Goal: Task Accomplishment & Management: Use online tool/utility

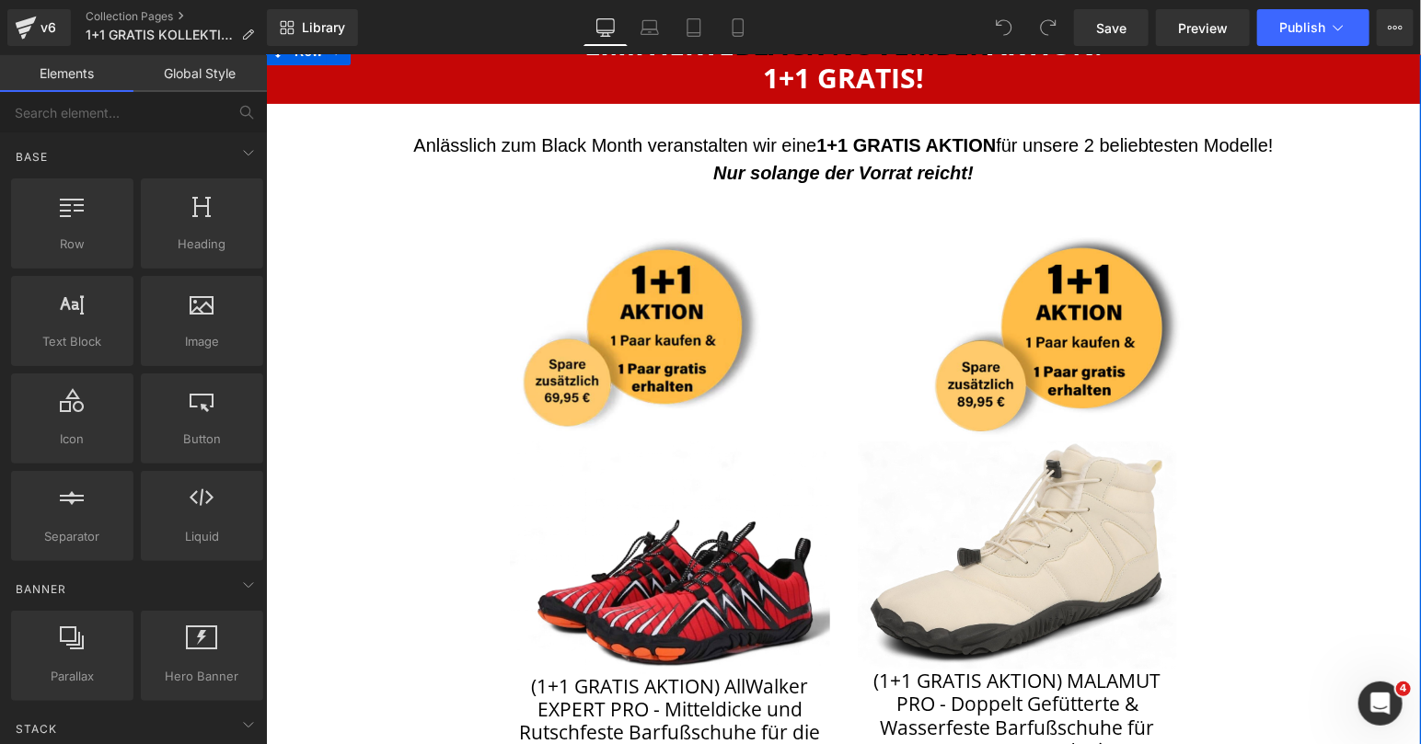
scroll to position [277, 0]
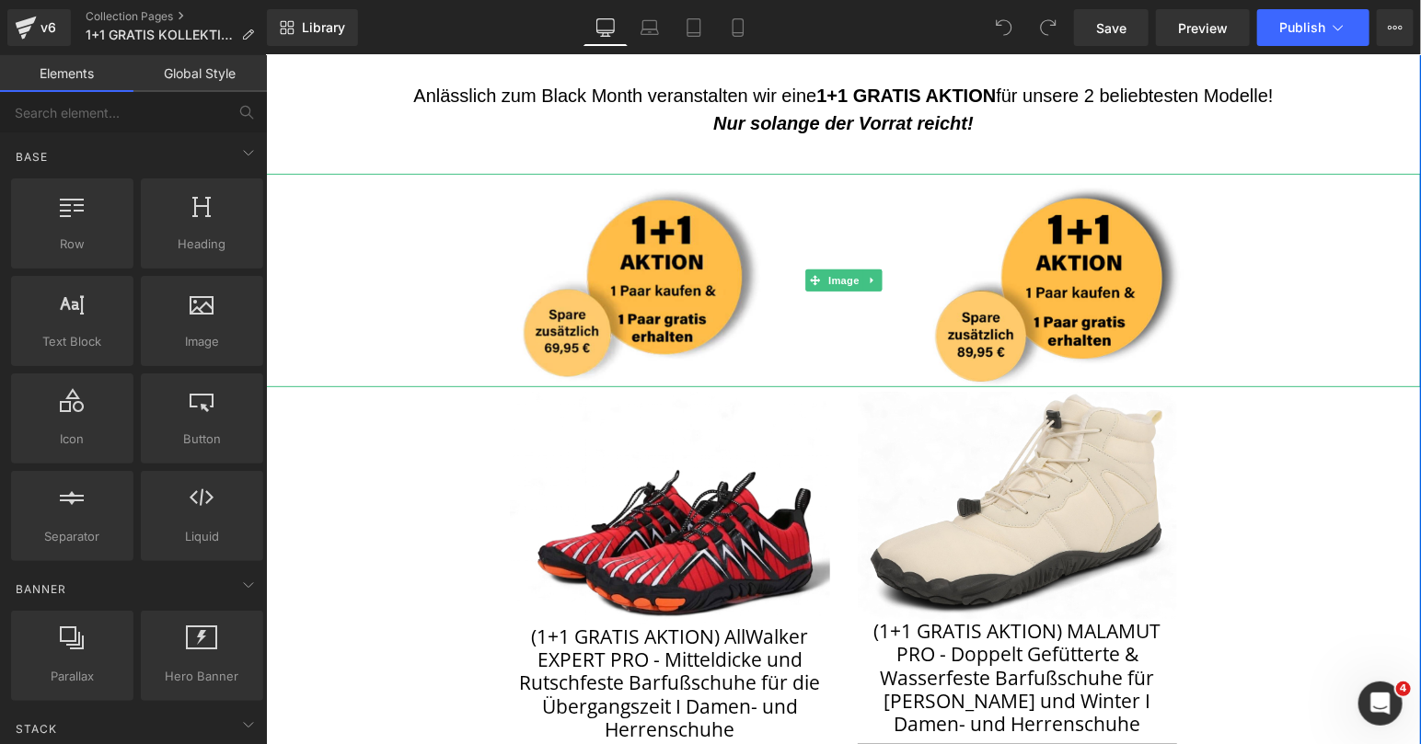
click at [364, 225] on div at bounding box center [842, 279] width 1155 height 213
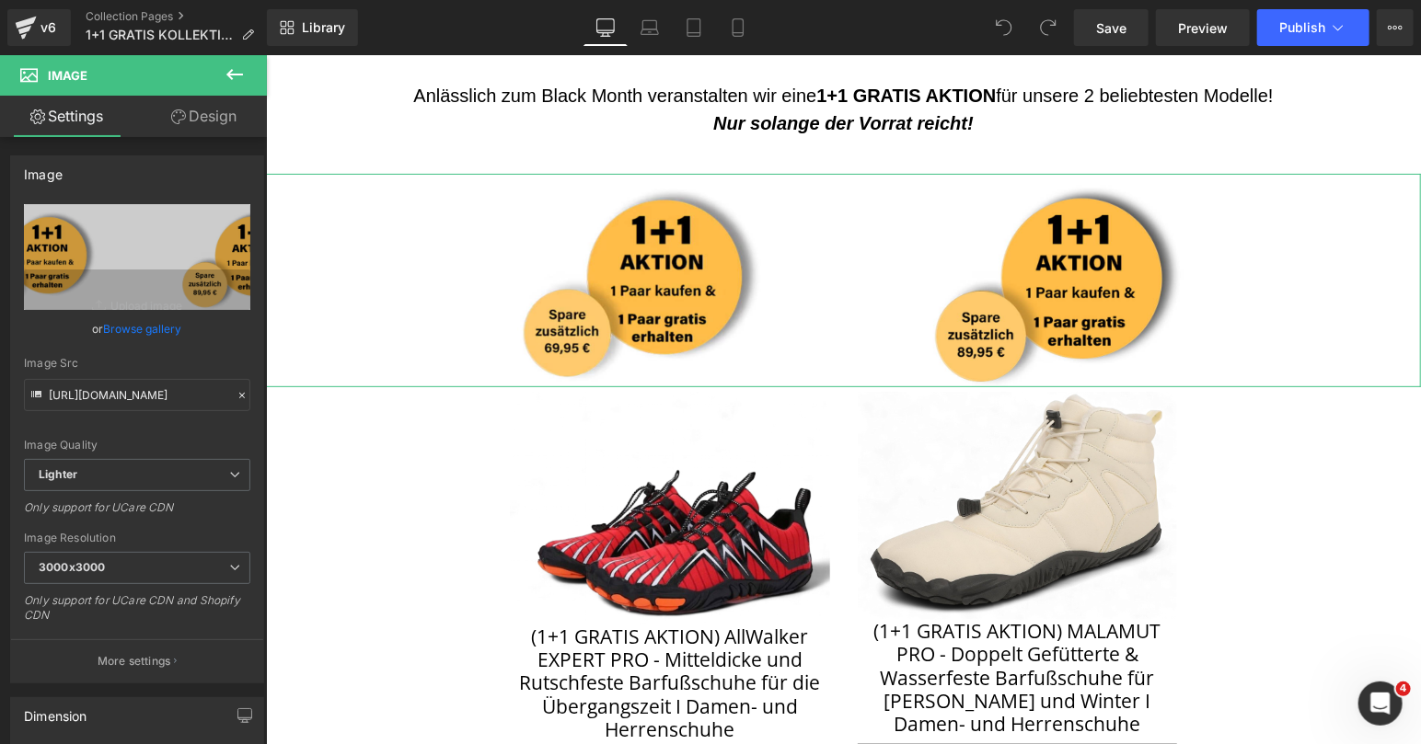
click at [139, 329] on link "Browse gallery" at bounding box center [143, 329] width 78 height 32
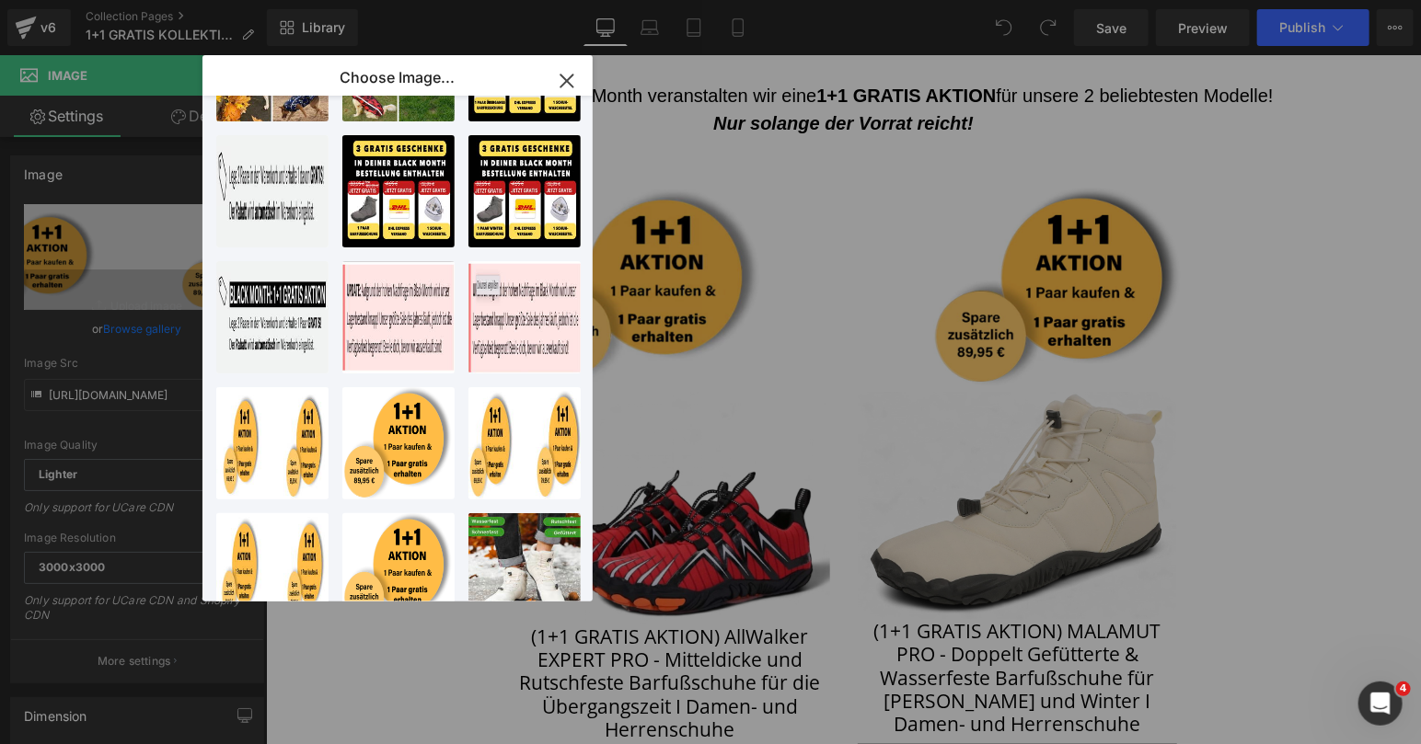
scroll to position [594, 0]
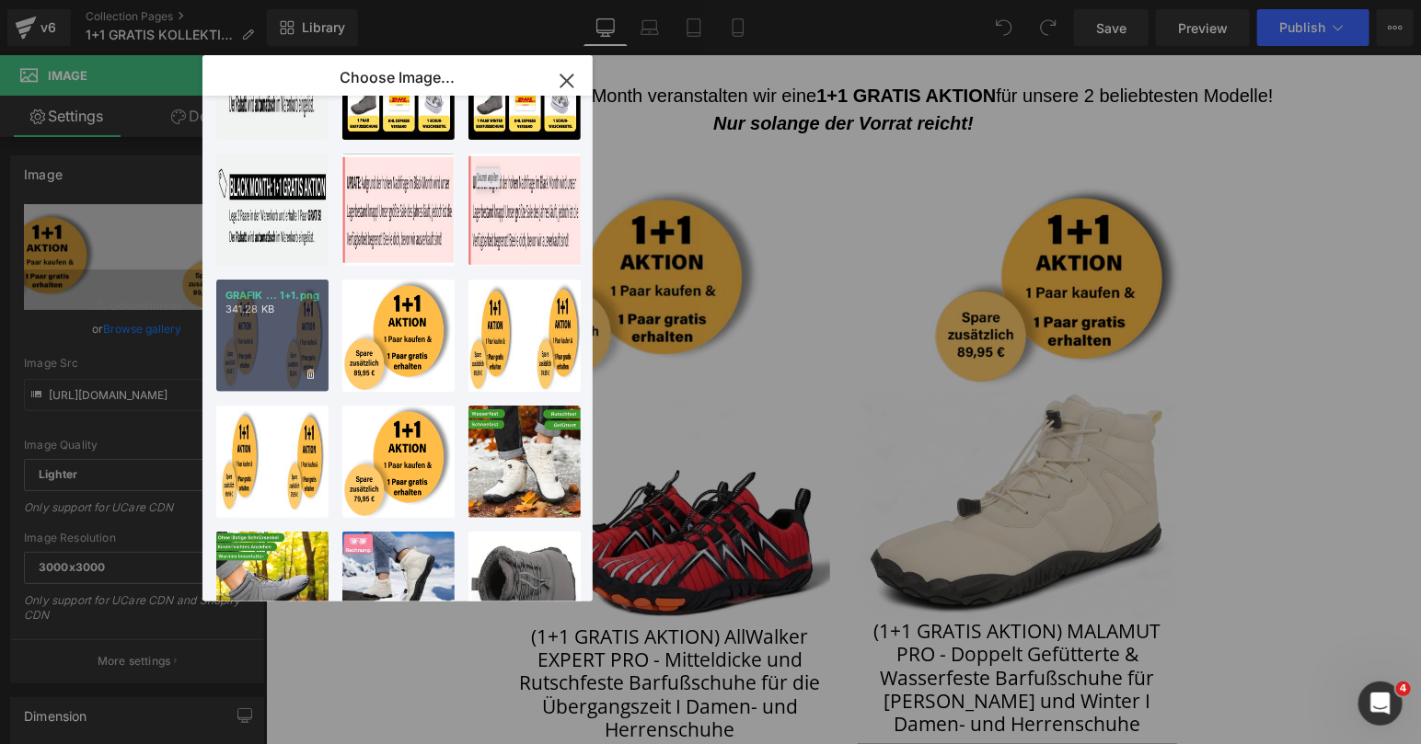
click at [289, 328] on div "GRAFIK ... 1+1.png 341.28 KB" at bounding box center [272, 336] width 112 height 112
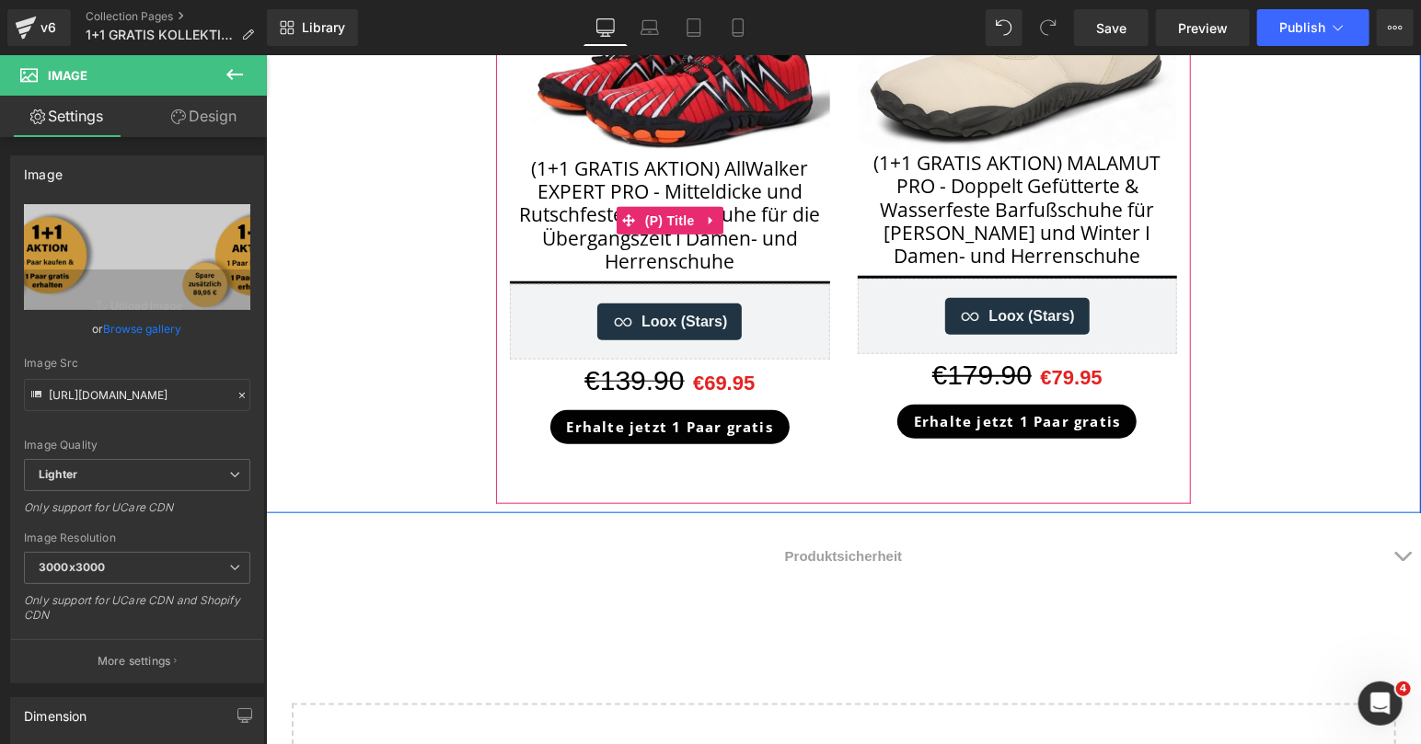
scroll to position [377, 0]
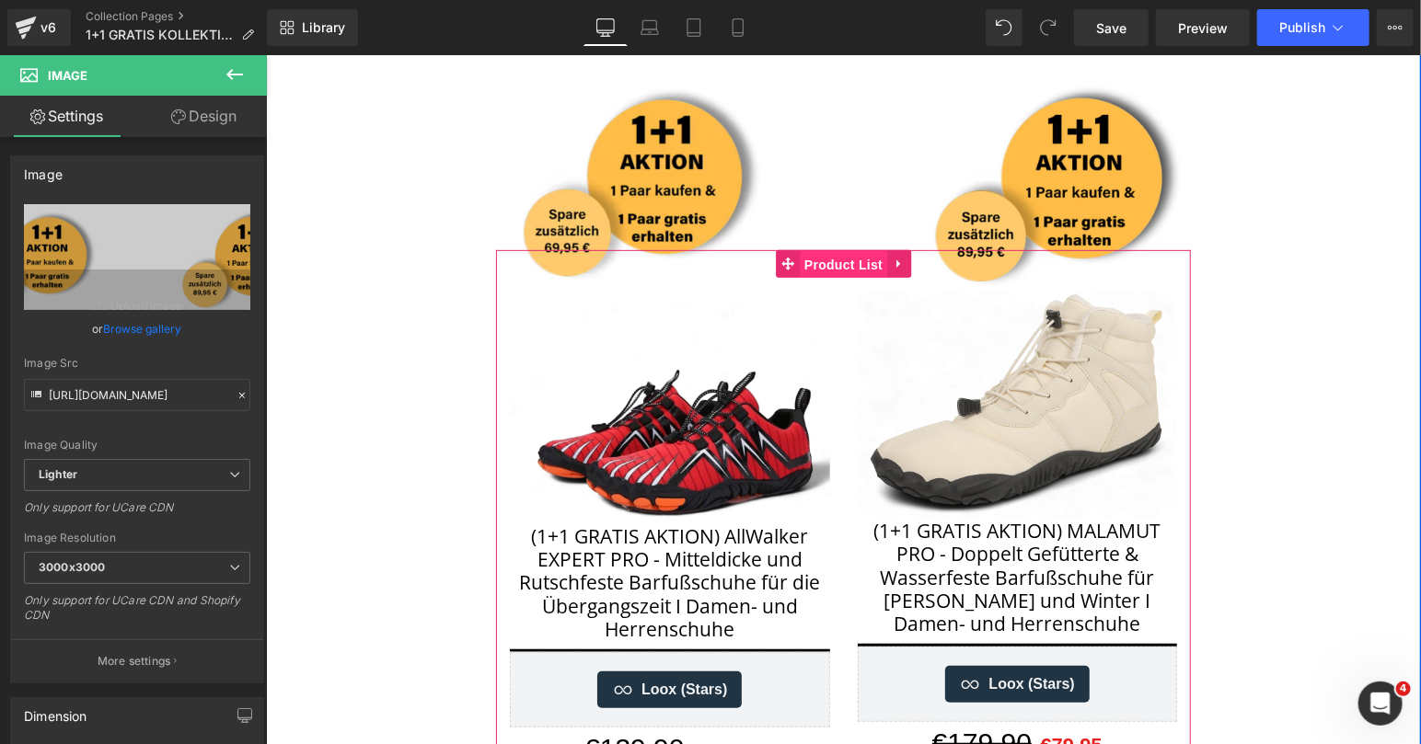
click at [839, 263] on span "Product List" at bounding box center [842, 264] width 87 height 28
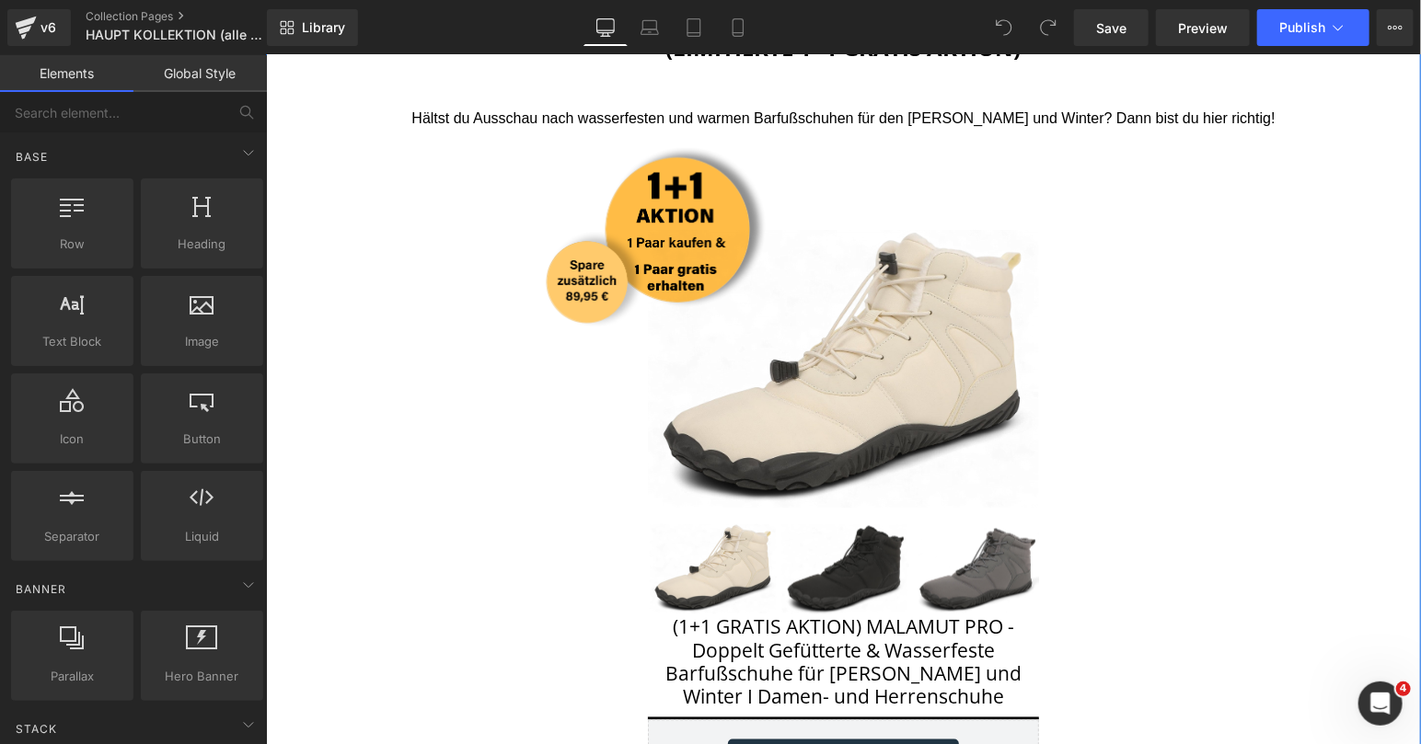
scroll to position [1090, 0]
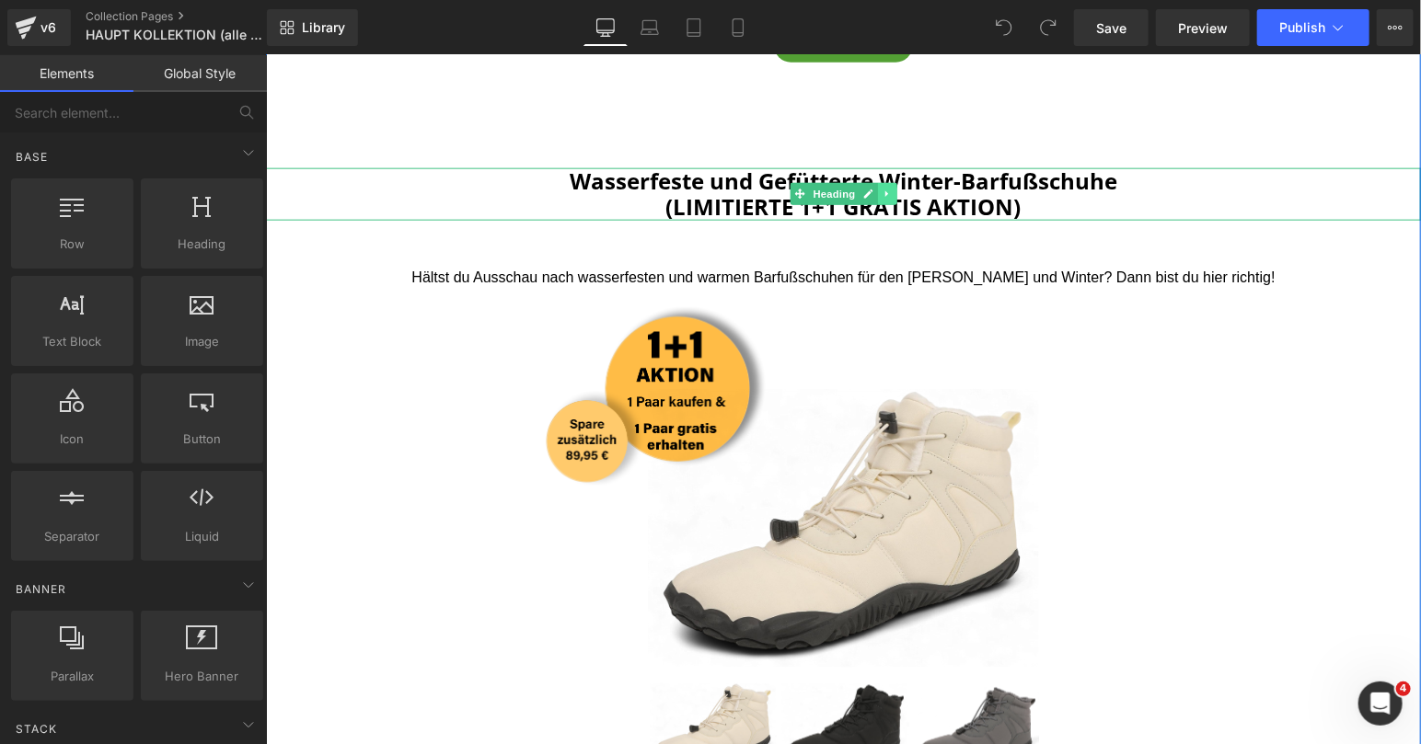
click at [886, 190] on icon at bounding box center [885, 193] width 3 height 6
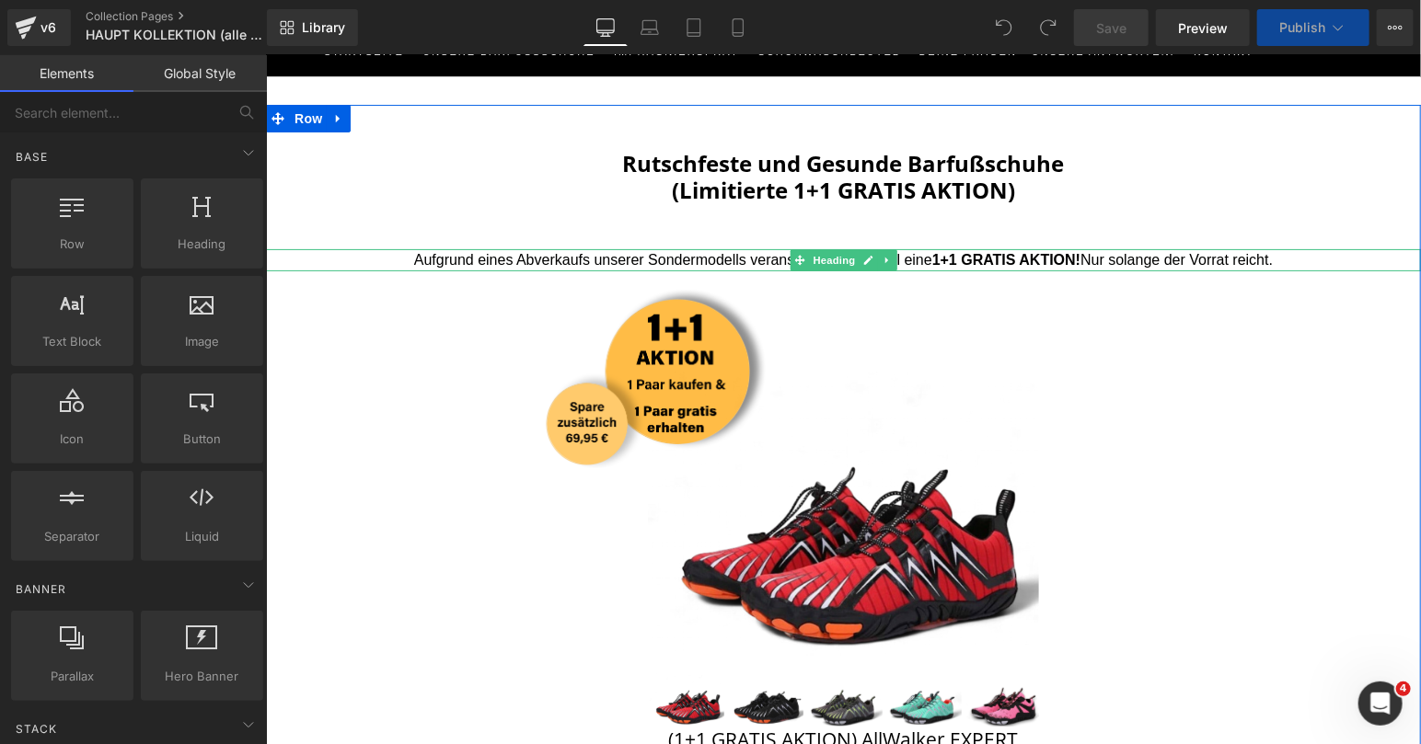
scroll to position [193, 0]
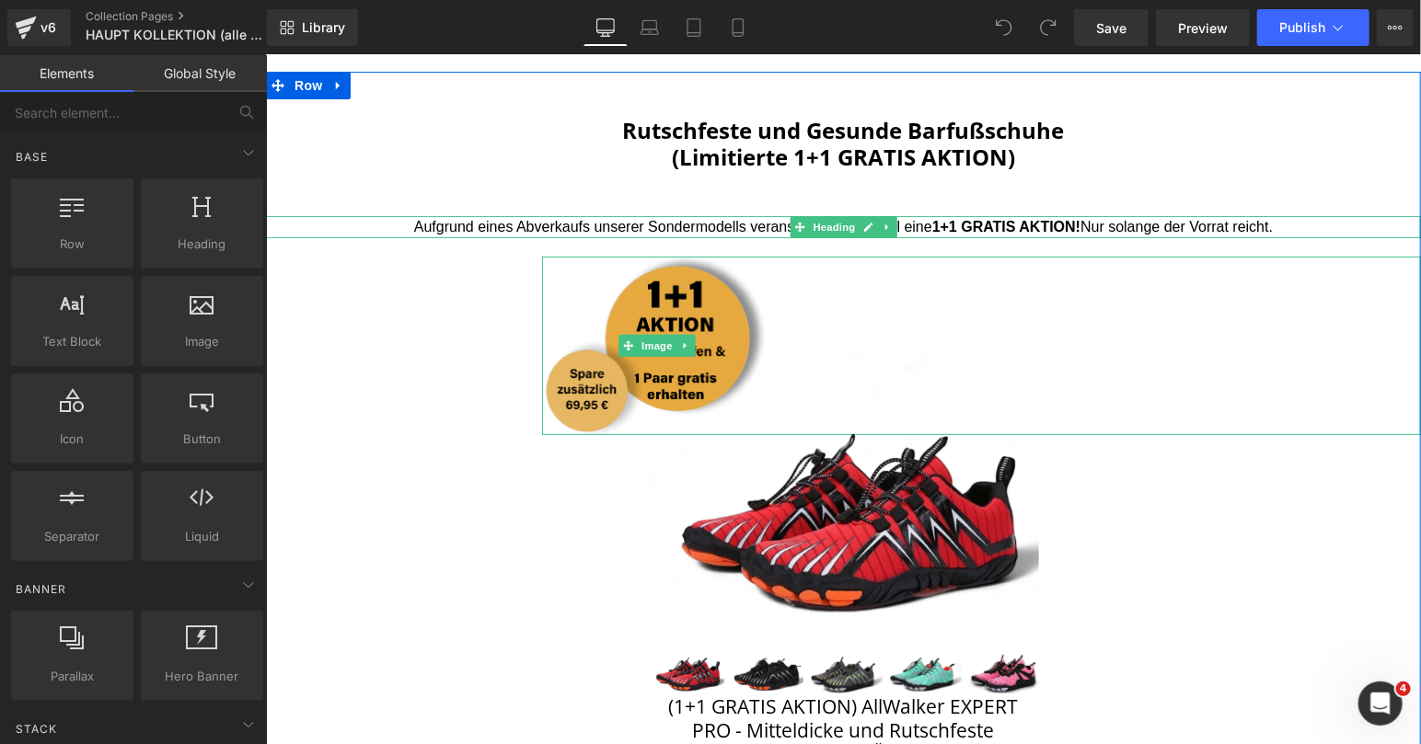
click at [652, 276] on img at bounding box center [656, 345] width 230 height 178
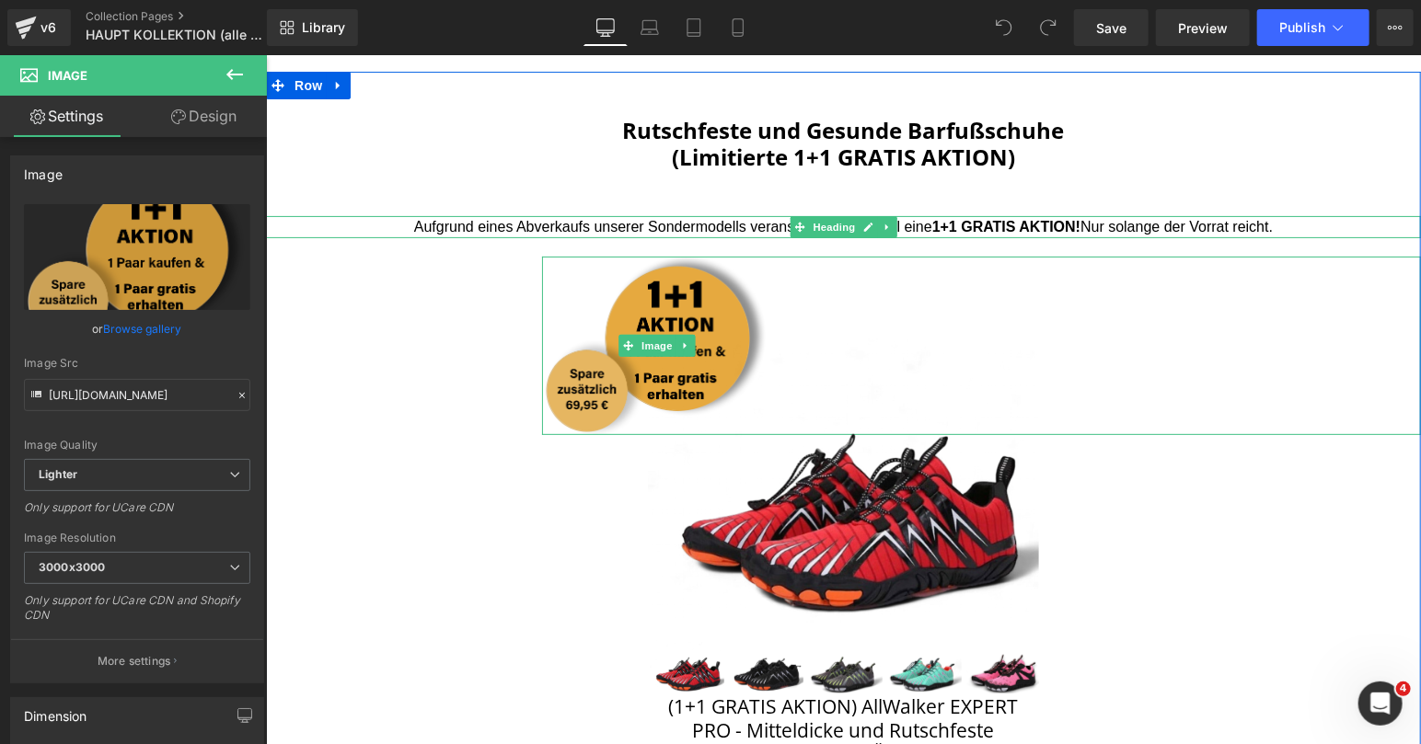
click at [666, 279] on img at bounding box center [656, 345] width 230 height 178
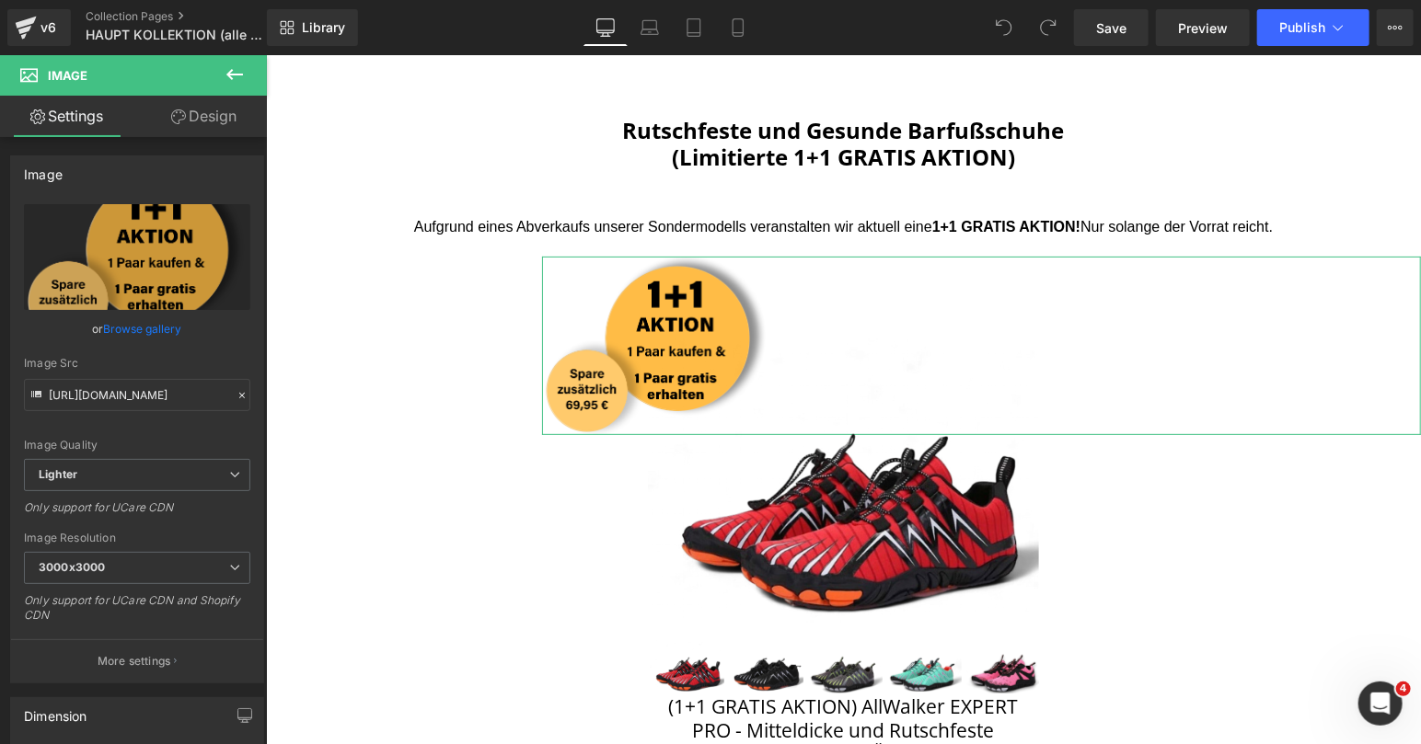
click at [205, 117] on link "Design" at bounding box center [203, 116] width 133 height 41
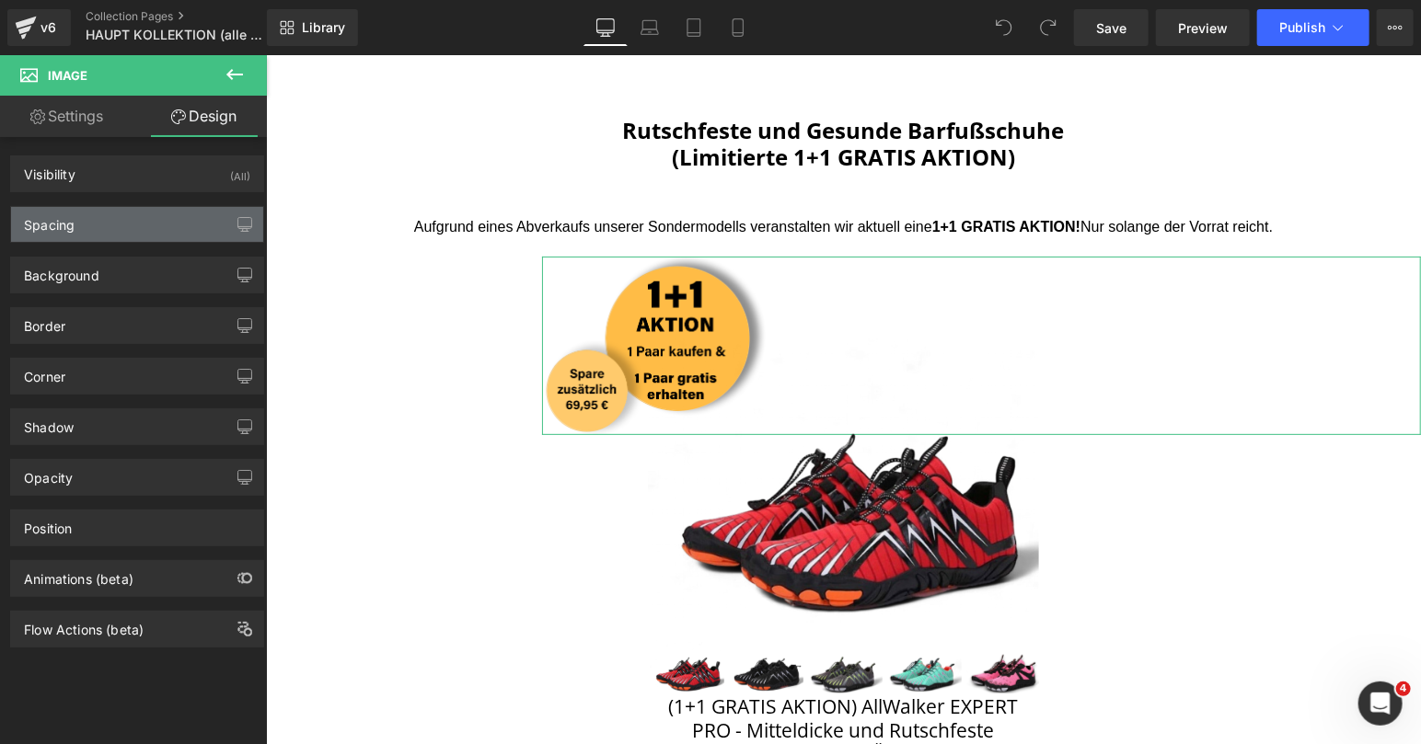
click at [117, 226] on div "Spacing" at bounding box center [137, 224] width 252 height 35
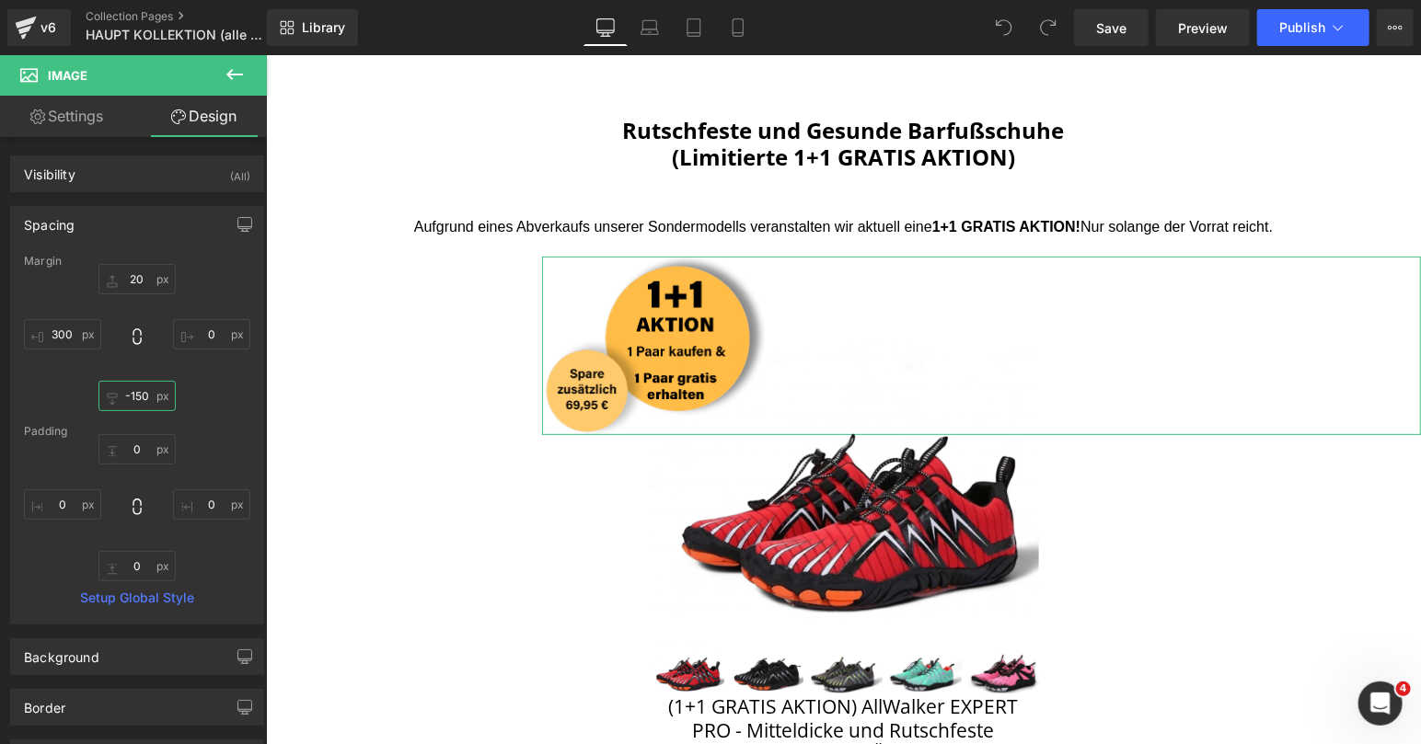
click at [129, 388] on input "-150" at bounding box center [136, 396] width 77 height 30
type input "15-"
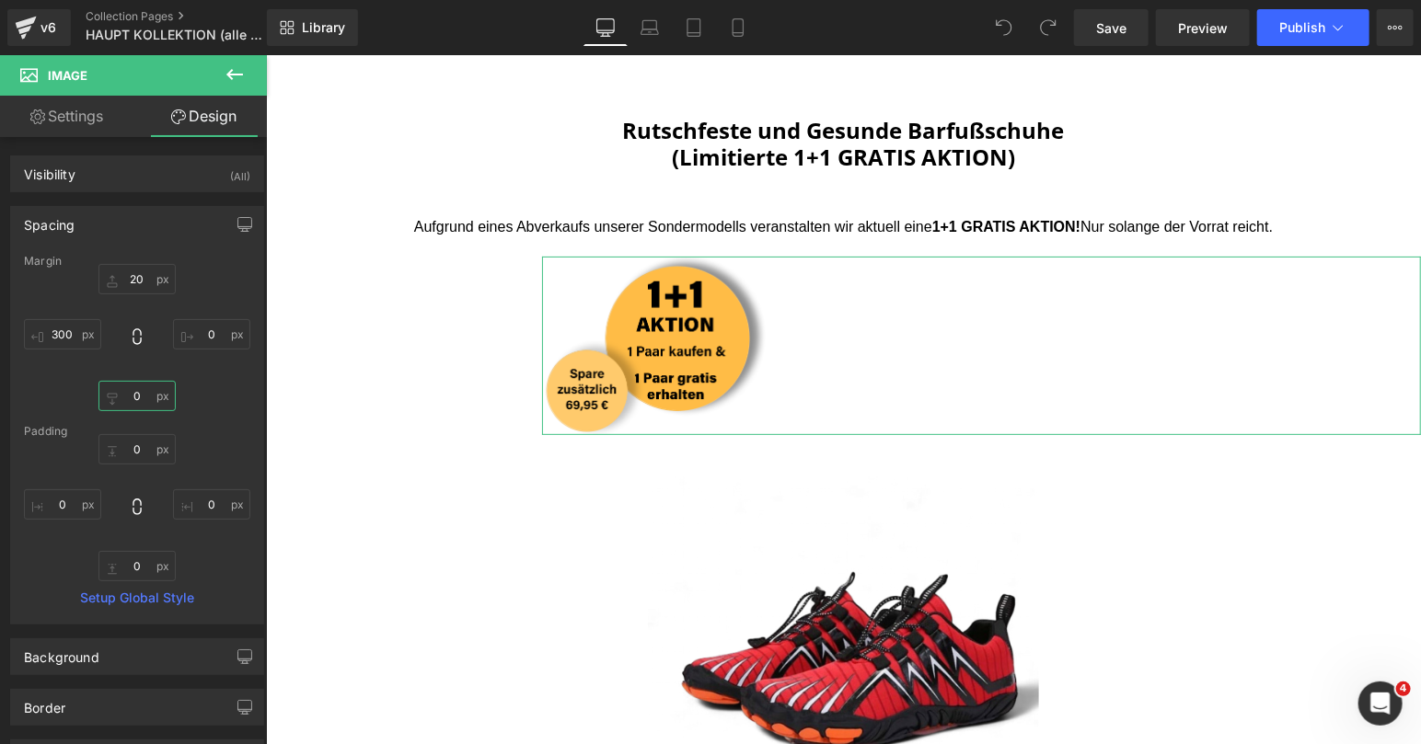
type input "-172"
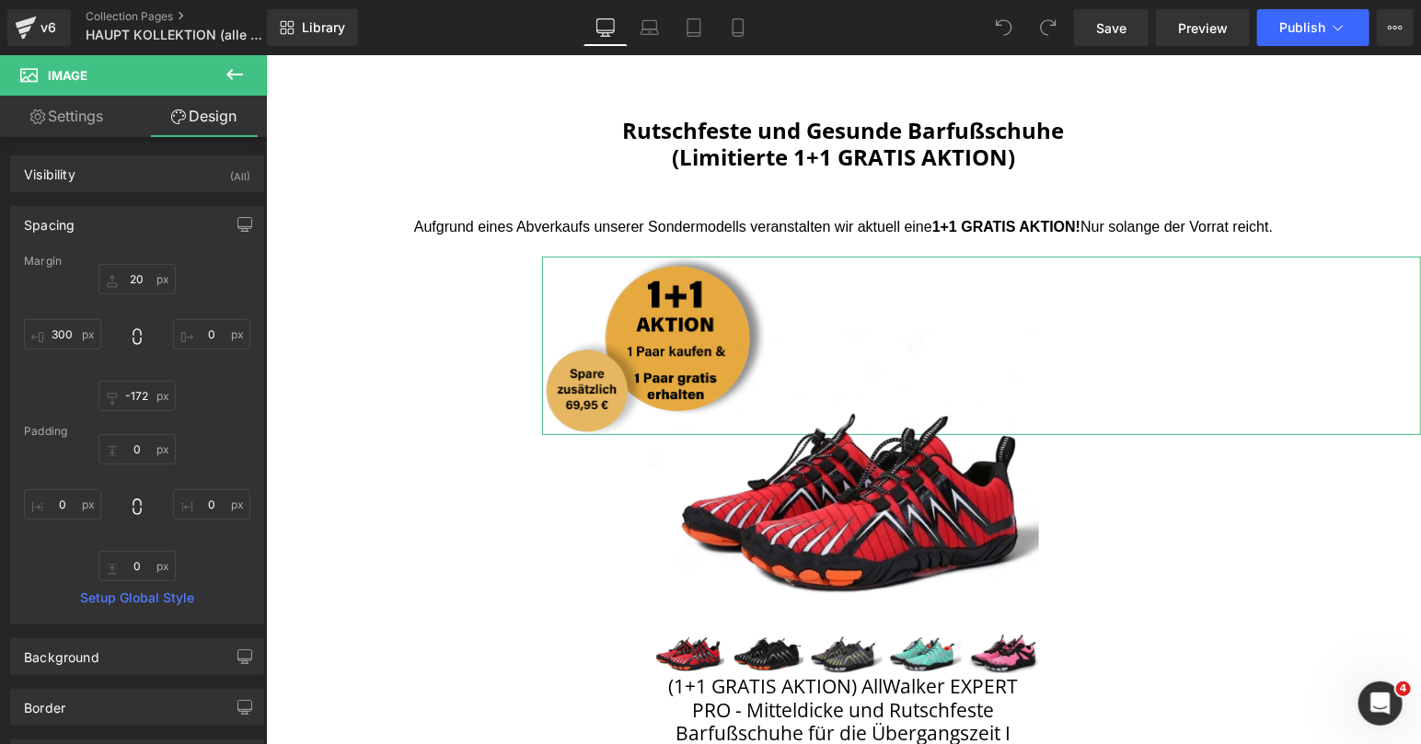
click at [744, 275] on img at bounding box center [656, 345] width 230 height 178
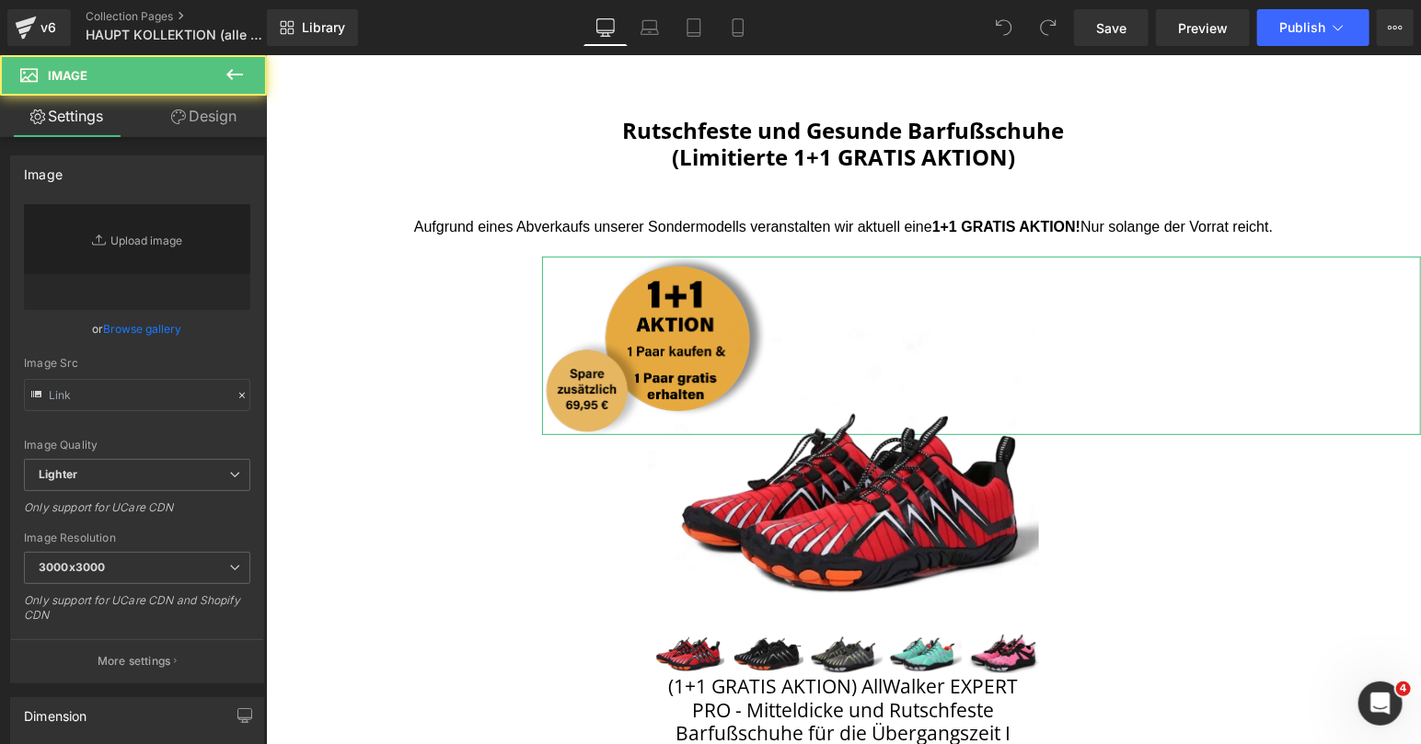
type input "https://ucarecdn.com/4e11ea04-eb27-41c8-b397-92463f05b685/-/format/auto/-/previ…"
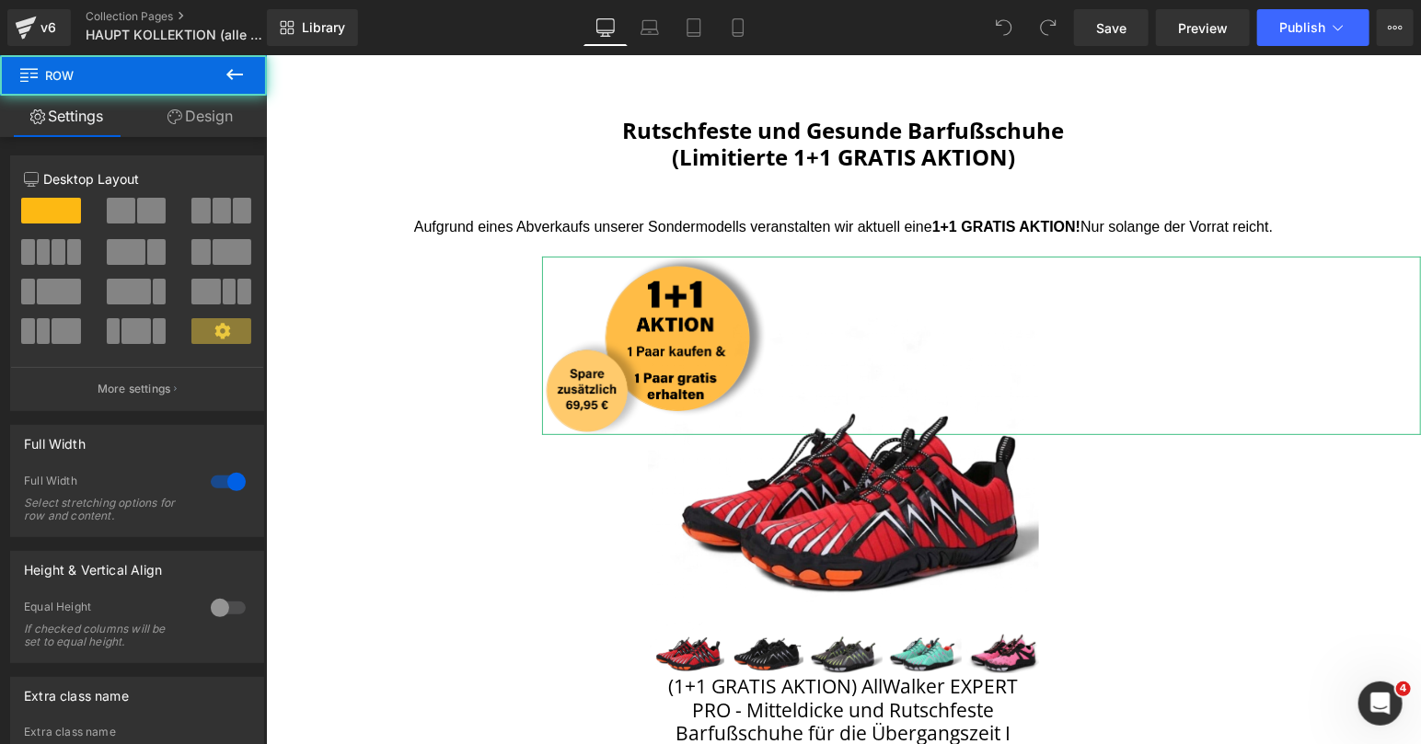
click at [723, 334] on img at bounding box center [842, 459] width 391 height 285
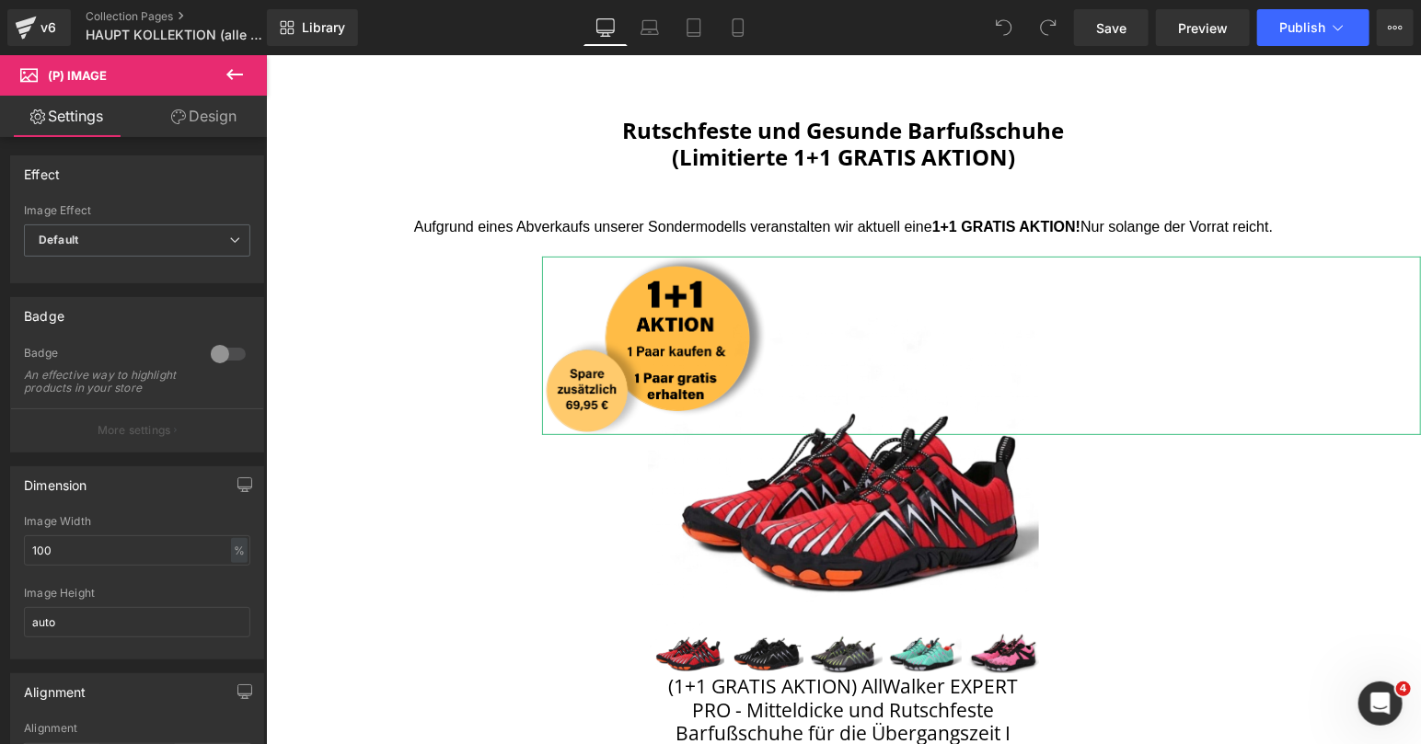
click at [705, 294] on div "BEST SELLER (P) Image ‹" at bounding box center [842, 623] width 419 height 695
click at [700, 331] on img at bounding box center [842, 459] width 391 height 285
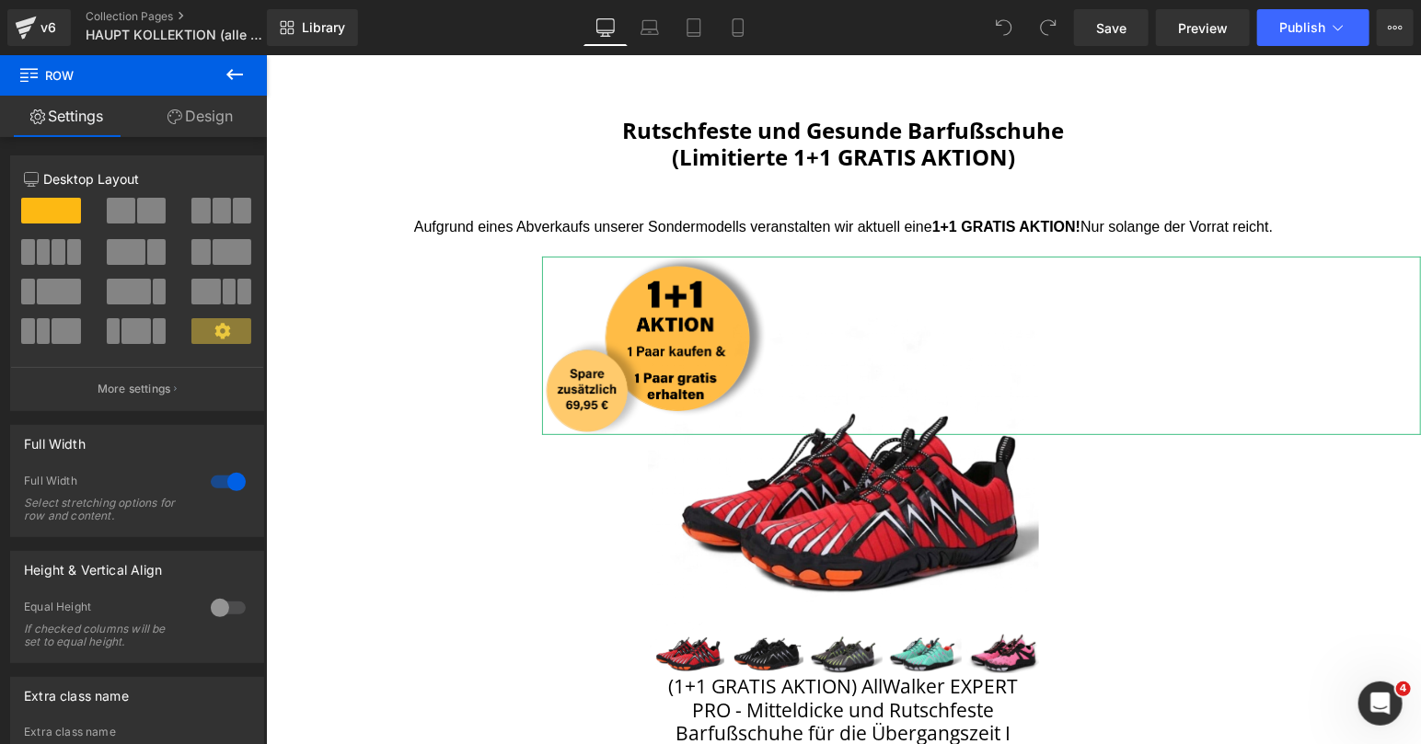
click at [679, 327] on img at bounding box center [842, 459] width 391 height 285
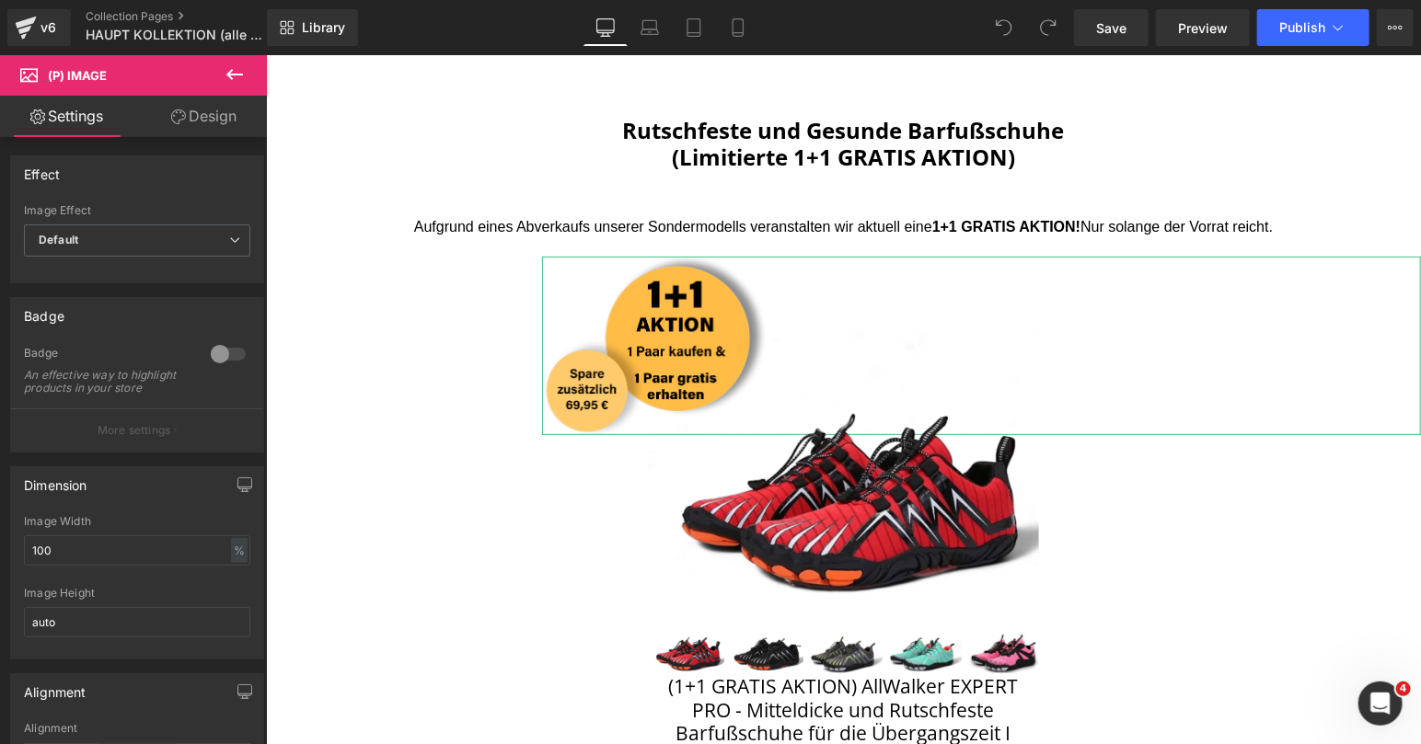
scroll to position [197, 0]
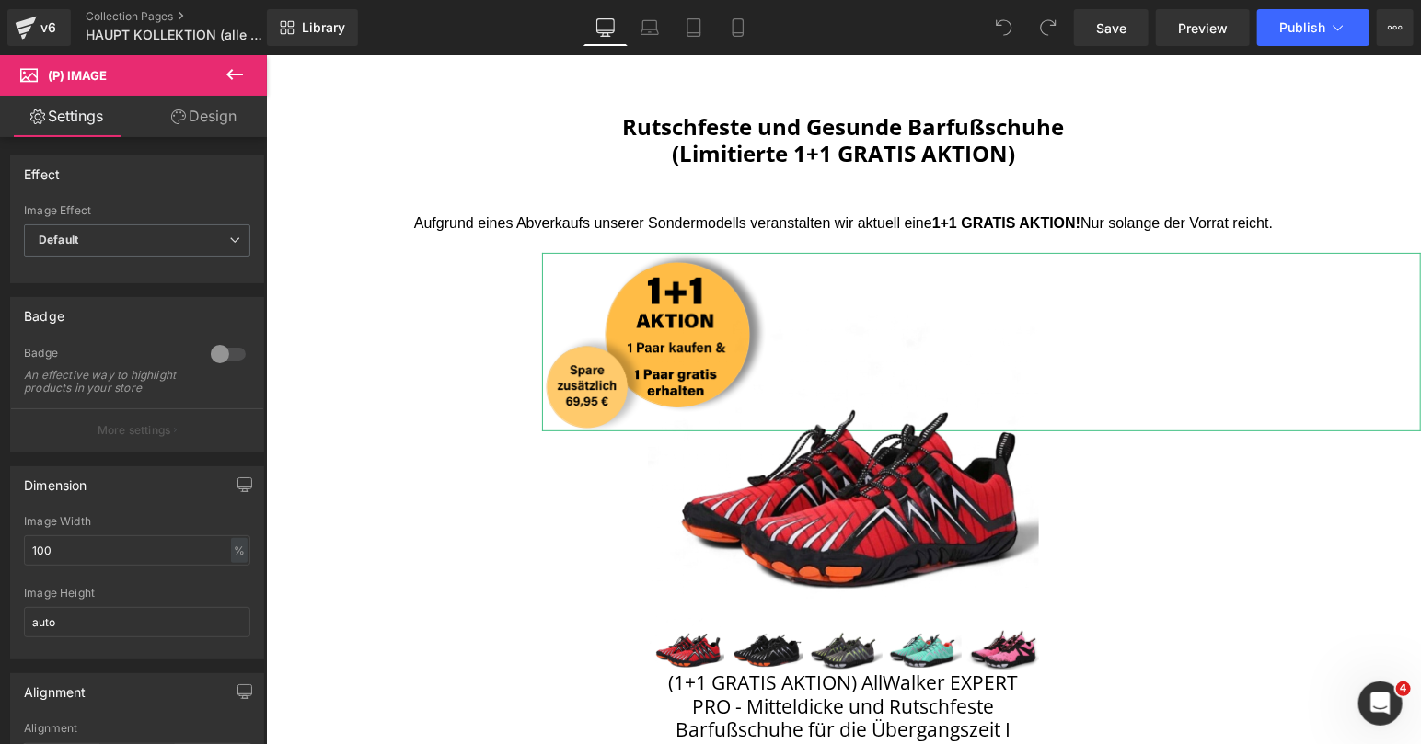
drag, startPoint x: 201, startPoint y: 118, endPoint x: 162, endPoint y: 167, distance: 62.2
click at [201, 118] on link "Design" at bounding box center [203, 116] width 133 height 41
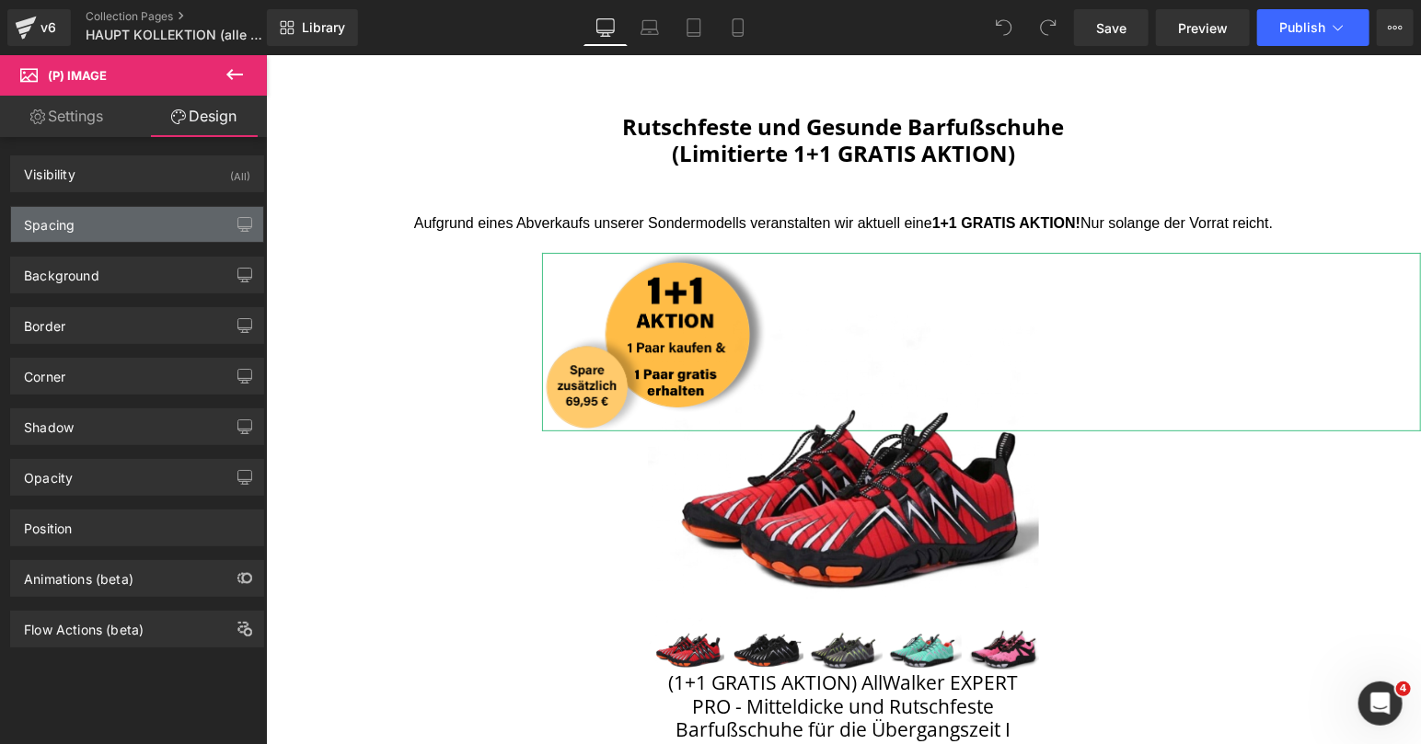
click at [130, 227] on div "Spacing" at bounding box center [137, 224] width 252 height 35
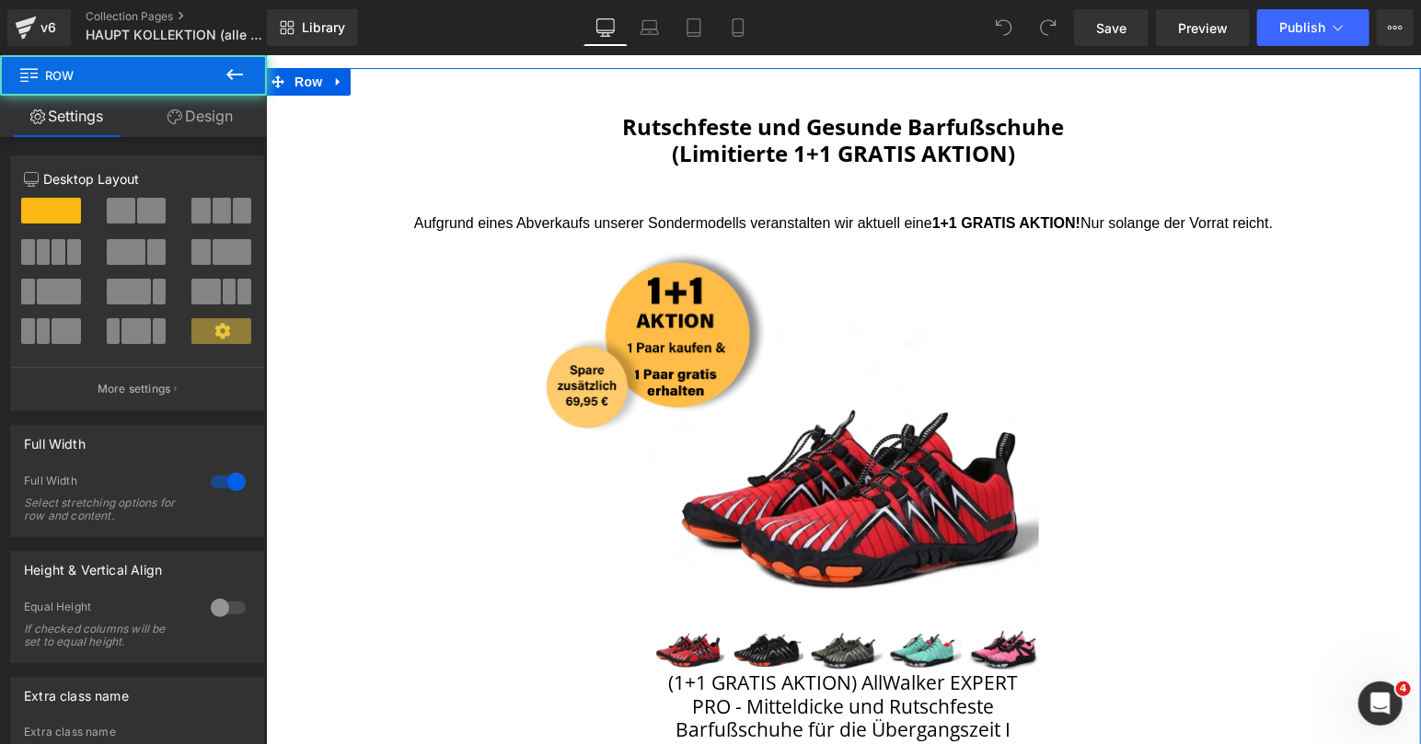
click at [996, 310] on div "BEST SELLER (P) Image" at bounding box center [842, 629] width 419 height 658
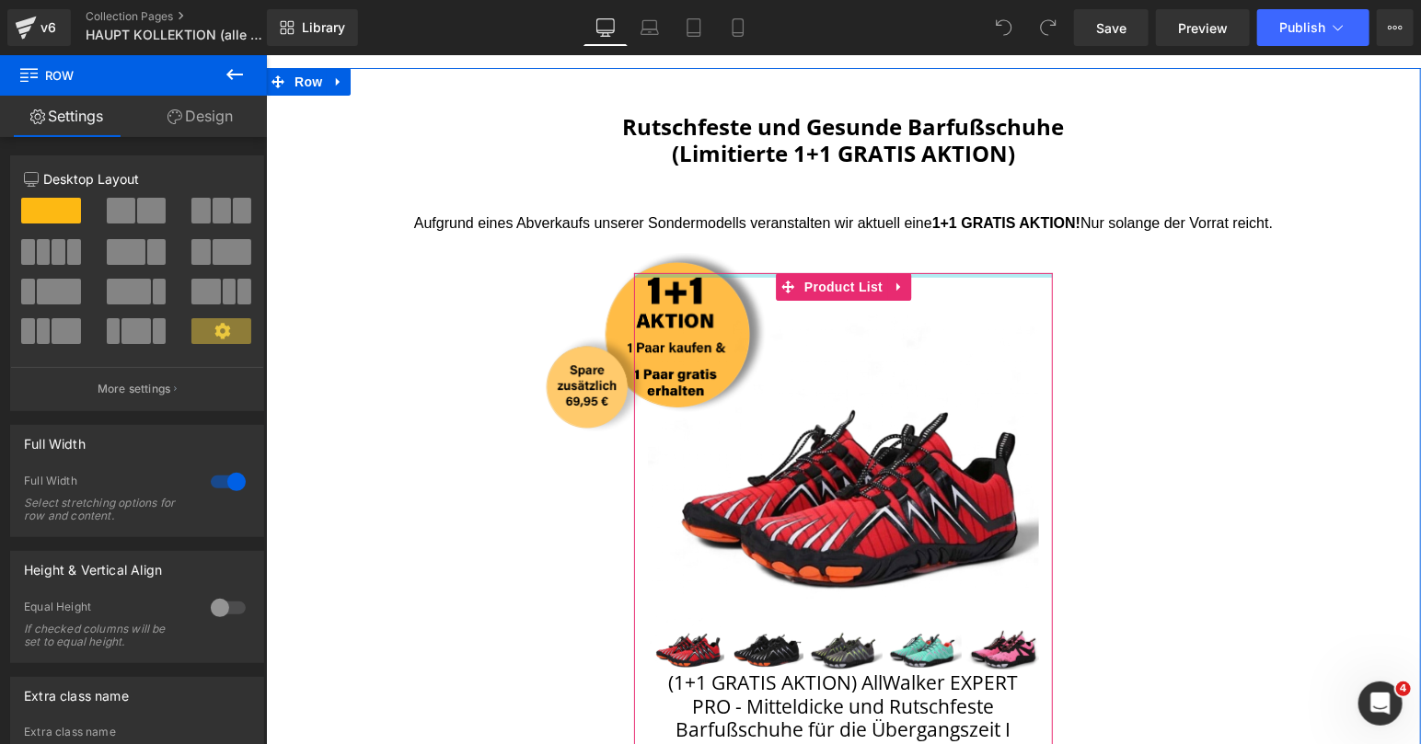
click at [692, 253] on div "Image" at bounding box center [980, 341] width 879 height 178
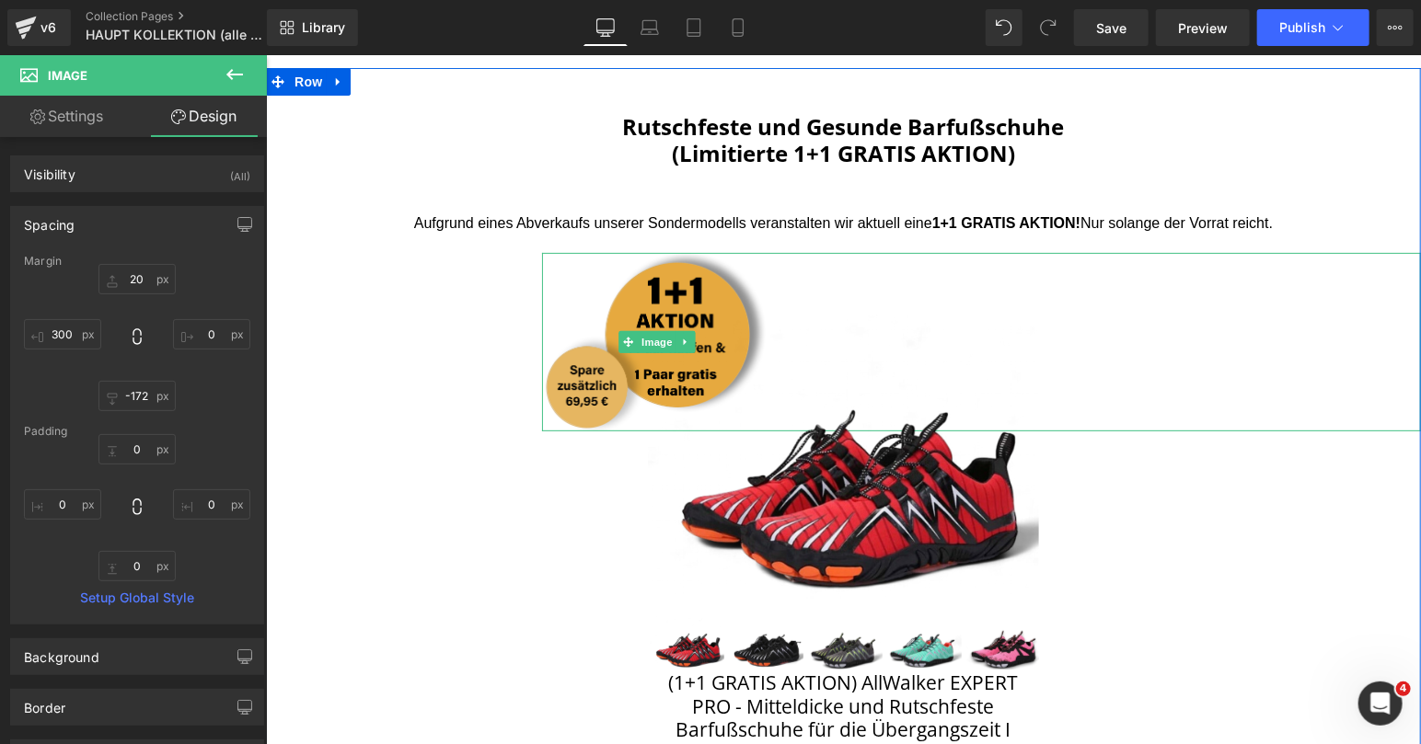
click at [669, 257] on img at bounding box center [656, 341] width 230 height 178
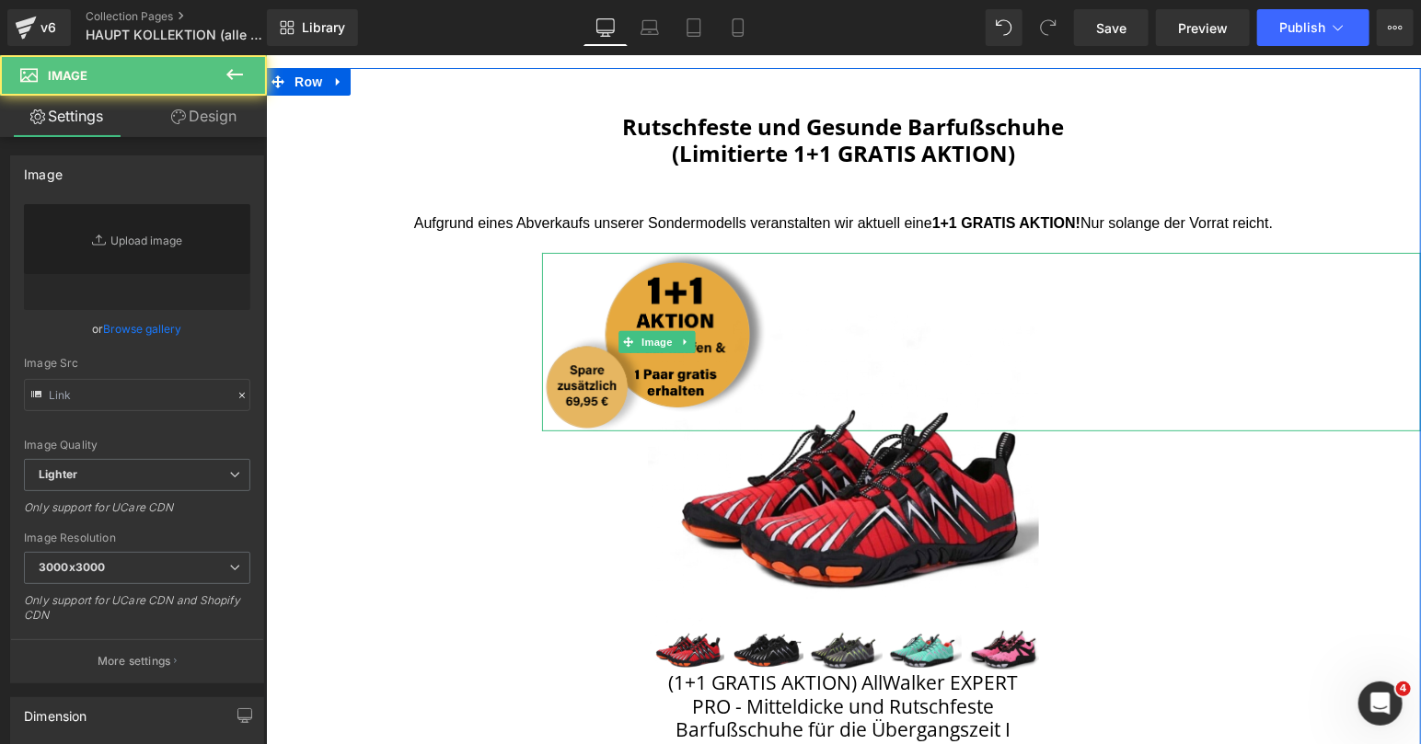
type input "https://ucarecdn.com/4e11ea04-eb27-41c8-b397-92463f05b685/-/format/auto/-/previ…"
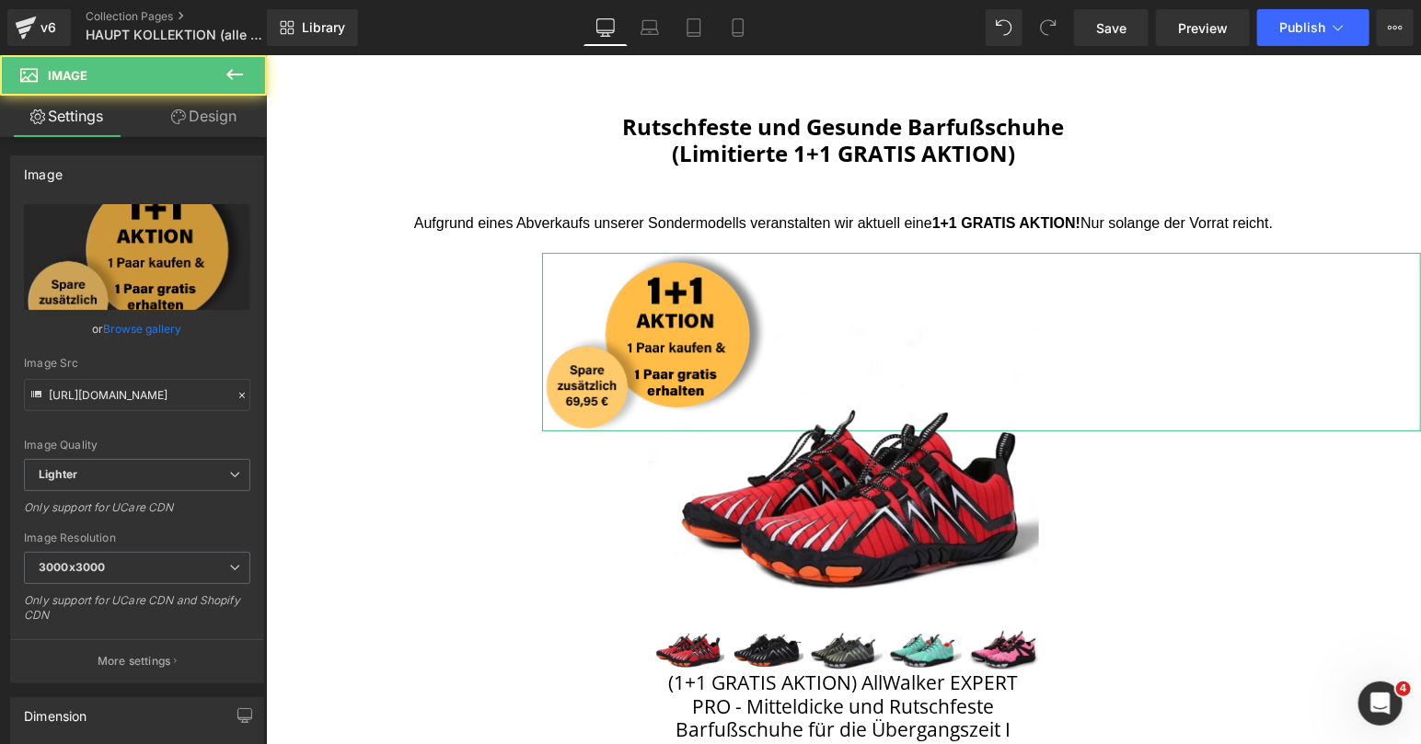
click at [202, 126] on link "Design" at bounding box center [203, 116] width 133 height 41
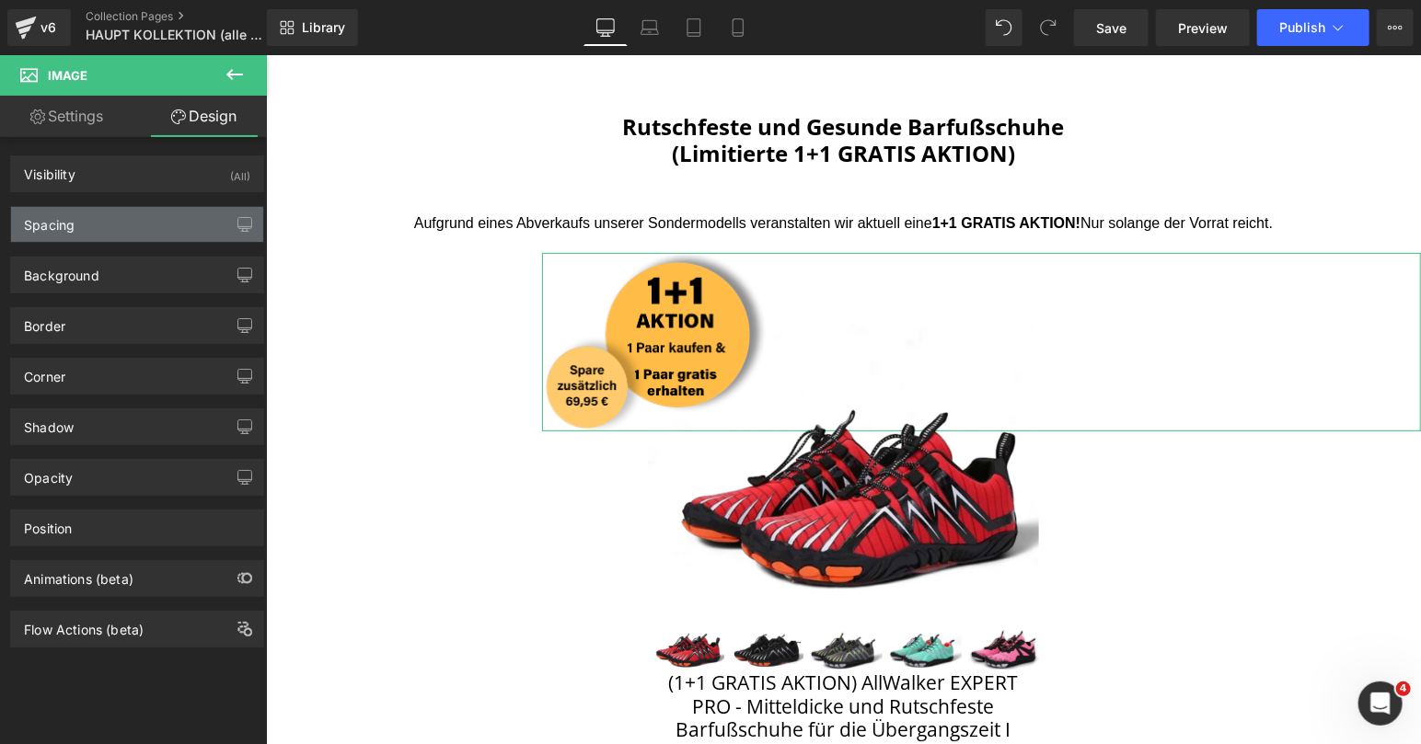
click at [122, 222] on div "Spacing" at bounding box center [137, 224] width 252 height 35
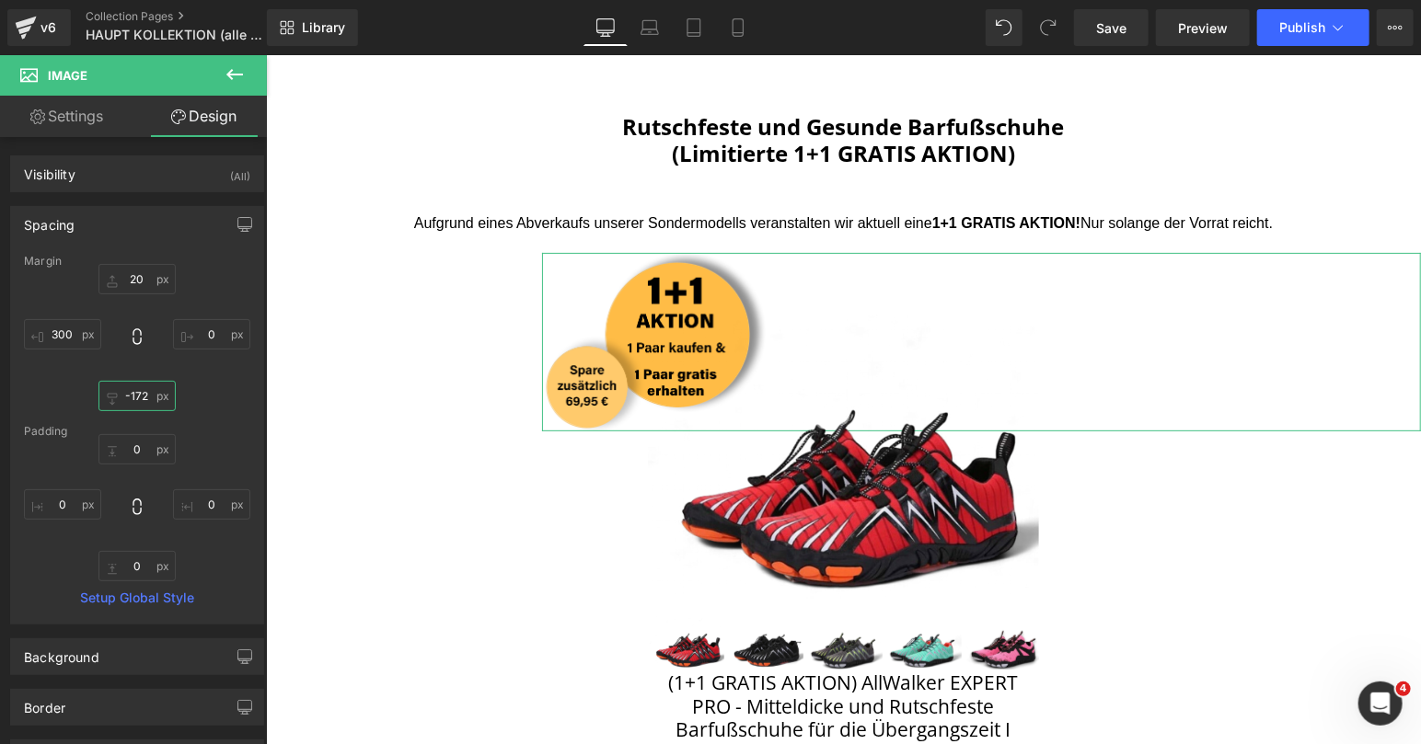
click at [134, 398] on input "-172" at bounding box center [136, 396] width 77 height 30
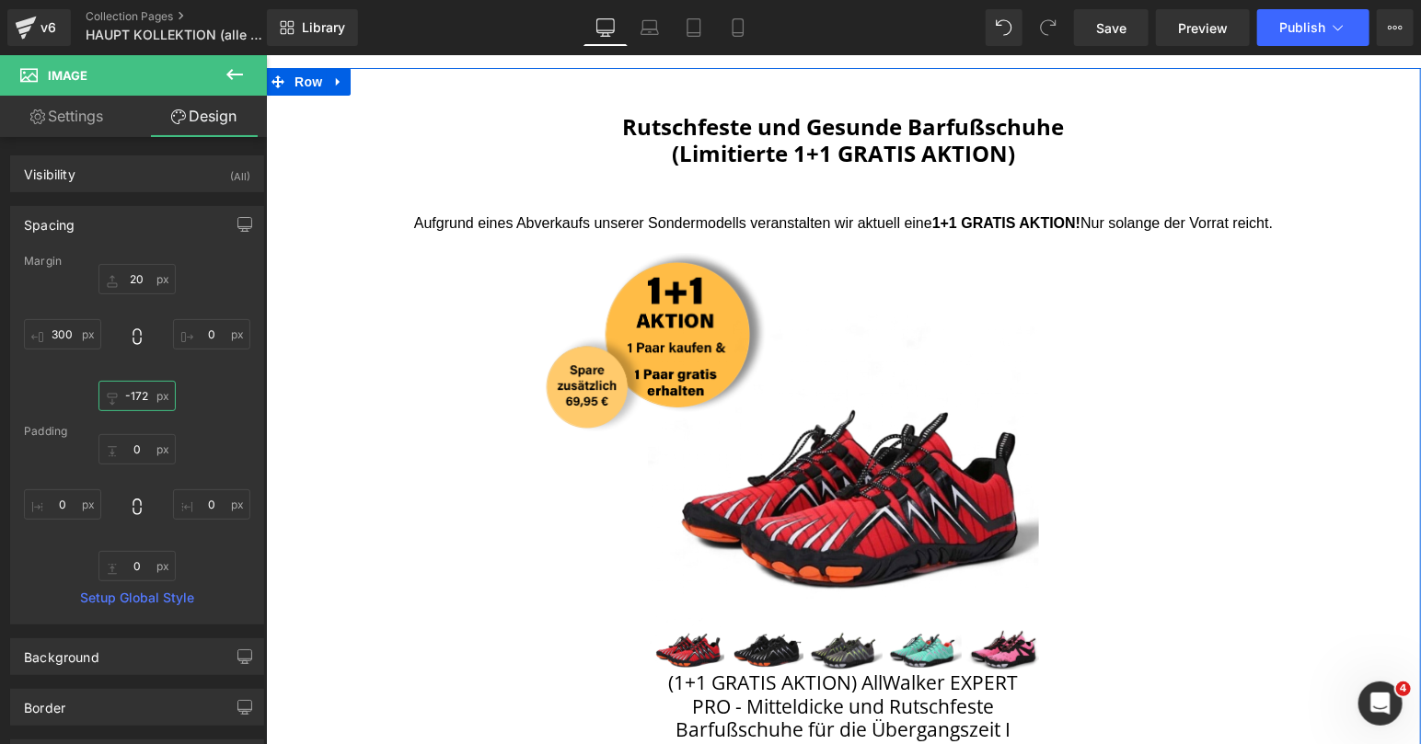
type input "-"
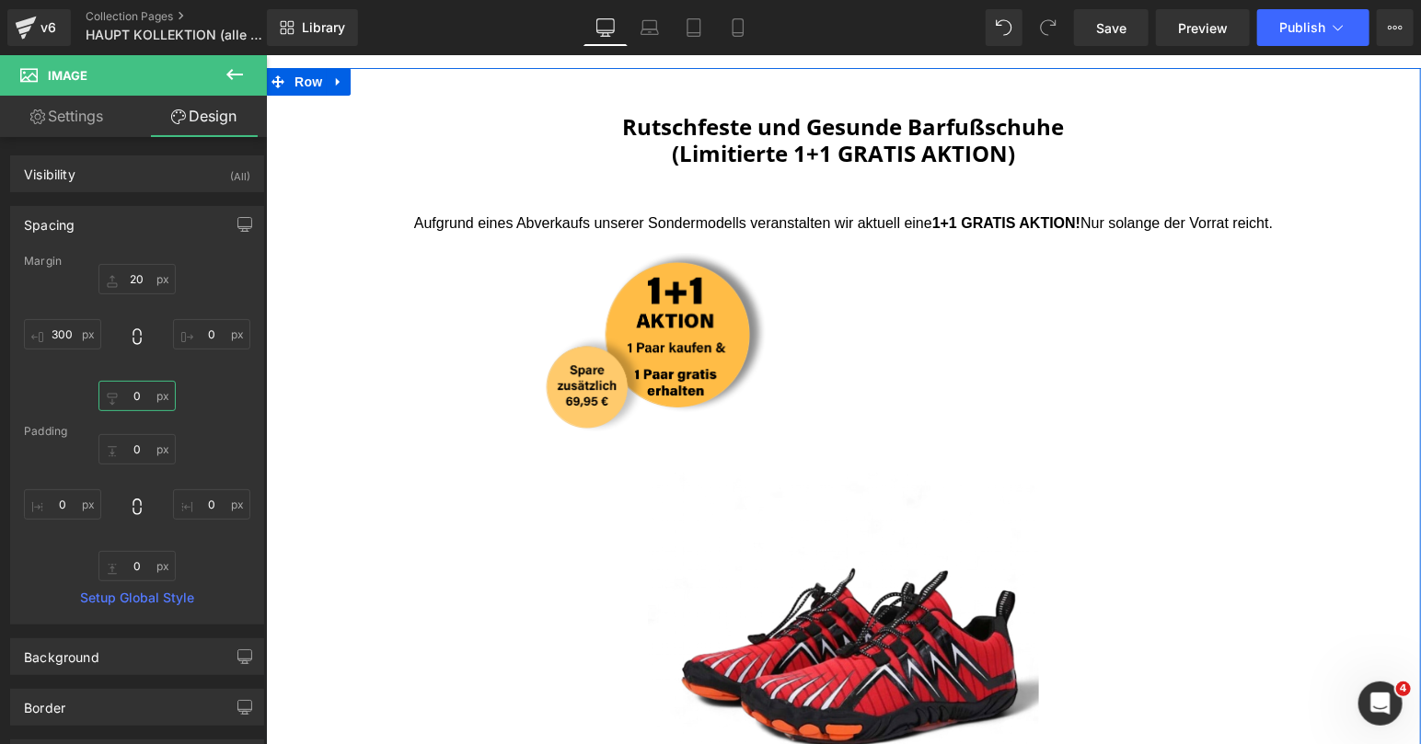
type input "0"
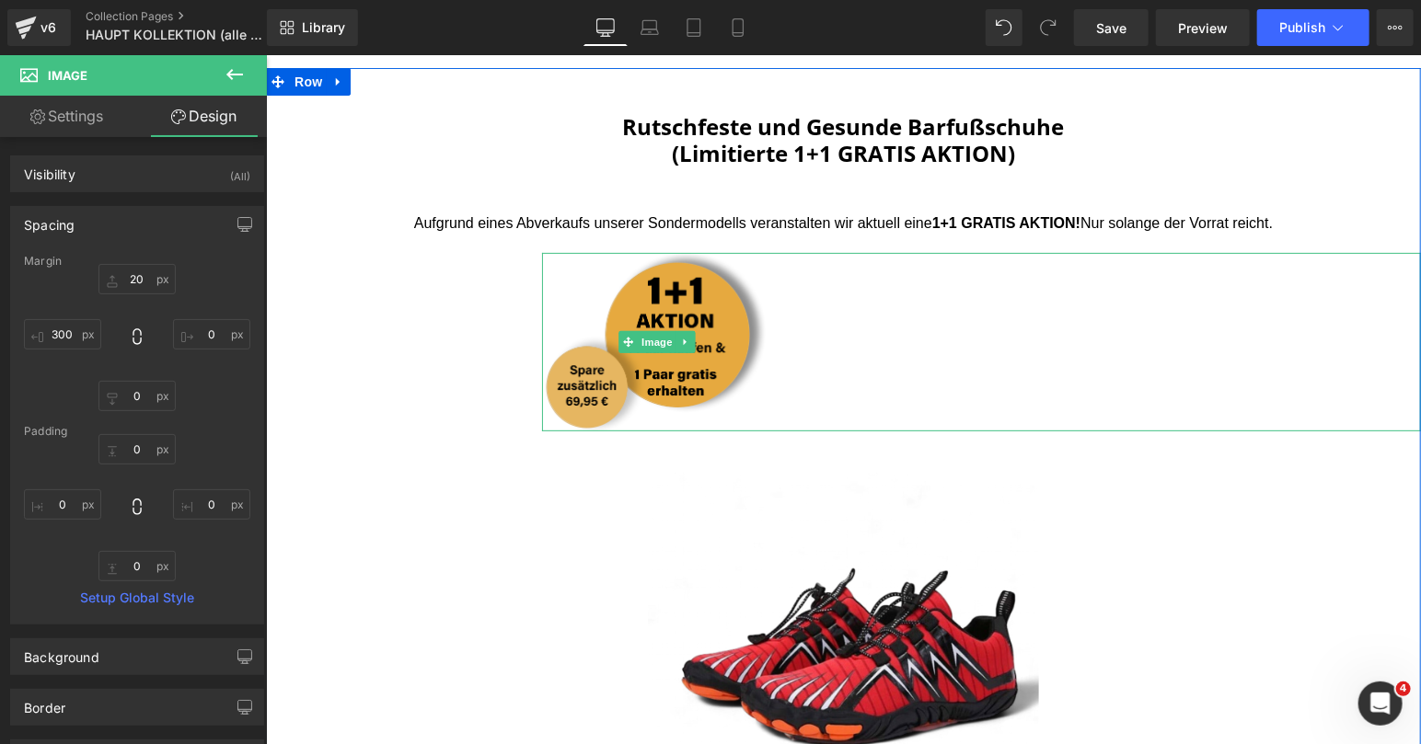
click at [687, 318] on img at bounding box center [656, 341] width 230 height 178
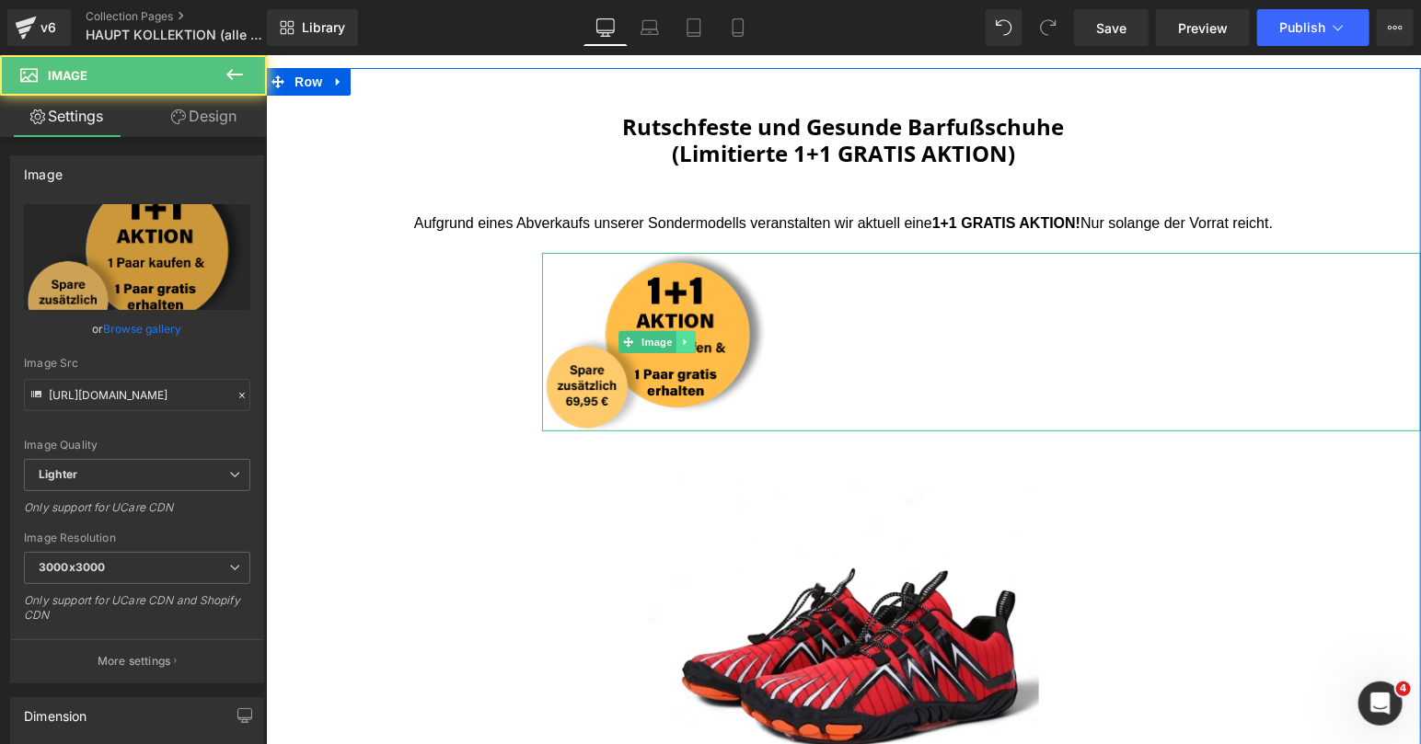
click at [678, 335] on link at bounding box center [684, 341] width 19 height 22
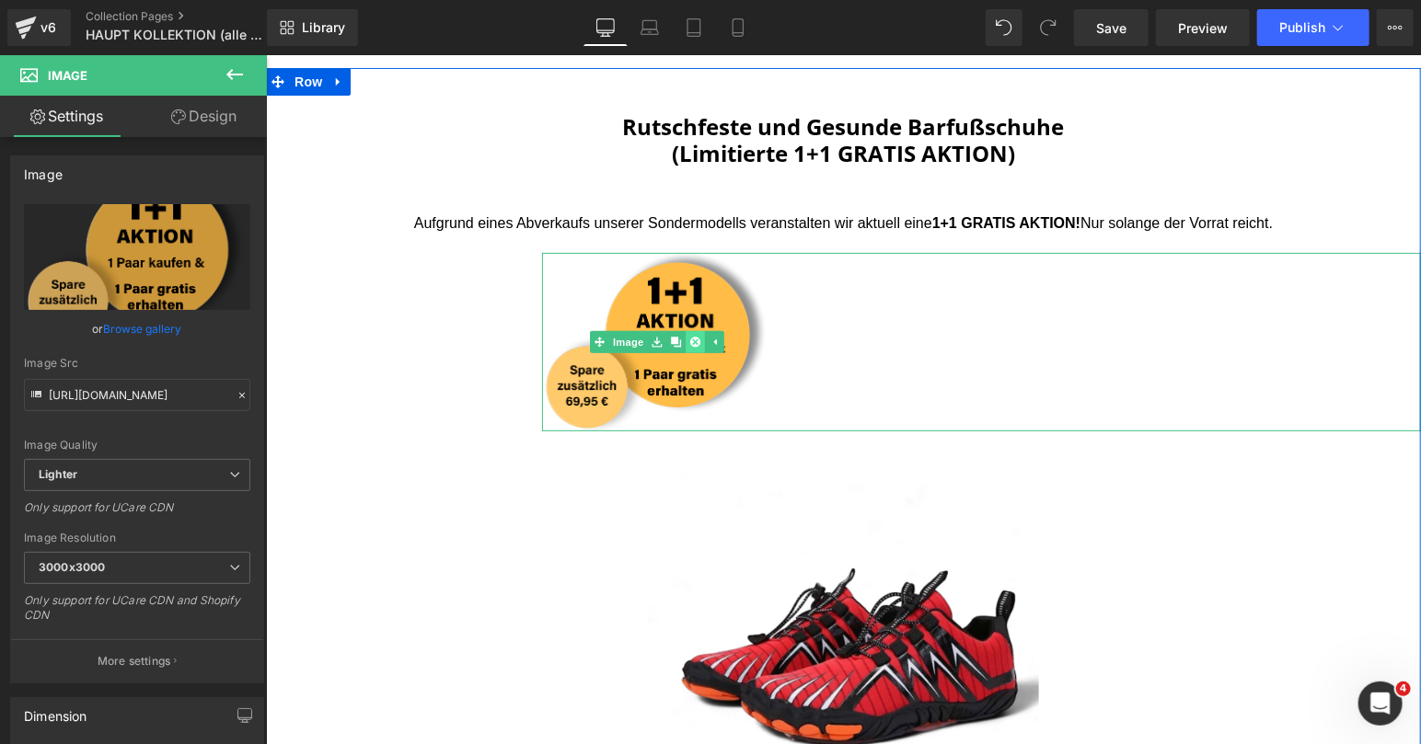
click at [702, 342] on link at bounding box center [694, 341] width 19 height 22
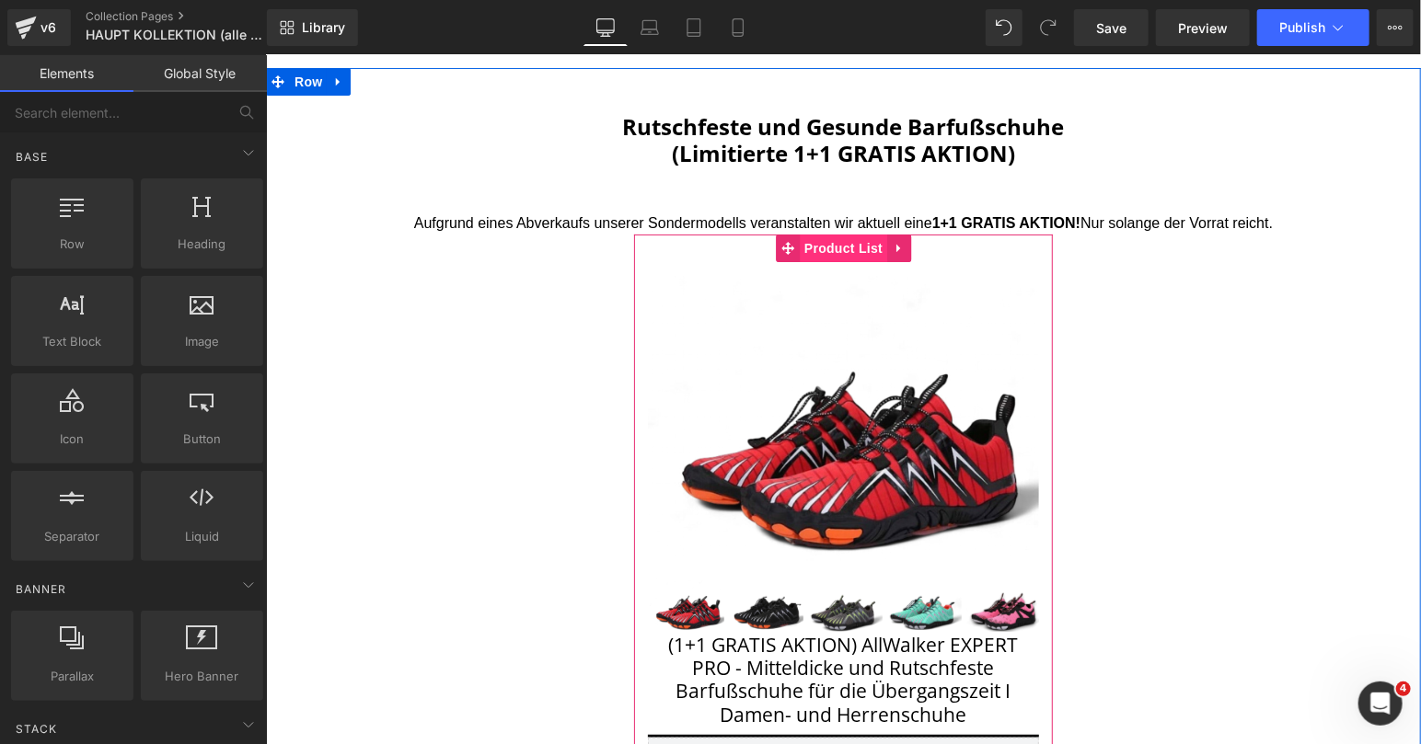
click at [839, 252] on span "Product List" at bounding box center [842, 248] width 87 height 28
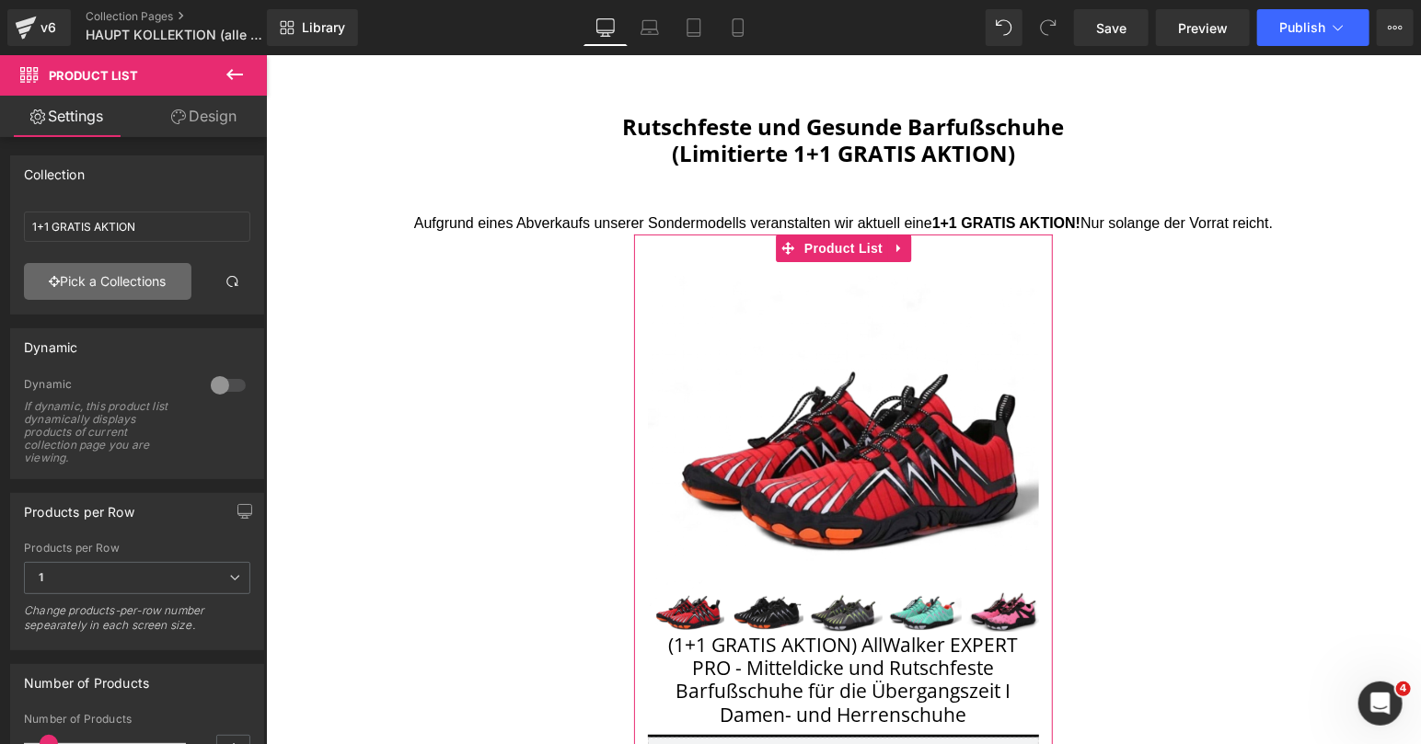
click at [169, 284] on link "Pick a Collections" at bounding box center [107, 281] width 167 height 37
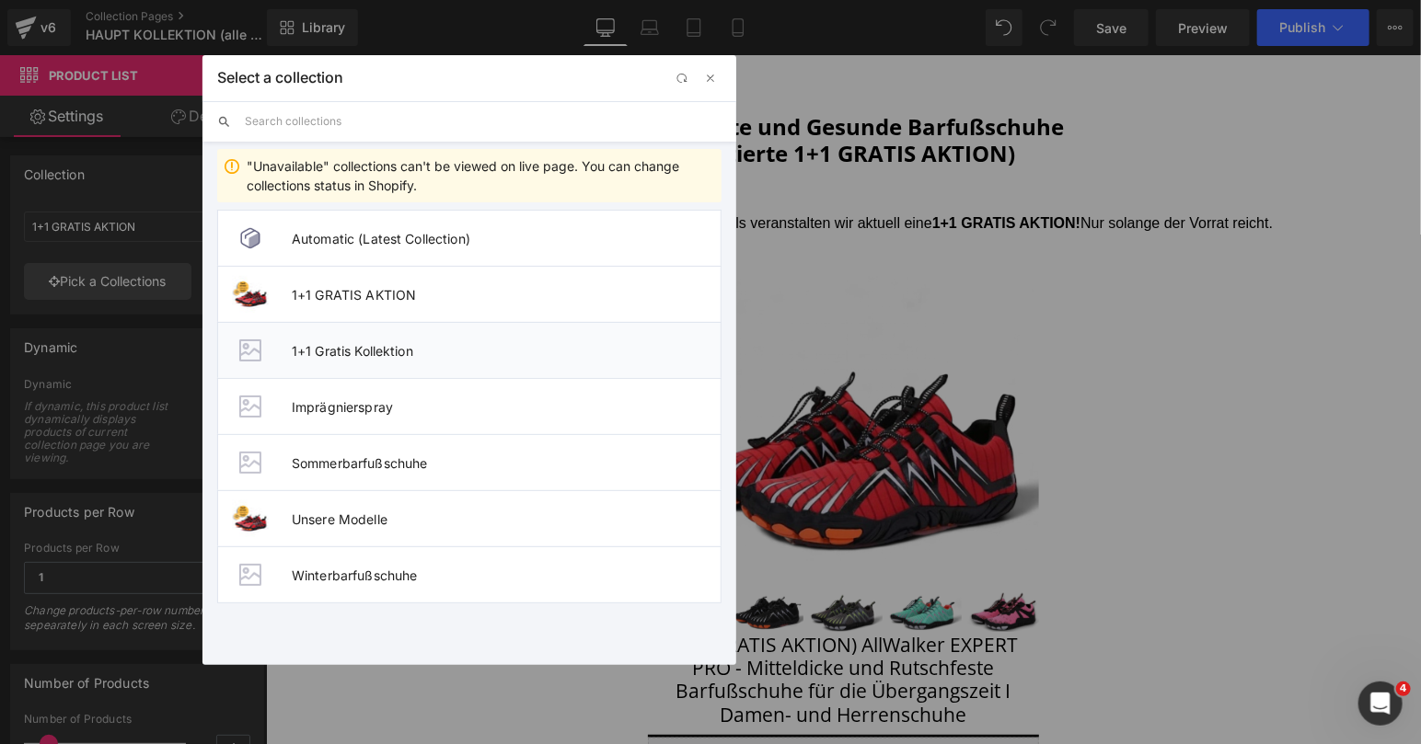
click at [389, 343] on span "1+1 Gratis Kollektion" at bounding box center [506, 351] width 429 height 16
type input "1+1 Gratis Kollektion"
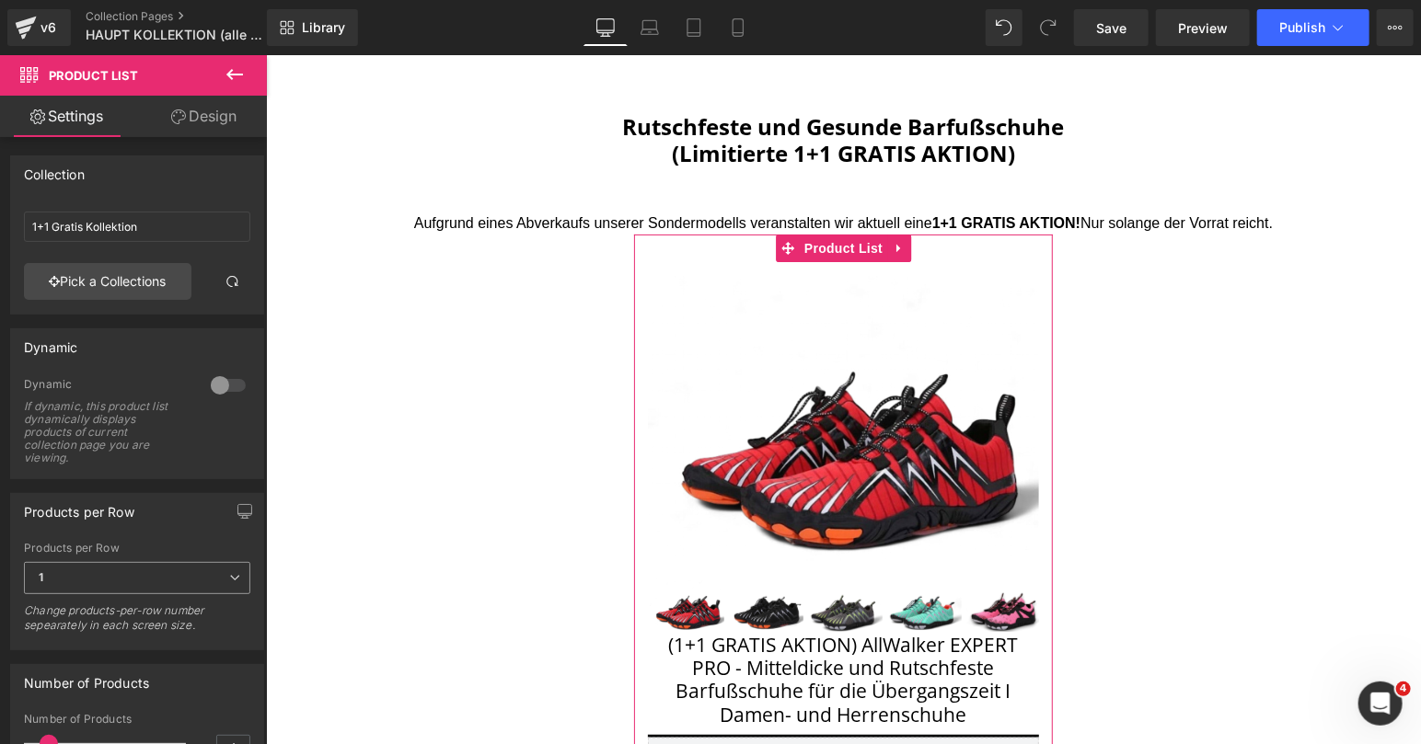
click at [146, 579] on span "1" at bounding box center [137, 578] width 226 height 32
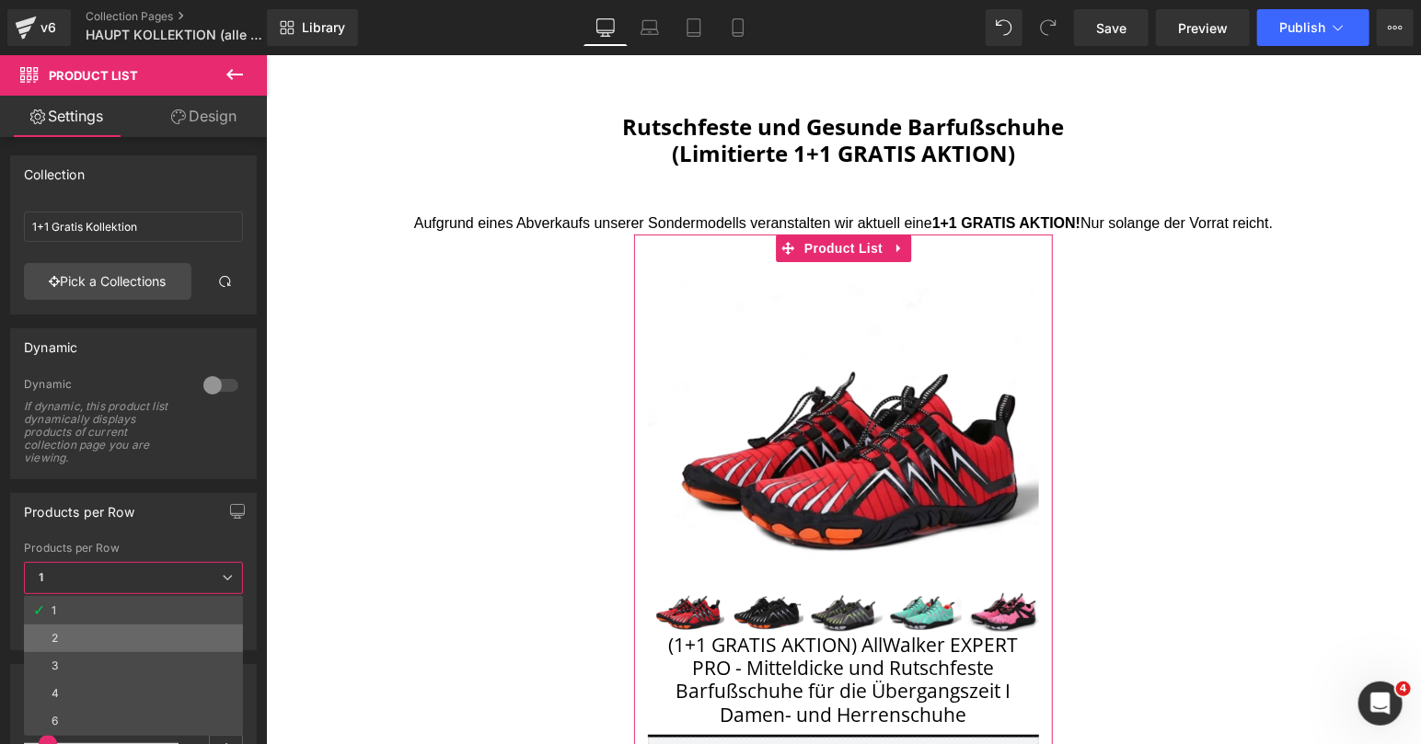
click at [117, 636] on li "2" at bounding box center [133, 639] width 219 height 28
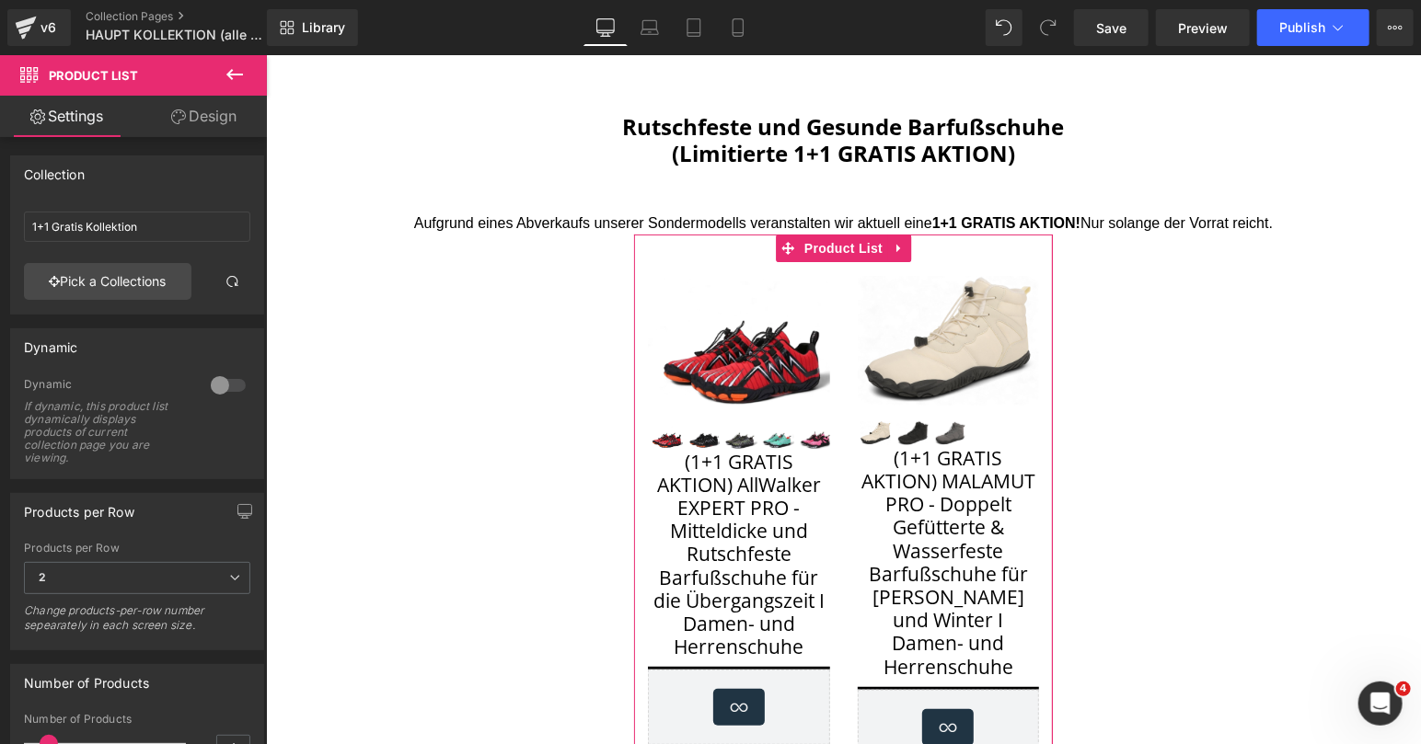
click at [190, 133] on link "Design" at bounding box center [203, 116] width 133 height 41
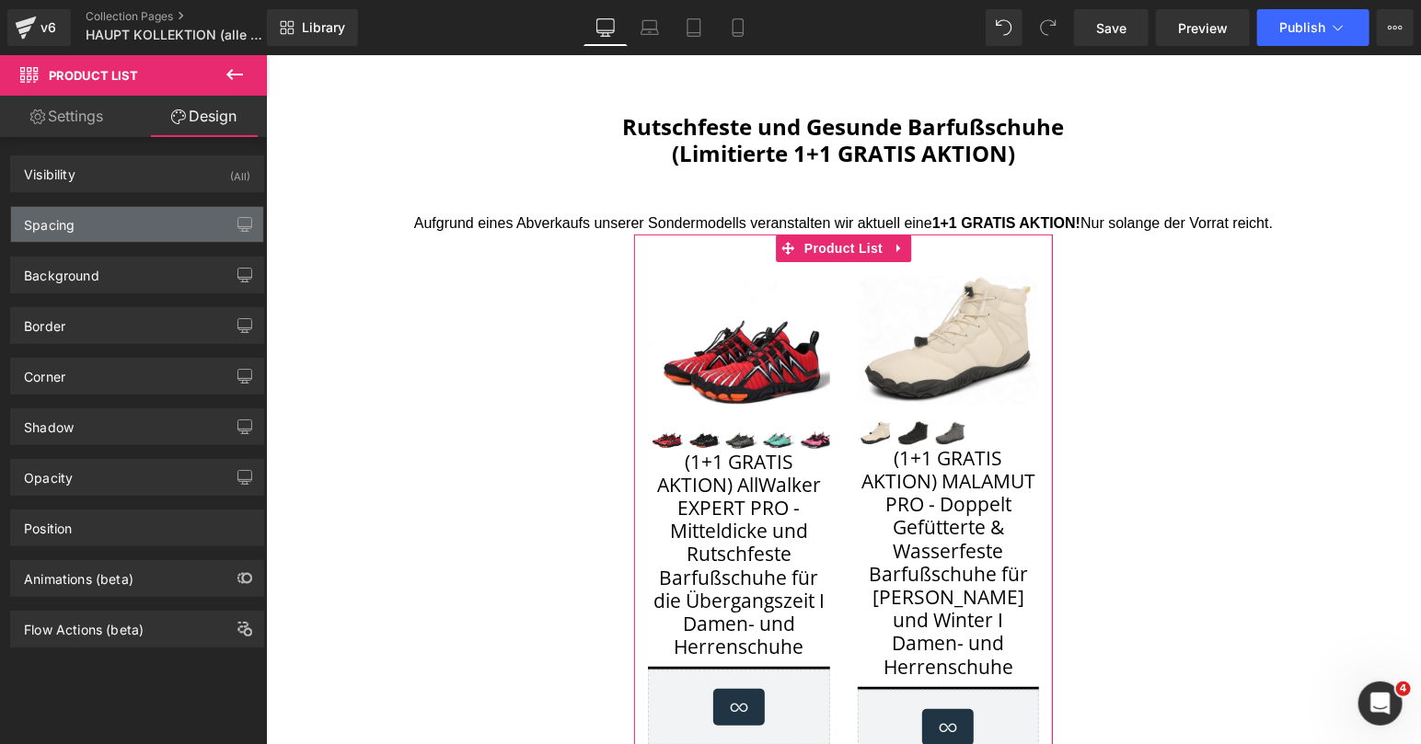
click at [125, 222] on div "Spacing" at bounding box center [137, 224] width 252 height 35
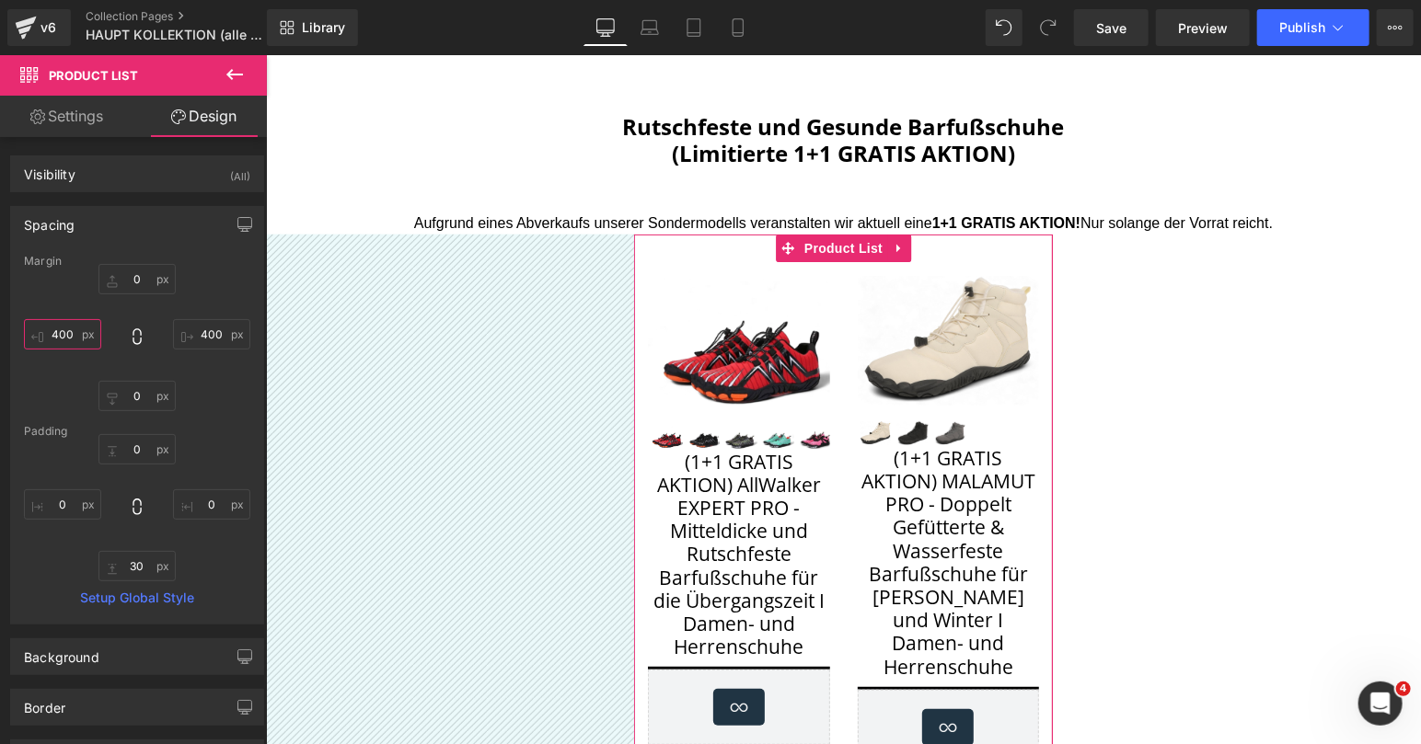
click at [58, 332] on input "400" at bounding box center [62, 334] width 77 height 30
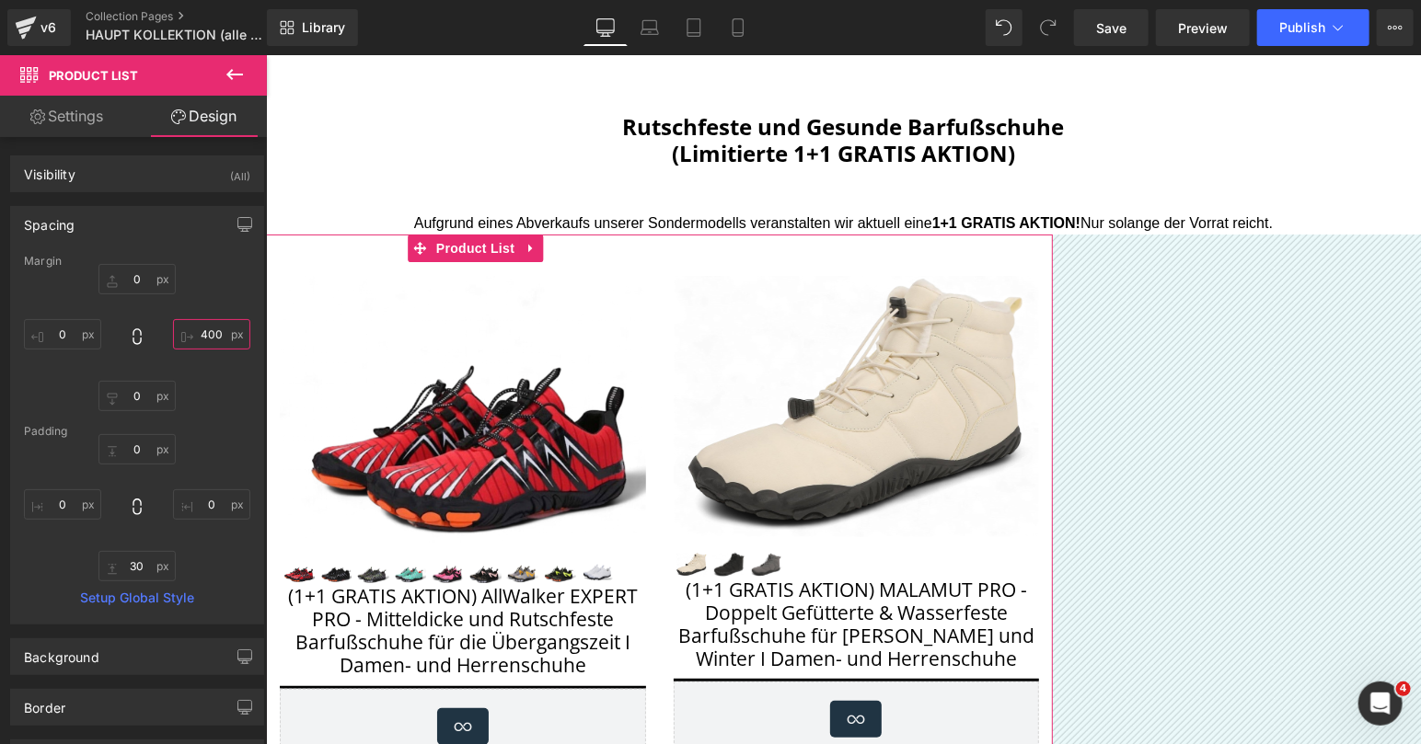
click at [204, 329] on input "400" at bounding box center [211, 334] width 77 height 30
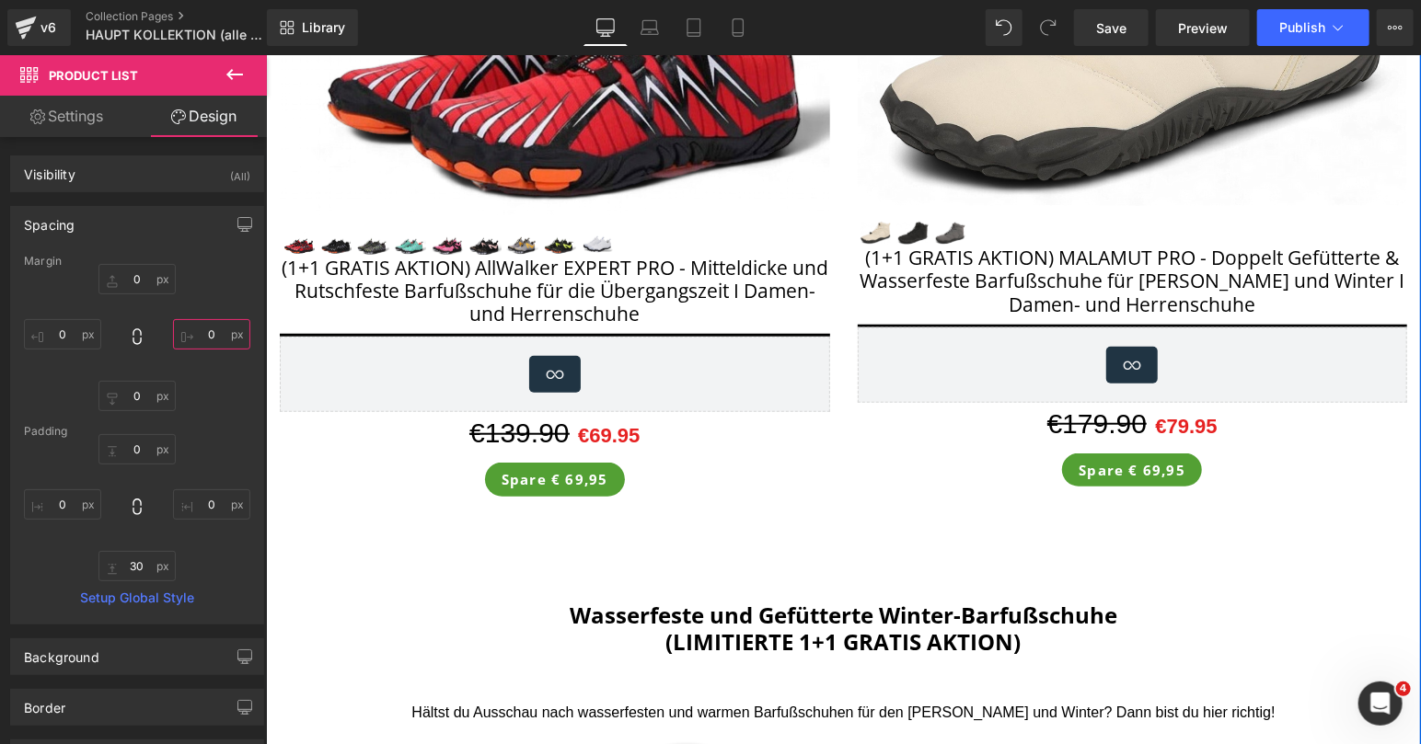
scroll to position [453, 0]
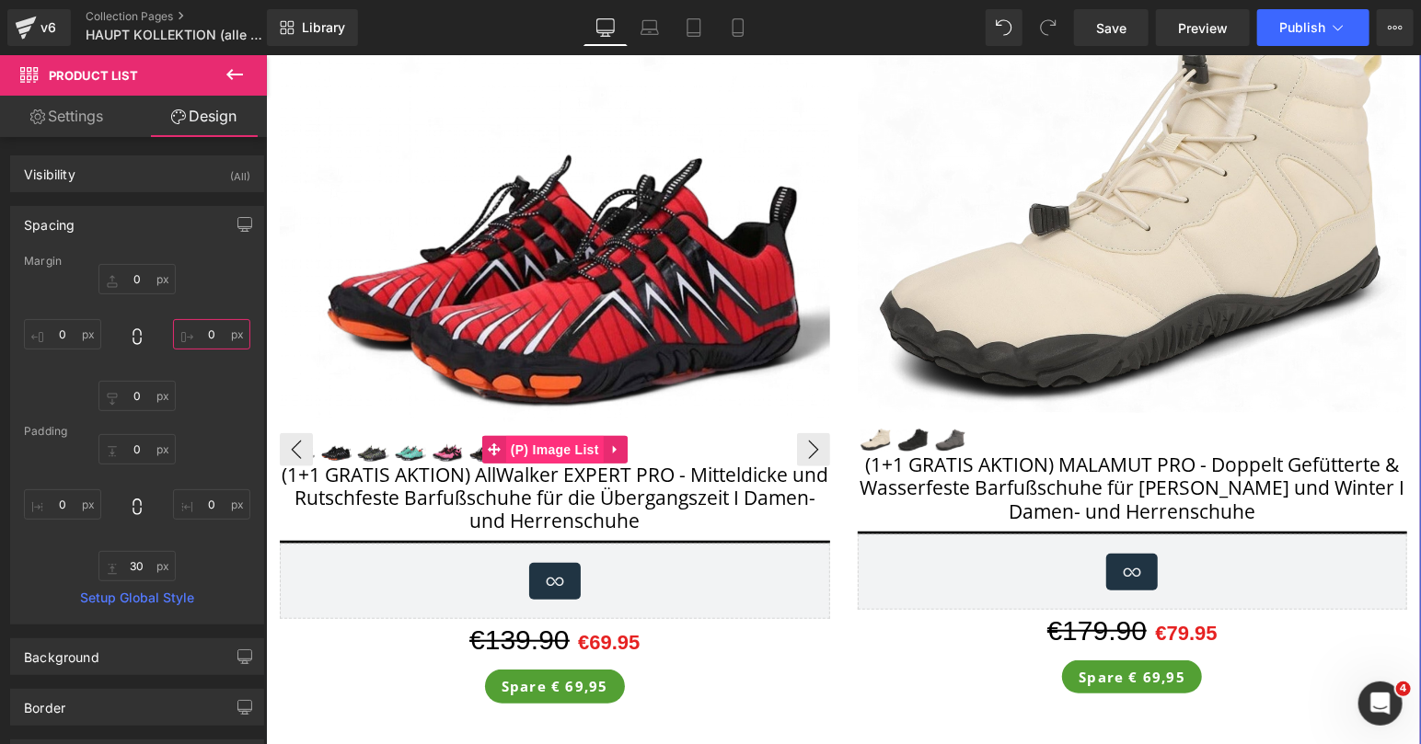
click at [559, 446] on span "(P) Image List" at bounding box center [554, 449] width 98 height 28
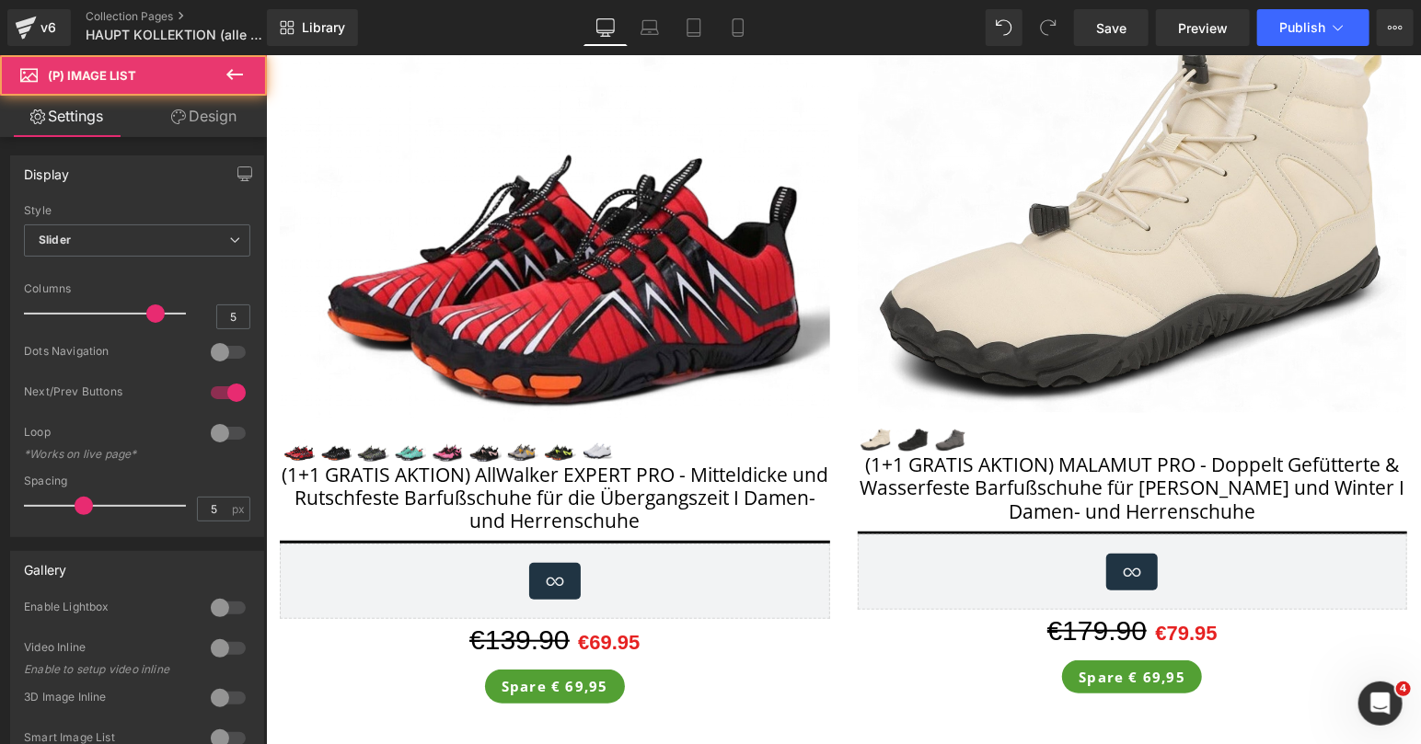
click at [211, 129] on link "Design" at bounding box center [203, 116] width 133 height 41
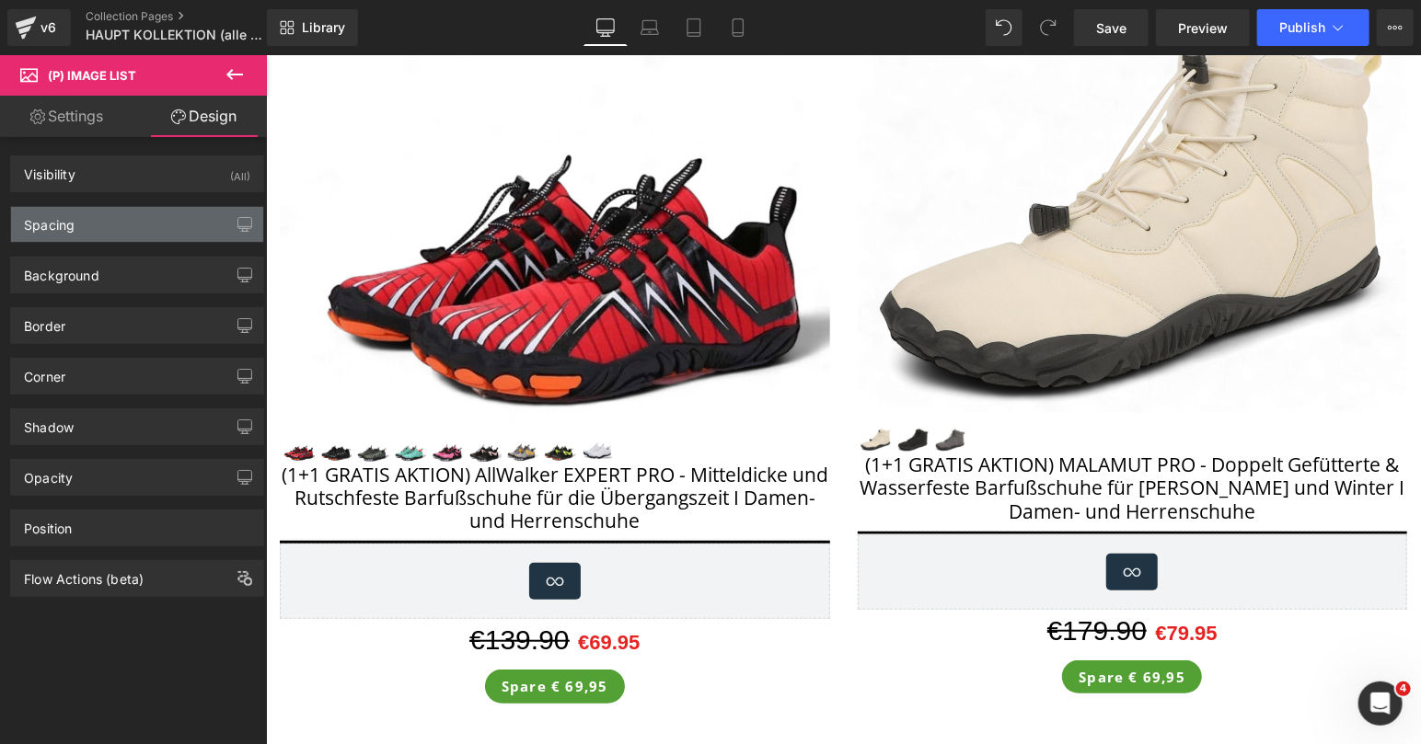
click at [151, 214] on div "Spacing" at bounding box center [137, 224] width 252 height 35
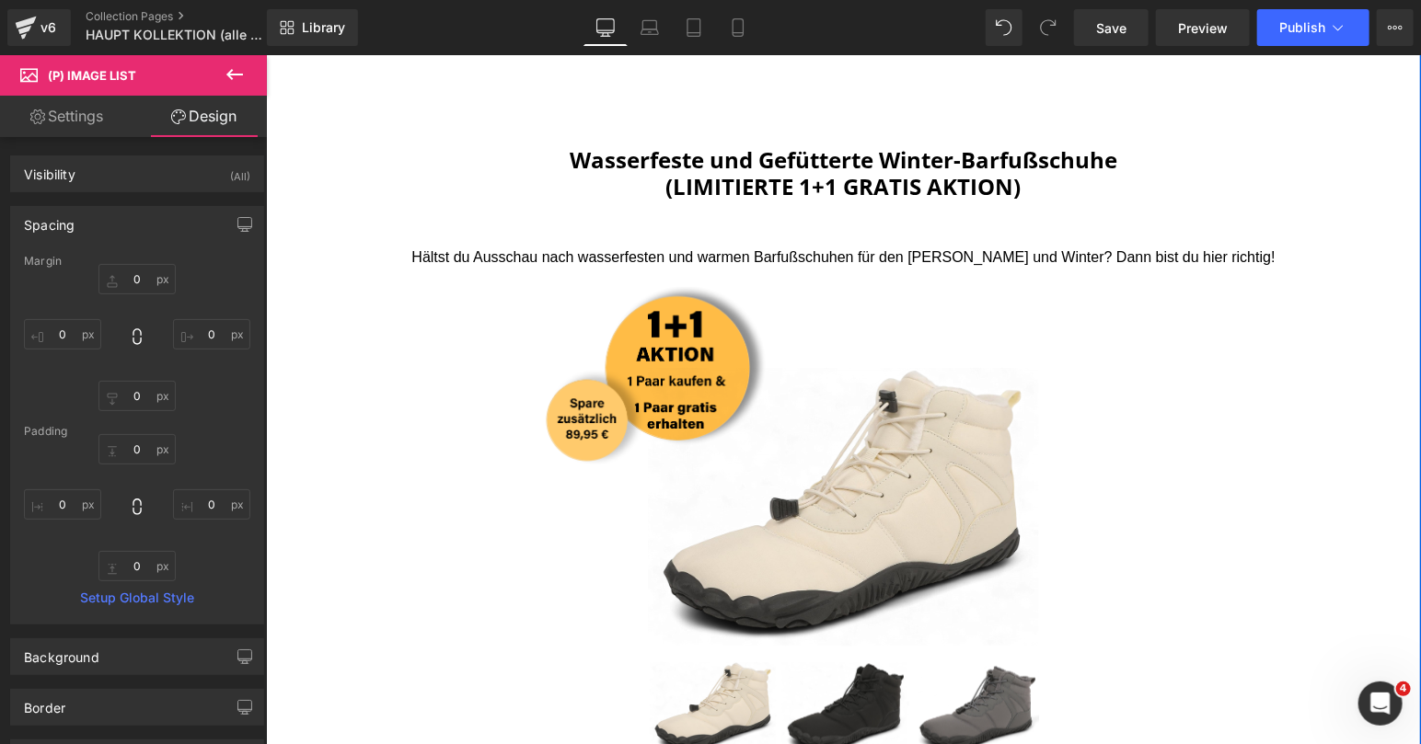
scroll to position [1090, 0]
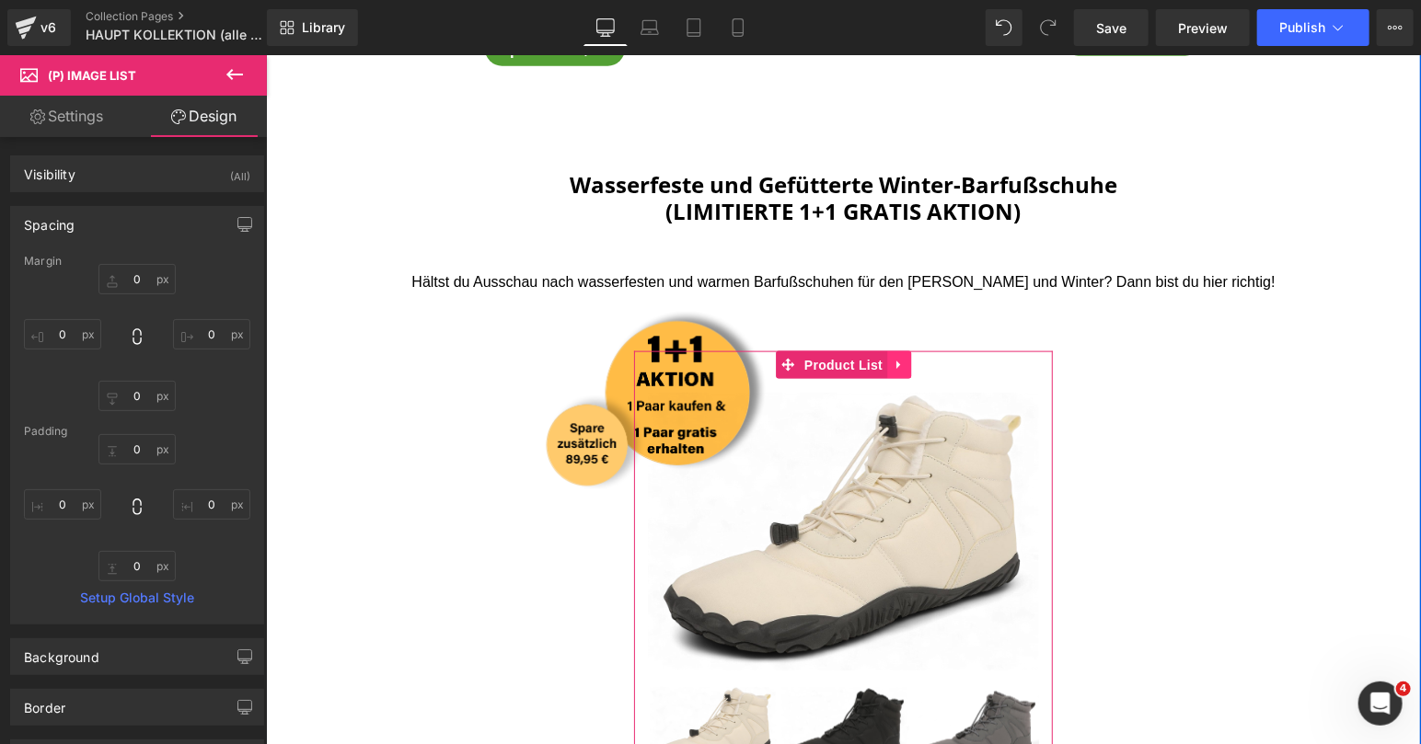
click at [902, 365] on icon at bounding box center [898, 364] width 13 height 14
click at [910, 365] on icon at bounding box center [910, 364] width 13 height 13
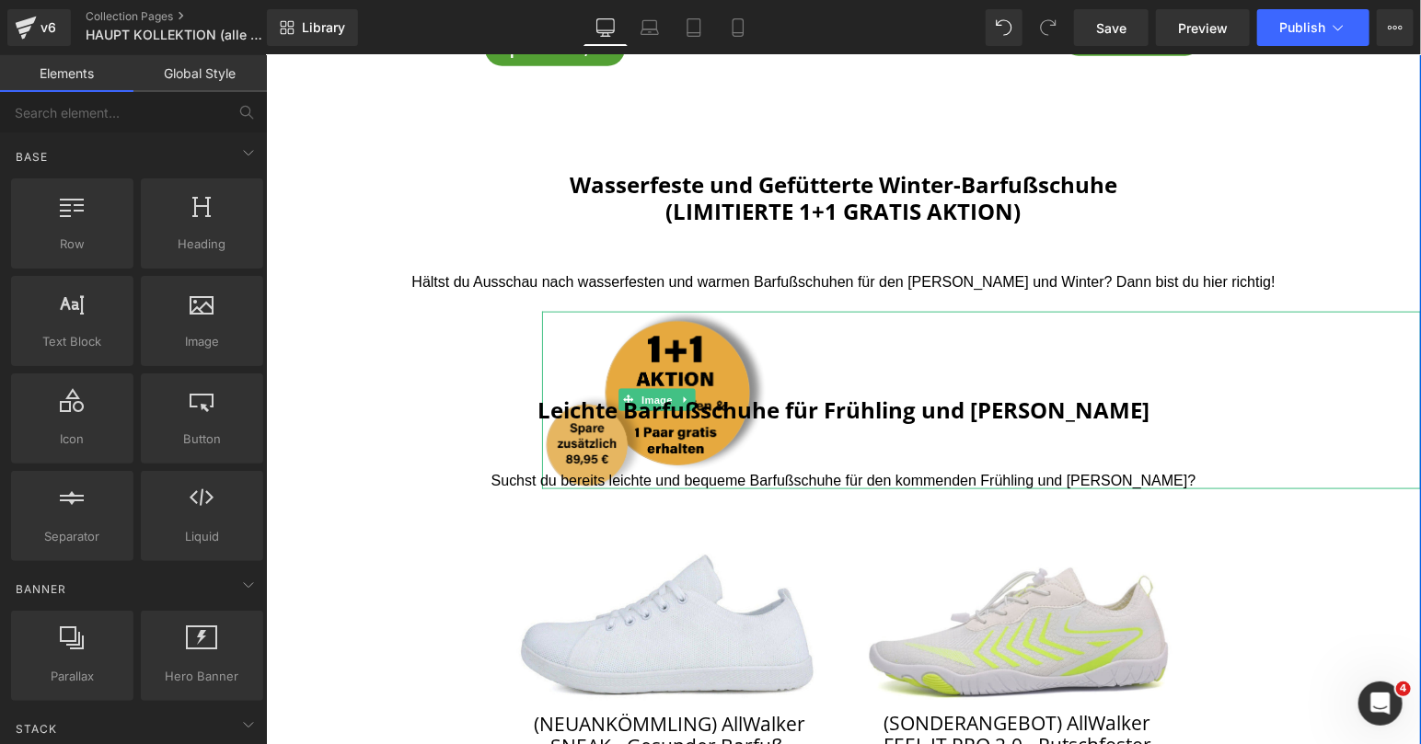
click at [741, 321] on img at bounding box center [656, 400] width 230 height 178
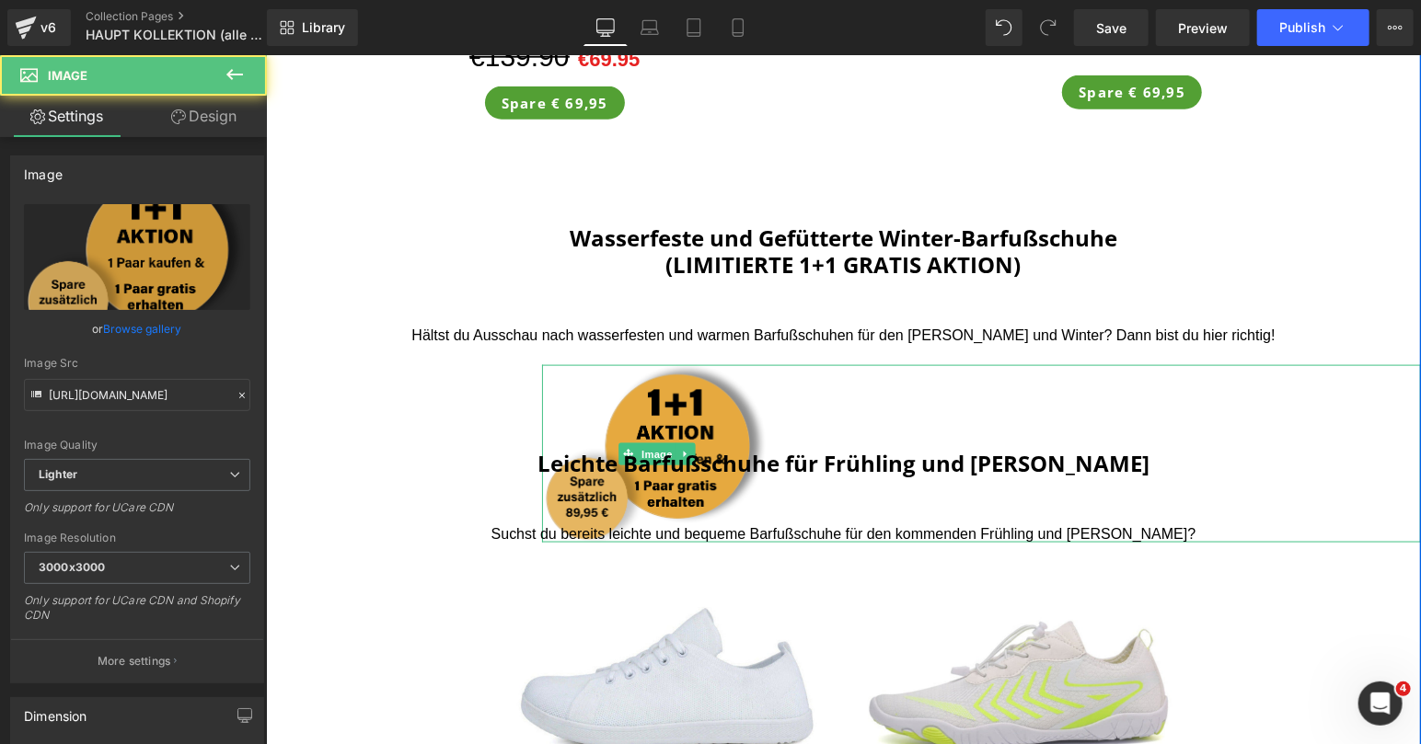
scroll to position [1145, 0]
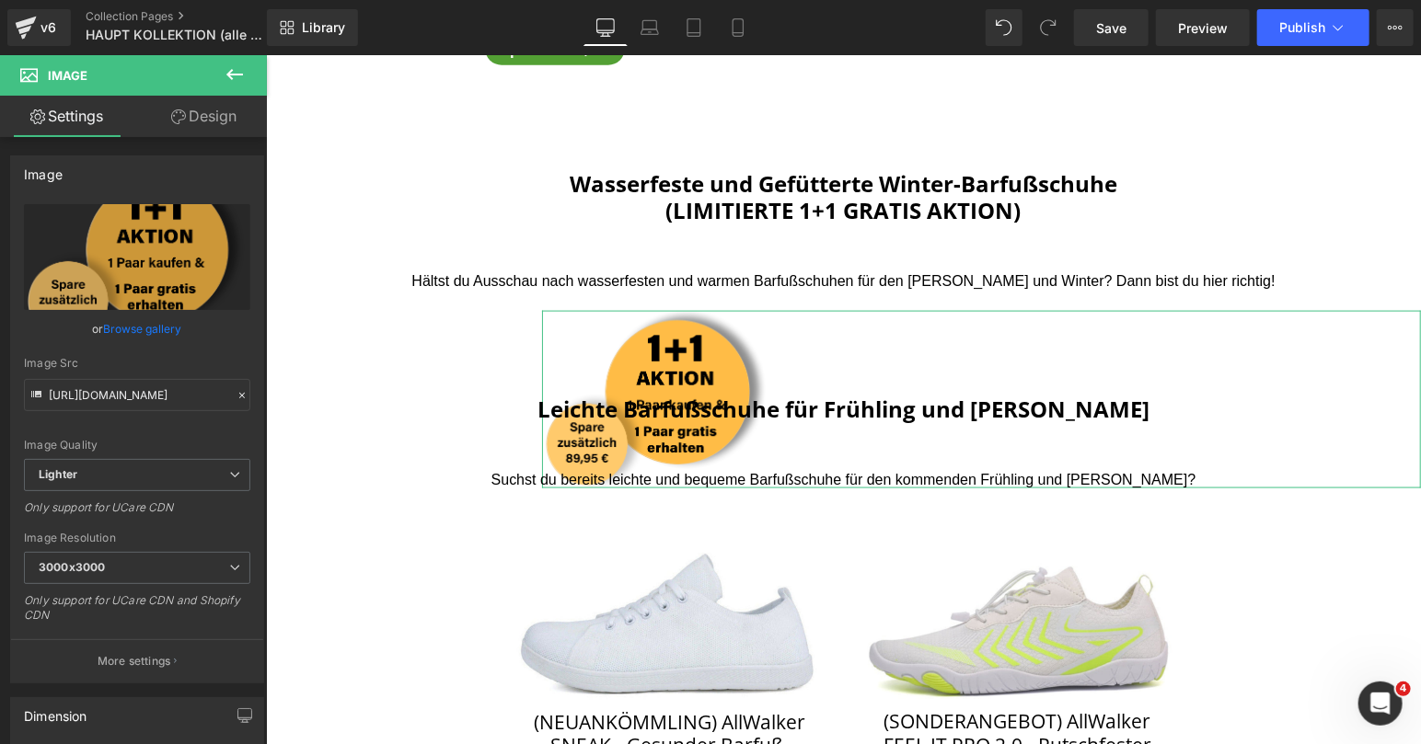
click at [201, 121] on link "Design" at bounding box center [203, 116] width 133 height 41
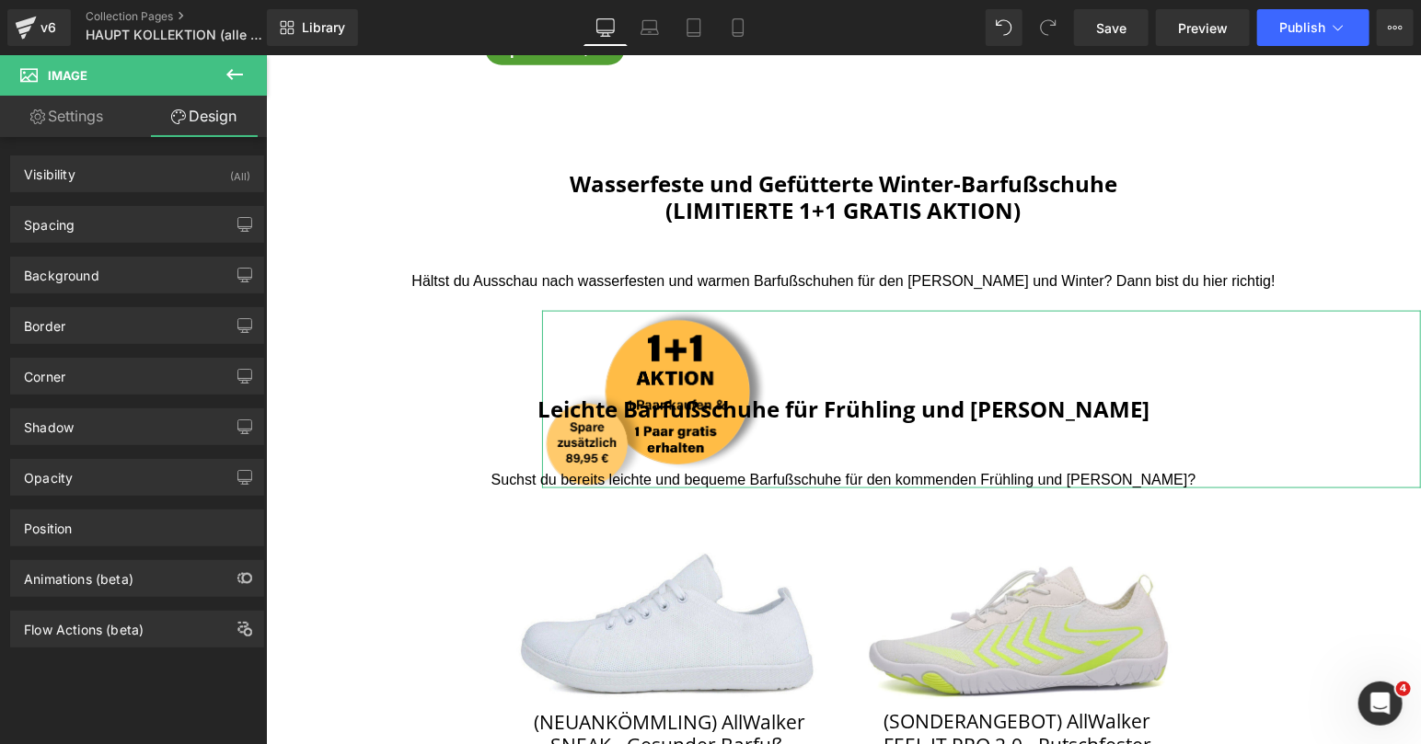
click at [168, 200] on div "Spacing Margin 20px 20 0px 0 -150px -150 300px 300 Padding 0px 0 0px 0 0px 0 0p…" at bounding box center [137, 217] width 275 height 51
click at [161, 228] on div "Spacing" at bounding box center [137, 224] width 252 height 35
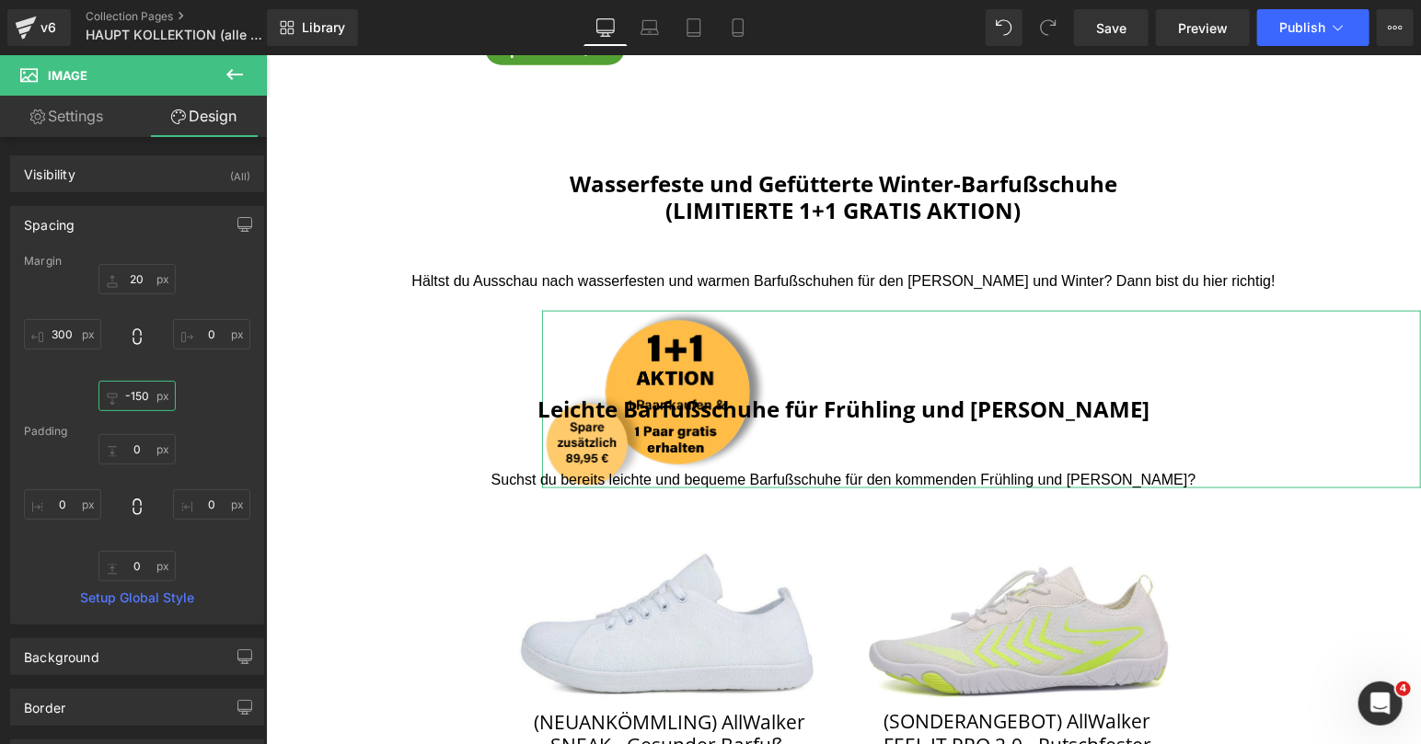
click at [135, 397] on input "-150" at bounding box center [136, 396] width 77 height 30
type input "50"
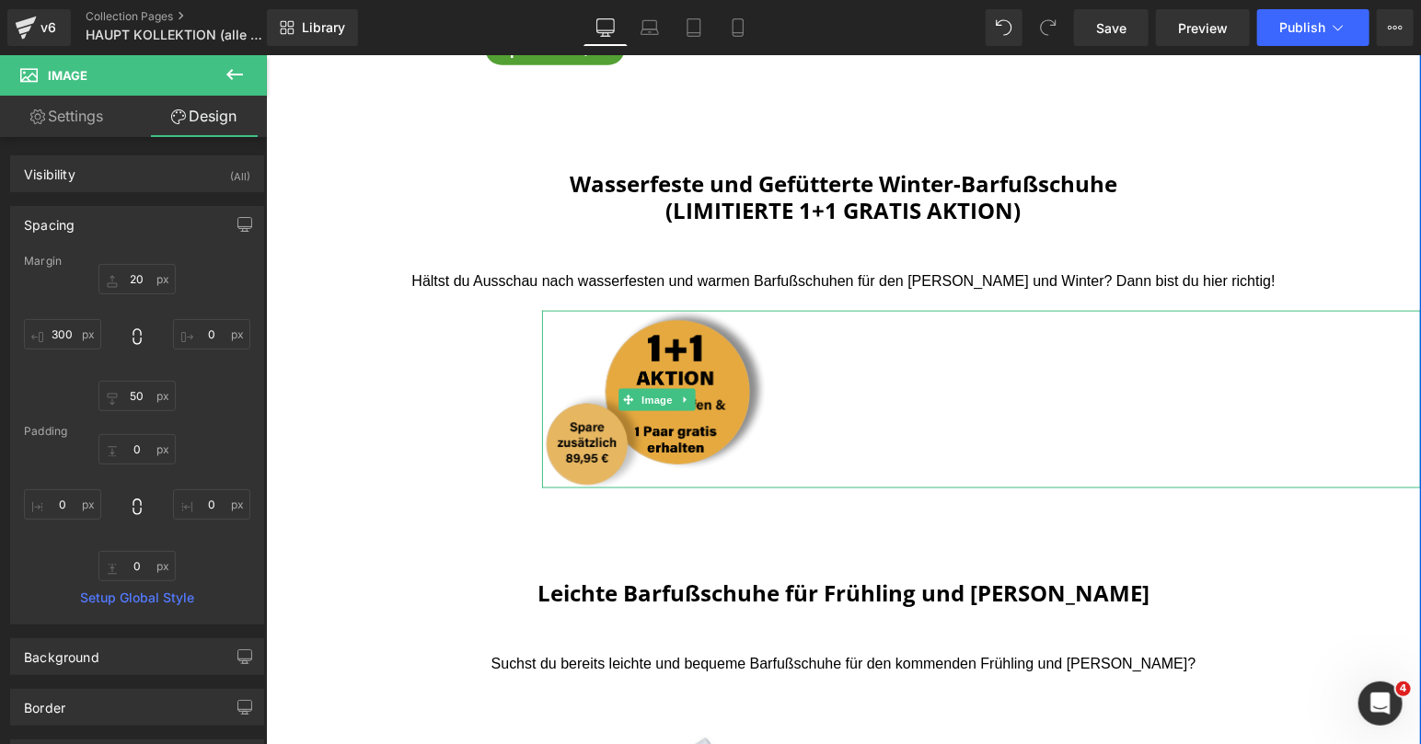
click at [723, 383] on img at bounding box center [656, 399] width 230 height 178
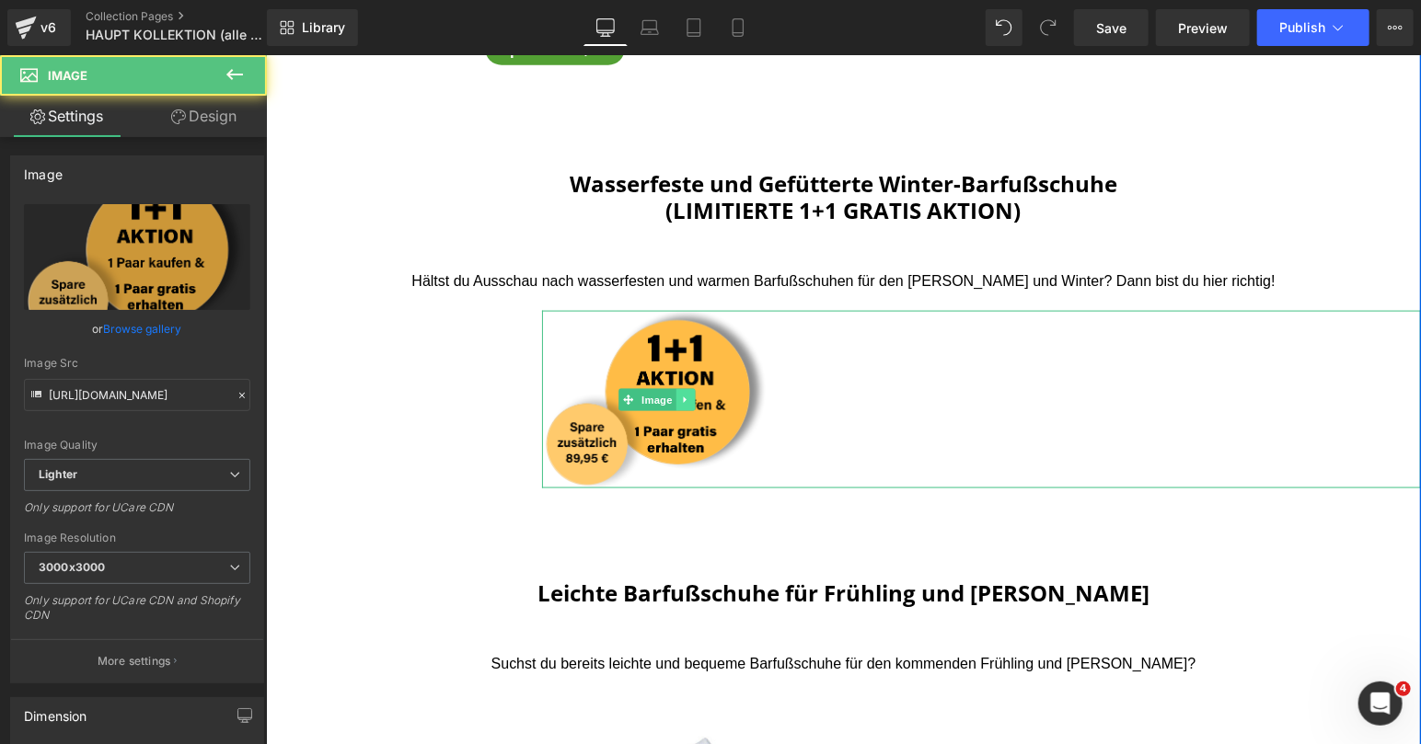
click at [692, 398] on link at bounding box center [684, 399] width 19 height 22
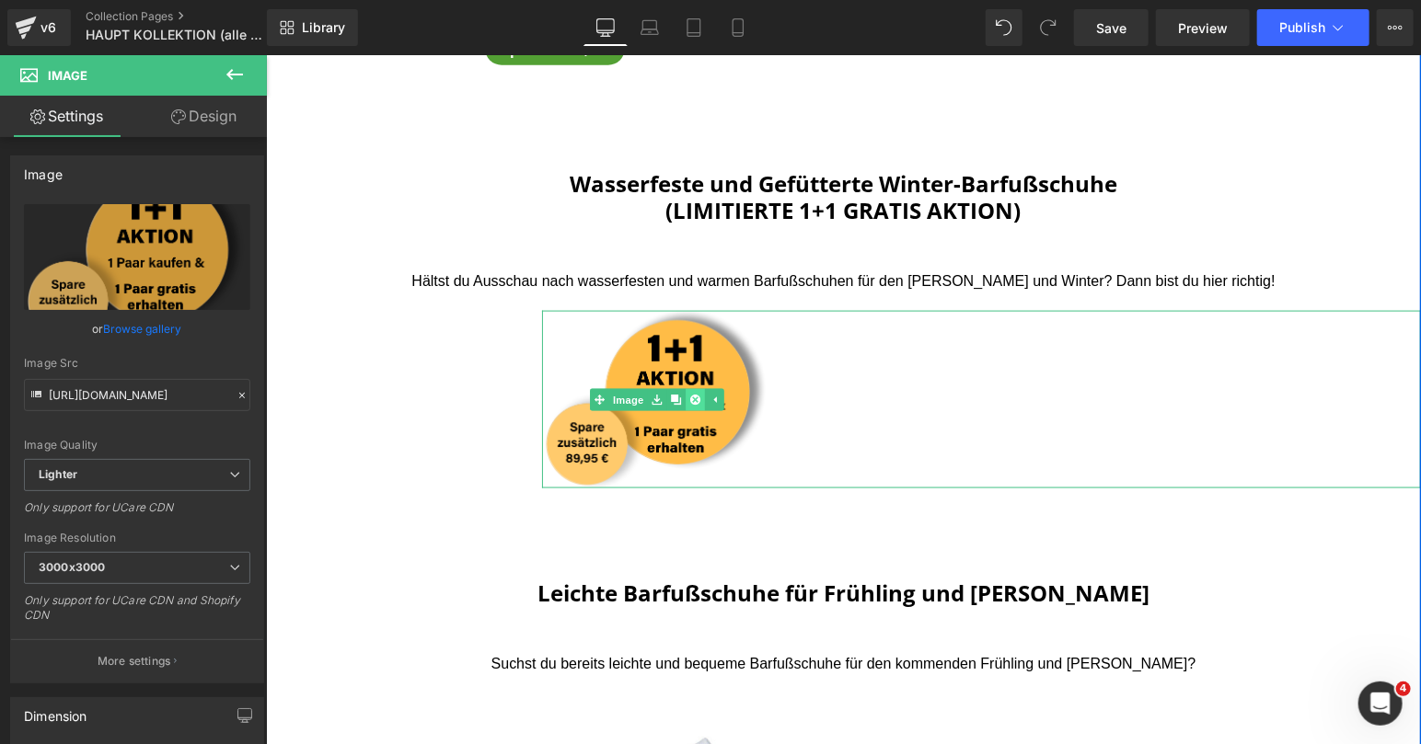
click at [694, 399] on icon at bounding box center [694, 399] width 10 height 10
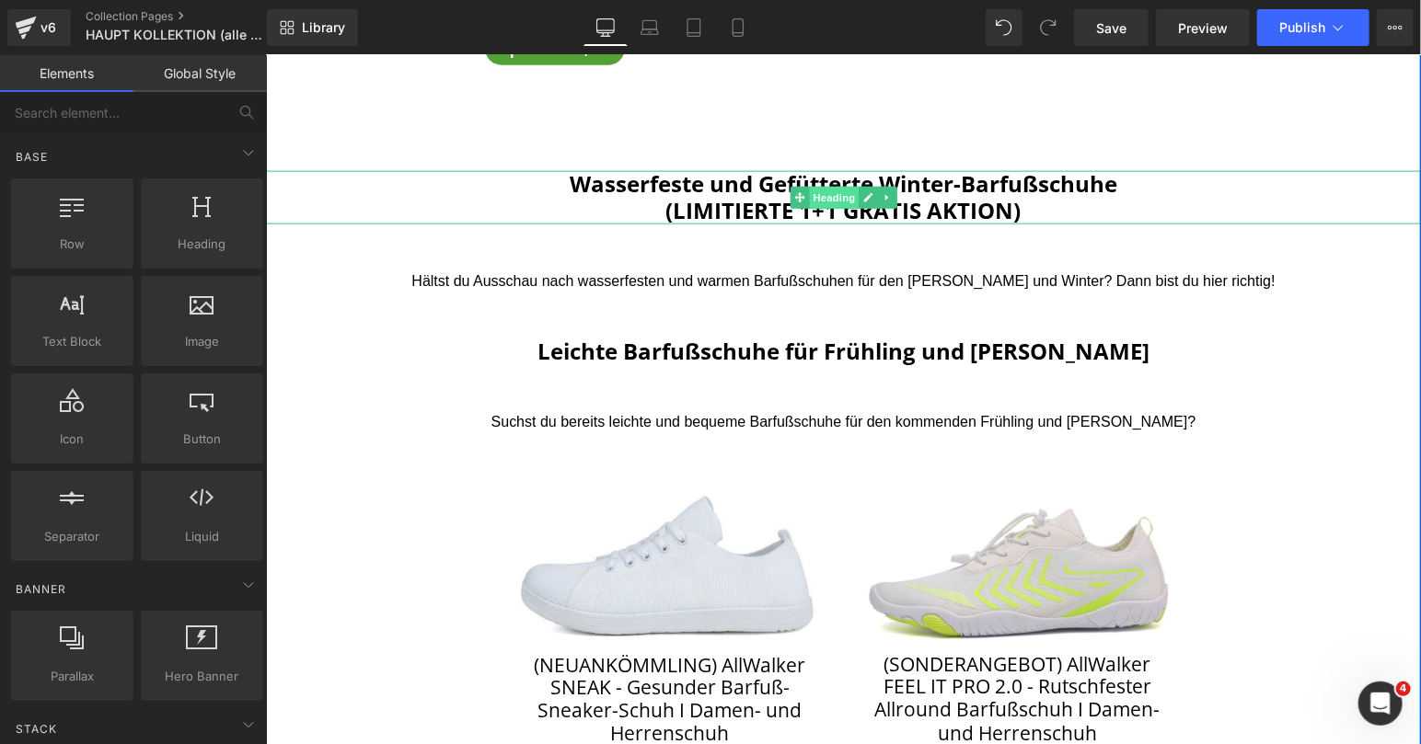
click at [813, 204] on span "Heading" at bounding box center [833, 197] width 50 height 22
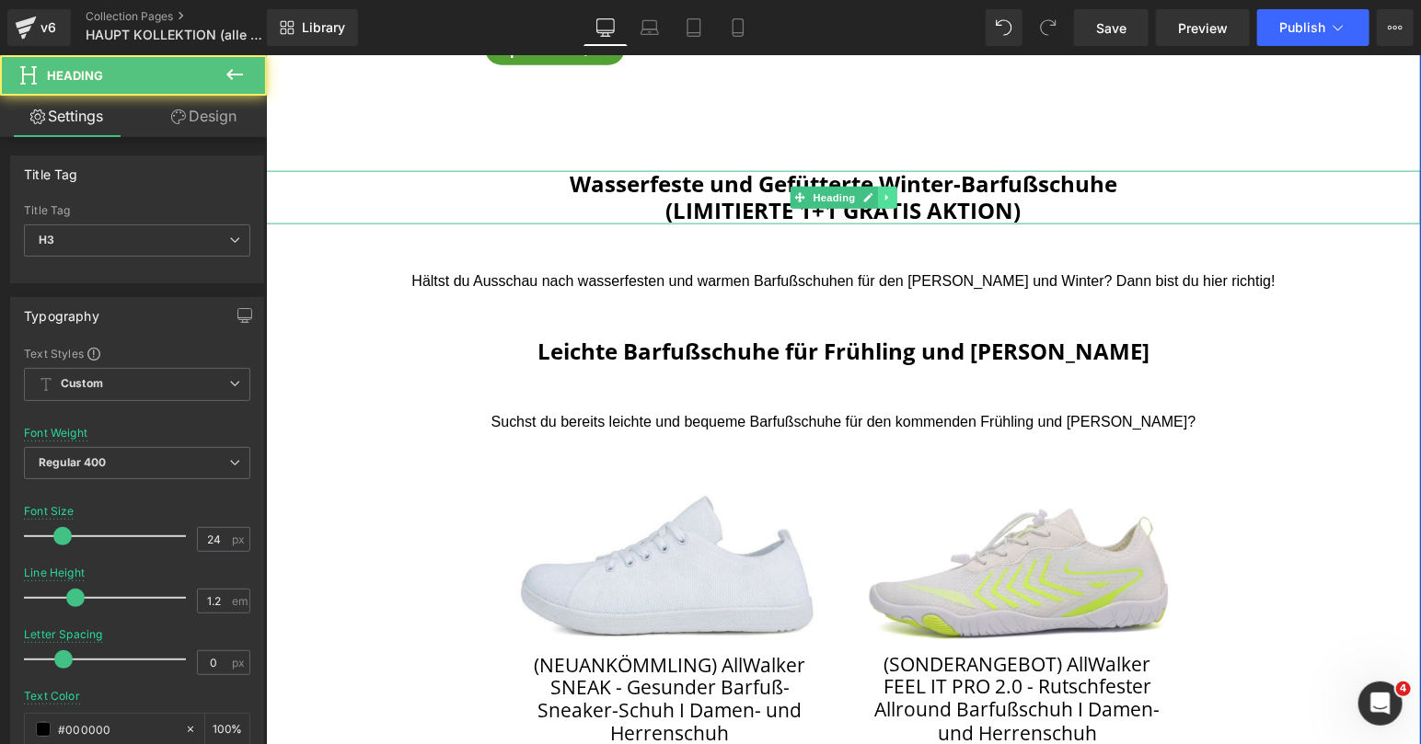
click at [889, 203] on link at bounding box center [886, 197] width 19 height 22
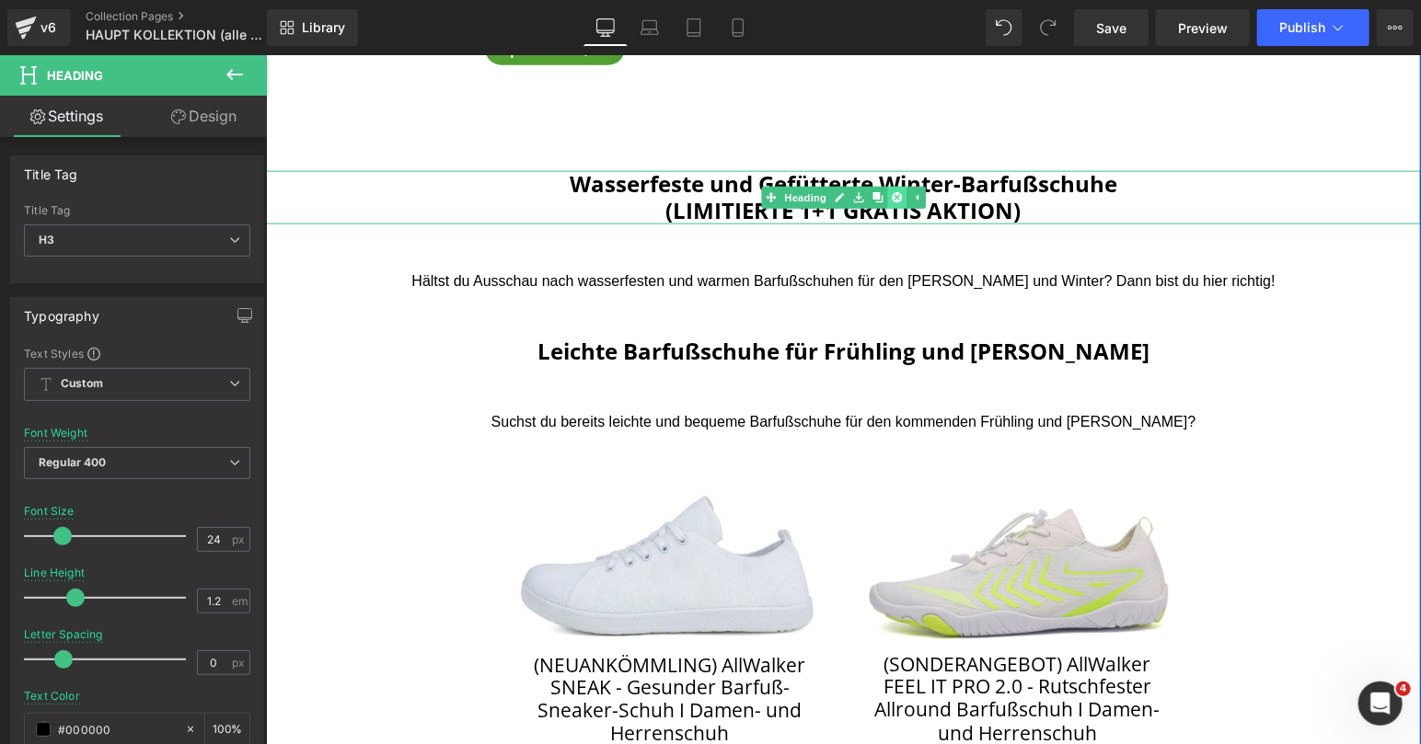
click at [891, 195] on link at bounding box center [895, 197] width 19 height 22
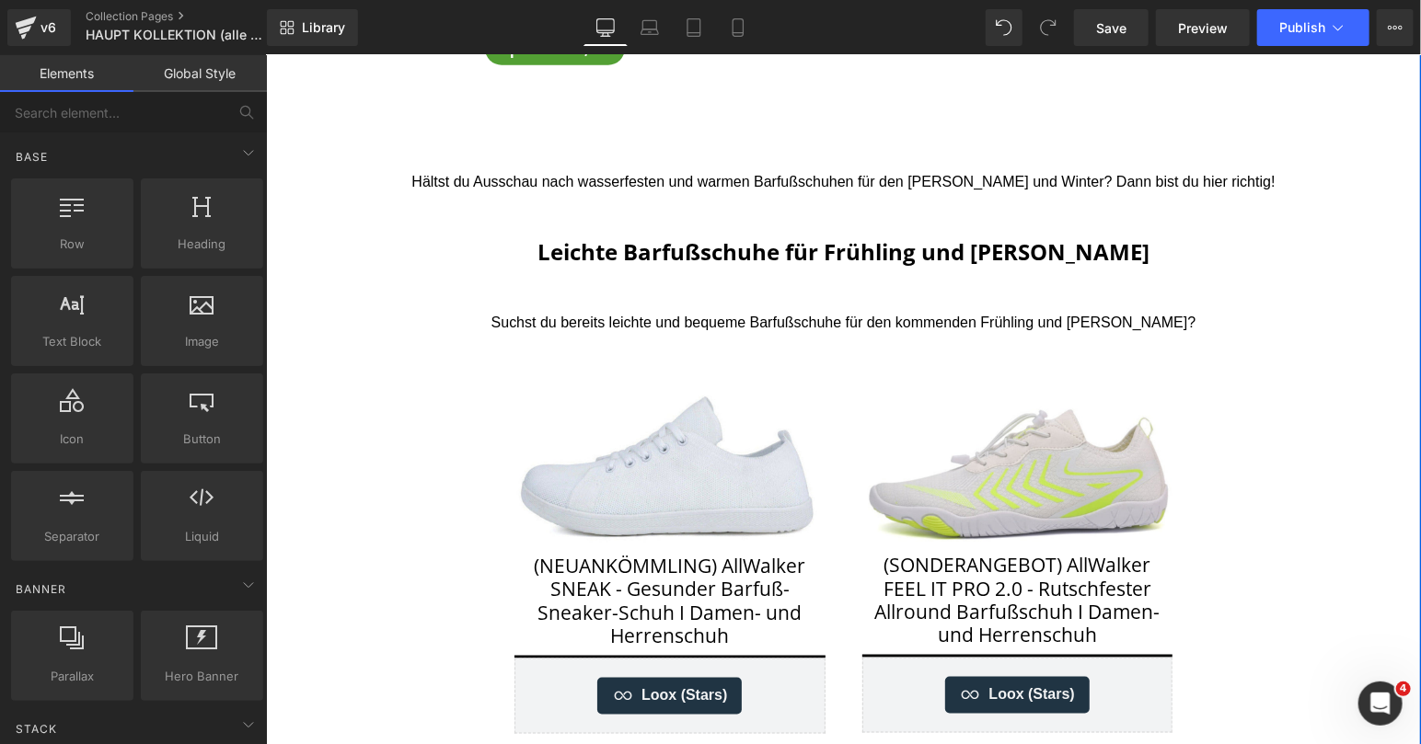
click at [875, 186] on div "Hältst du Ausschau nach wasserfesten und warmen Barfußschuhen für den Herbst un…" at bounding box center [842, 181] width 1155 height 22
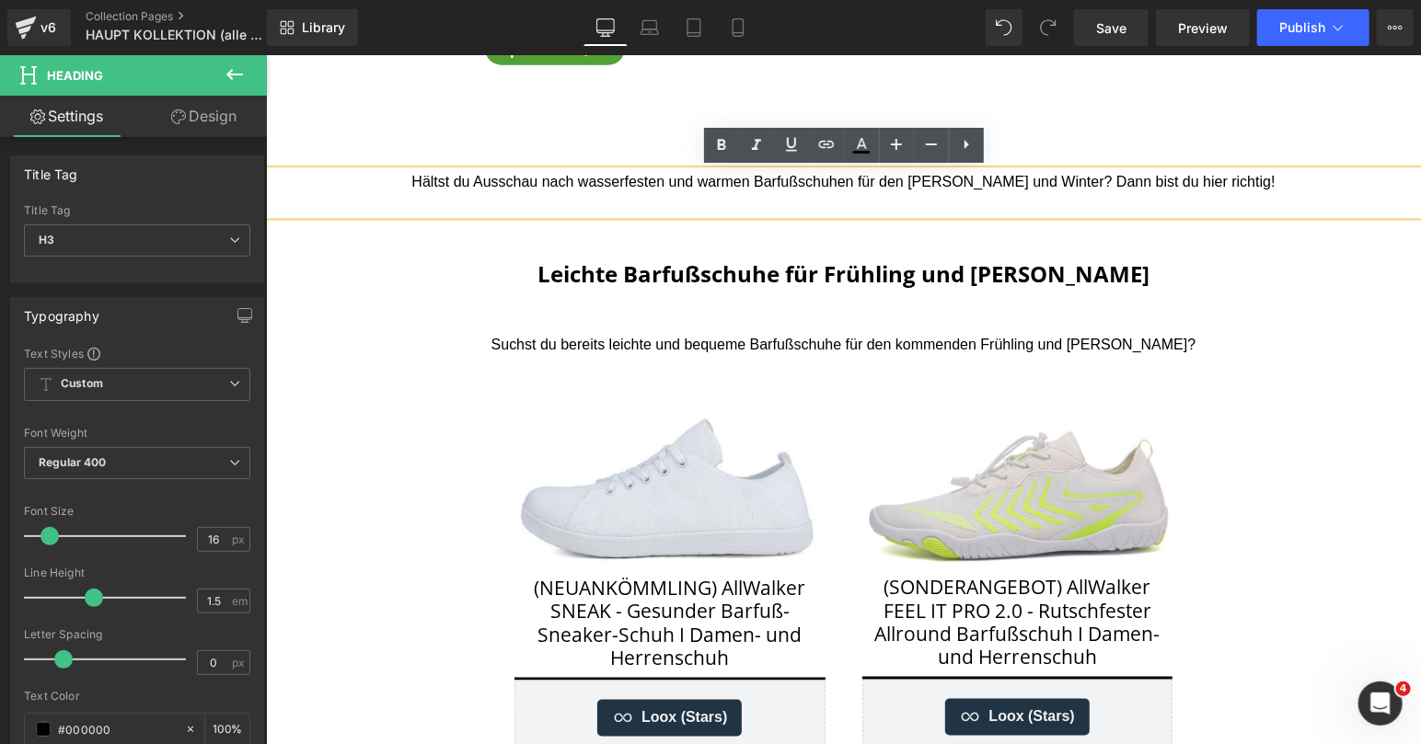
click at [1184, 133] on div "Rutschfeste und Gesunde Barfußschuhe (Limitierte 1+1 GRATIS AKTION) Heading Auf…" at bounding box center [842, 529] width 1155 height 2821
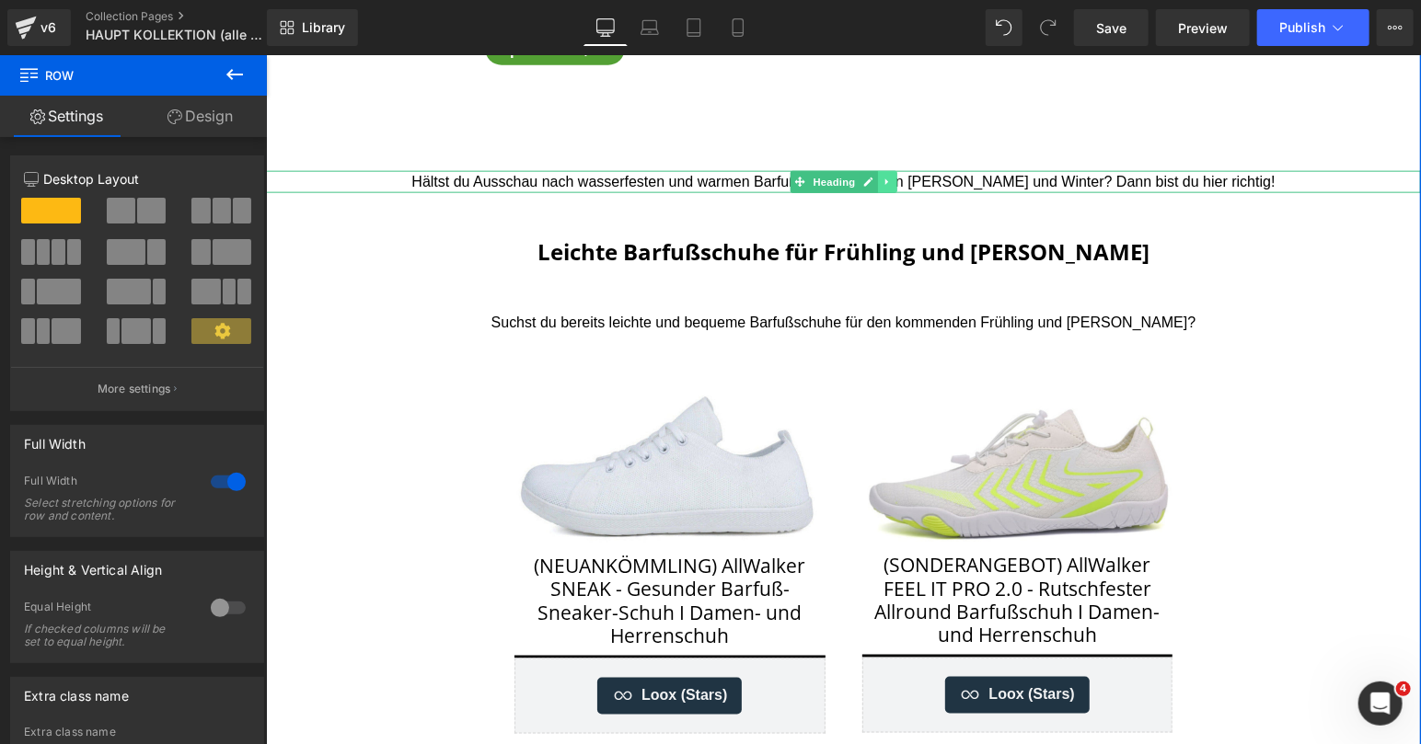
click at [895, 180] on link at bounding box center [886, 181] width 19 height 22
click at [901, 182] on icon at bounding box center [896, 182] width 10 height 10
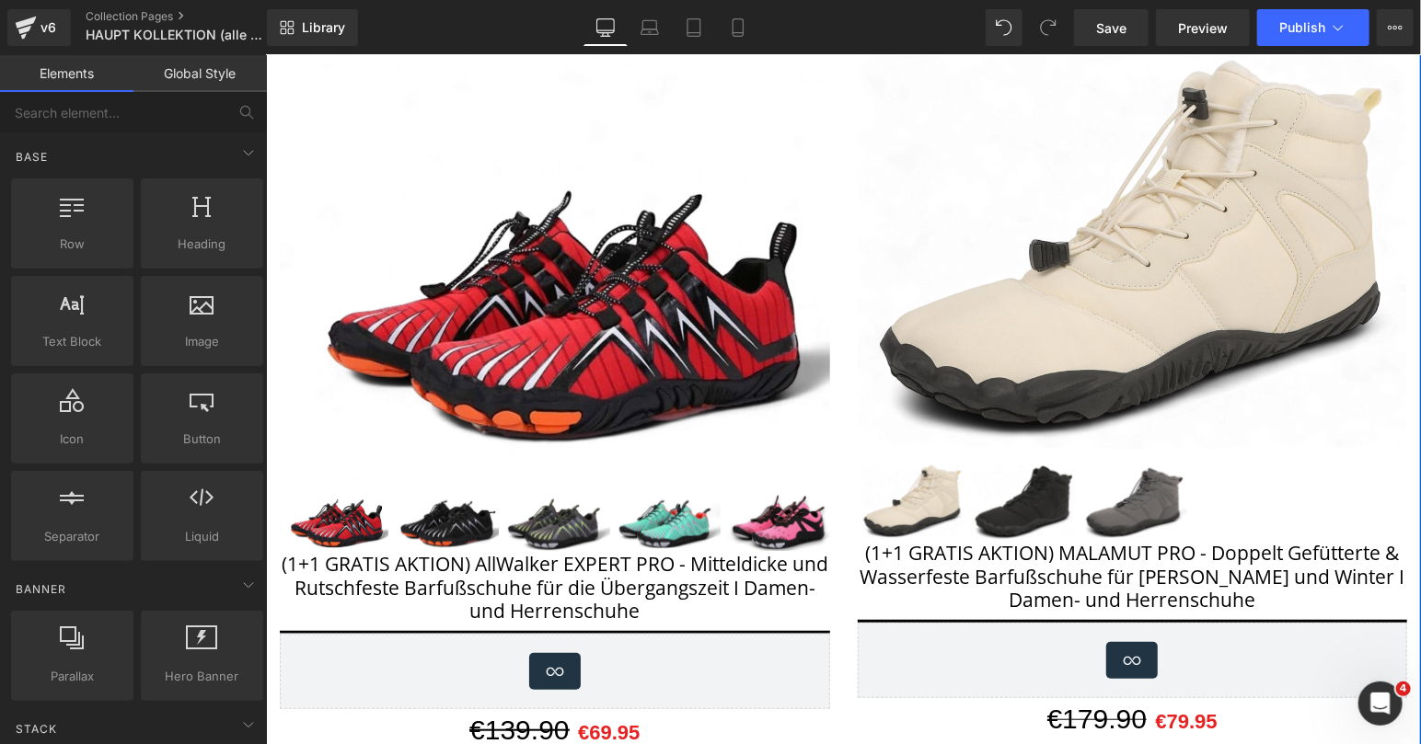
scroll to position [115, 0]
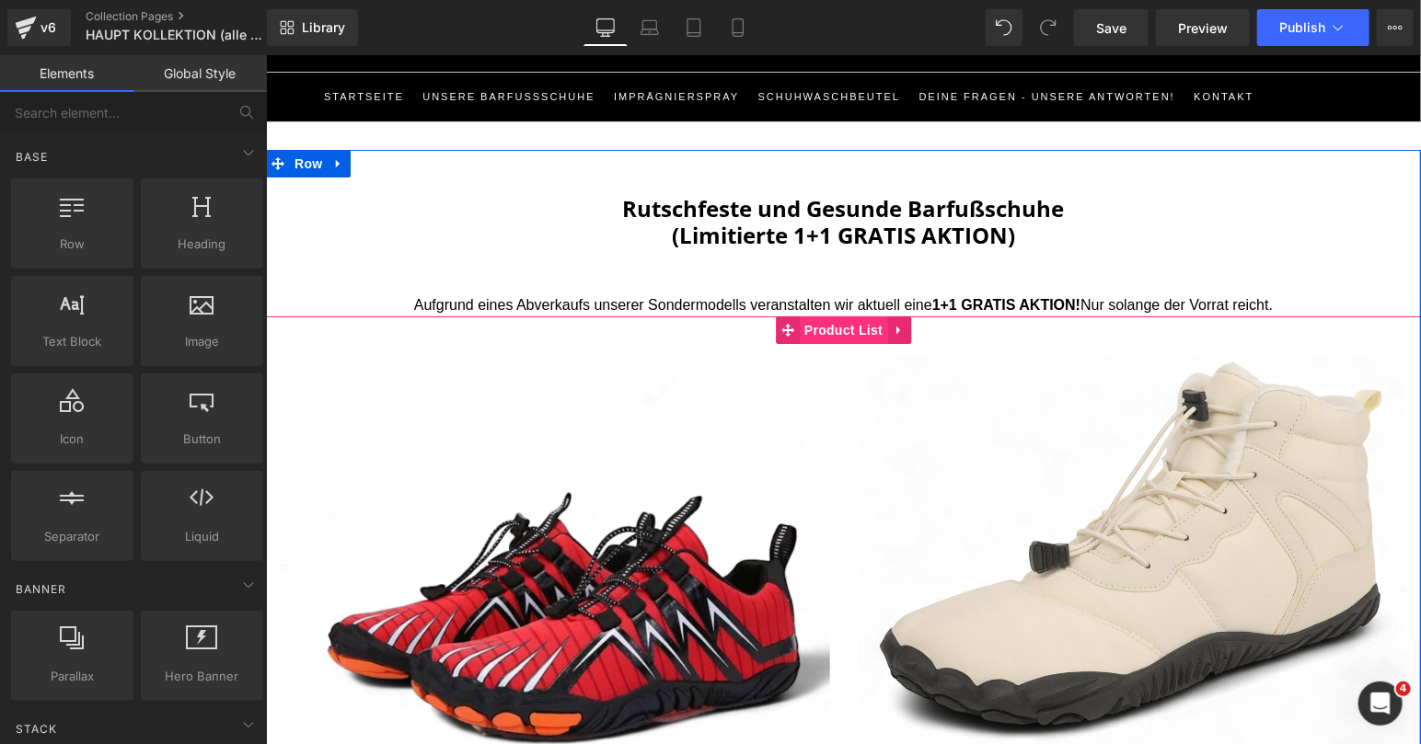
click at [833, 338] on span "Product List" at bounding box center [842, 330] width 87 height 28
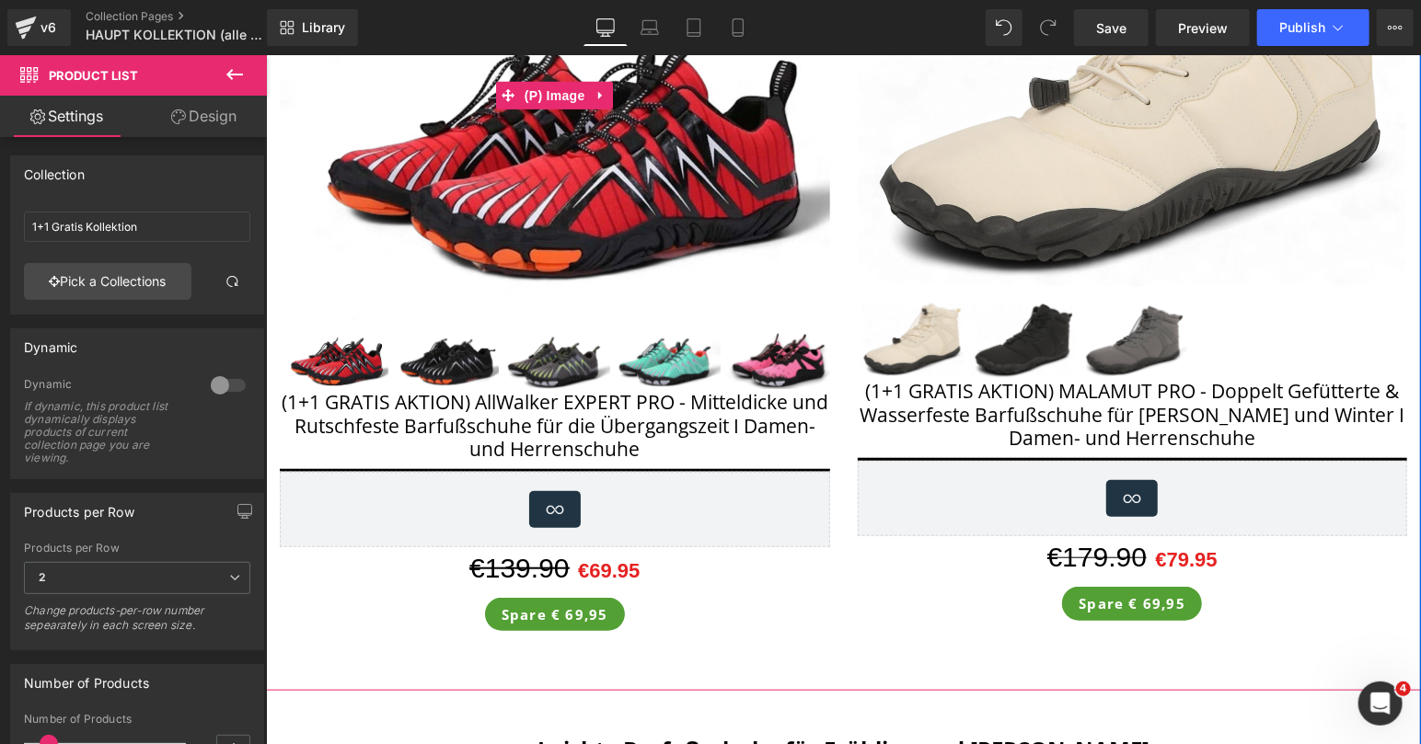
scroll to position [1198, 0]
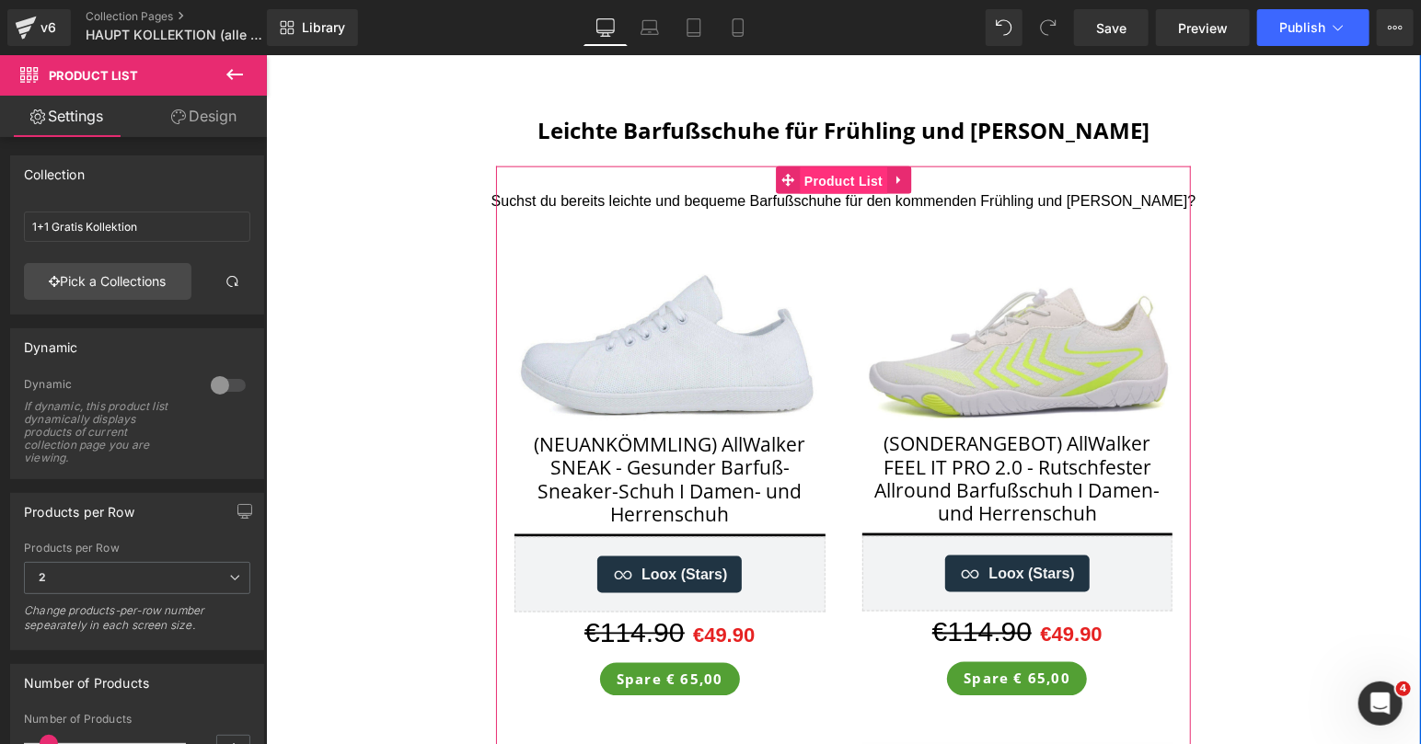
click at [838, 179] on span "Product List" at bounding box center [842, 181] width 87 height 28
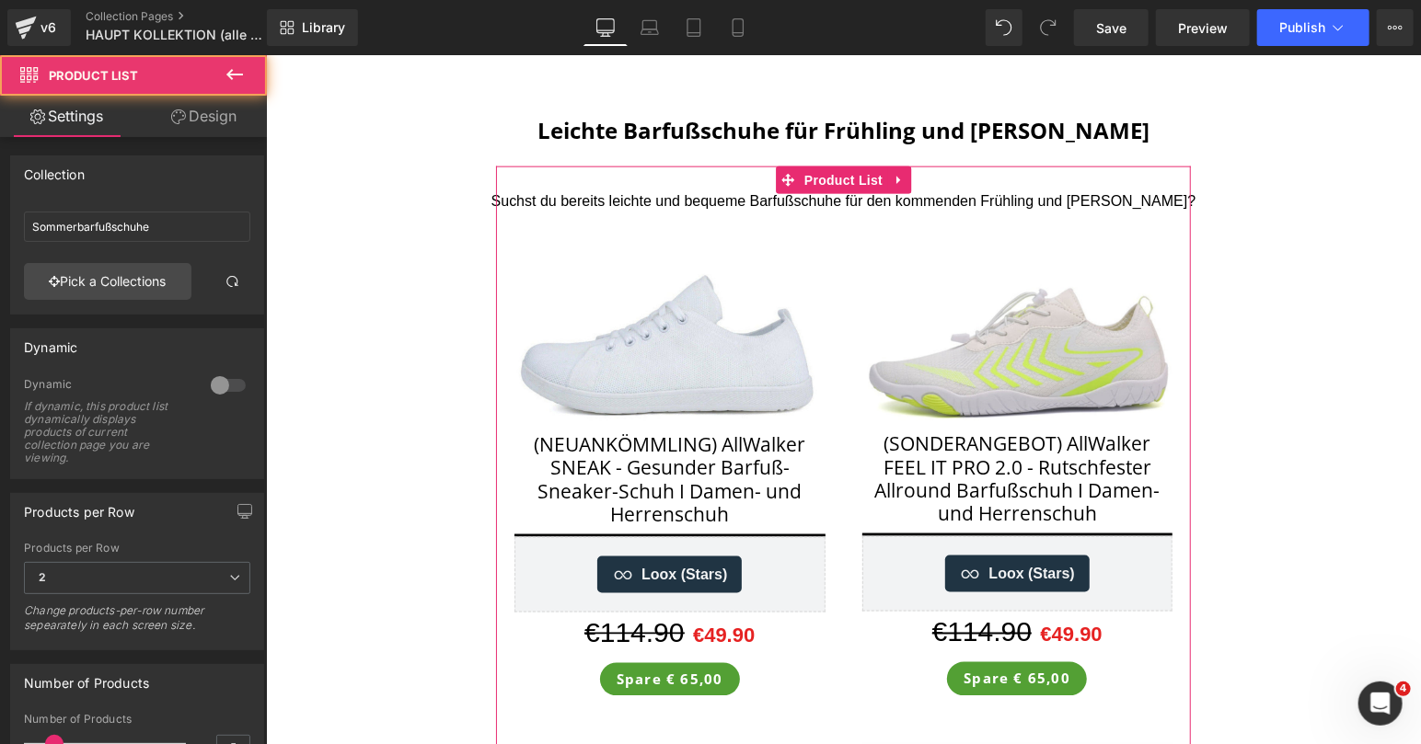
click at [175, 132] on link "Design" at bounding box center [203, 116] width 133 height 41
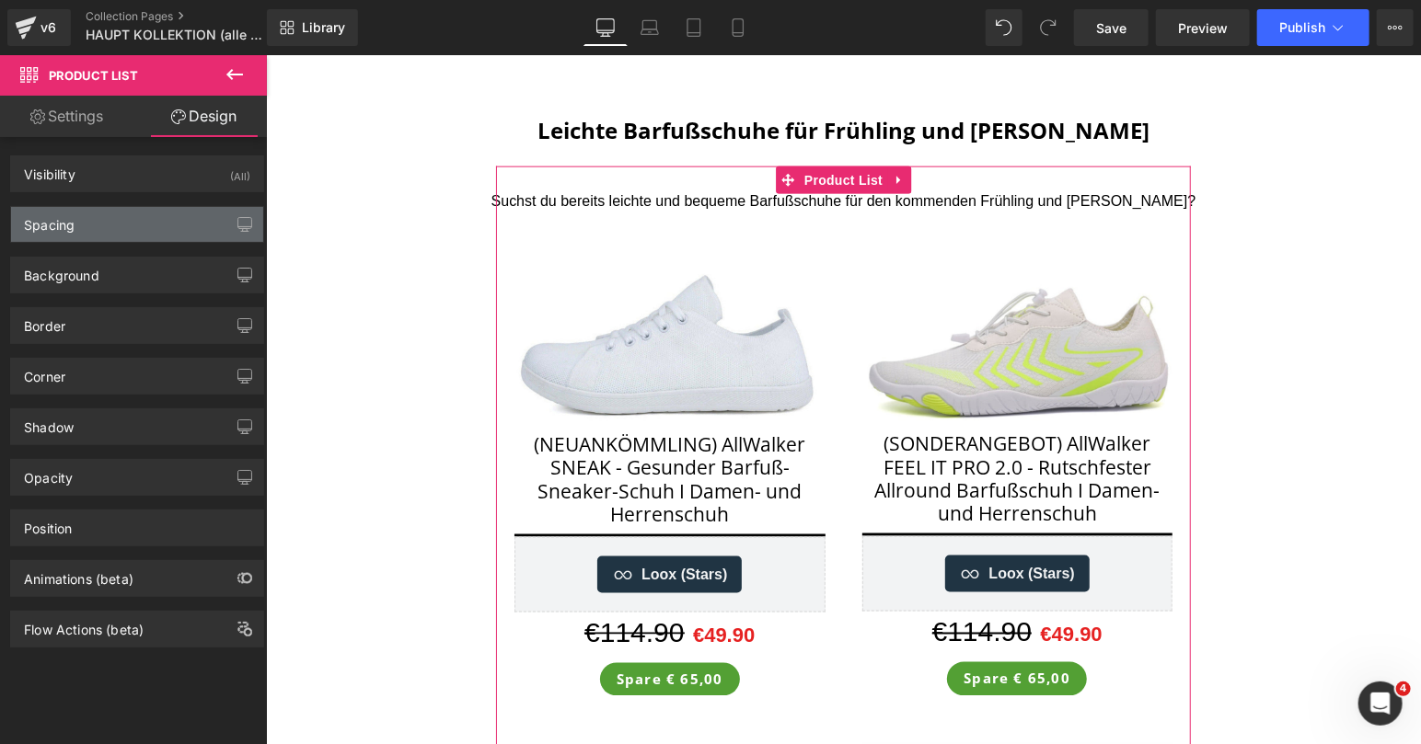
click at [104, 214] on div "Spacing" at bounding box center [137, 224] width 252 height 35
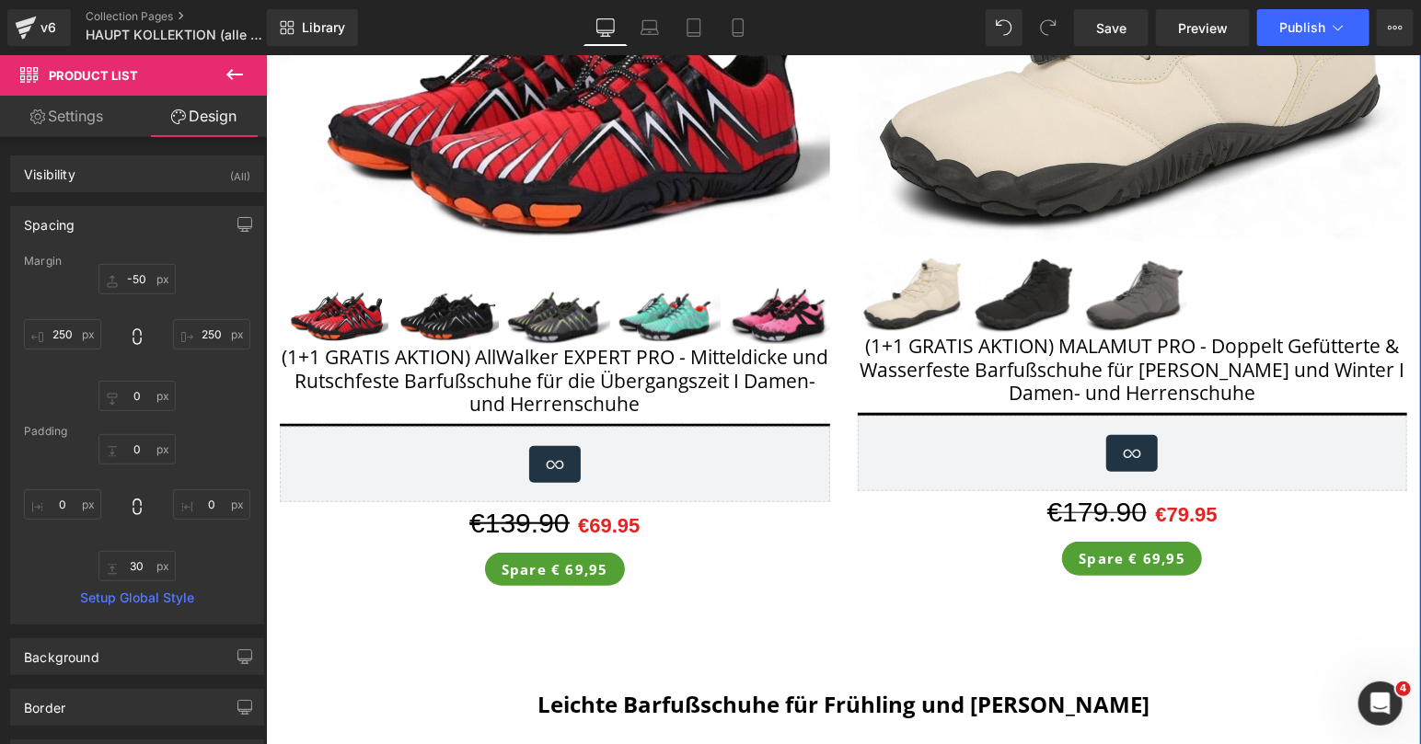
scroll to position [0, 0]
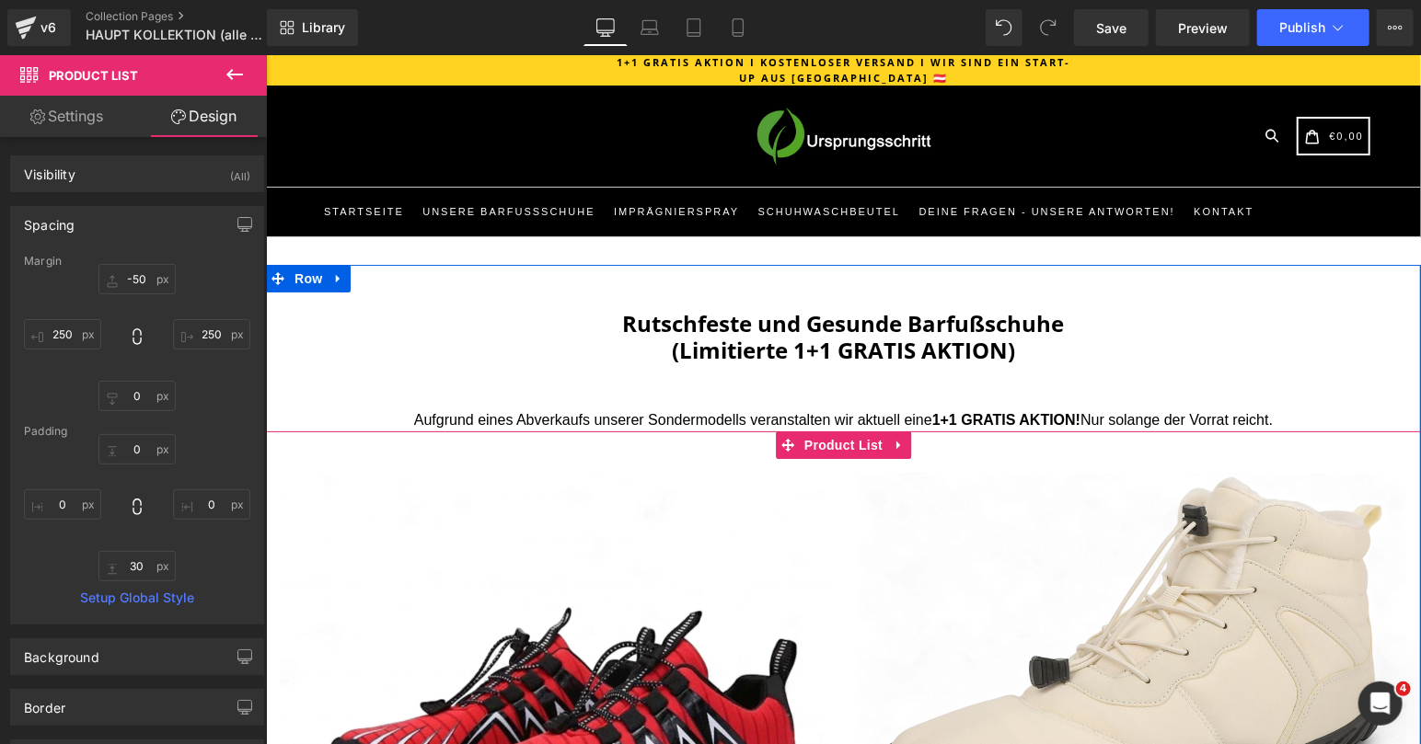
click at [841, 433] on span "Product List" at bounding box center [842, 445] width 87 height 28
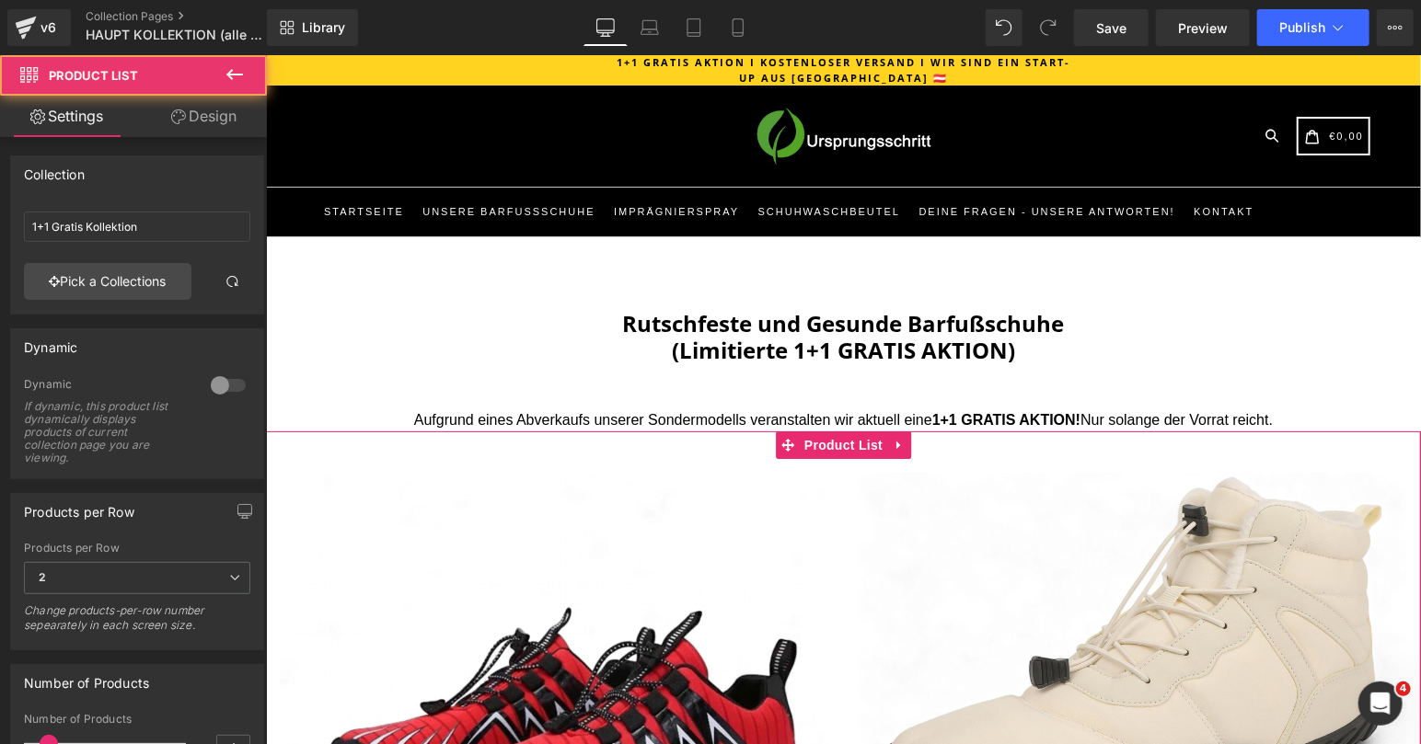
click at [183, 113] on icon at bounding box center [178, 117] width 15 height 15
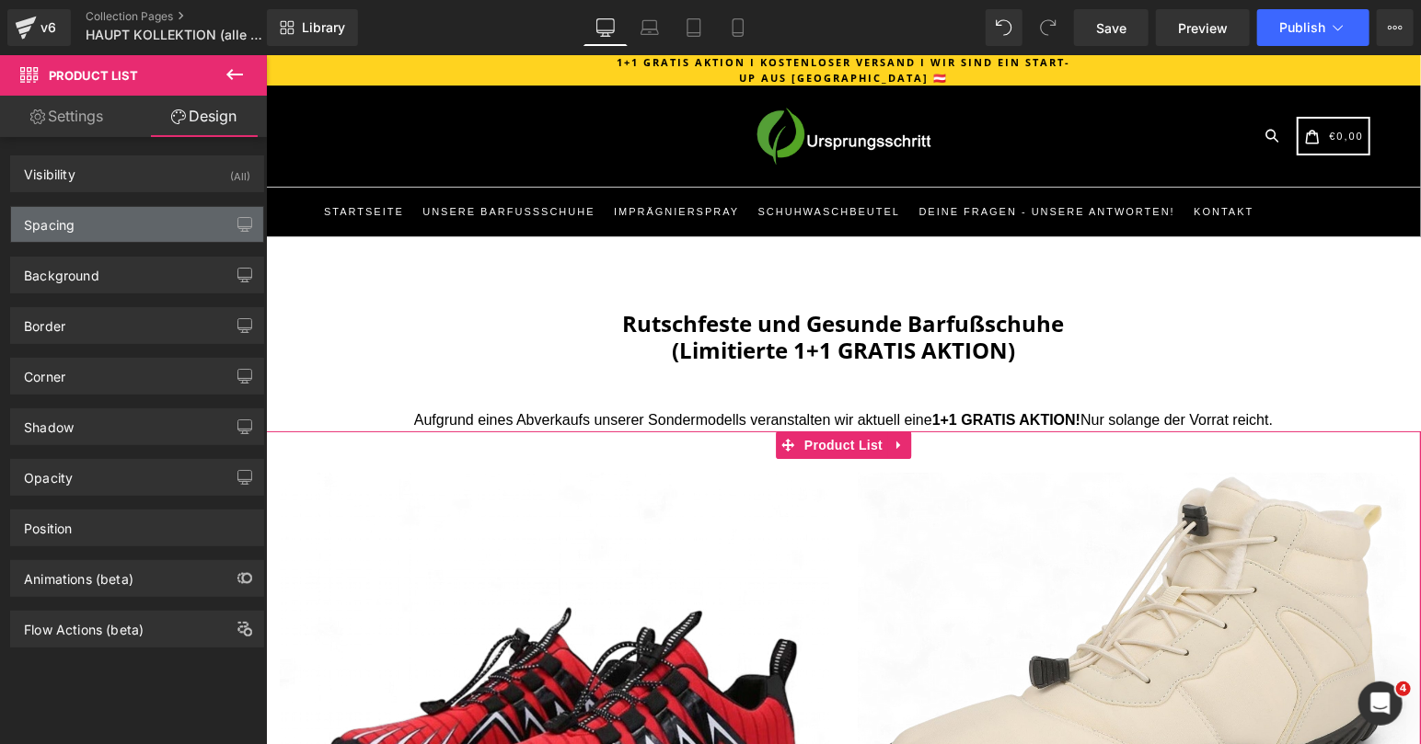
click at [63, 225] on div "Spacing" at bounding box center [49, 220] width 51 height 26
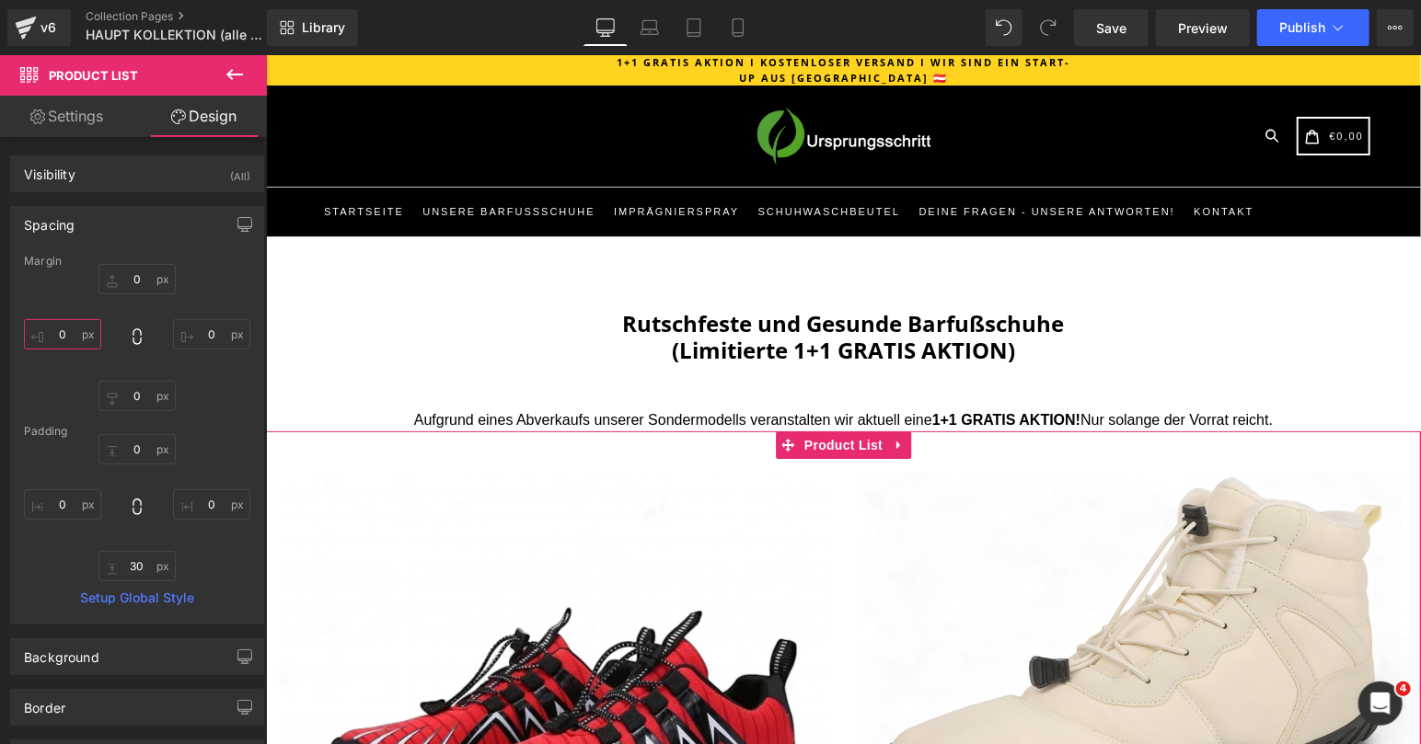
click at [42, 327] on input "0" at bounding box center [62, 334] width 77 height 30
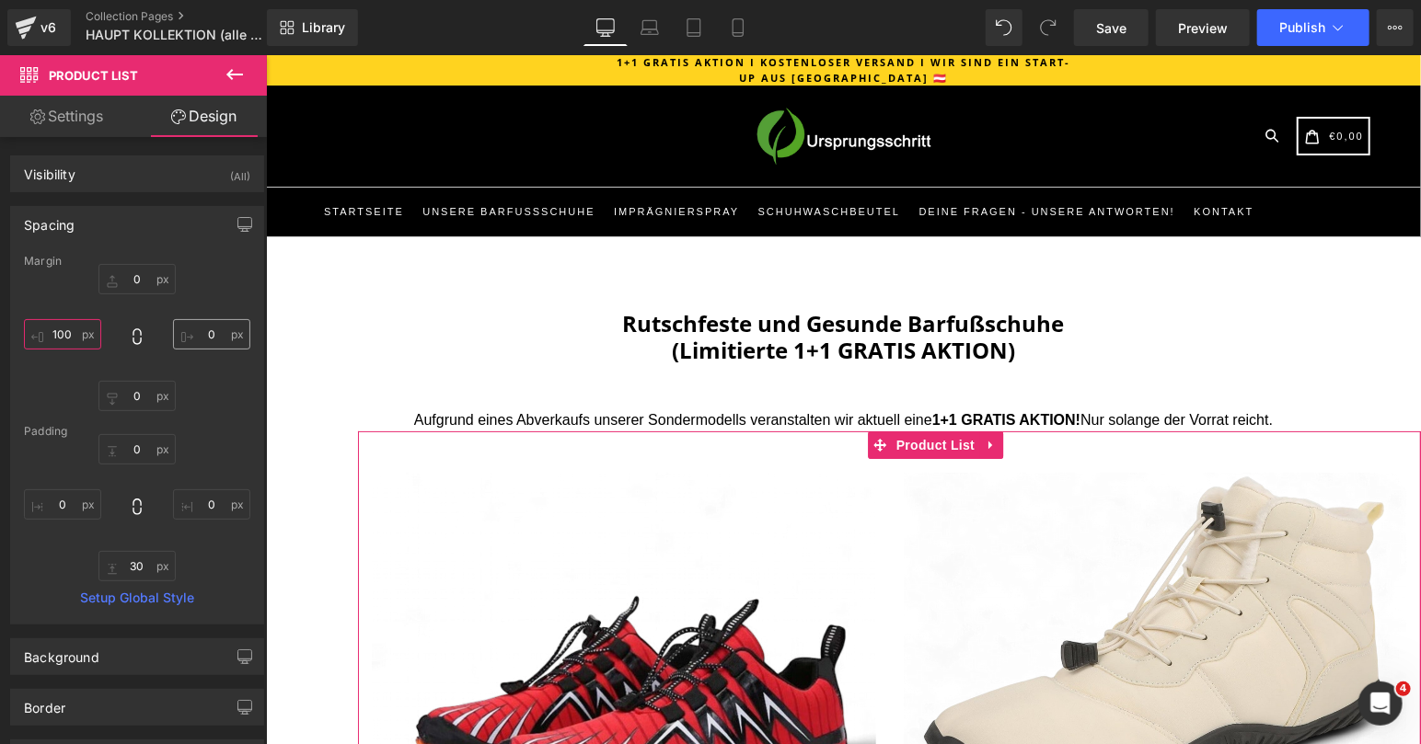
type input "100"
click at [192, 330] on input "0" at bounding box center [211, 334] width 77 height 30
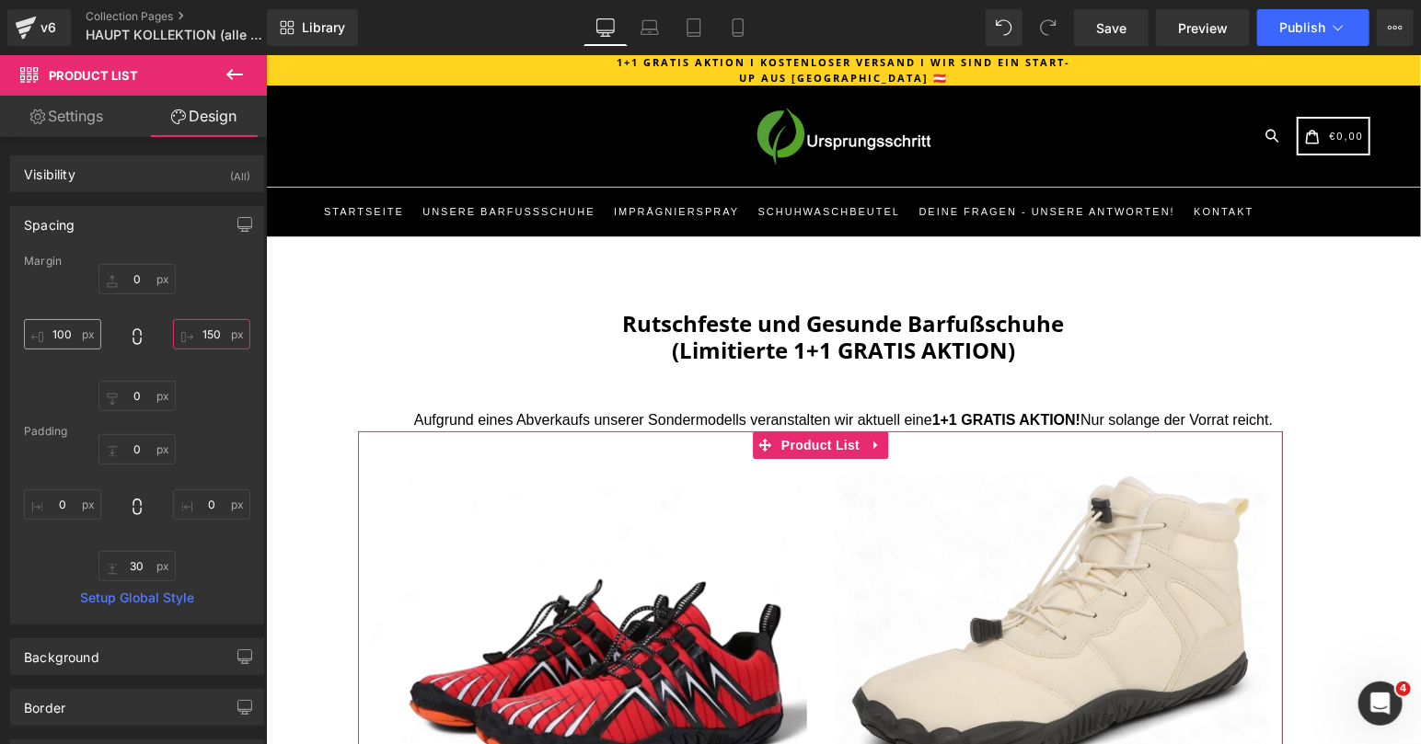
type input "150"
click at [57, 329] on input "100" at bounding box center [62, 334] width 77 height 30
click at [67, 332] on input "100" at bounding box center [62, 334] width 77 height 30
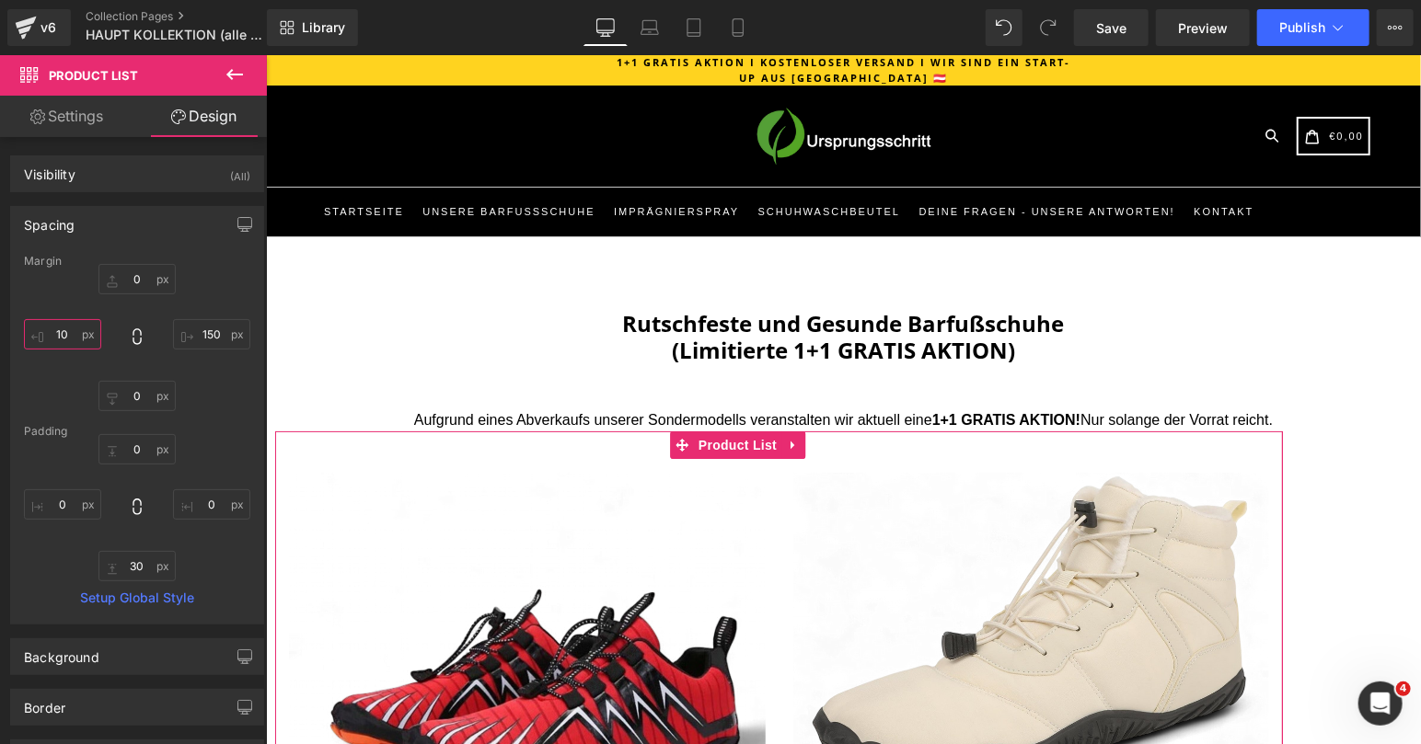
type input "150"
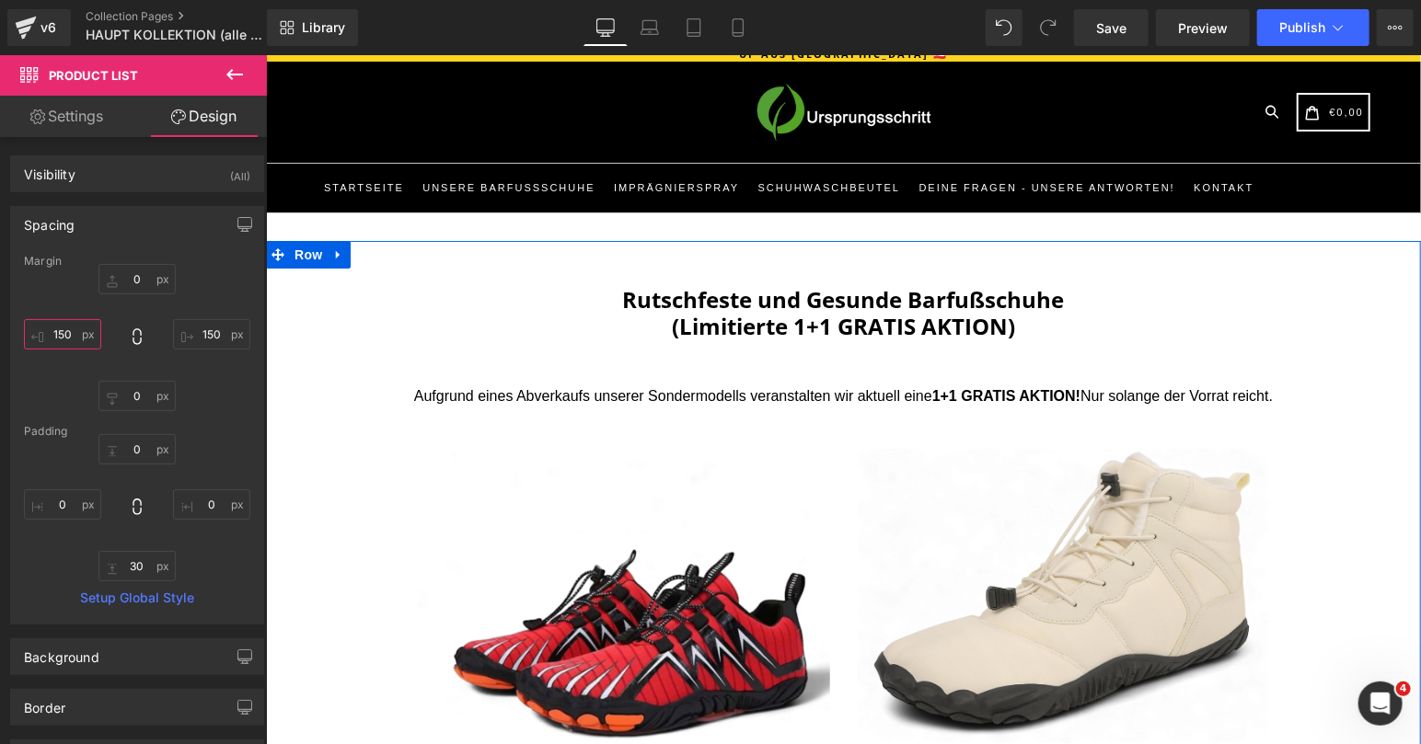
scroll to position [33, 0]
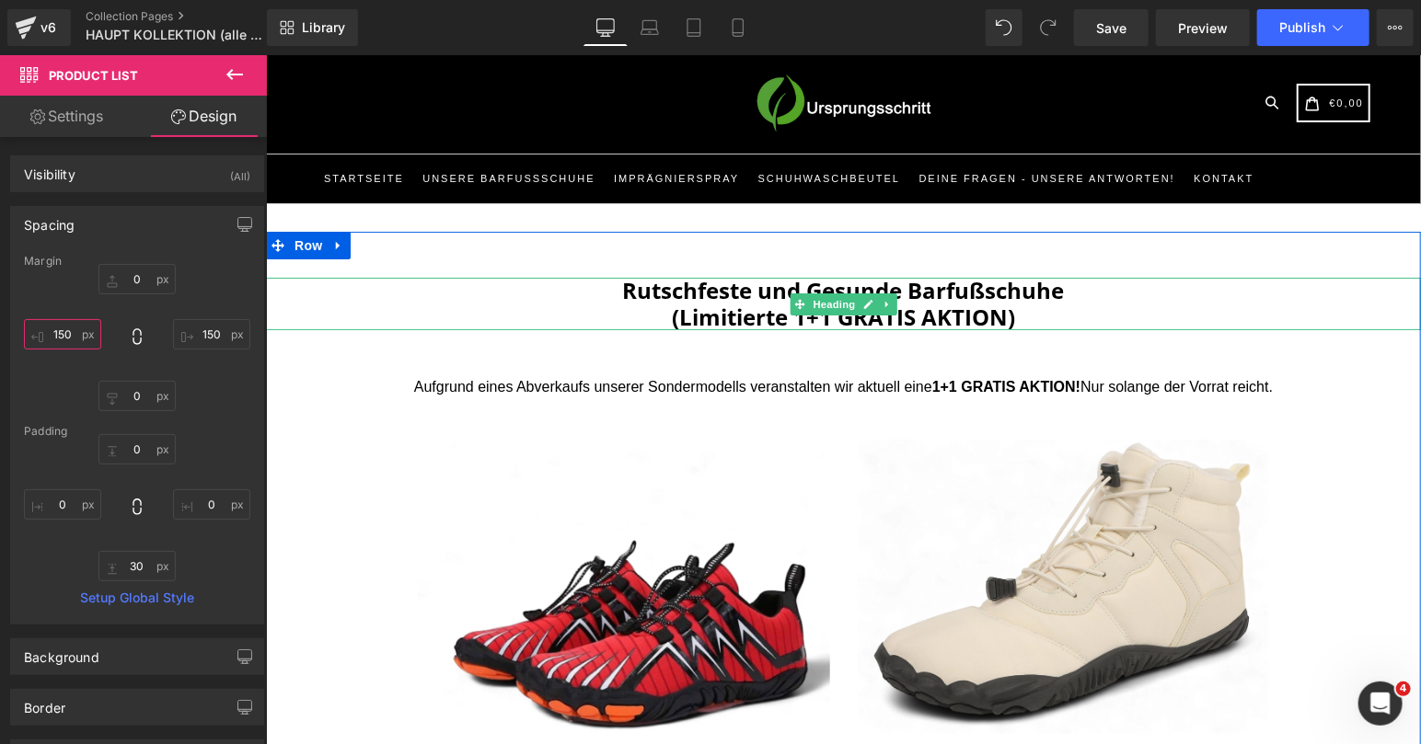
click at [615, 304] on h3 "Rutschfeste und Gesunde Barfußschuhe (Limitierte 1+1 GRATIS AKTION)" at bounding box center [842, 303] width 1155 height 53
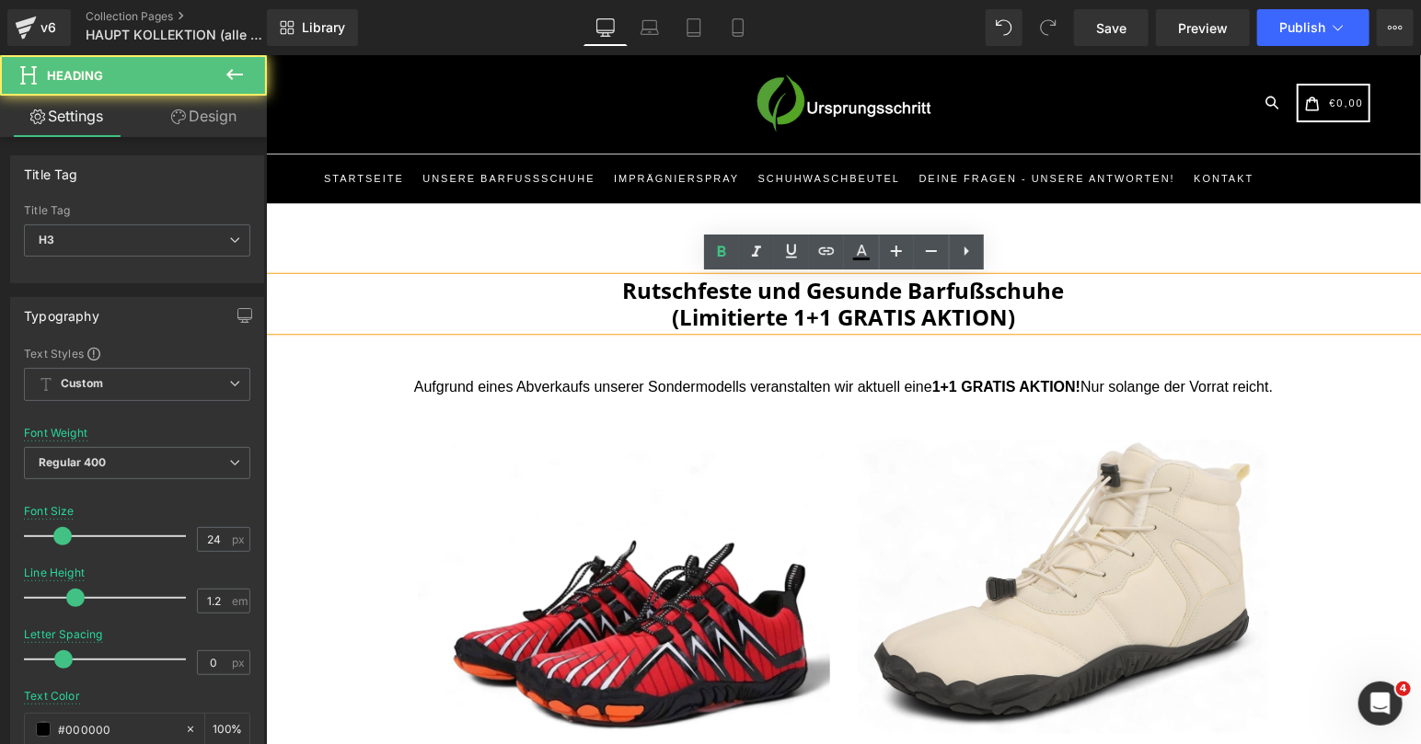
click at [632, 311] on h3 "Rutschfeste und Gesunde Barfußschuhe (Limitierte 1+1 GRATIS AKTION)" at bounding box center [842, 303] width 1155 height 53
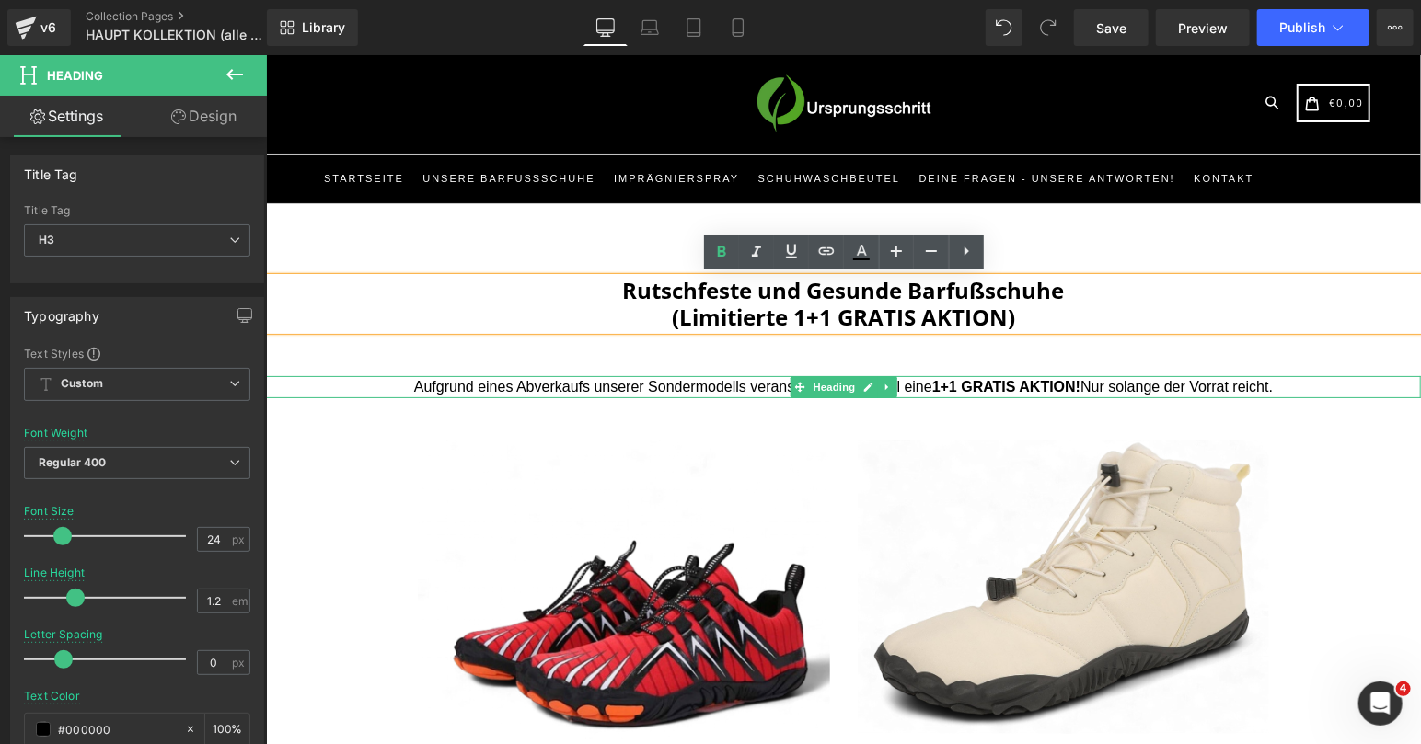
click at [698, 383] on div "Aufgrund eines Abverkaufs unserer Sondermodells veranstalten wir aktuell eine 1…" at bounding box center [842, 386] width 1155 height 22
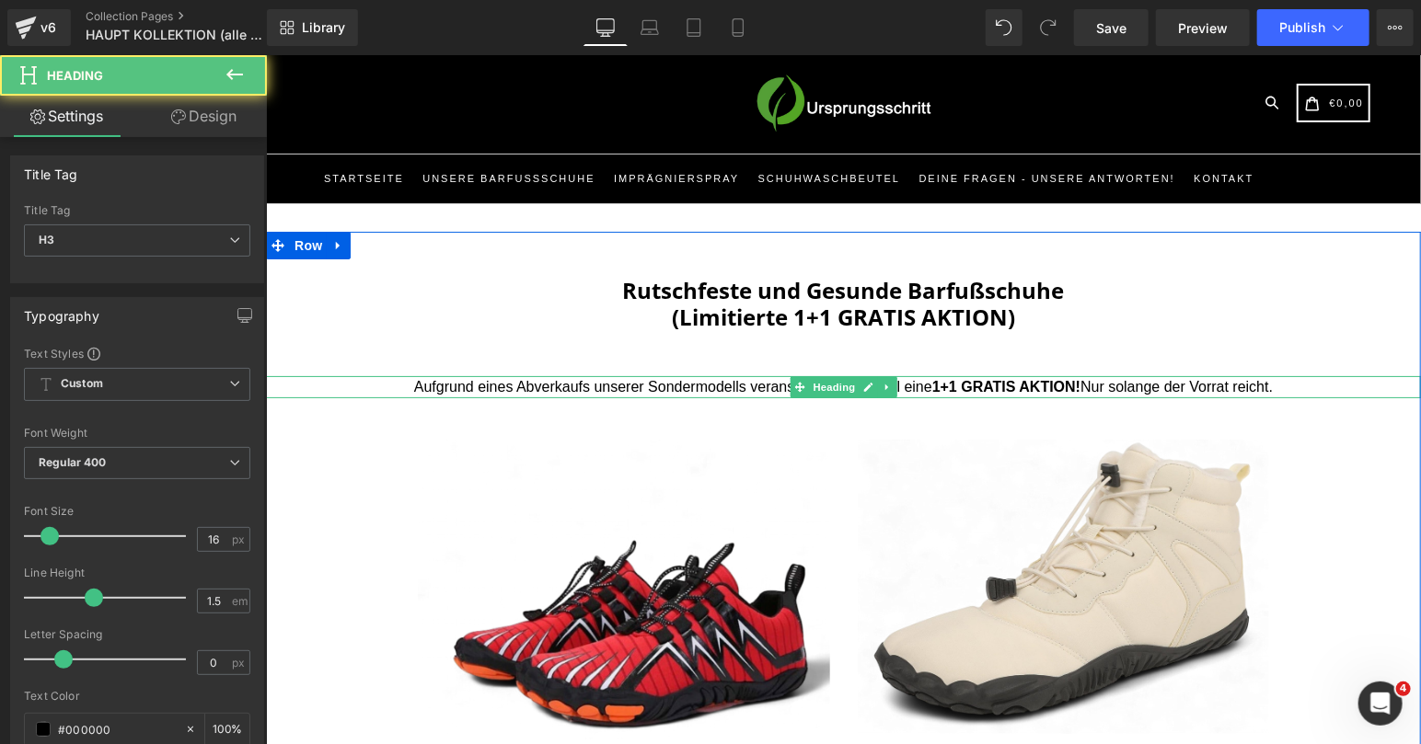
click at [1037, 381] on strong "1+1 GRATIS AKTION!" at bounding box center [1005, 386] width 148 height 16
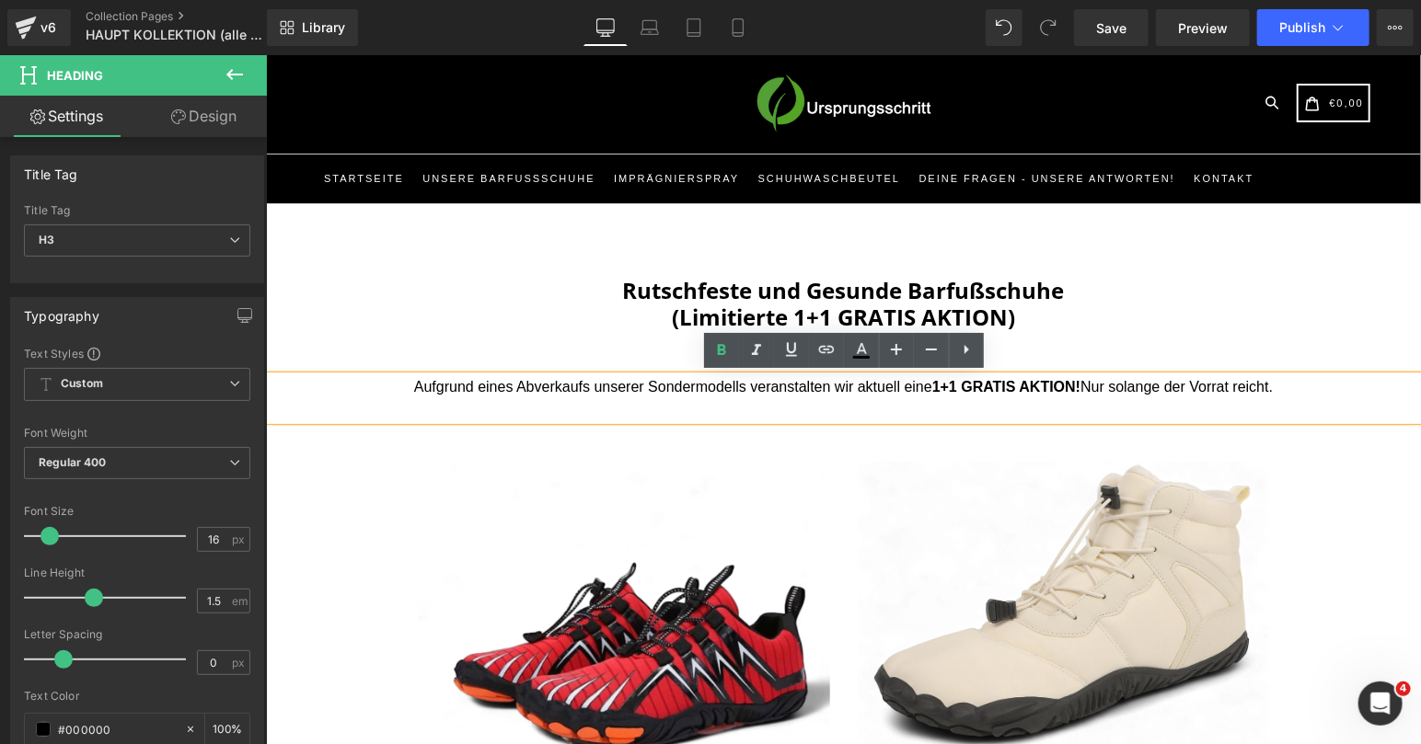
click at [1082, 384] on div "Aufgrund eines Abverkaufs unserer Sondermodells veranstalten wir aktuell eine 1…" at bounding box center [842, 397] width 1155 height 44
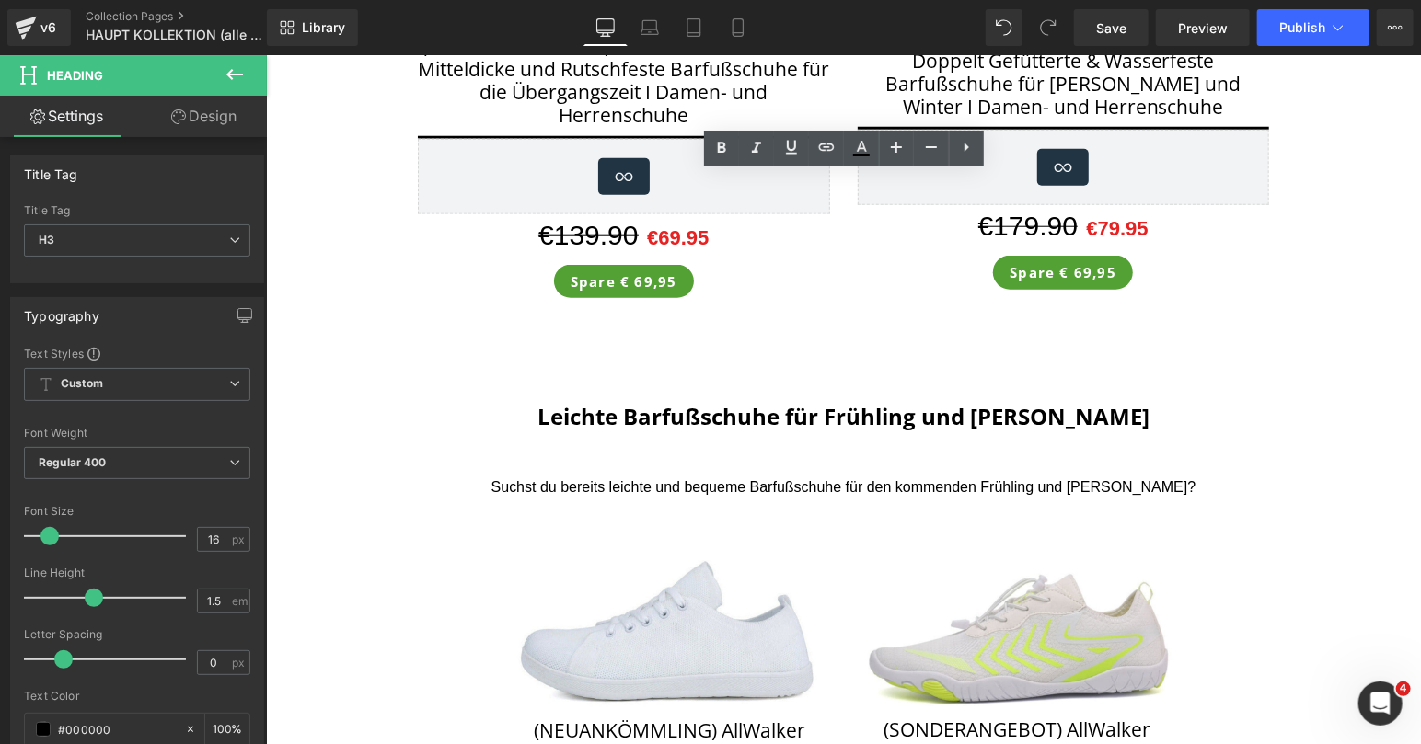
scroll to position [0, 0]
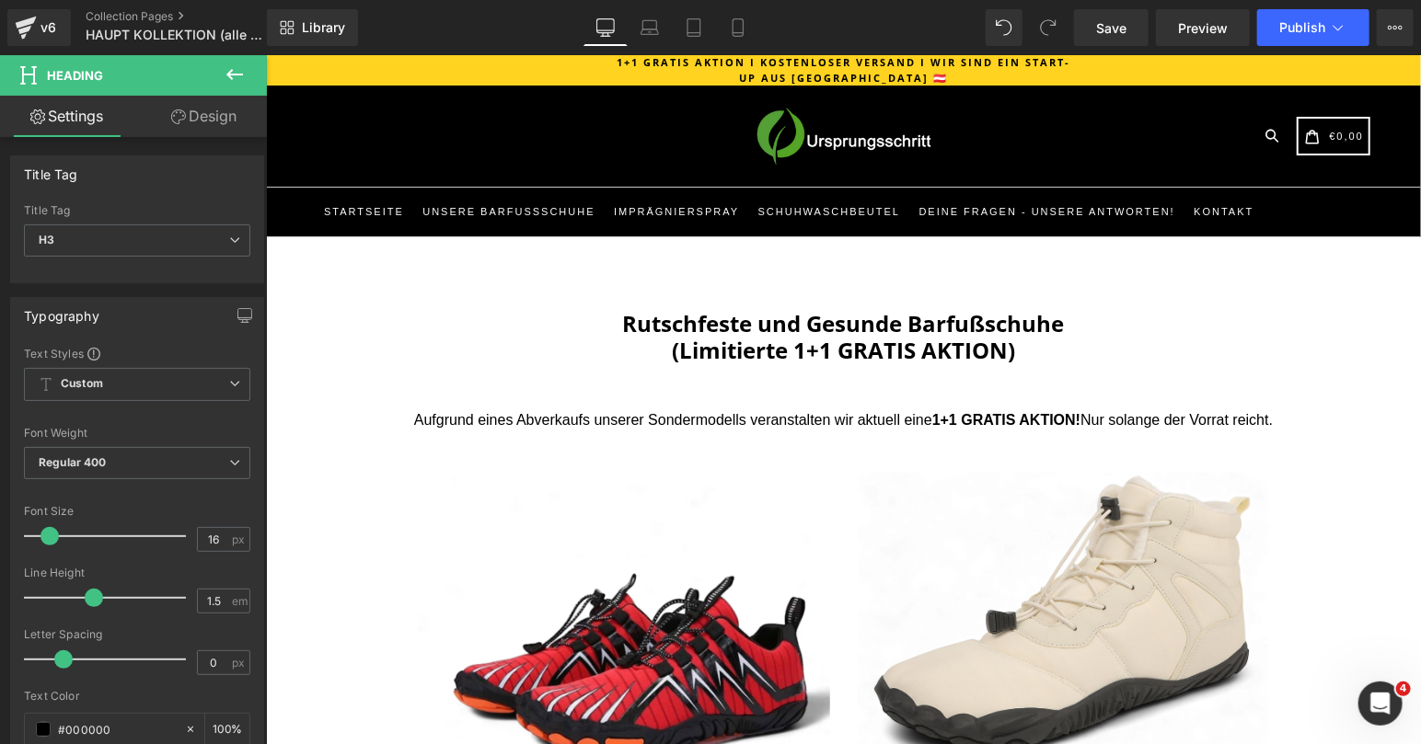
click at [238, 75] on icon at bounding box center [235, 74] width 22 height 22
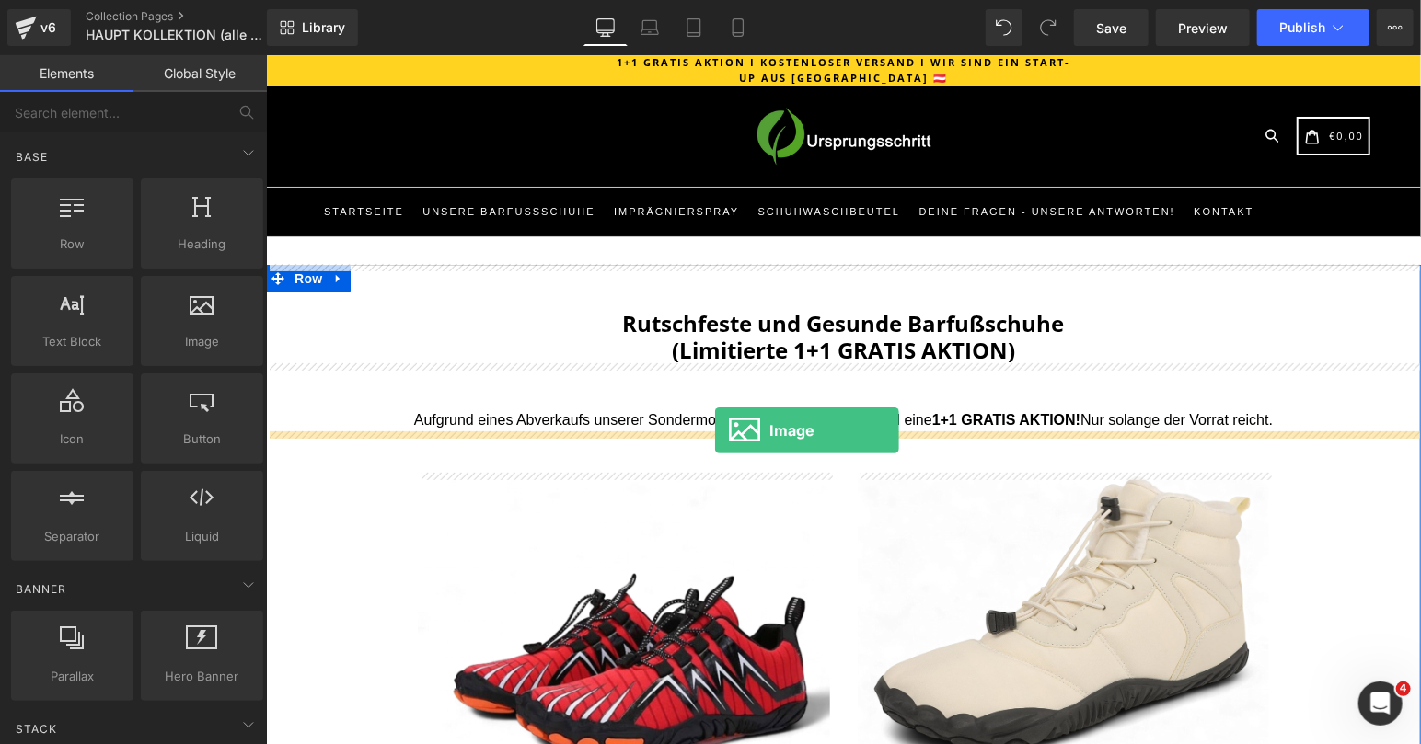
drag, startPoint x: 469, startPoint y: 381, endPoint x: 714, endPoint y: 430, distance: 249.6
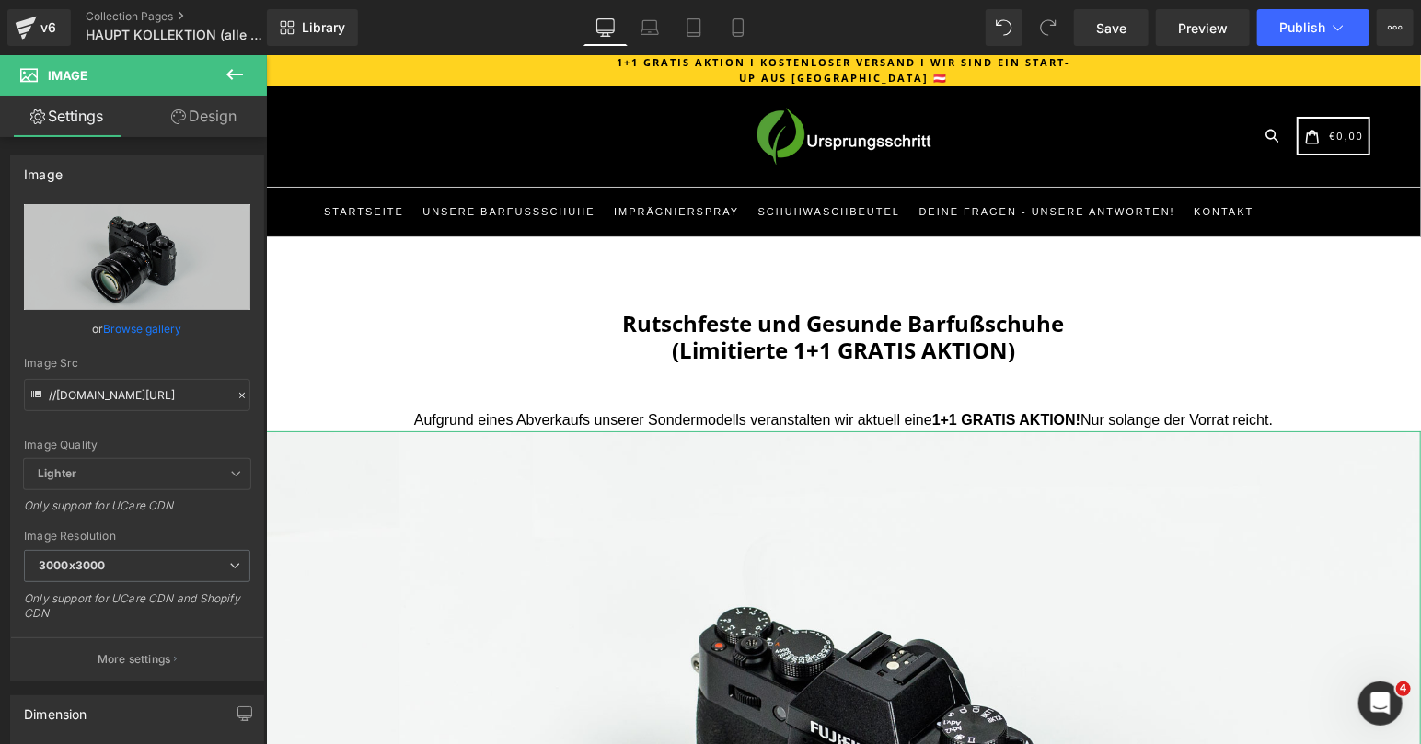
click at [121, 329] on link "Browse gallery" at bounding box center [143, 329] width 78 height 32
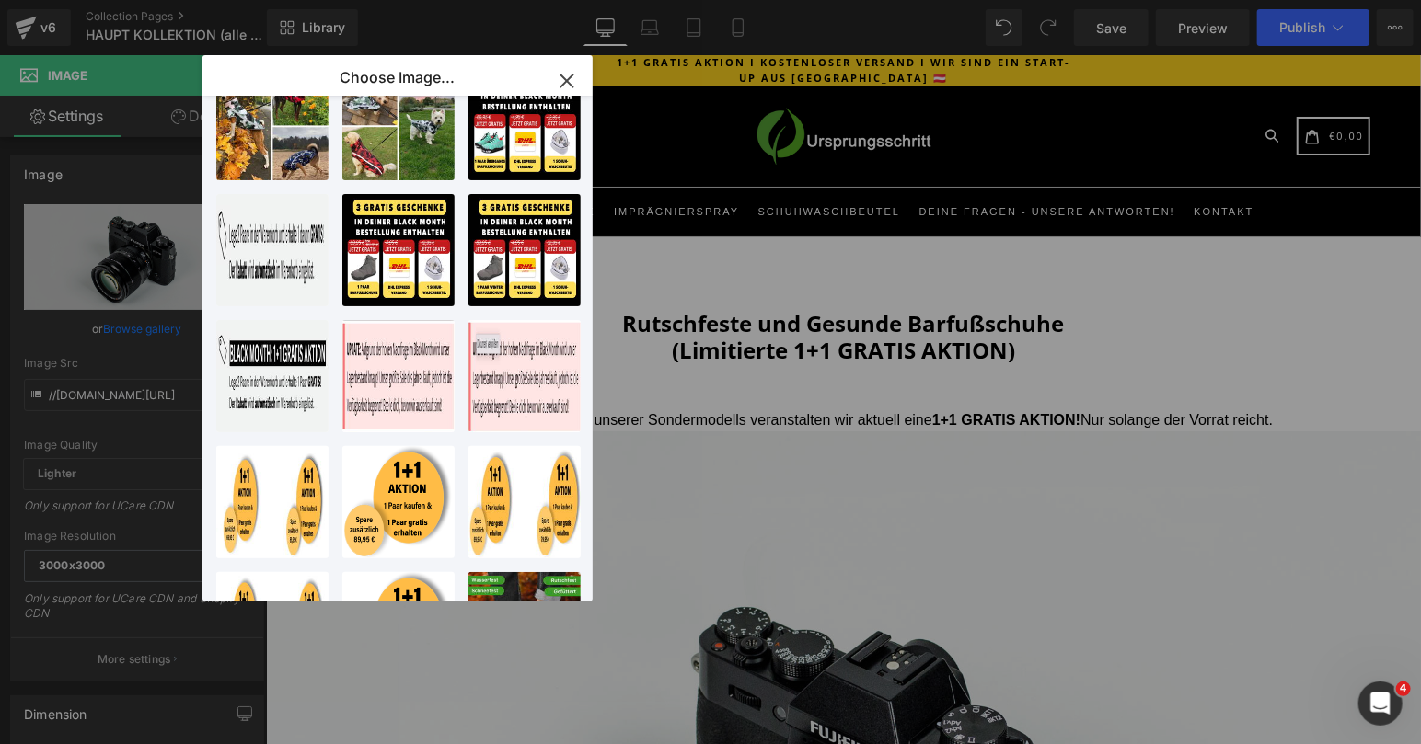
scroll to position [520, 0]
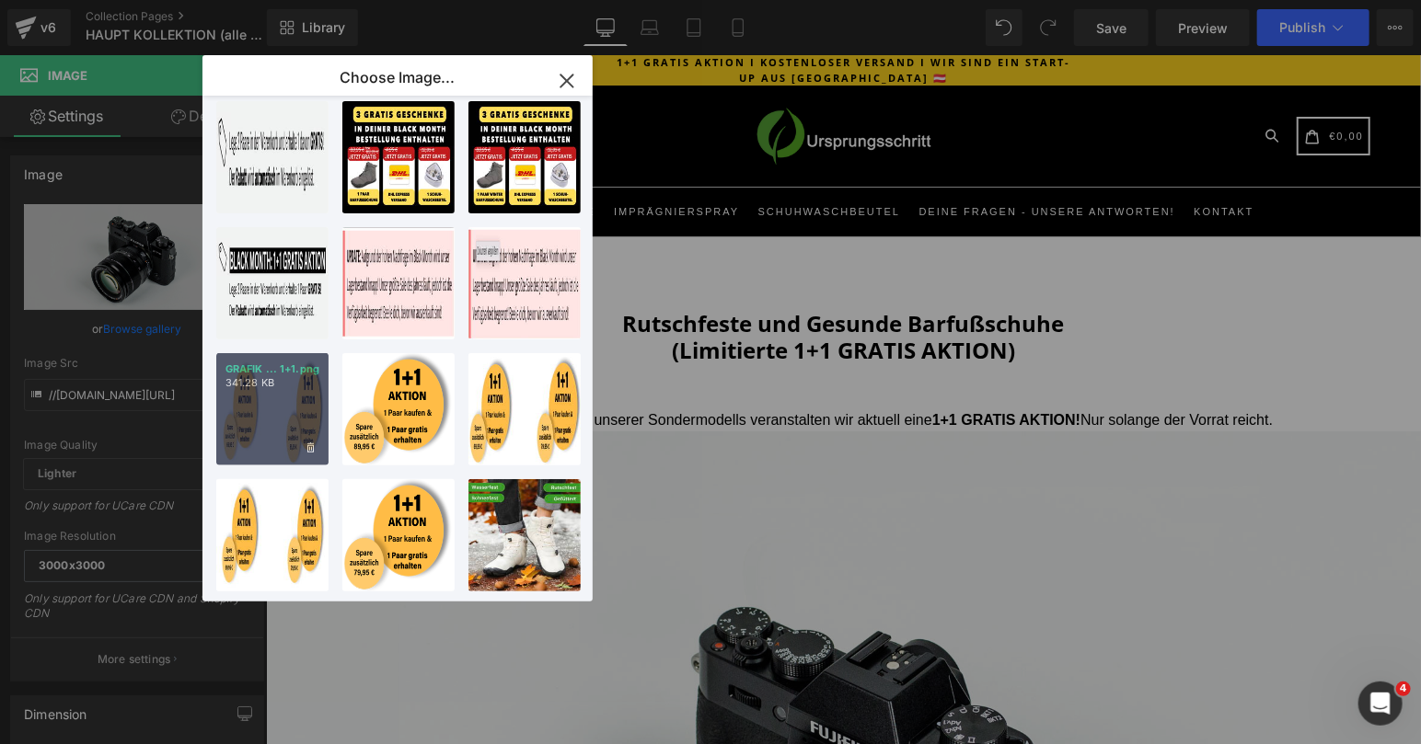
click at [259, 403] on div "GRAFIK ... 1+1.png 341.28 KB" at bounding box center [272, 409] width 112 height 112
type input "[URL][DOMAIN_NAME]"
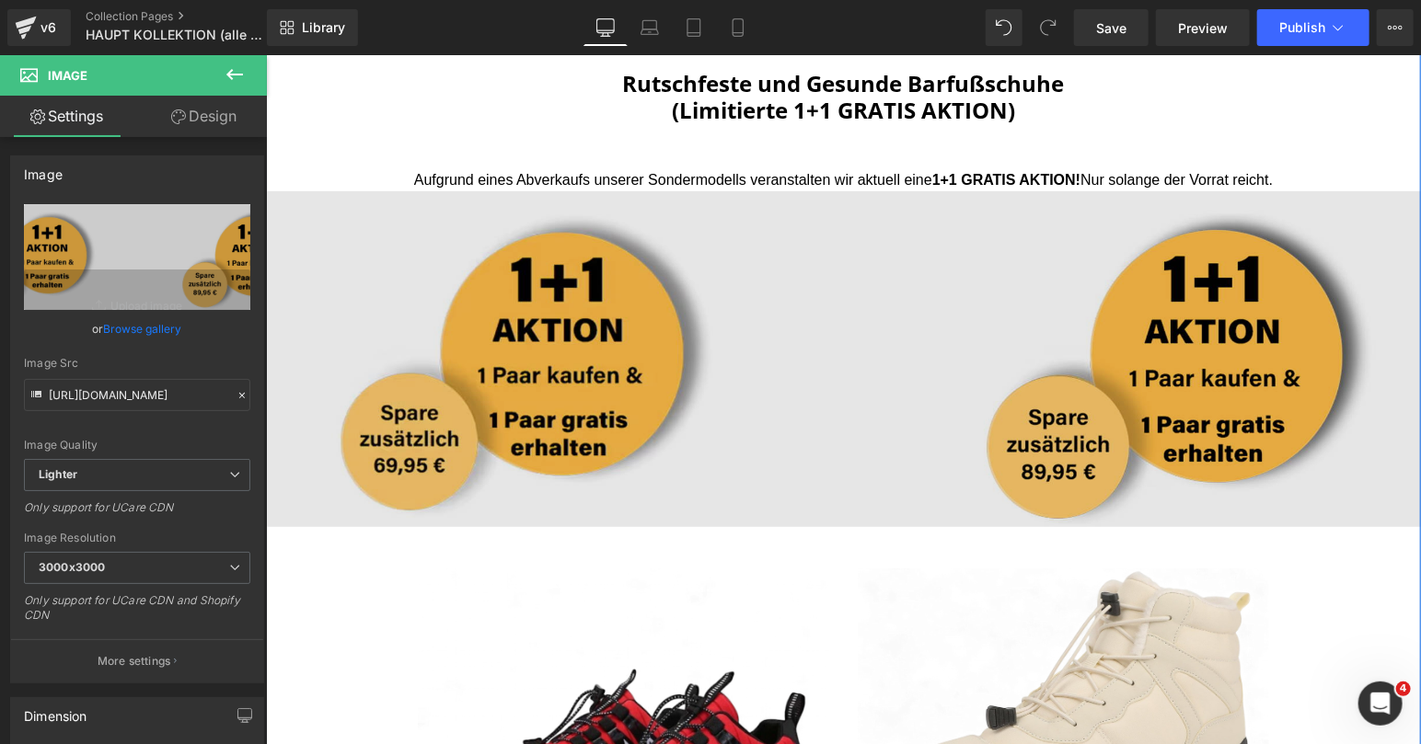
scroll to position [234, 0]
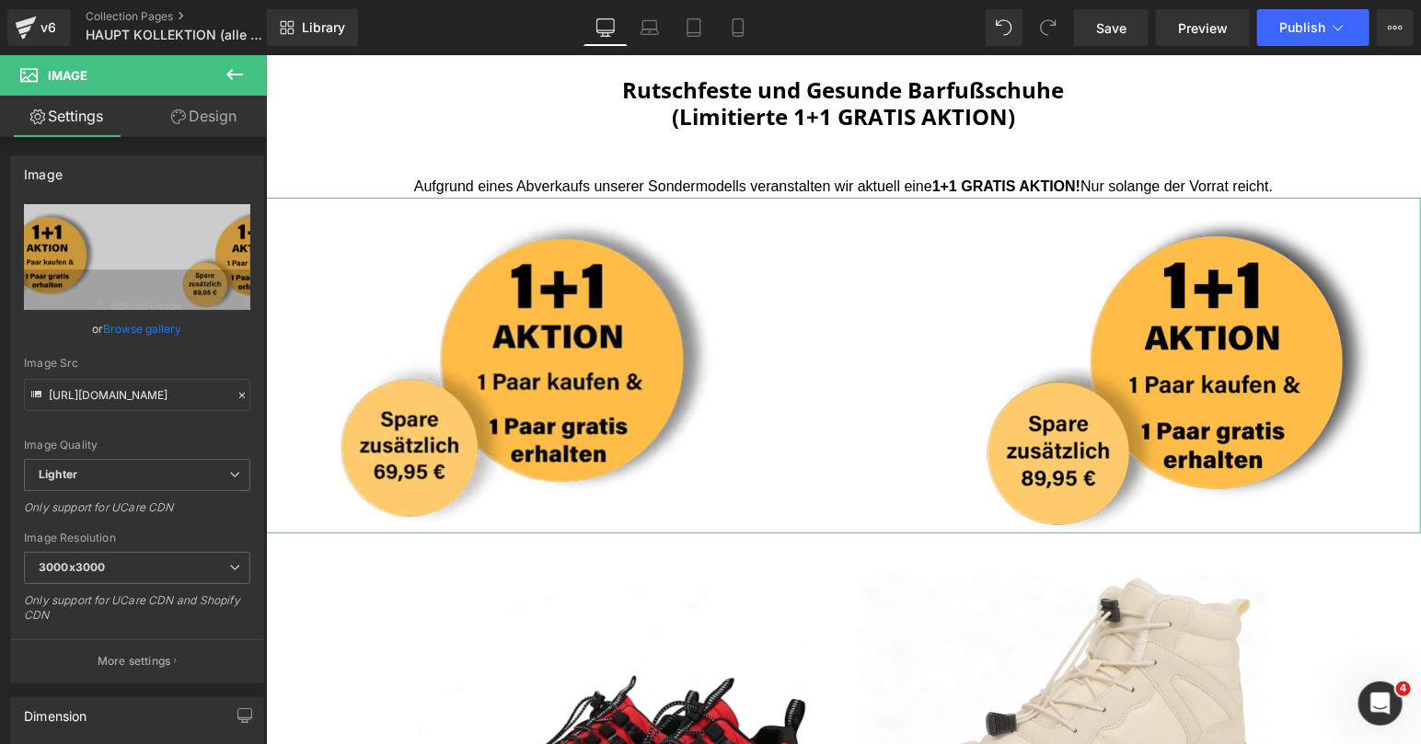
click at [212, 114] on link "Design" at bounding box center [203, 116] width 133 height 41
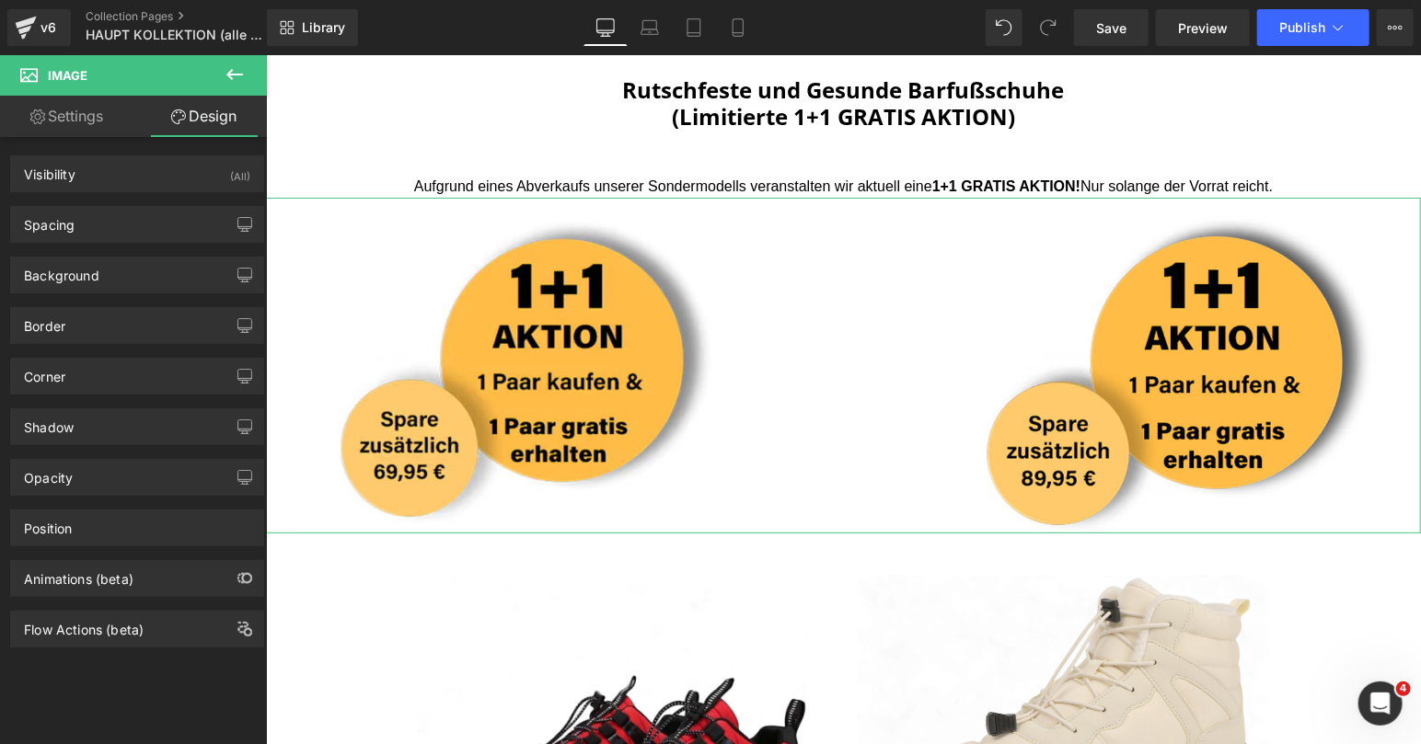
click at [148, 202] on div "Spacing [GEOGRAPHIC_DATA] 0px 0 0px 0 0px 0 0px 0 [GEOGRAPHIC_DATA] 0px 0 0px 0…" at bounding box center [137, 217] width 275 height 51
click at [133, 230] on div "Spacing" at bounding box center [137, 224] width 252 height 35
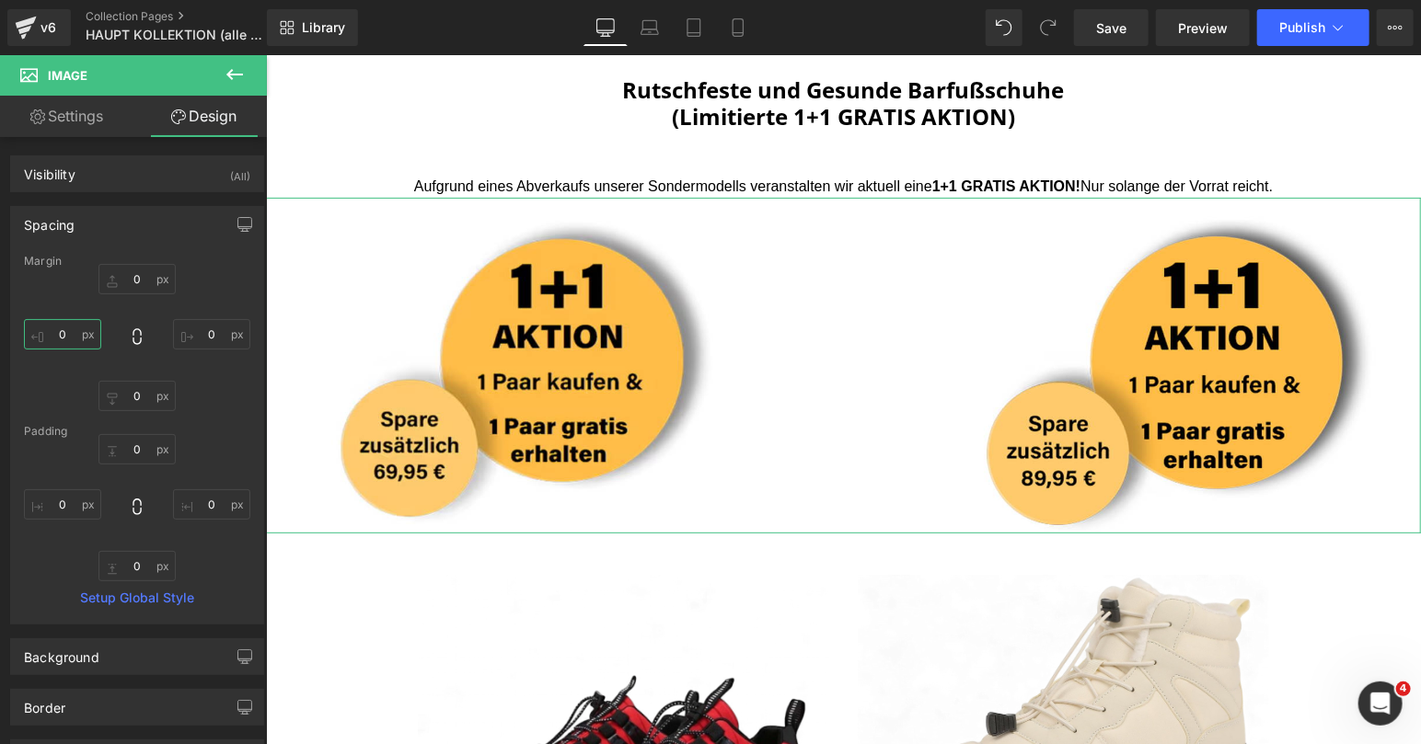
click at [50, 333] on input "0" at bounding box center [62, 334] width 77 height 30
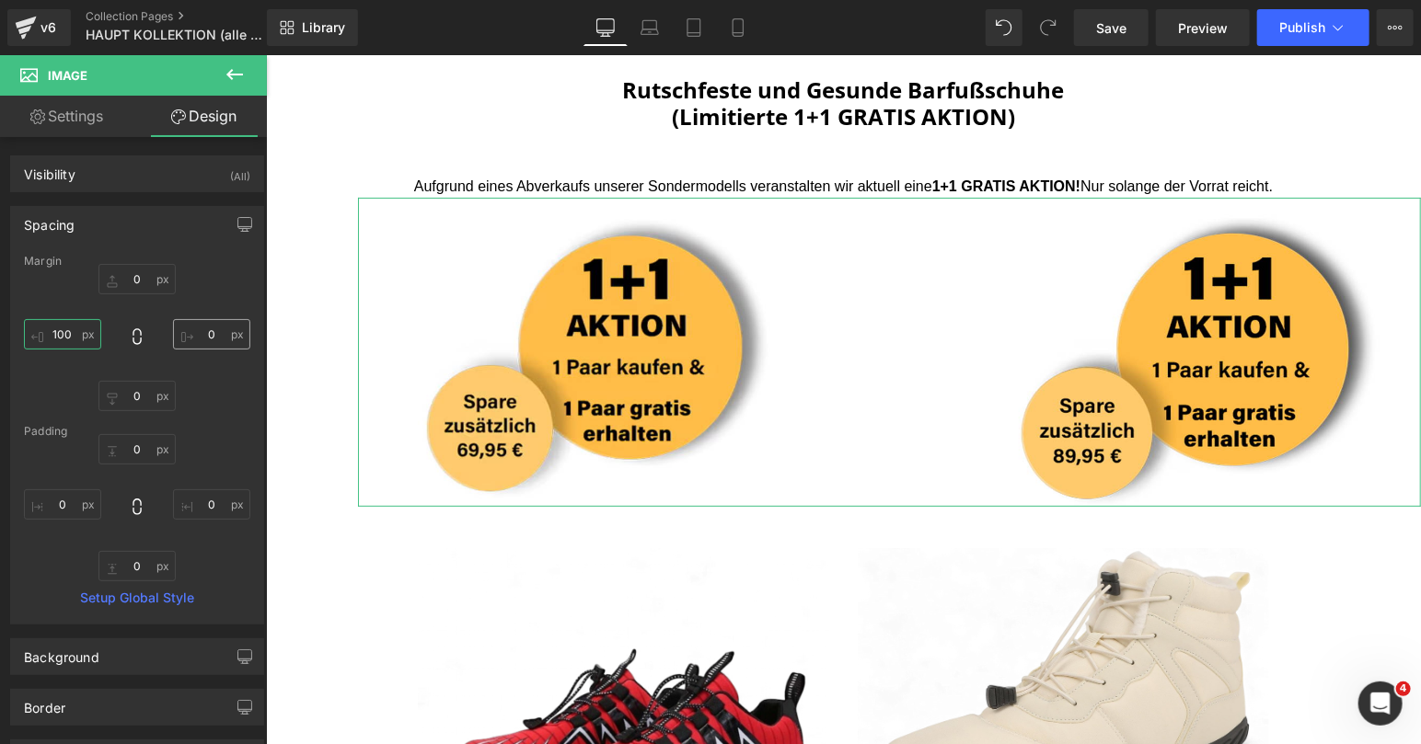
type input "100"
click at [194, 336] on input "0" at bounding box center [211, 334] width 77 height 30
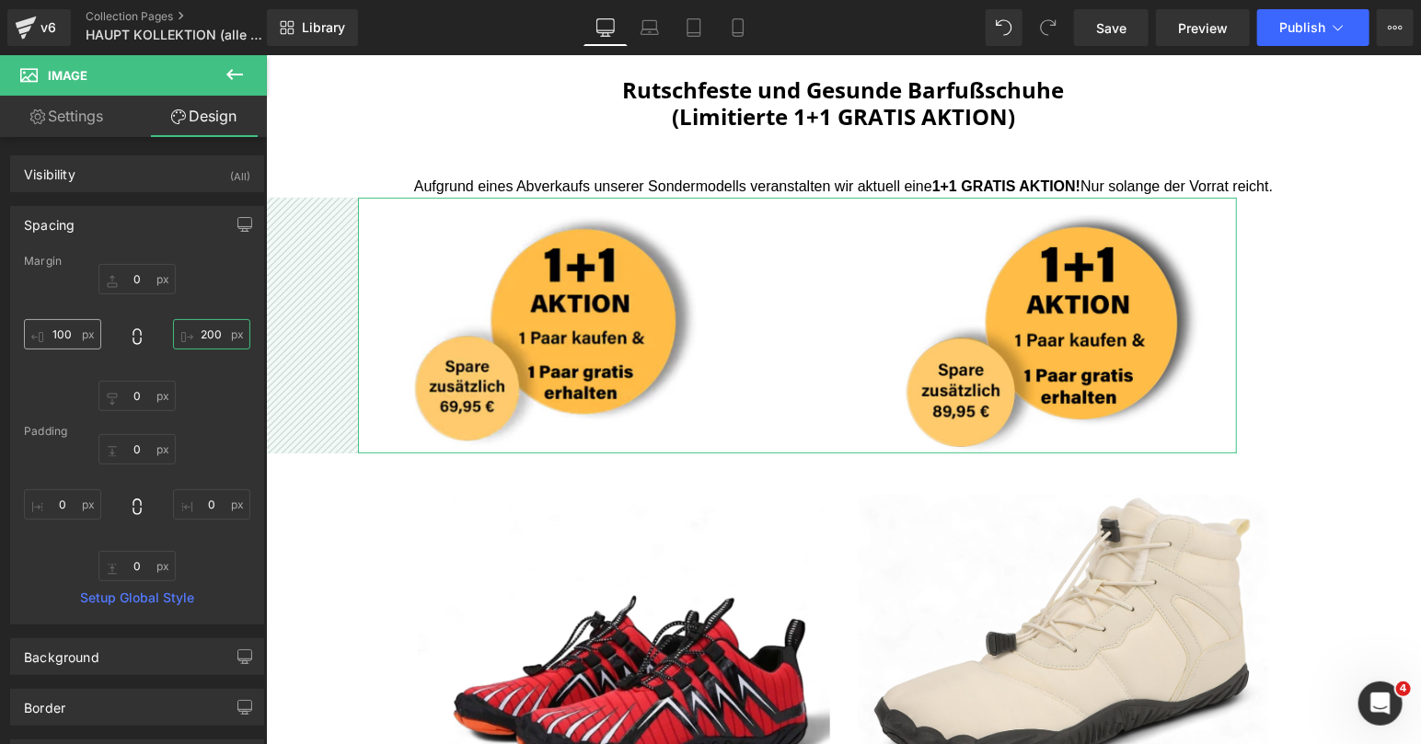
type input "200"
click at [67, 327] on input "100" at bounding box center [62, 334] width 77 height 30
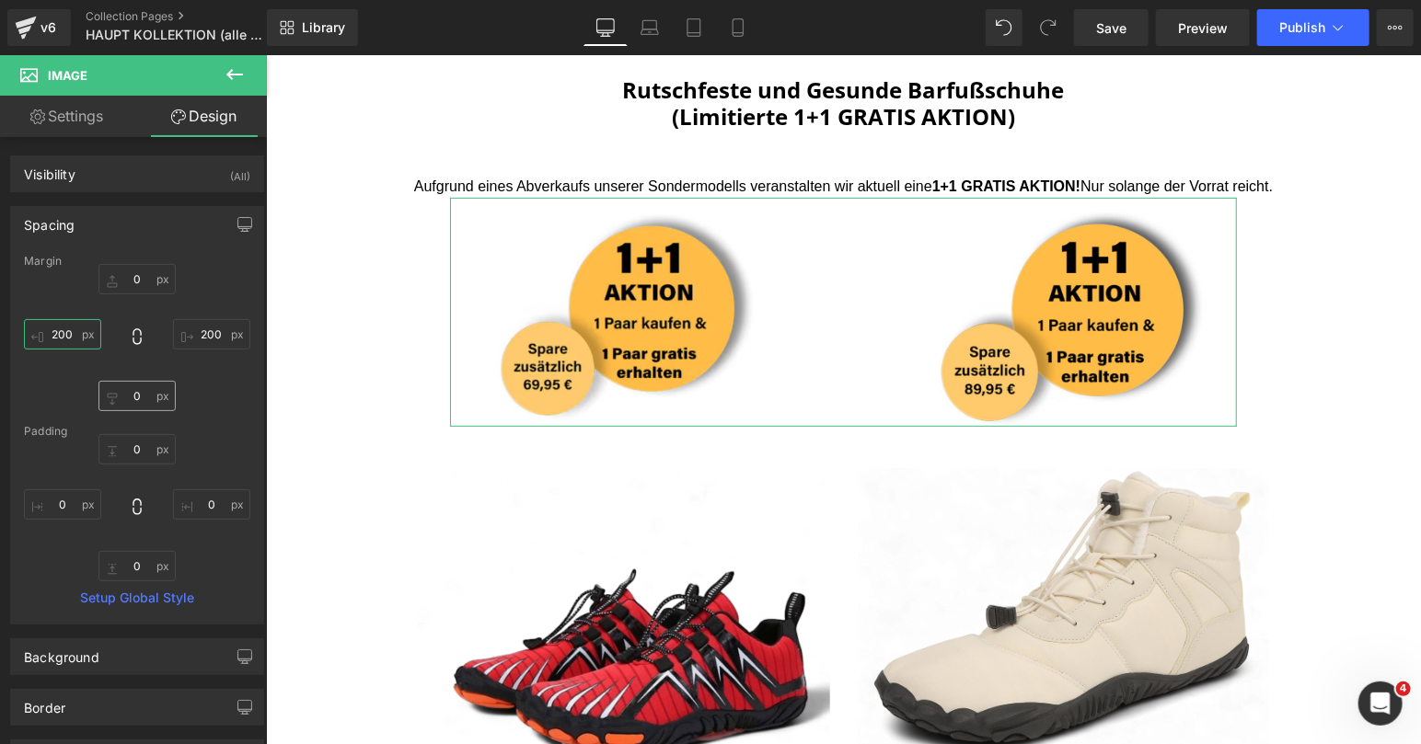
type input "200"
click at [121, 384] on input "0" at bounding box center [136, 396] width 77 height 30
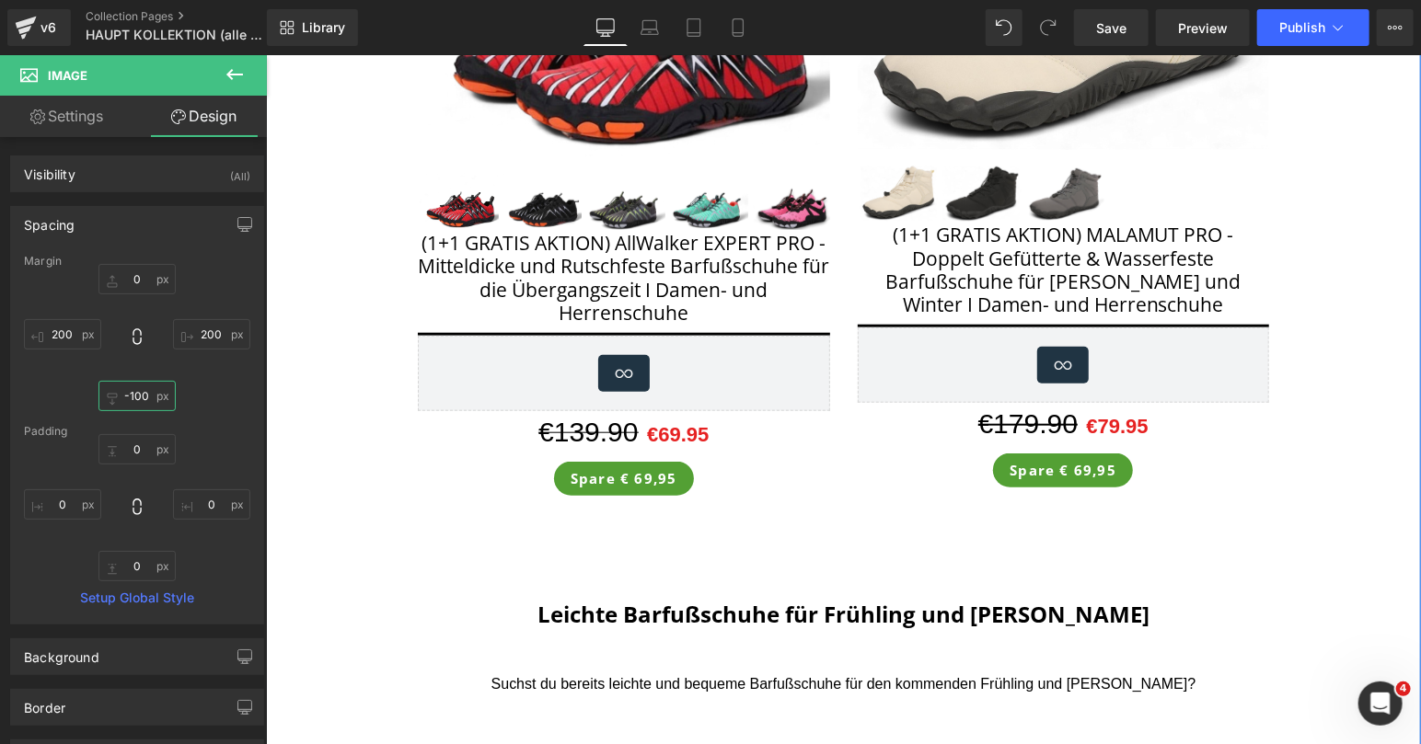
scroll to position [781, 0]
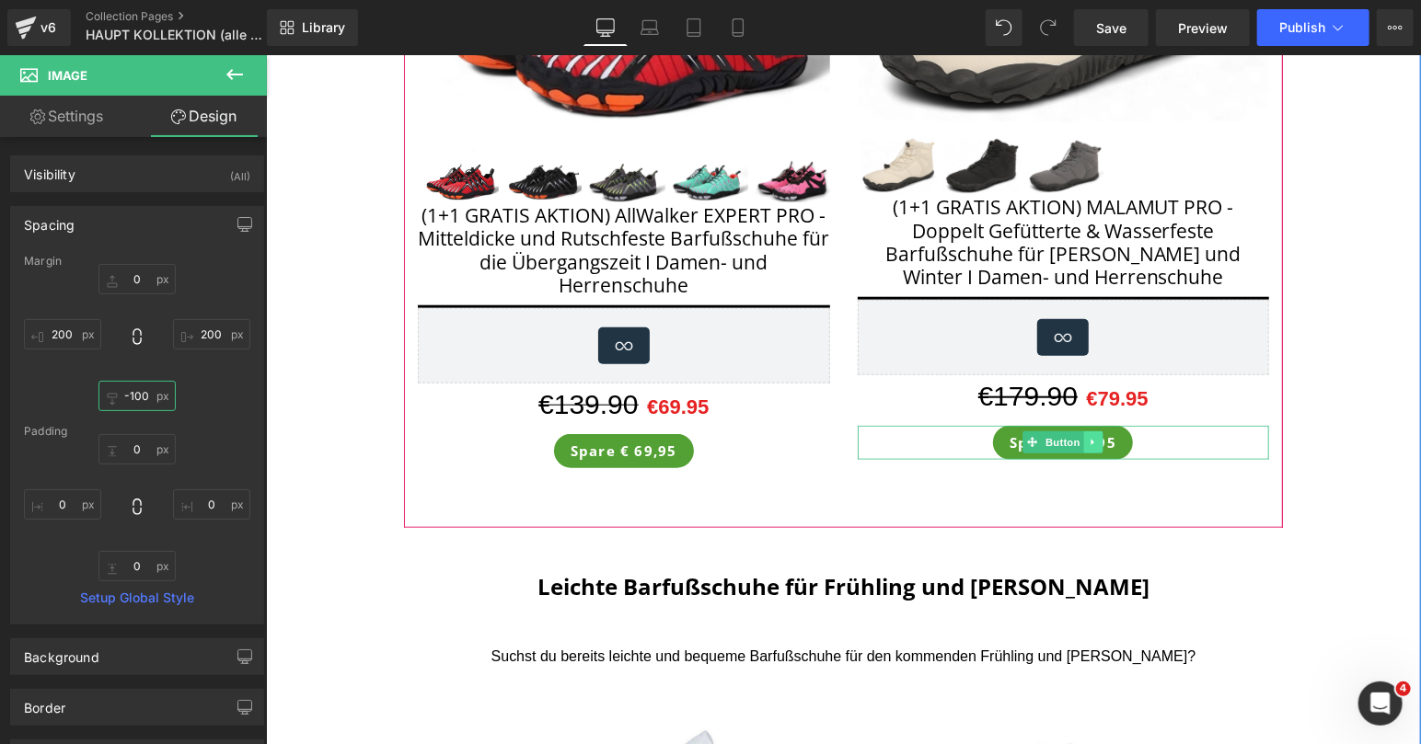
type input "-100"
click at [1091, 437] on icon at bounding box center [1093, 441] width 10 height 11
click at [1102, 445] on icon at bounding box center [1102, 442] width 10 height 10
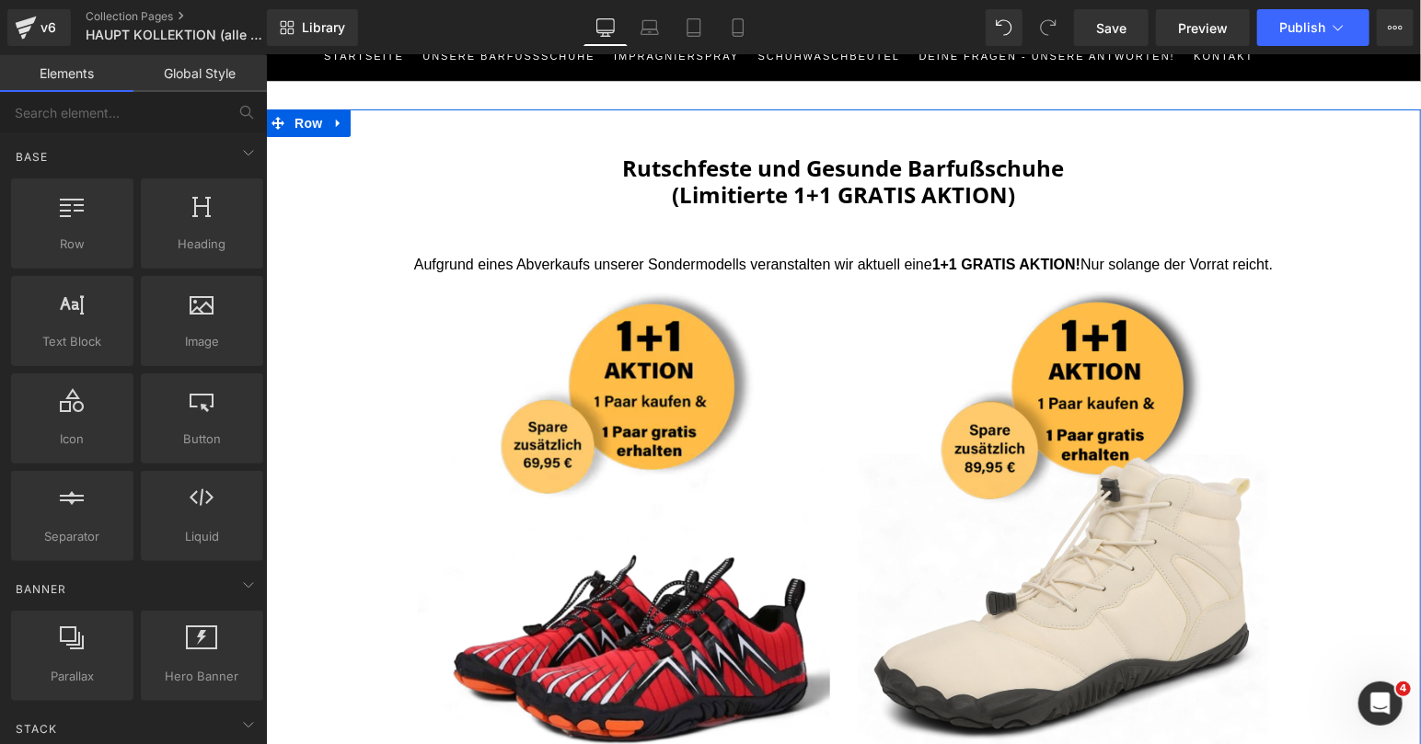
scroll to position [260, 0]
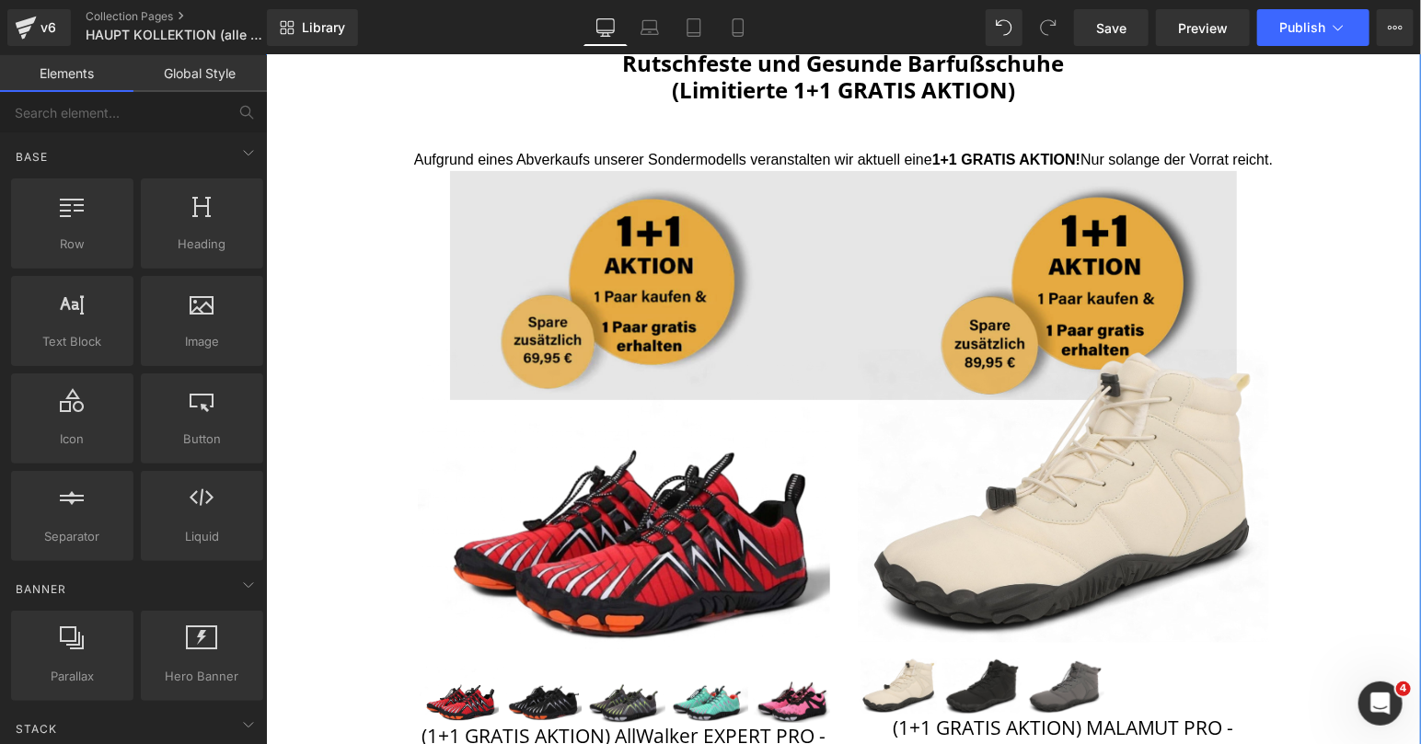
click at [839, 260] on img at bounding box center [842, 284] width 787 height 228
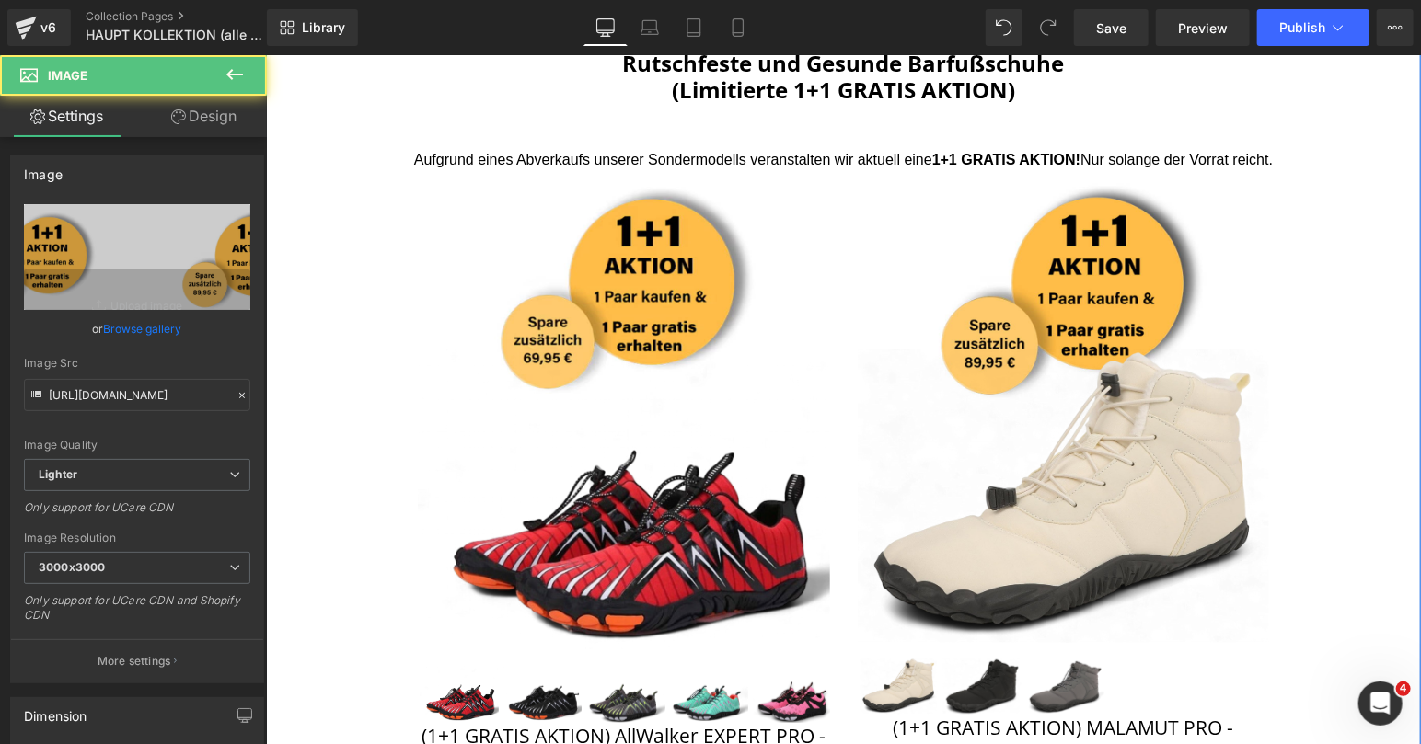
click at [814, 420] on img at bounding box center [623, 499] width 412 height 301
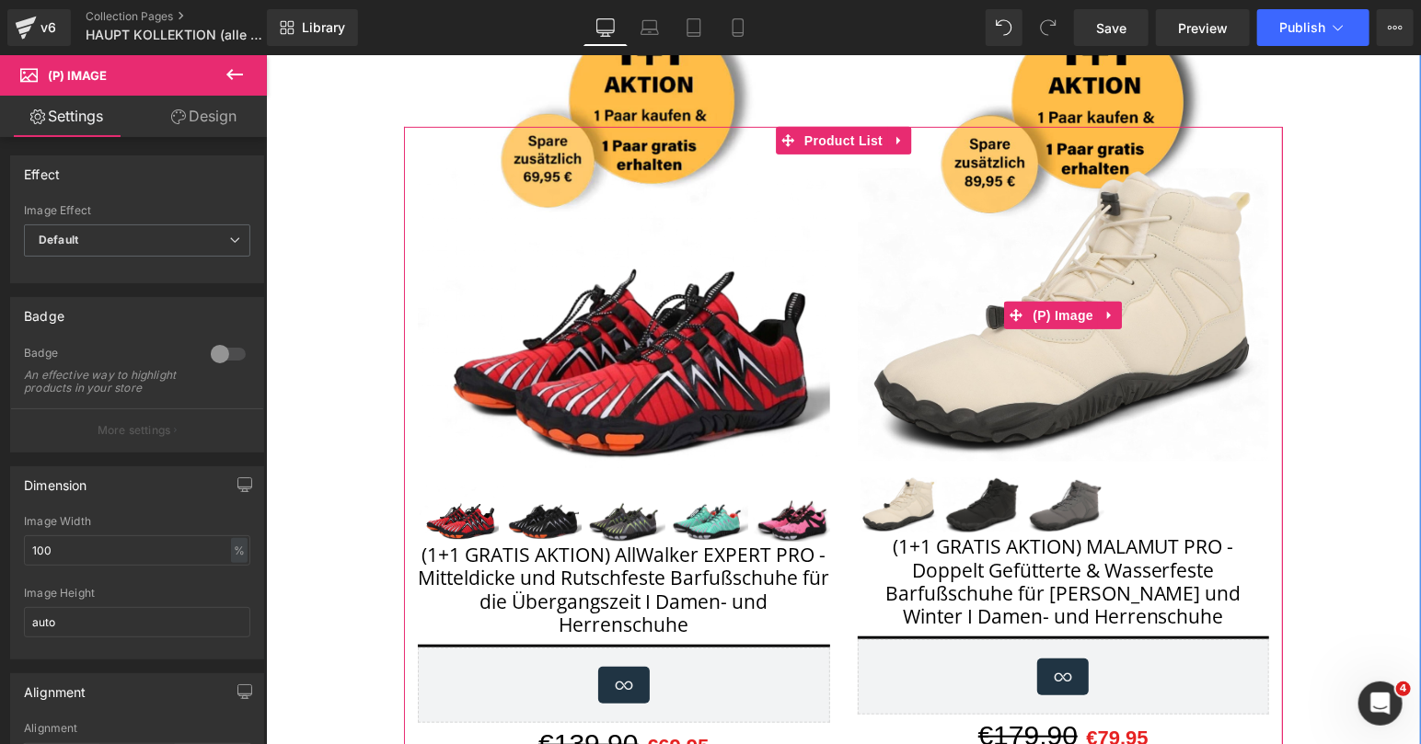
scroll to position [564, 0]
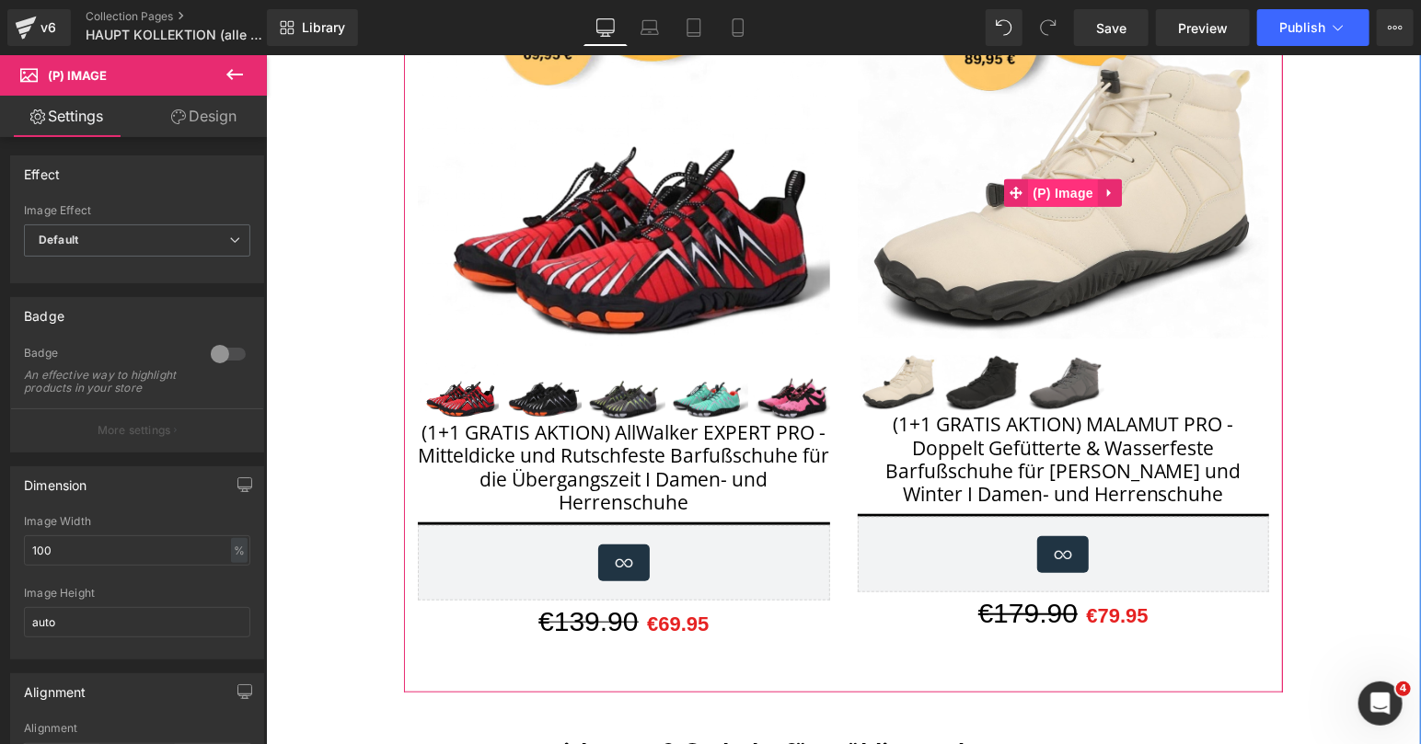
click at [1037, 189] on span "(P) Image" at bounding box center [1062, 193] width 70 height 28
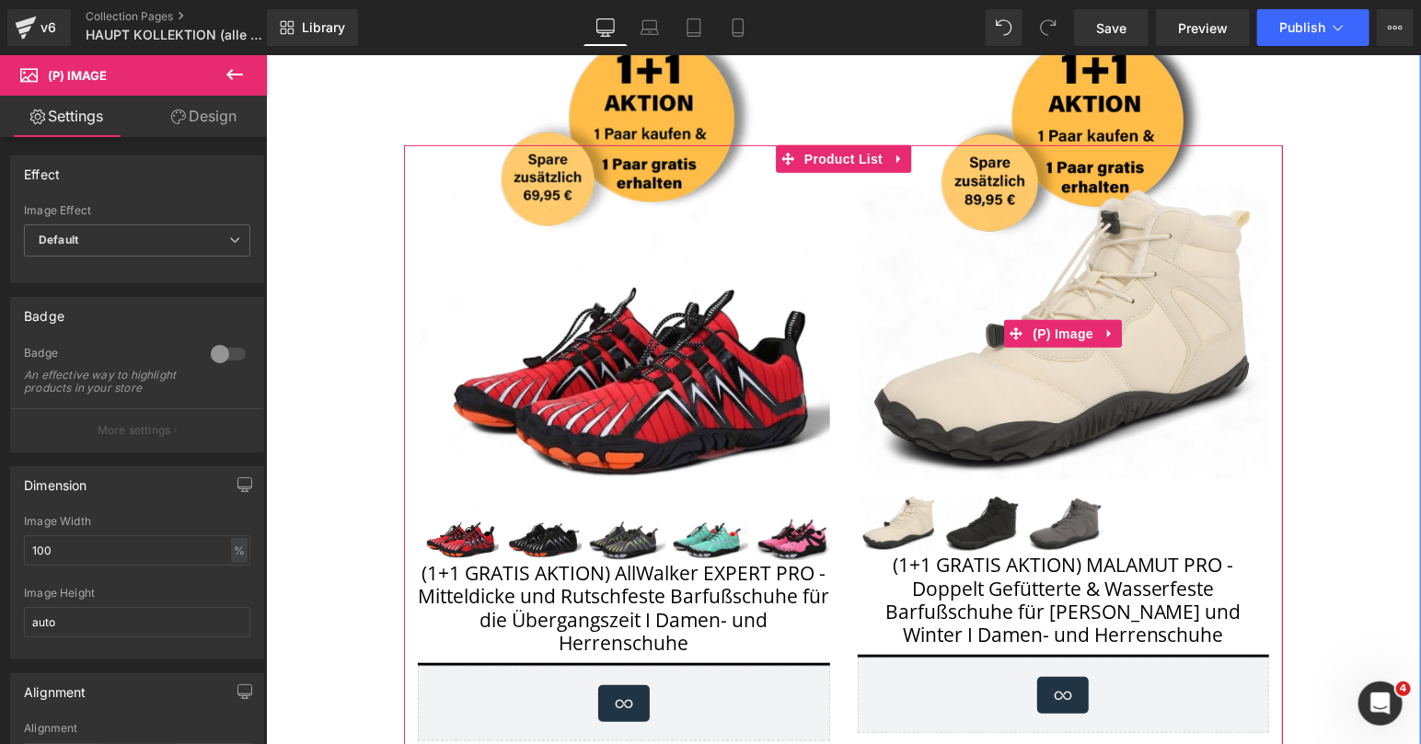
scroll to position [383, 0]
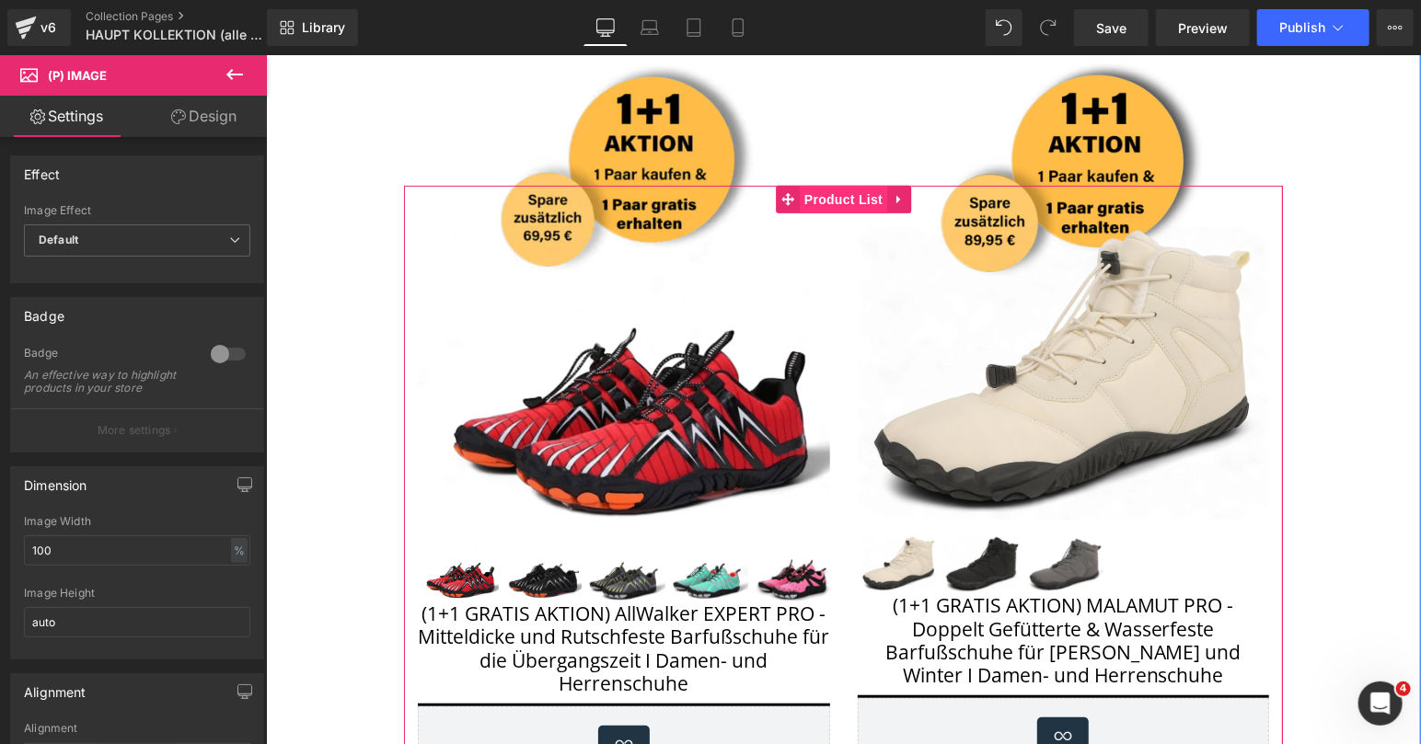
click at [865, 189] on span "Product List" at bounding box center [842, 199] width 87 height 28
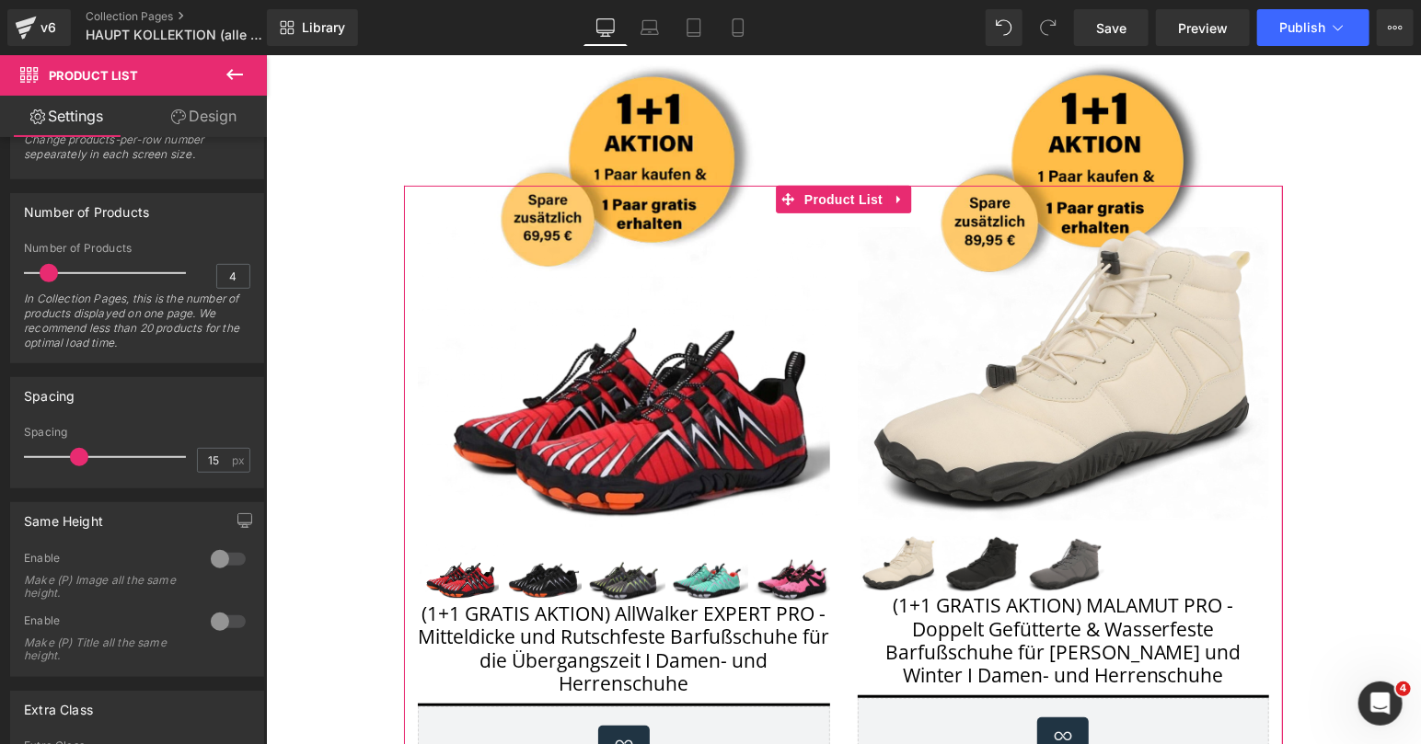
scroll to position [533, 0]
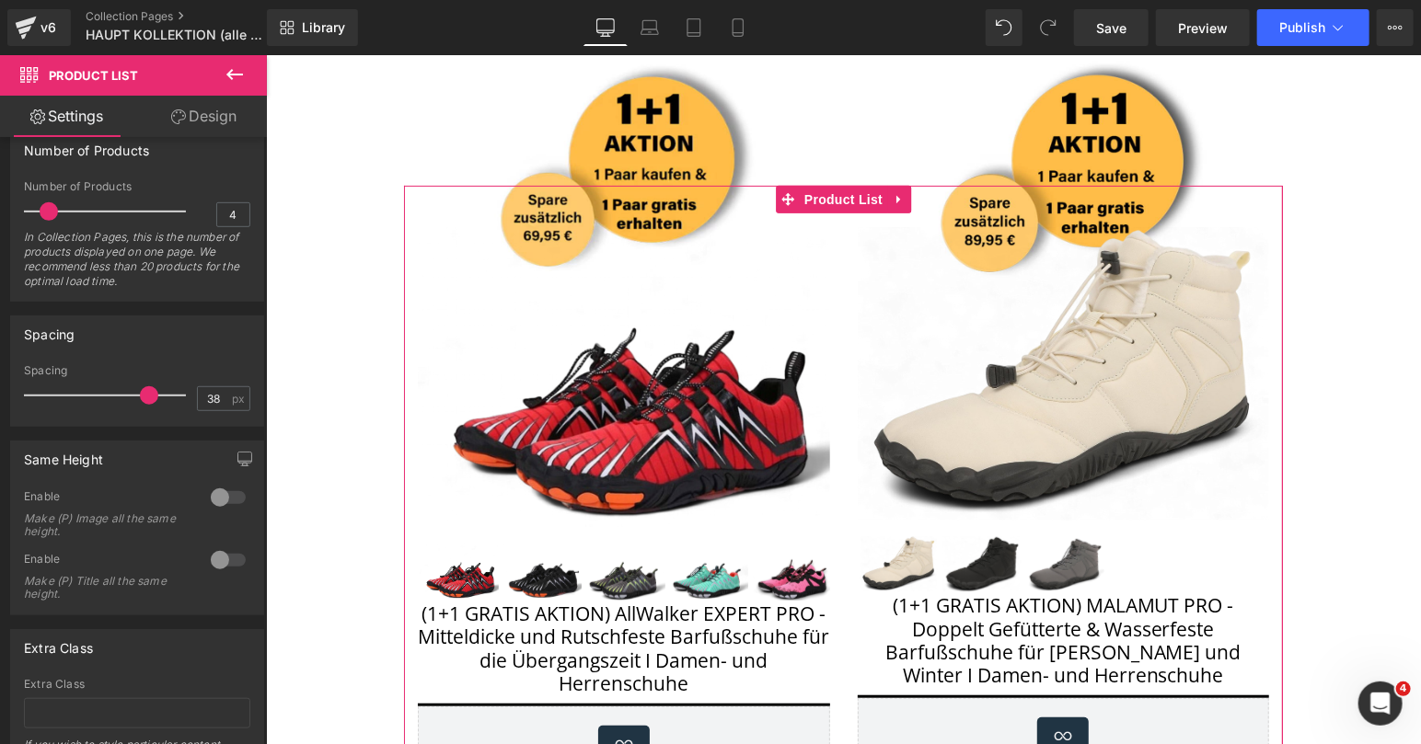
drag, startPoint x: 77, startPoint y: 389, endPoint x: 147, endPoint y: 387, distance: 70.0
click at [147, 387] on span at bounding box center [149, 395] width 18 height 18
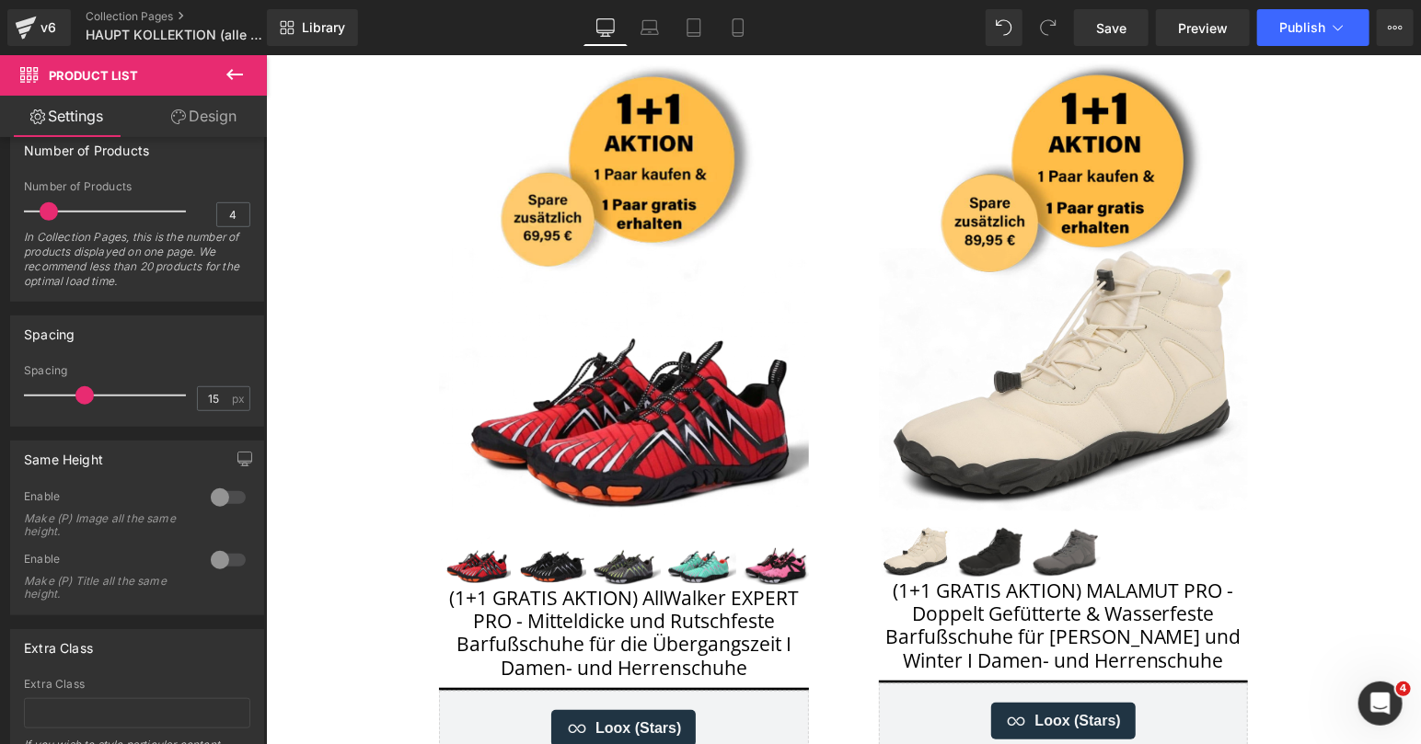
drag, startPoint x: 147, startPoint y: 387, endPoint x: 75, endPoint y: 384, distance: 71.9
click at [76, 386] on span at bounding box center [84, 395] width 18 height 18
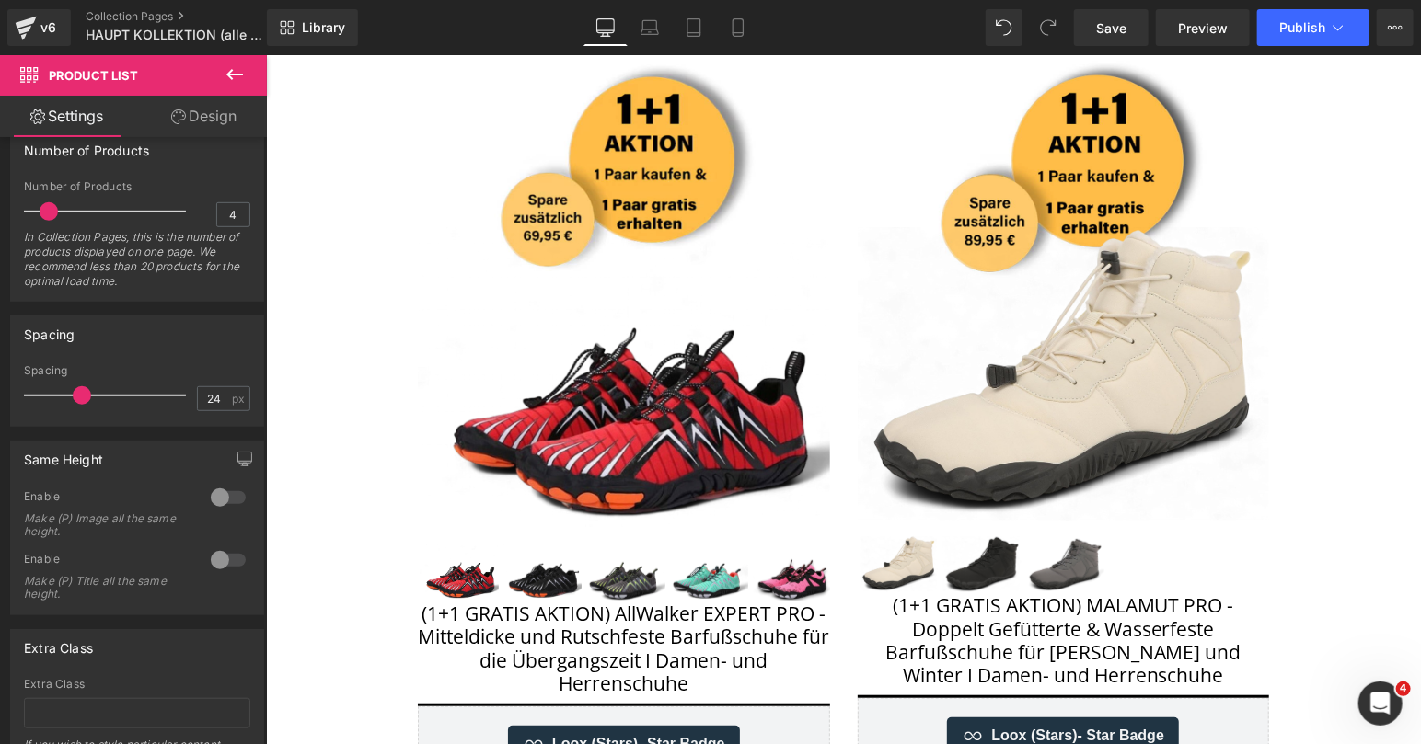
type input "25"
drag, startPoint x: 75, startPoint y: 384, endPoint x: 106, endPoint y: 385, distance: 30.4
click at [106, 386] on span at bounding box center [109, 395] width 18 height 18
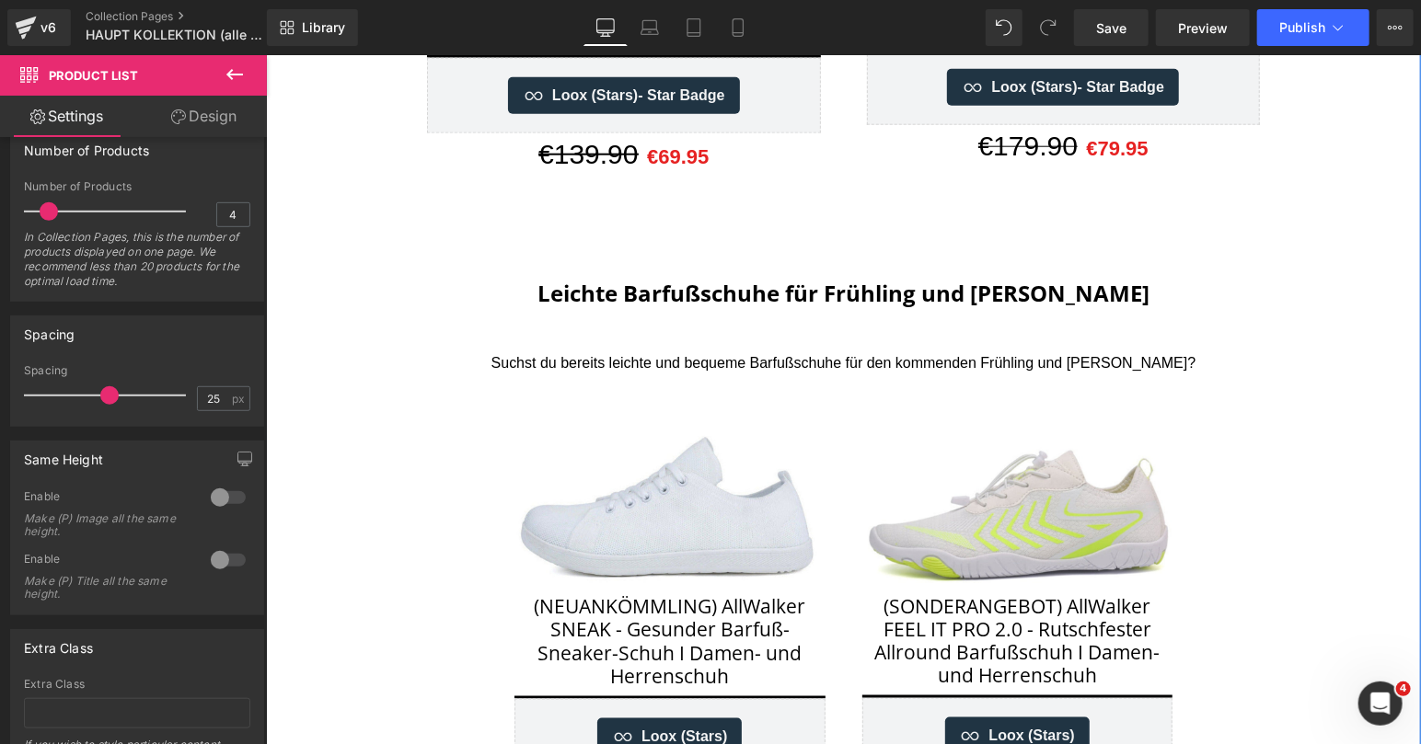
scroll to position [1075, 0]
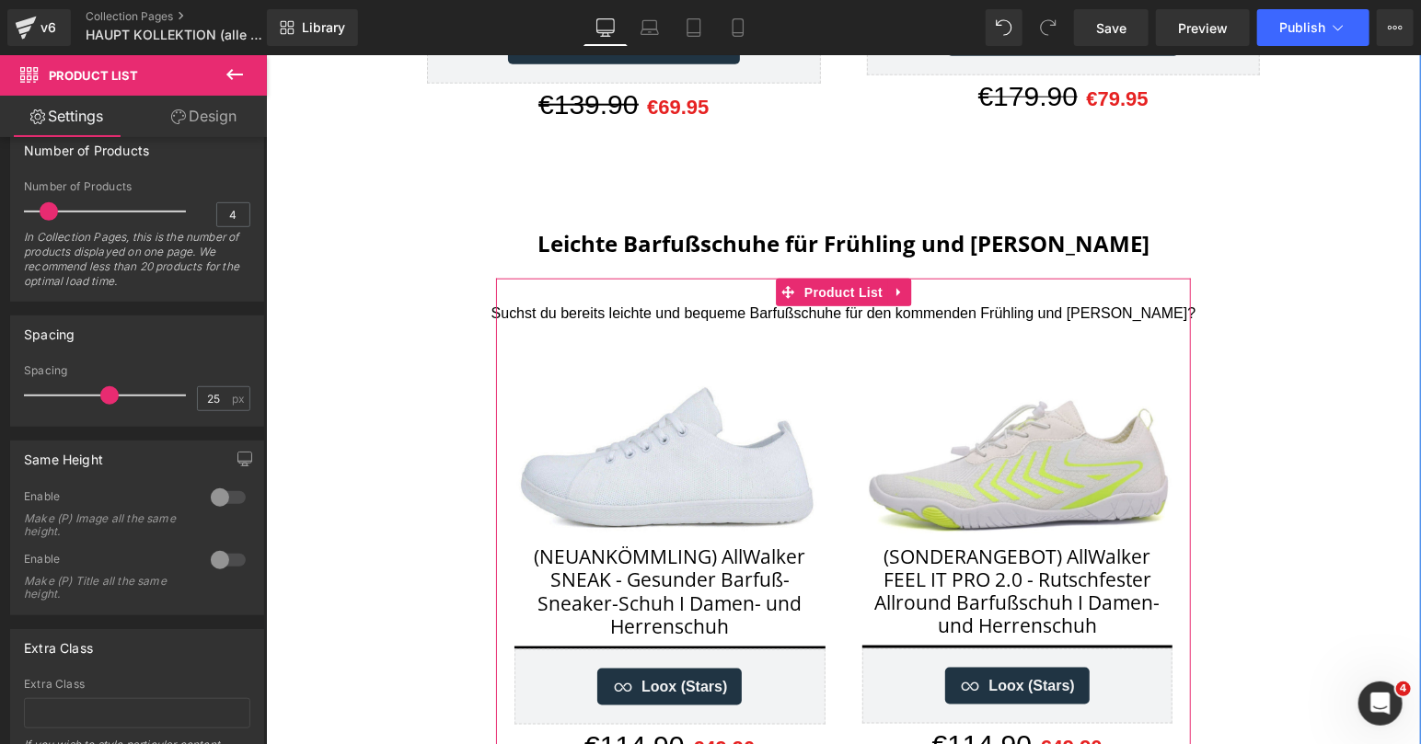
click at [829, 371] on div "bis zu -70% (P) Image (NEUANKÖMMLING) AllWalker SNEAK - Gesunder Barfuß-Sneaker…" at bounding box center [669, 571] width 348 height 530
click at [846, 294] on span "Product List" at bounding box center [842, 292] width 87 height 28
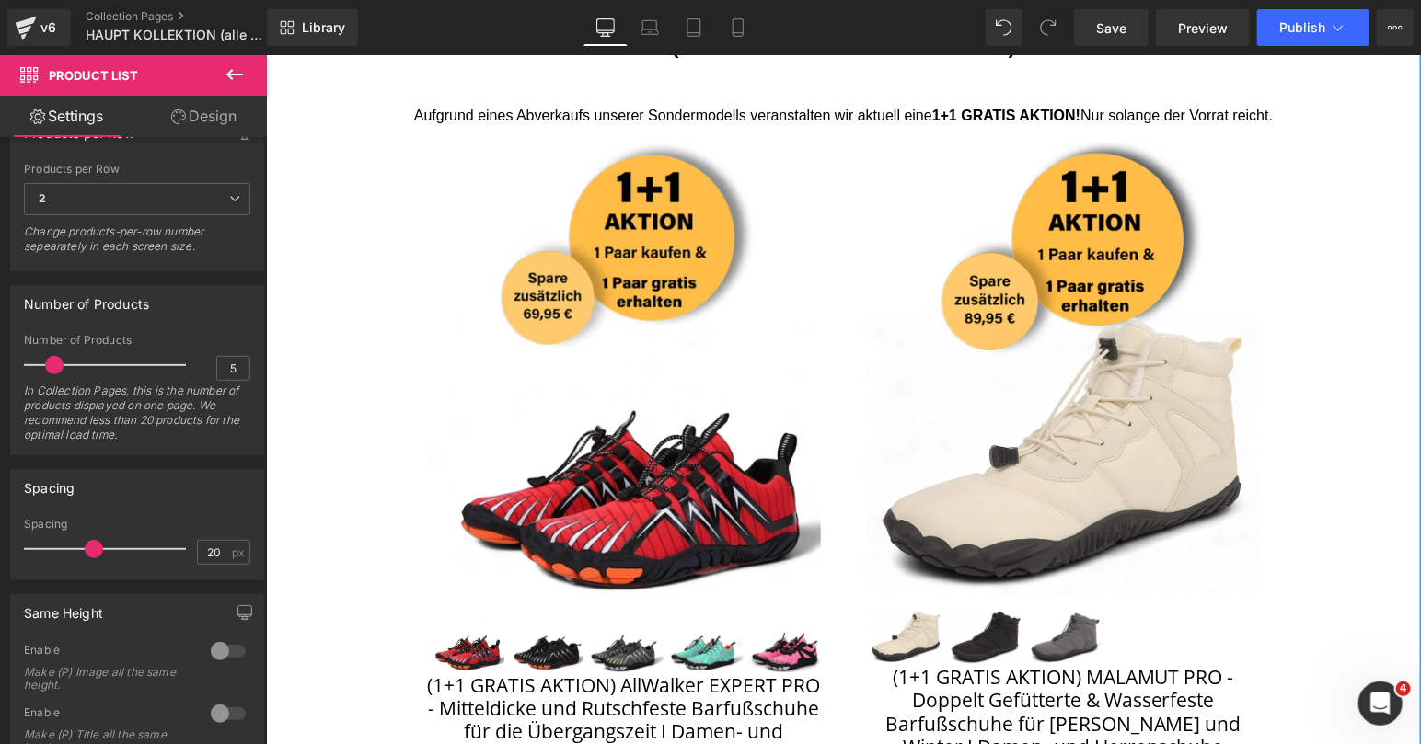
scroll to position [410, 0]
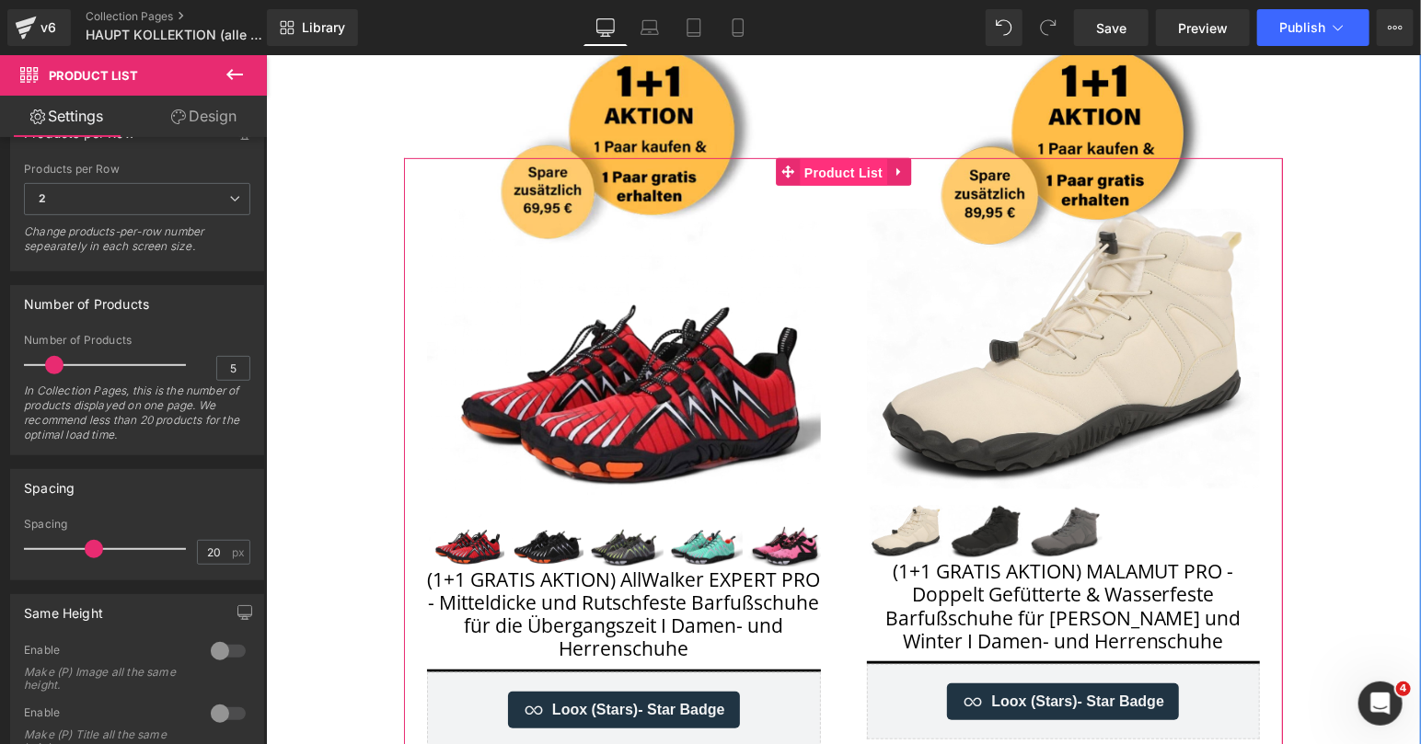
click at [840, 168] on span "Product List" at bounding box center [842, 172] width 87 height 28
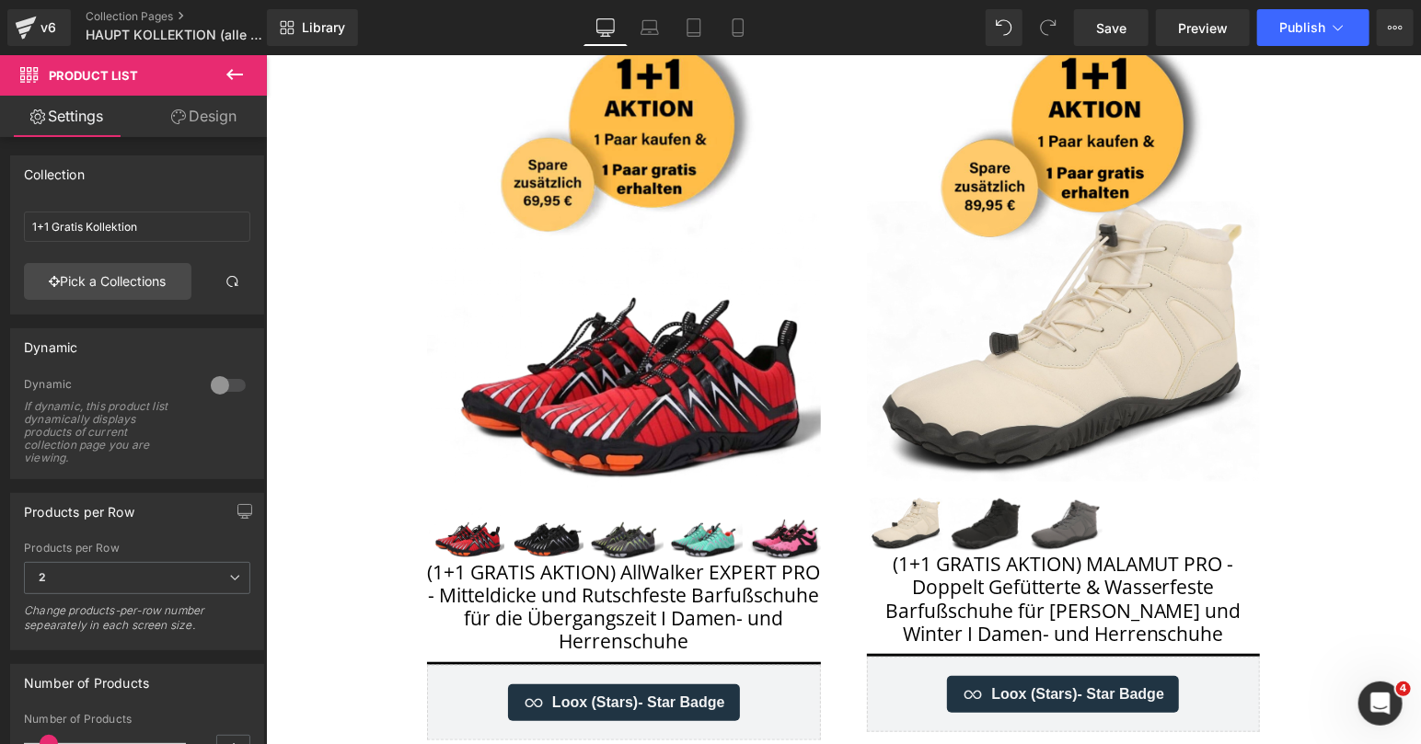
scroll to position [94, 0]
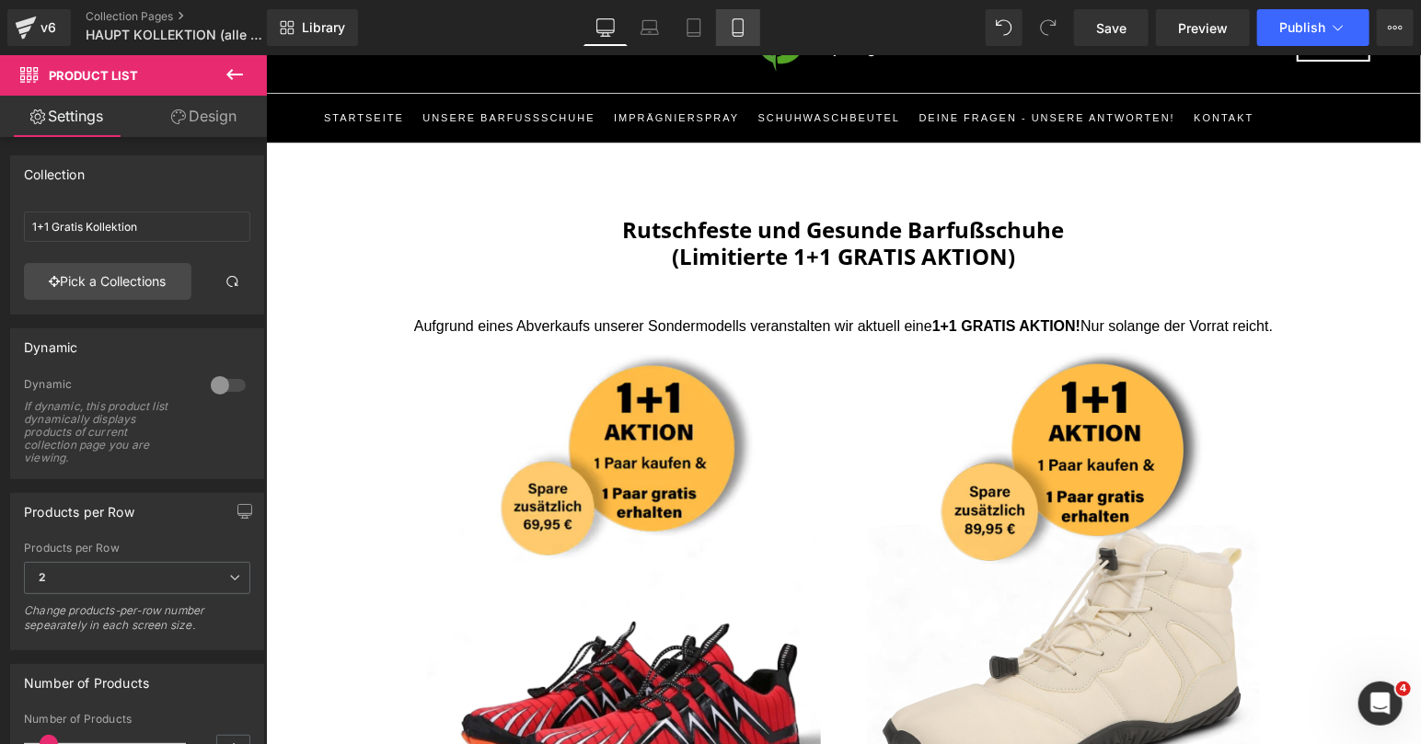
click at [742, 29] on icon at bounding box center [738, 27] width 18 height 18
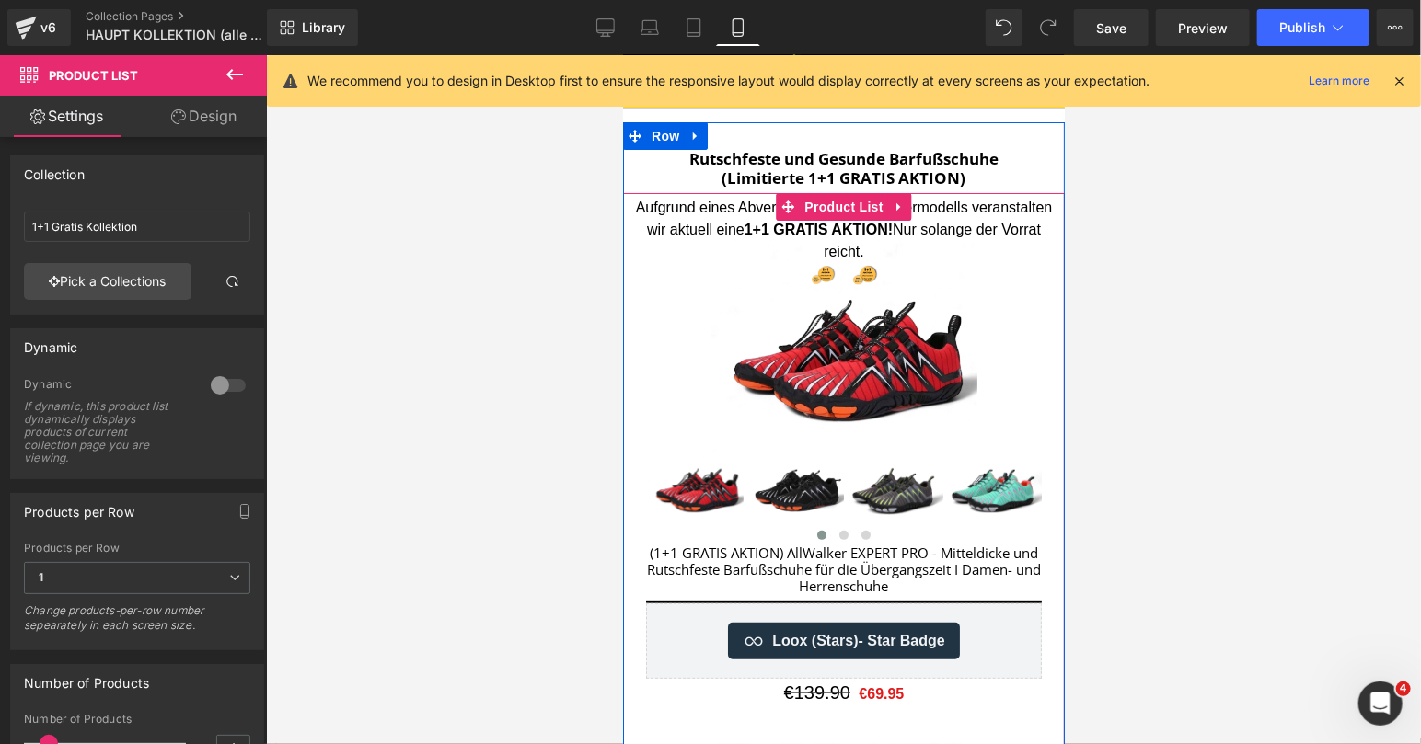
scroll to position [0, 0]
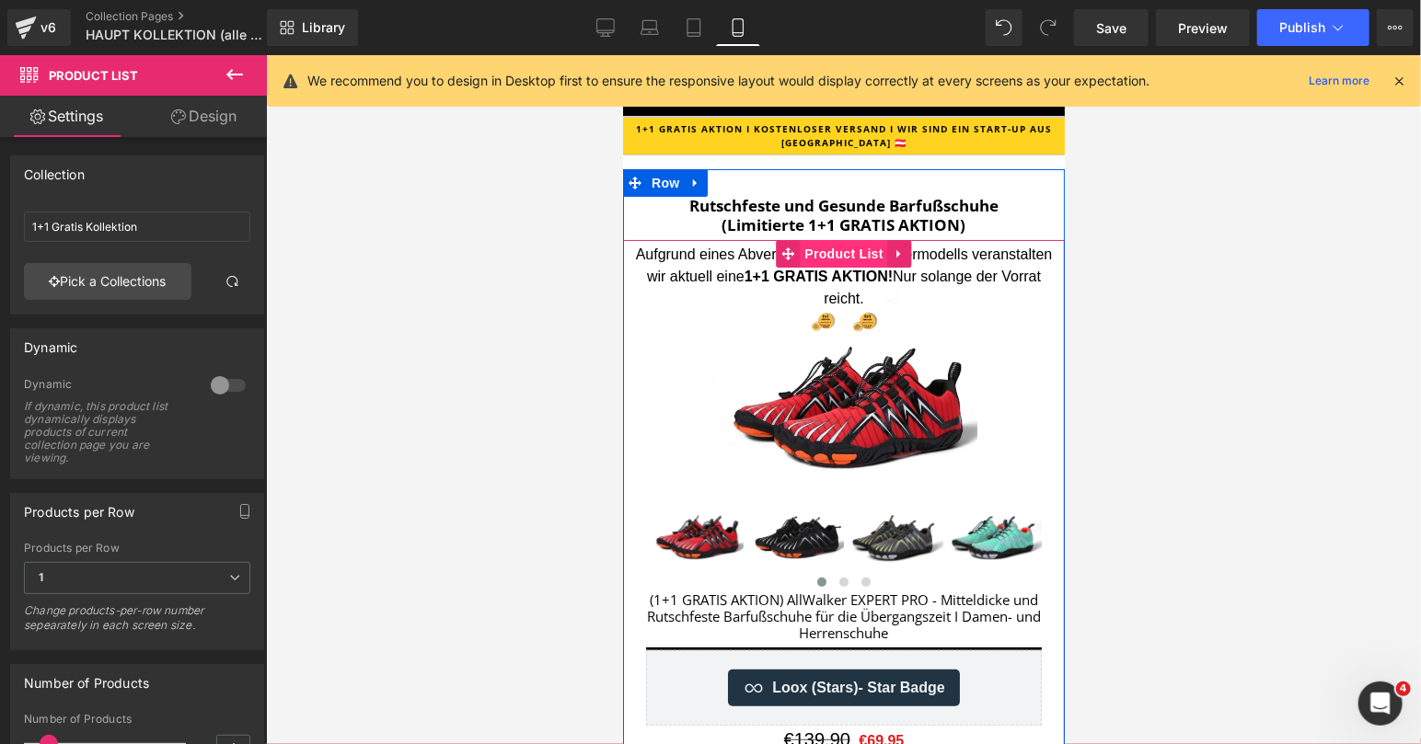
click at [842, 250] on span "Product List" at bounding box center [842, 253] width 87 height 28
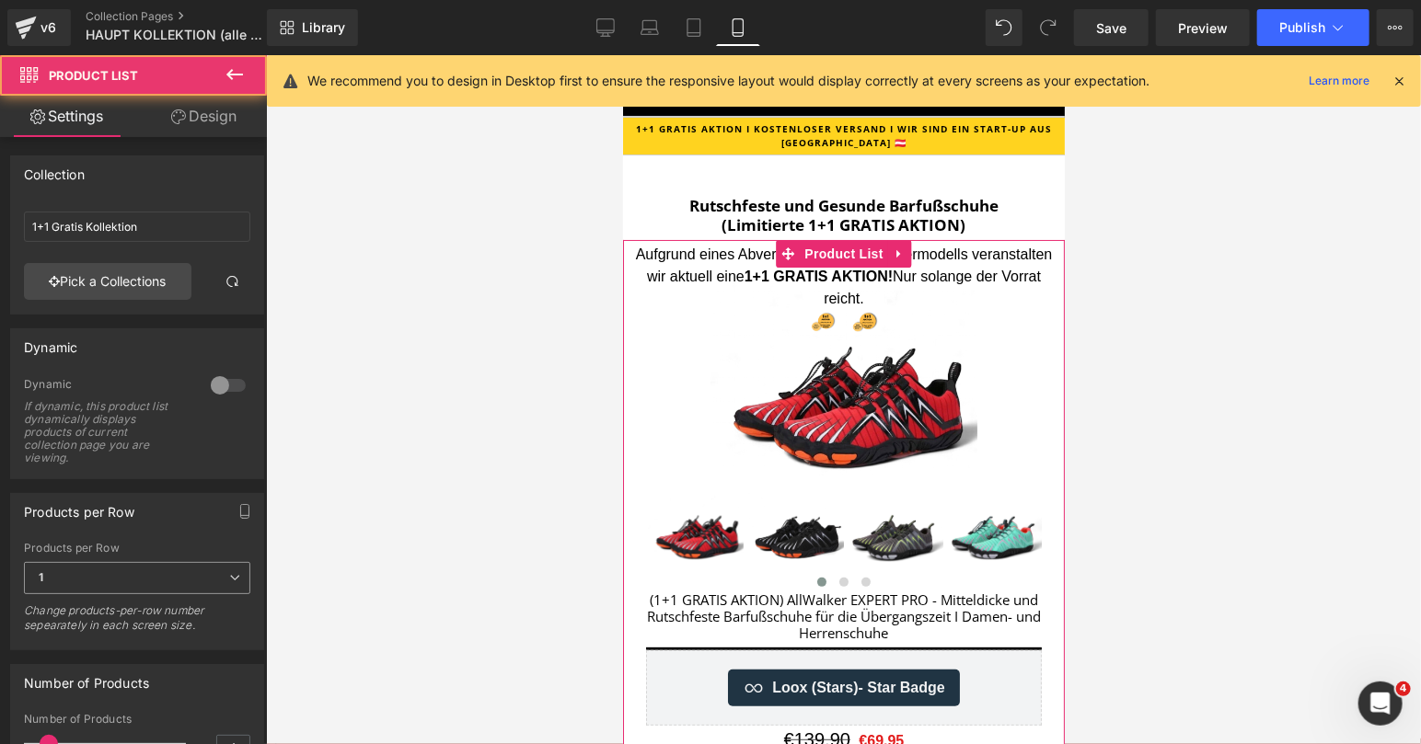
click at [118, 566] on span "1" at bounding box center [137, 578] width 226 height 32
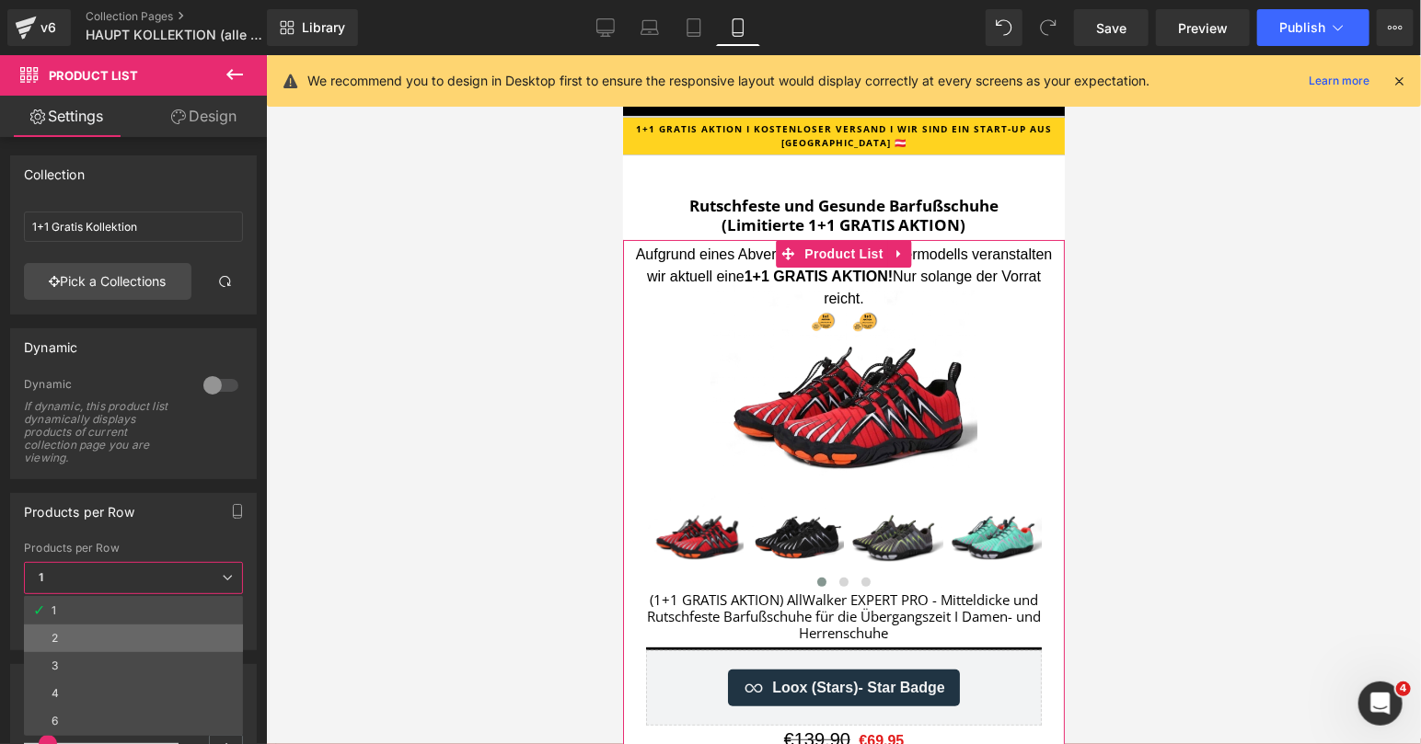
click at [97, 630] on li "2" at bounding box center [133, 639] width 219 height 28
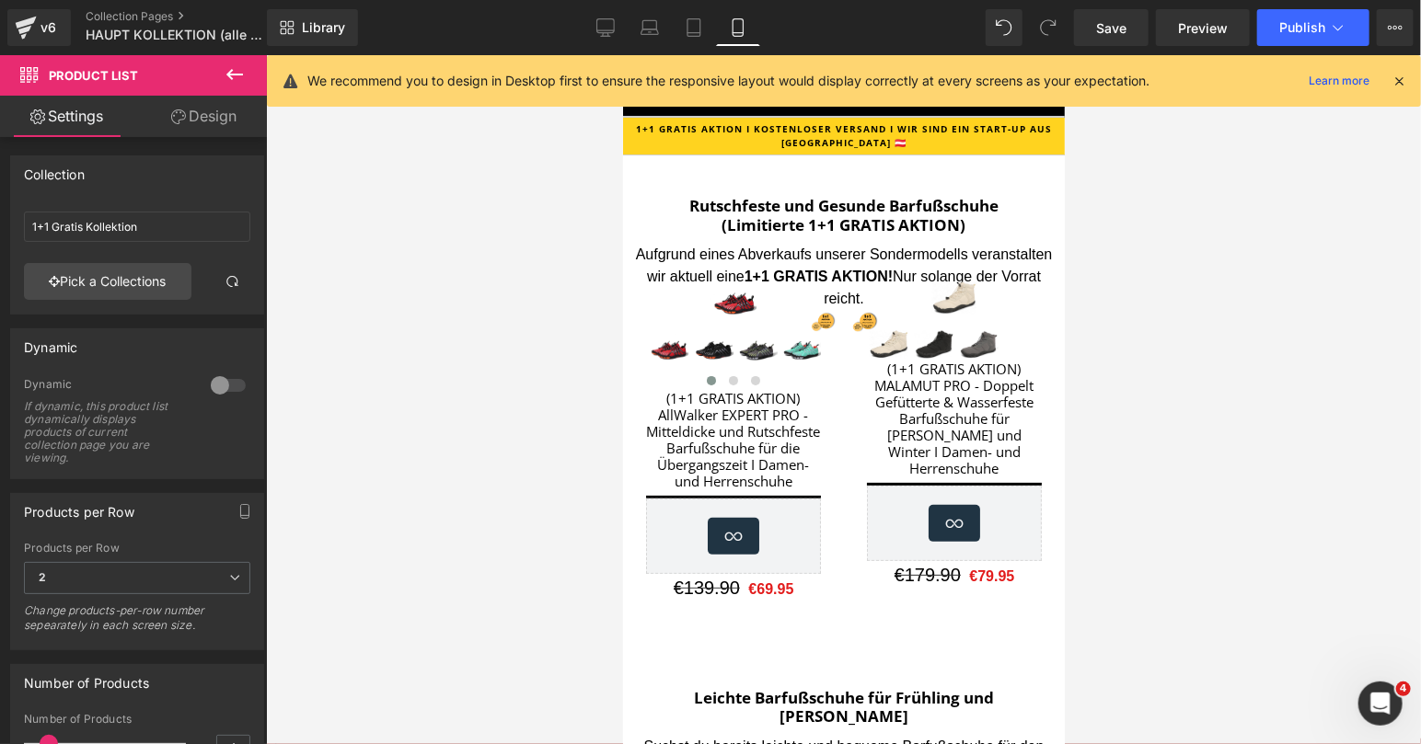
click at [1146, 249] on div at bounding box center [843, 399] width 1155 height 689
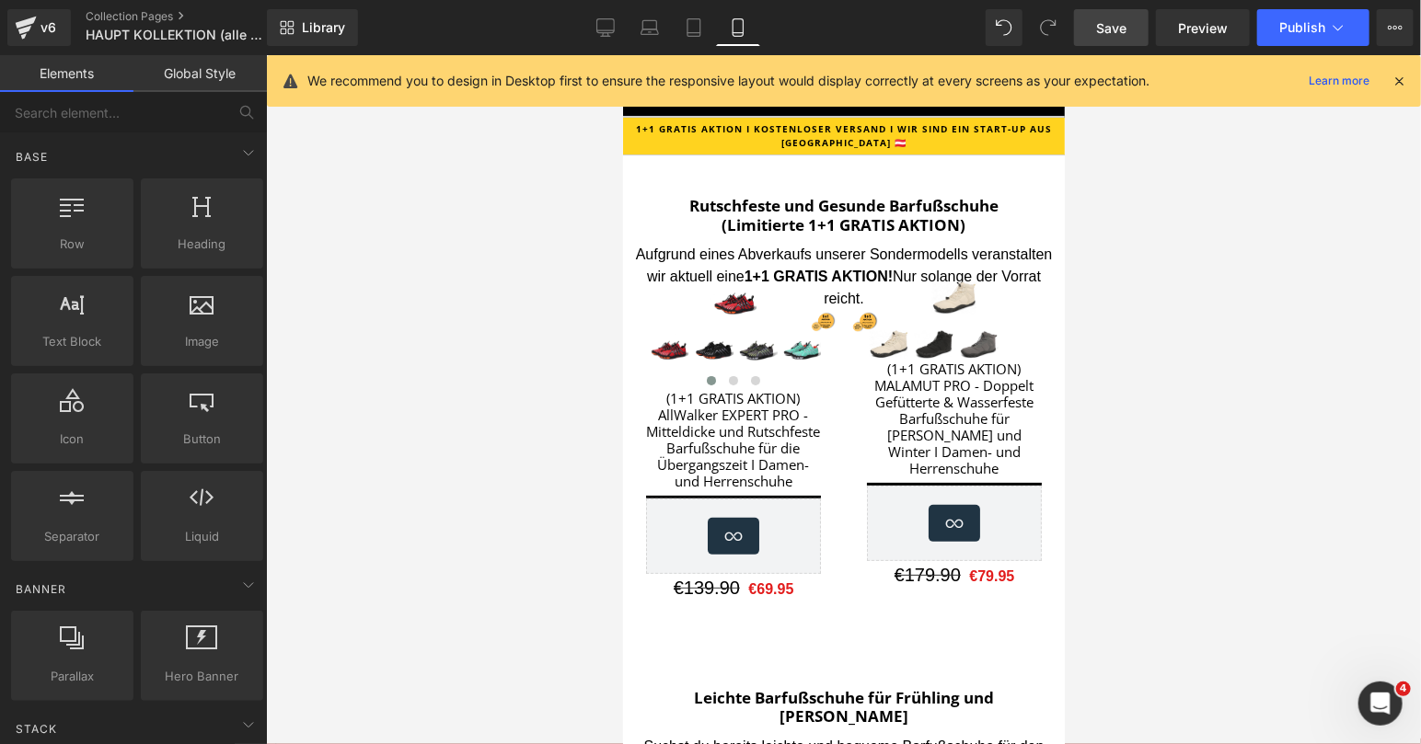
click at [1126, 23] on span "Save" at bounding box center [1111, 27] width 30 height 19
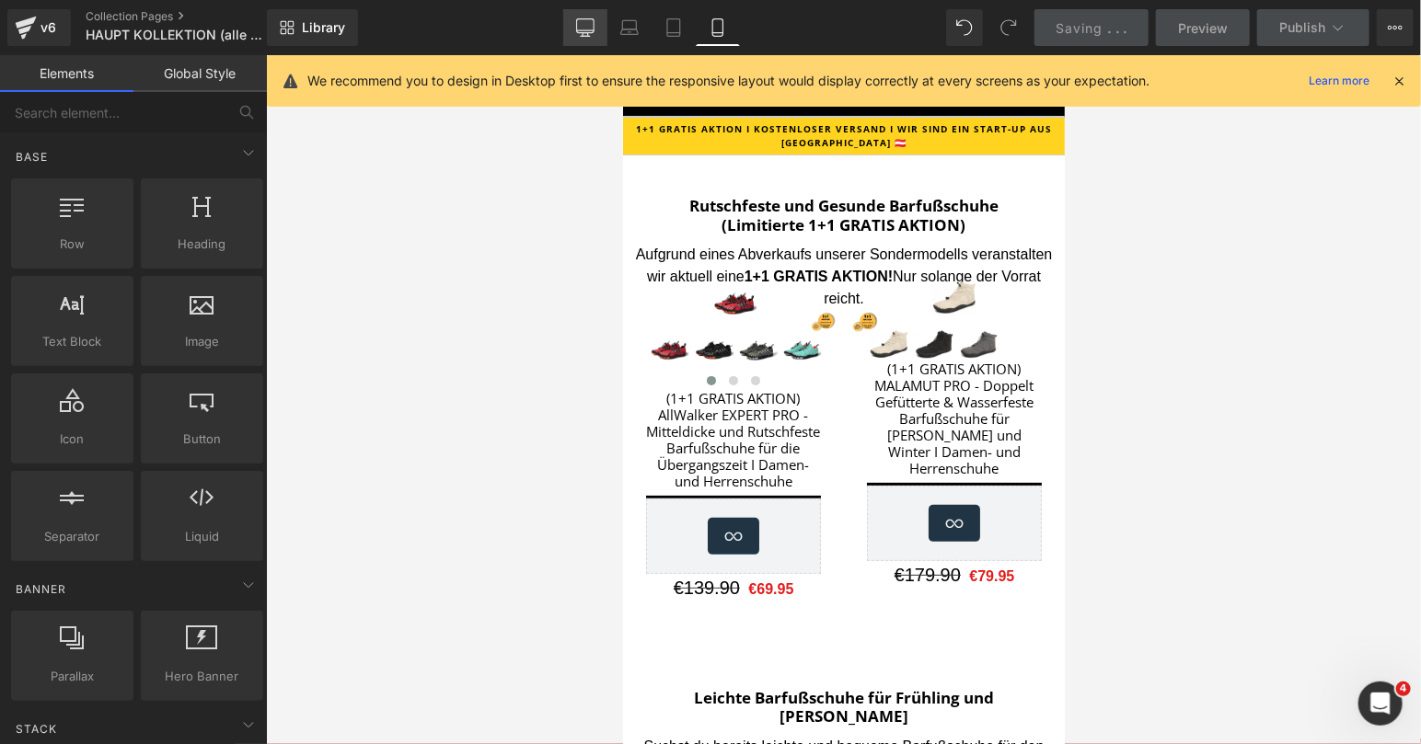
click at [589, 30] on icon at bounding box center [585, 30] width 17 height 0
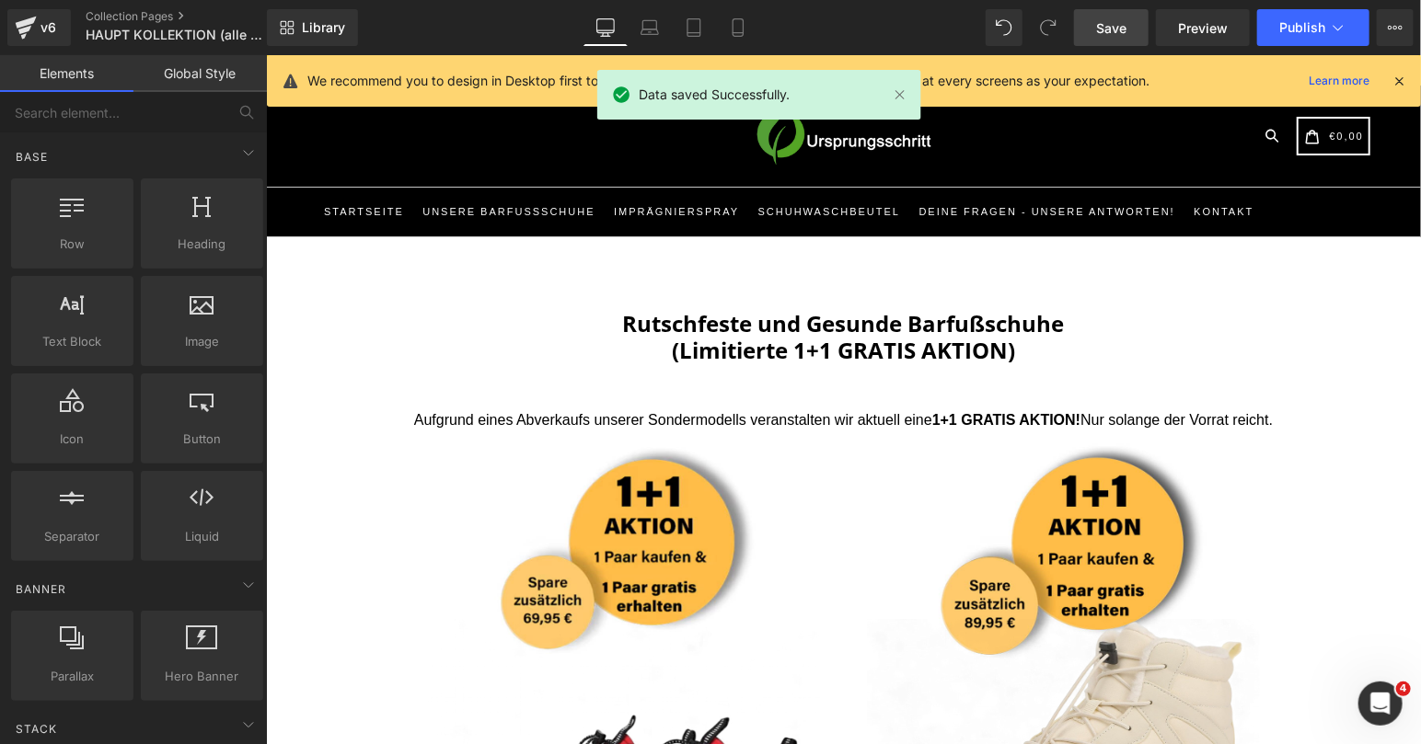
scroll to position [209, 0]
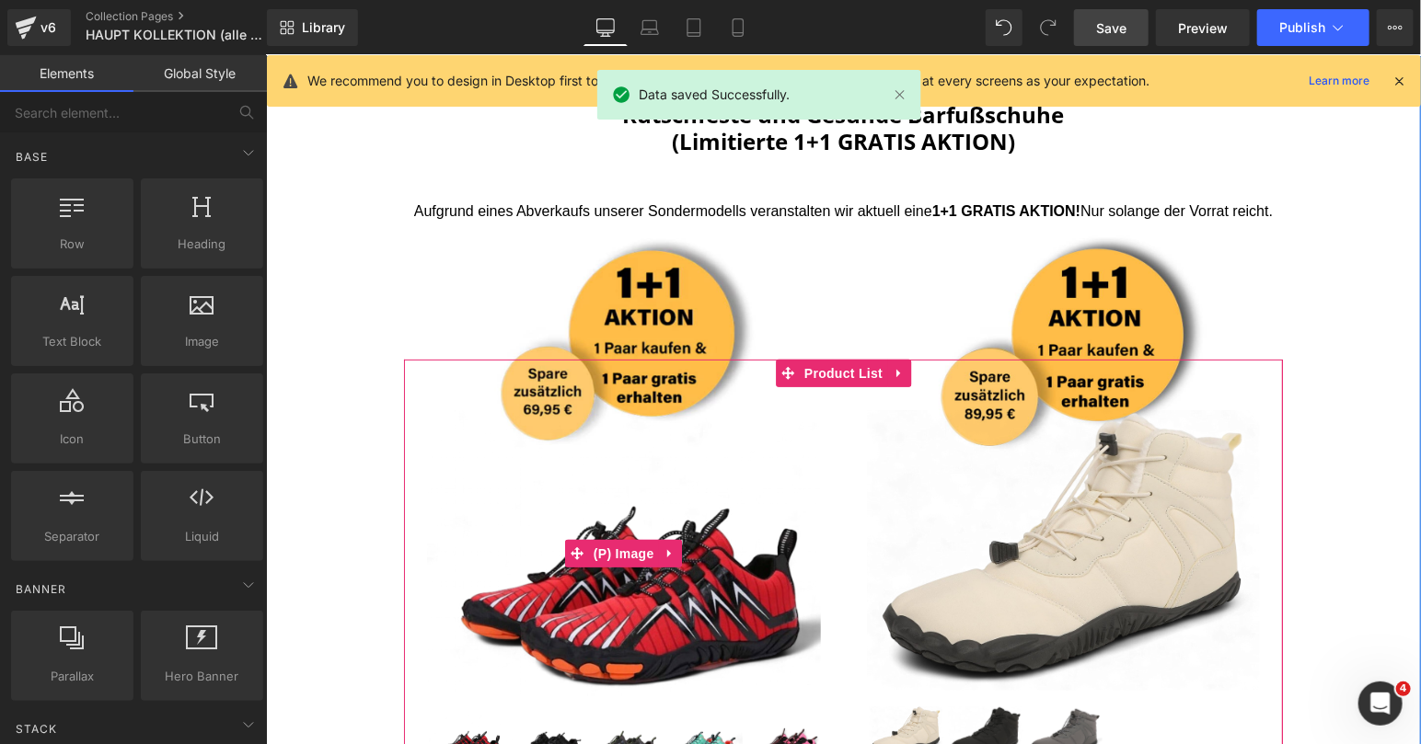
click at [786, 507] on img at bounding box center [623, 553] width 394 height 287
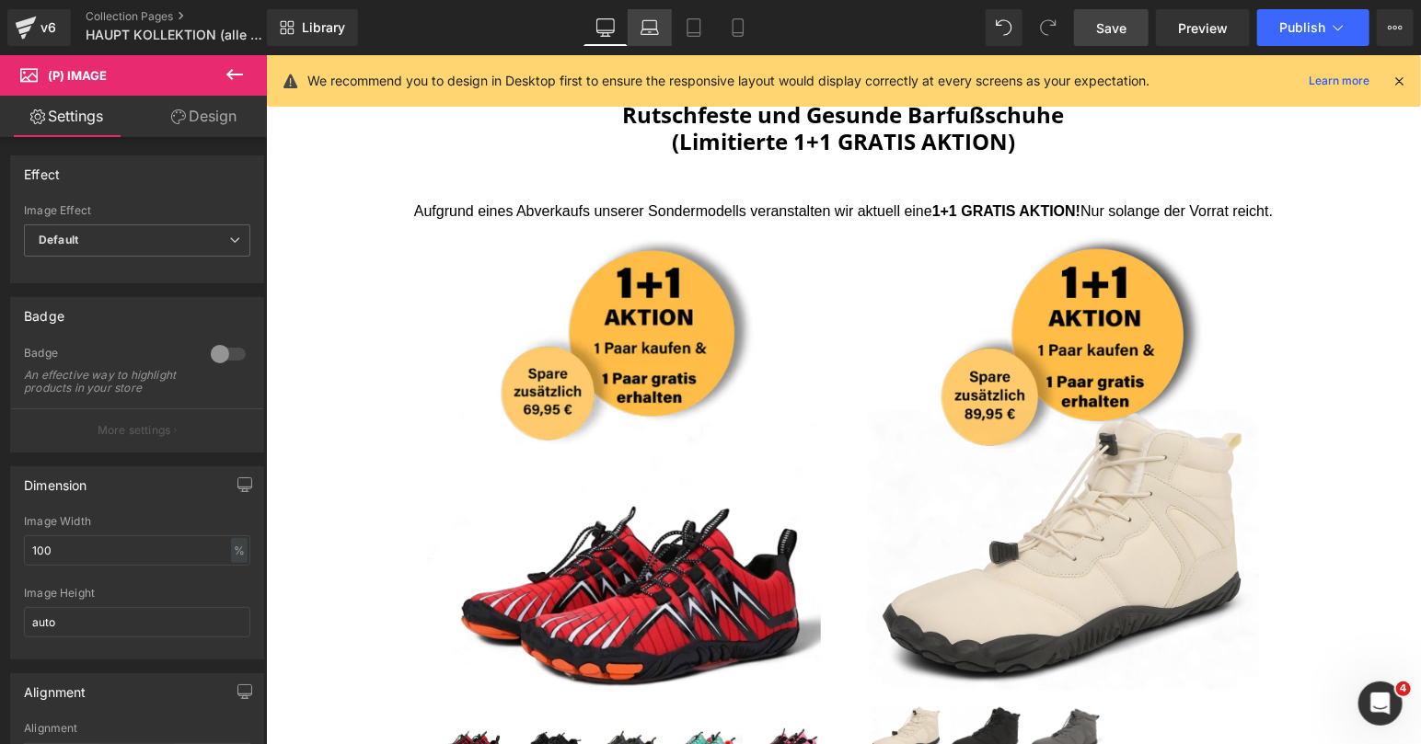
click at [660, 37] on link "Laptop" at bounding box center [650, 27] width 44 height 37
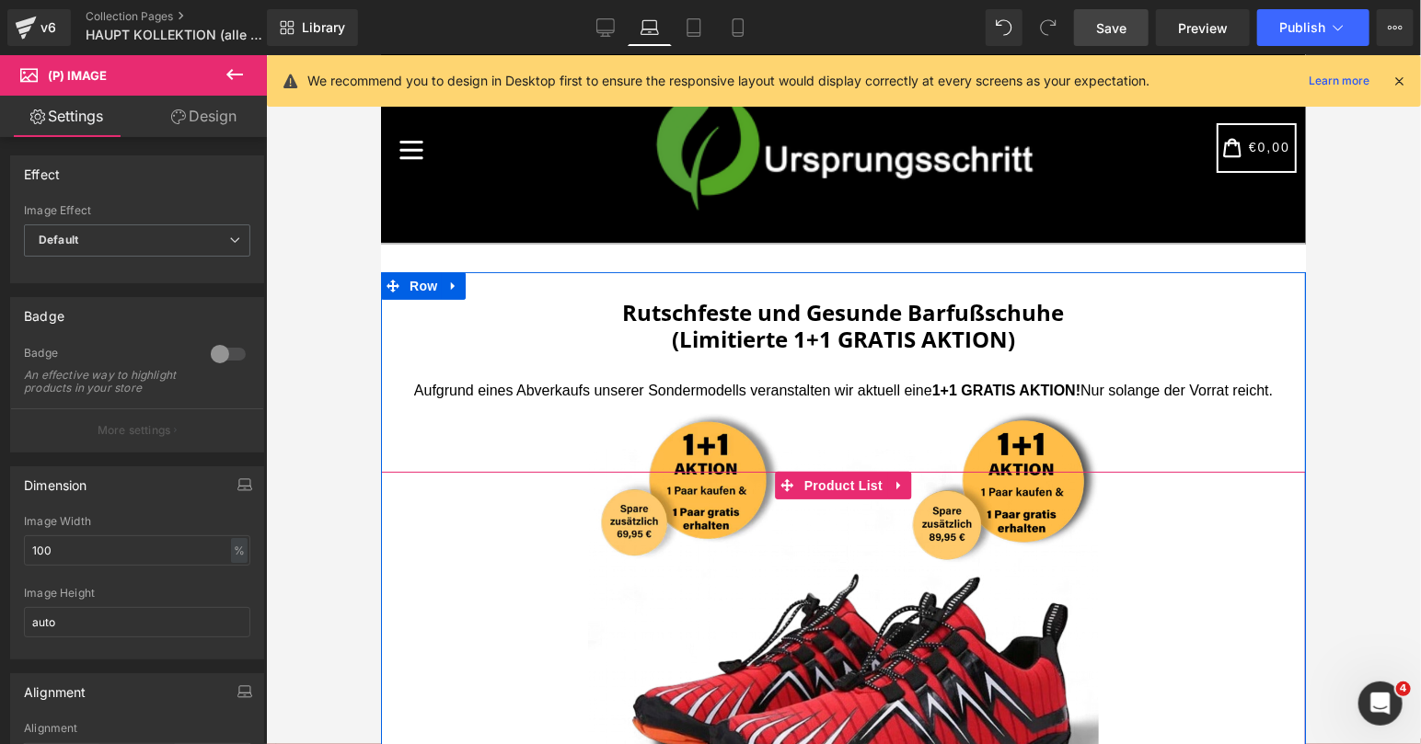
scroll to position [0, 0]
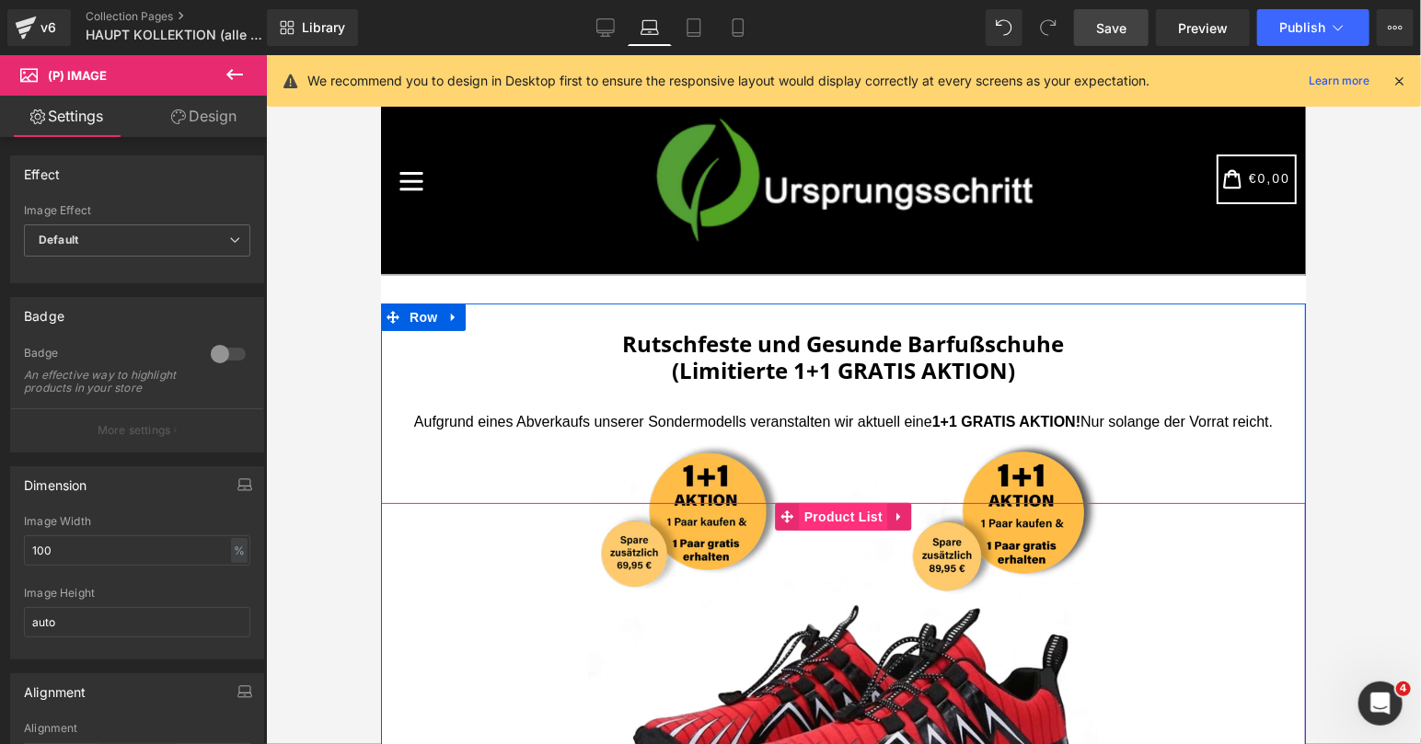
click at [838, 520] on span "Product List" at bounding box center [842, 516] width 87 height 28
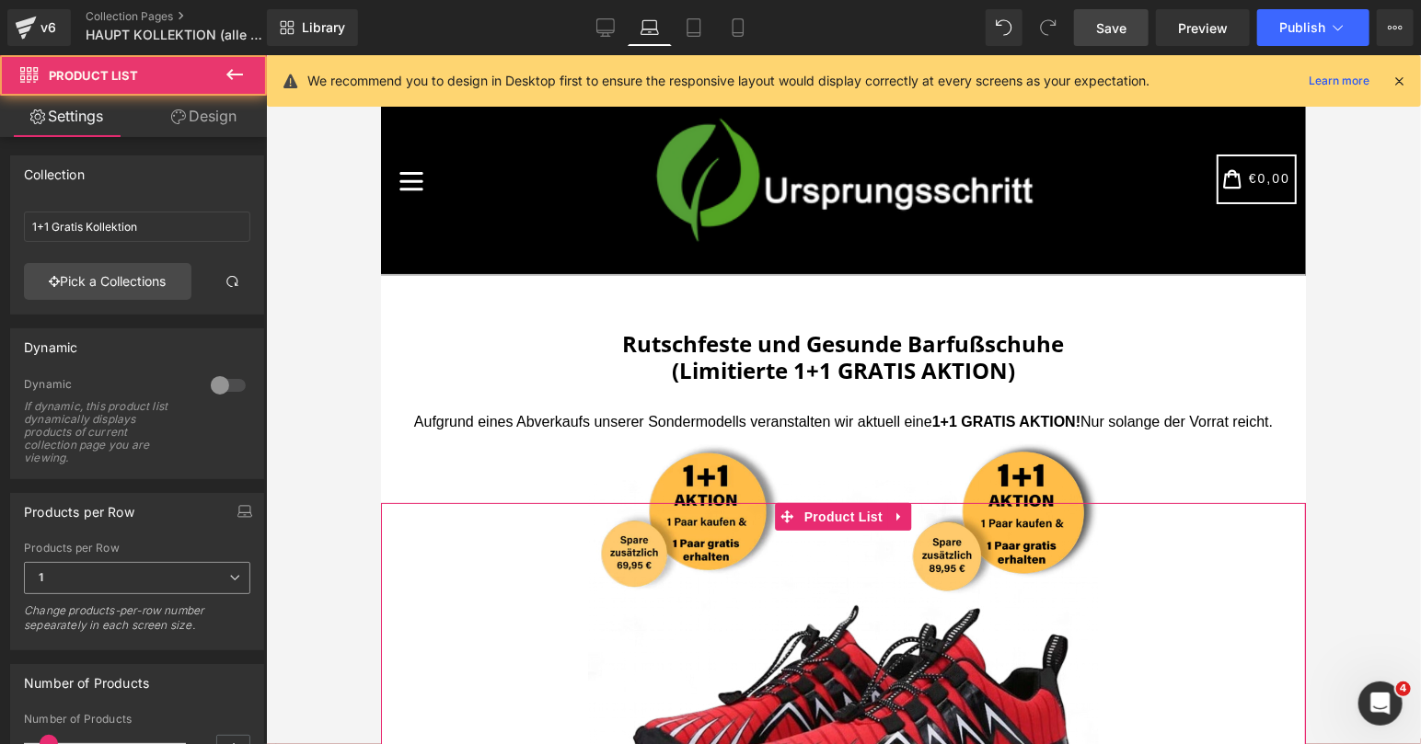
click at [124, 578] on span "1" at bounding box center [137, 578] width 226 height 32
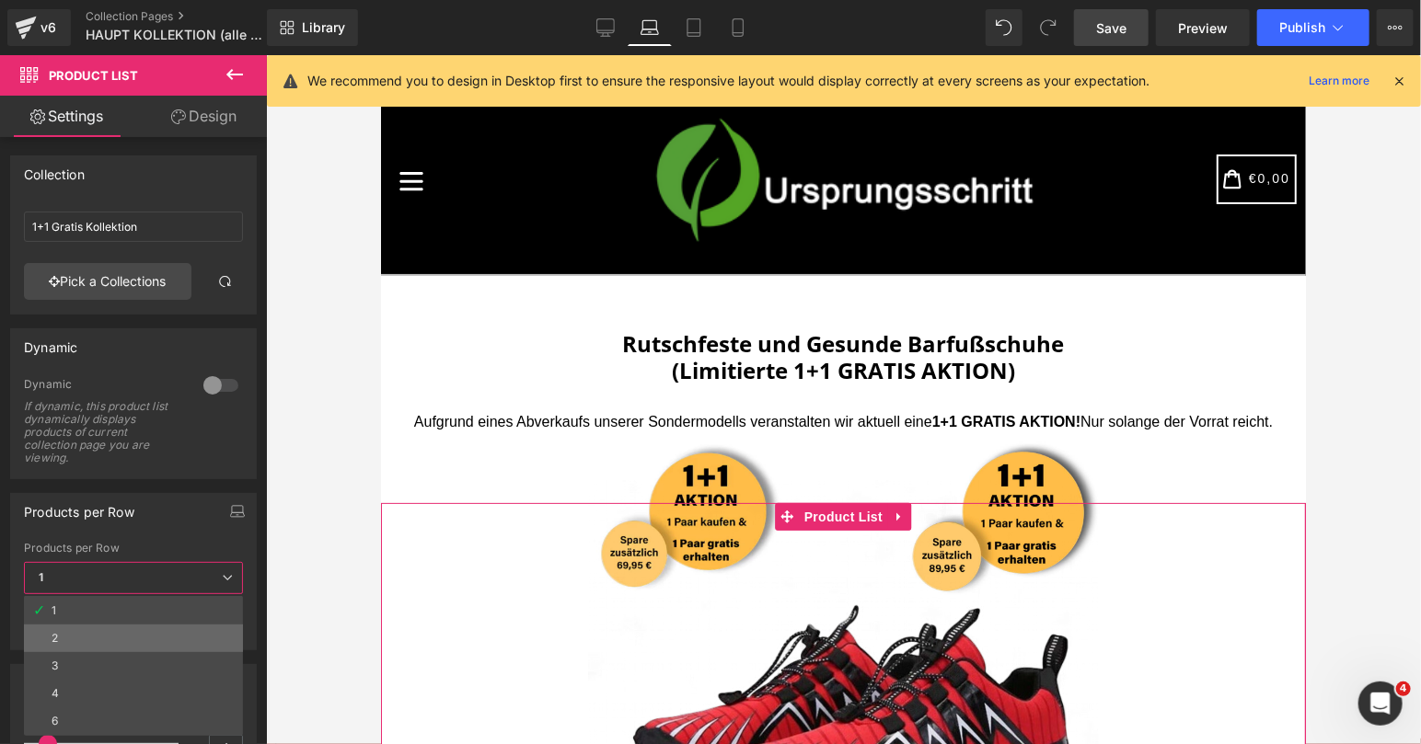
click at [94, 634] on li "2" at bounding box center [133, 639] width 219 height 28
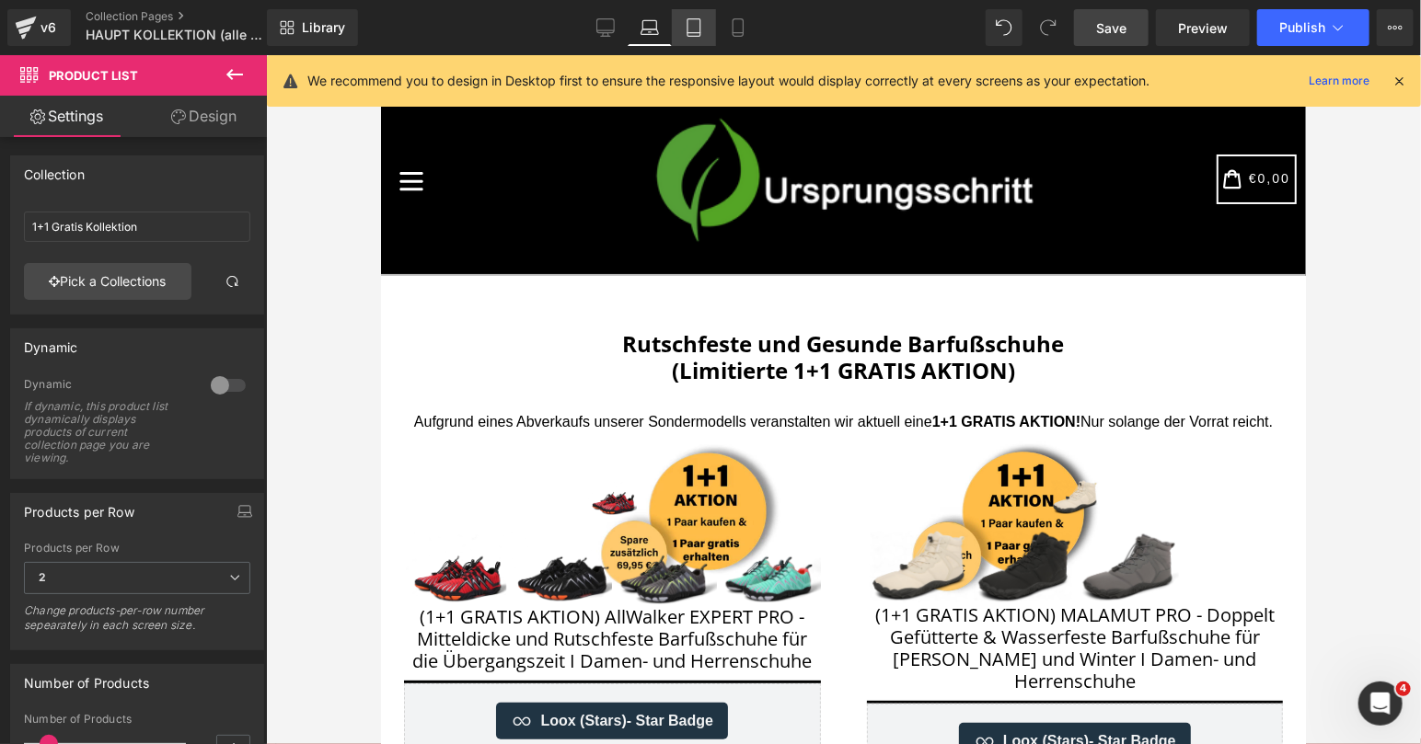
click at [689, 39] on link "Tablet" at bounding box center [694, 27] width 44 height 37
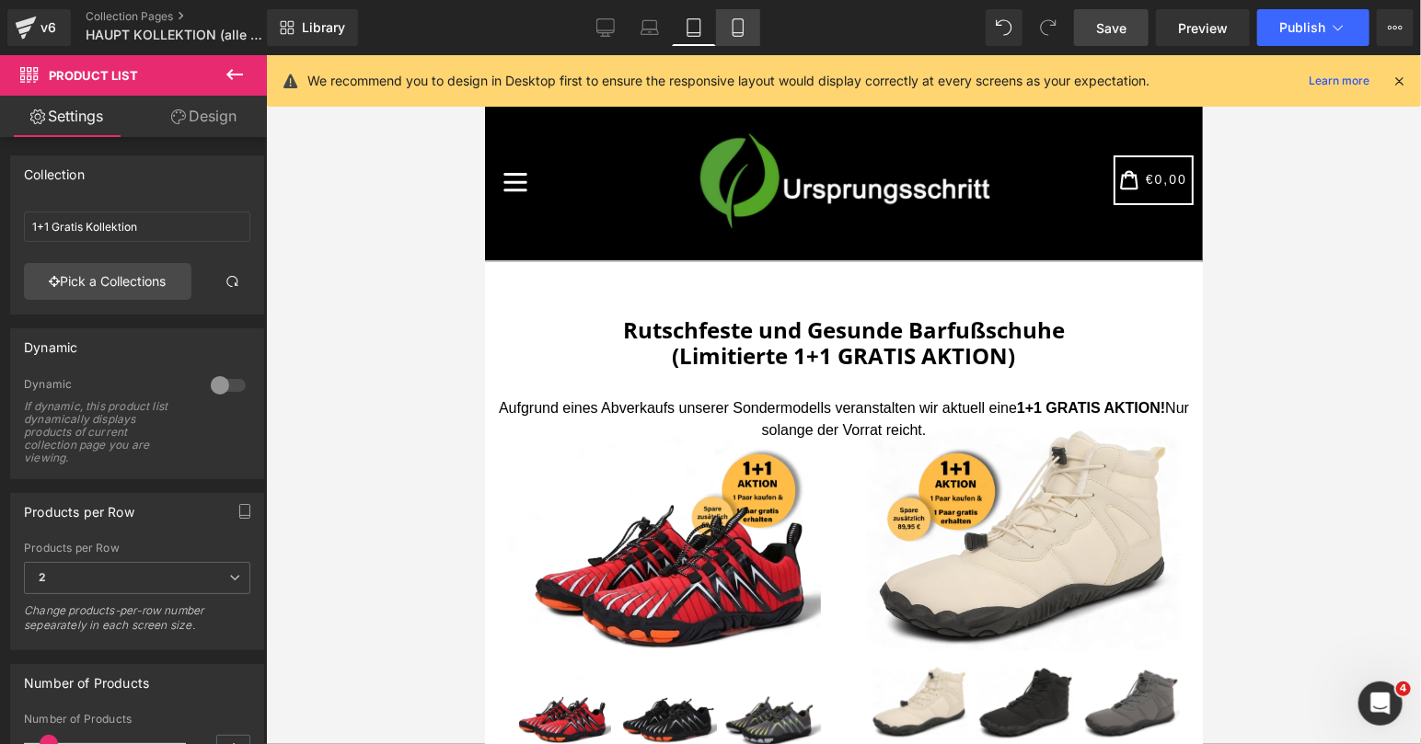
click at [736, 36] on icon at bounding box center [738, 27] width 10 height 17
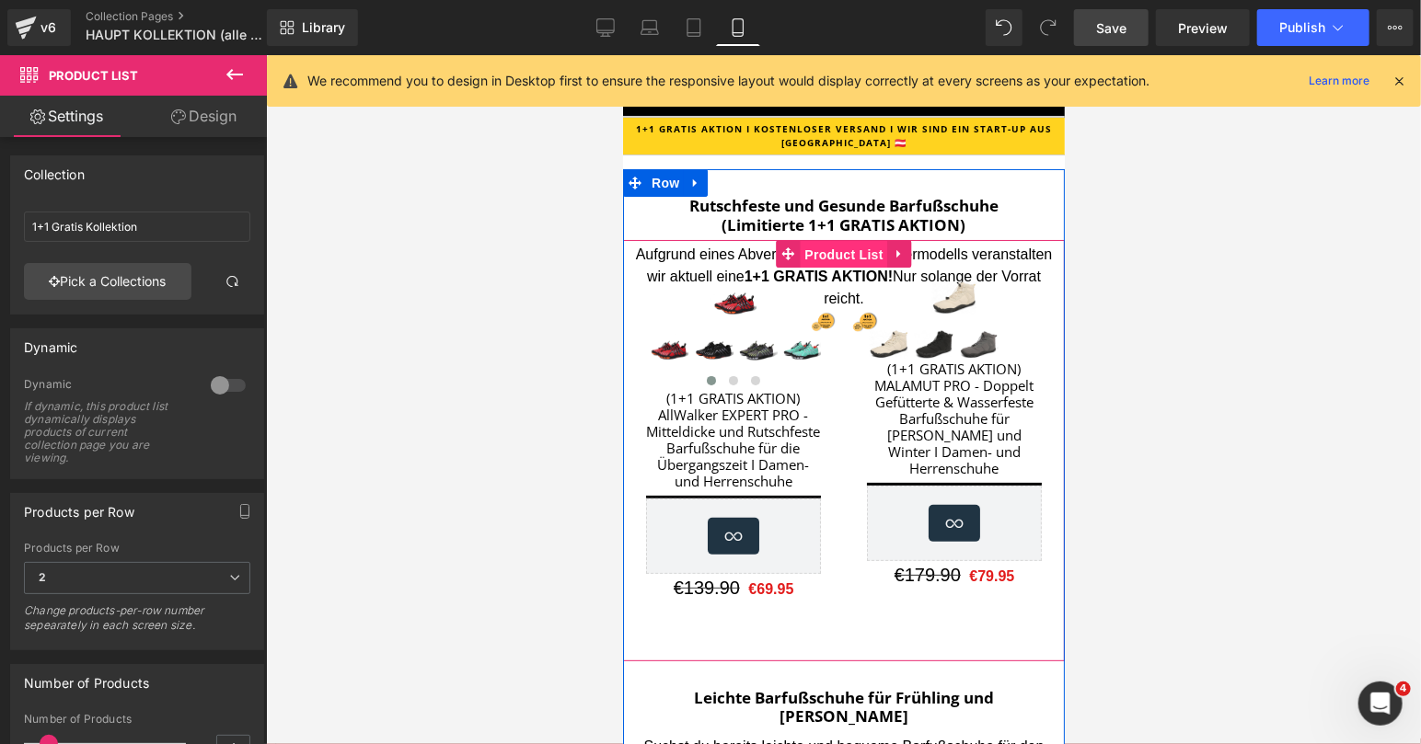
click at [825, 256] on span "Product List" at bounding box center [842, 254] width 87 height 28
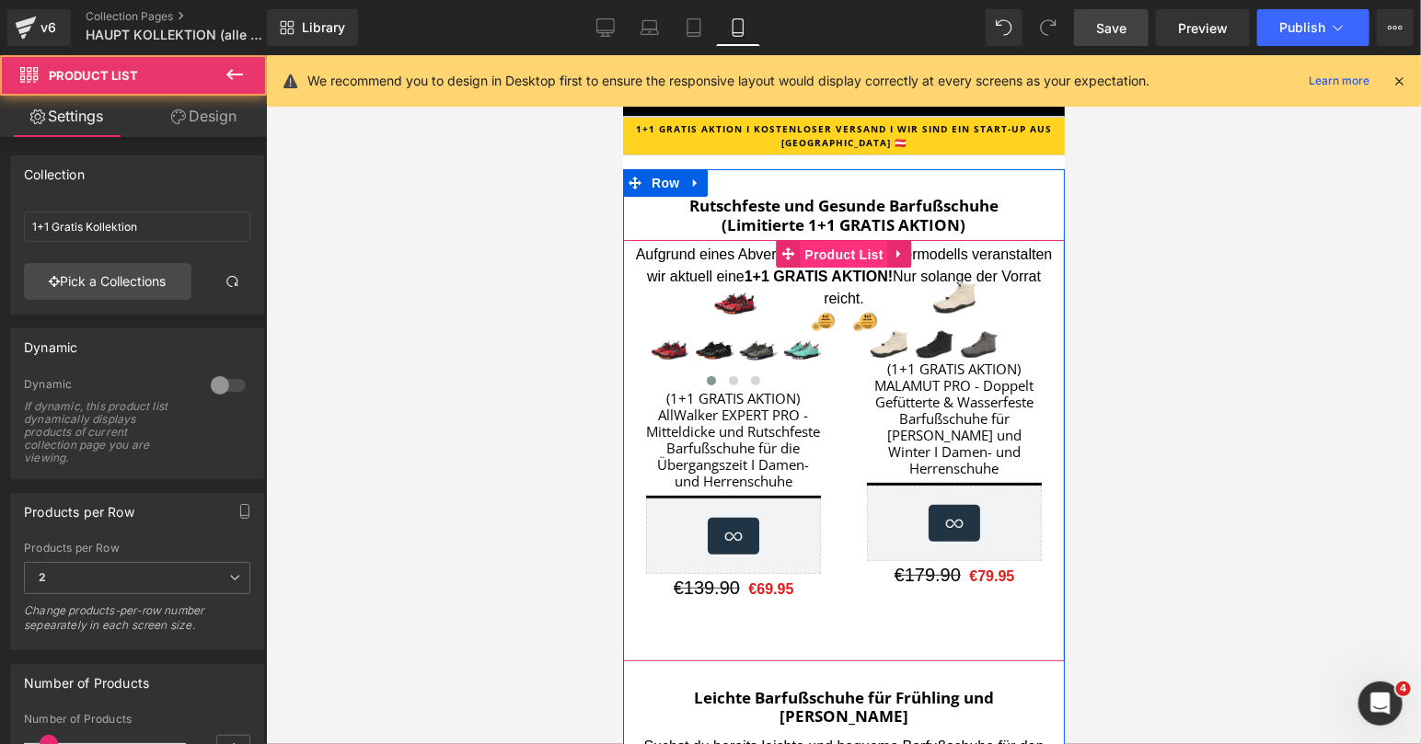
click at [828, 245] on span "Product List" at bounding box center [842, 254] width 87 height 28
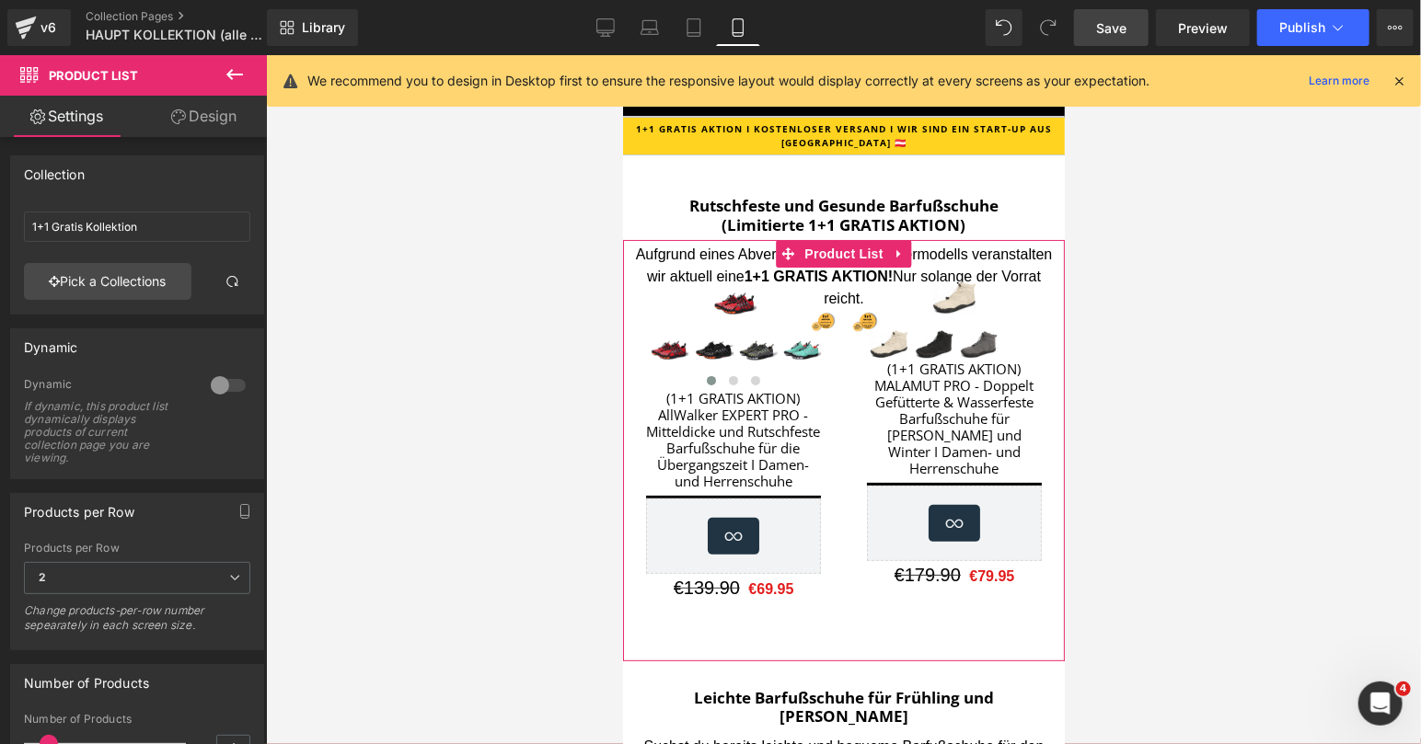
click at [212, 117] on link "Design" at bounding box center [203, 116] width 133 height 41
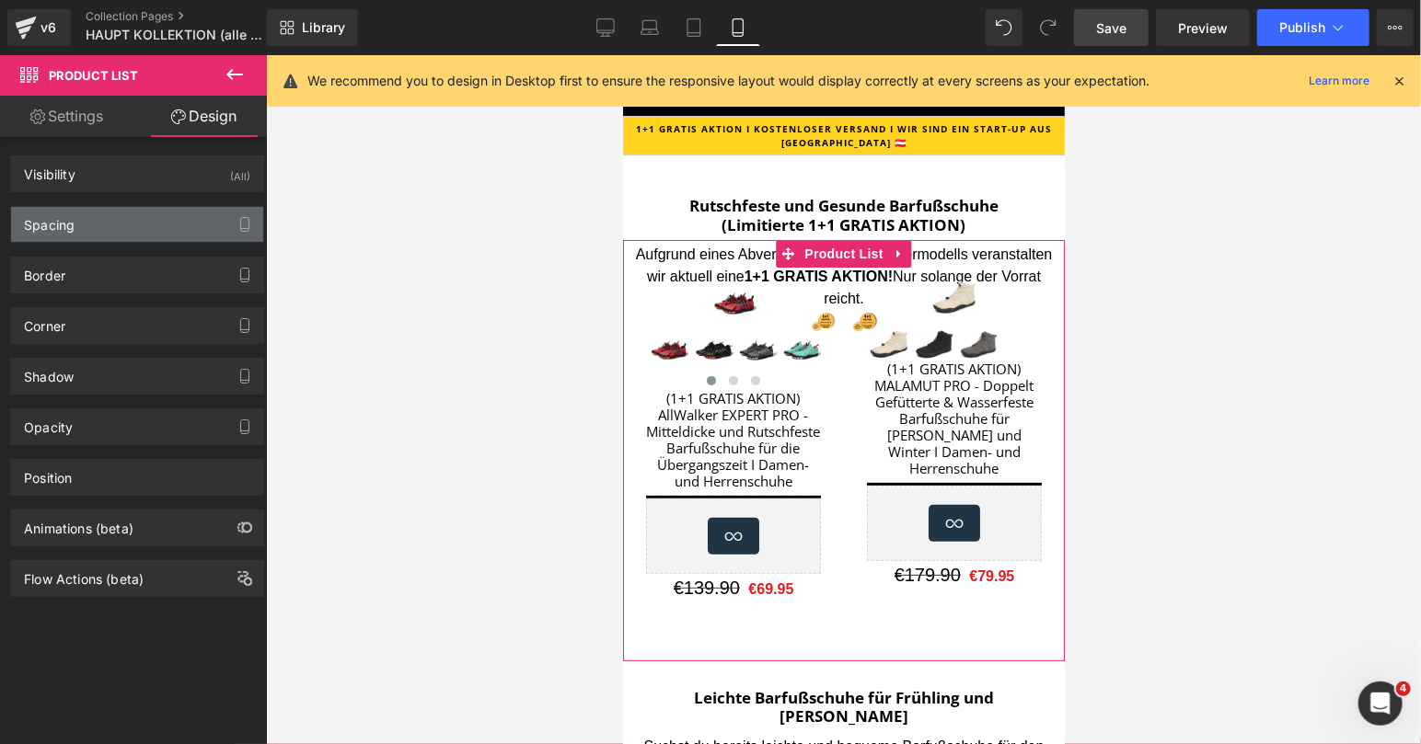
click at [133, 222] on div "Spacing" at bounding box center [137, 224] width 252 height 35
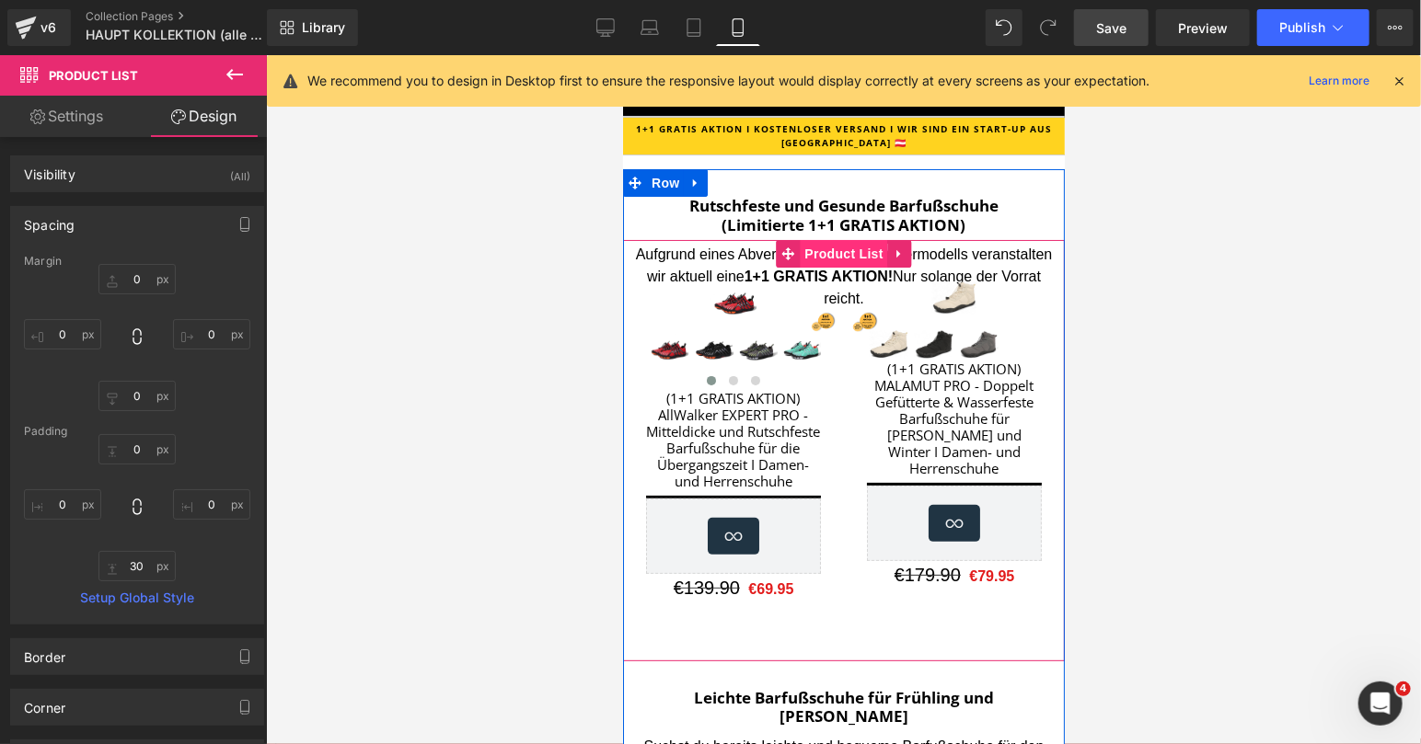
click at [835, 250] on span "Product List" at bounding box center [842, 253] width 87 height 28
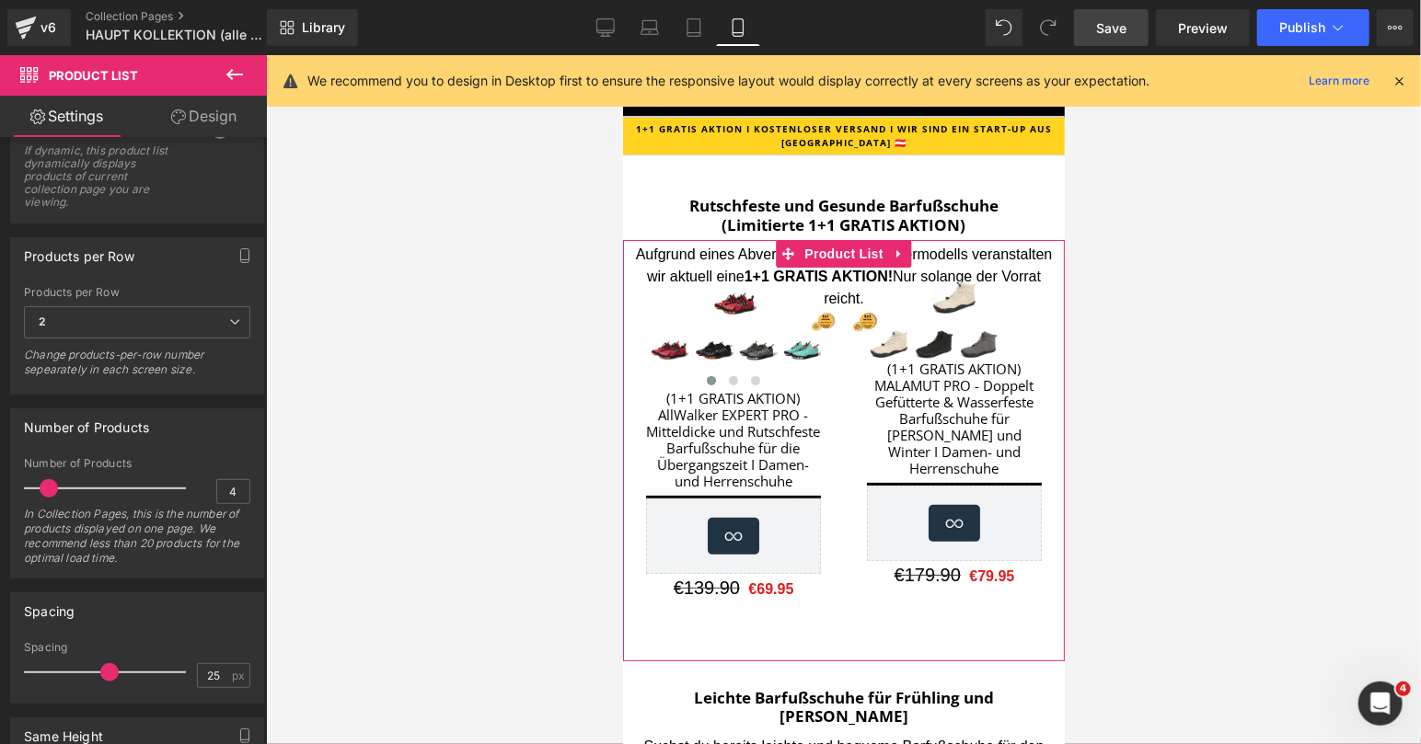
scroll to position [296, 0]
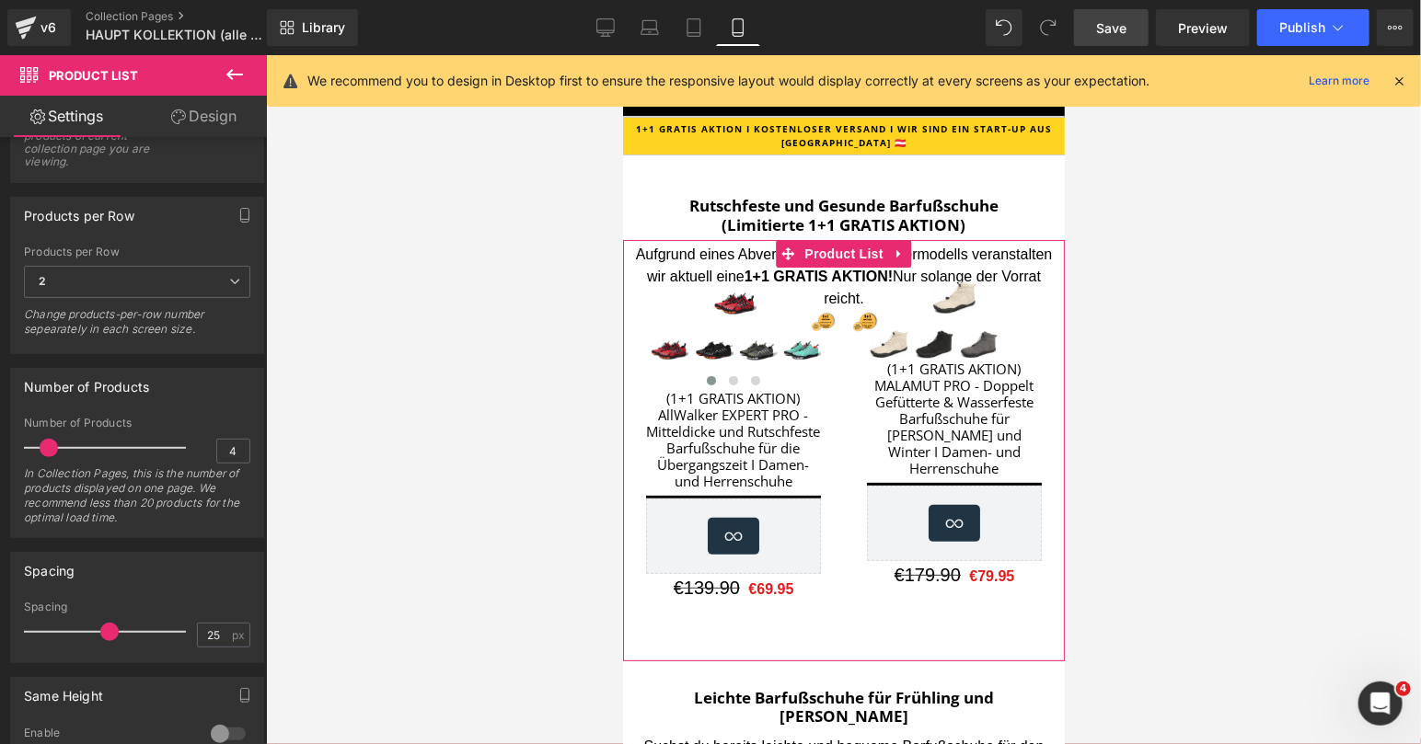
click at [203, 129] on link "Design" at bounding box center [203, 116] width 133 height 41
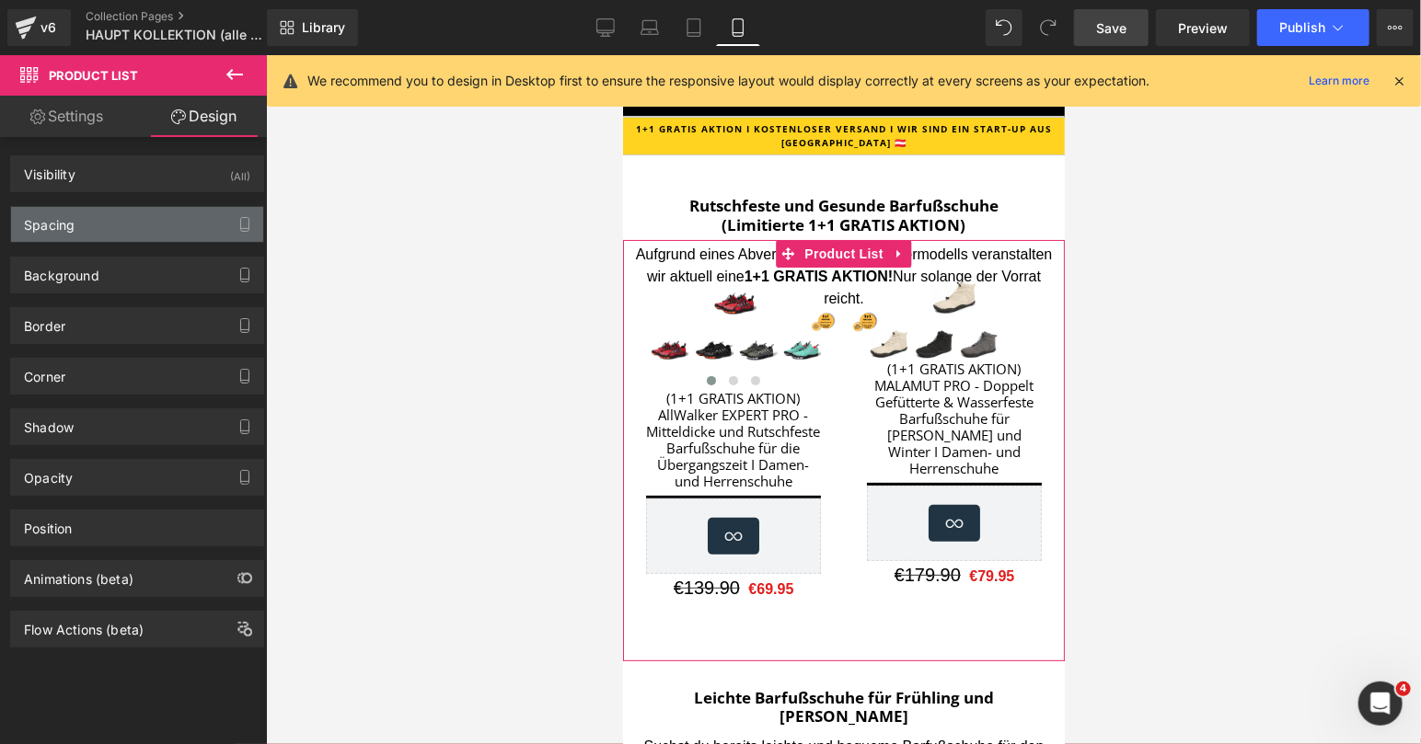
click at [98, 213] on div "Spacing" at bounding box center [137, 224] width 252 height 35
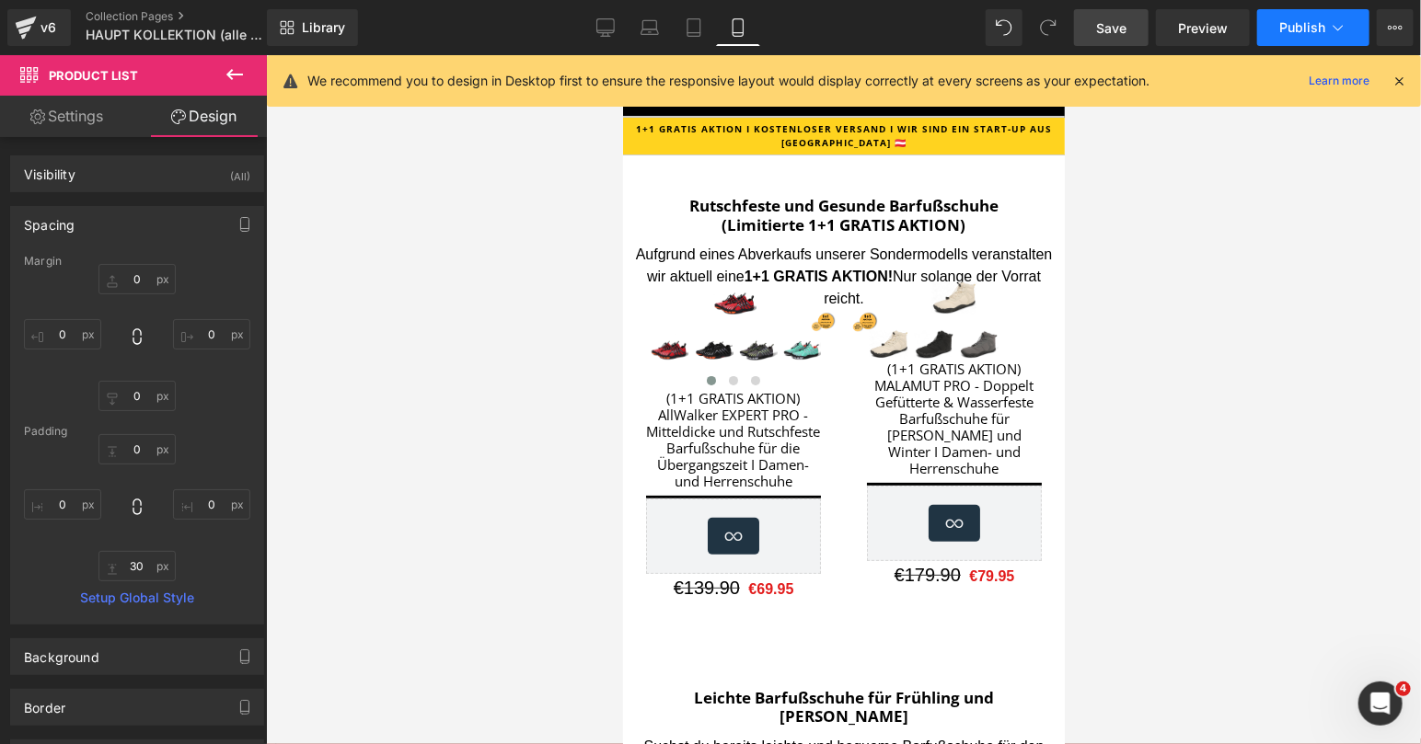
click at [1298, 26] on span "Publish" at bounding box center [1302, 27] width 46 height 15
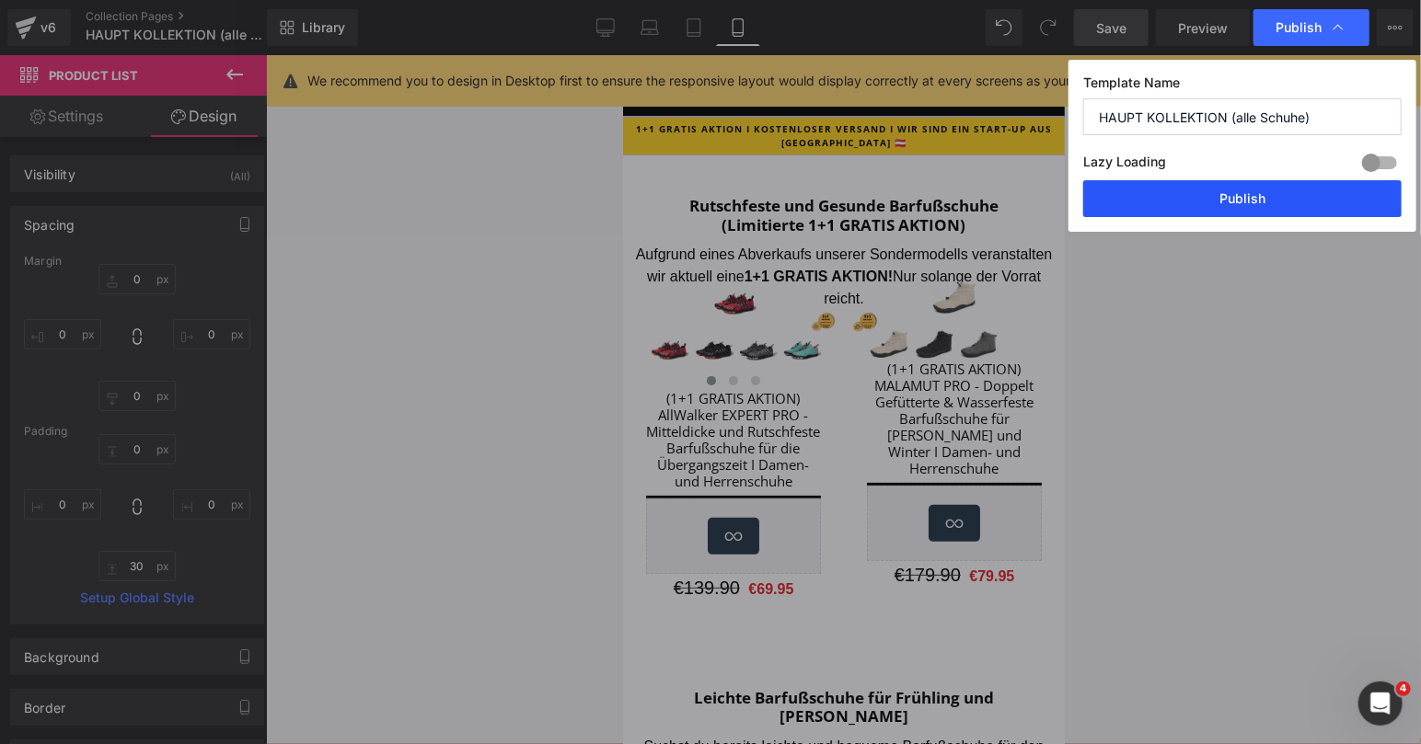
click at [1231, 185] on button "Publish" at bounding box center [1242, 198] width 318 height 37
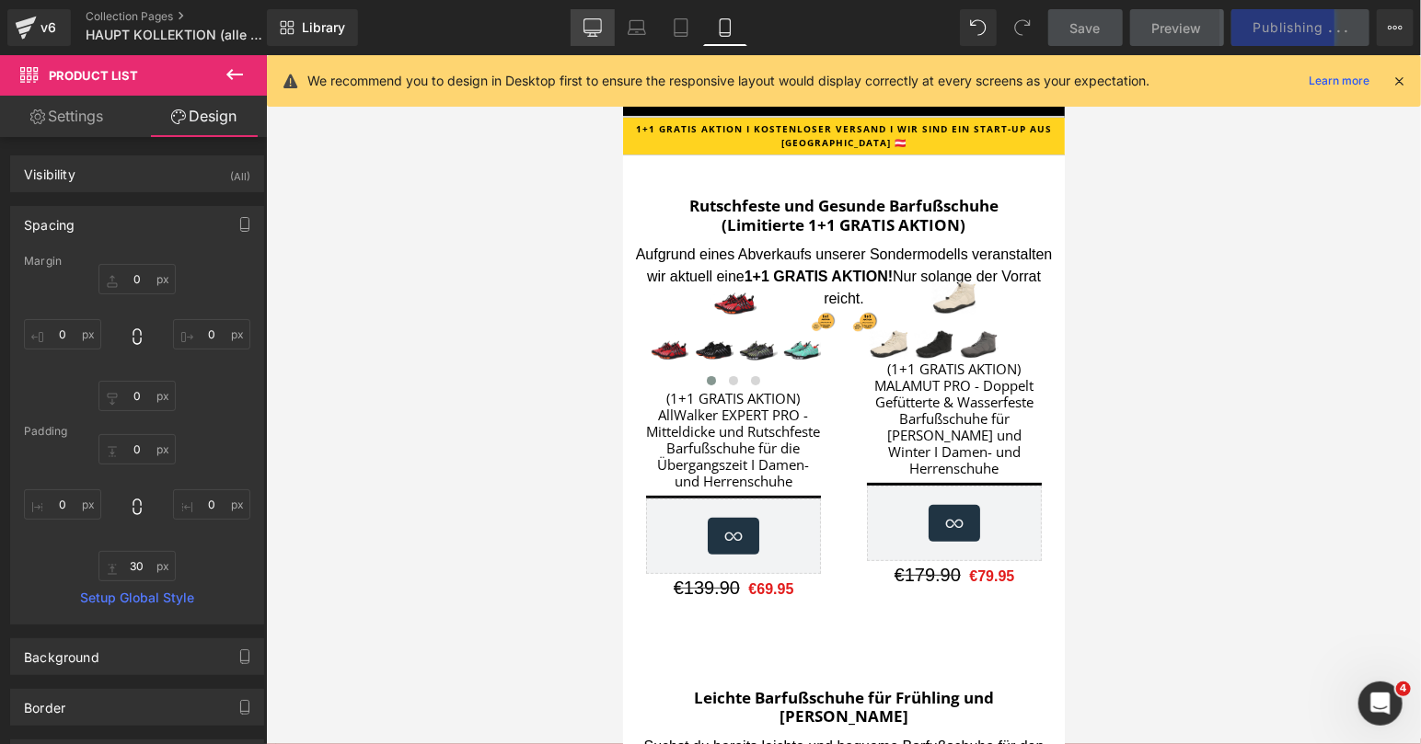
click at [589, 28] on icon at bounding box center [592, 27] width 18 height 18
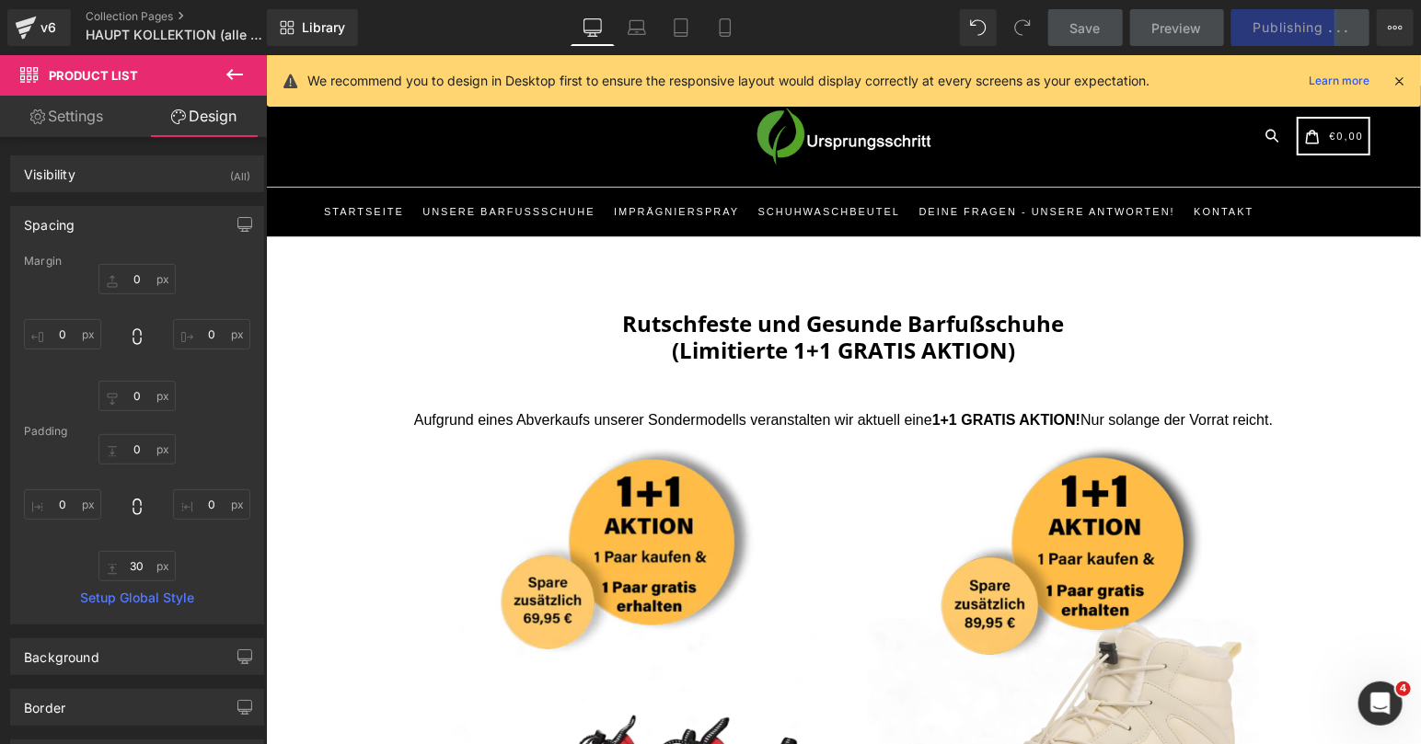
type input "0"
type input "150"
type input "0"
type input "150"
type input "0"
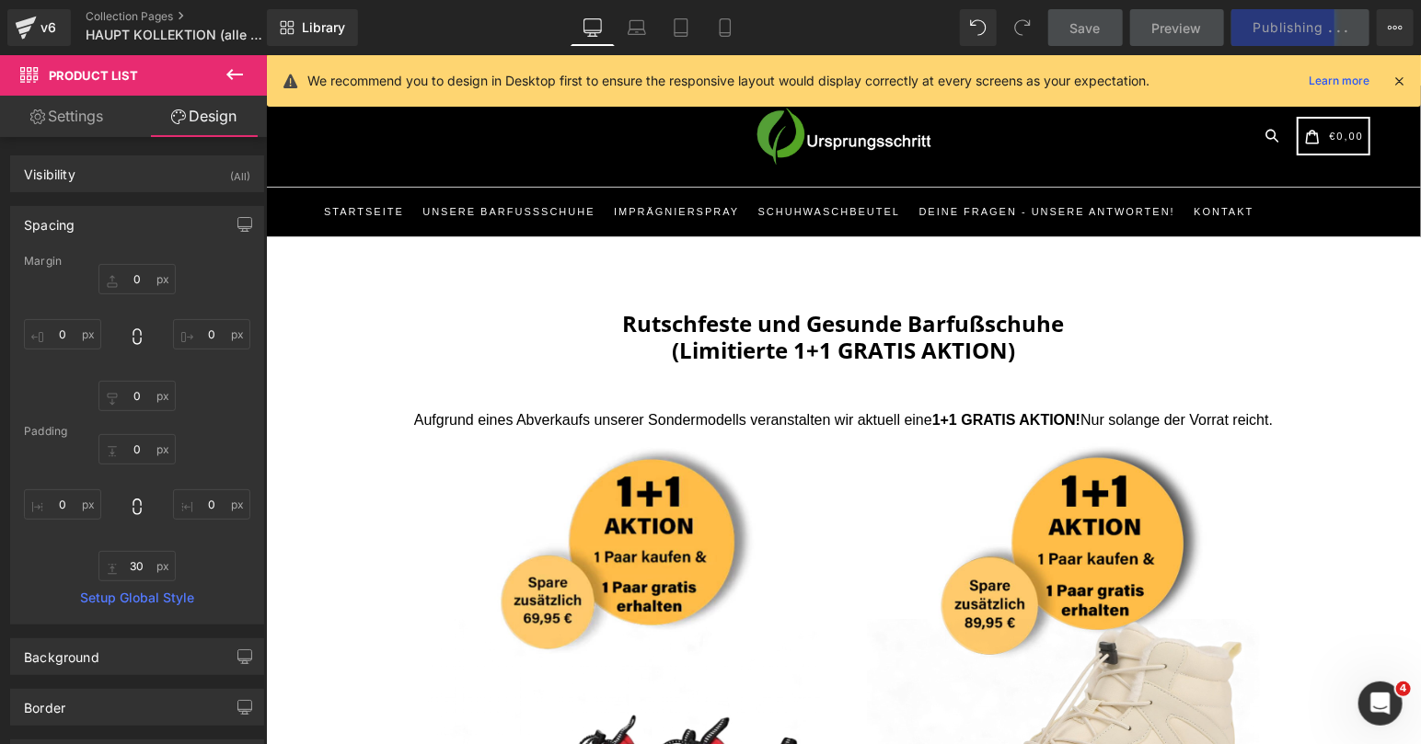
type input "0"
type input "30"
type input "0"
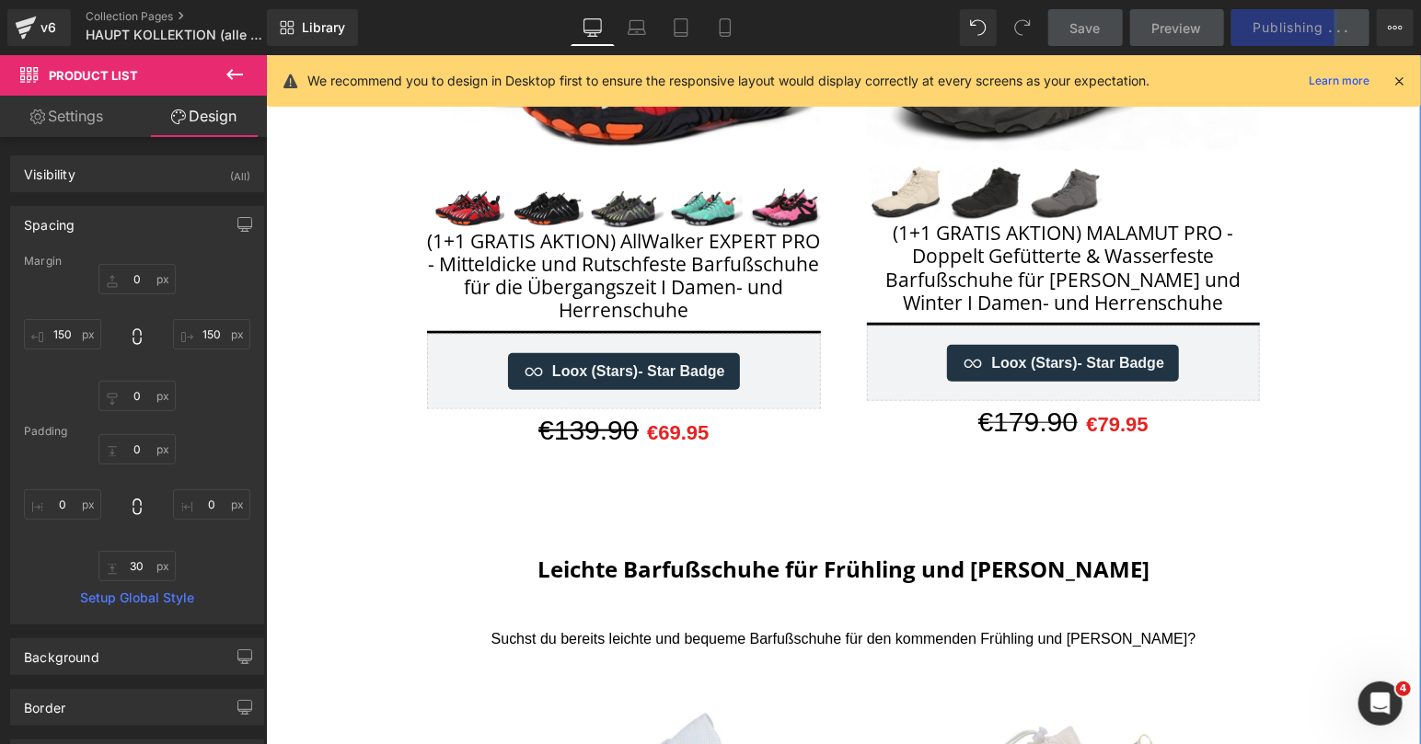
scroll to position [999, 0]
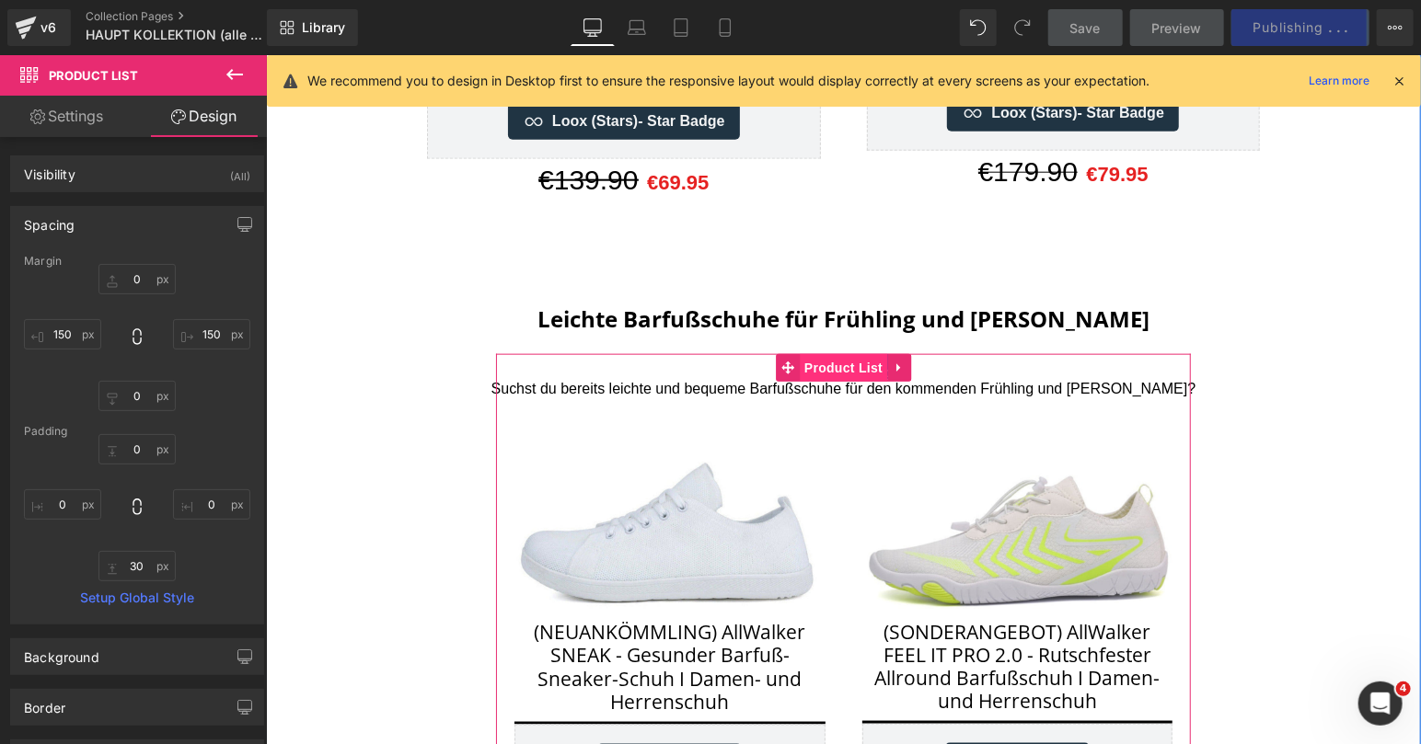
click at [840, 363] on span "Product List" at bounding box center [842, 367] width 87 height 28
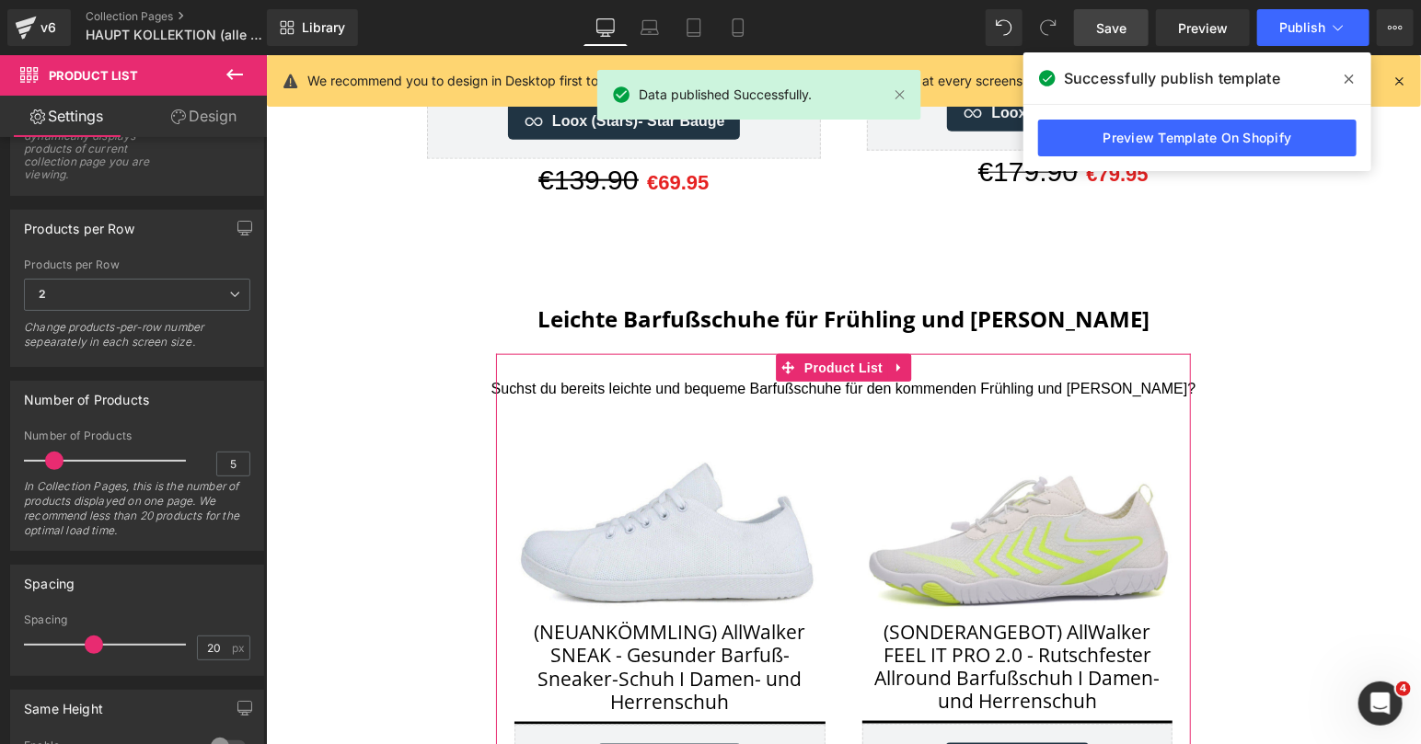
scroll to position [0, 0]
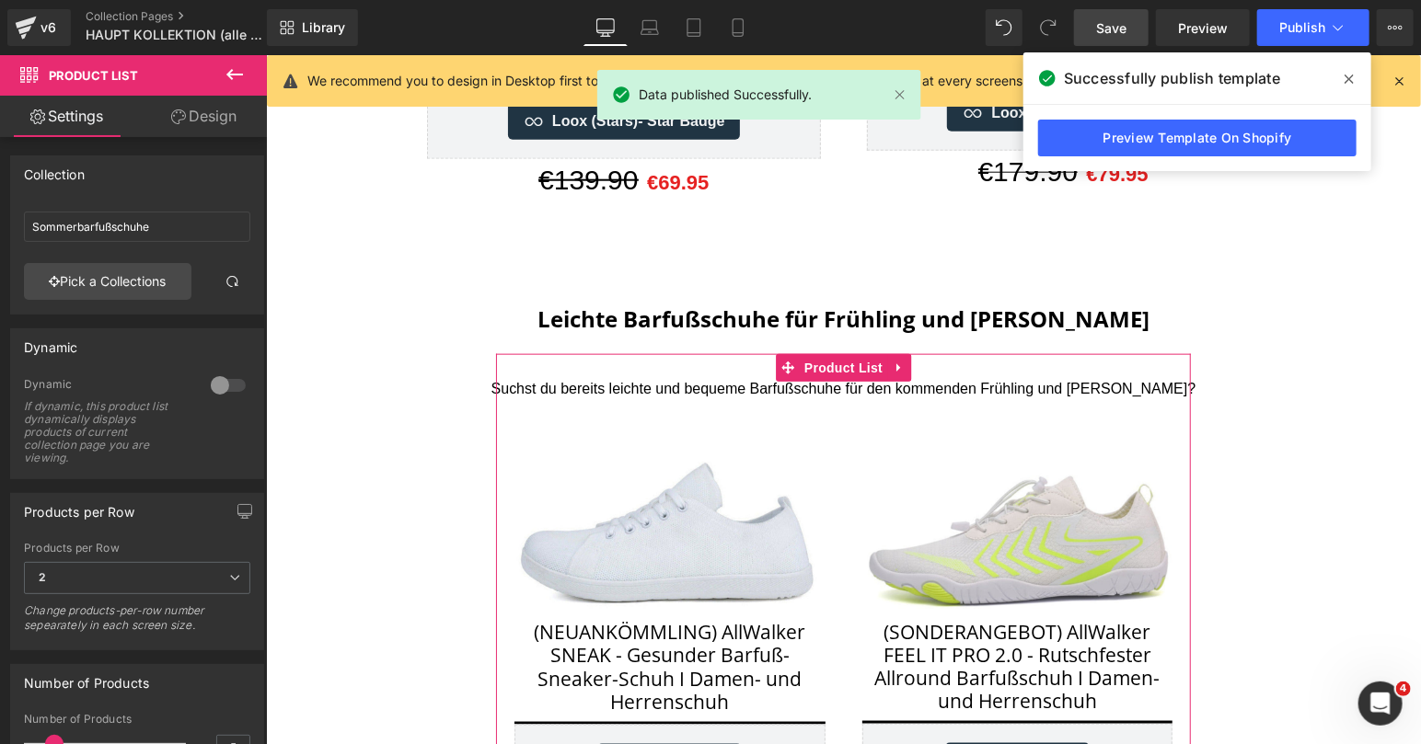
click at [220, 103] on link "Design" at bounding box center [203, 116] width 133 height 41
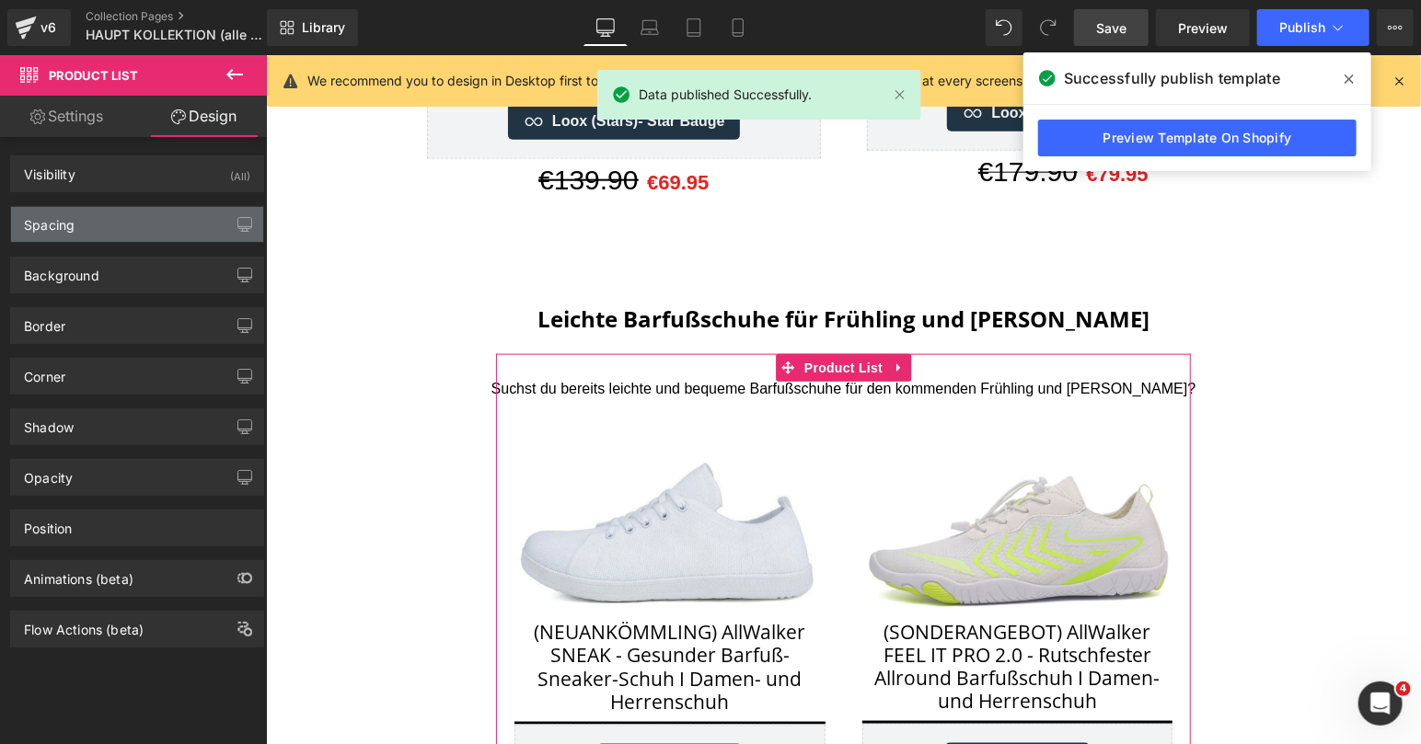
click at [120, 230] on div "Spacing" at bounding box center [137, 224] width 252 height 35
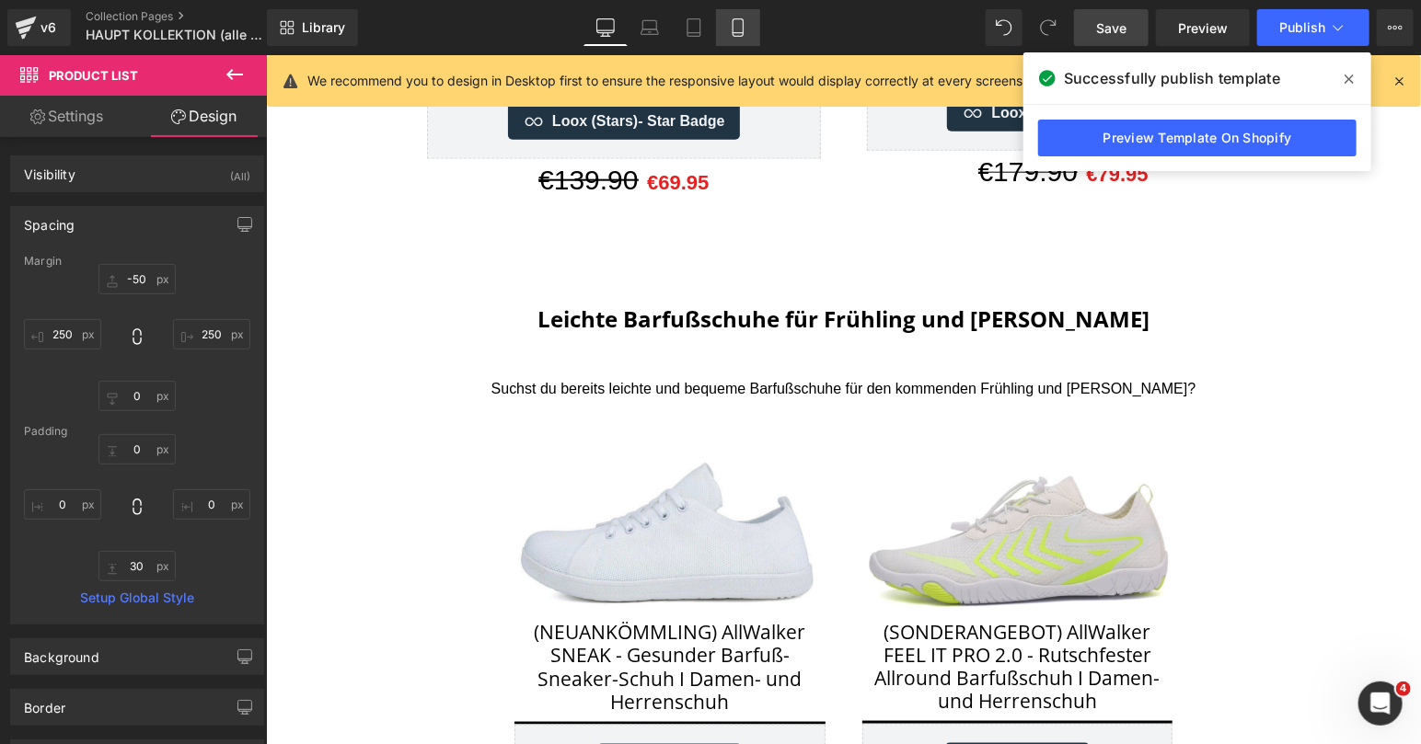
click at [727, 39] on link "Mobile" at bounding box center [738, 27] width 44 height 37
type input "-50"
type input "0"
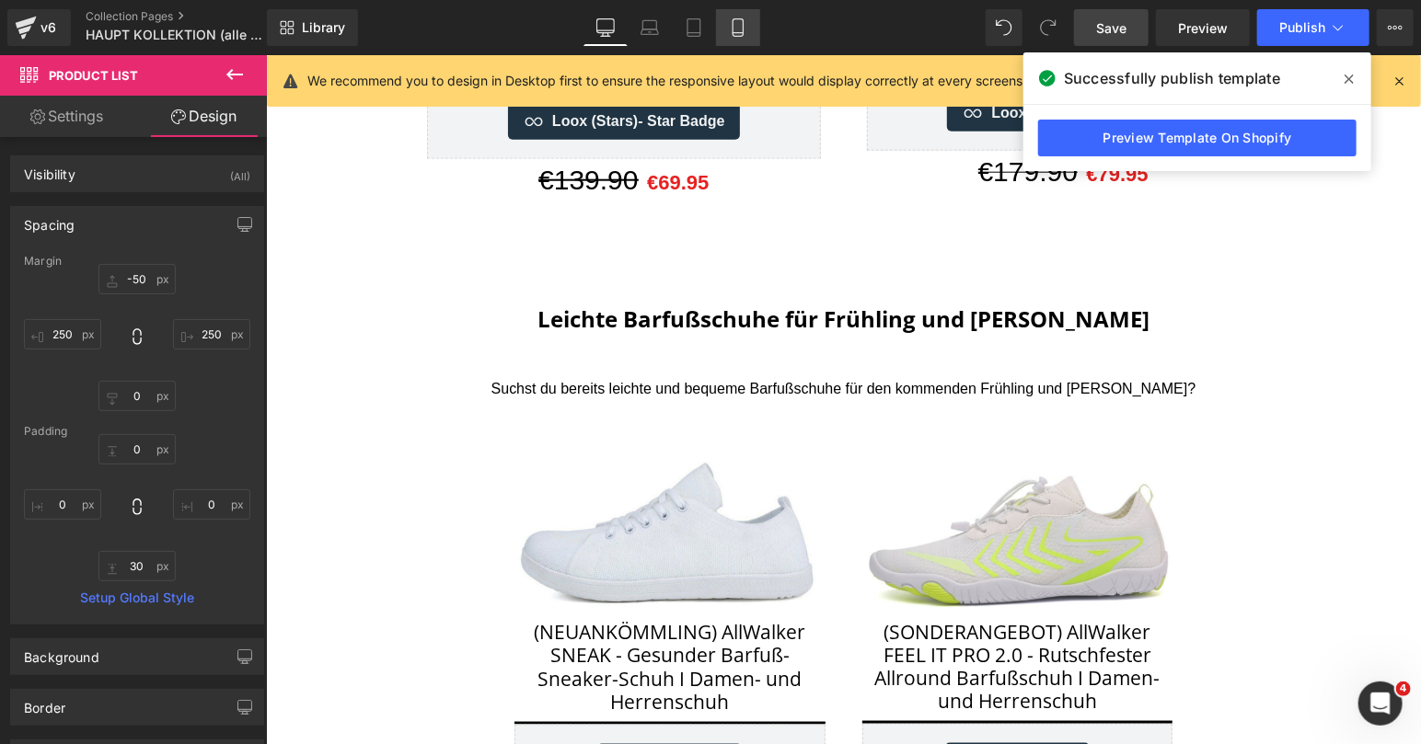
type input "0"
type input "30"
type input "0"
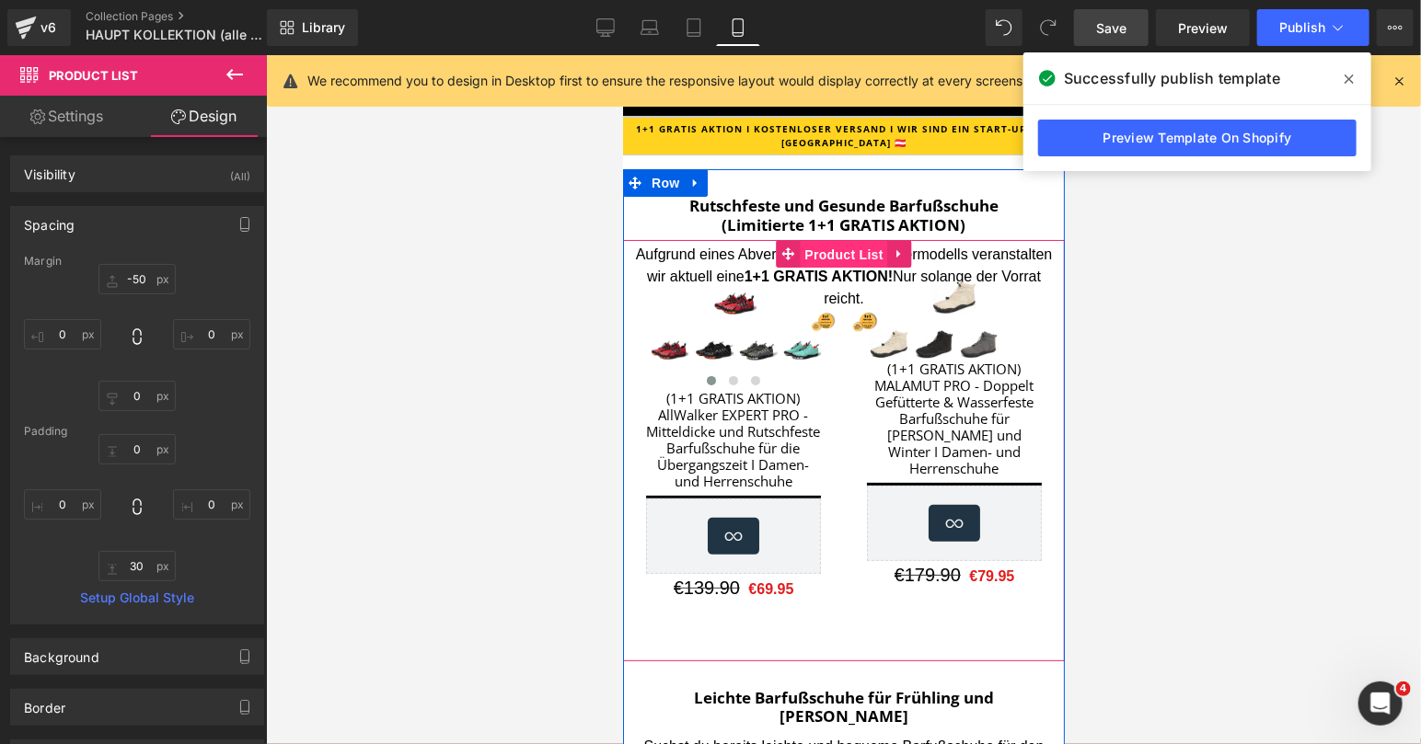
click at [824, 258] on span "Product List" at bounding box center [842, 254] width 87 height 28
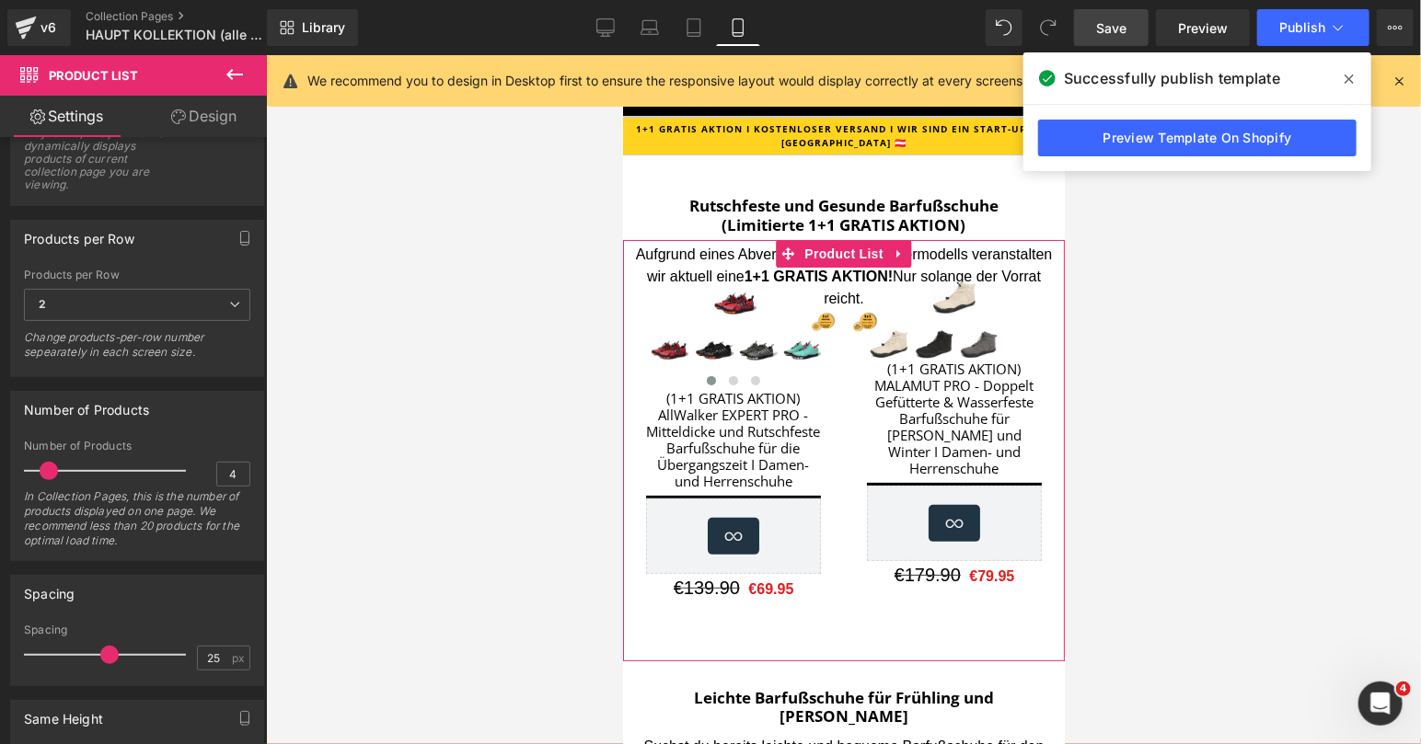
scroll to position [276, 0]
drag, startPoint x: 47, startPoint y: 461, endPoint x: 31, endPoint y: 461, distance: 15.6
click at [31, 461] on span at bounding box center [33, 468] width 18 height 18
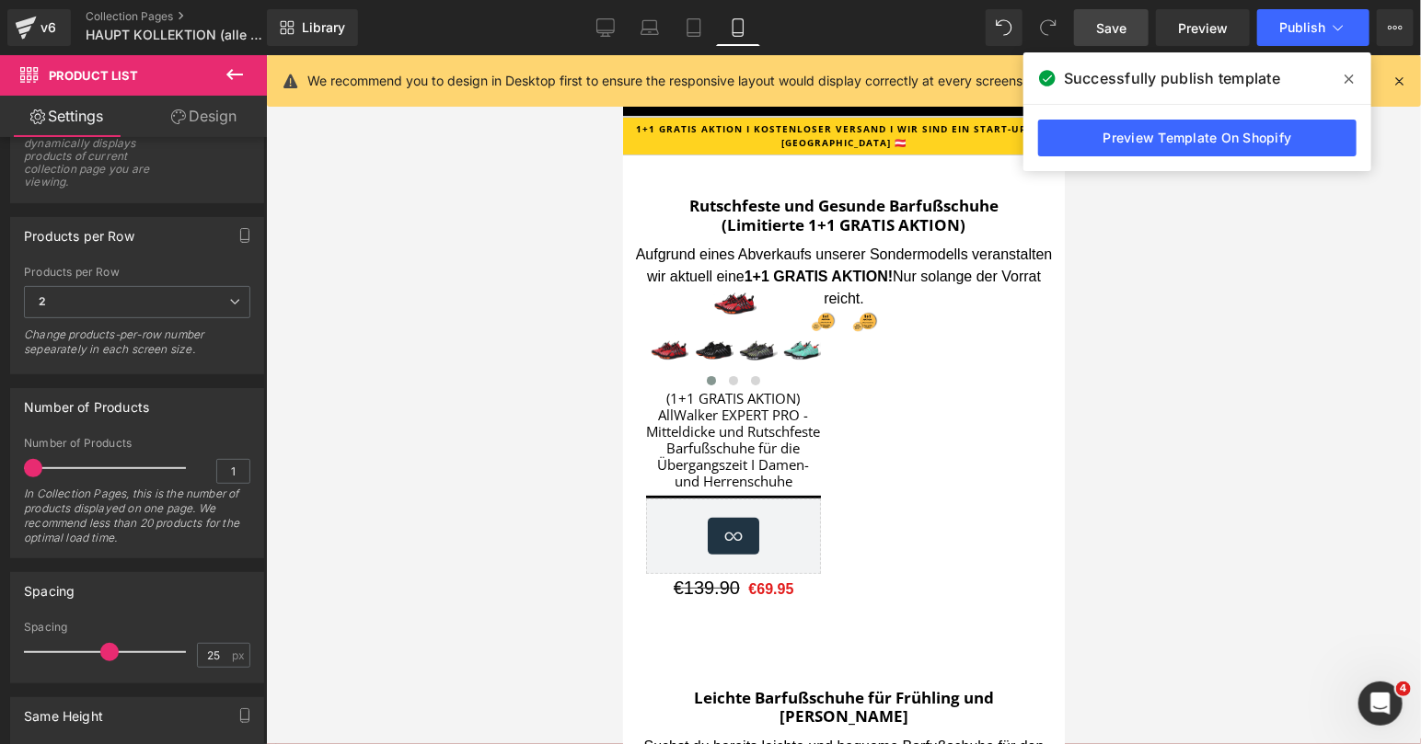
type input "2"
click at [36, 461] on span at bounding box center [38, 468] width 18 height 18
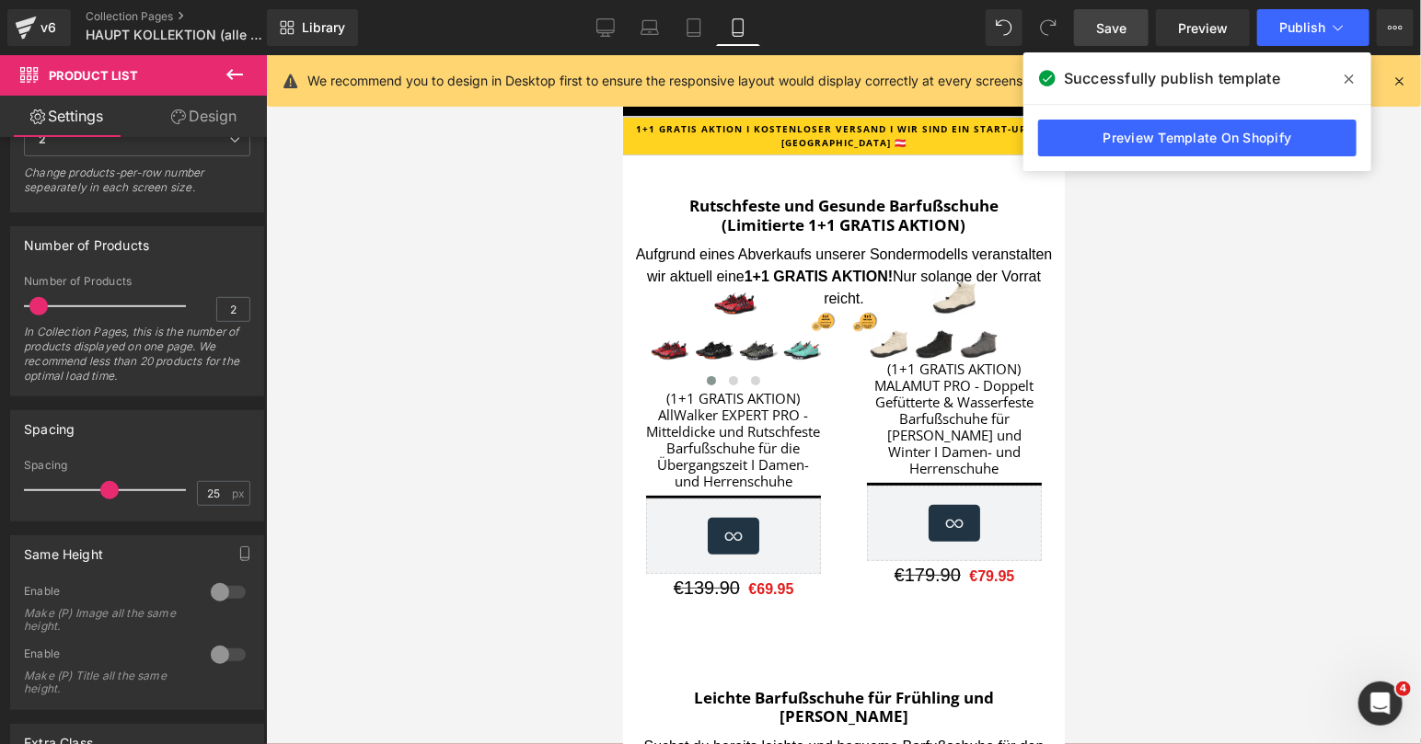
scroll to position [386, 0]
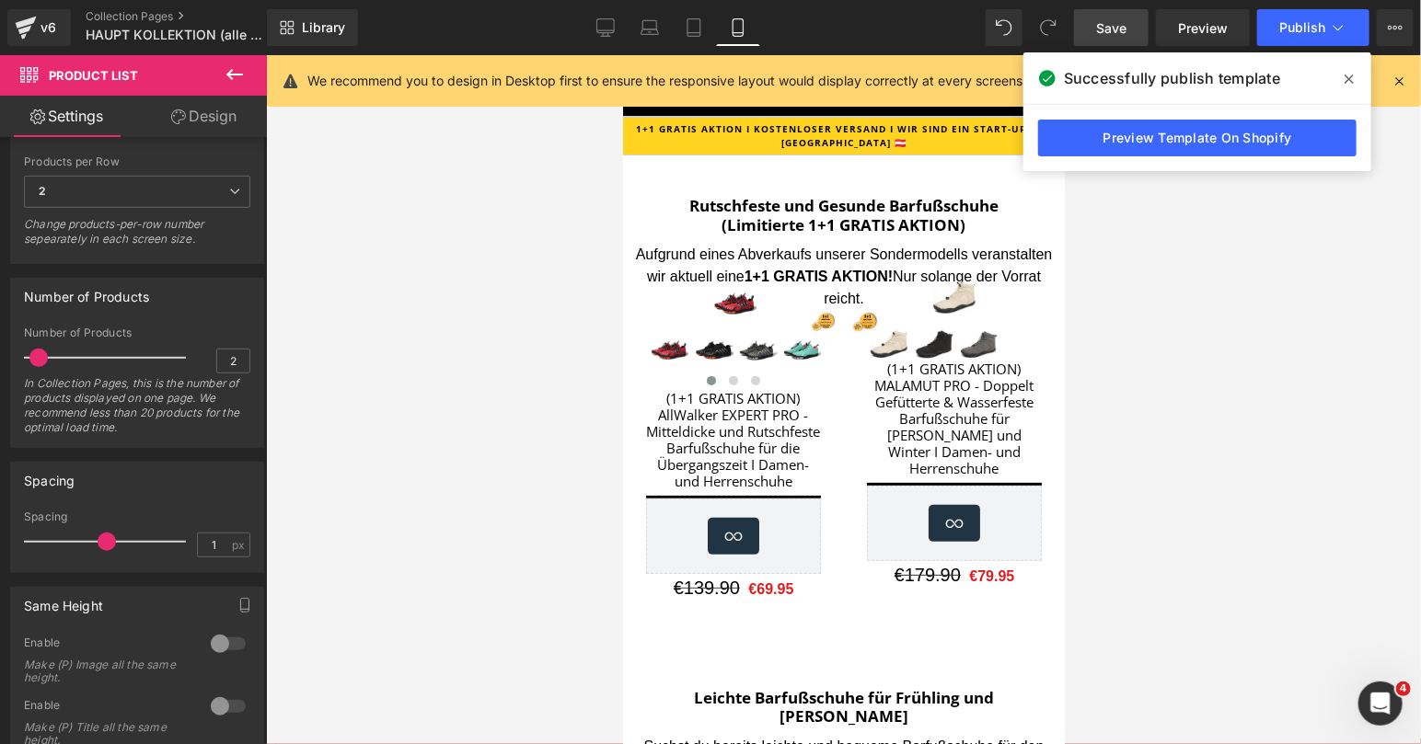
type input "0"
drag, startPoint x: 111, startPoint y: 537, endPoint x: 19, endPoint y: 536, distance: 92.0
click at [19, 536] on div "0px Spacing 0 px" at bounding box center [137, 542] width 252 height 62
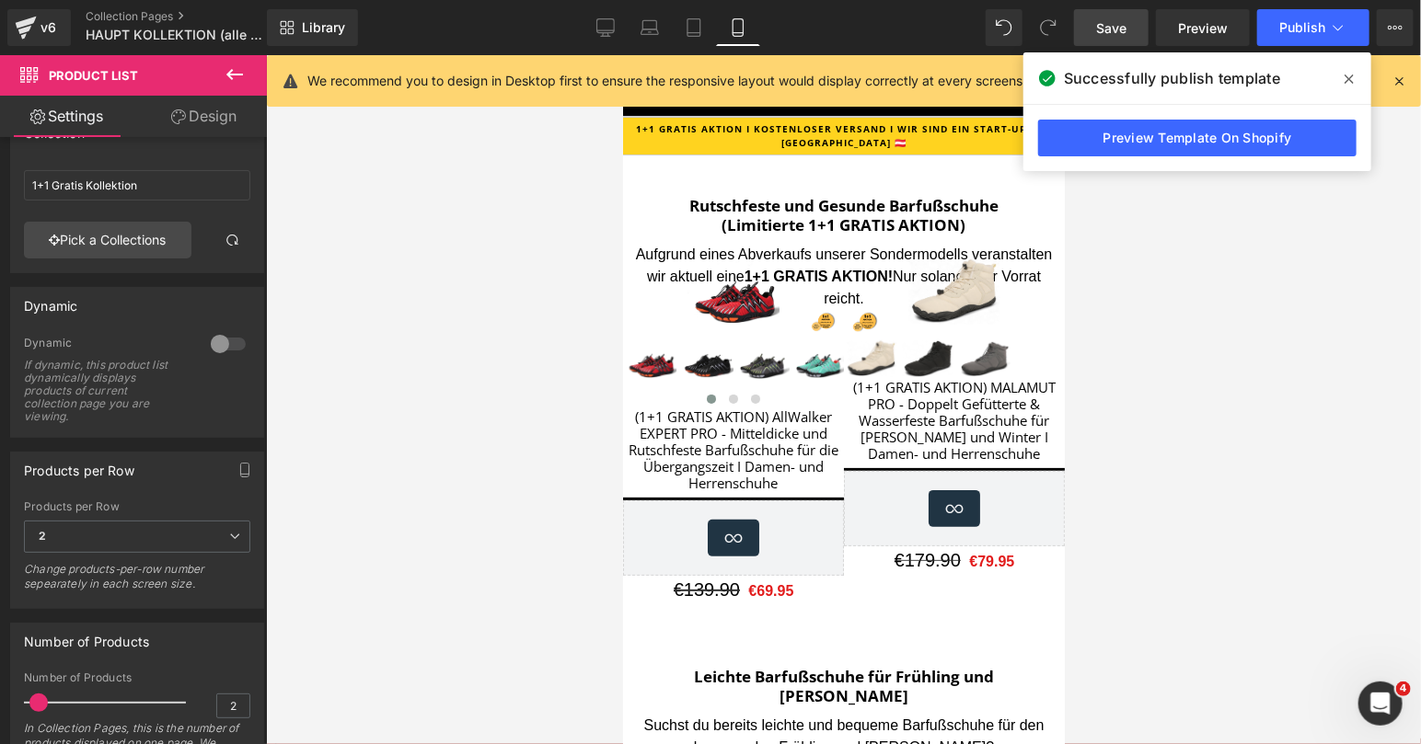
scroll to position [0, 0]
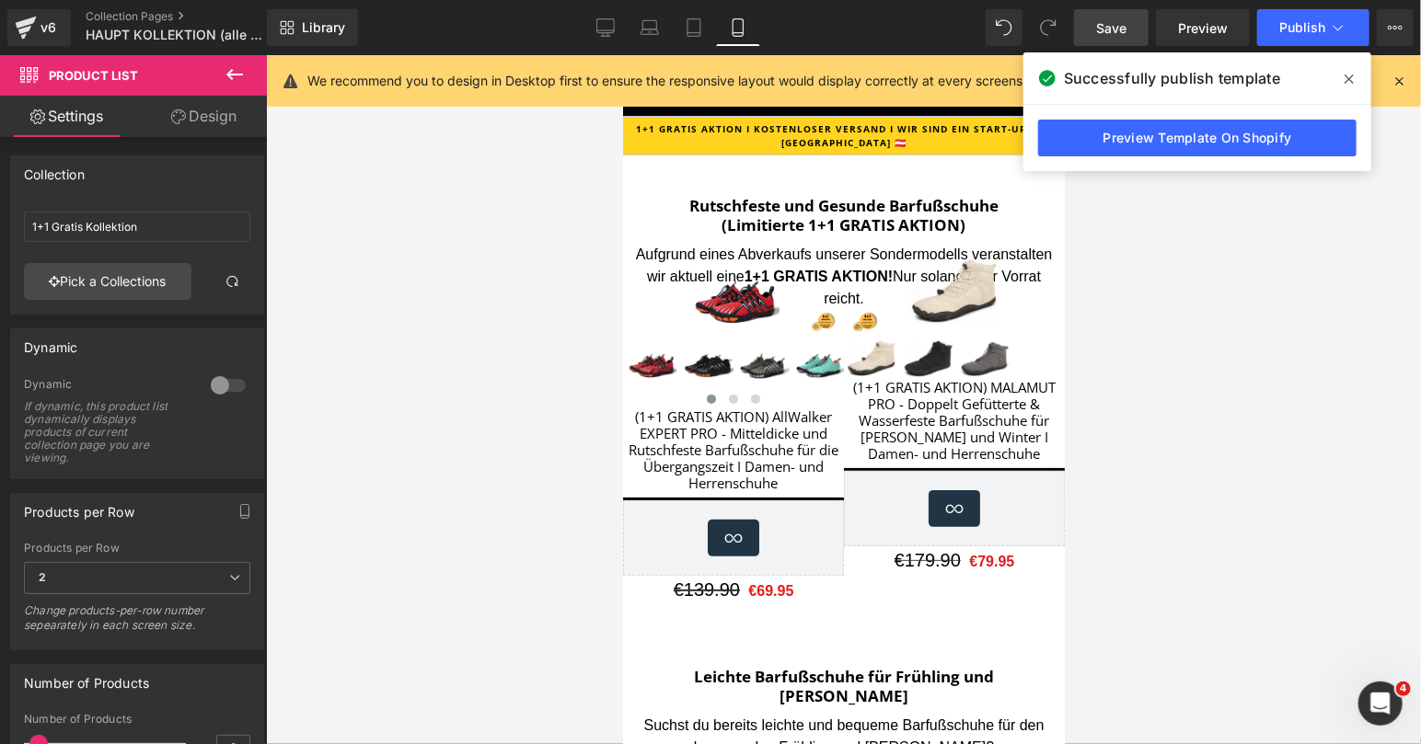
click at [179, 117] on icon at bounding box center [178, 117] width 15 height 15
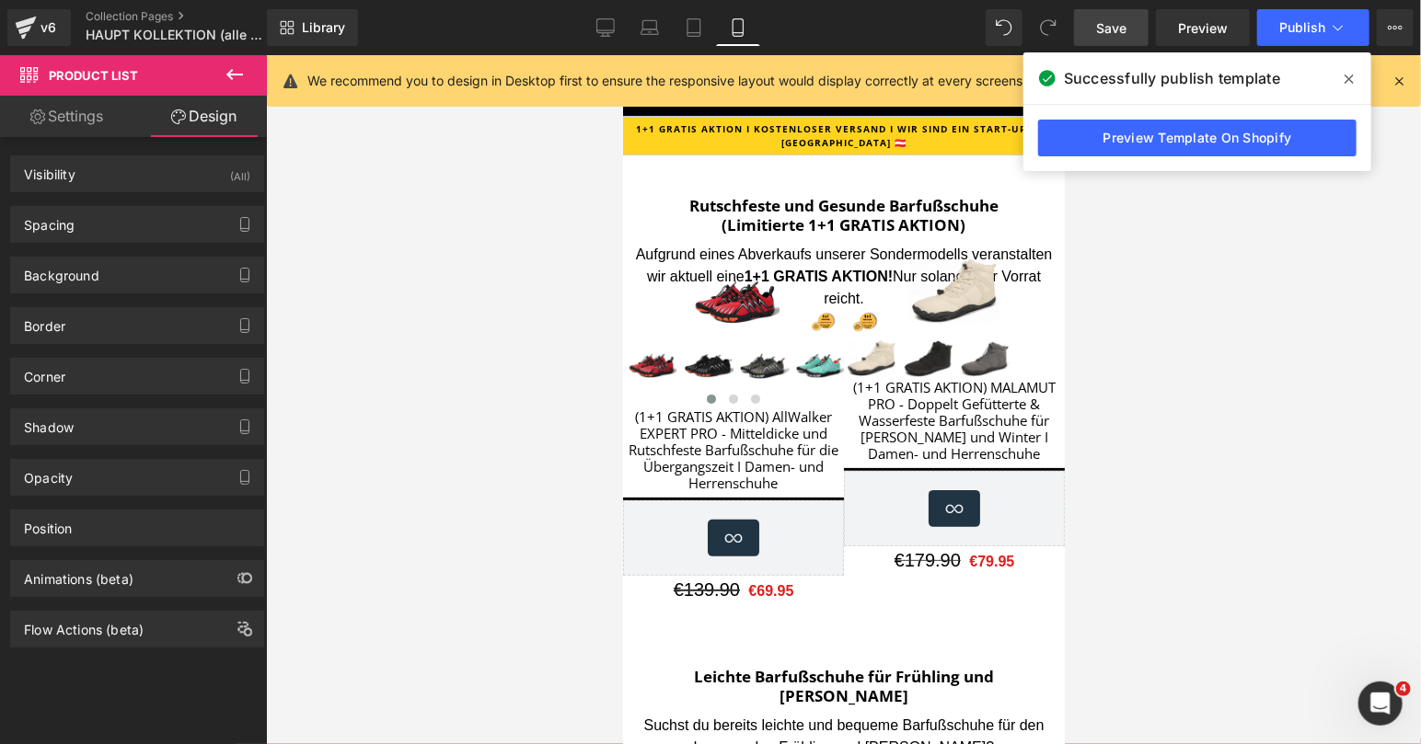
click at [74, 122] on link "Settings" at bounding box center [66, 116] width 133 height 41
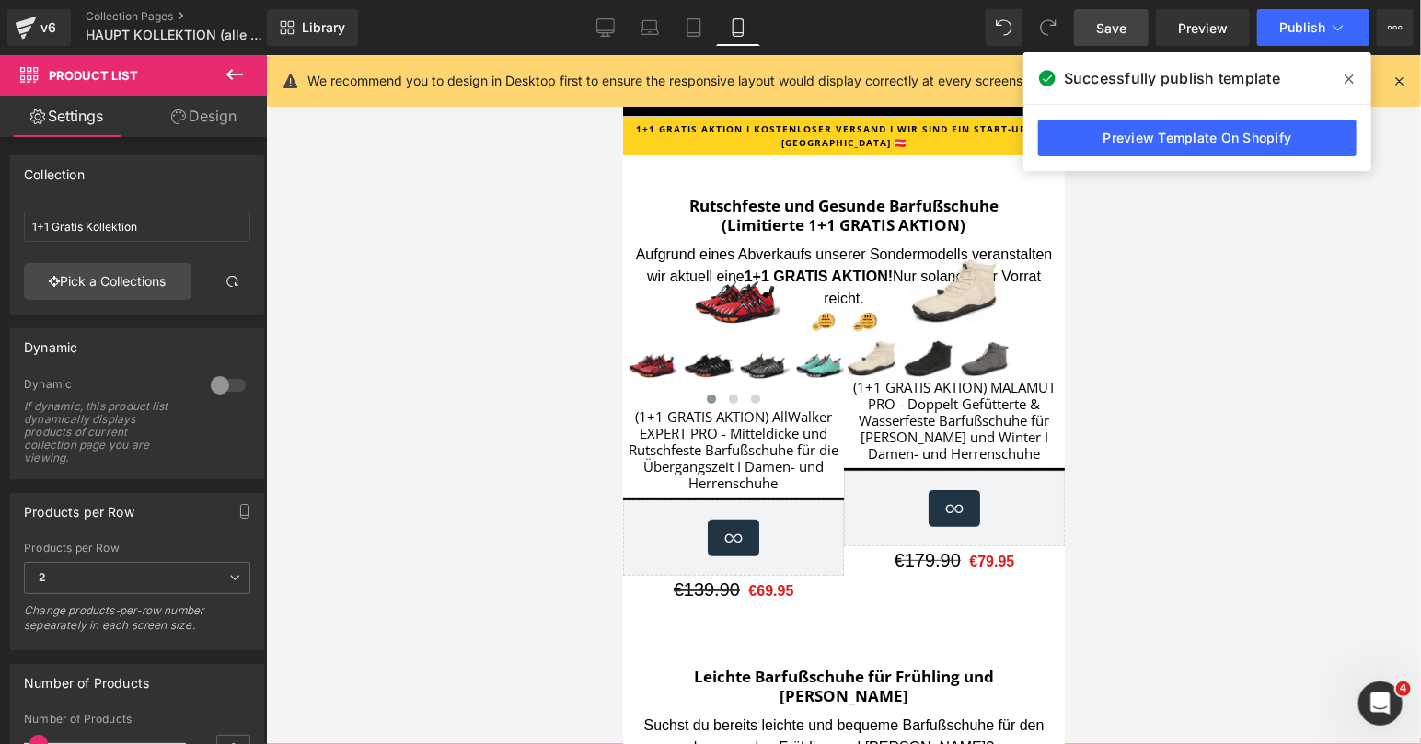
click at [172, 117] on icon at bounding box center [178, 117] width 15 height 15
type input "0"
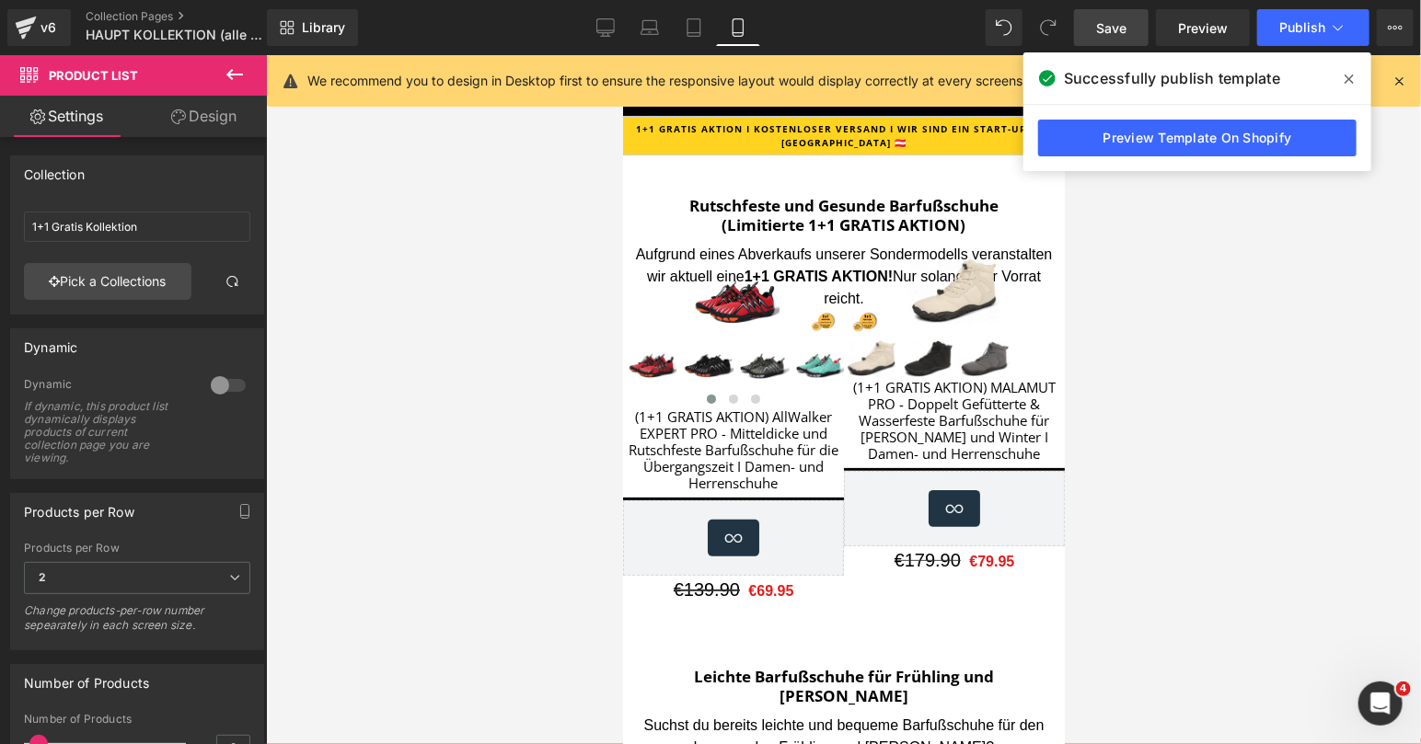
type input "0"
type input "30"
type input "0"
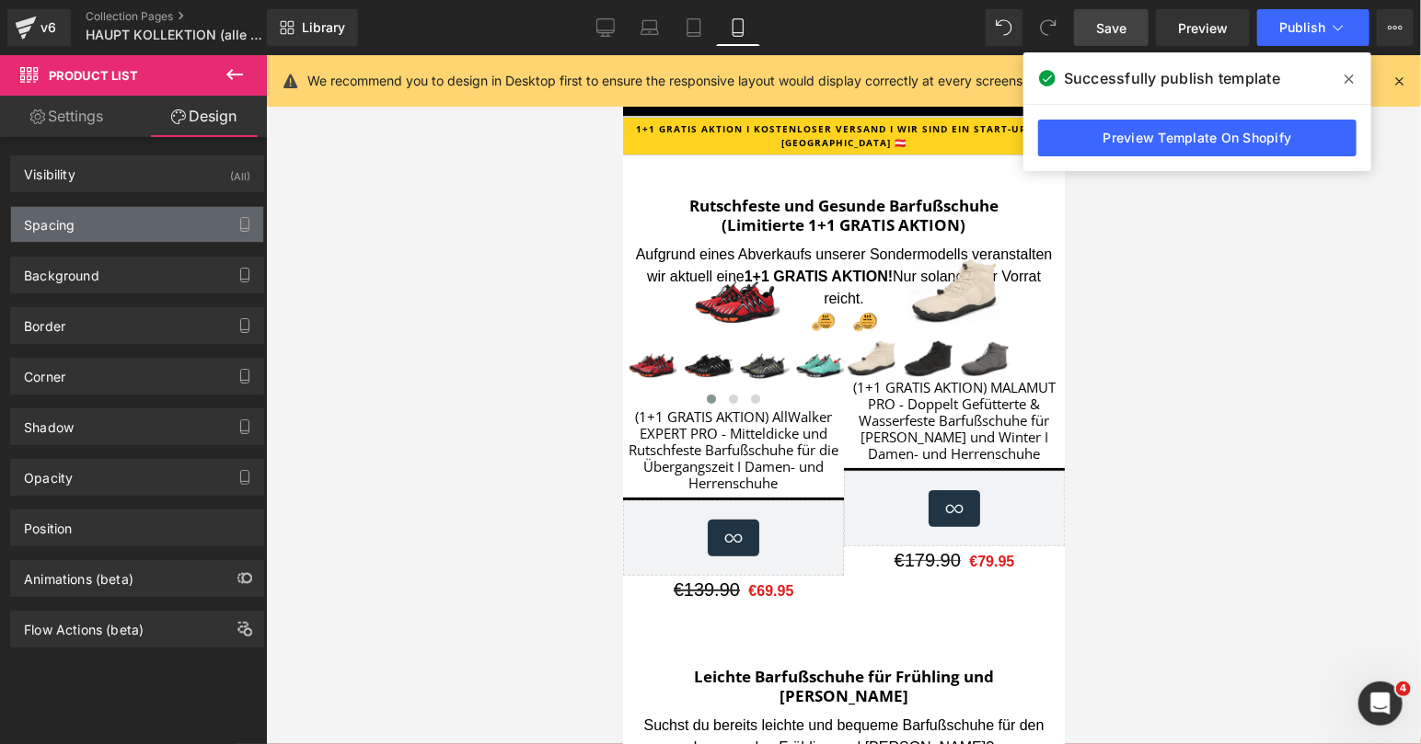
click at [101, 225] on div "Spacing" at bounding box center [137, 224] width 252 height 35
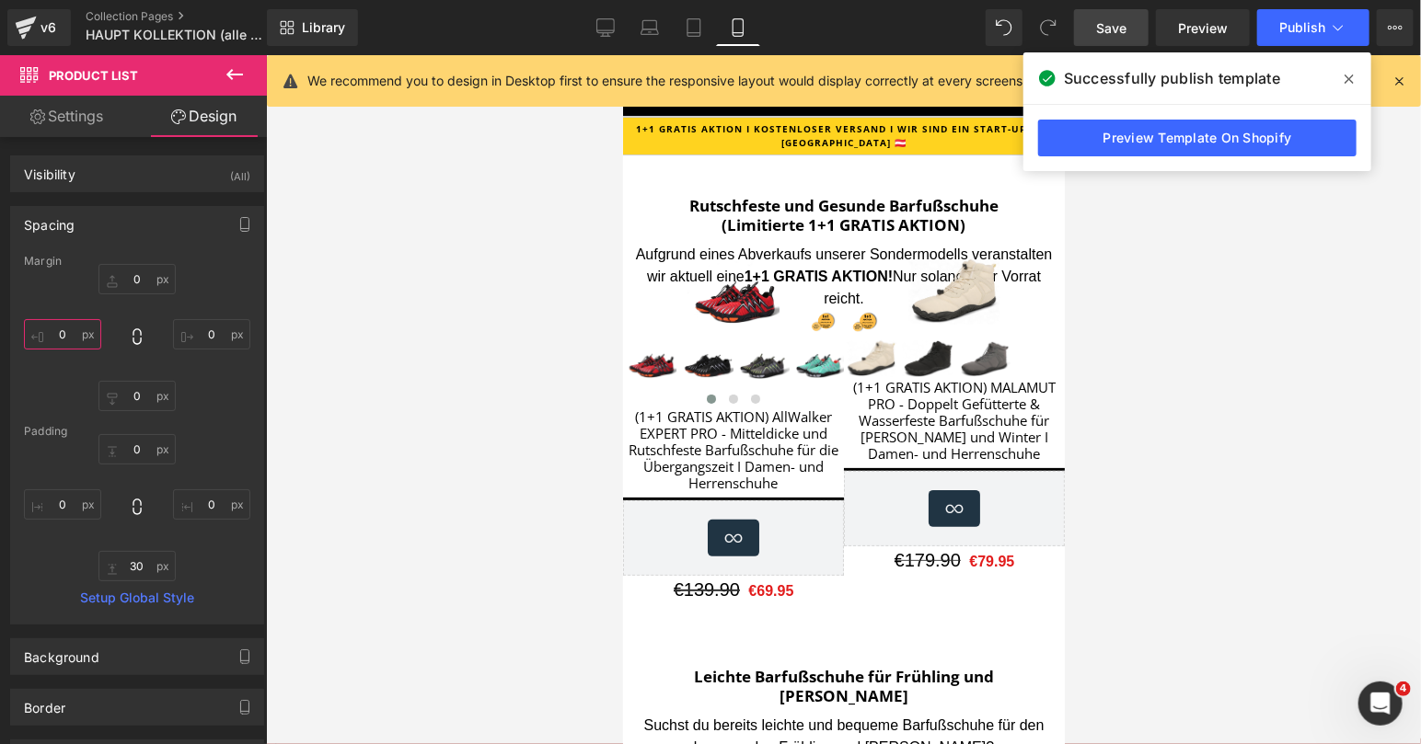
click at [49, 335] on input "0" at bounding box center [62, 334] width 77 height 30
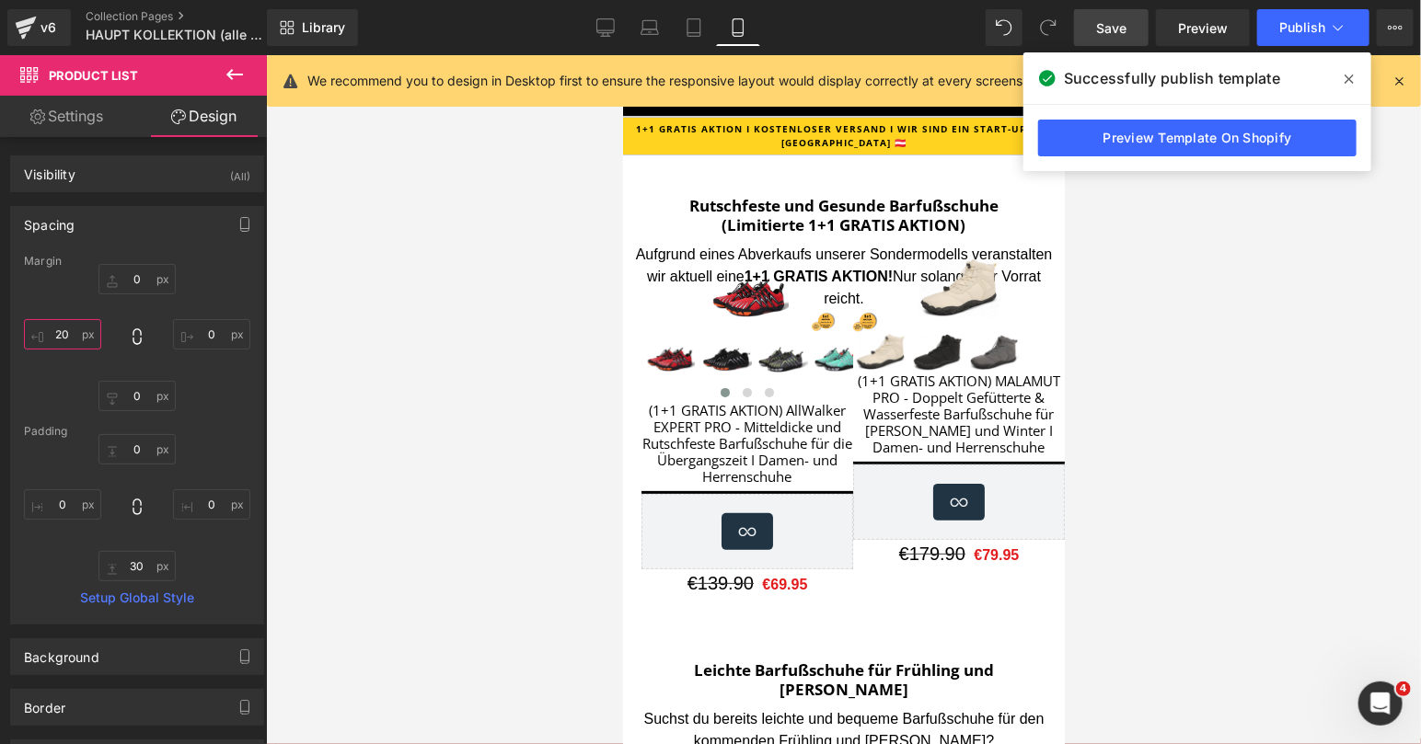
type input "2"
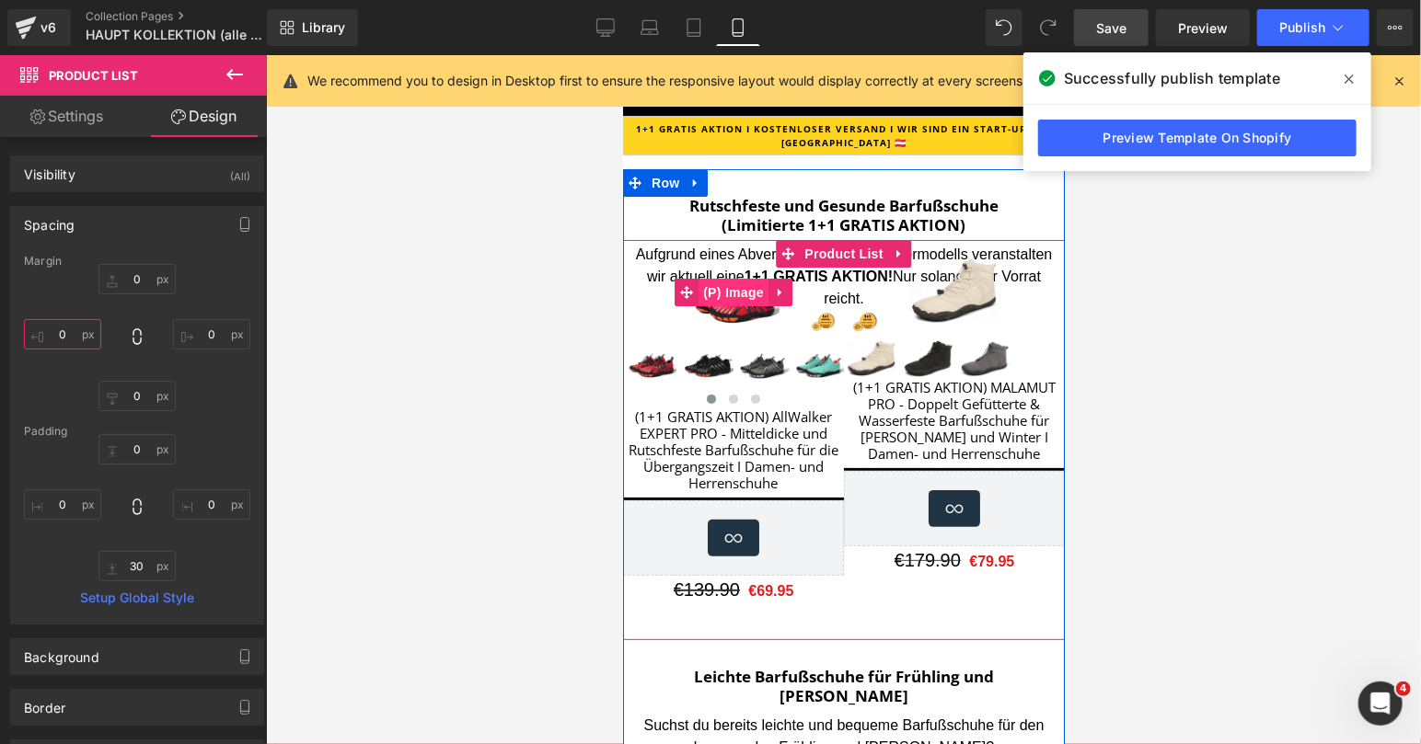
click at [733, 302] on span "(P) Image" at bounding box center [733, 292] width 70 height 28
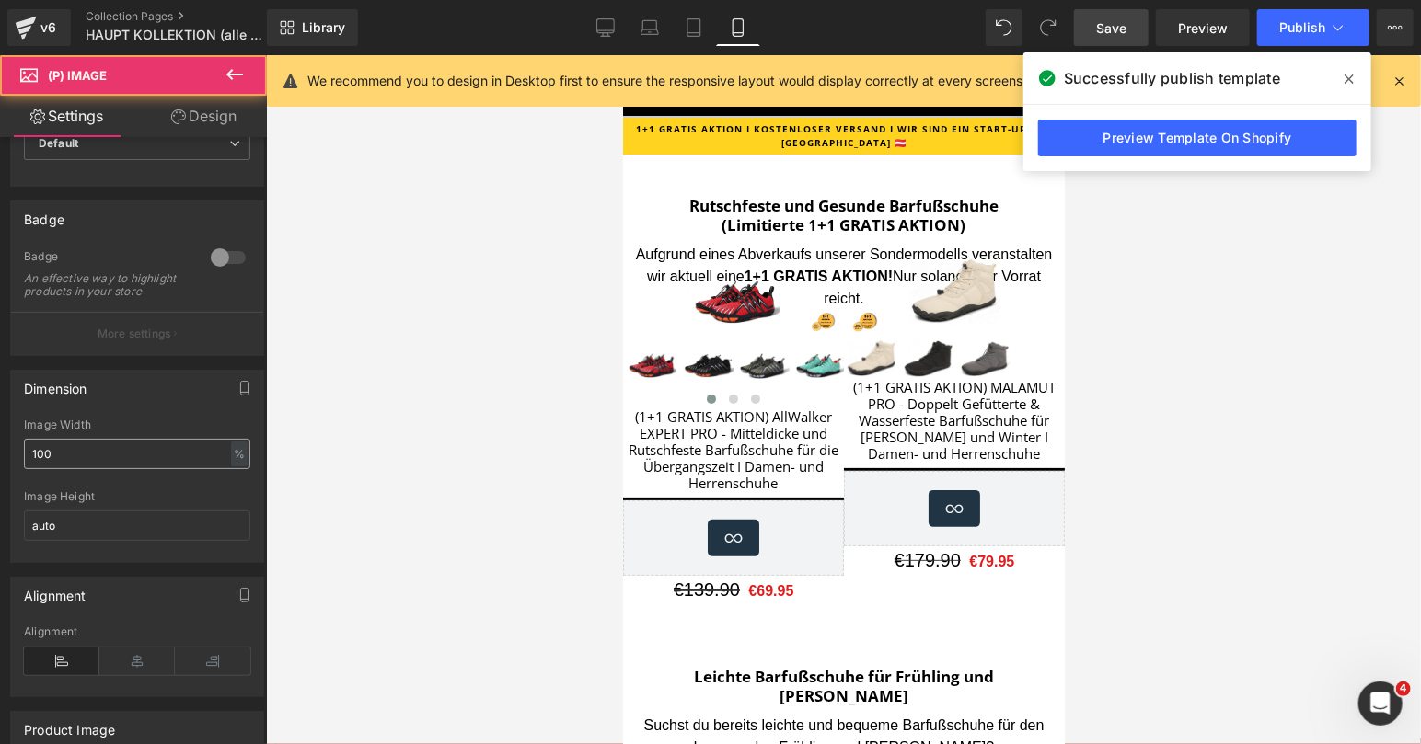
scroll to position [104, 0]
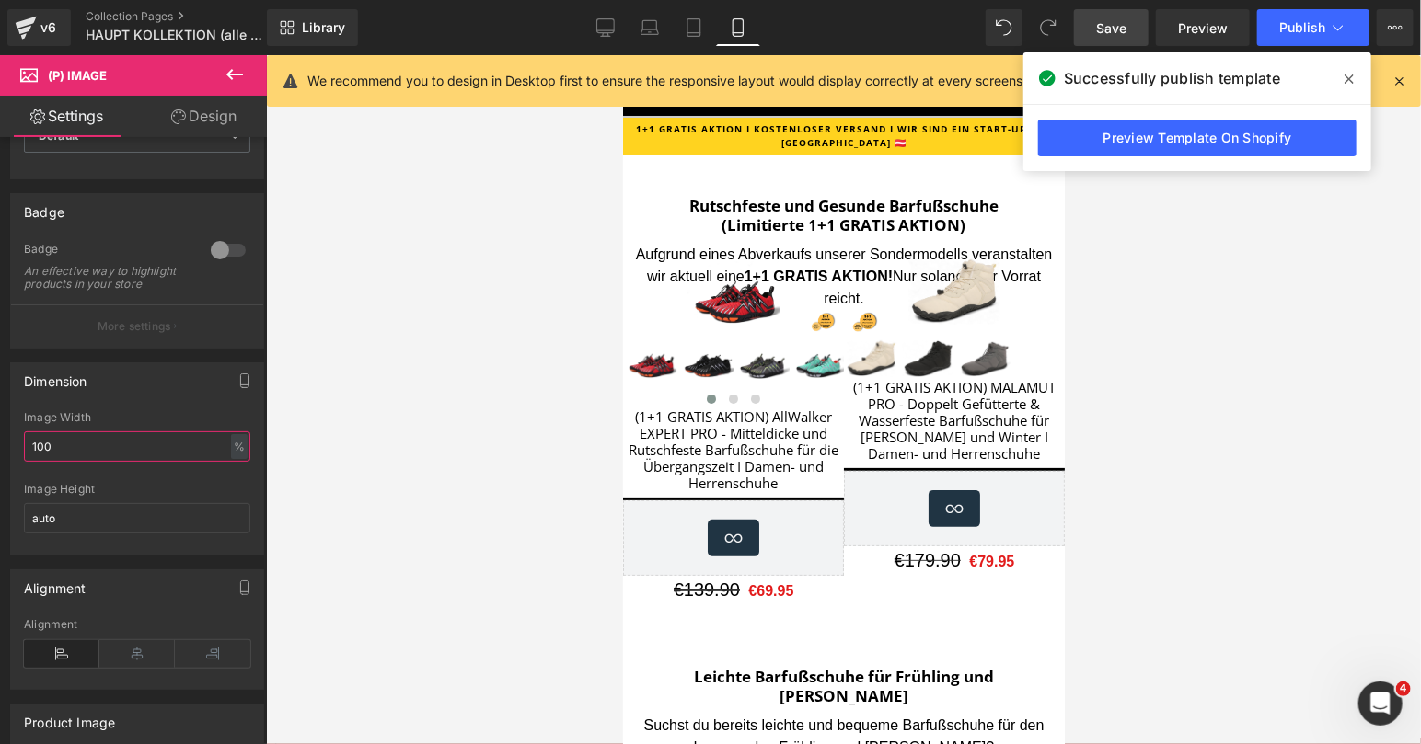
click at [98, 443] on input "100" at bounding box center [137, 447] width 226 height 30
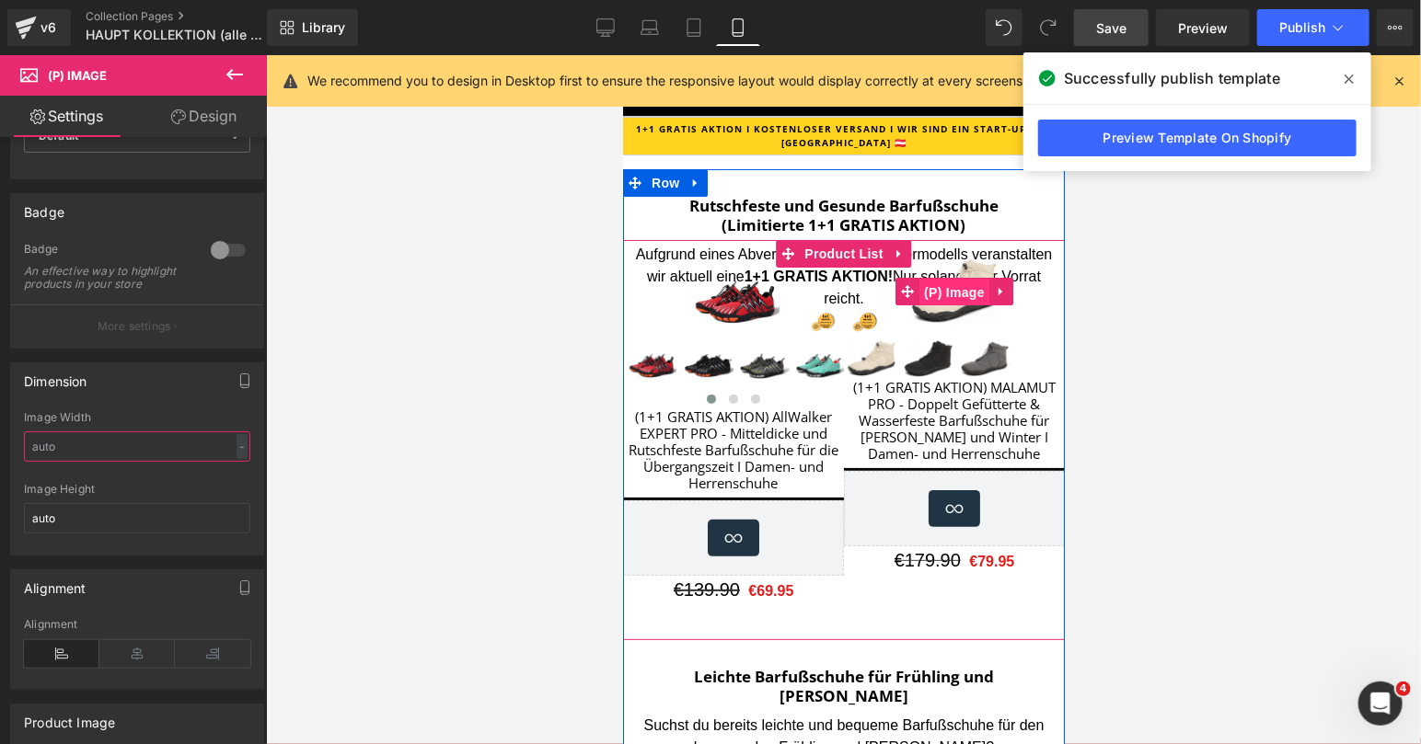
click at [958, 295] on span "(P) Image" at bounding box center [953, 292] width 70 height 28
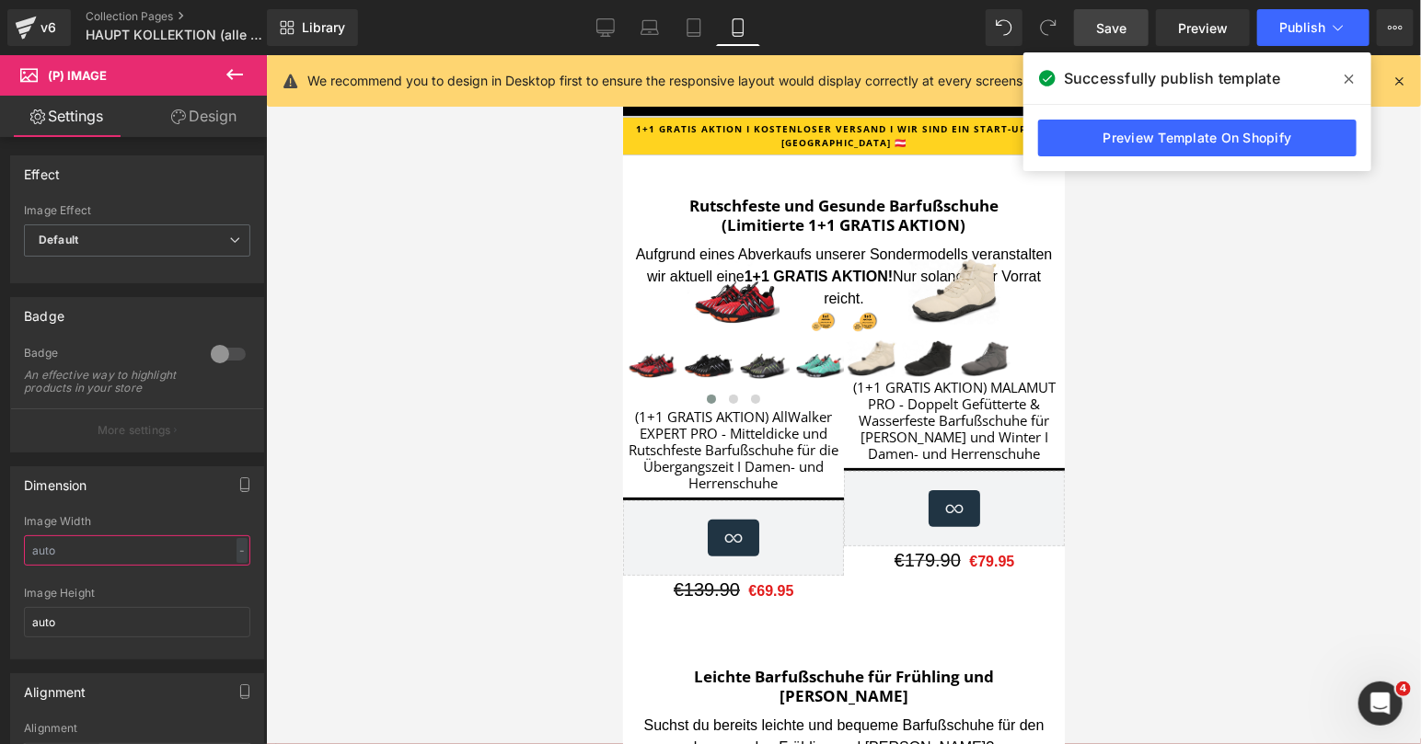
click at [135, 555] on input "text" at bounding box center [137, 551] width 226 height 30
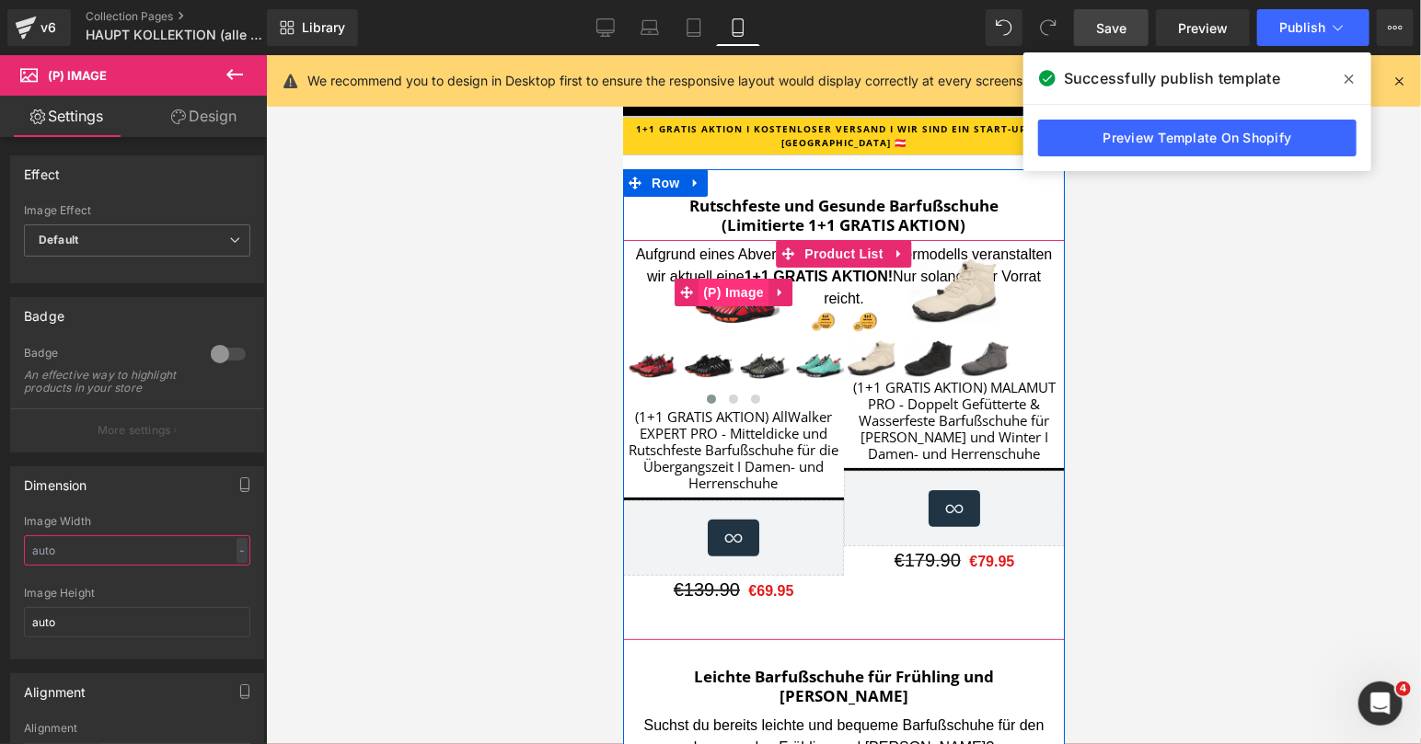
click at [740, 298] on span "(P) Image" at bounding box center [733, 292] width 70 height 28
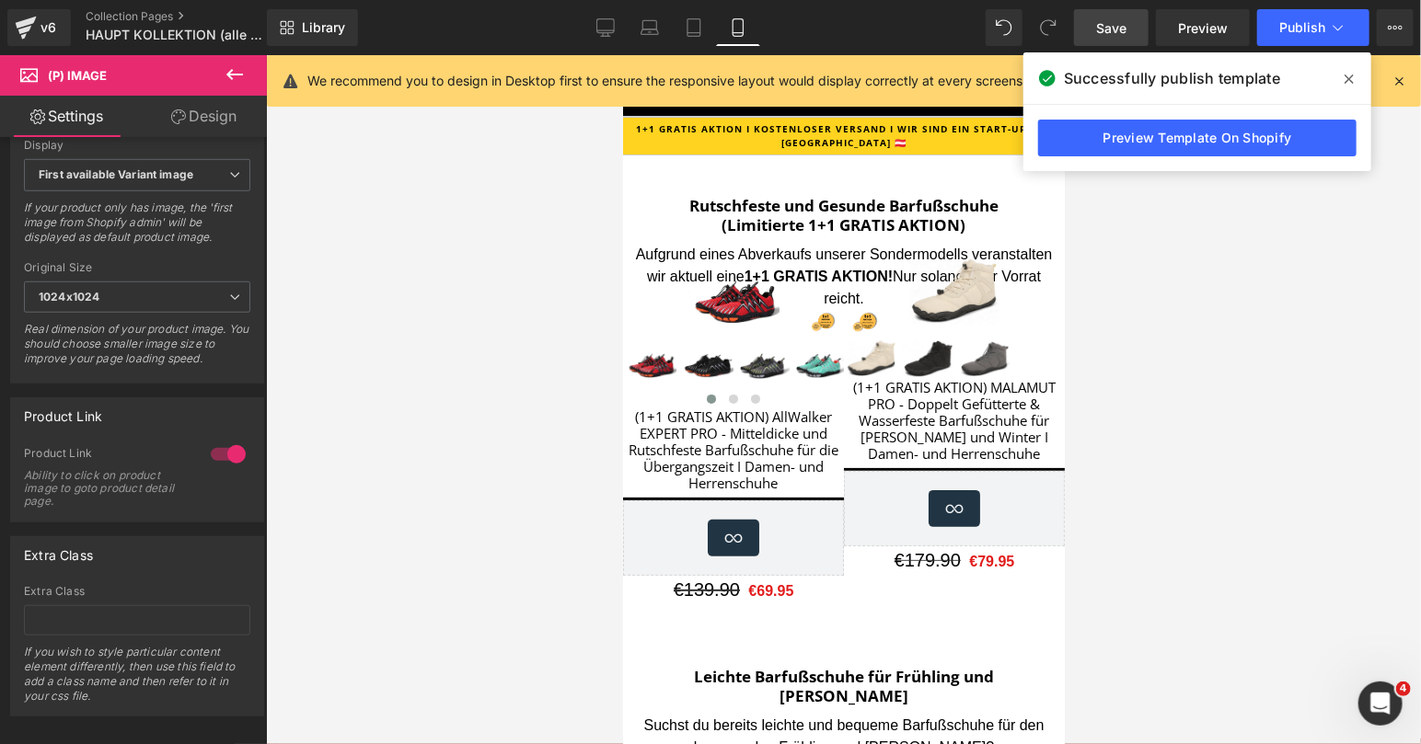
scroll to position [0, 0]
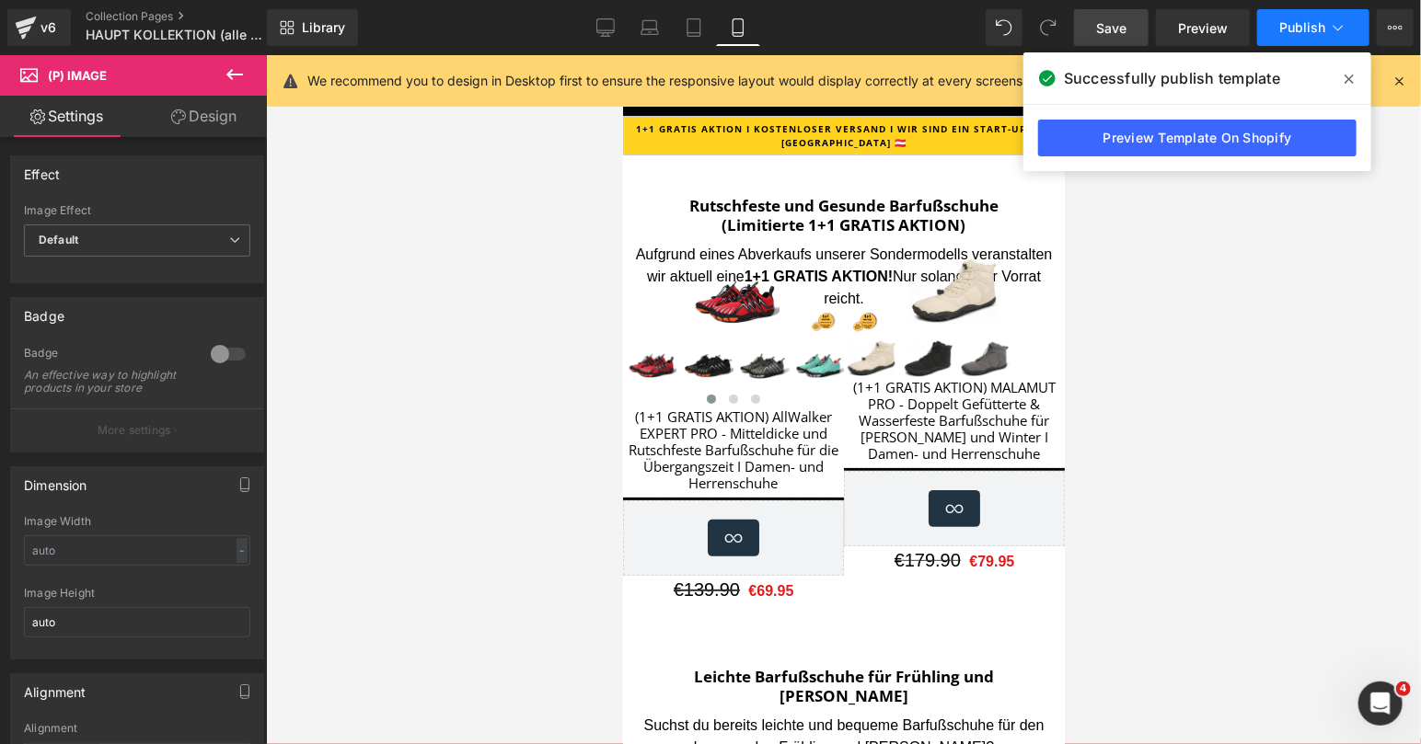
click at [1298, 26] on span "Publish" at bounding box center [1302, 27] width 46 height 15
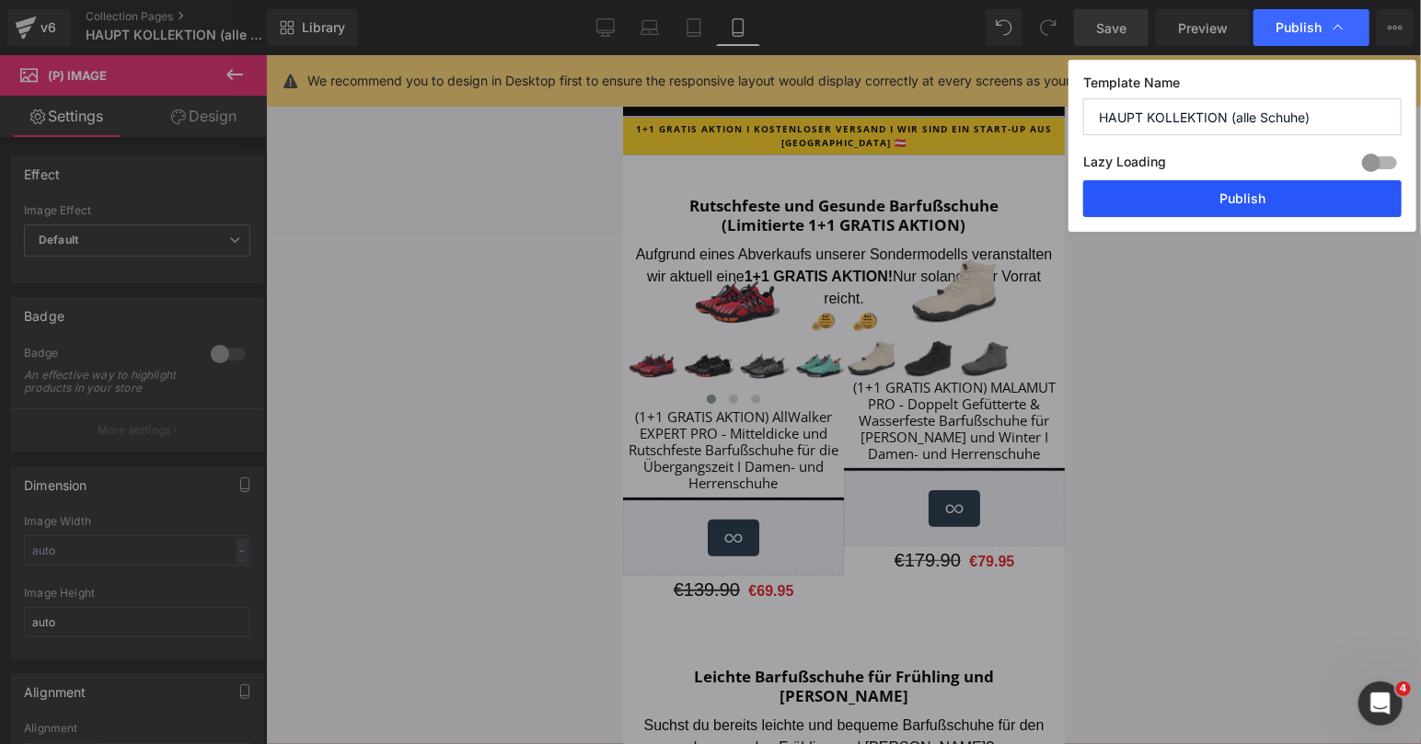
click at [1246, 202] on button "Publish" at bounding box center [1242, 198] width 318 height 37
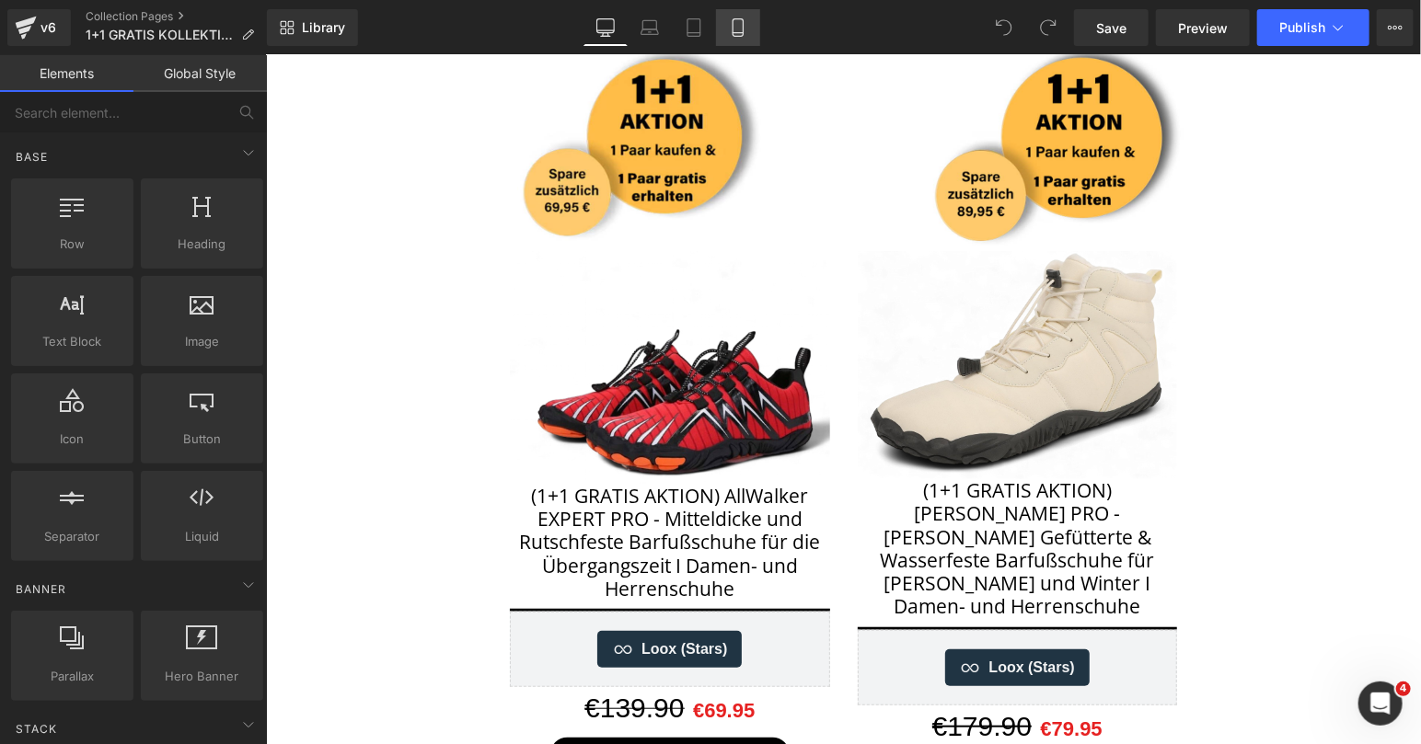
click at [752, 33] on link "Mobile" at bounding box center [738, 27] width 44 height 37
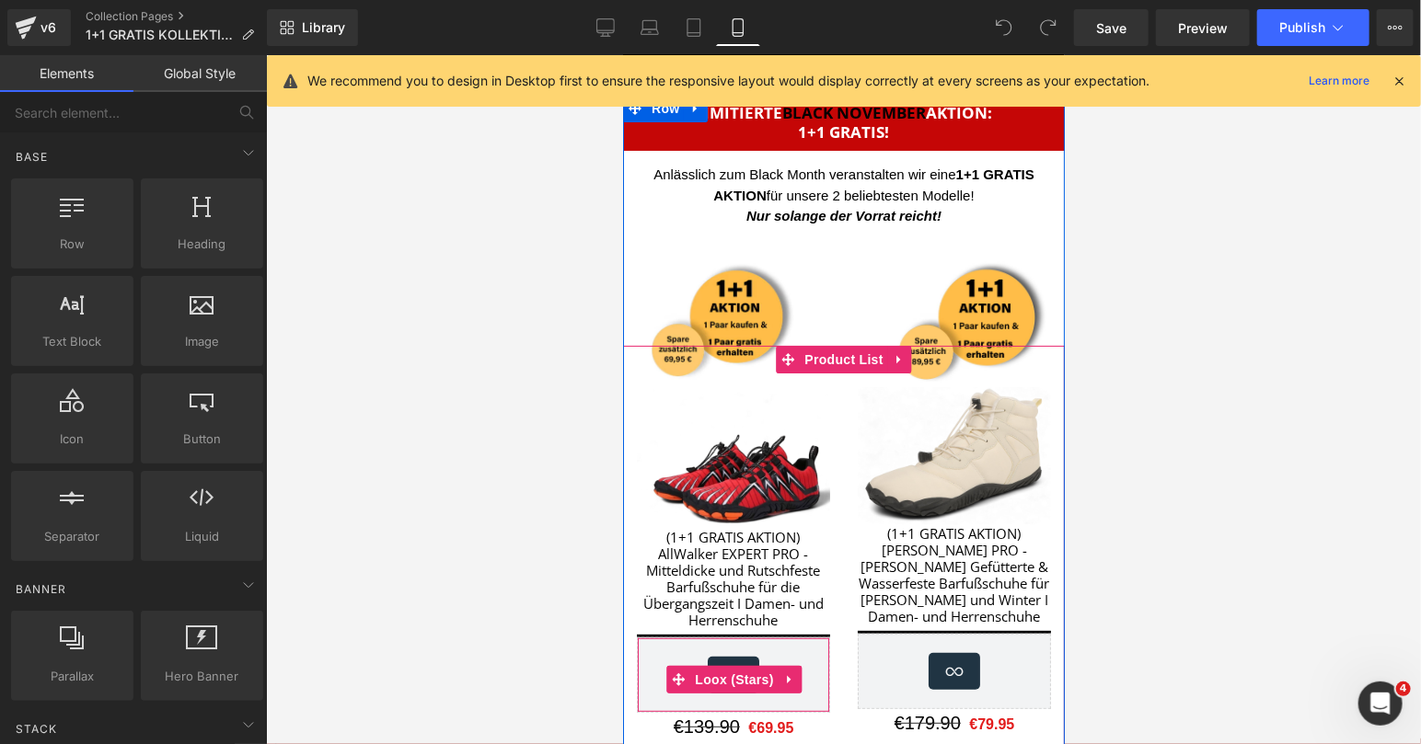
scroll to position [5, 0]
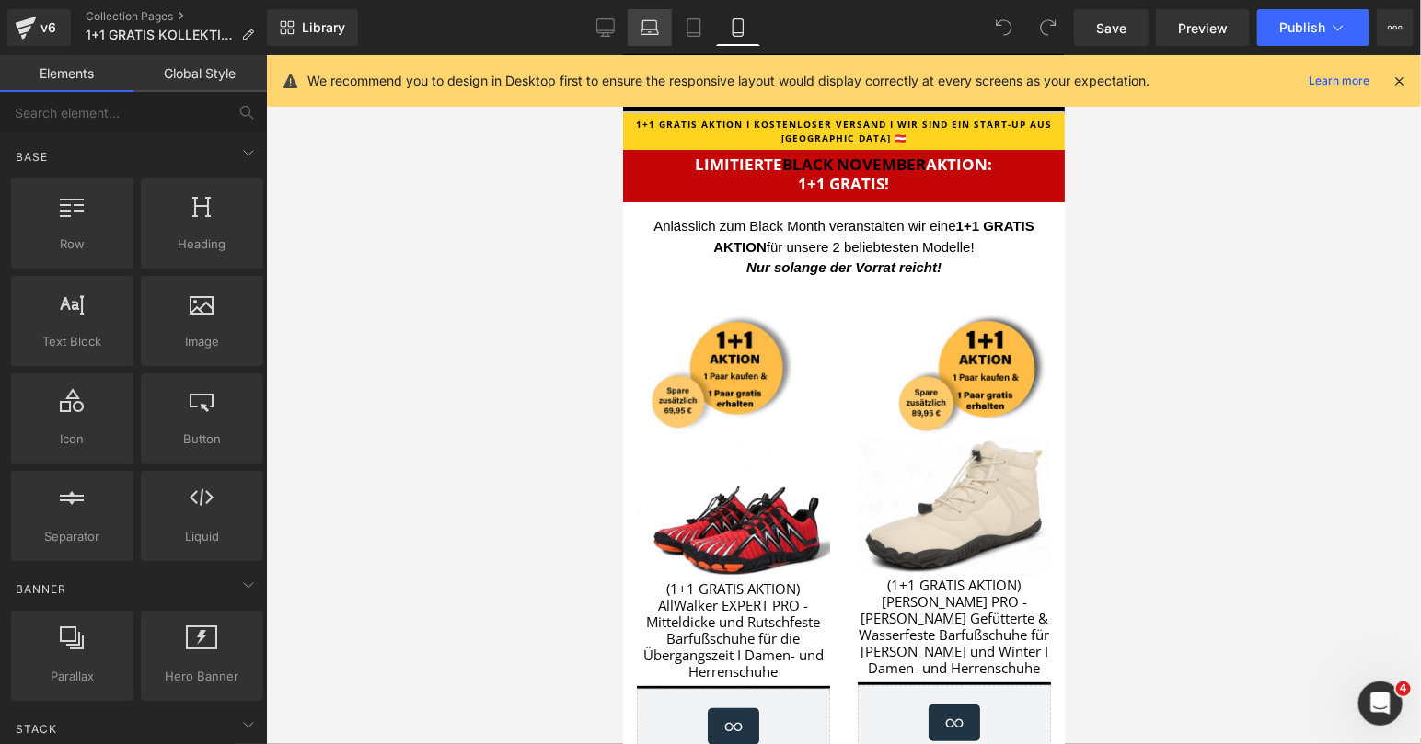
click at [671, 30] on link "Laptop" at bounding box center [650, 27] width 44 height 37
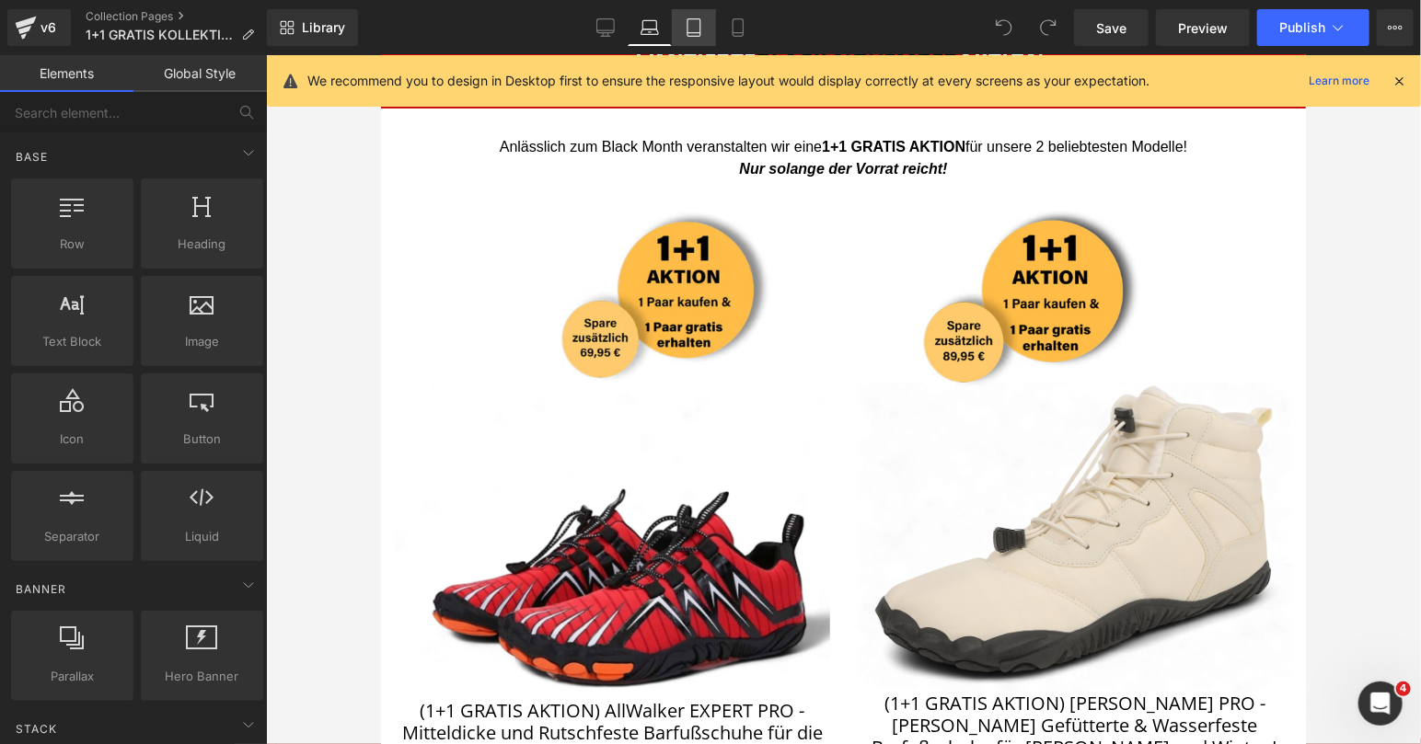
click at [708, 29] on link "Tablet" at bounding box center [694, 27] width 44 height 37
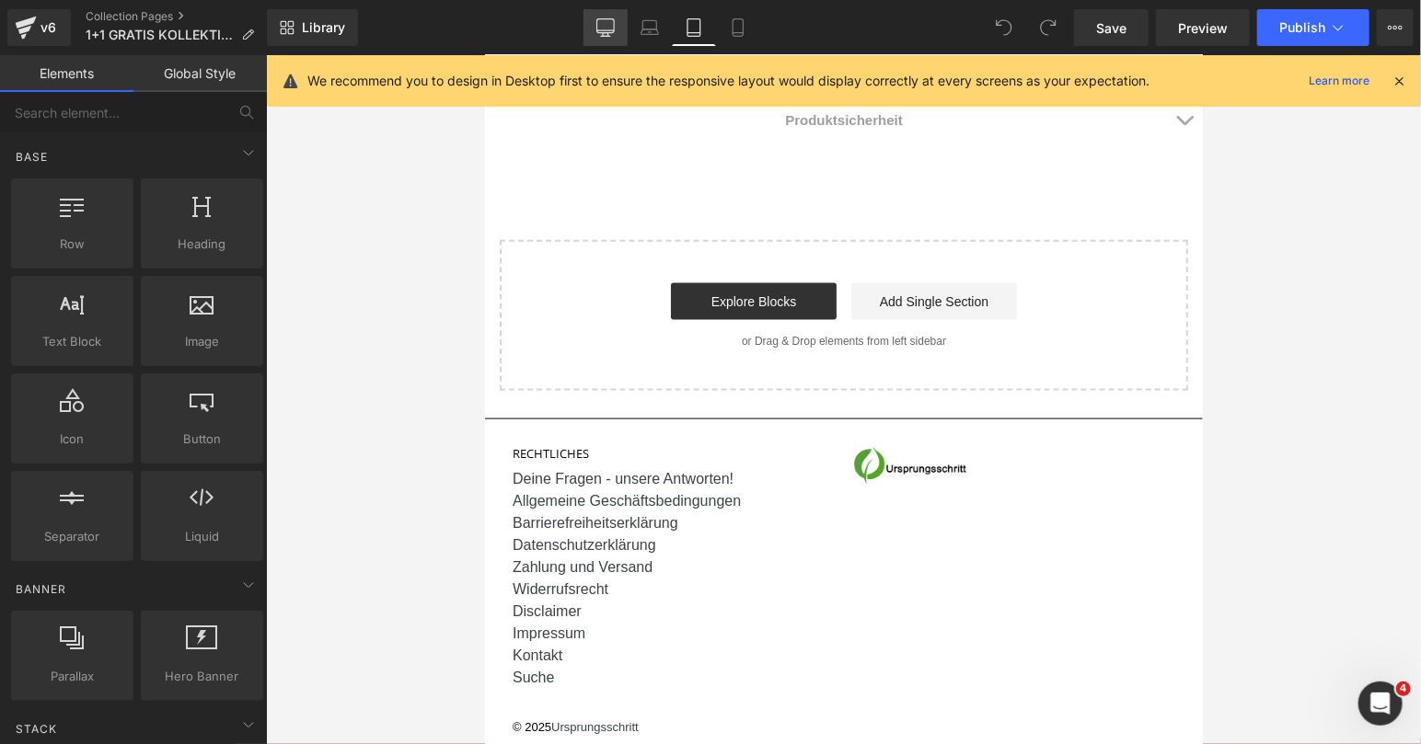
click at [610, 30] on icon at bounding box center [605, 30] width 17 height 0
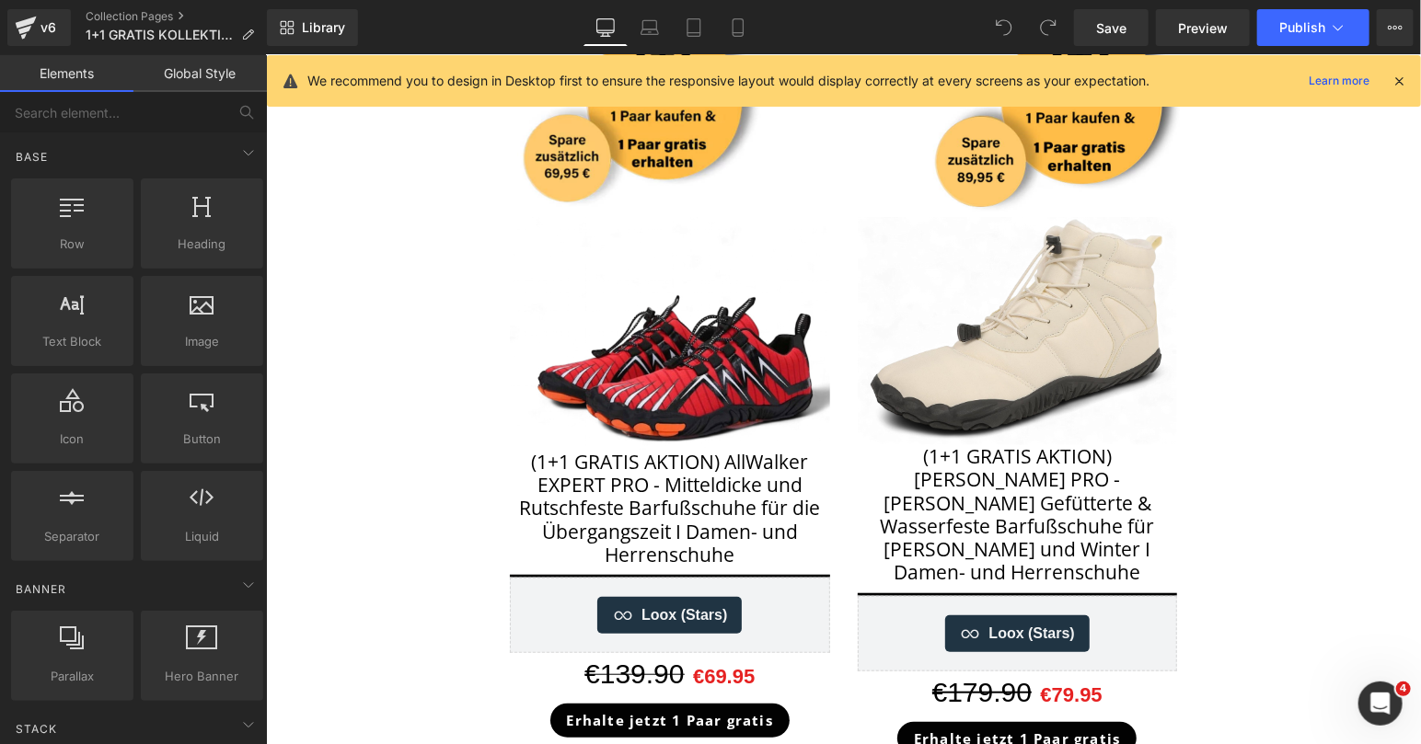
scroll to position [135, 0]
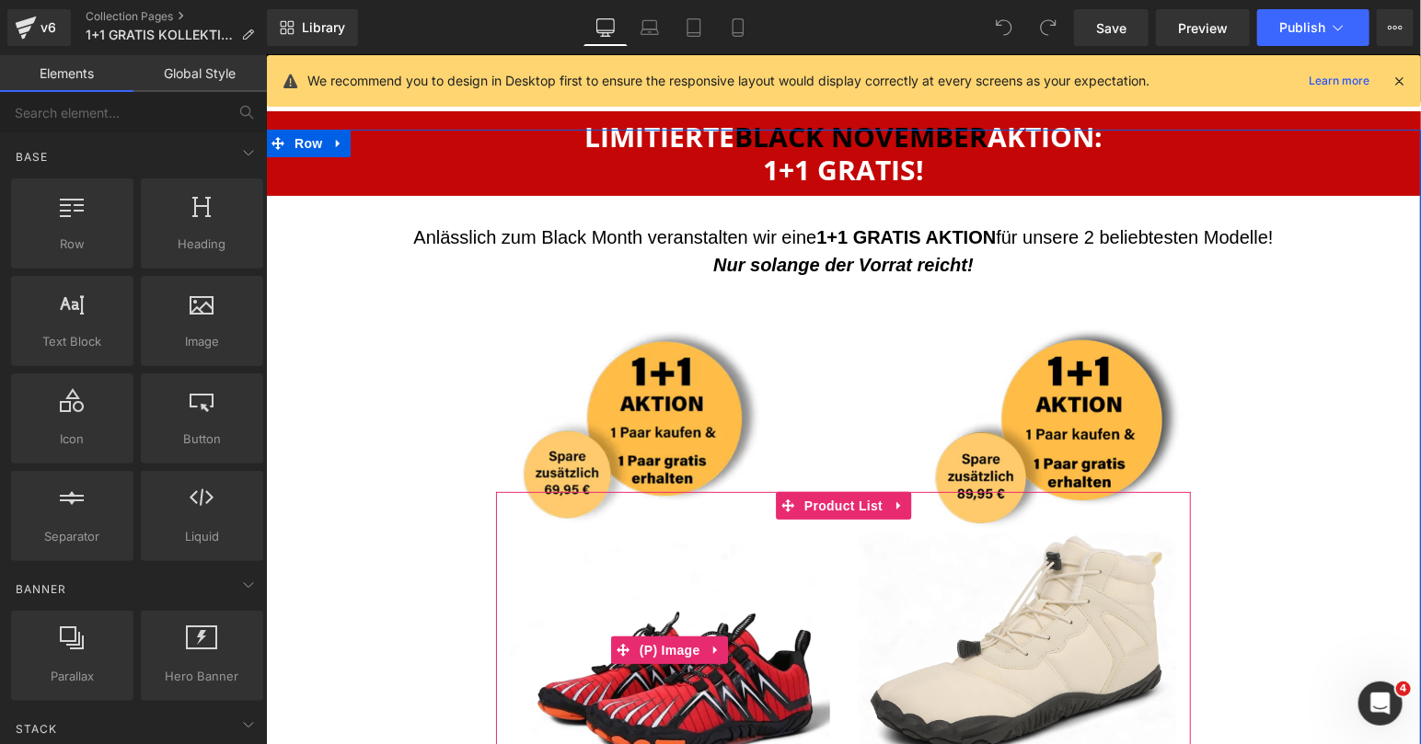
click at [825, 558] on img at bounding box center [669, 650] width 320 height 234
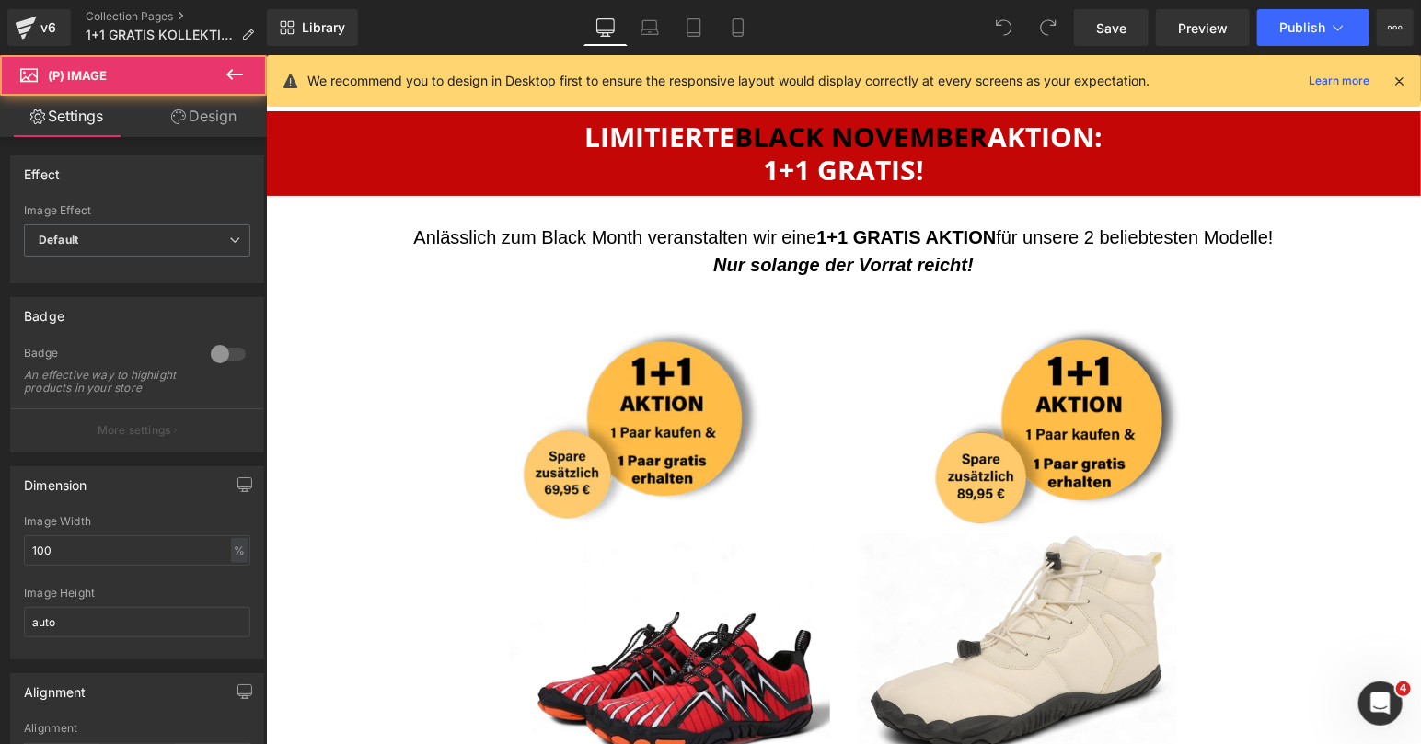
click at [213, 121] on link "Design" at bounding box center [203, 116] width 133 height 41
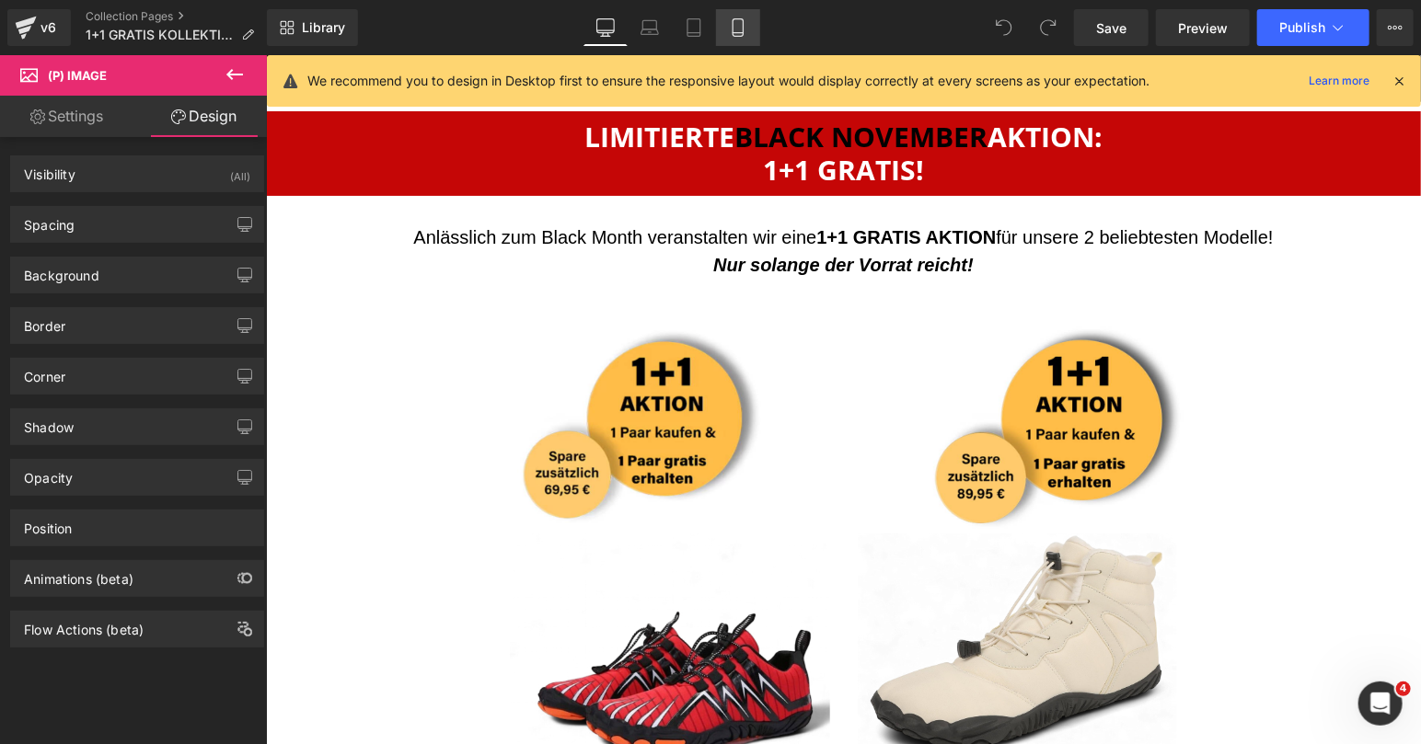
click at [749, 32] on link "Mobile" at bounding box center [738, 27] width 44 height 37
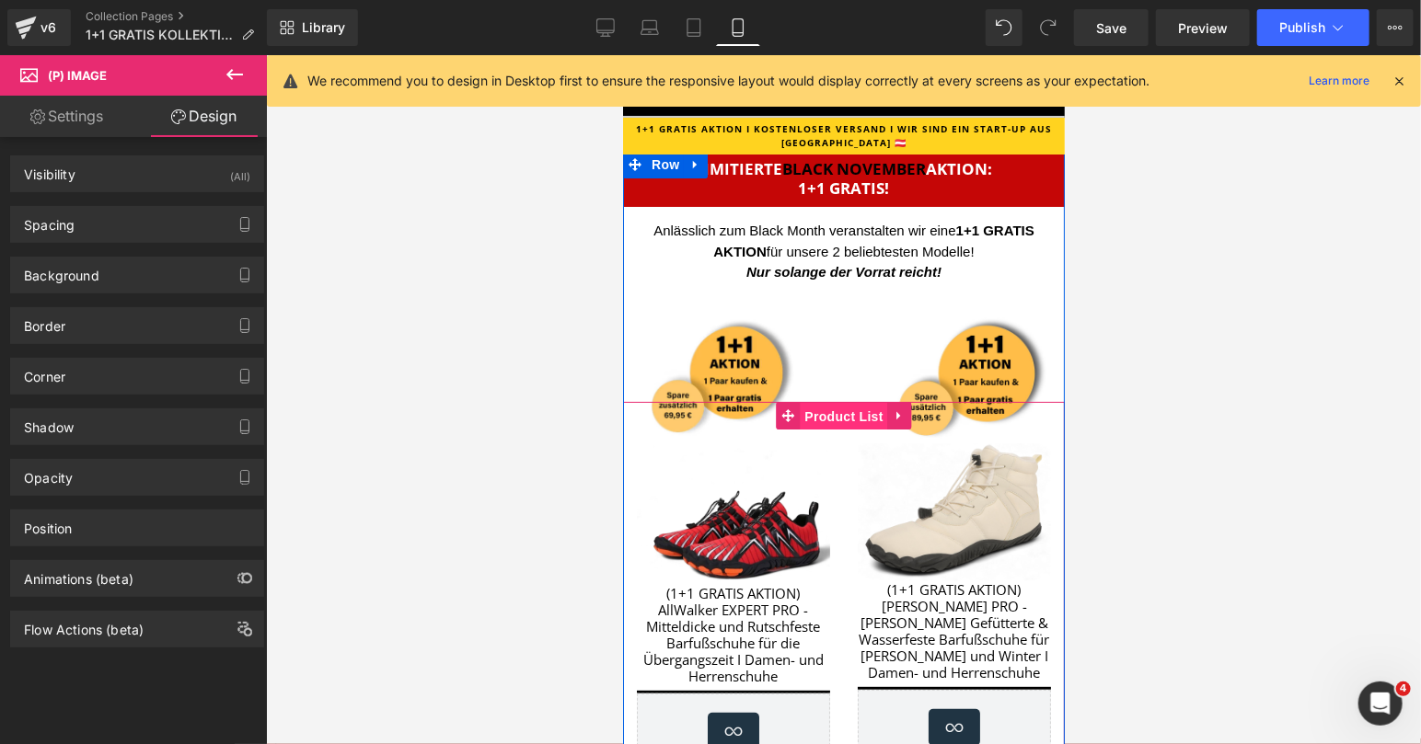
click at [839, 422] on span "Product List" at bounding box center [842, 416] width 87 height 28
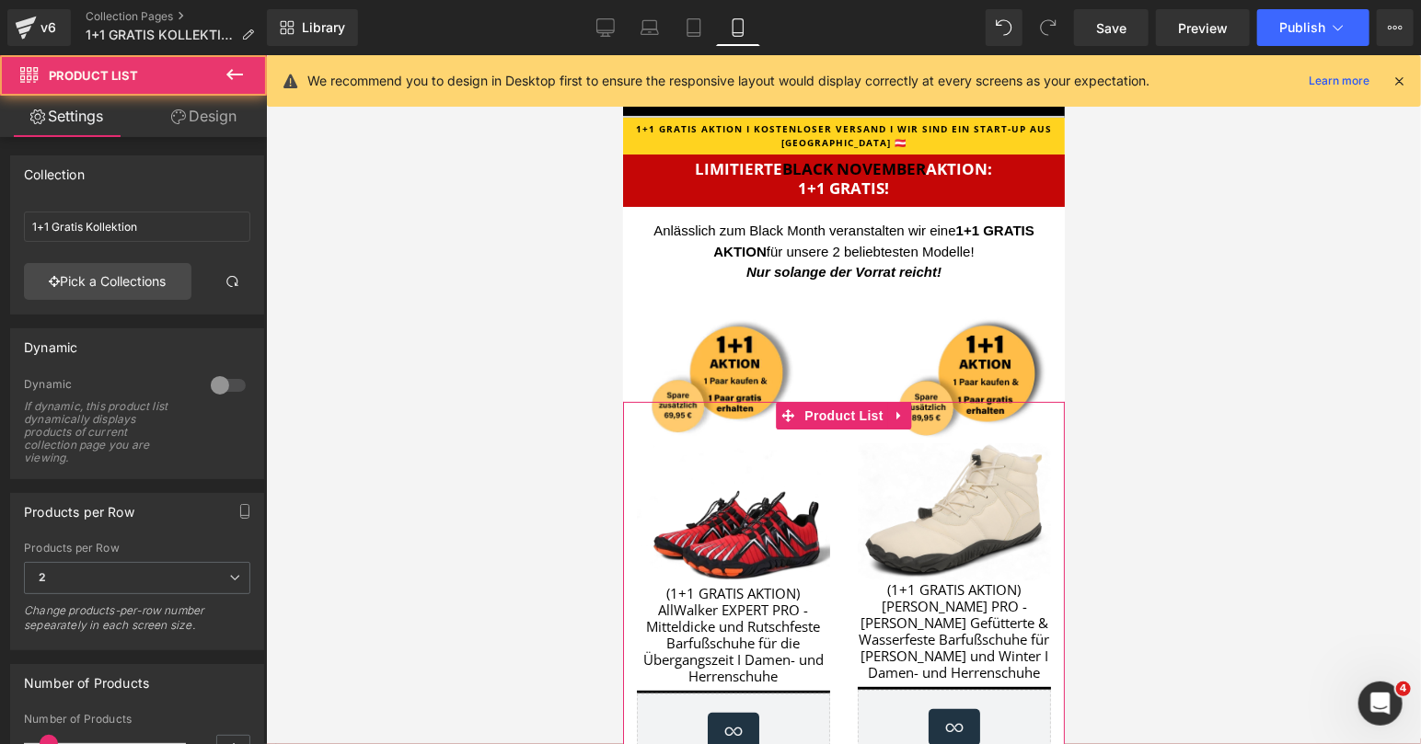
click at [216, 124] on link "Design" at bounding box center [203, 116] width 133 height 41
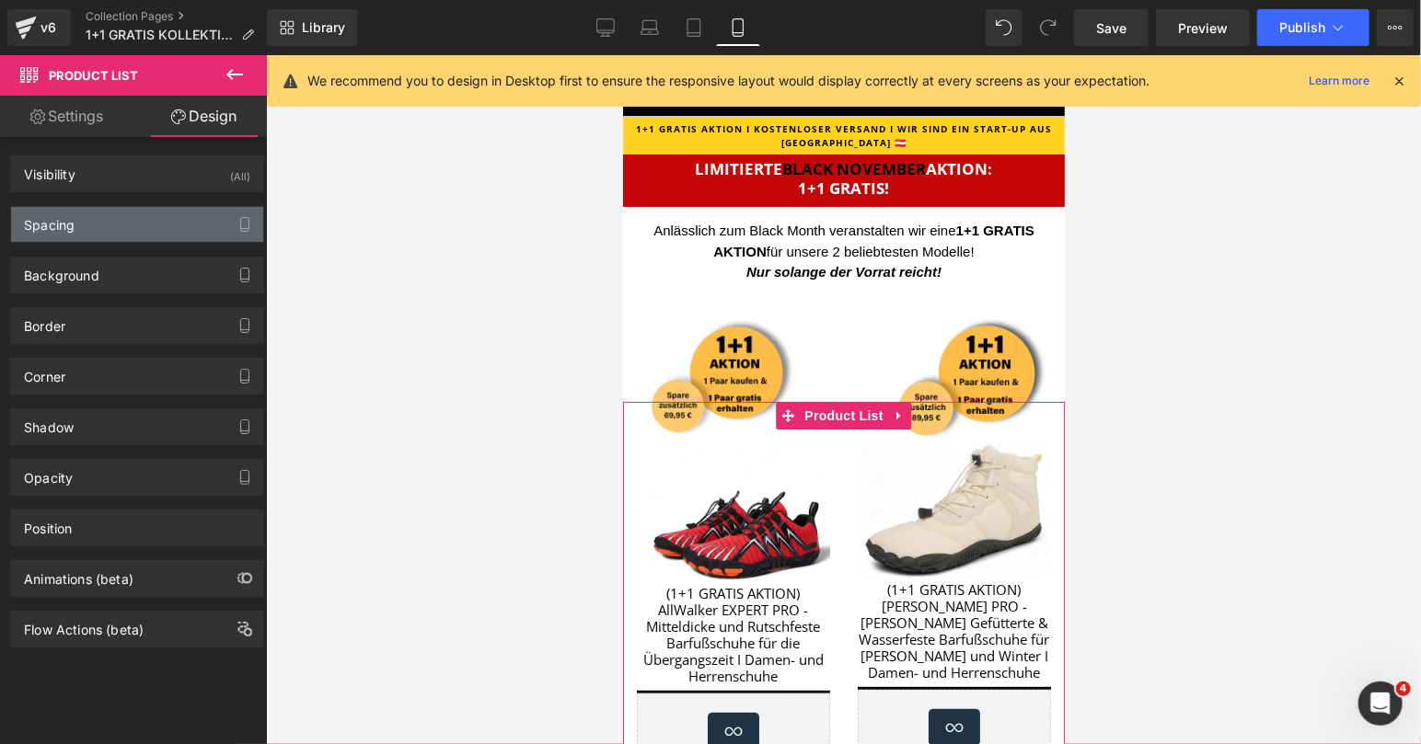
click at [118, 236] on div "Spacing" at bounding box center [137, 224] width 252 height 35
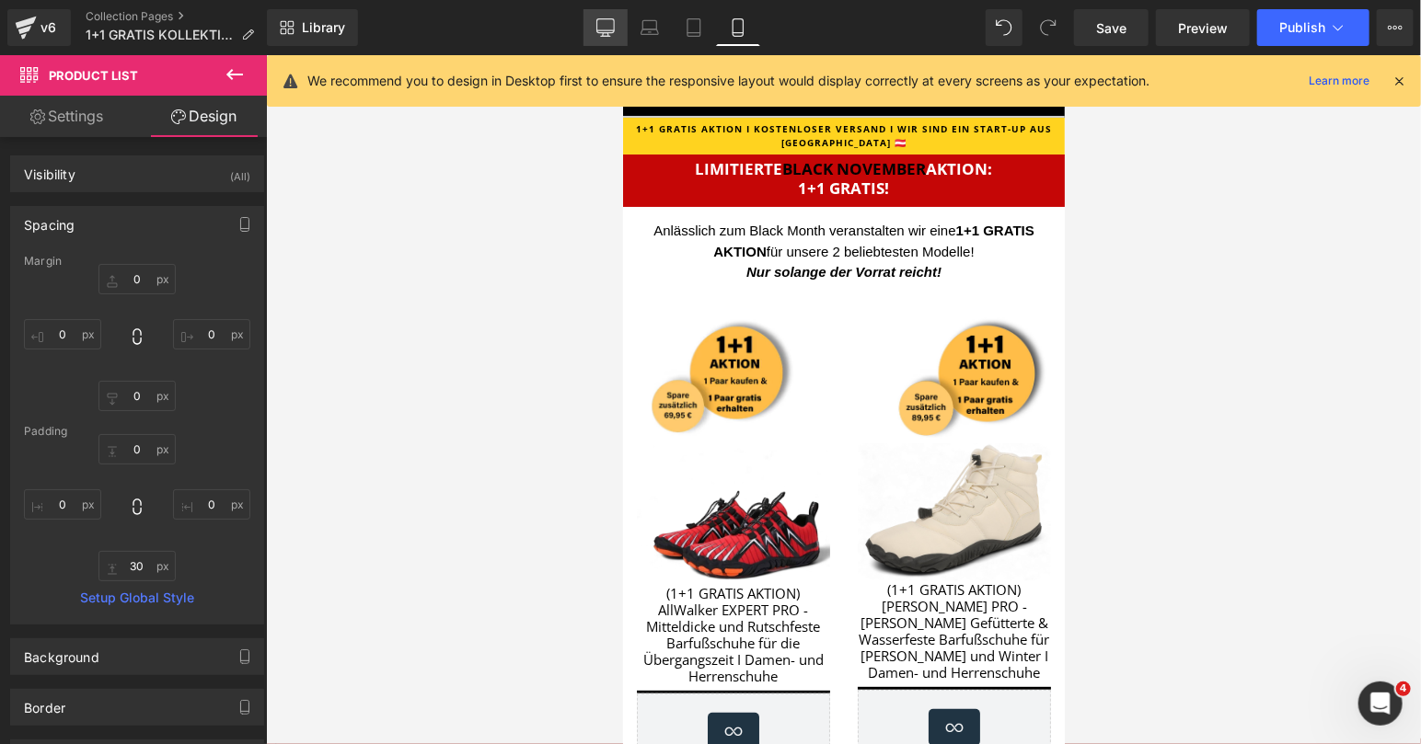
click at [598, 29] on link "Desktop" at bounding box center [605, 27] width 44 height 37
type input "0"
type input "250"
type input "0"
type input "250"
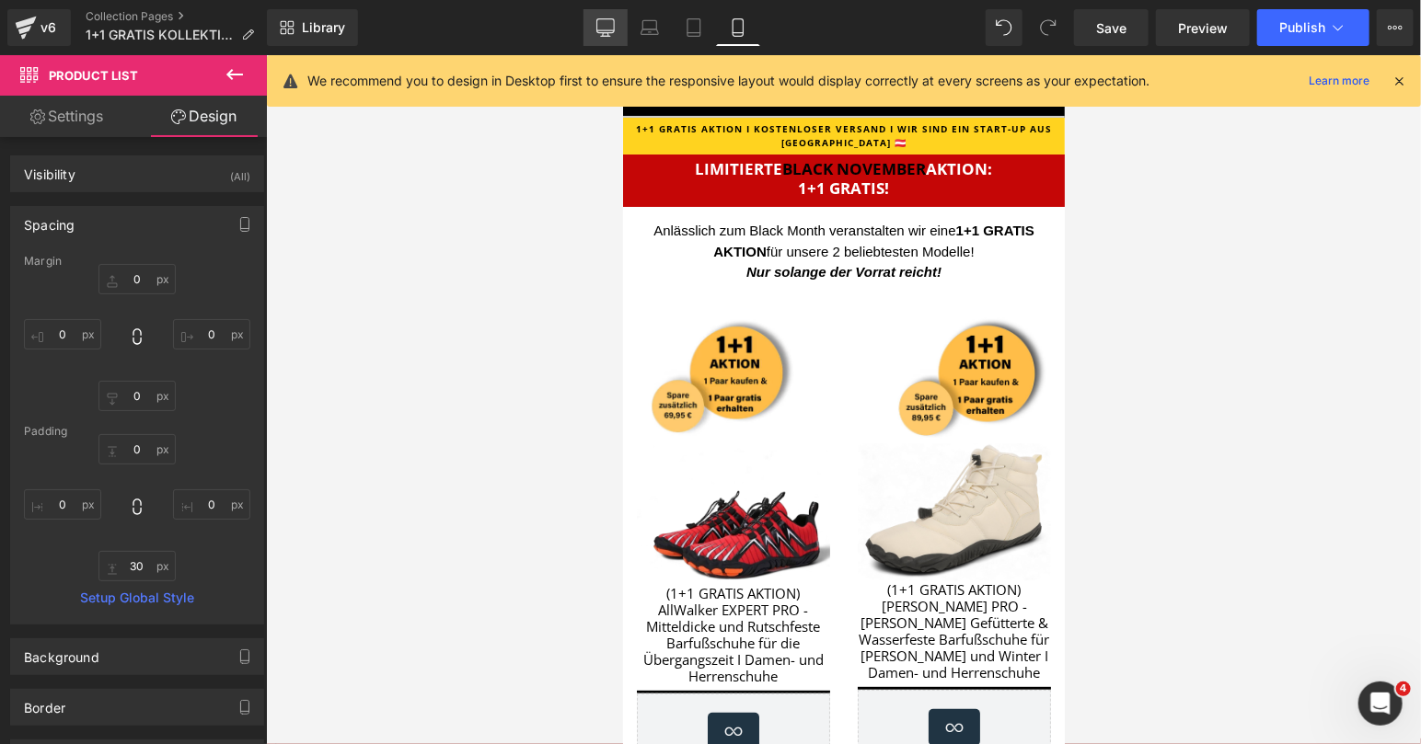
type input "0"
type input "30"
type input "0"
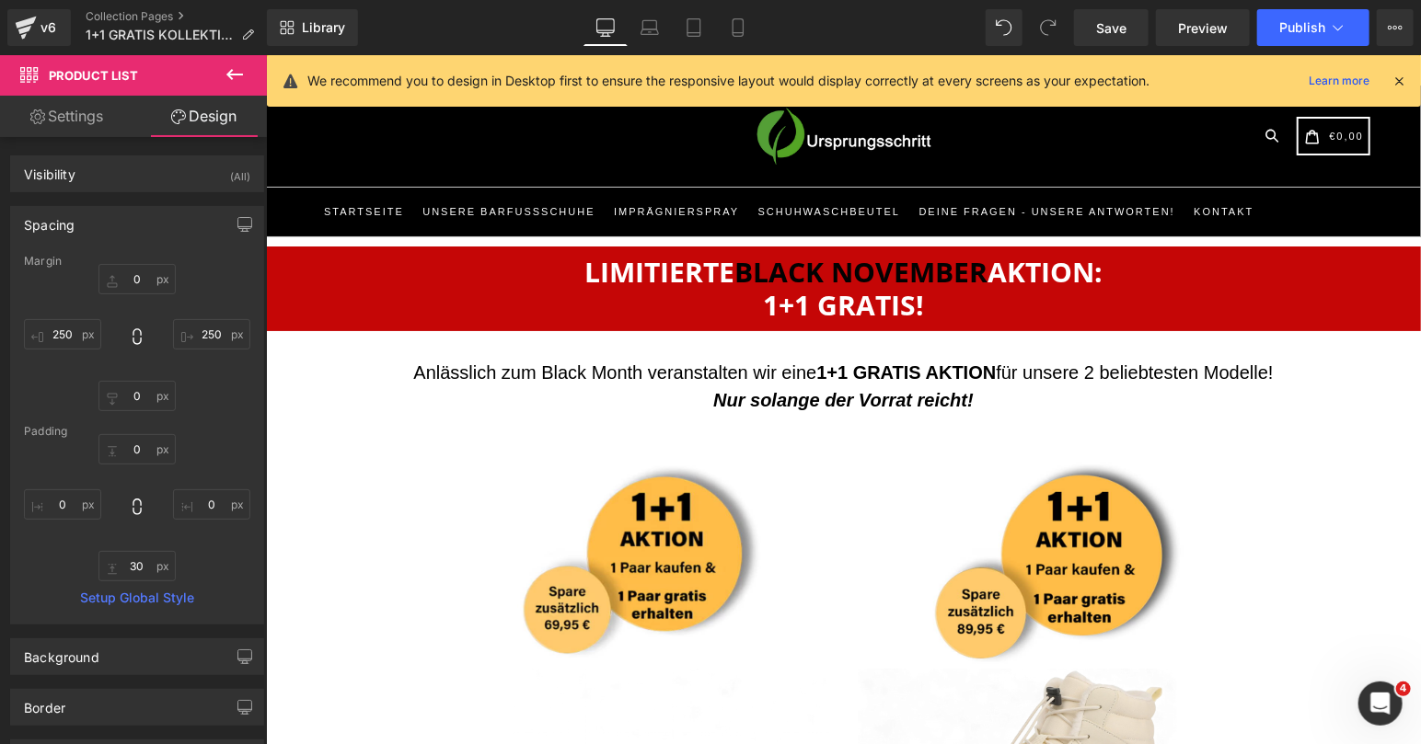
scroll to position [347, 0]
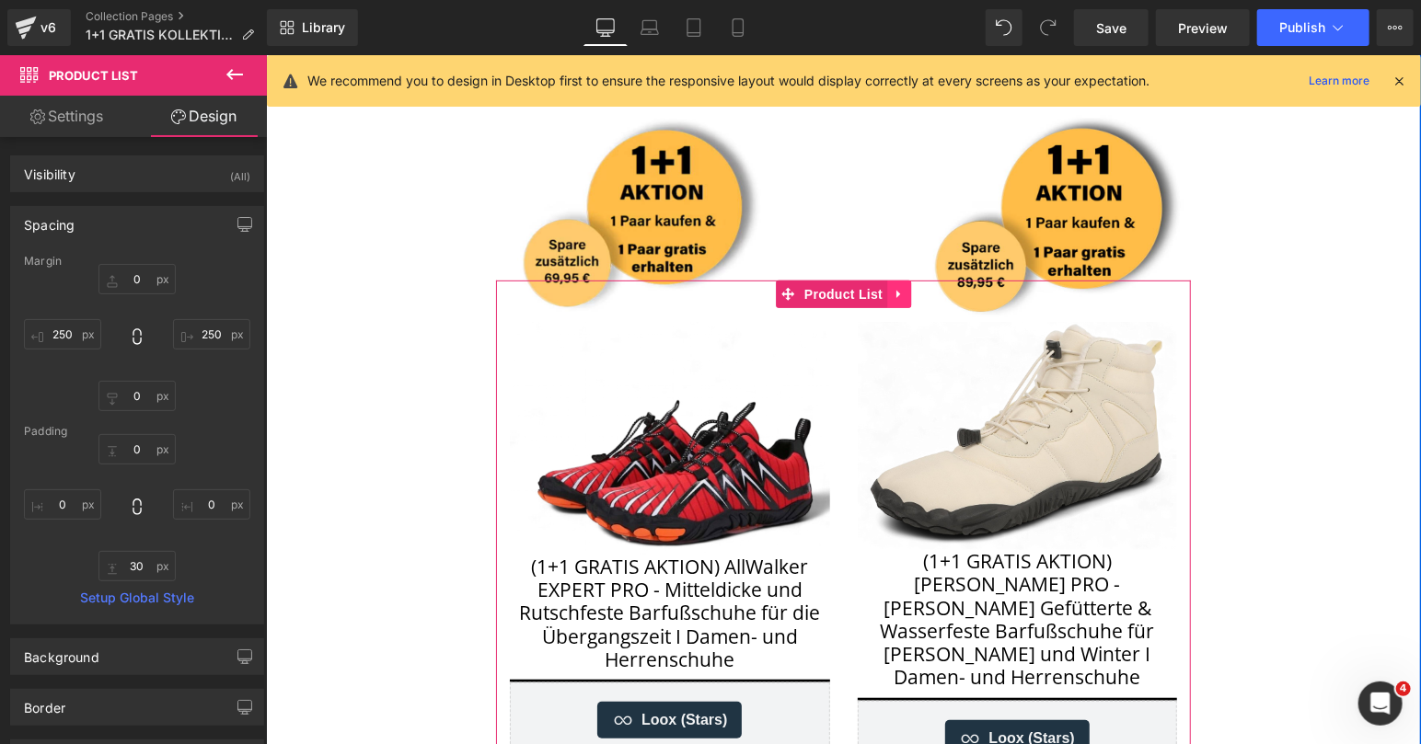
click at [898, 295] on icon at bounding box center [898, 294] width 13 height 14
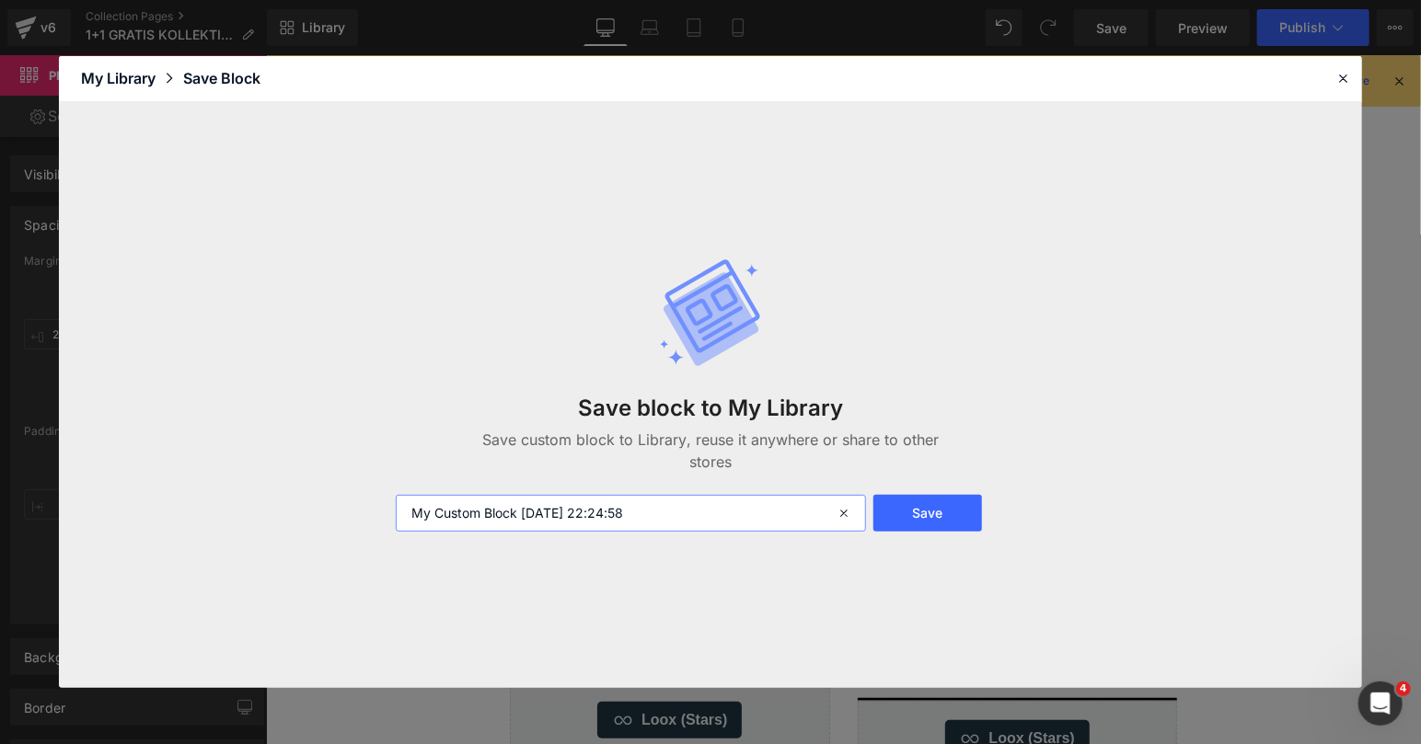
drag, startPoint x: 717, startPoint y: 519, endPoint x: 292, endPoint y: 508, distance: 425.3
click at [396, 508] on input "My Custom Block 2025-09-30 22:24:58" at bounding box center [631, 513] width 470 height 37
type input "2"
type input "1+1 collection block"
click at [936, 523] on button "Save" at bounding box center [927, 513] width 109 height 37
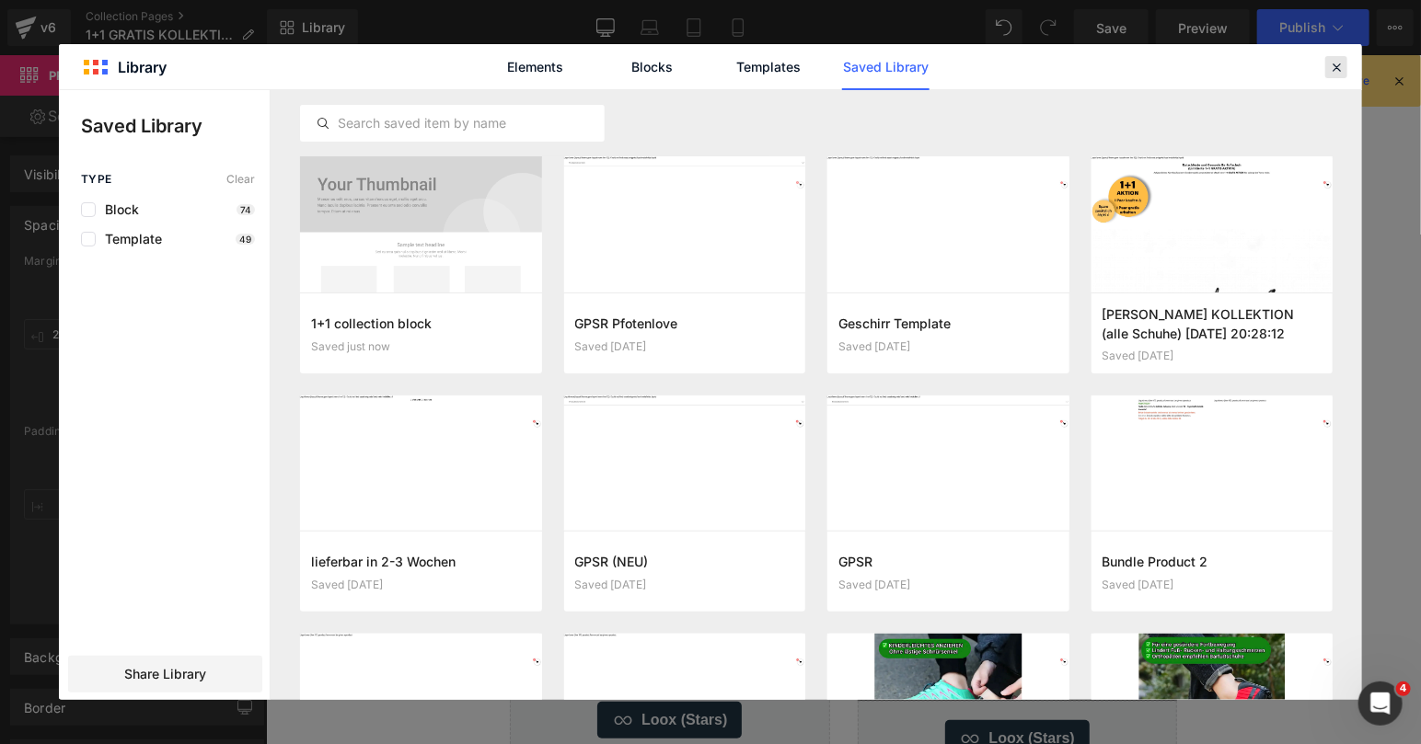
click at [1334, 63] on icon at bounding box center [1336, 67] width 17 height 17
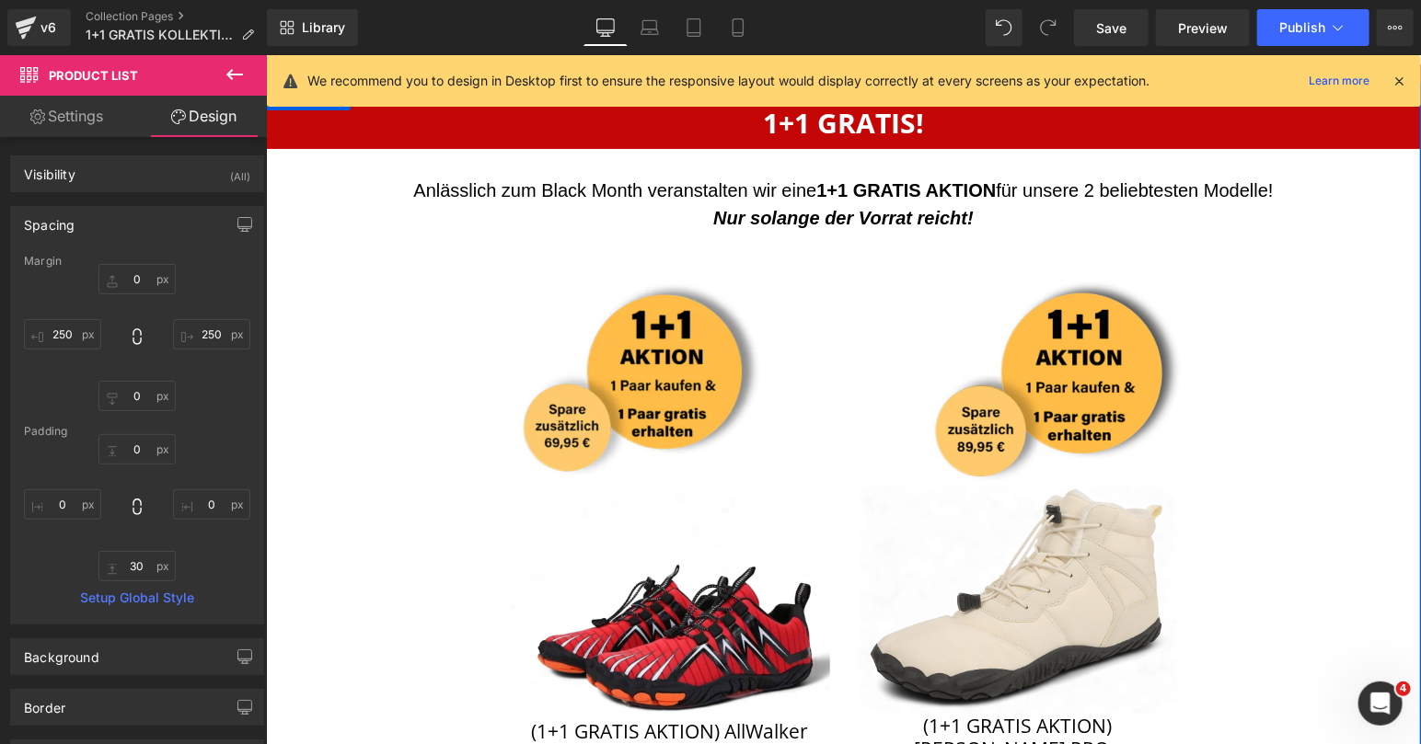
scroll to position [179, 0]
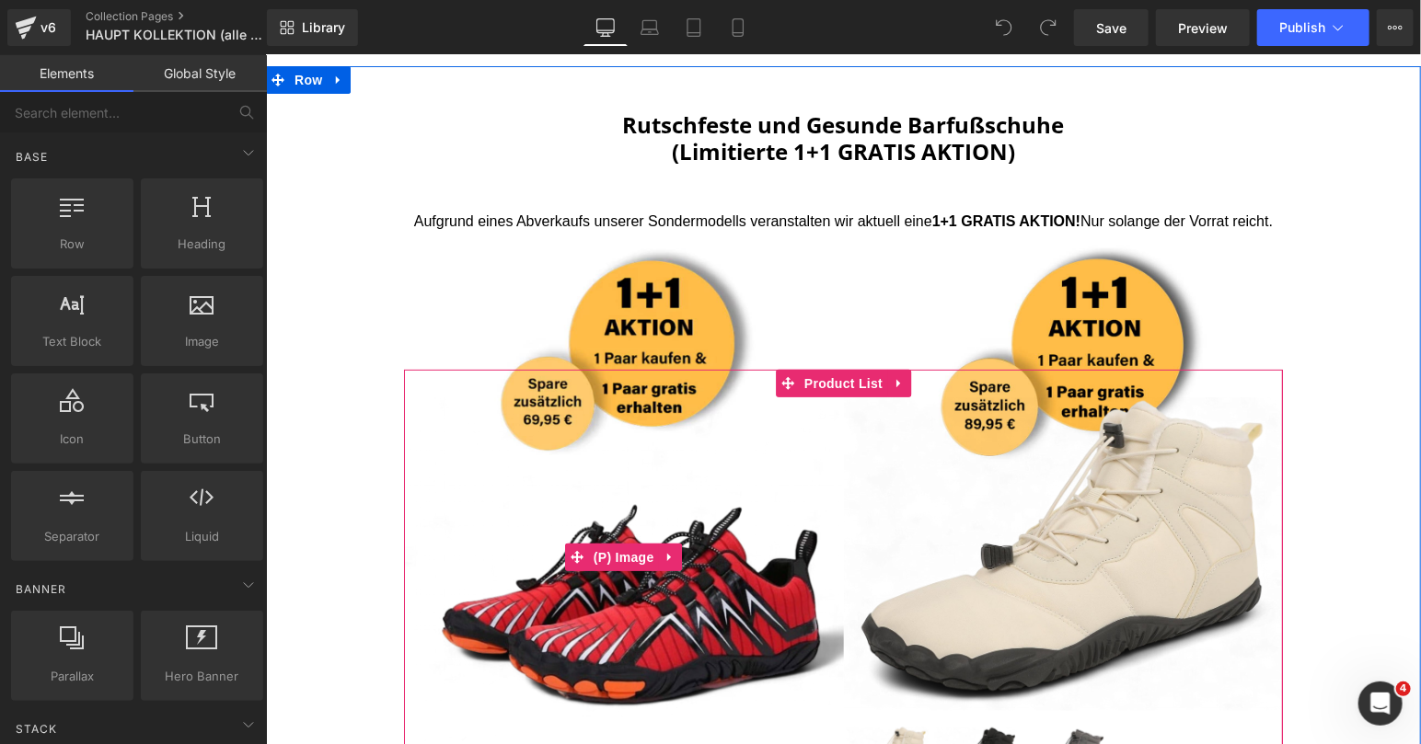
scroll to position [266, 0]
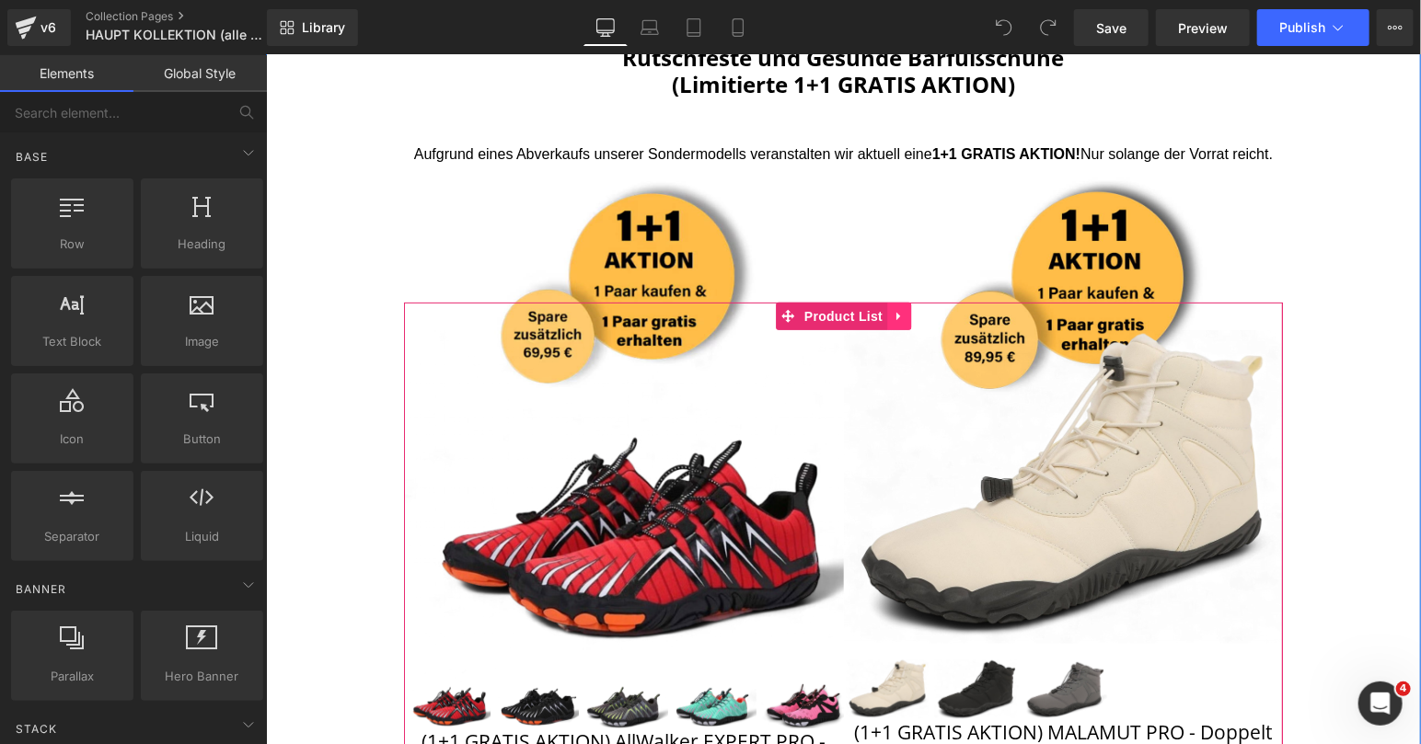
click at [899, 316] on icon at bounding box center [898, 315] width 13 height 14
click at [909, 314] on icon at bounding box center [910, 315] width 13 height 14
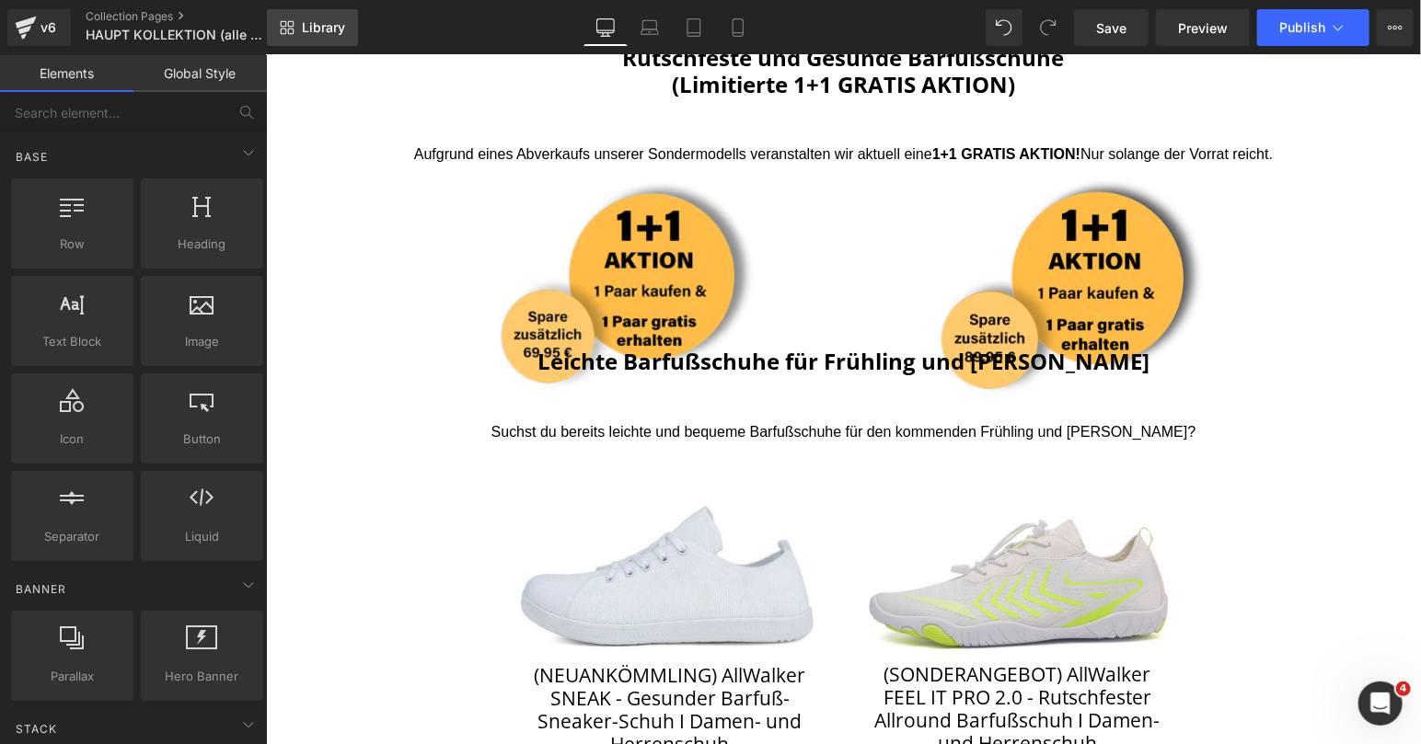
click at [311, 32] on span "Library" at bounding box center [323, 27] width 43 height 17
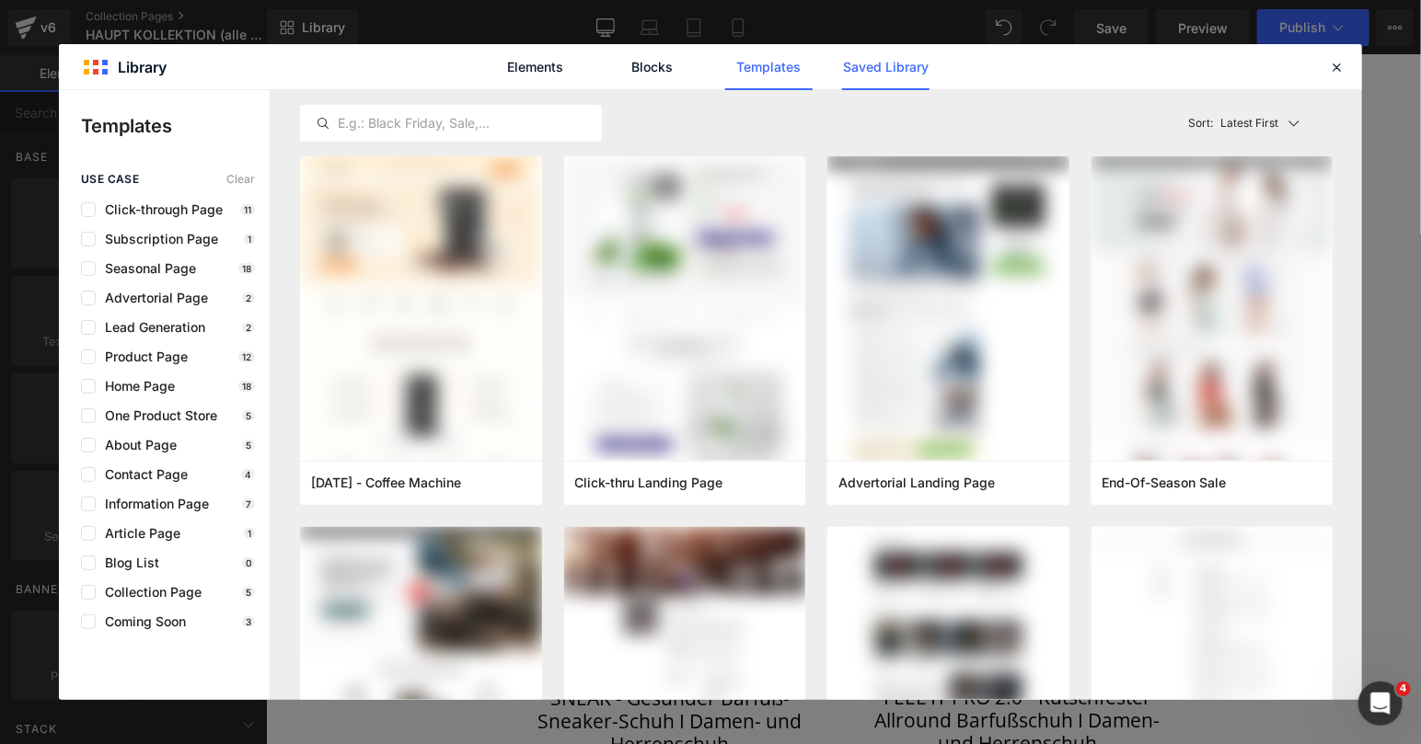
click at [897, 48] on link "Saved Library" at bounding box center [885, 67] width 87 height 46
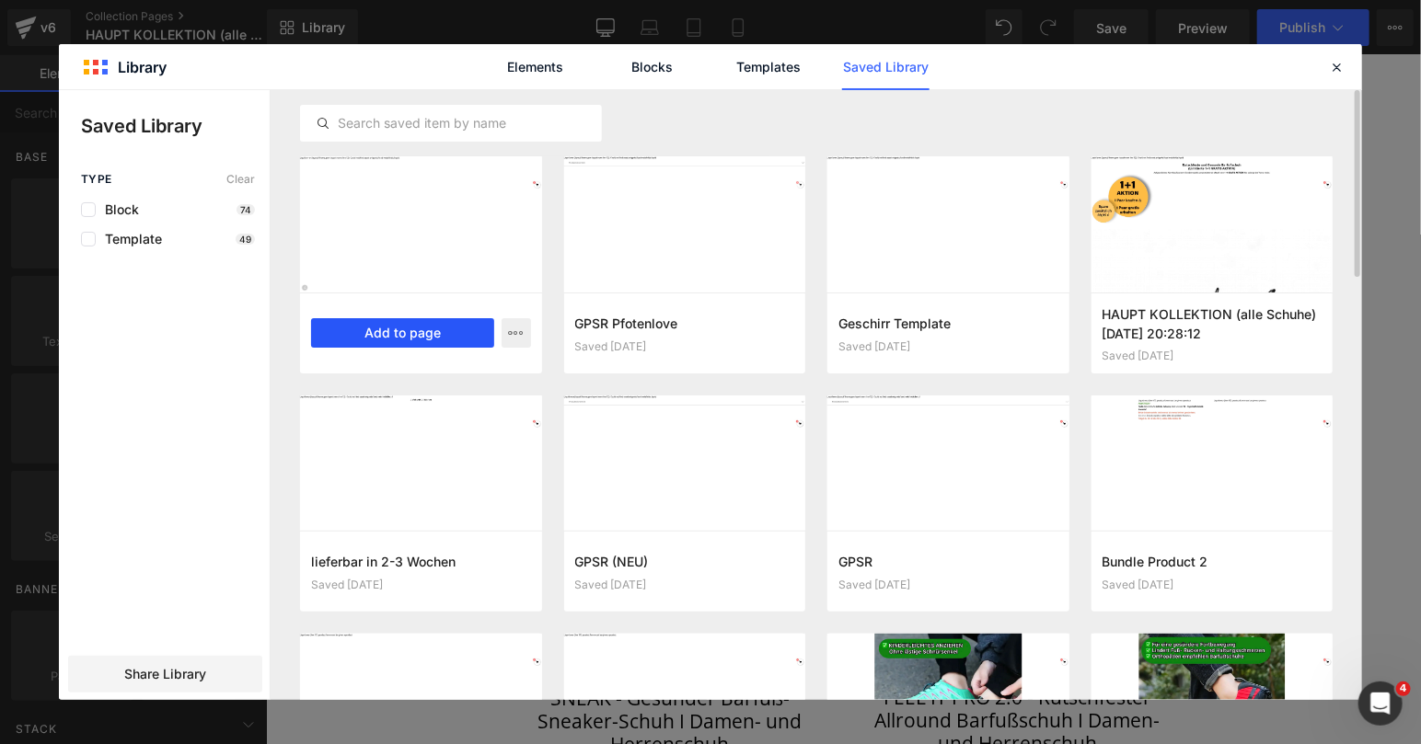
click at [436, 333] on button "Add to page" at bounding box center [402, 332] width 183 height 29
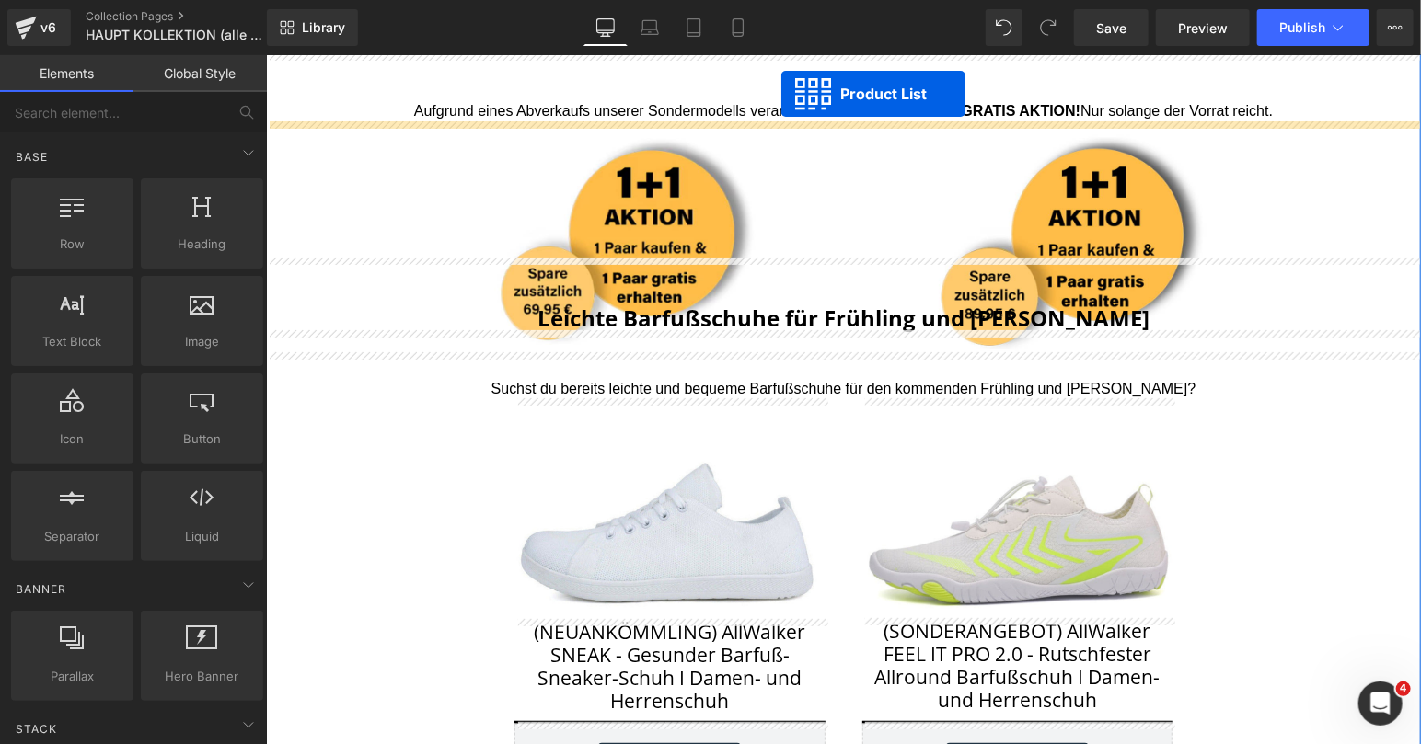
scroll to position [182, 0]
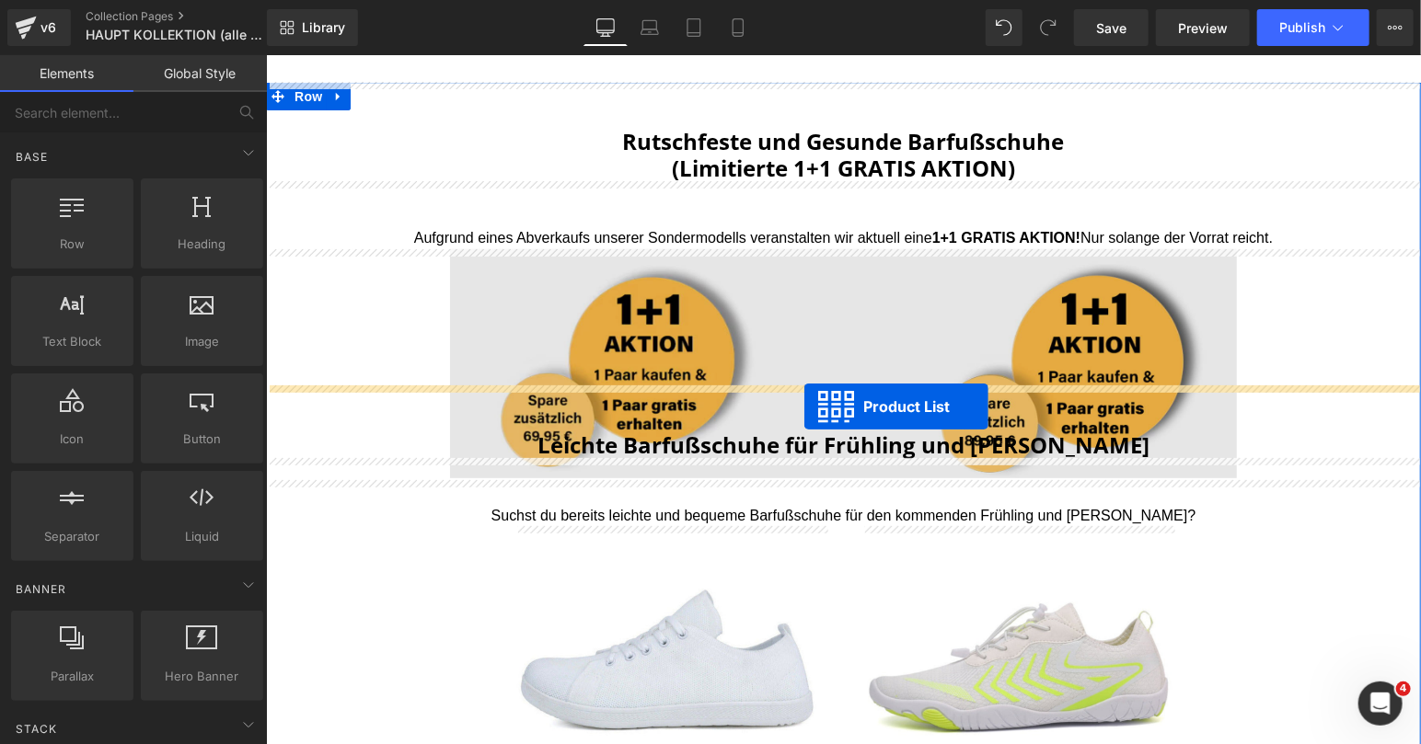
drag, startPoint x: 783, startPoint y: 299, endPoint x: 803, endPoint y: 406, distance: 108.6
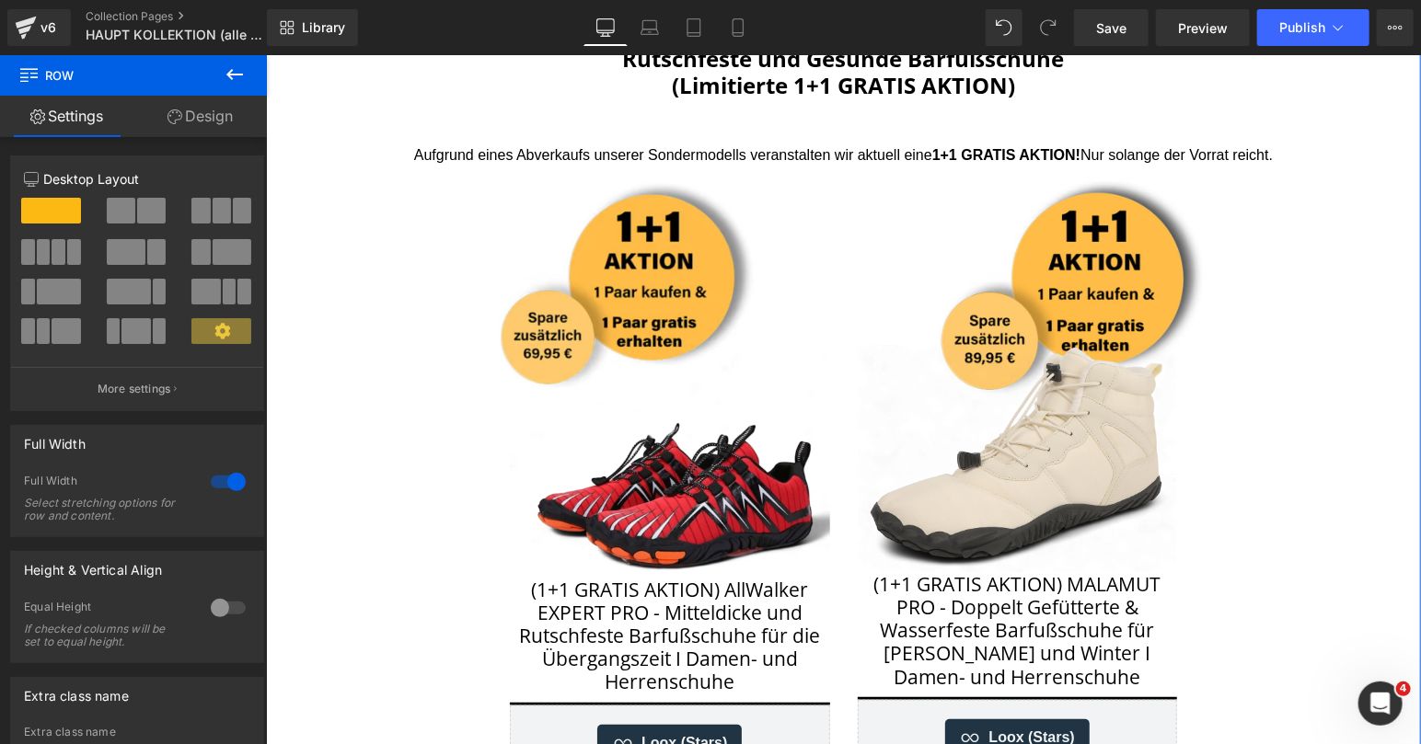
scroll to position [0, 0]
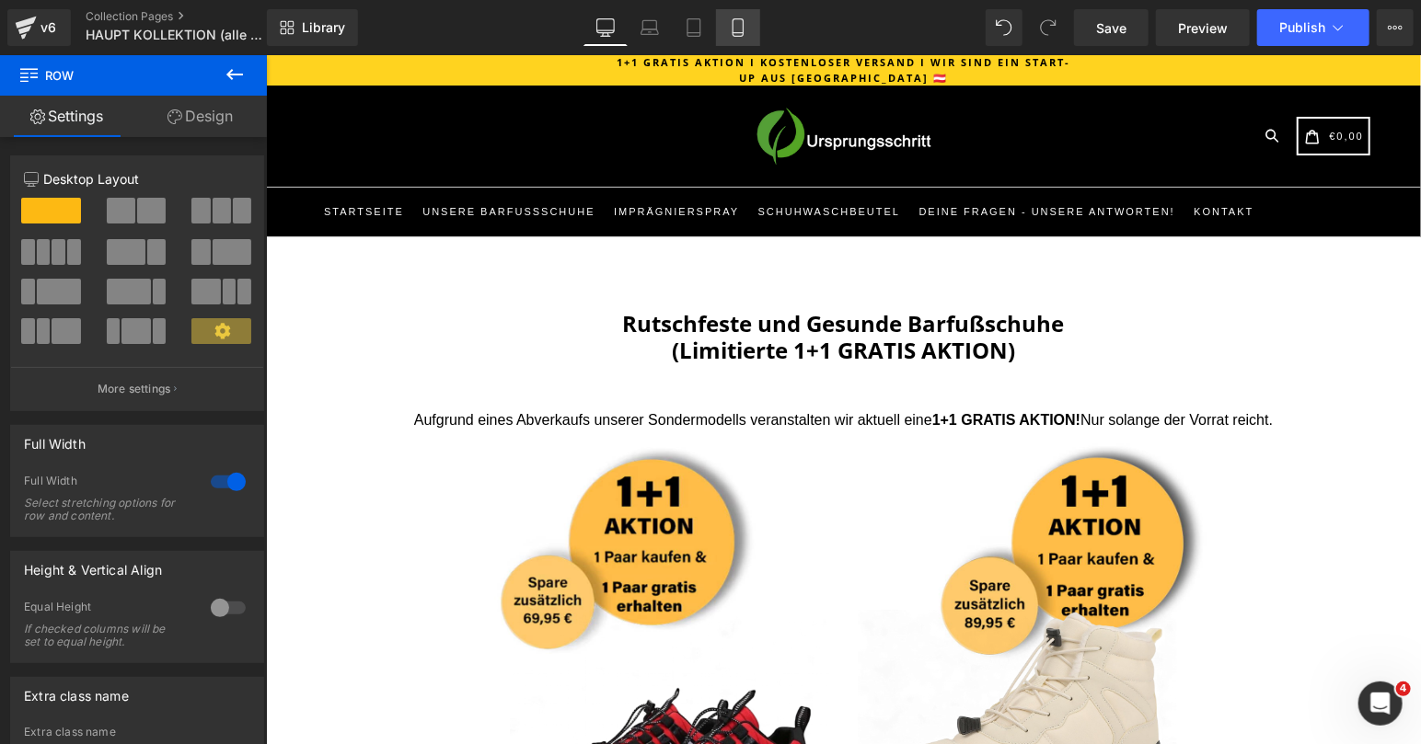
click at [740, 36] on icon at bounding box center [738, 27] width 18 height 18
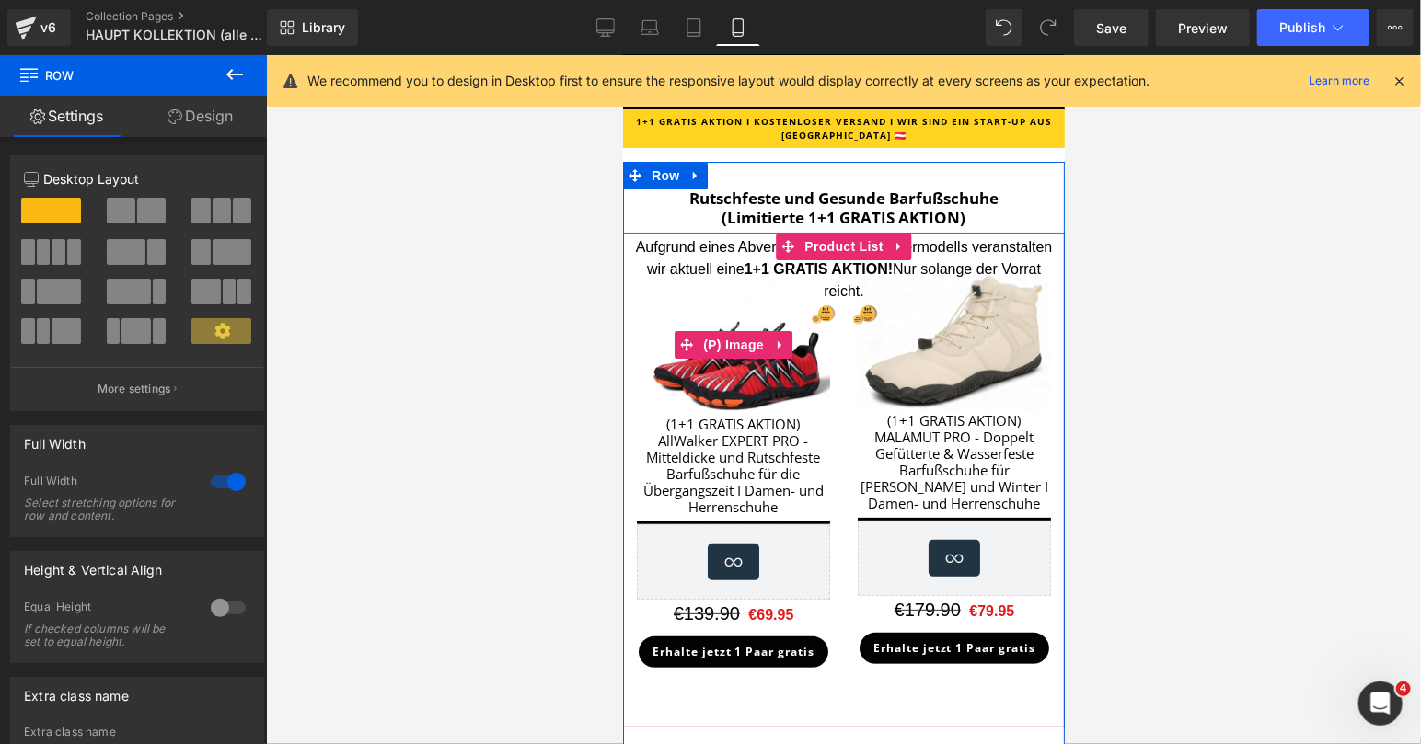
scroll to position [10, 0]
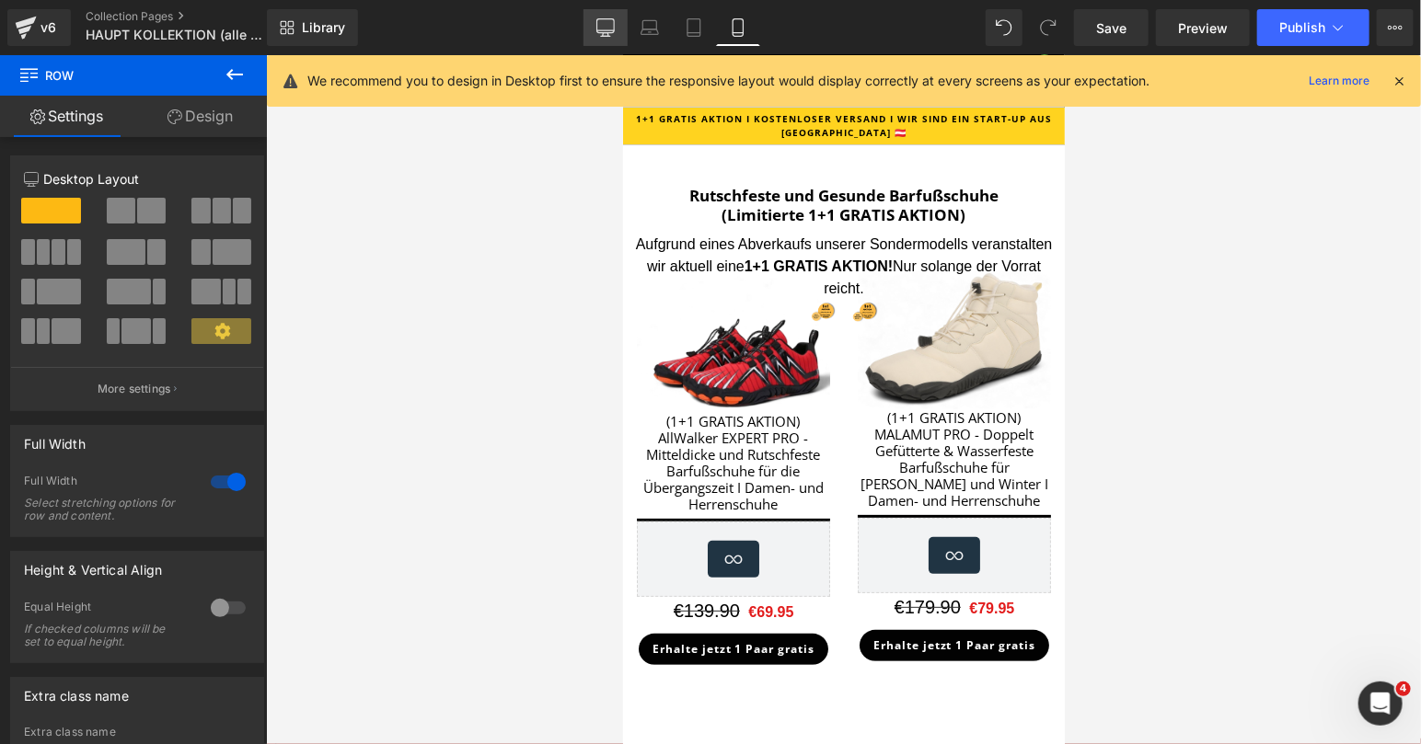
click at [604, 28] on icon at bounding box center [605, 27] width 18 height 18
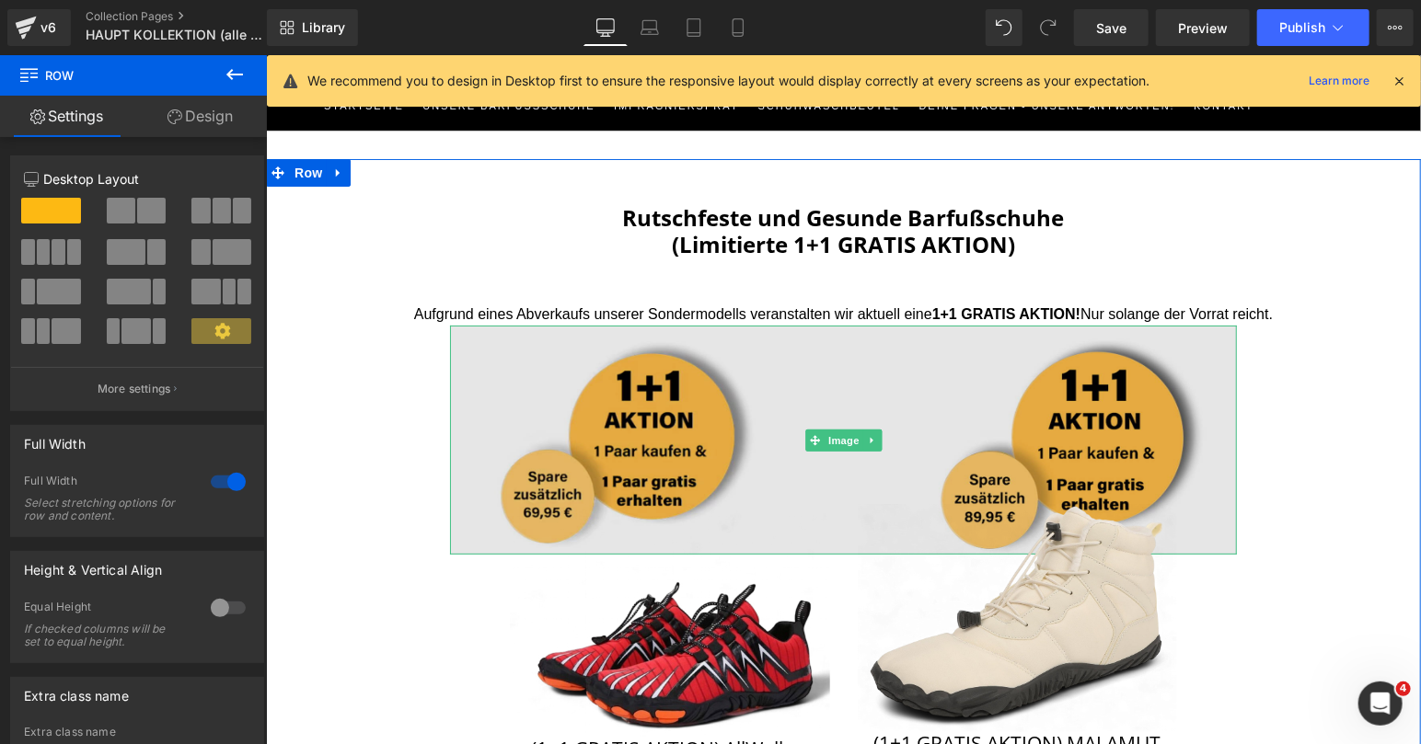
click at [674, 405] on img at bounding box center [842, 439] width 787 height 228
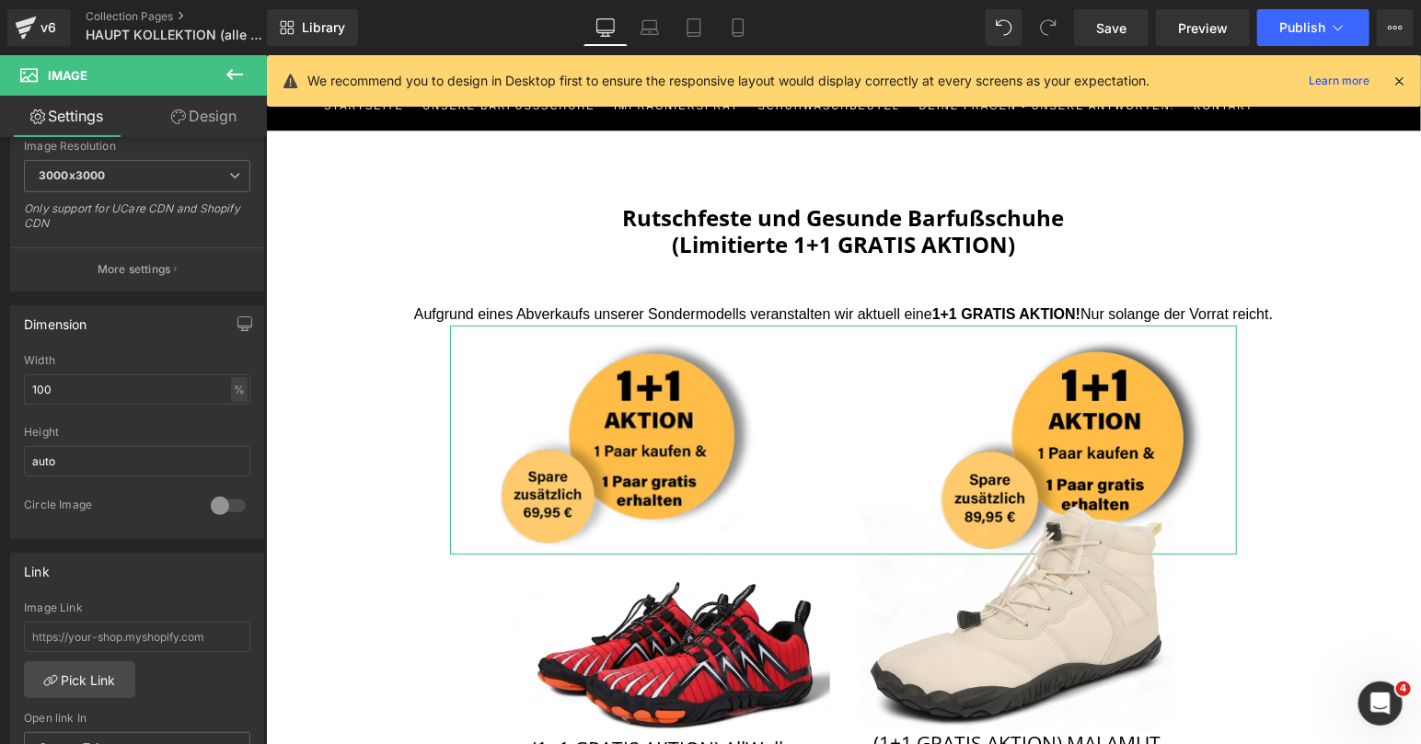
scroll to position [516, 0]
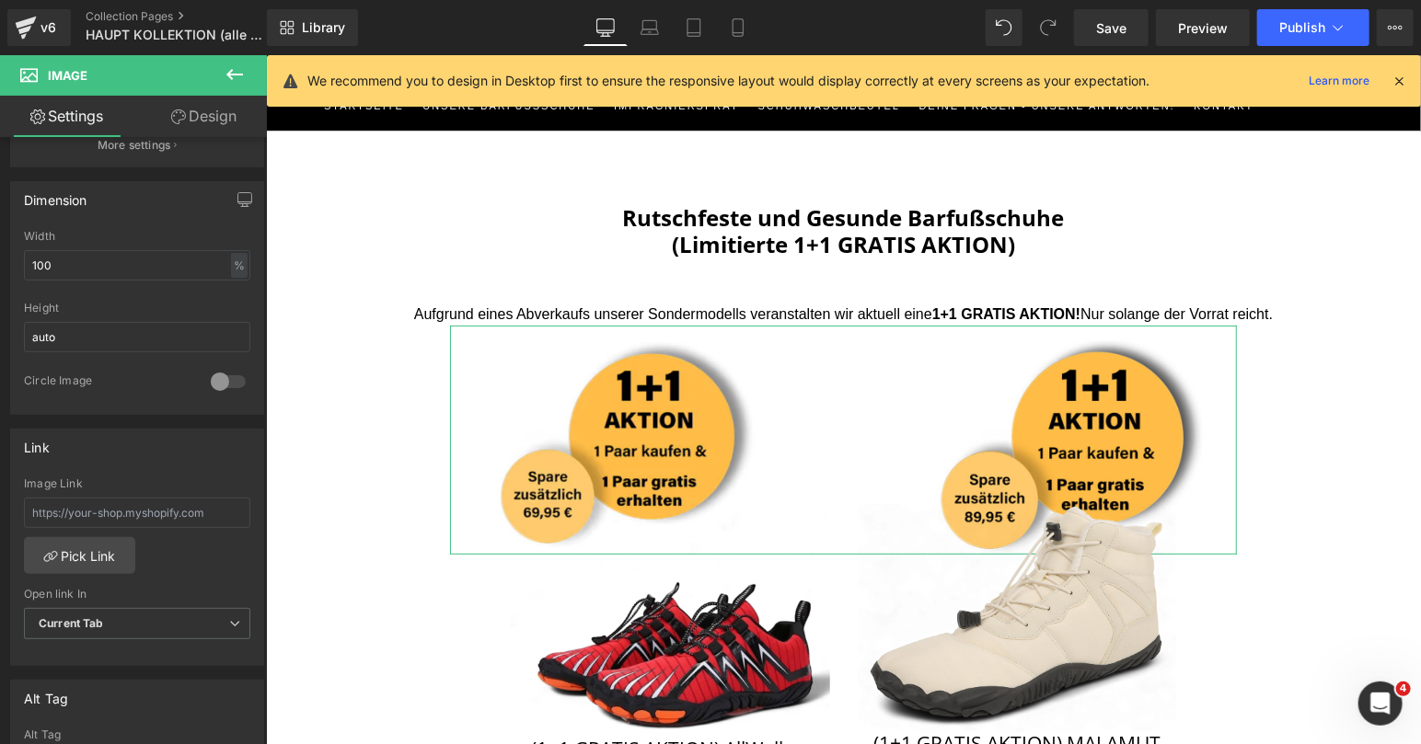
click at [212, 118] on link "Design" at bounding box center [203, 116] width 133 height 41
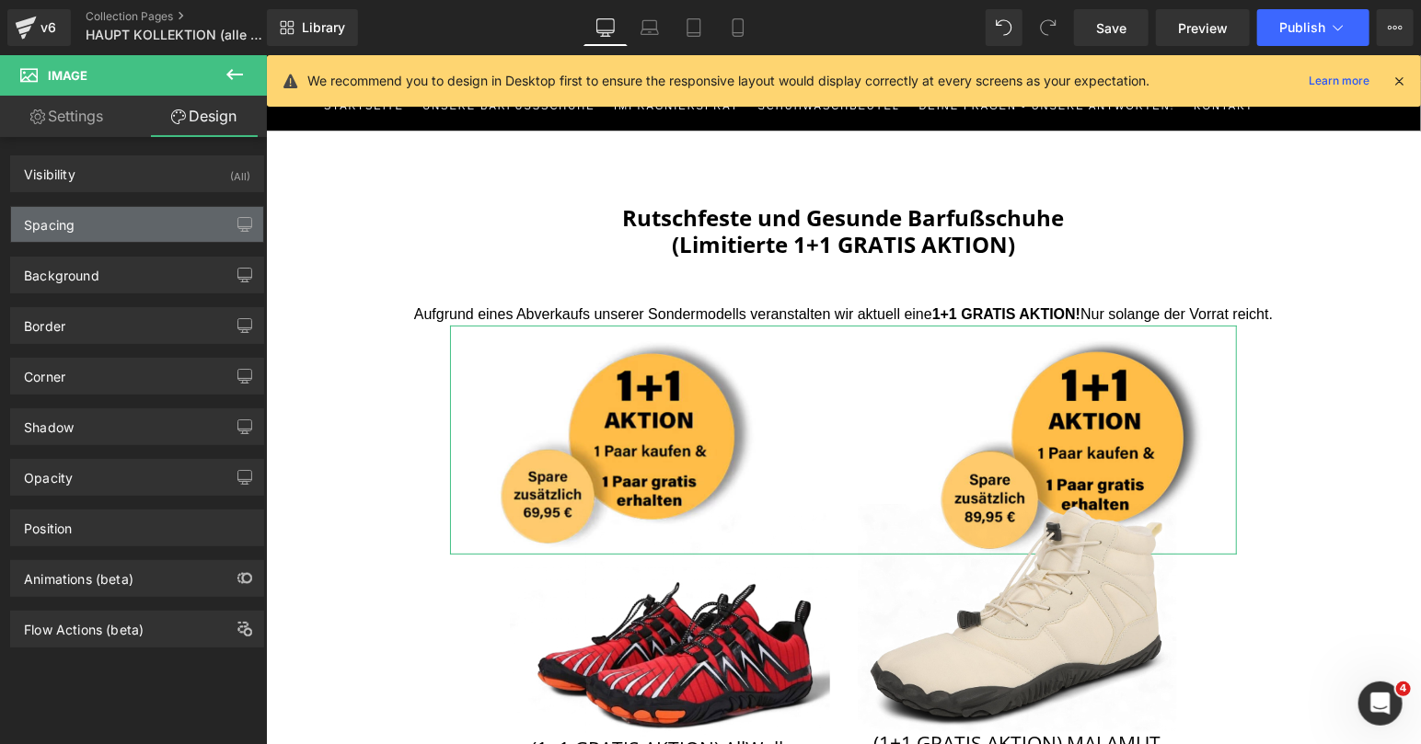
click at [131, 210] on div "Spacing" at bounding box center [137, 224] width 252 height 35
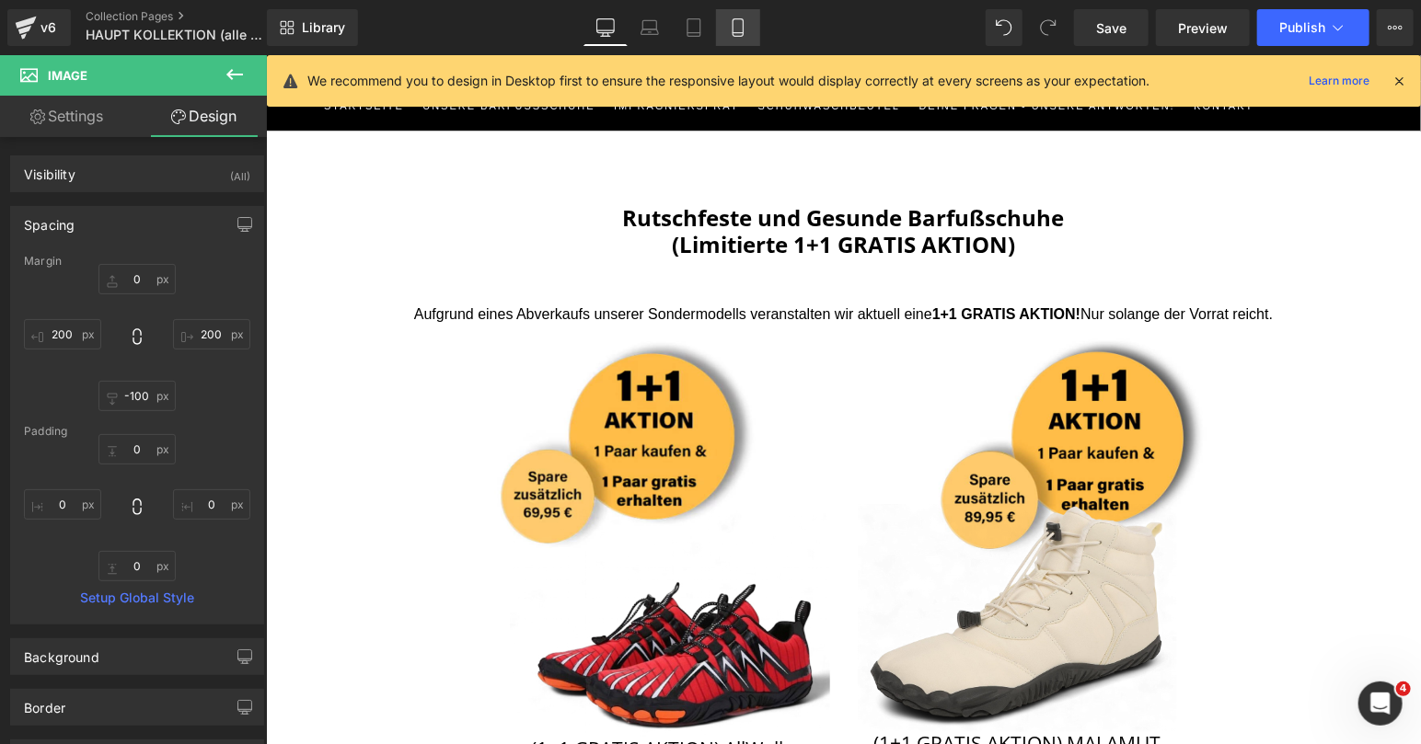
click at [727, 19] on link "Mobile" at bounding box center [738, 27] width 44 height 37
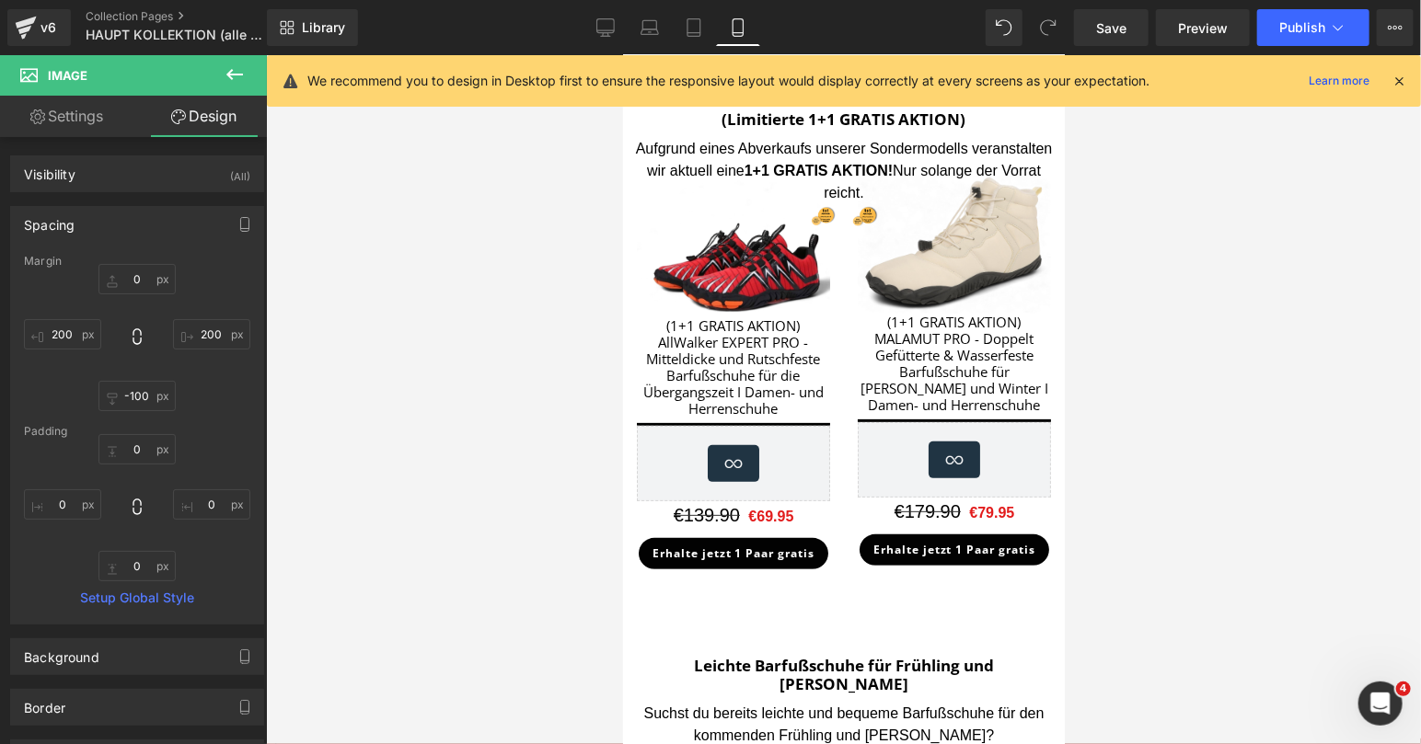
type input "0"
type input "200"
type input "-100"
type input "200"
type input "0"
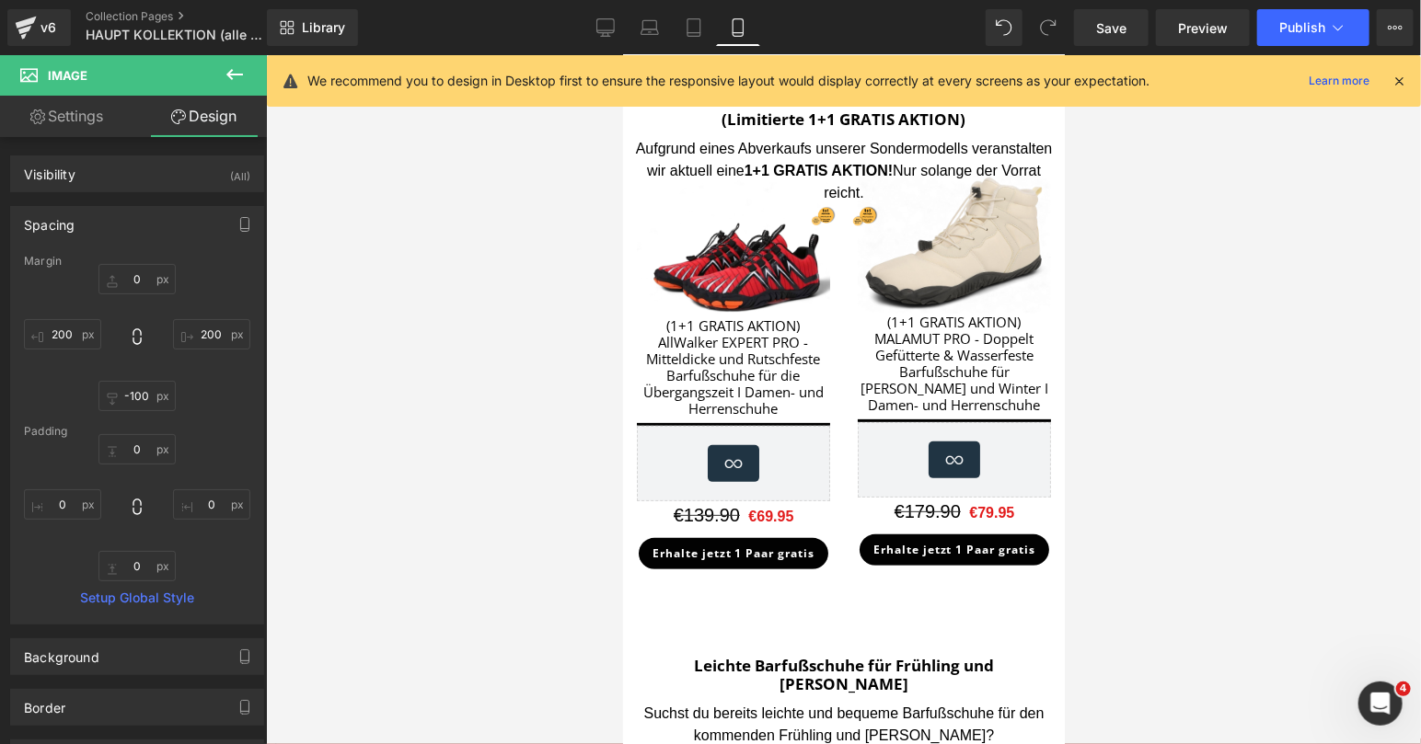
type input "0"
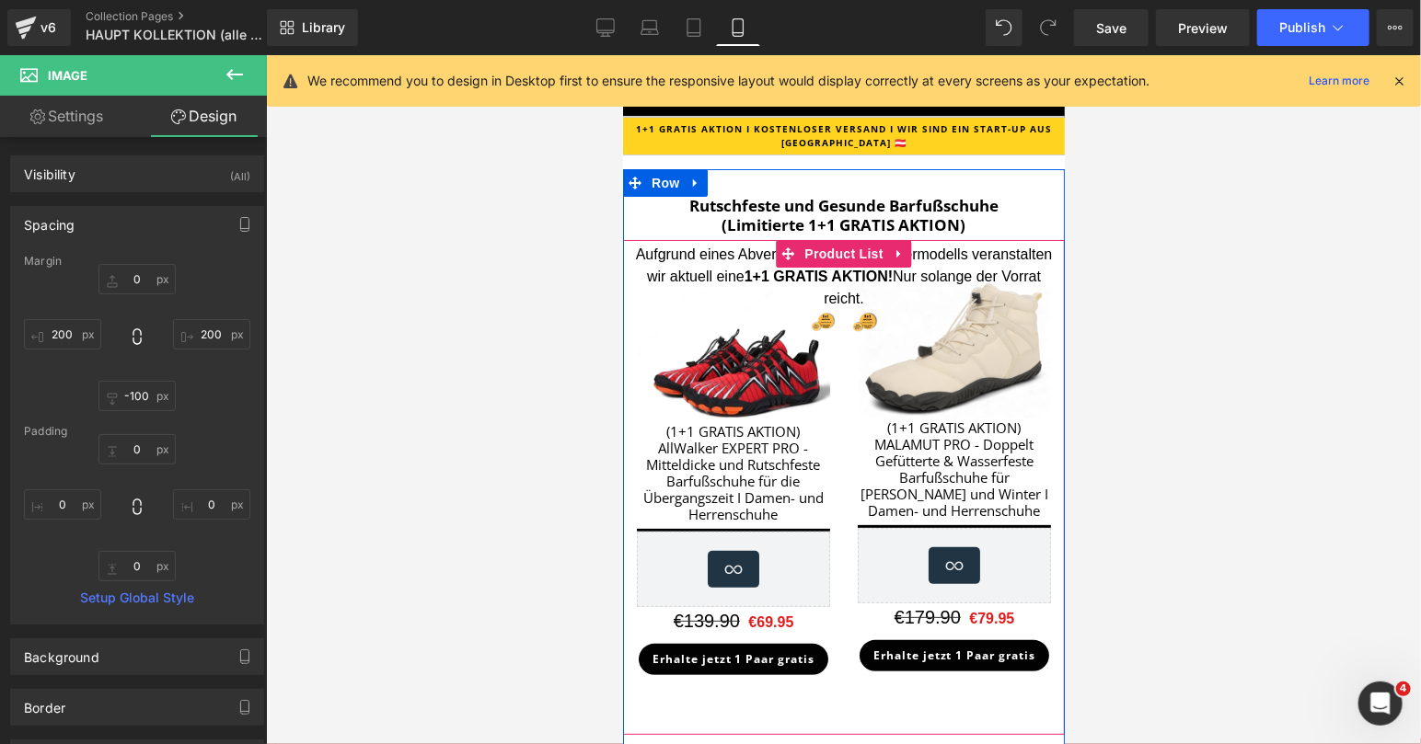
click at [824, 320] on img at bounding box center [732, 351] width 193 height 141
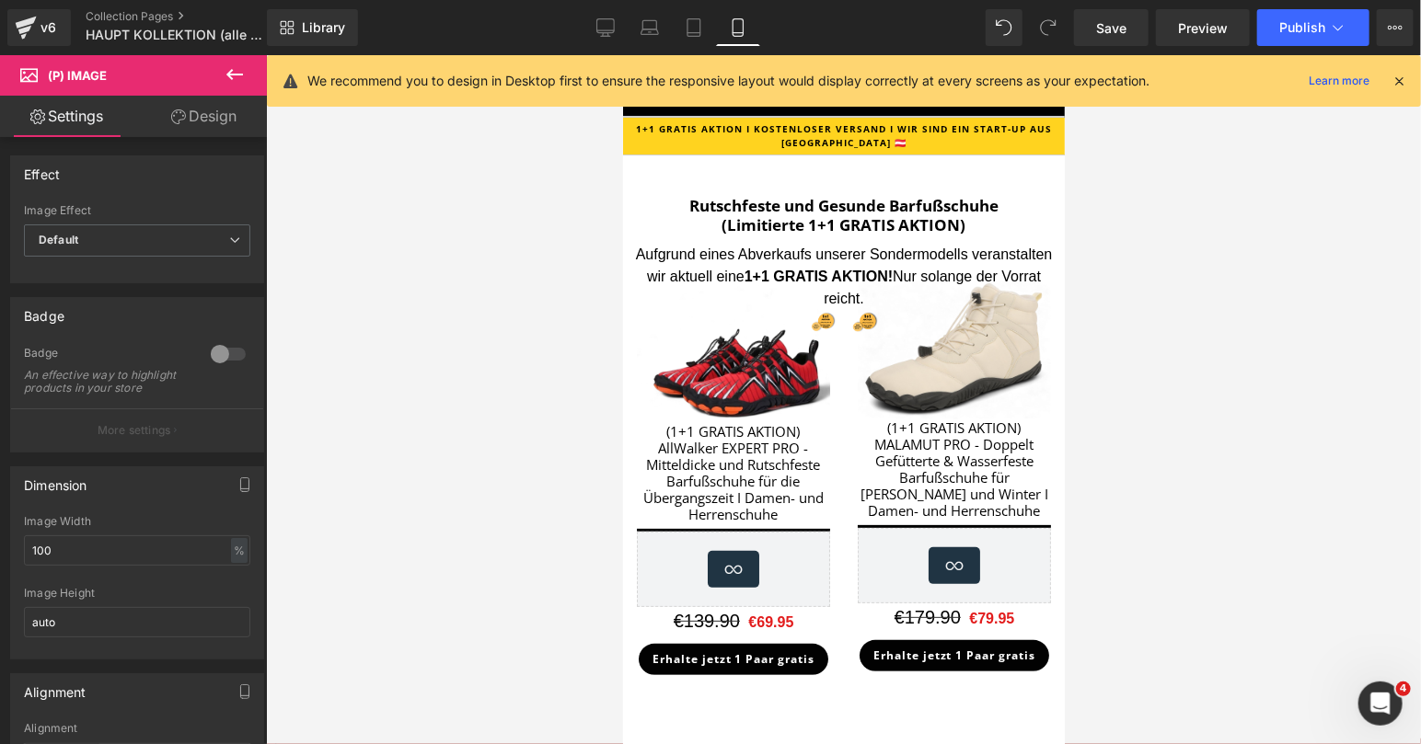
click at [225, 98] on link "Design" at bounding box center [203, 116] width 133 height 41
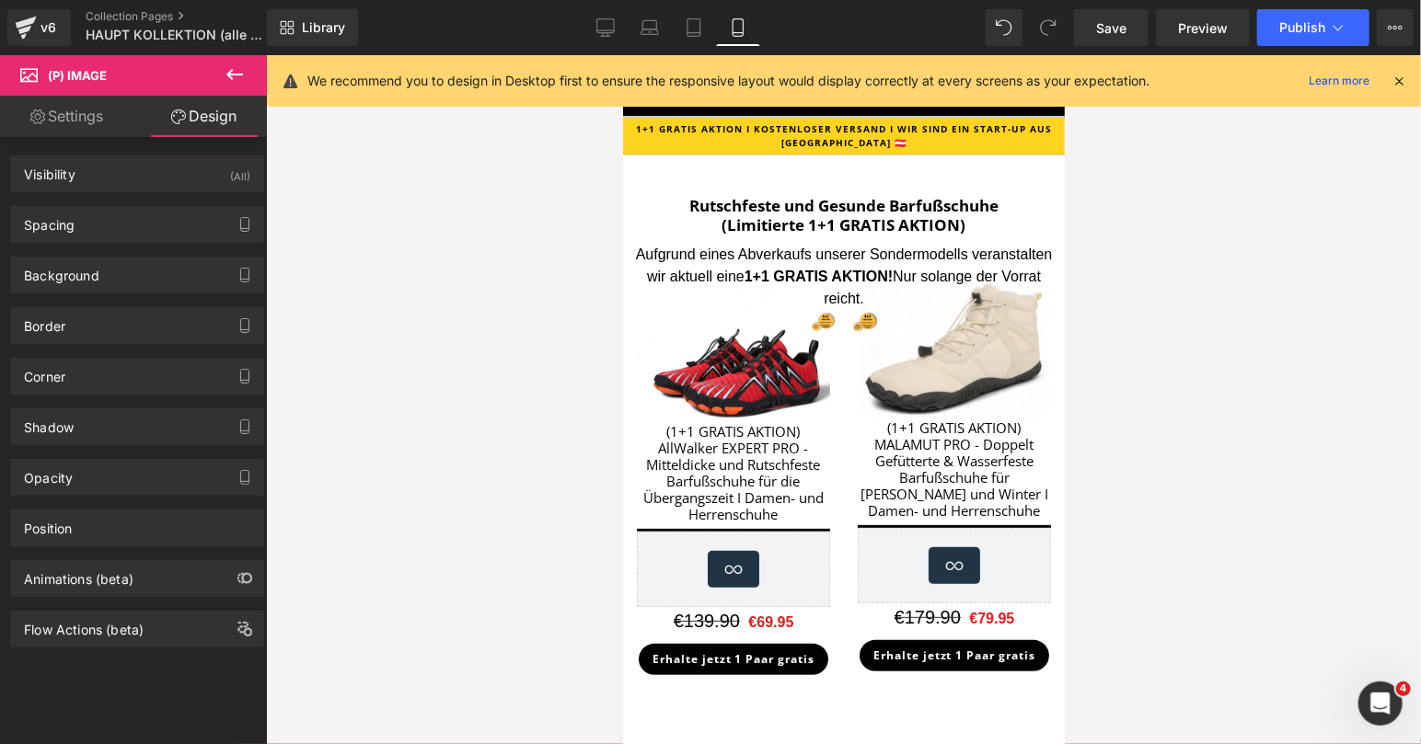
click at [137, 201] on div "Spacing [GEOGRAPHIC_DATA] 0px 0 0px 0 0px 0 0px 0 [GEOGRAPHIC_DATA] 0px 0 0px 0…" at bounding box center [137, 217] width 275 height 51
click at [126, 225] on div "Spacing" at bounding box center [137, 224] width 252 height 35
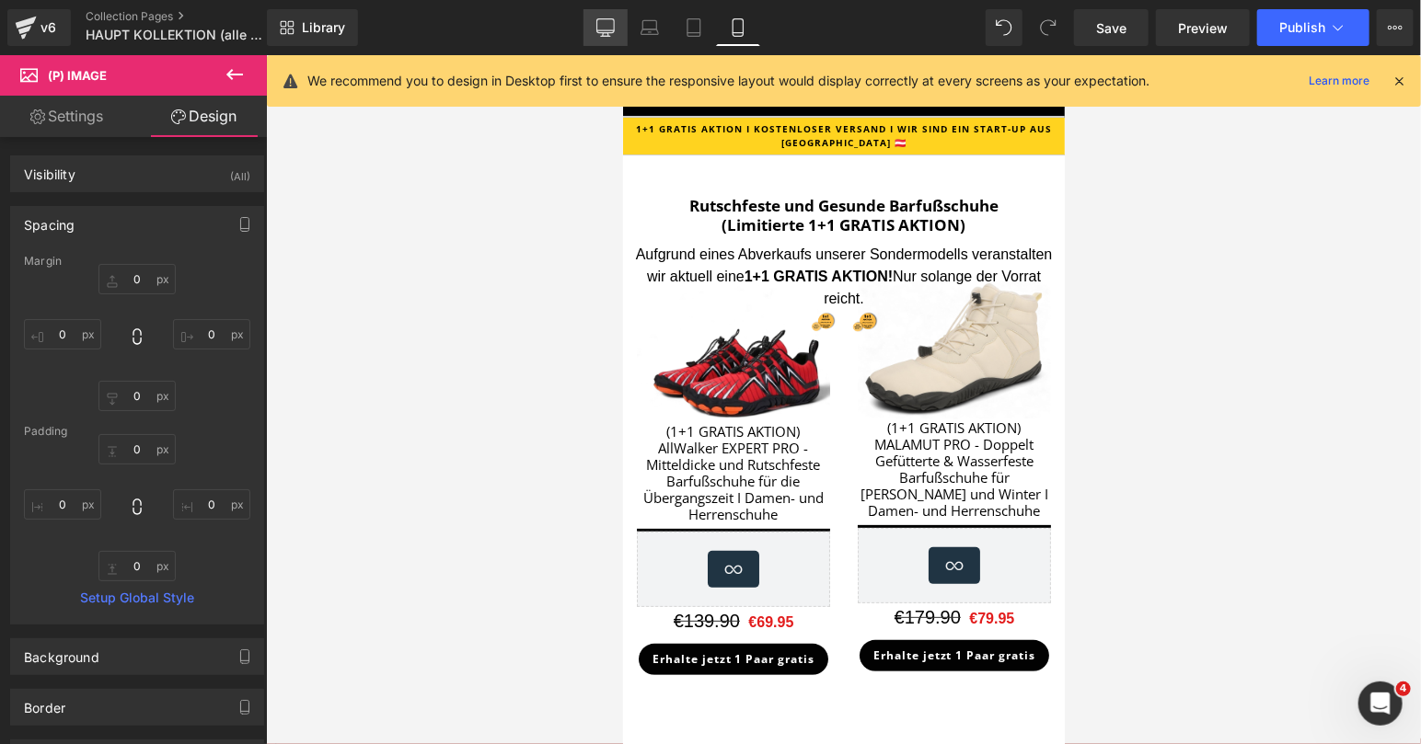
click at [606, 30] on icon at bounding box center [605, 30] width 17 height 0
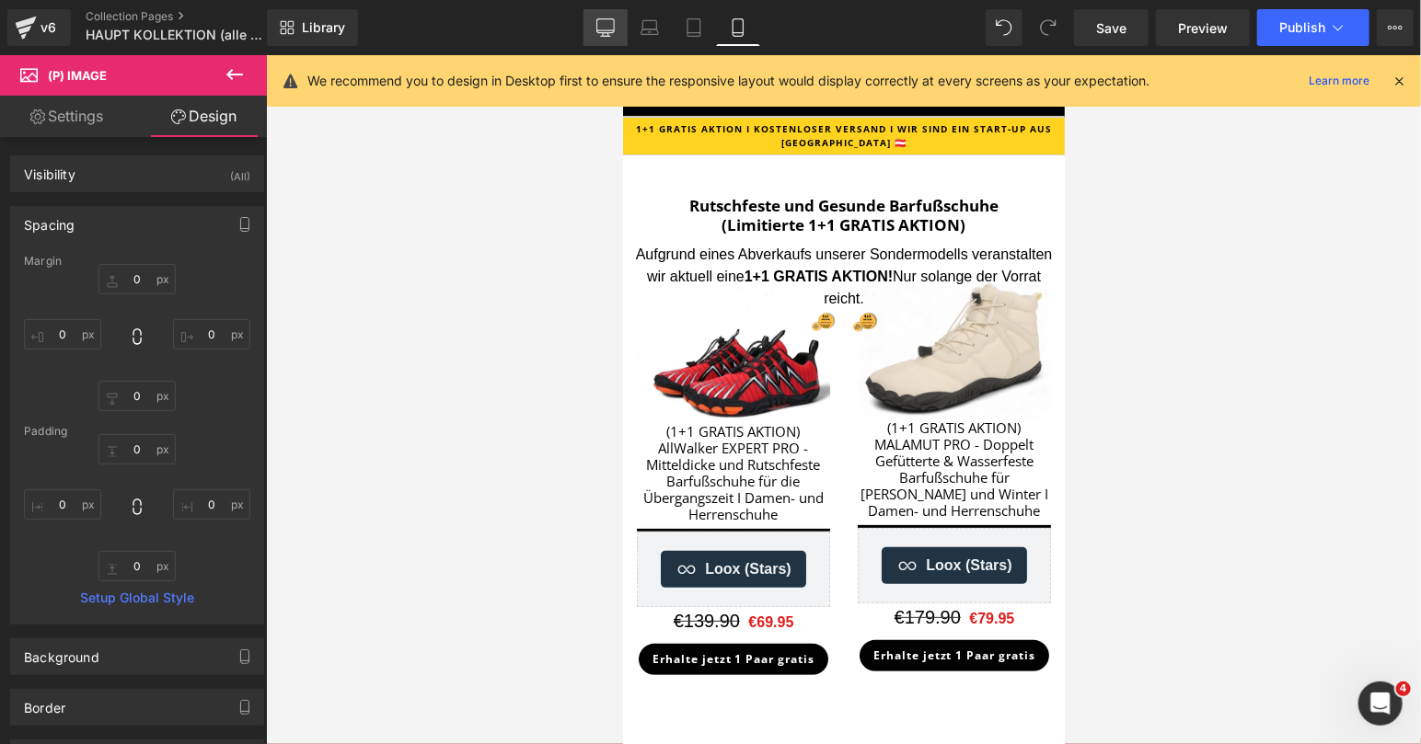
type input "0"
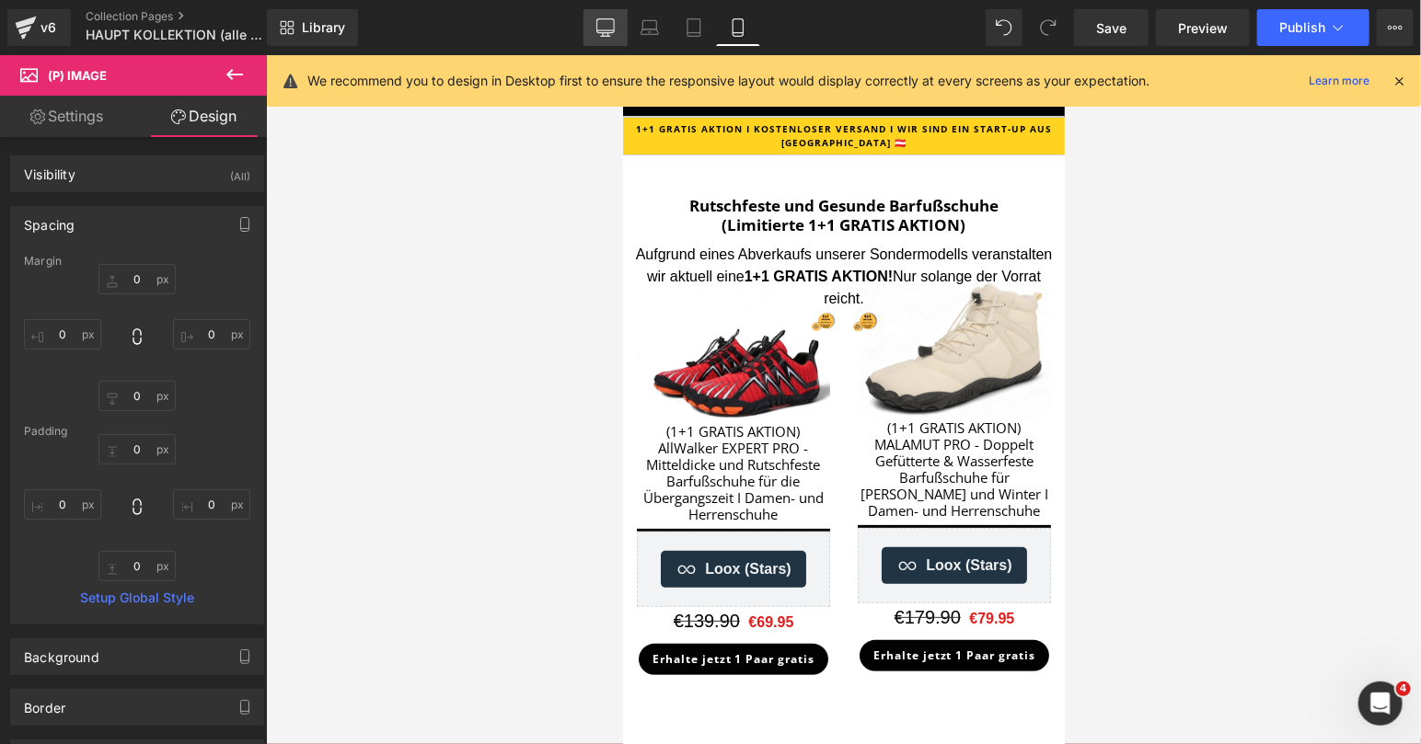
type input "0"
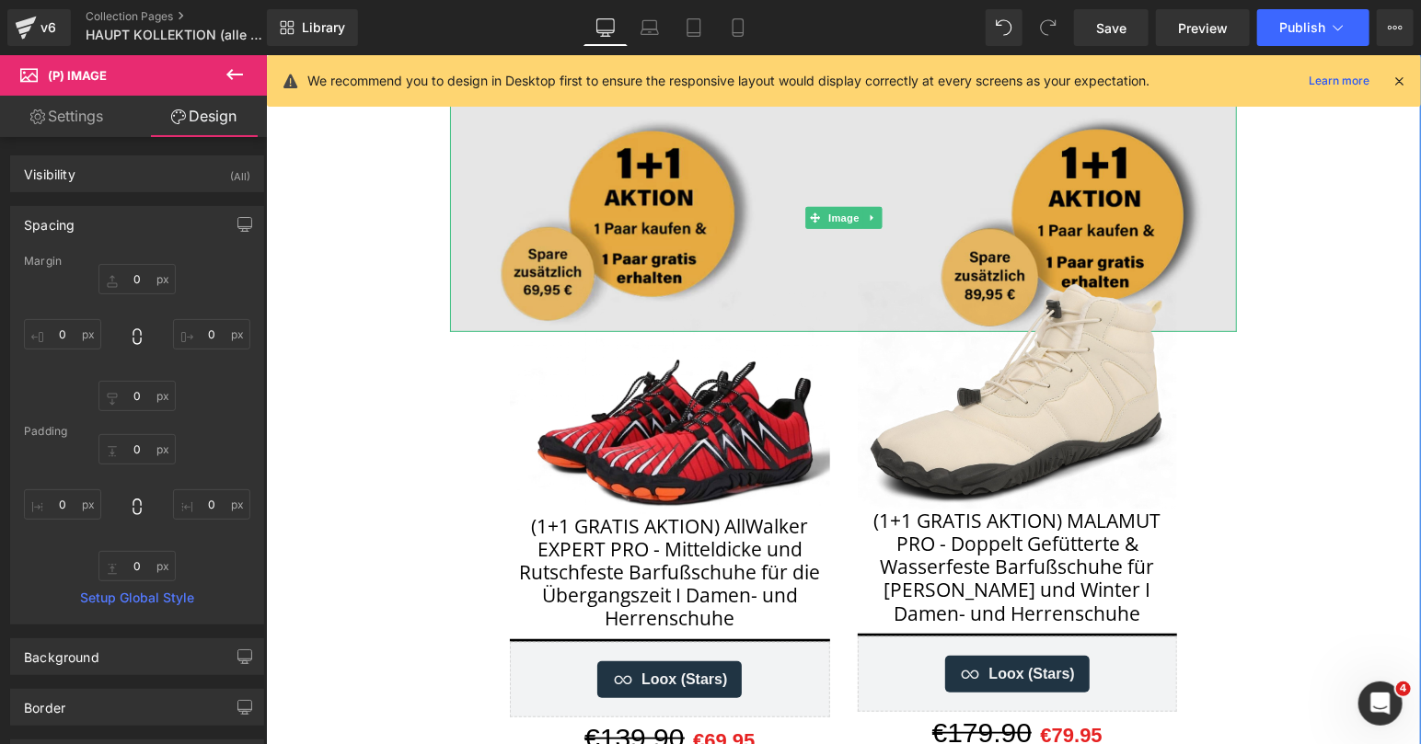
click at [672, 182] on img at bounding box center [842, 216] width 787 height 228
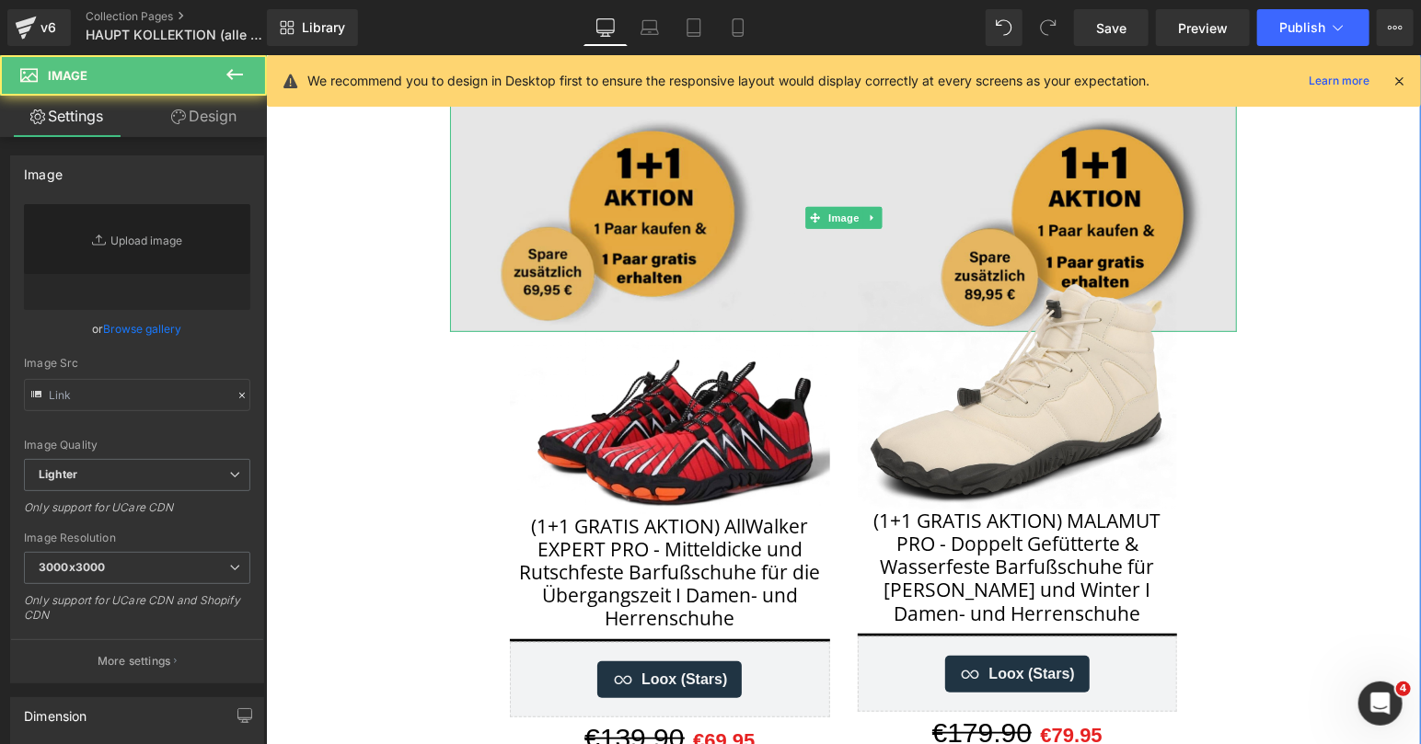
type input "[URL][DOMAIN_NAME]"
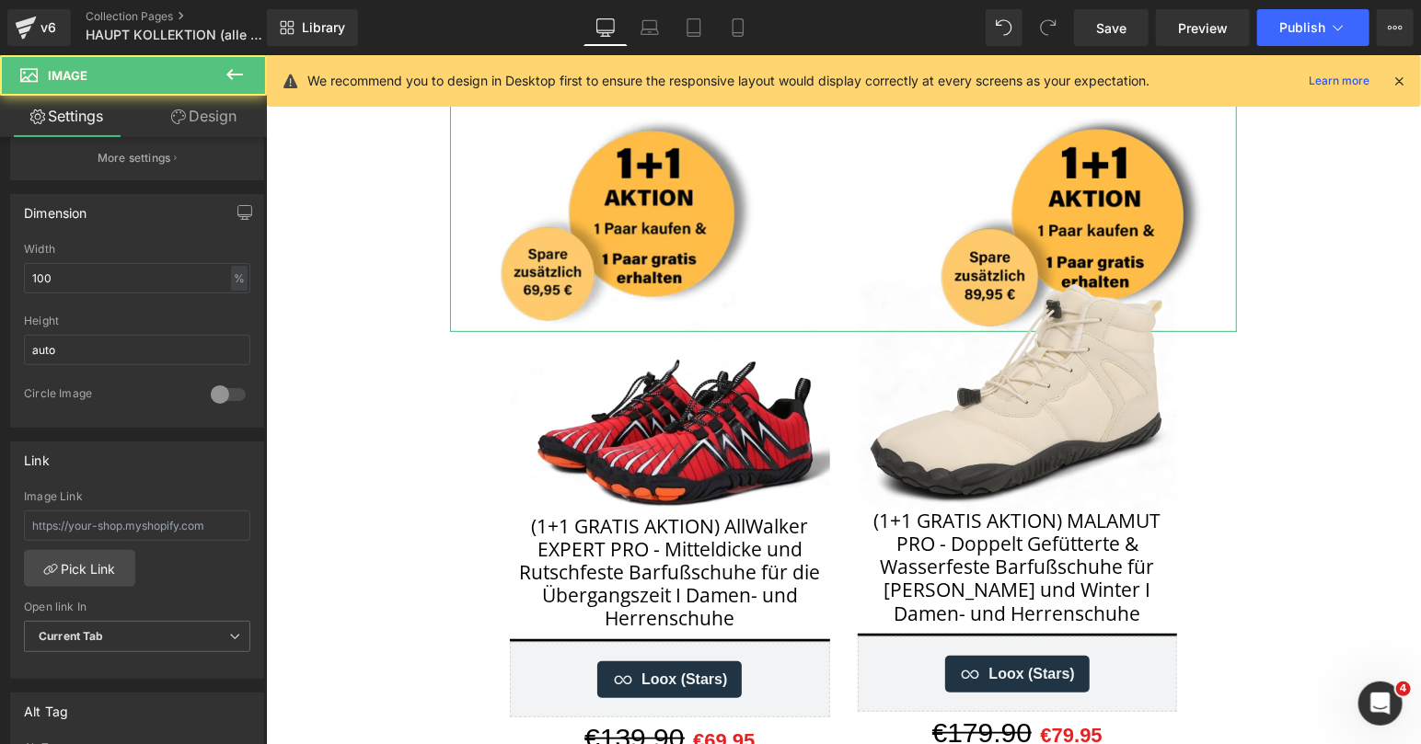
click at [219, 121] on link "Design" at bounding box center [203, 116] width 133 height 41
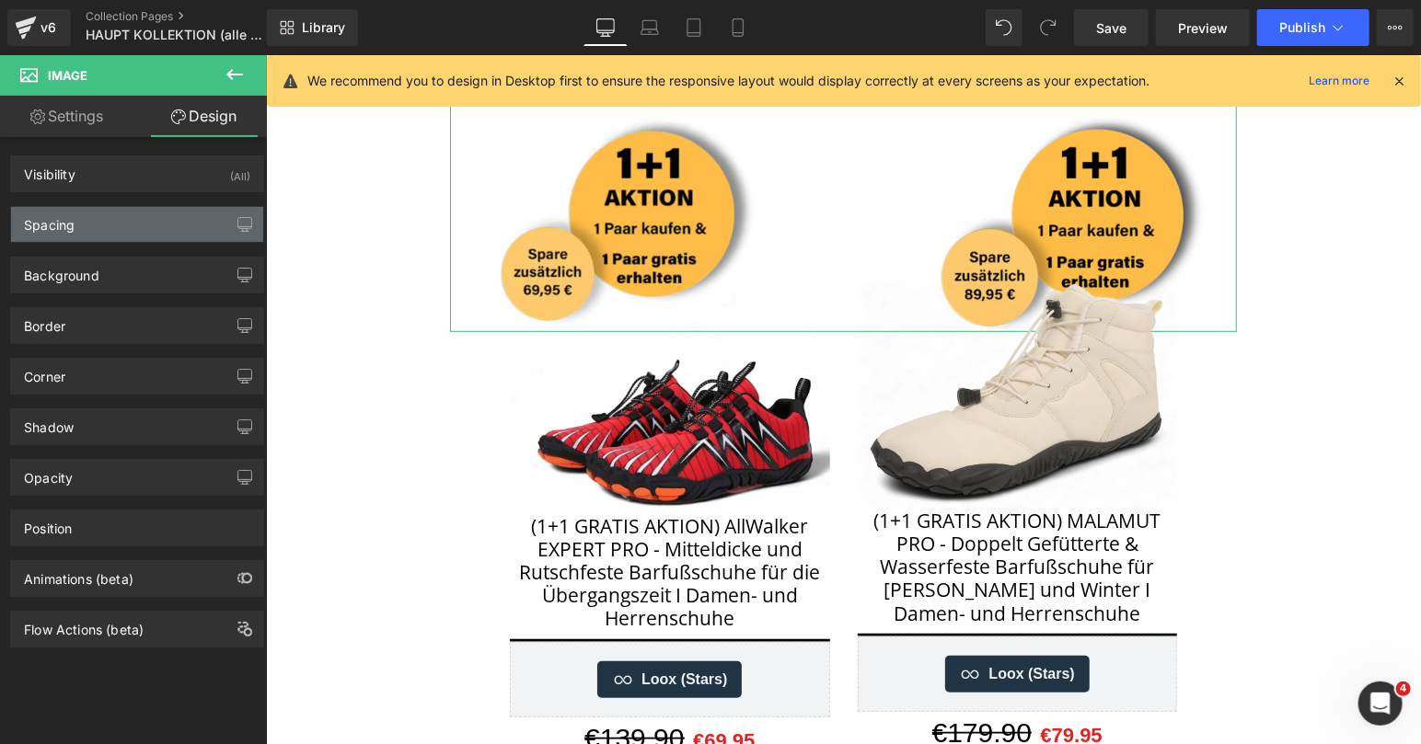
type input "0"
type input "200"
type input "-100"
type input "200"
type input "0"
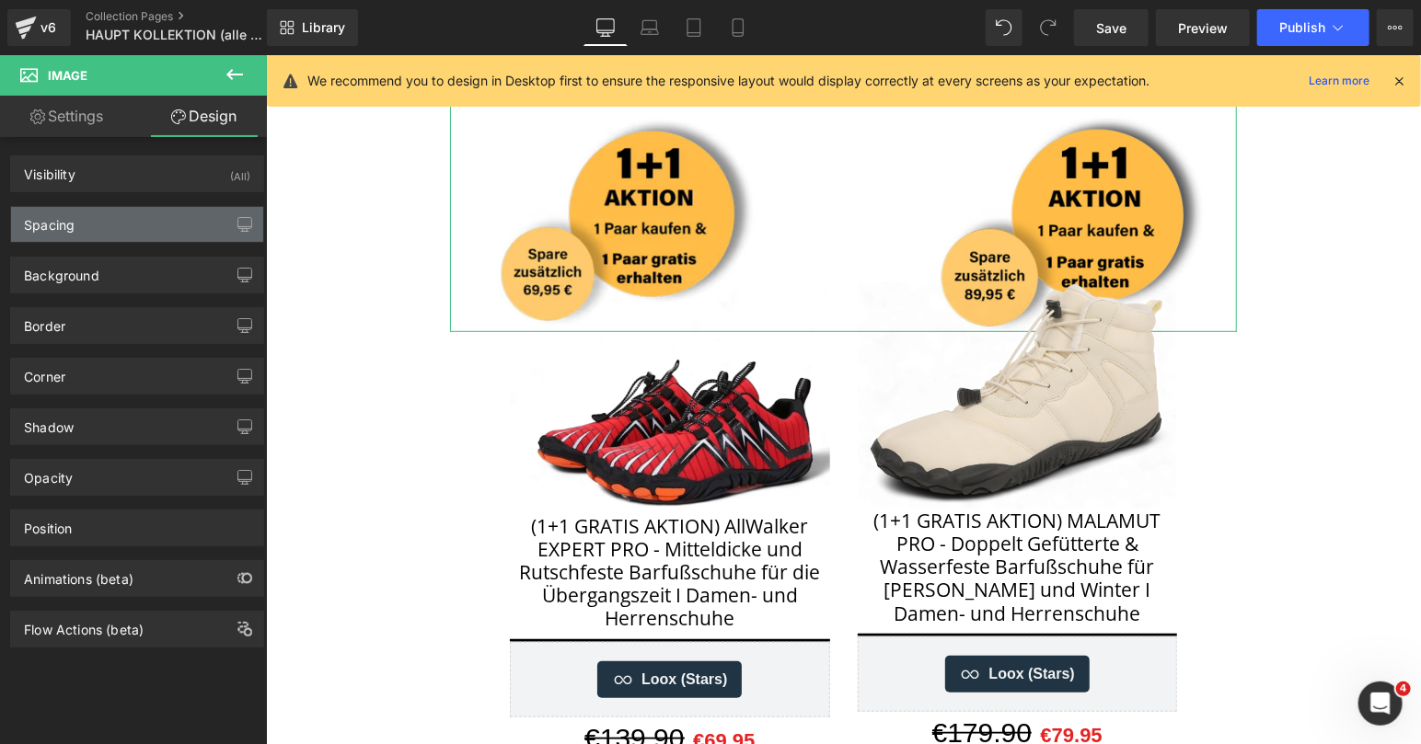
type input "0"
click at [109, 234] on div "Spacing" at bounding box center [137, 224] width 252 height 35
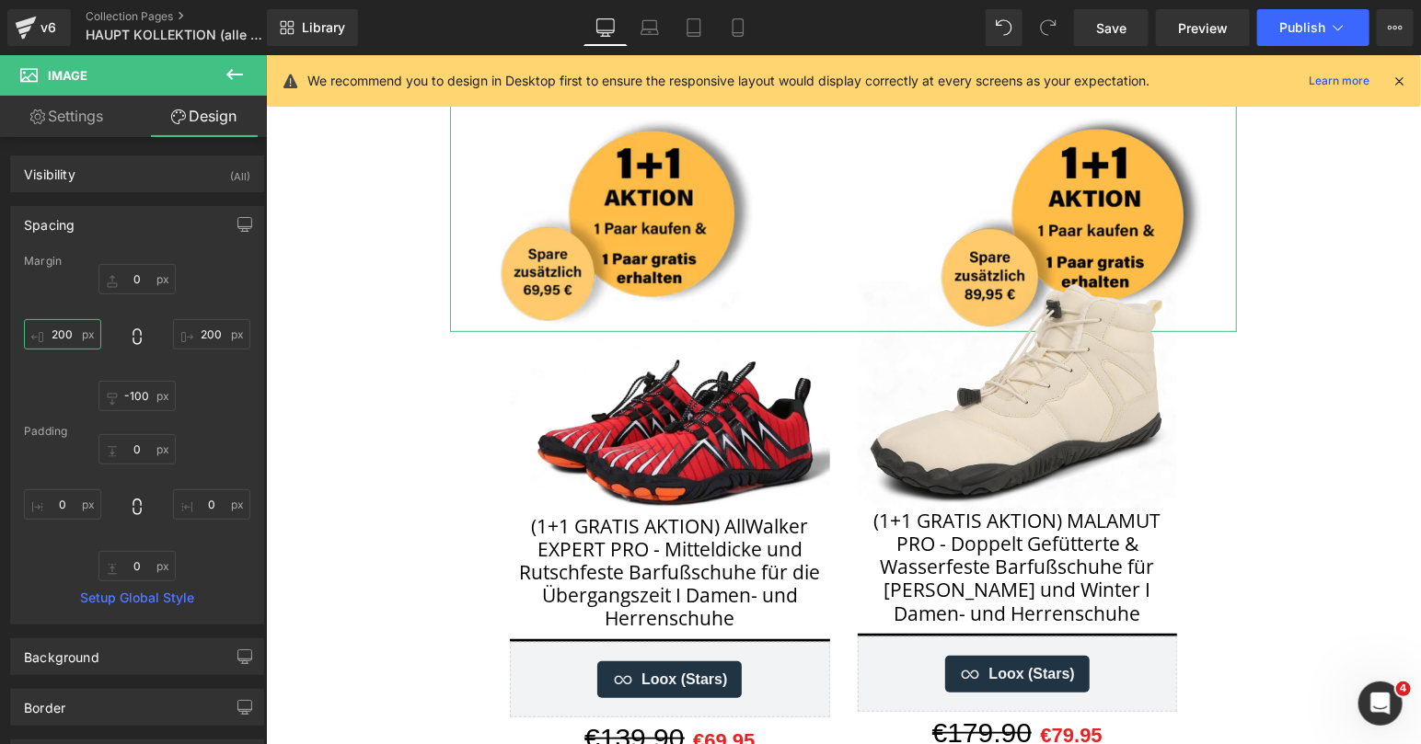
click at [55, 340] on input "200" at bounding box center [62, 334] width 77 height 30
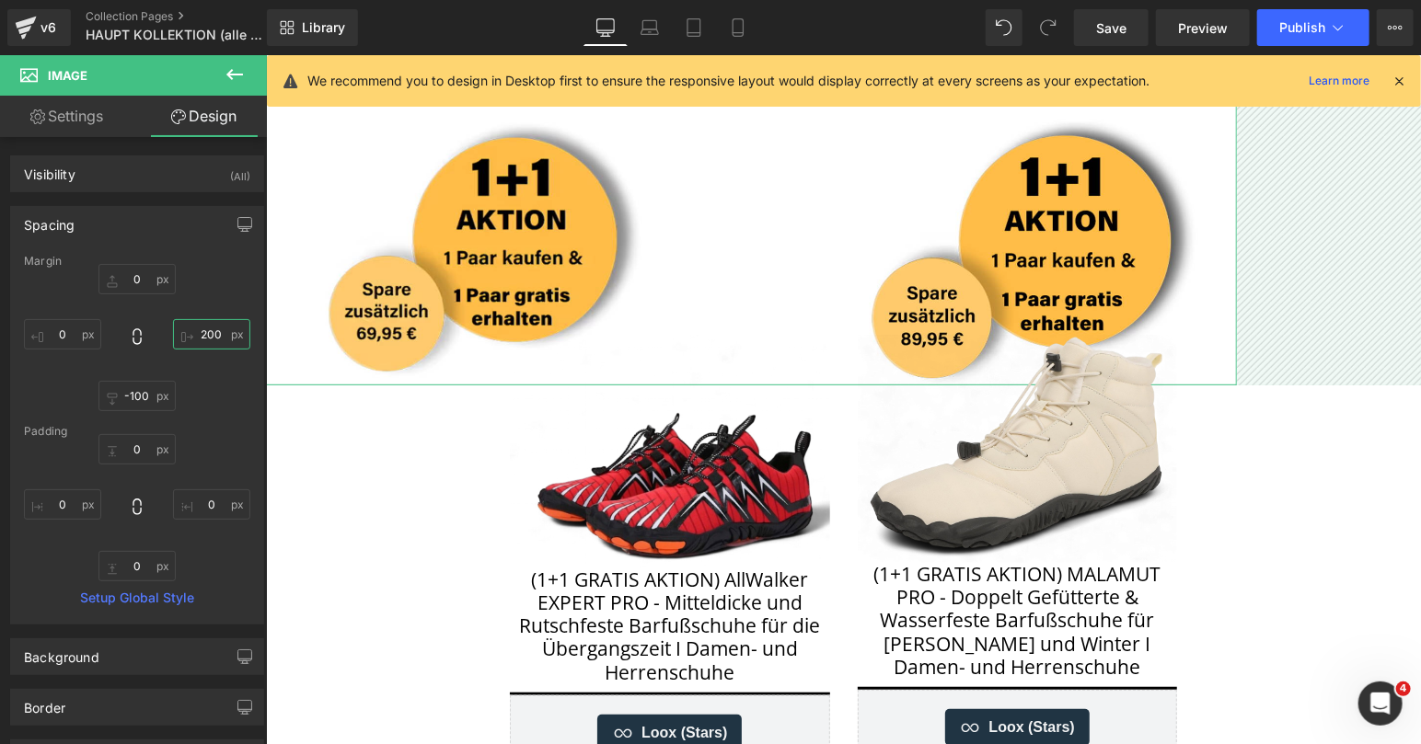
click at [206, 331] on input "200" at bounding box center [211, 334] width 77 height 30
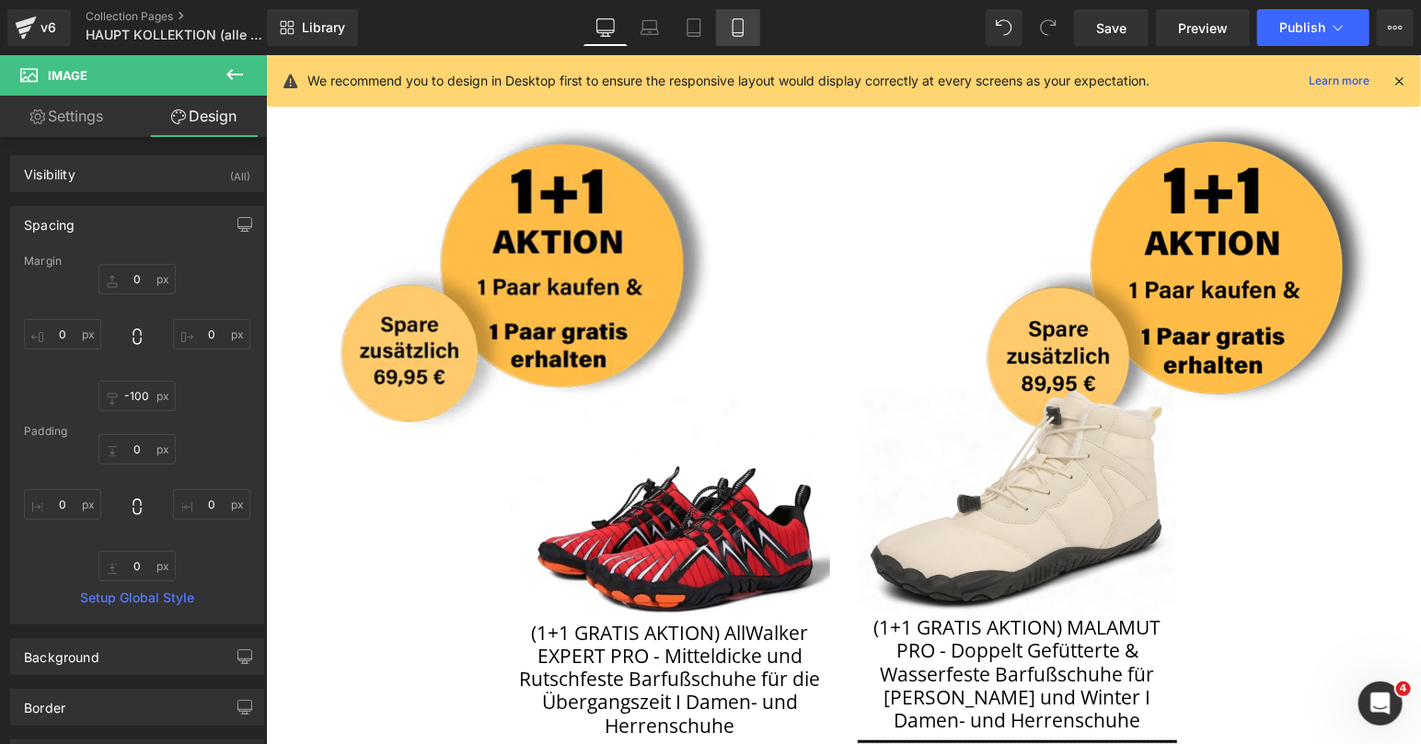
click at [738, 29] on icon at bounding box center [738, 27] width 18 height 18
type input "0"
type input "-100"
type input "0"
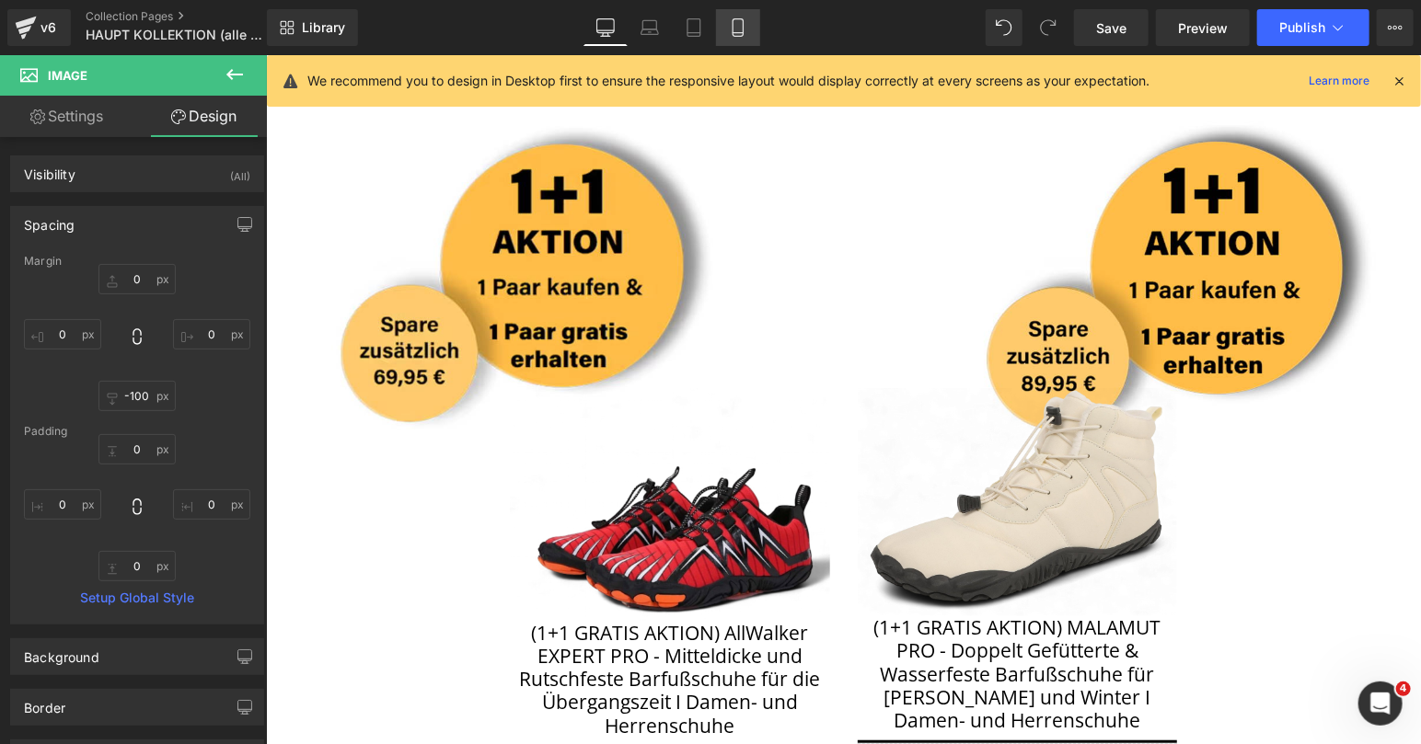
type input "0"
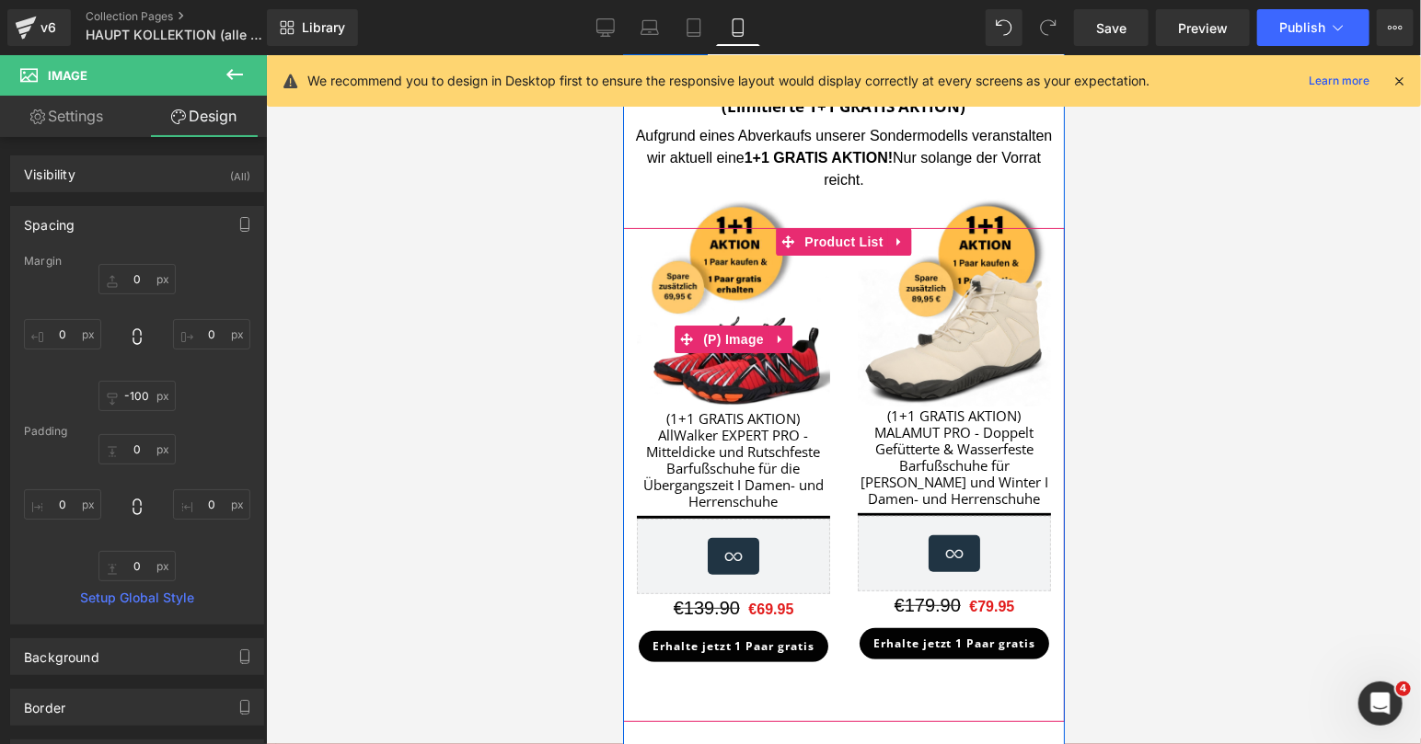
scroll to position [0, 0]
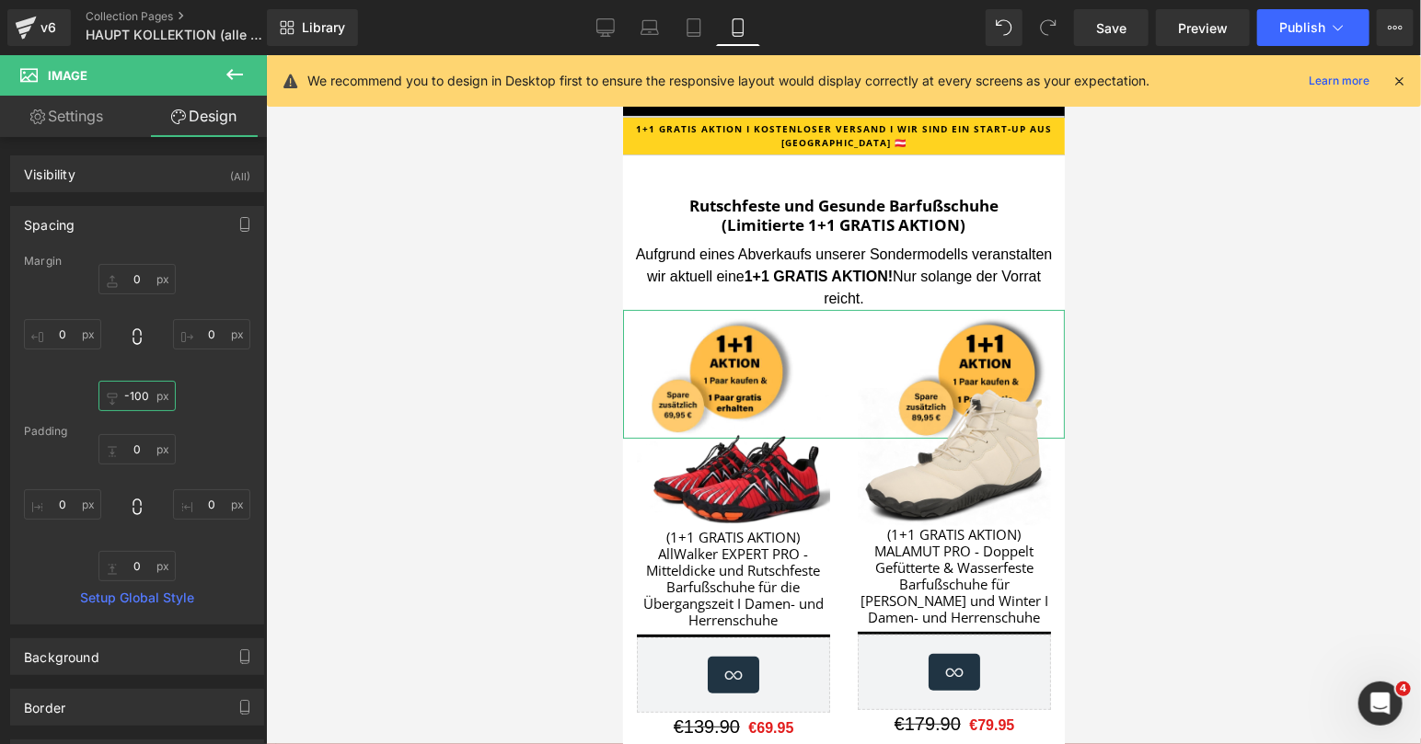
click at [135, 393] on input "-100" at bounding box center [136, 396] width 77 height 30
type input "-"
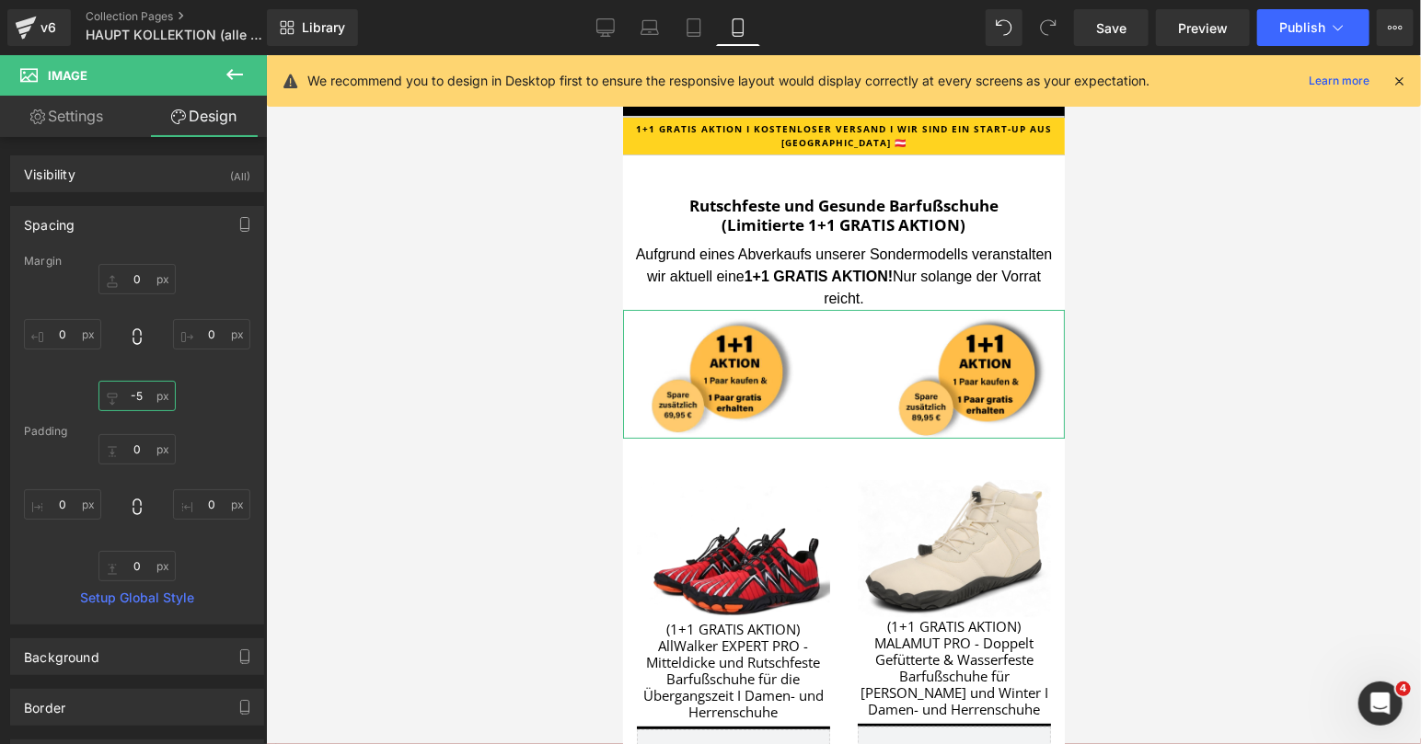
type input "-50"
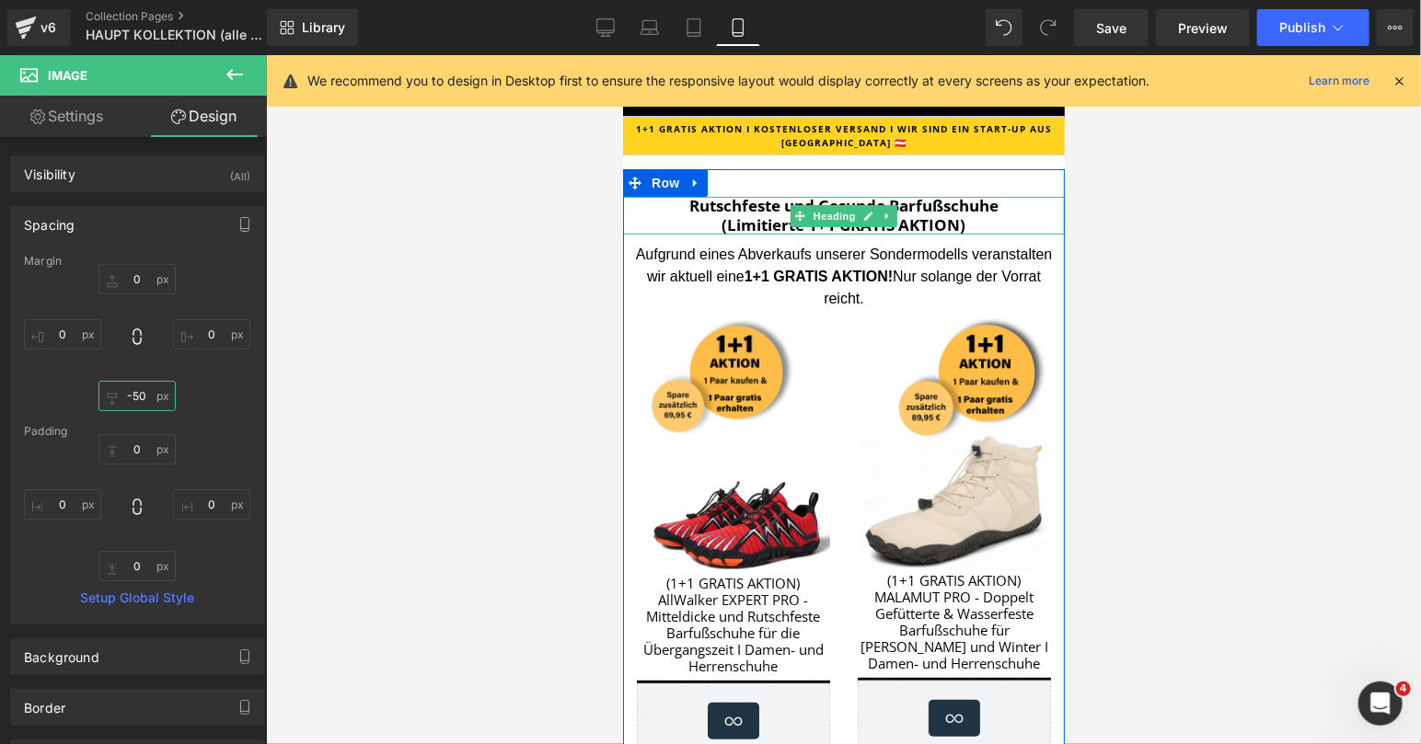
click at [955, 217] on strong "Rutschfeste und Gesunde Barfußschuhe (Limitierte 1+1 GRATIS AKTION)" at bounding box center [842, 214] width 309 height 40
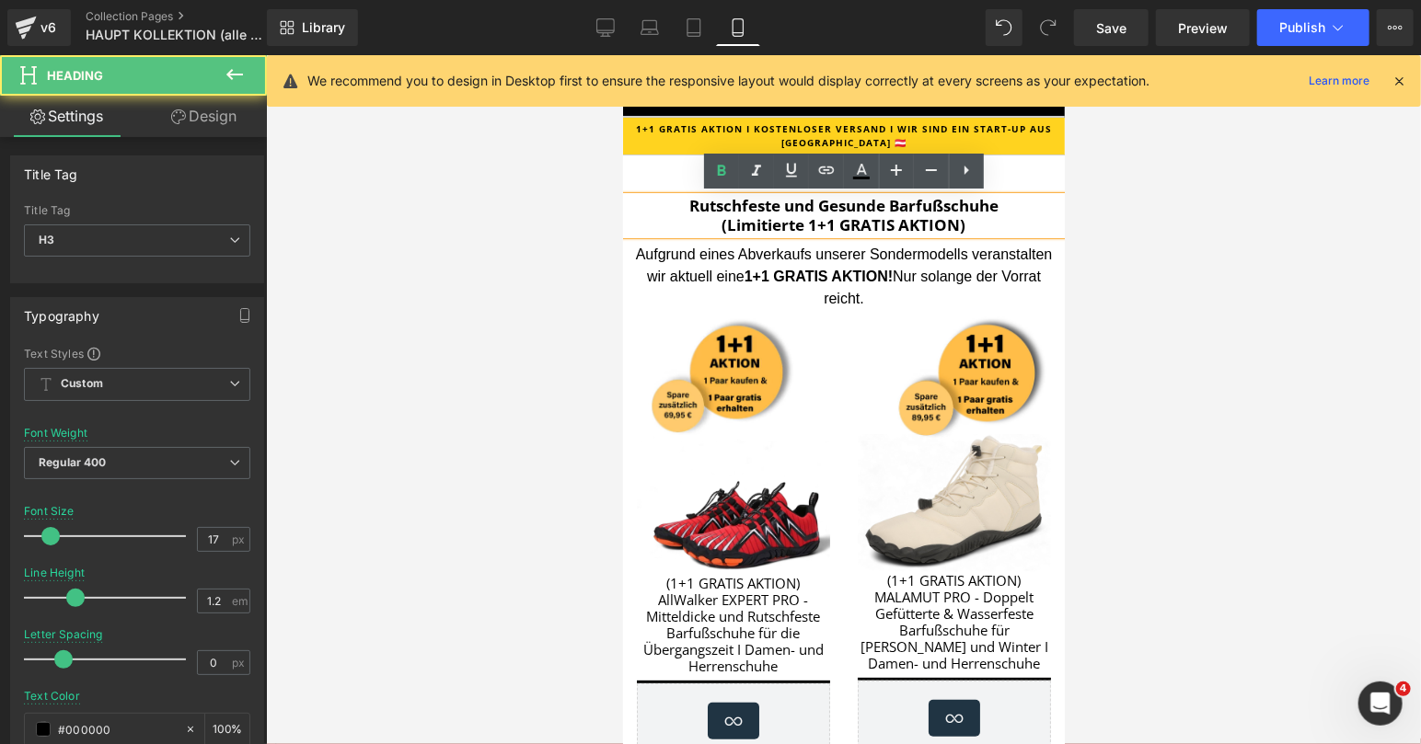
scroll to position [203, 0]
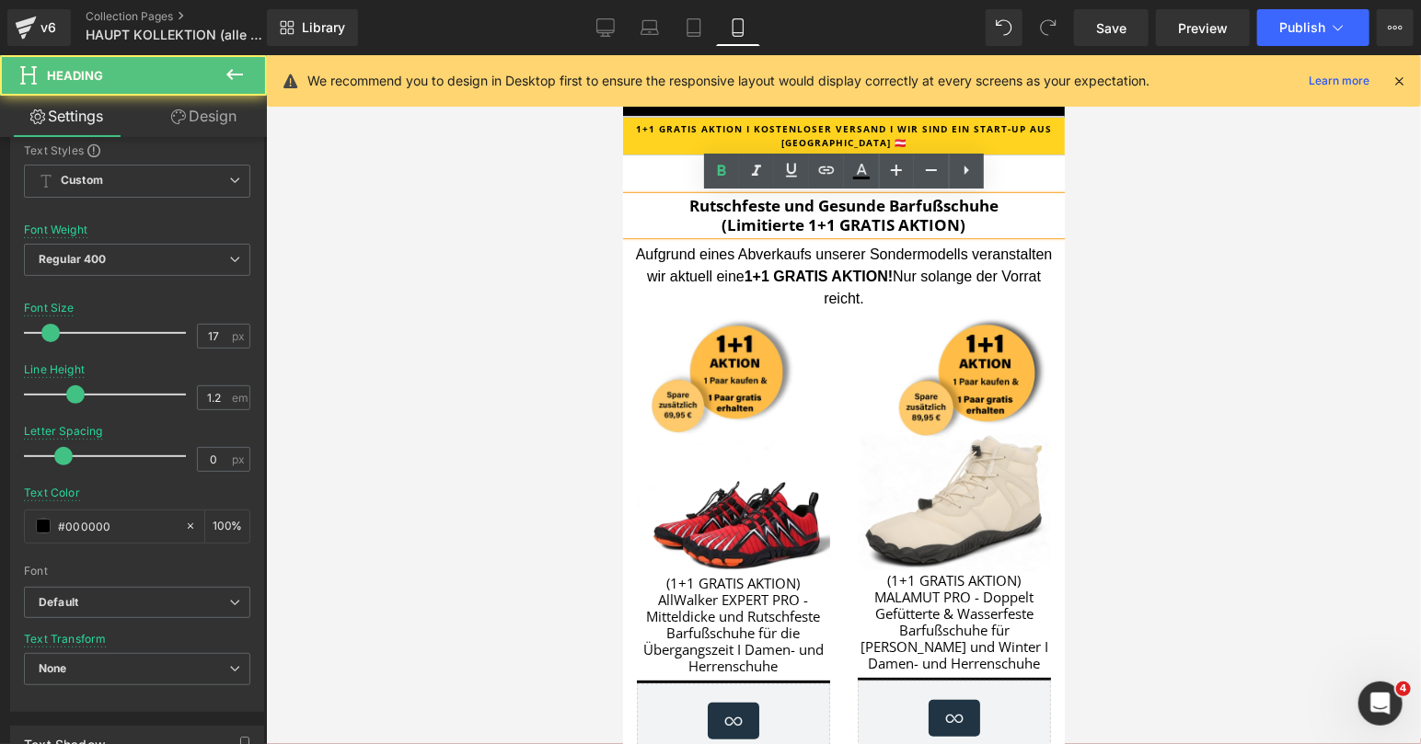
click at [1007, 202] on h3 "Rutschfeste und Gesunde Barfußschuhe (Limitierte 1+1 GRATIS AKTION)" at bounding box center [843, 215] width 442 height 38
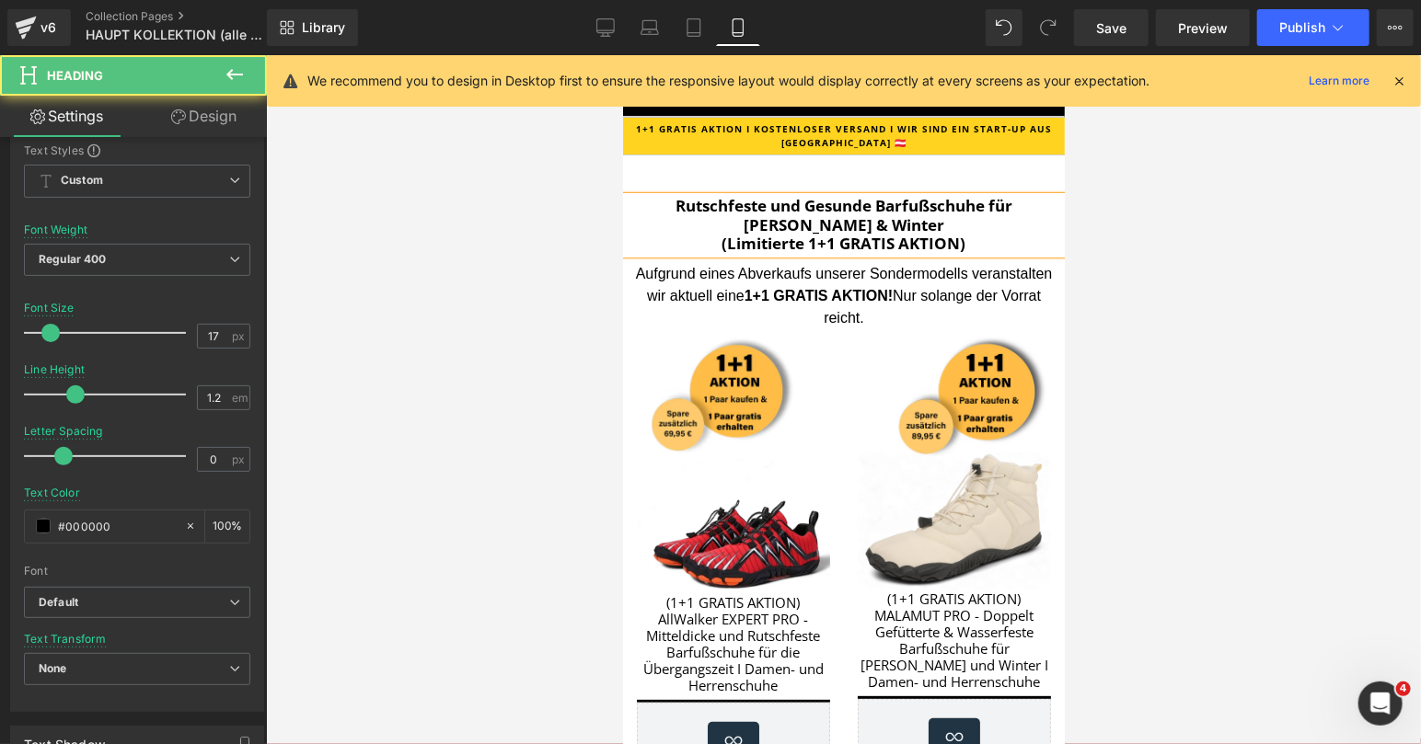
click at [1009, 252] on div "Rutschfeste und Gesunde Barfußschuhe für [PERSON_NAME] & Winter (Limitierte 1+1…" at bounding box center [843, 224] width 442 height 56
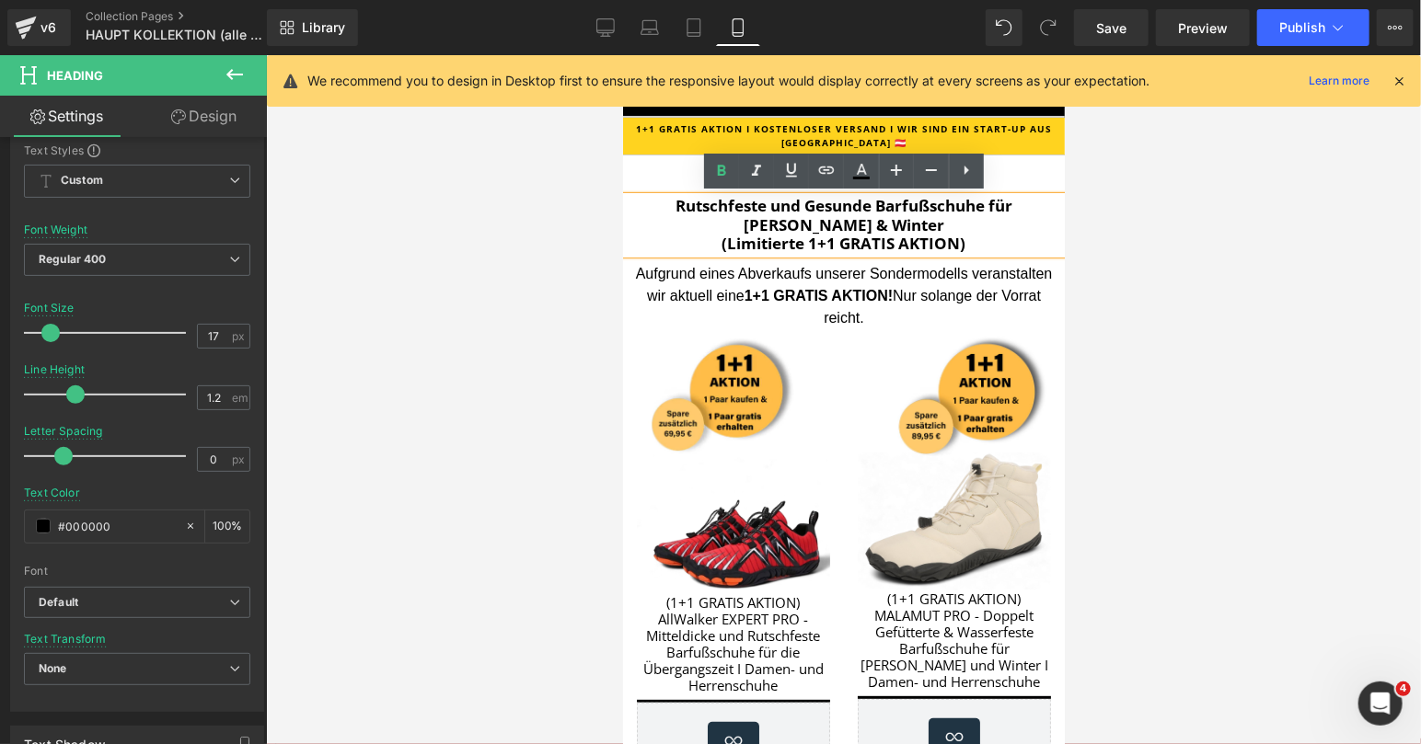
click at [1170, 251] on div at bounding box center [843, 399] width 1155 height 689
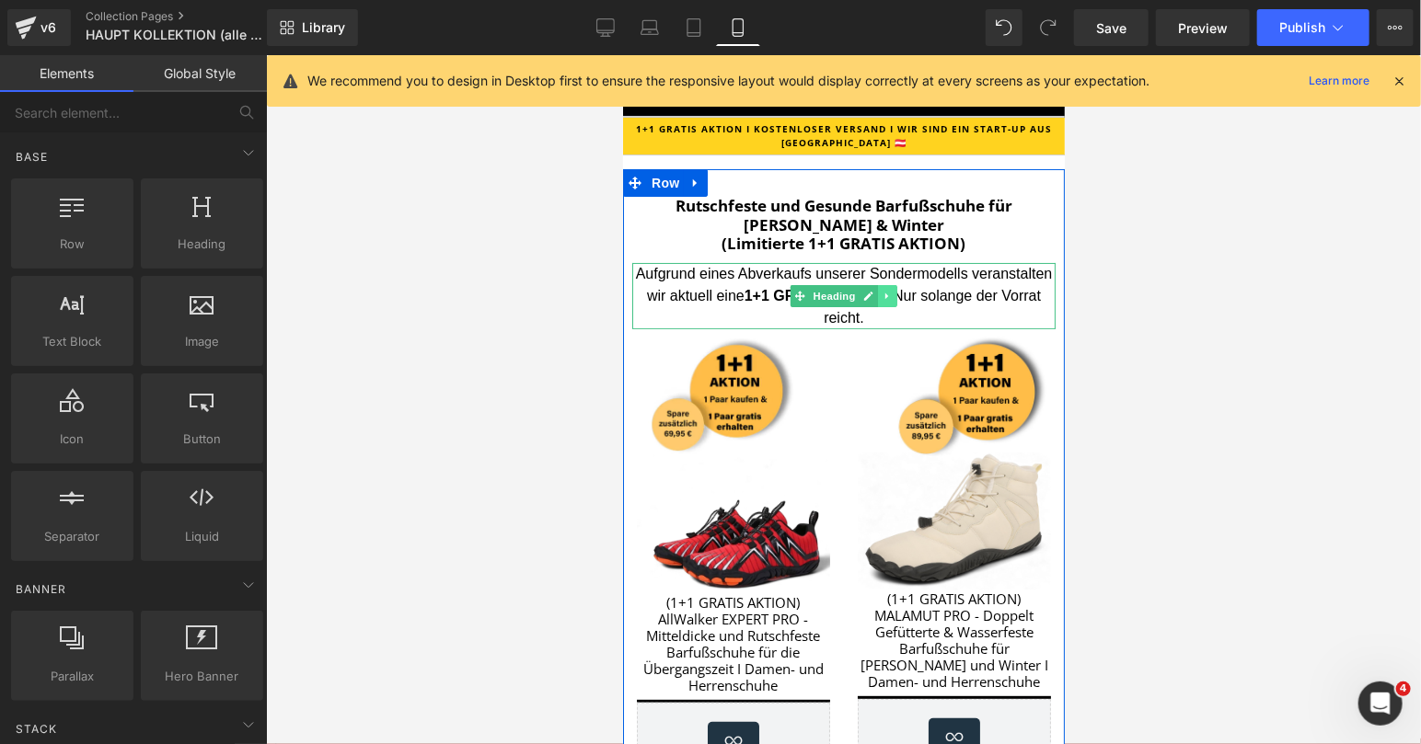
click at [890, 293] on icon at bounding box center [887, 295] width 10 height 11
click at [895, 294] on icon at bounding box center [897, 295] width 10 height 10
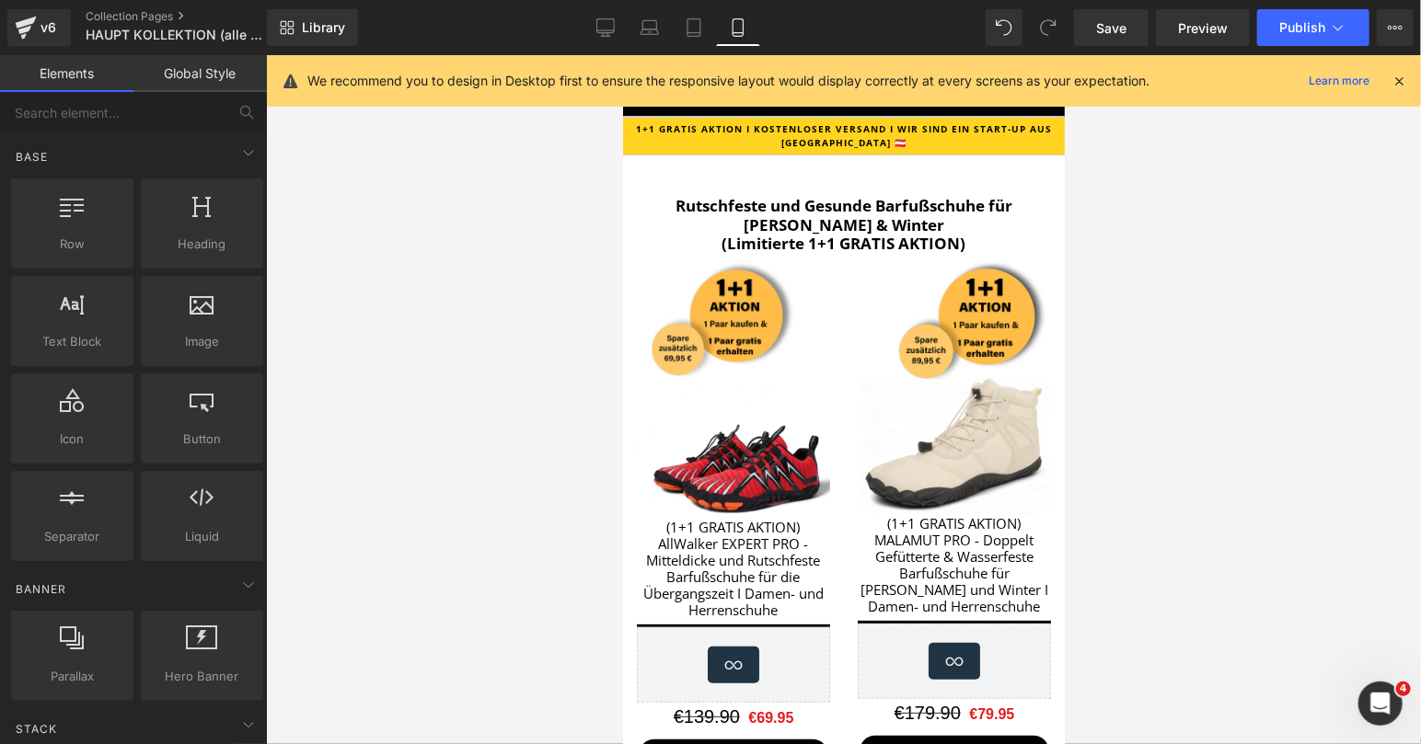
click at [1168, 258] on div at bounding box center [843, 399] width 1155 height 689
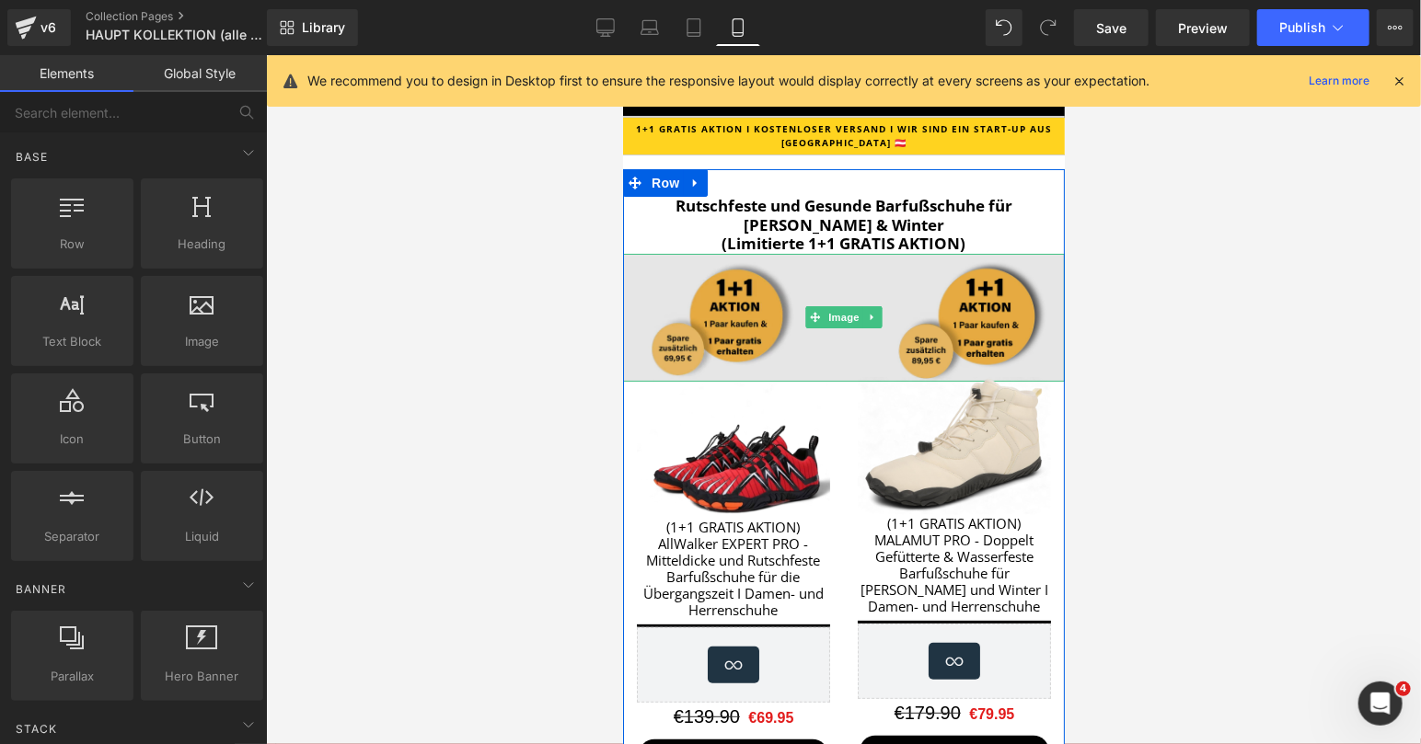
click at [856, 290] on img at bounding box center [843, 317] width 442 height 128
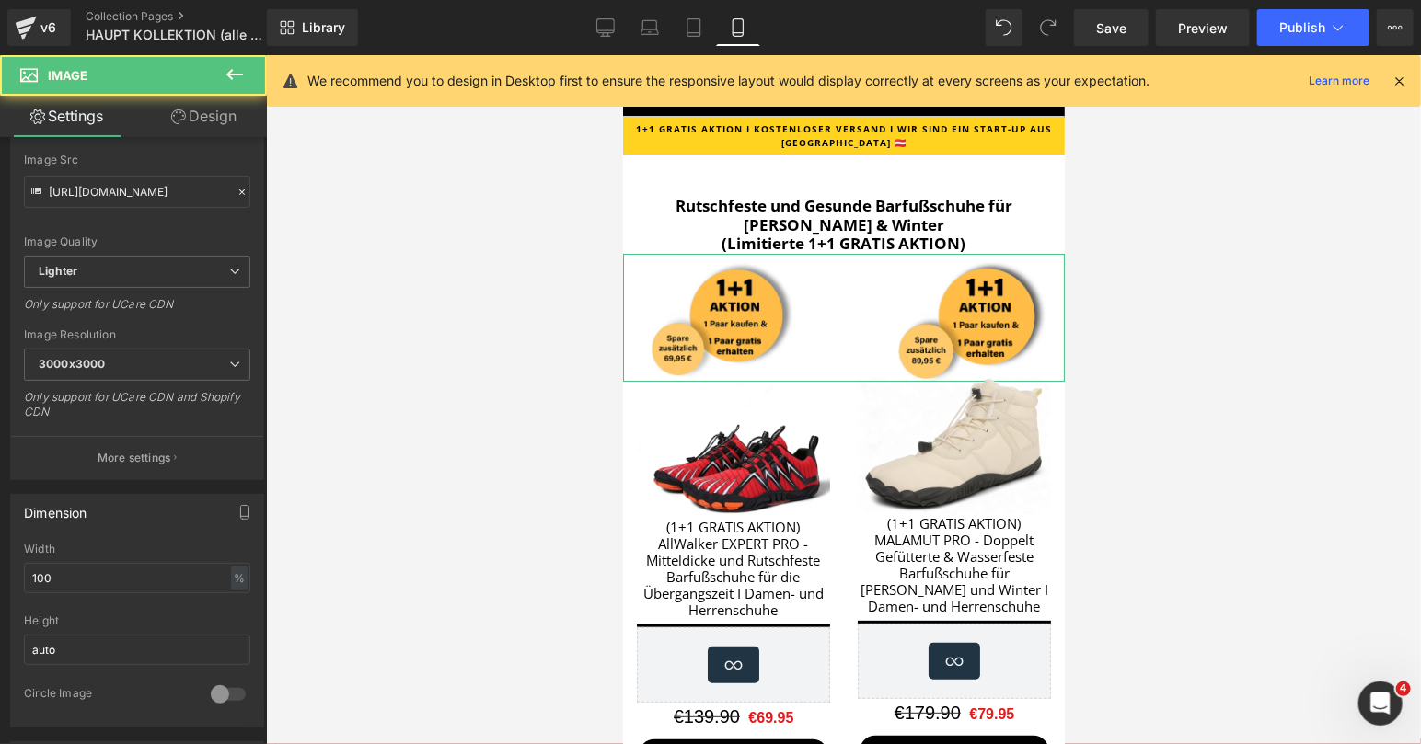
click at [236, 115] on link "Design" at bounding box center [203, 116] width 133 height 41
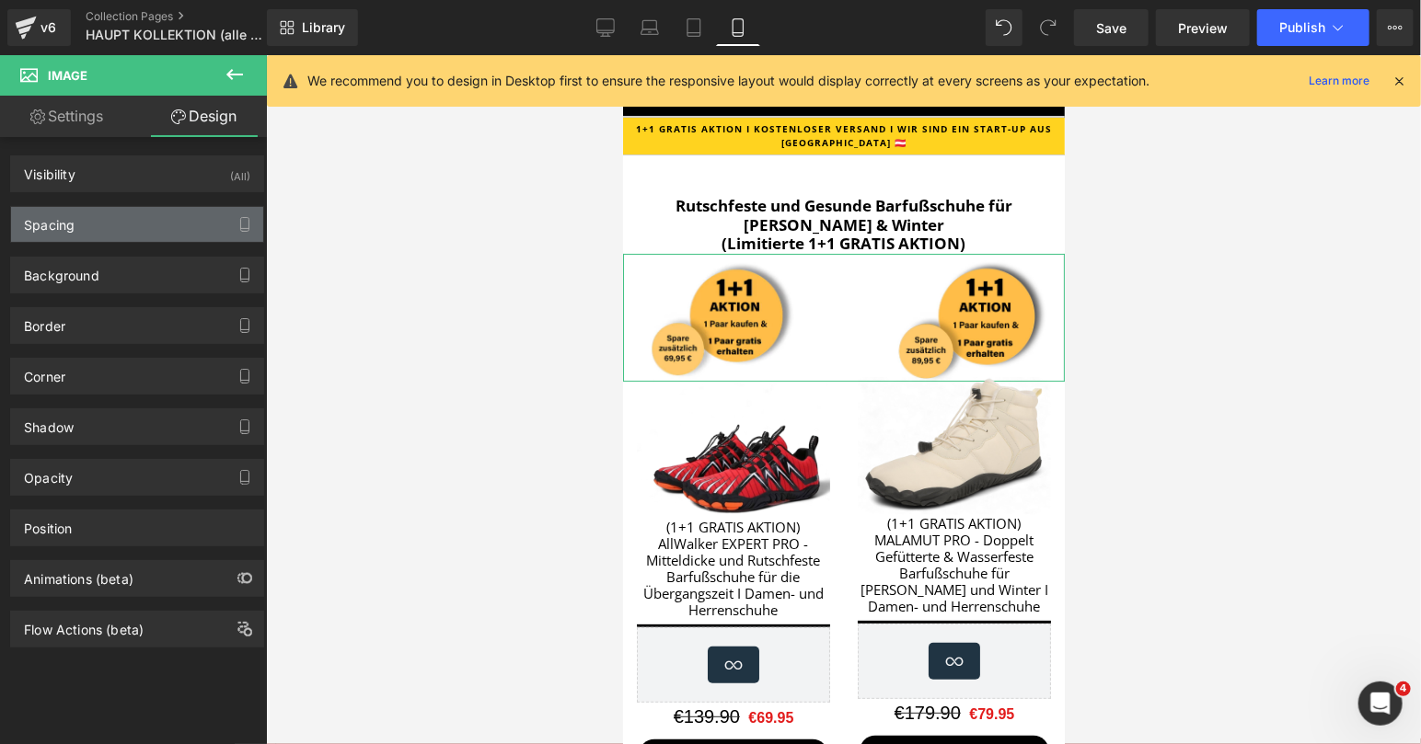
click at [149, 220] on div "Spacing" at bounding box center [137, 224] width 252 height 35
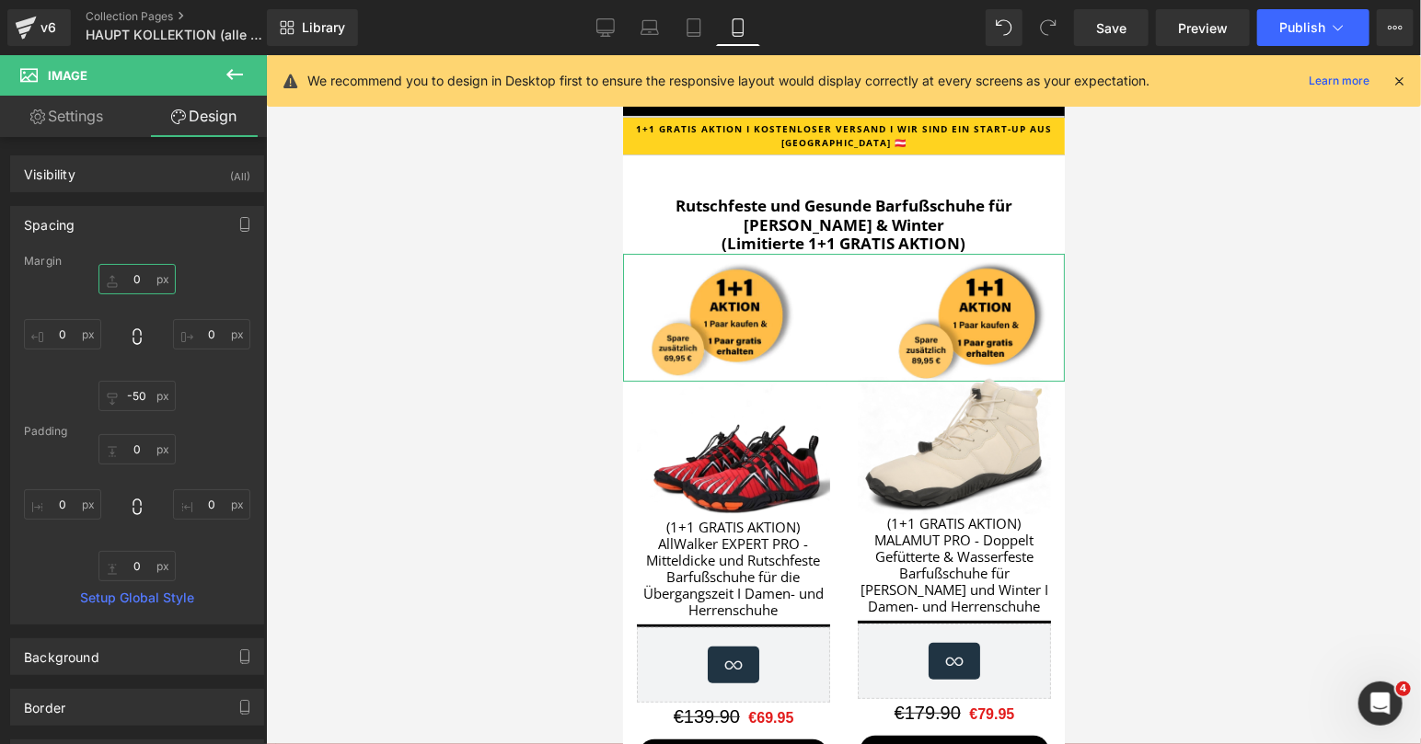
click at [113, 279] on input "0" at bounding box center [136, 279] width 77 height 30
type input "10"
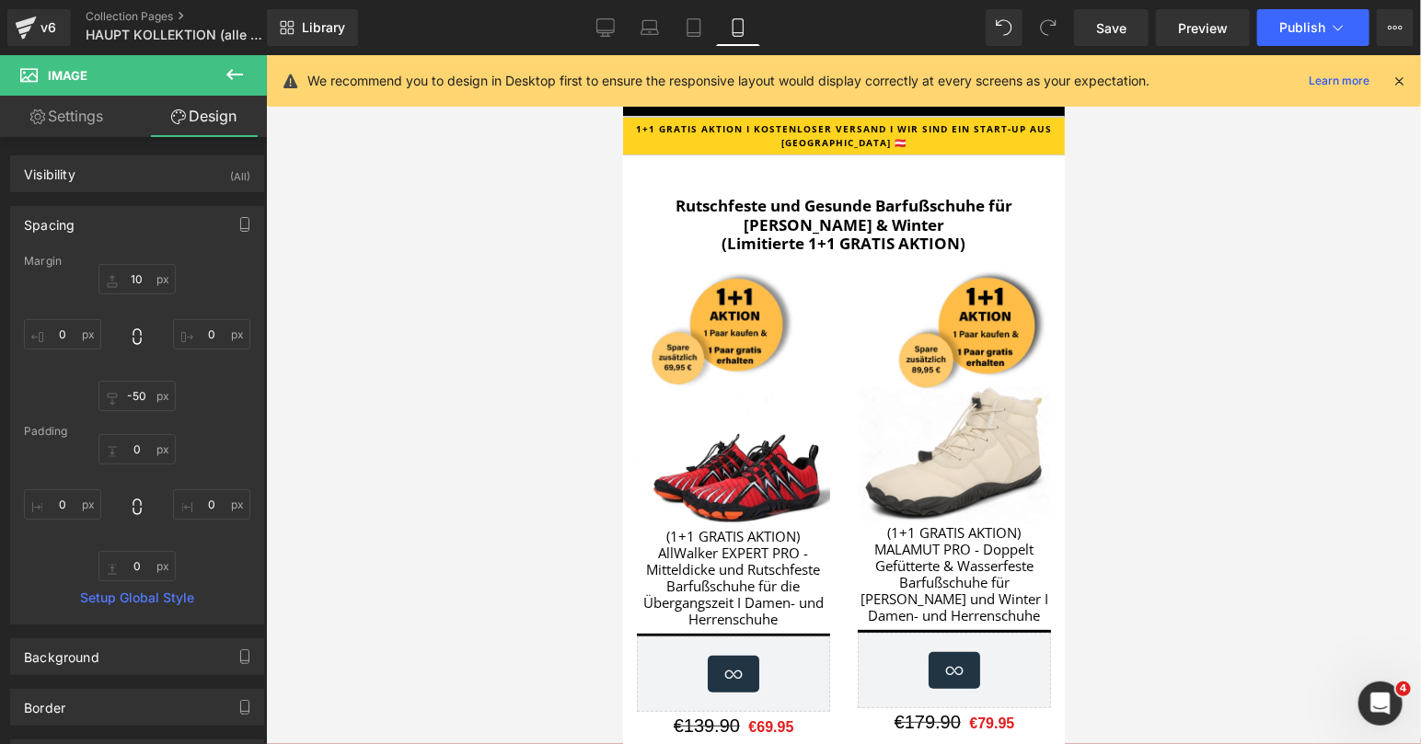
click at [1226, 197] on div at bounding box center [843, 399] width 1155 height 689
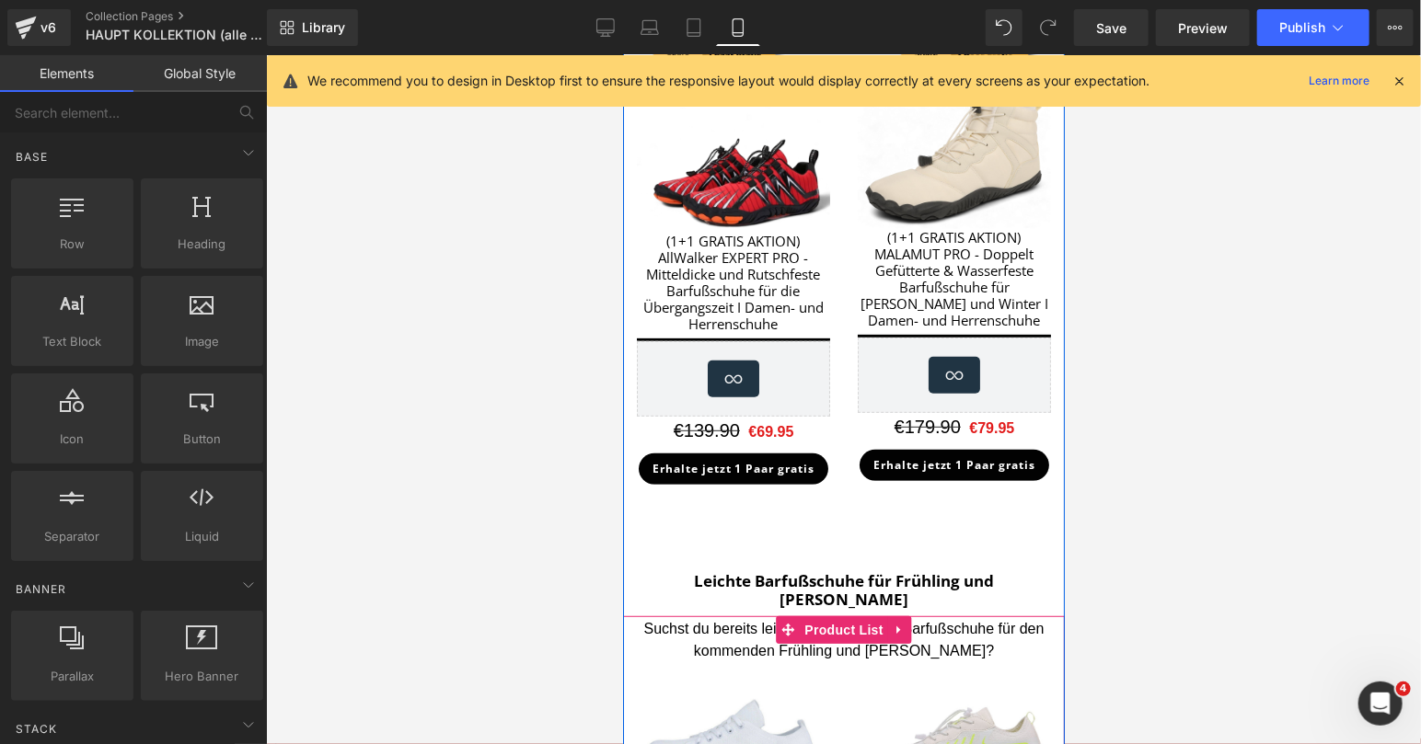
scroll to position [127, 0]
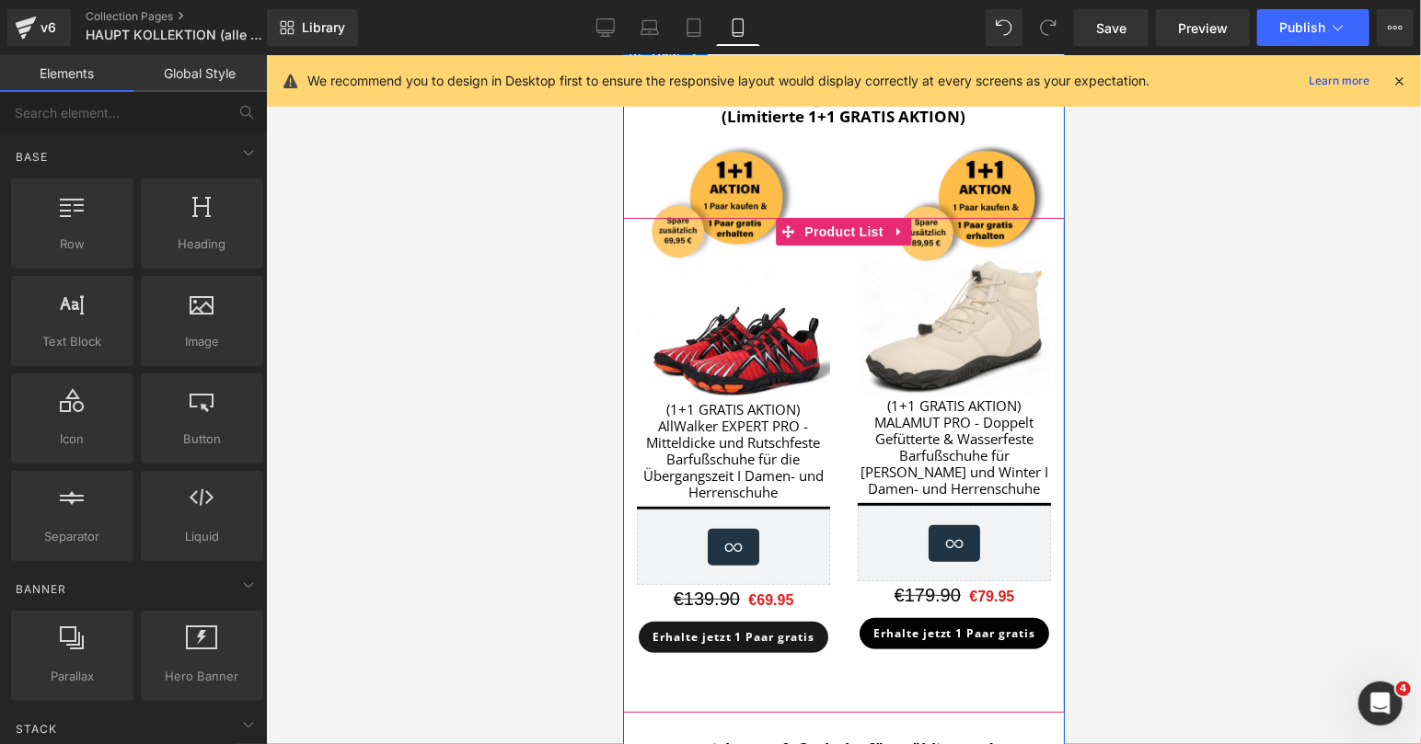
click at [779, 640] on span "Erhalte jetzt 1 Paar gratis" at bounding box center [733, 637] width 162 height 16
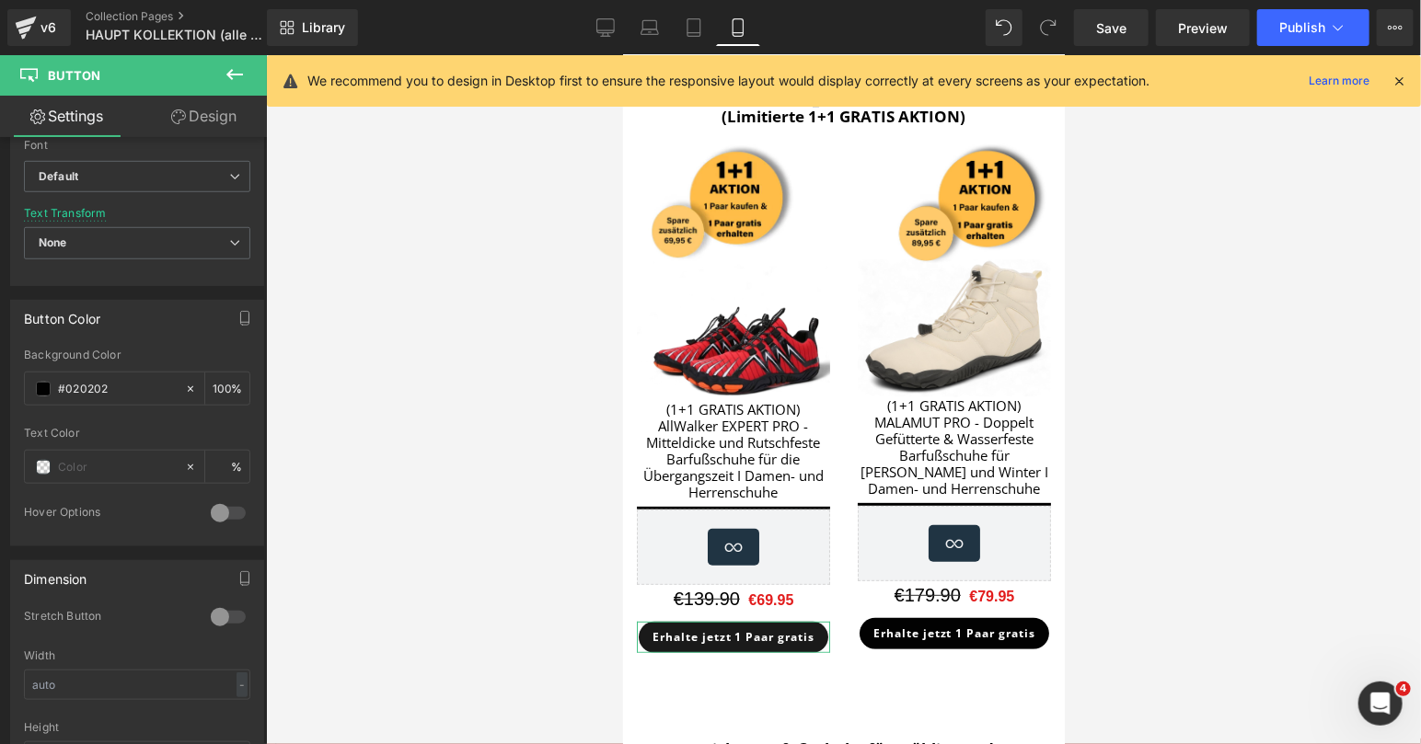
scroll to position [813, 0]
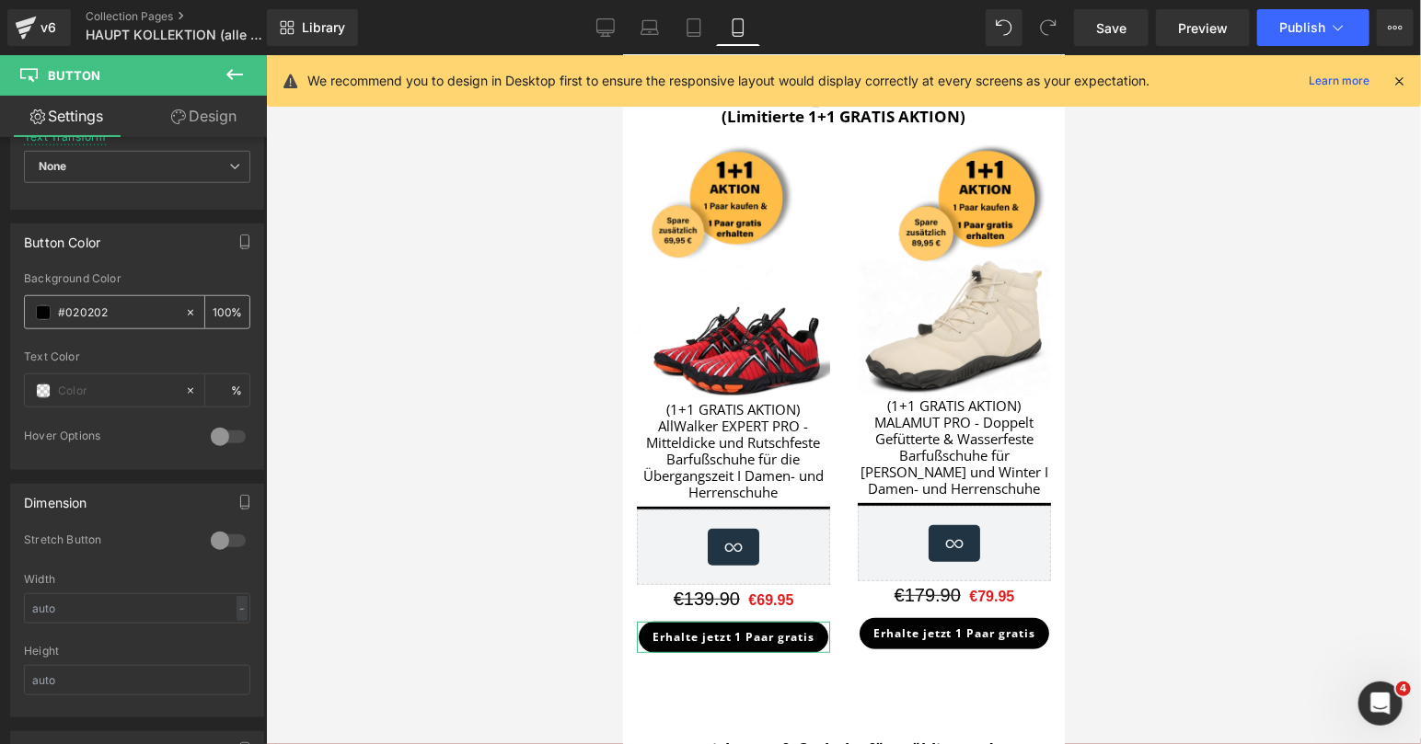
click at [94, 307] on input "#020202" at bounding box center [117, 313] width 118 height 20
click at [43, 306] on span at bounding box center [43, 313] width 15 height 15
click at [148, 311] on input "#020202" at bounding box center [117, 313] width 118 height 20
click at [190, 307] on icon at bounding box center [190, 312] width 13 height 13
type input "none"
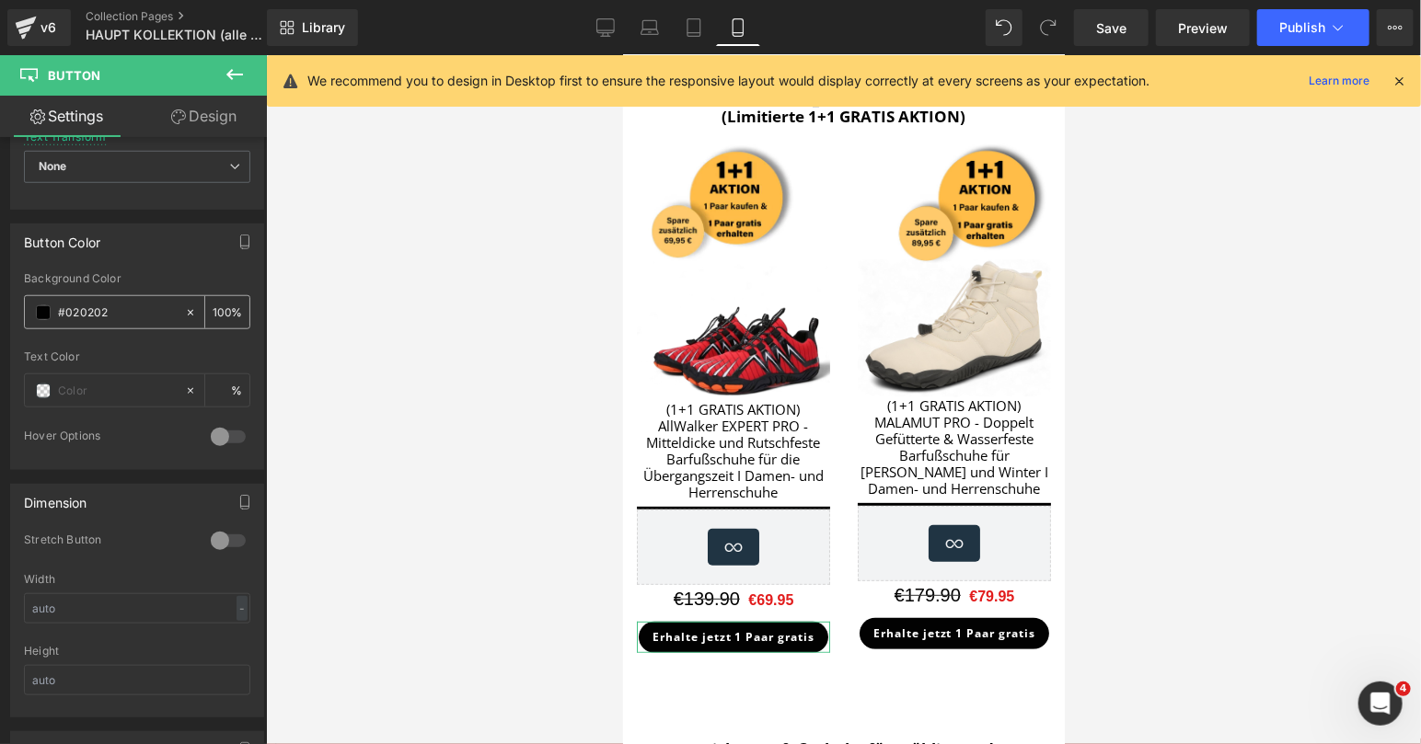
type input "0"
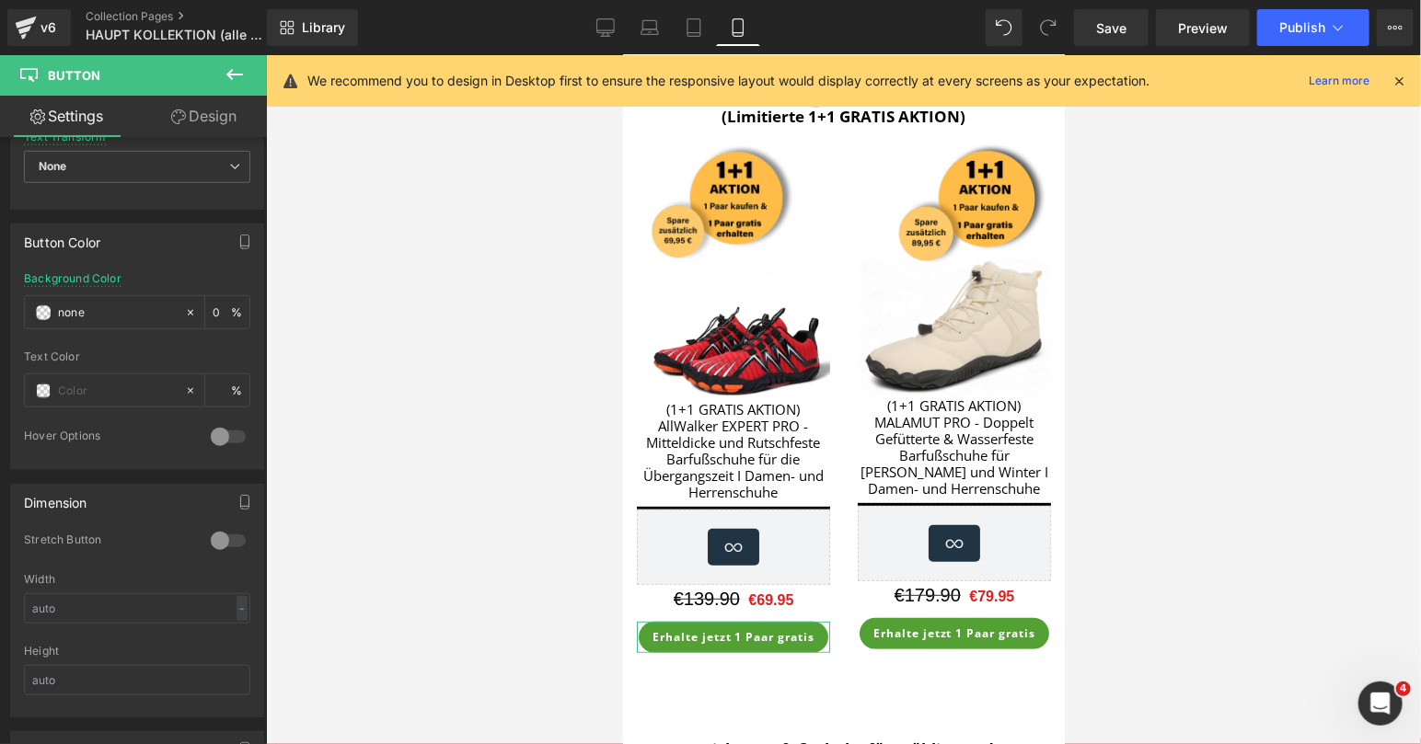
click at [214, 339] on div at bounding box center [137, 345] width 226 height 12
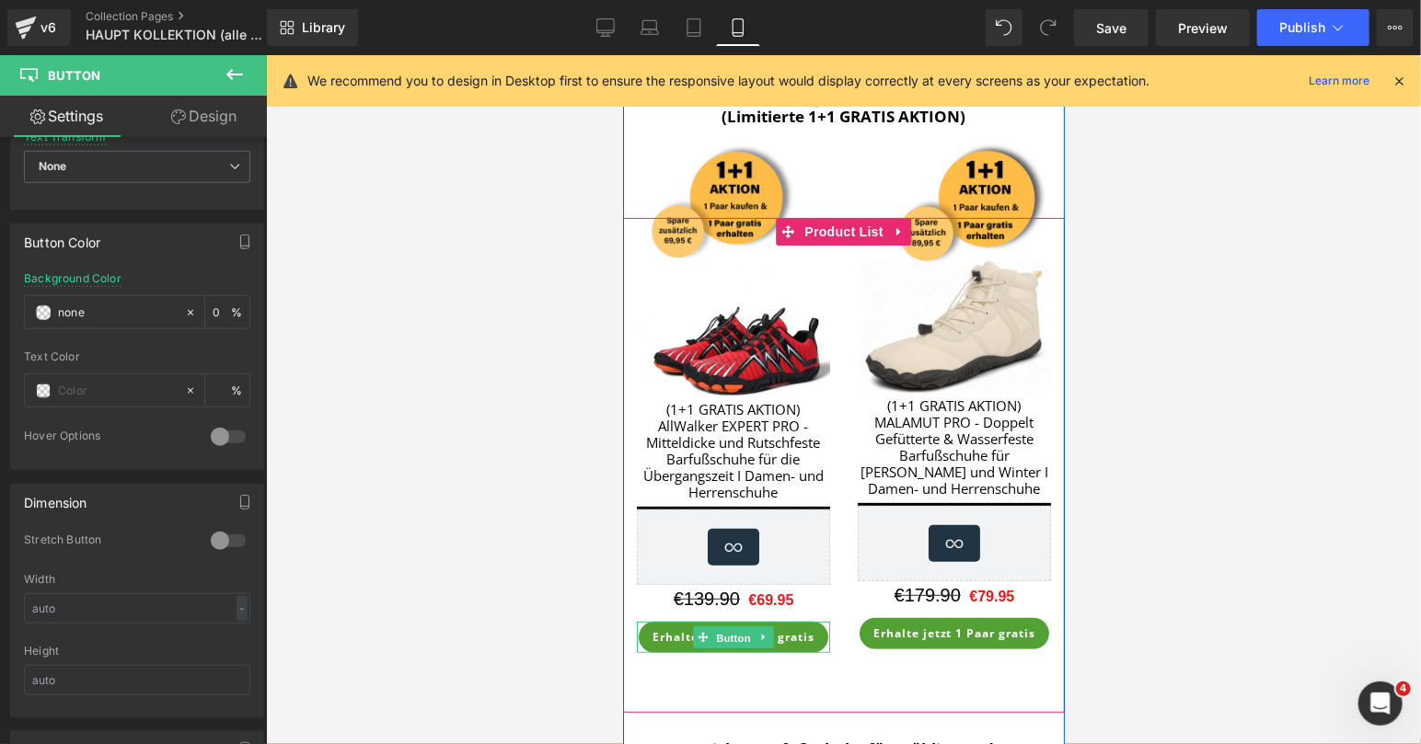
click at [742, 631] on span "Button" at bounding box center [732, 637] width 42 height 22
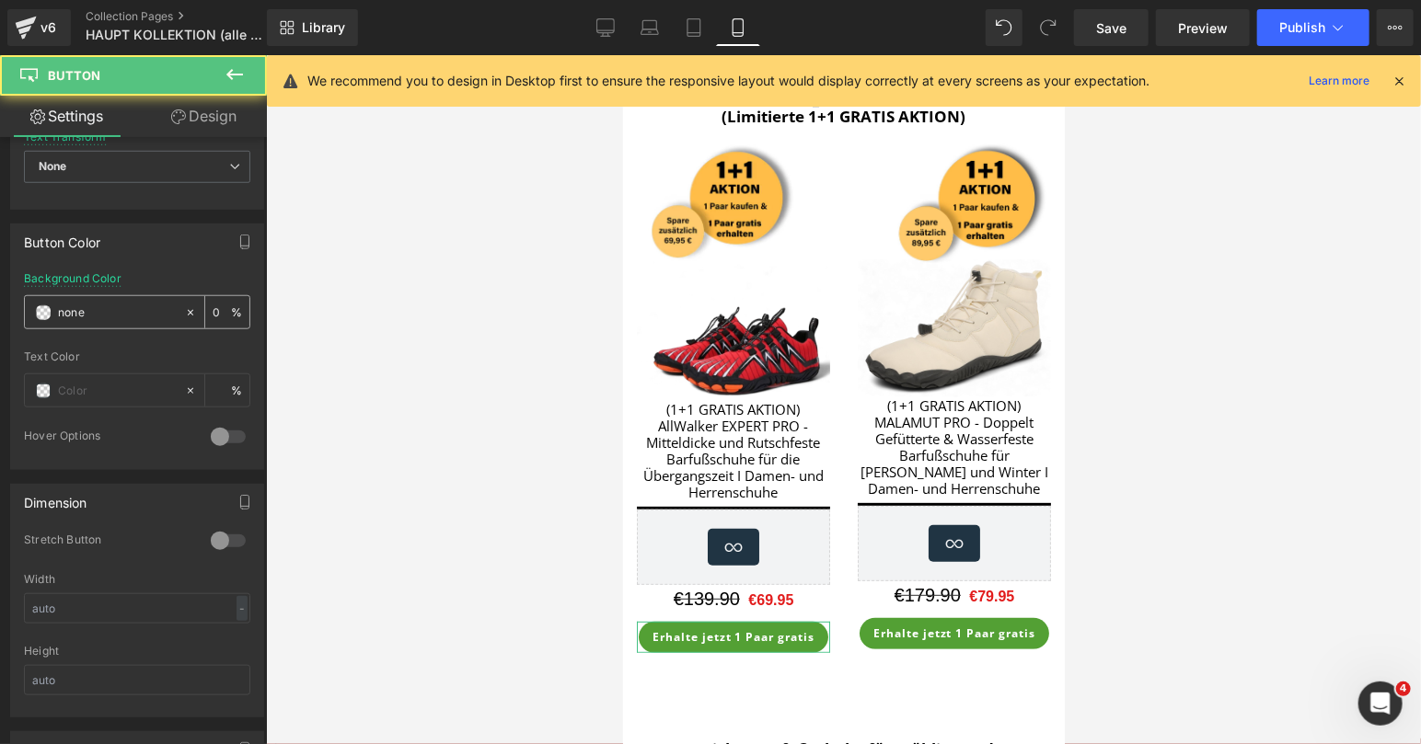
scroll to position [796, 0]
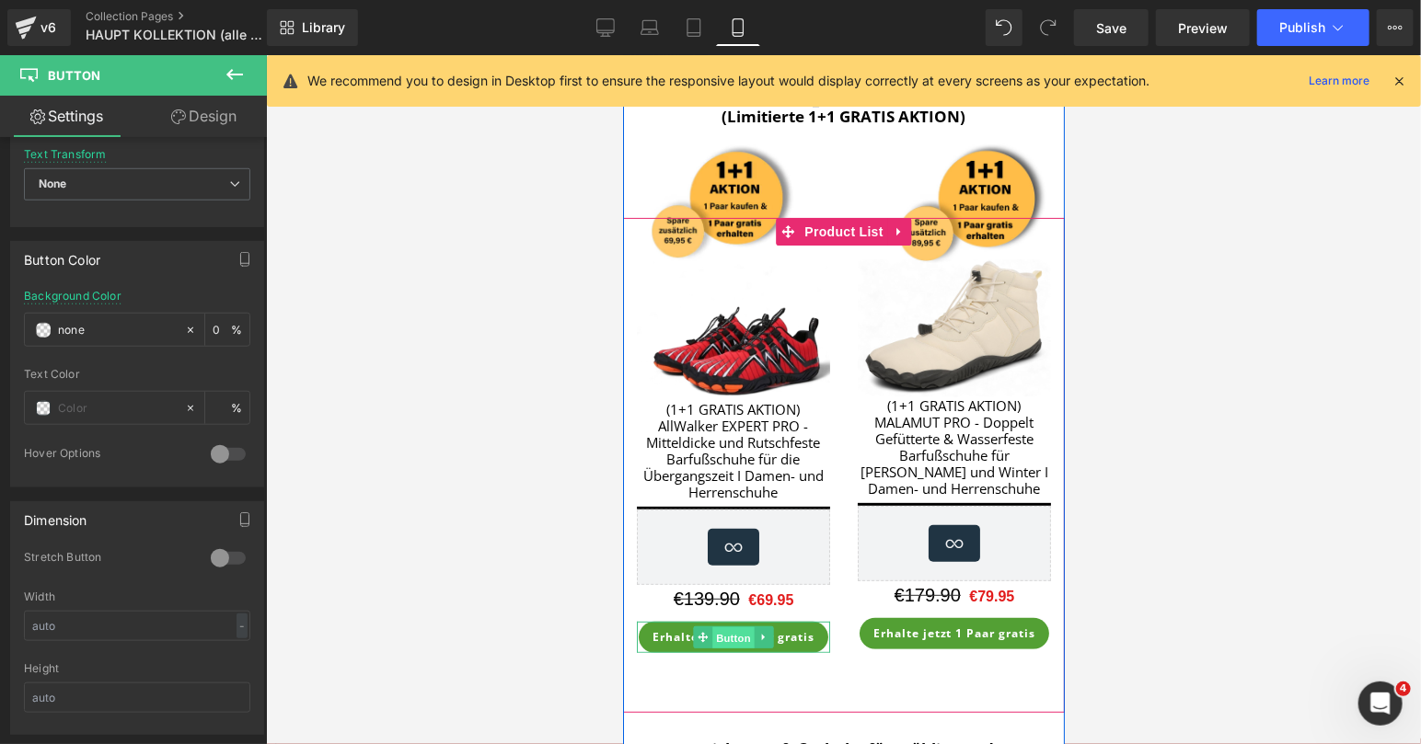
click at [749, 638] on span "Button" at bounding box center [732, 637] width 42 height 22
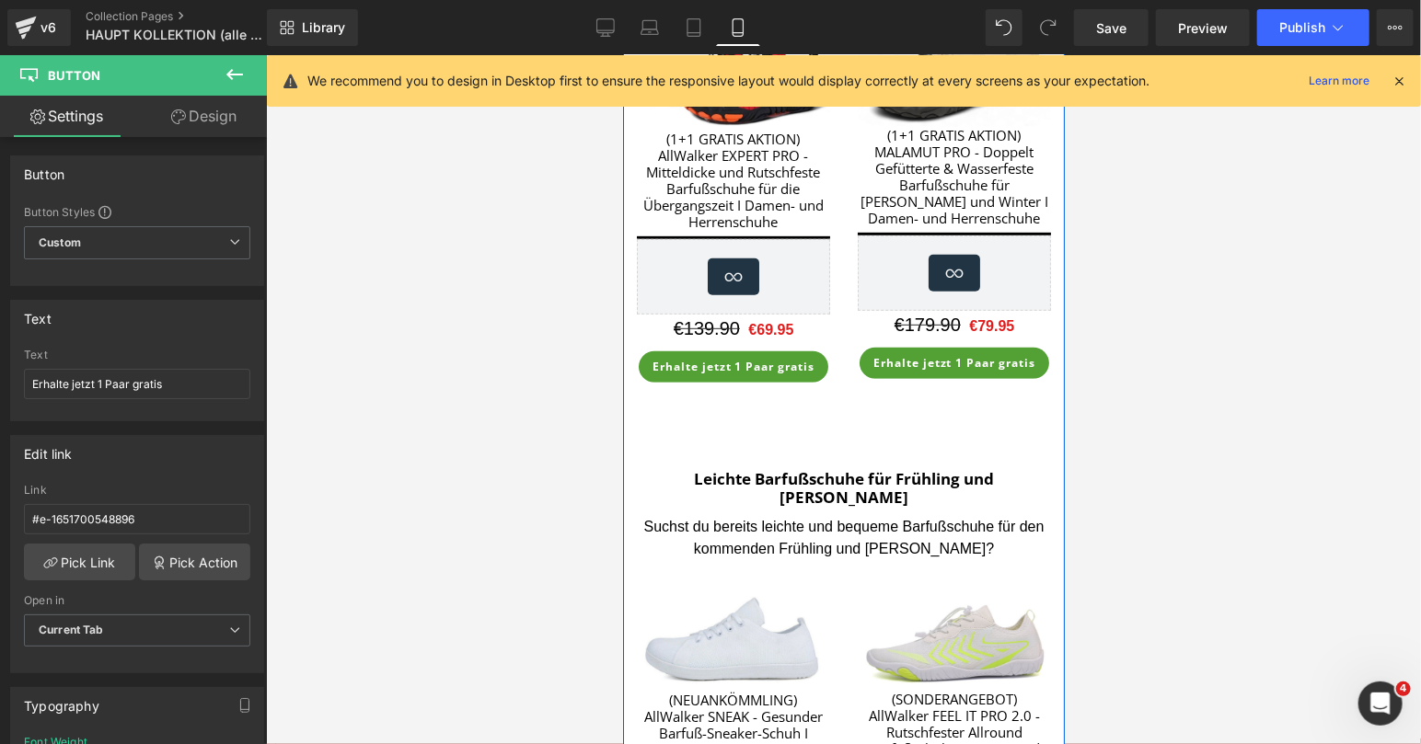
scroll to position [451, 0]
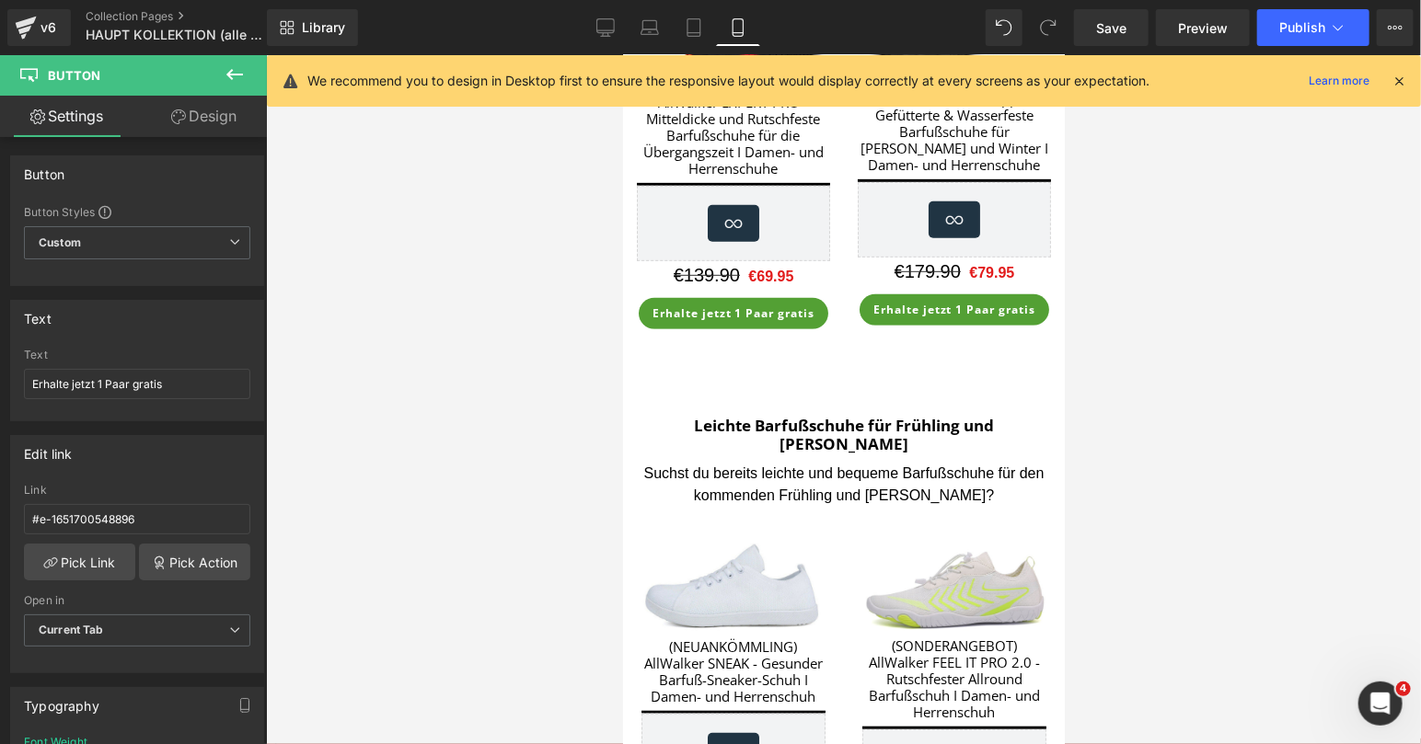
click at [1161, 424] on div at bounding box center [843, 399] width 1155 height 689
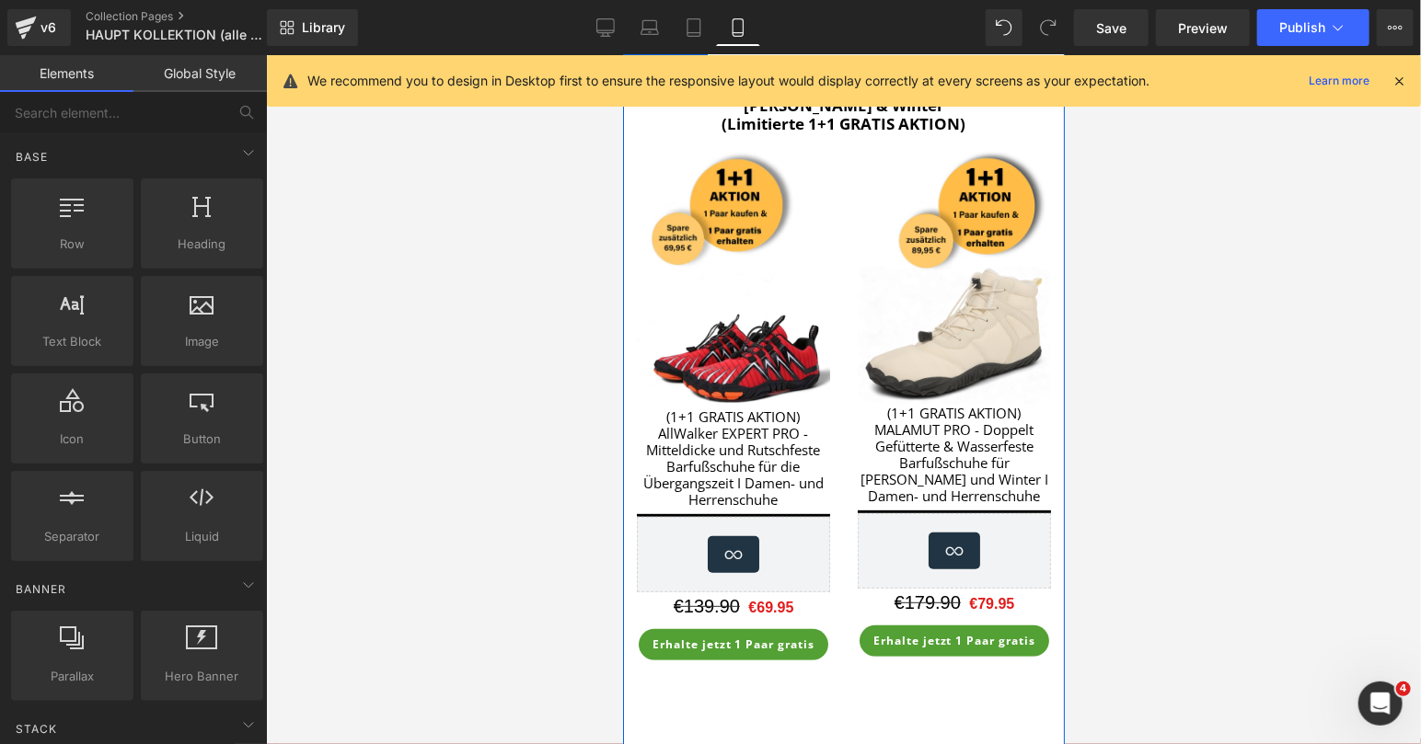
scroll to position [0, 0]
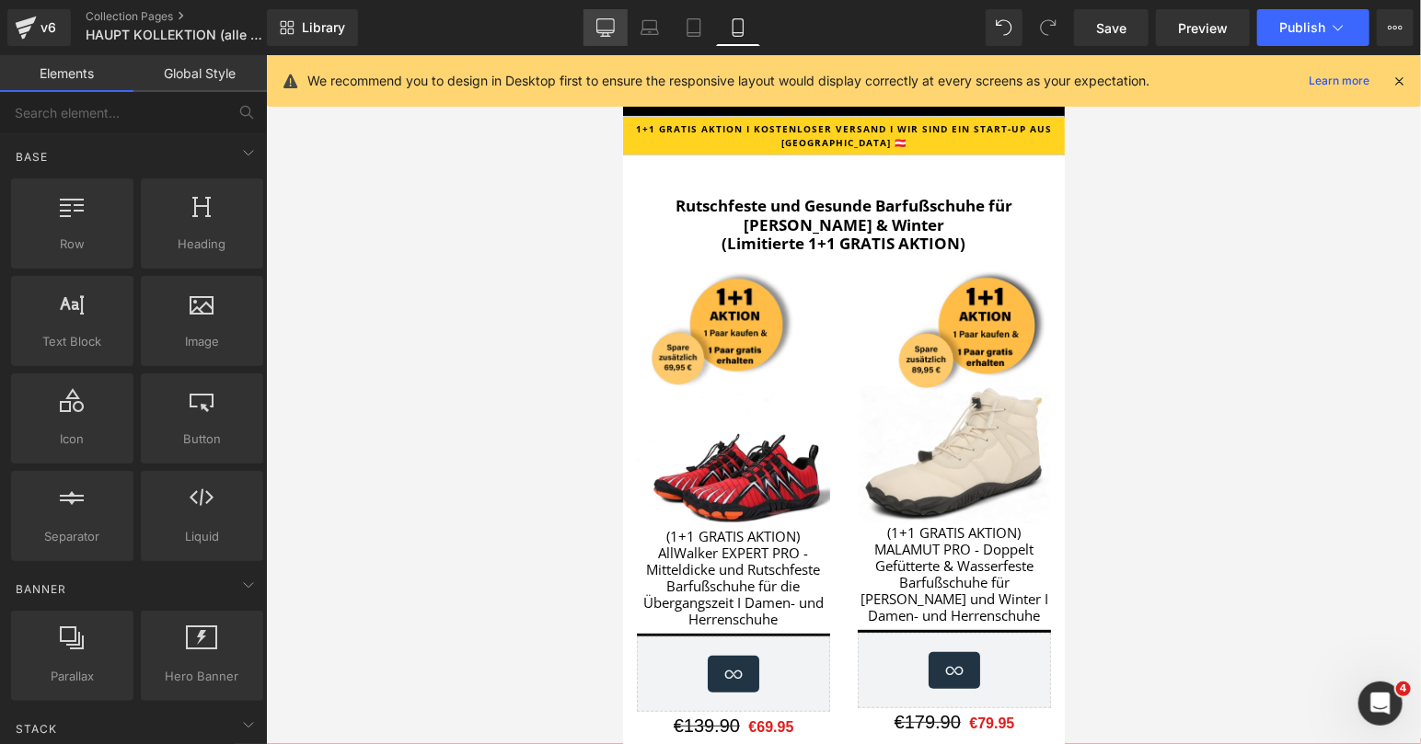
click at [614, 34] on icon at bounding box center [605, 27] width 18 height 18
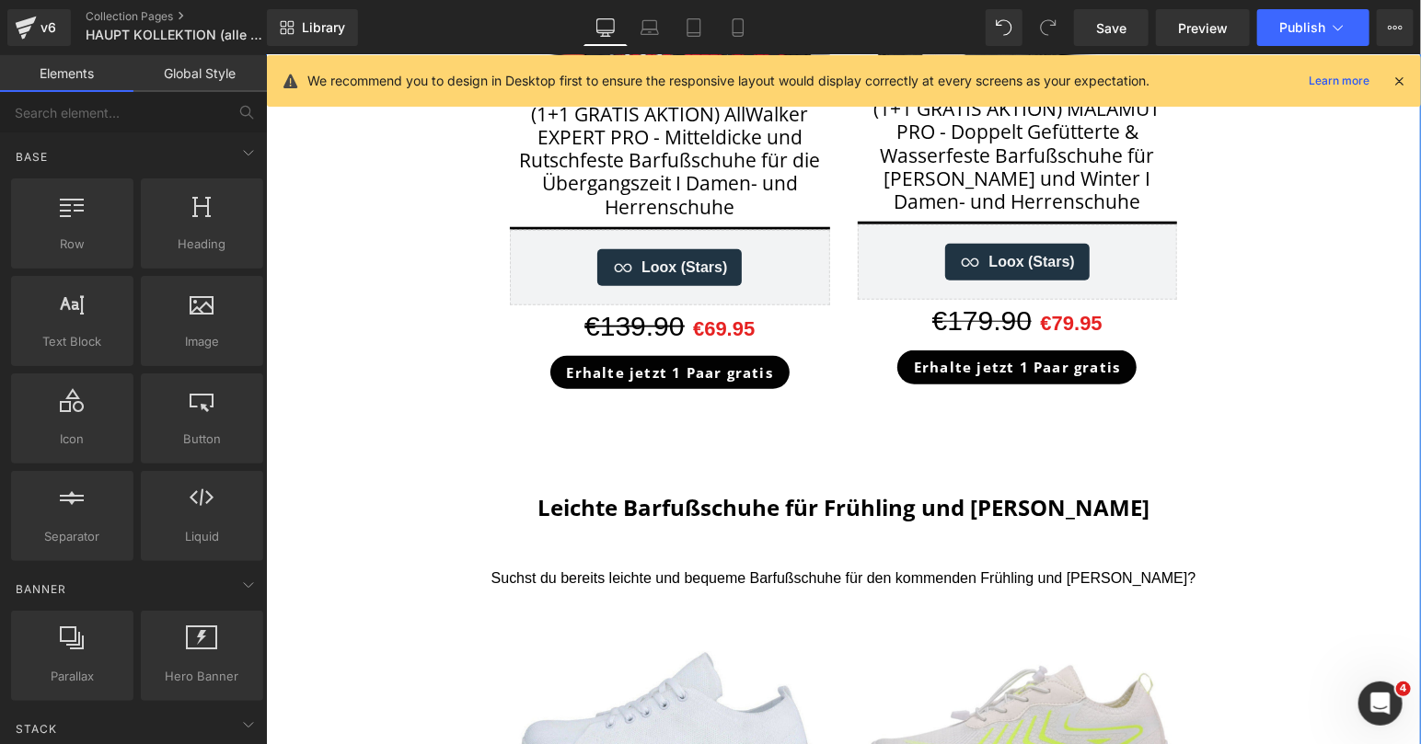
scroll to position [167, 0]
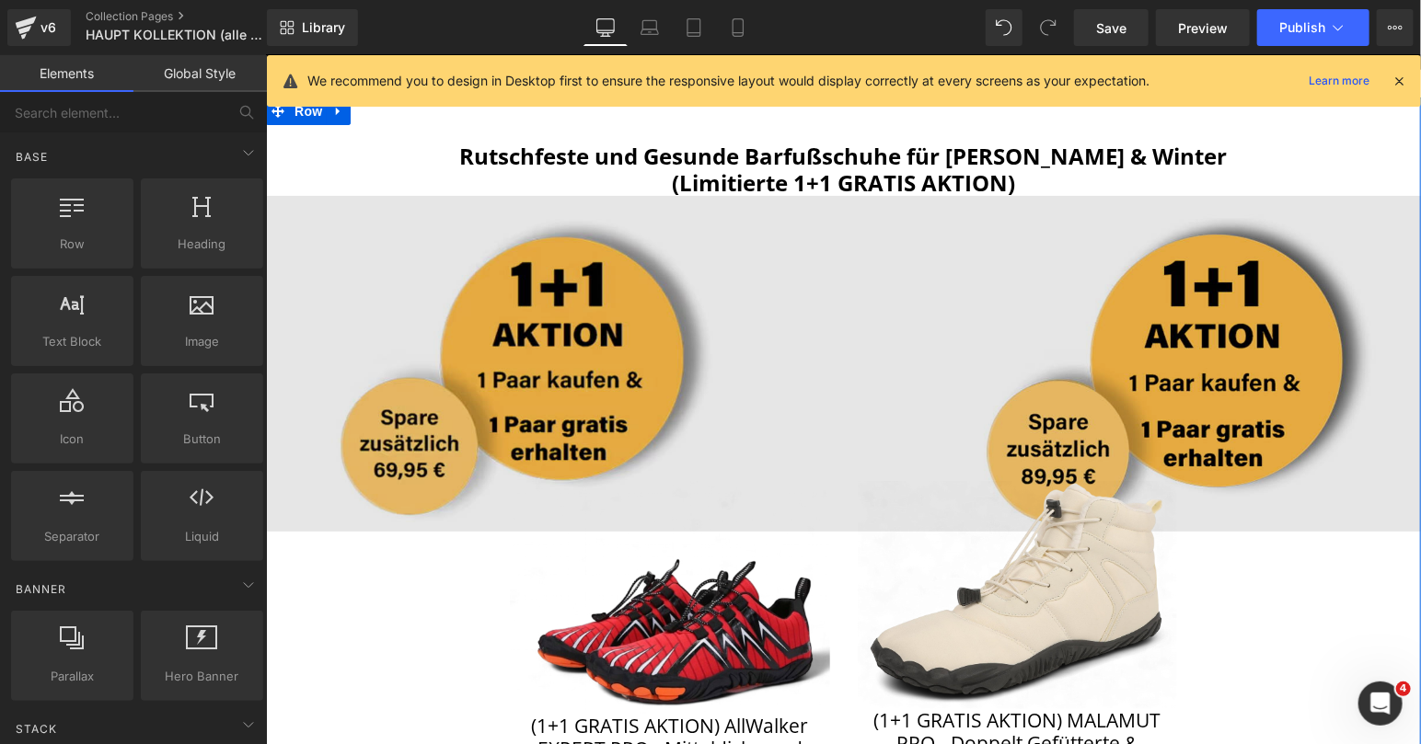
click at [616, 318] on img at bounding box center [842, 363] width 1155 height 336
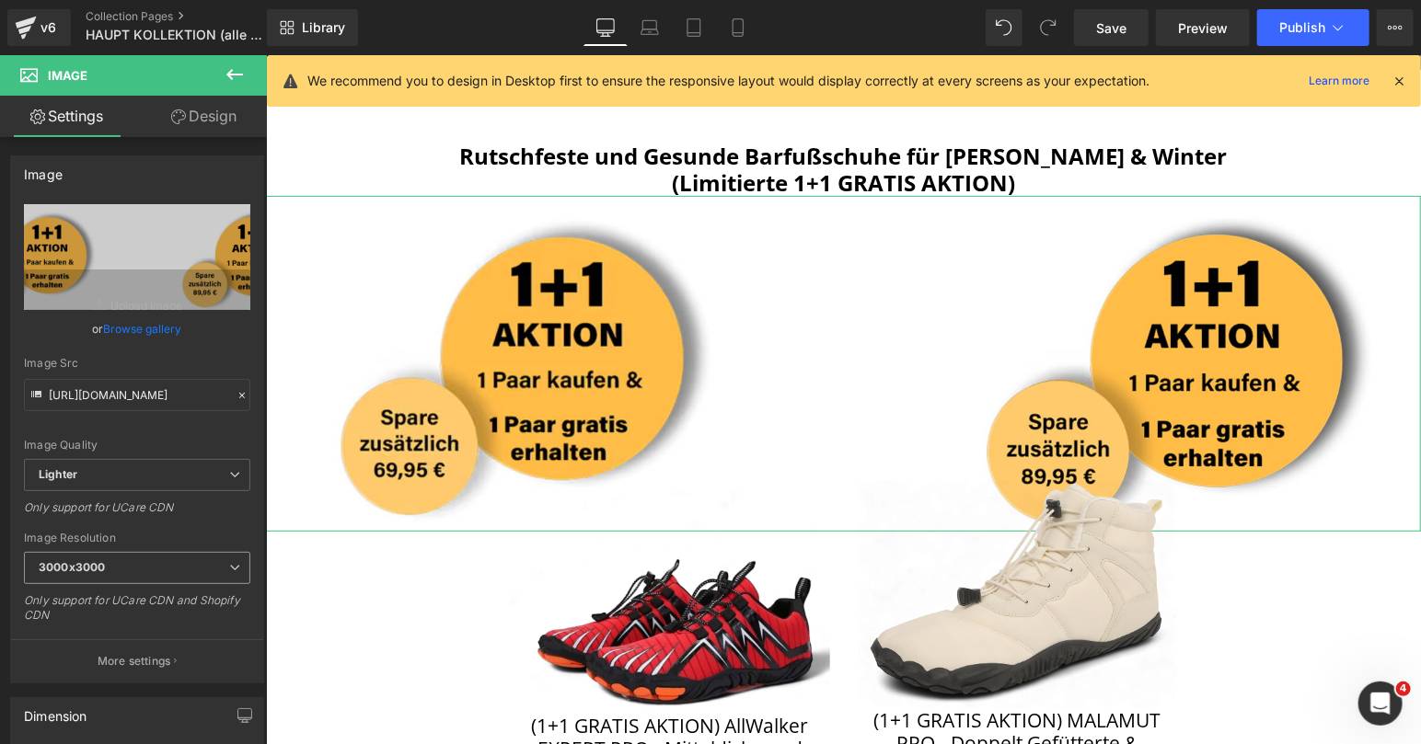
click at [102, 566] on b "3000x3000" at bounding box center [72, 567] width 66 height 14
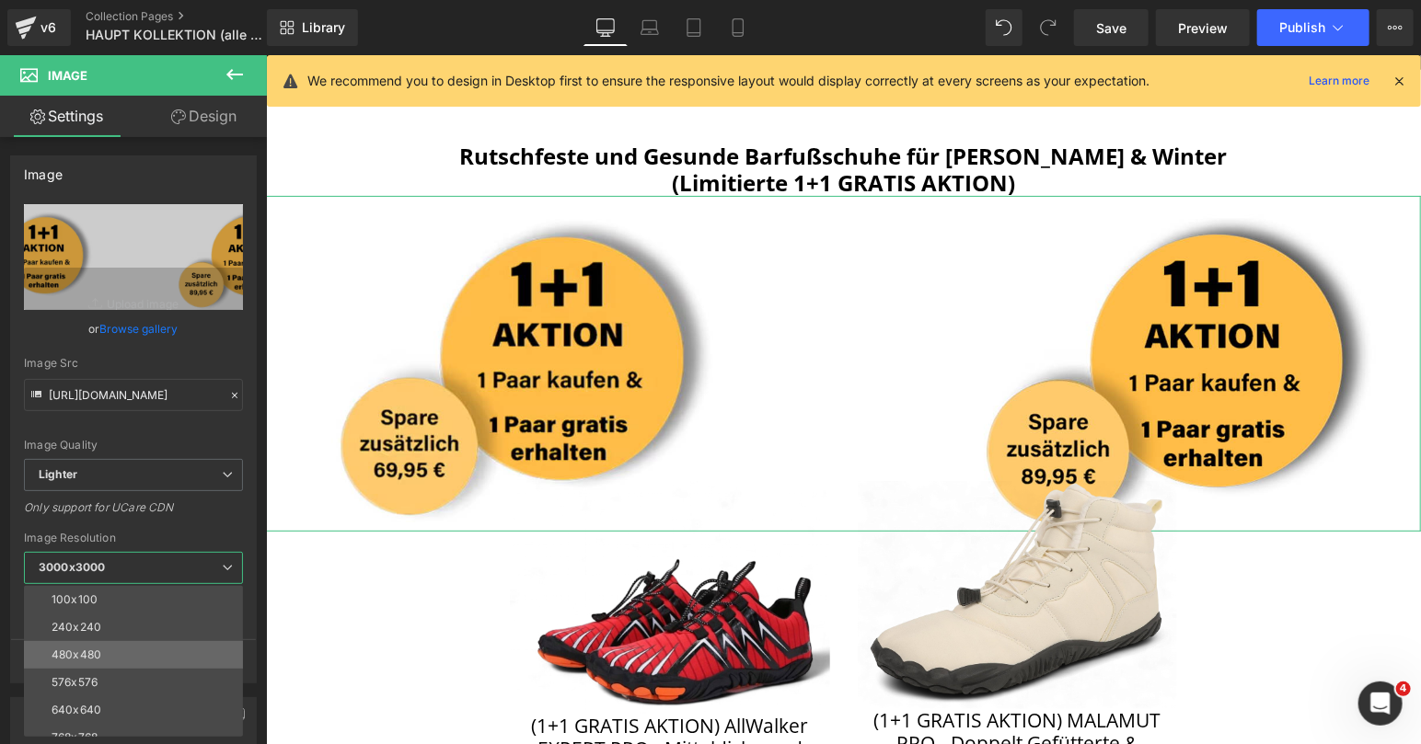
scroll to position [32, 0]
click at [85, 675] on div "640x640" at bounding box center [77, 678] width 50 height 13
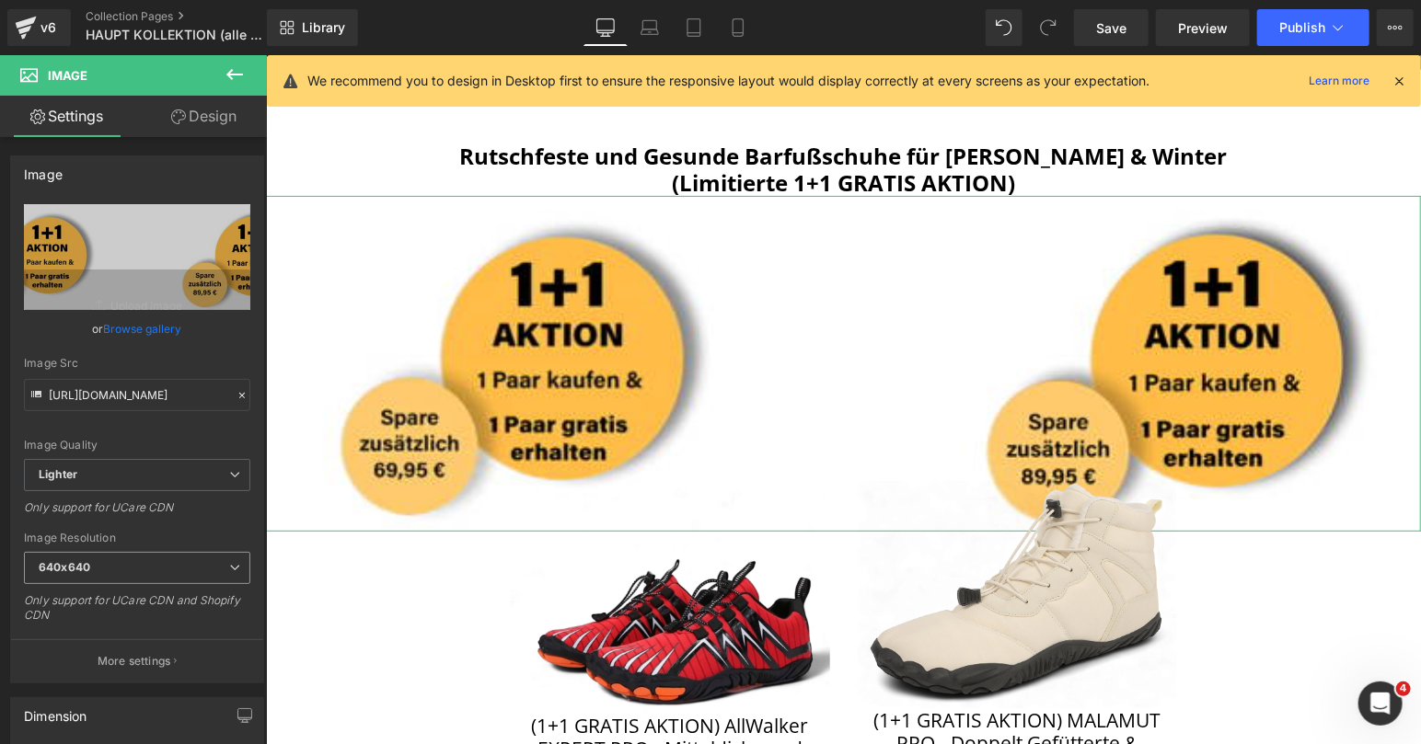
click at [110, 571] on span "640x640" at bounding box center [137, 568] width 226 height 32
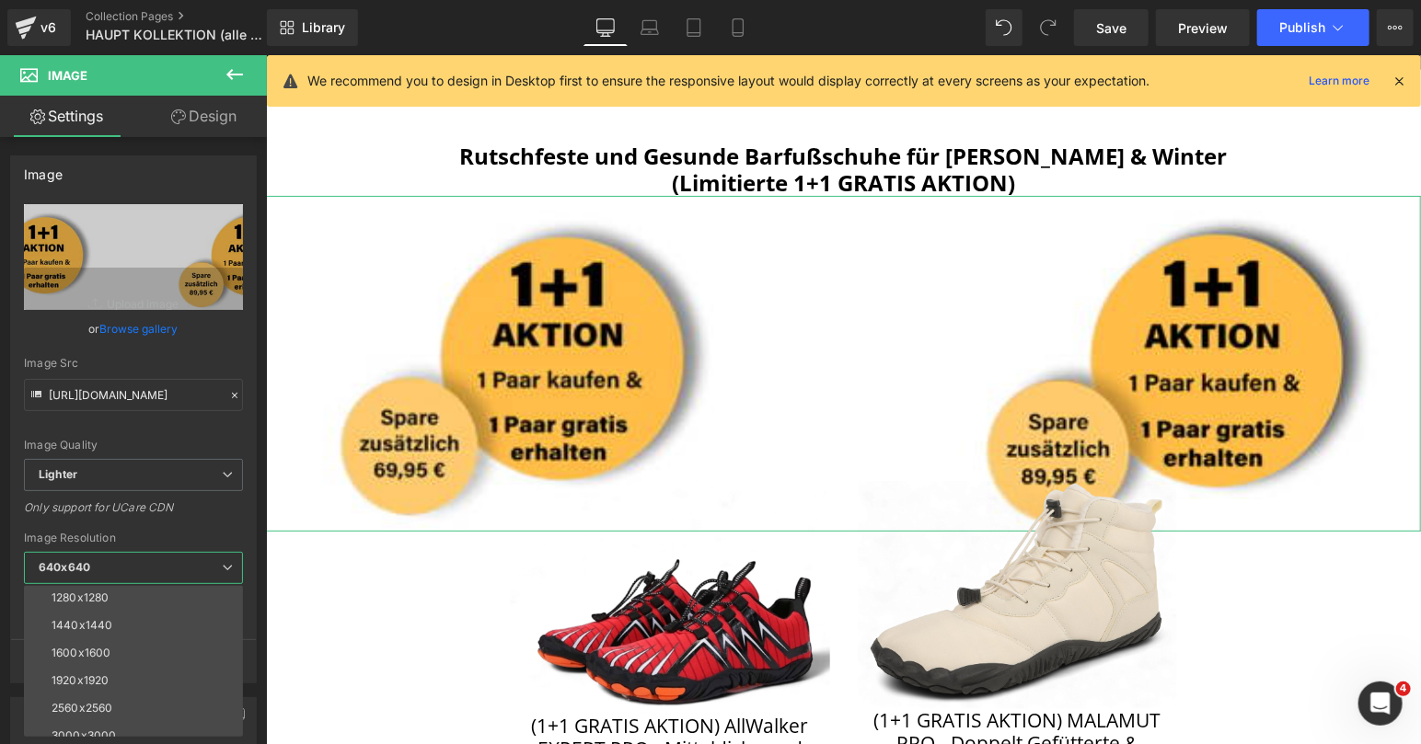
scroll to position [263, 0]
click at [90, 717] on div "3000x3000" at bounding box center [84, 723] width 64 height 13
type input "[URL][DOMAIN_NAME]"
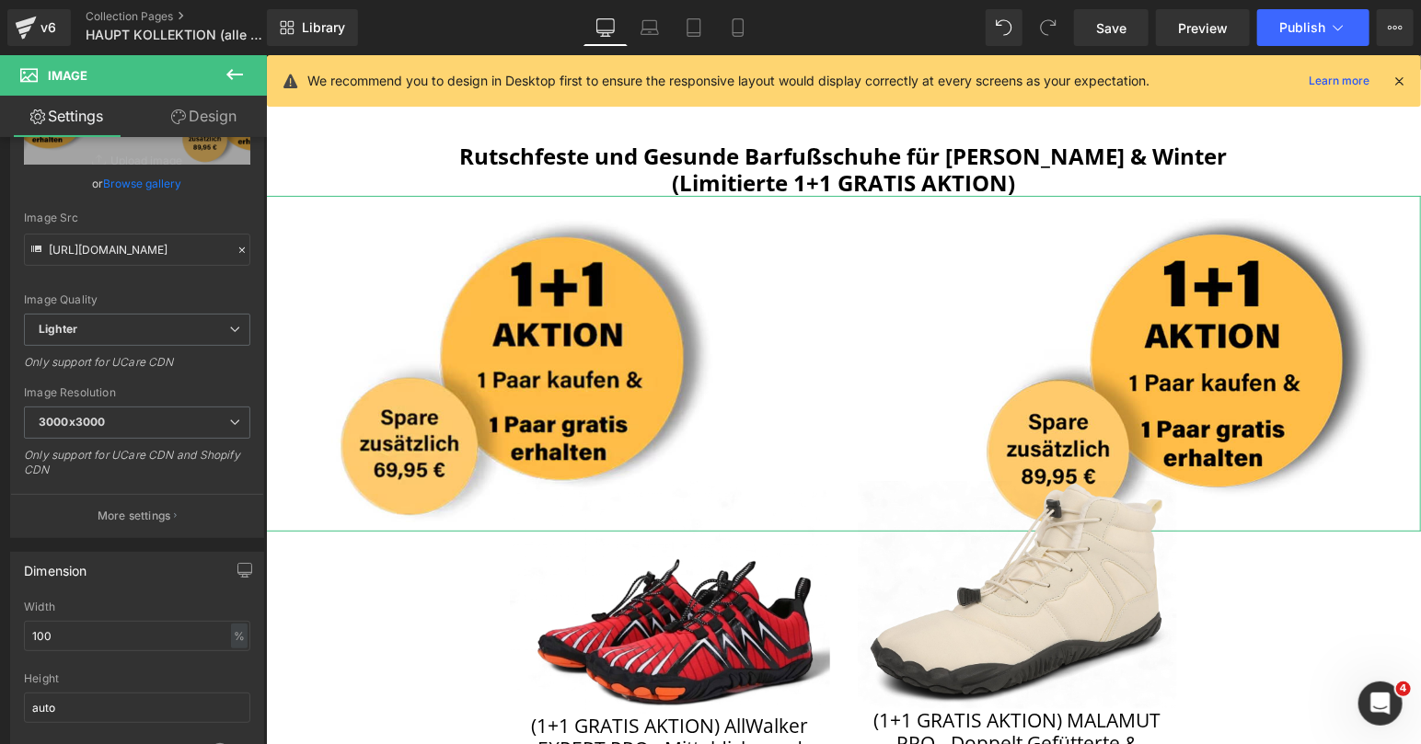
scroll to position [194, 0]
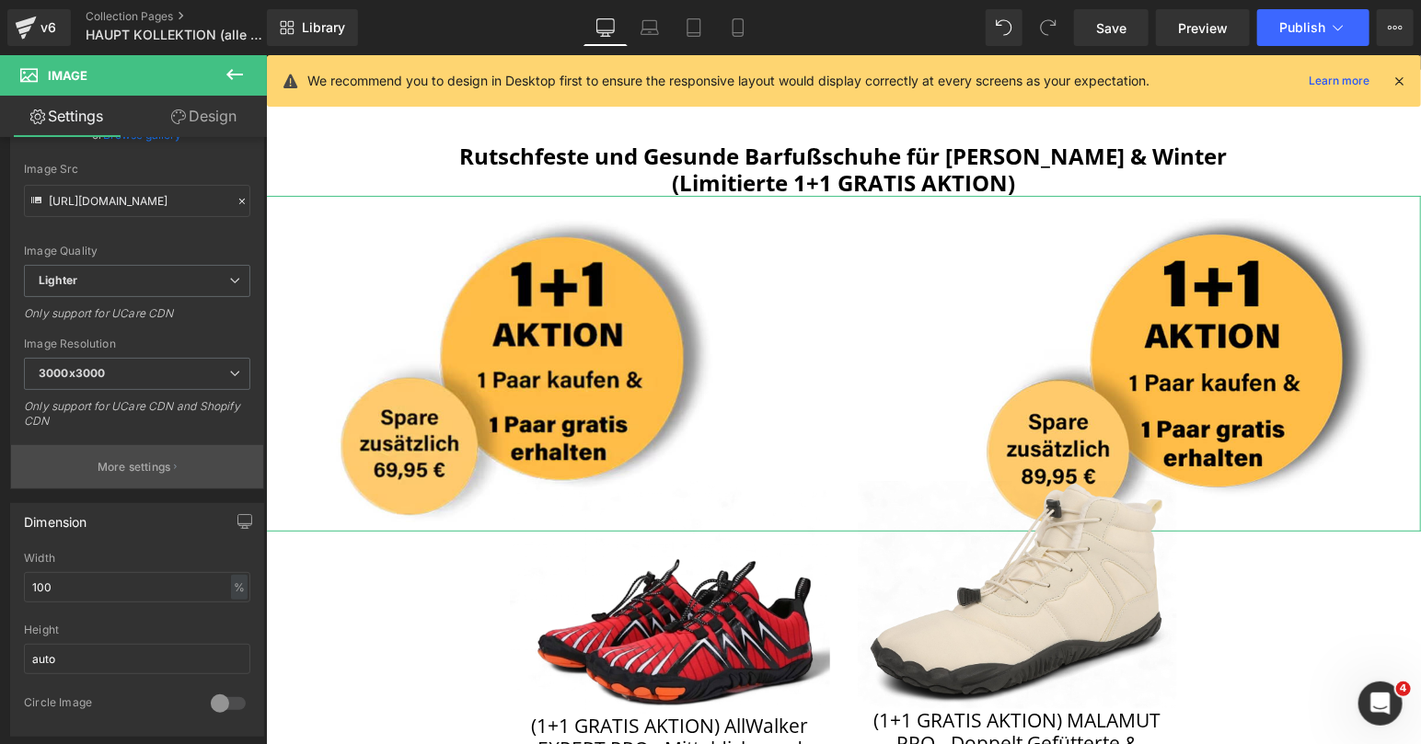
click at [137, 463] on p "More settings" at bounding box center [135, 467] width 74 height 17
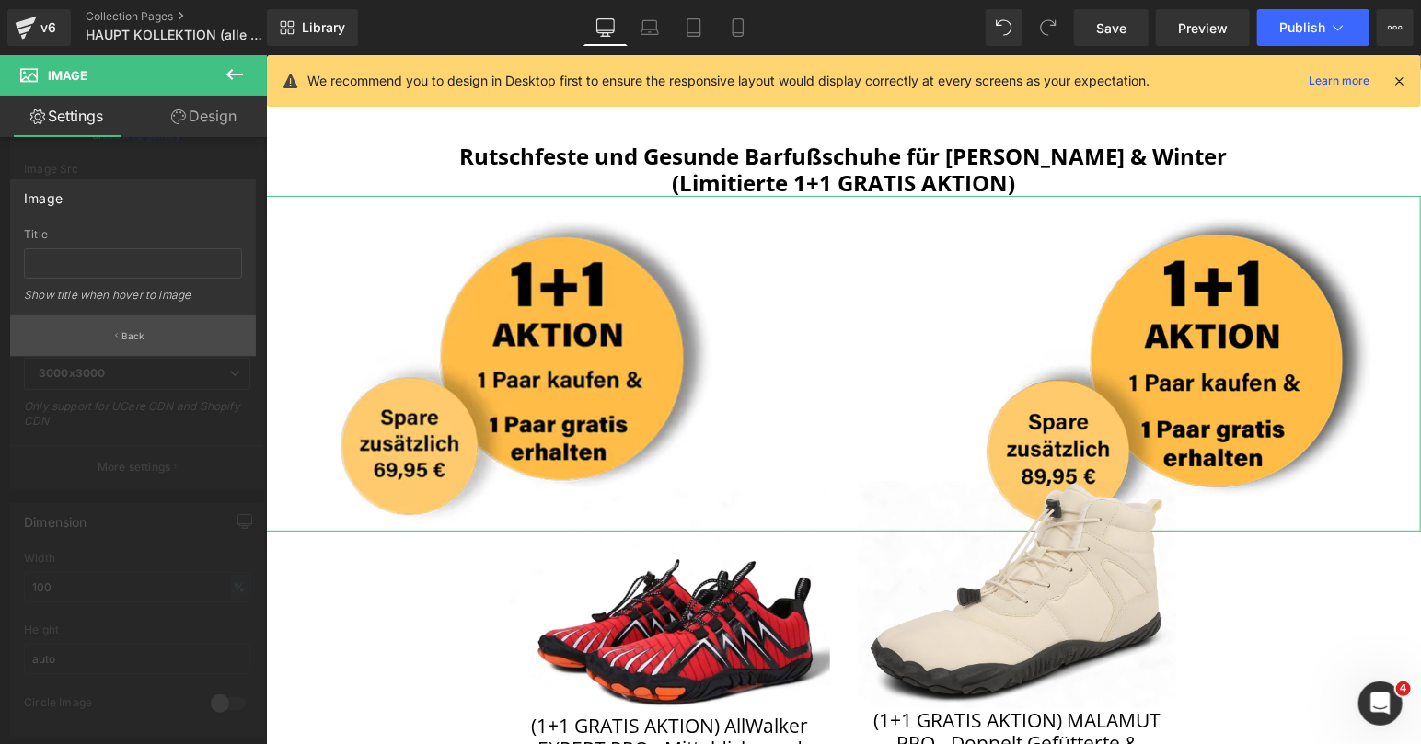
click at [118, 339] on icon "button" at bounding box center [116, 335] width 3 height 9
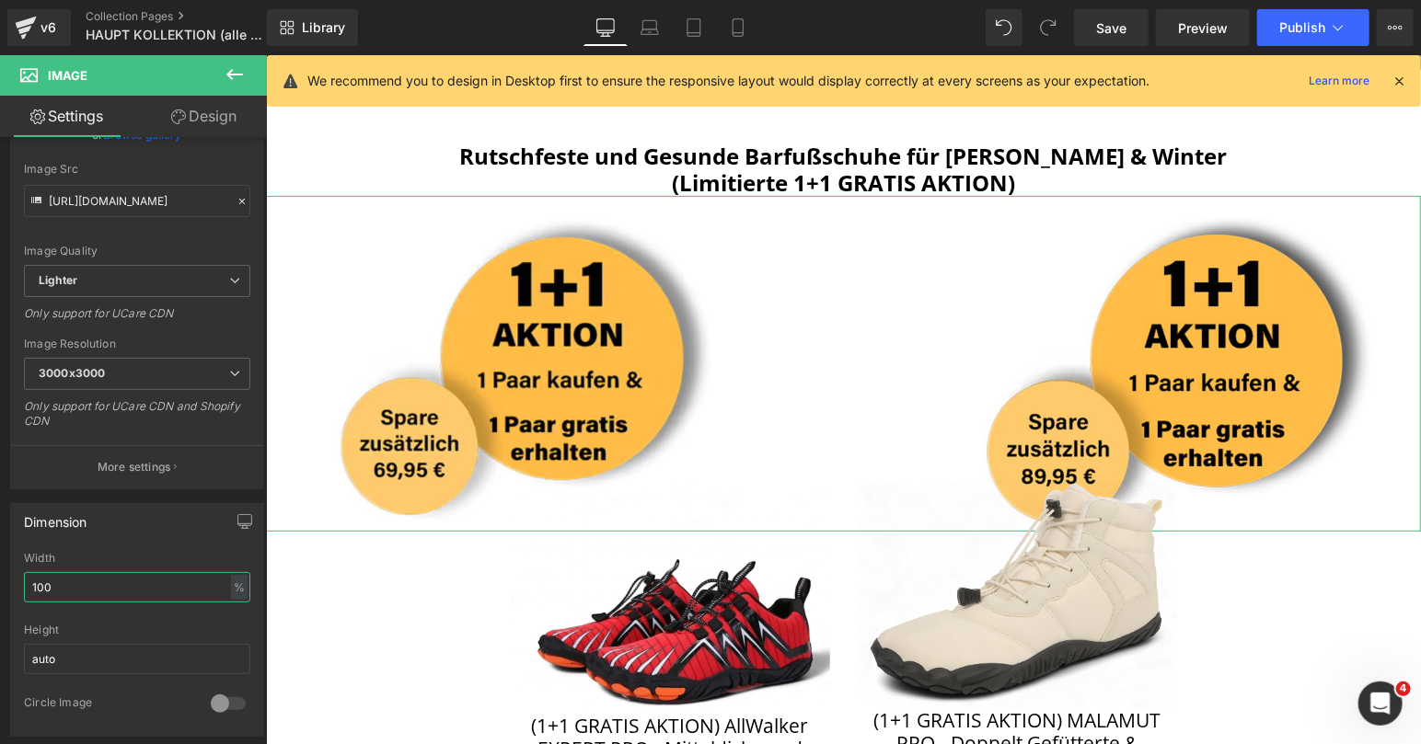
click at [80, 581] on input "100" at bounding box center [137, 587] width 226 height 30
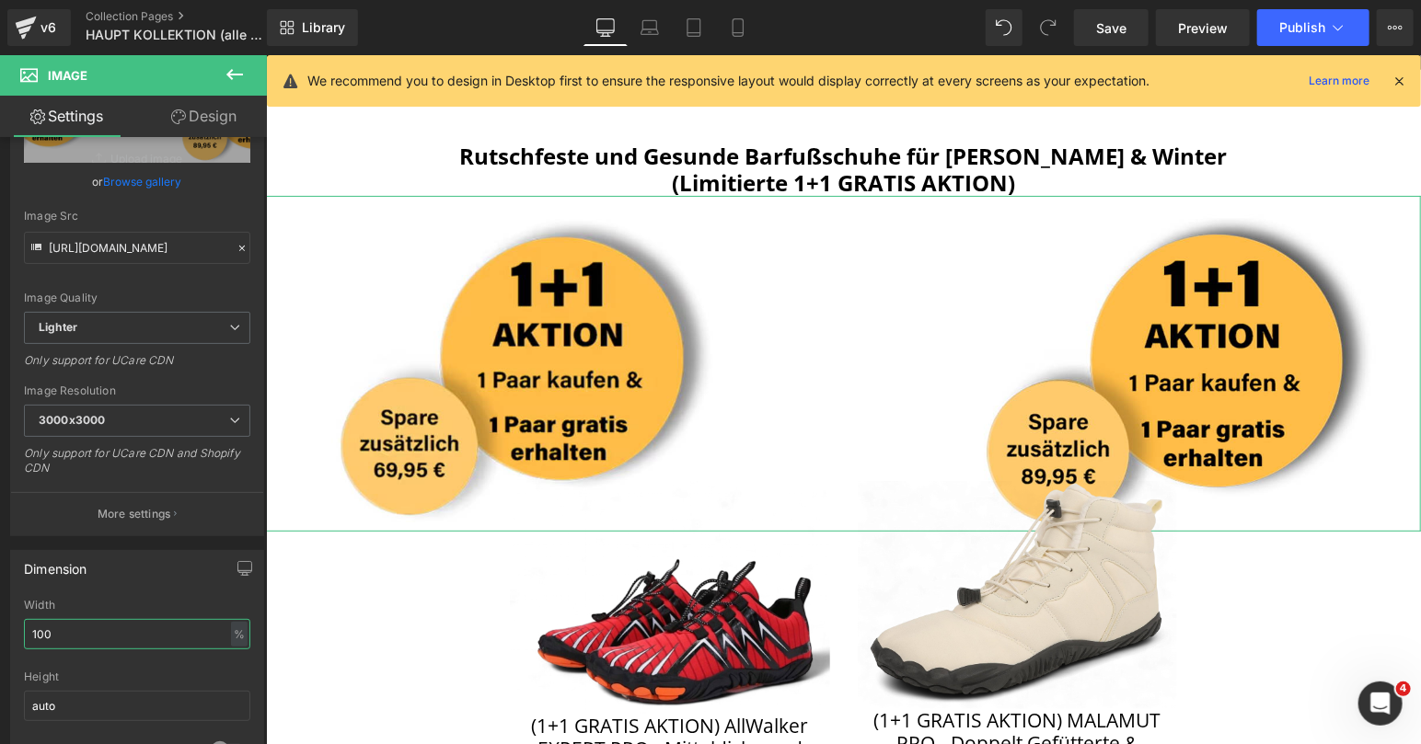
scroll to position [0, 0]
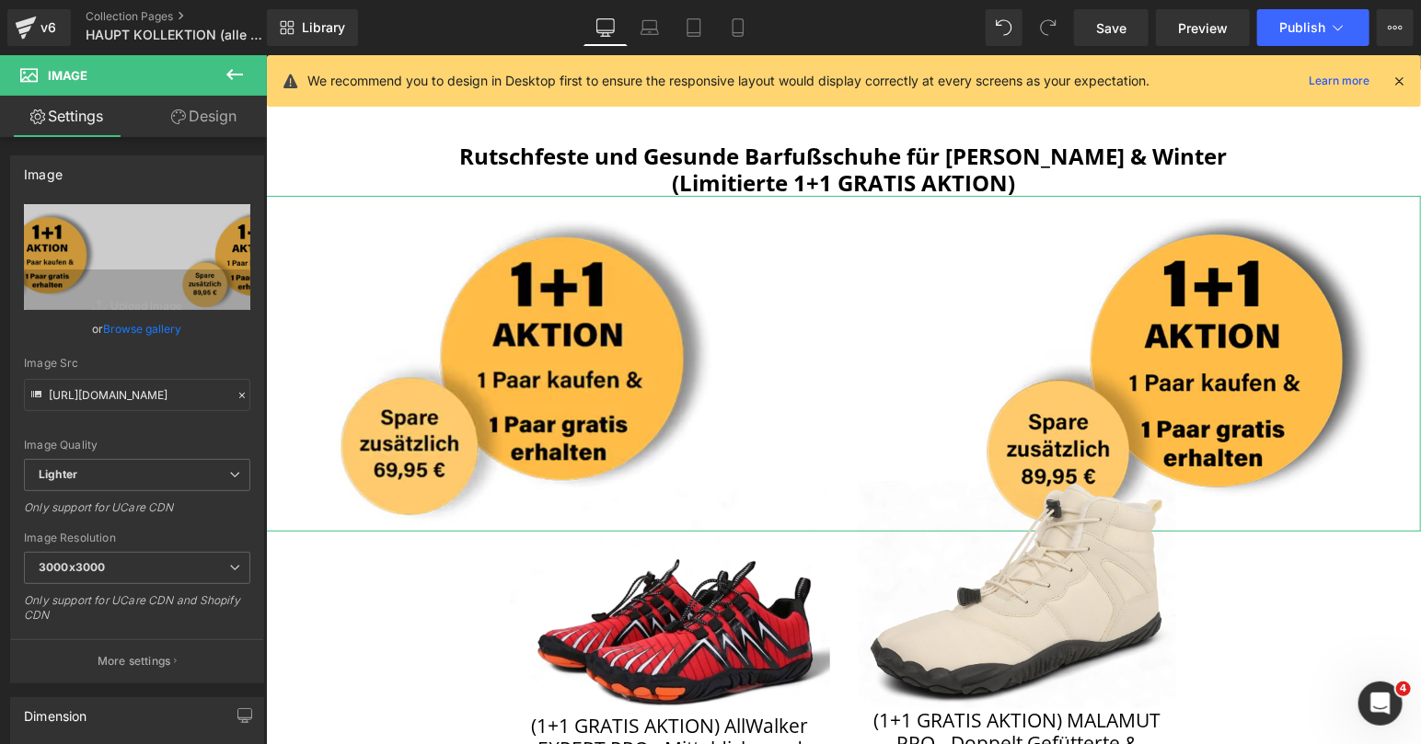
click at [224, 128] on link "Design" at bounding box center [203, 116] width 133 height 41
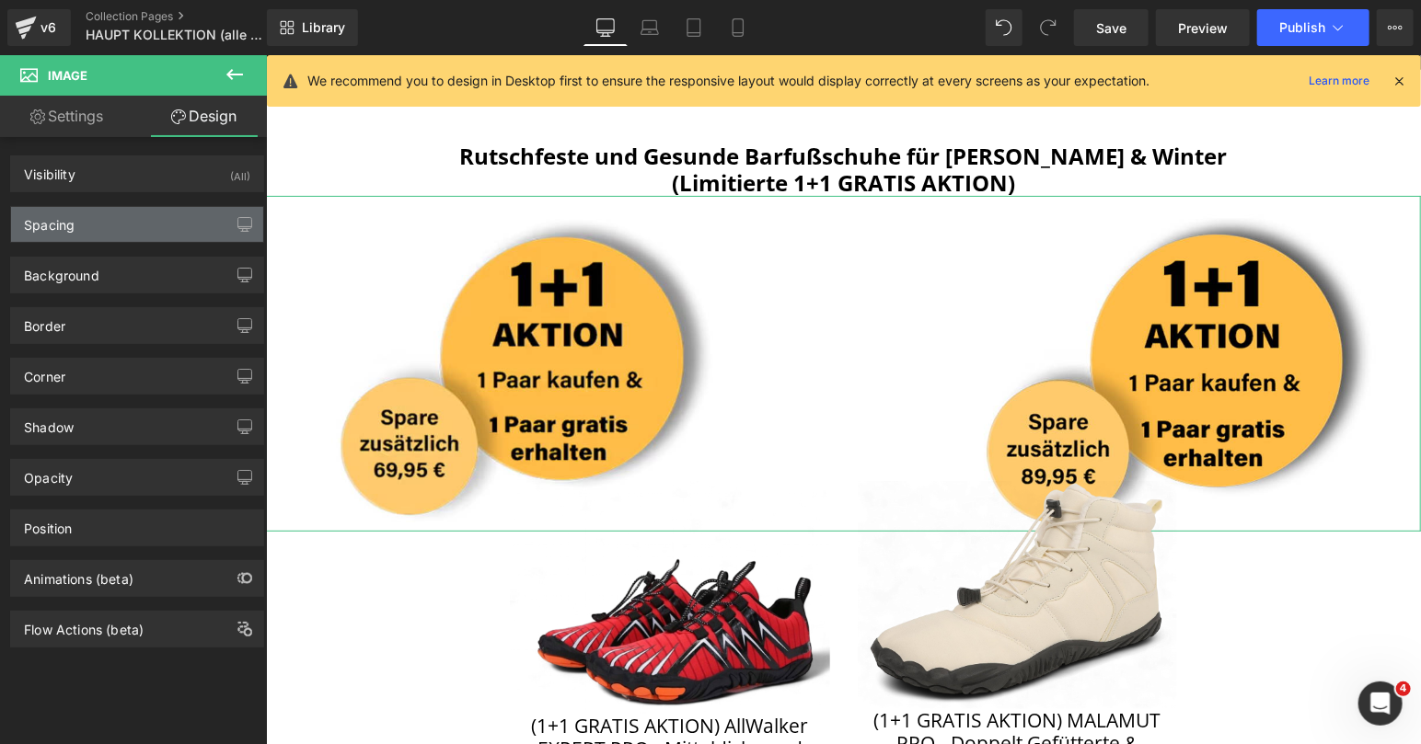
click at [131, 213] on div "Spacing" at bounding box center [137, 224] width 252 height 35
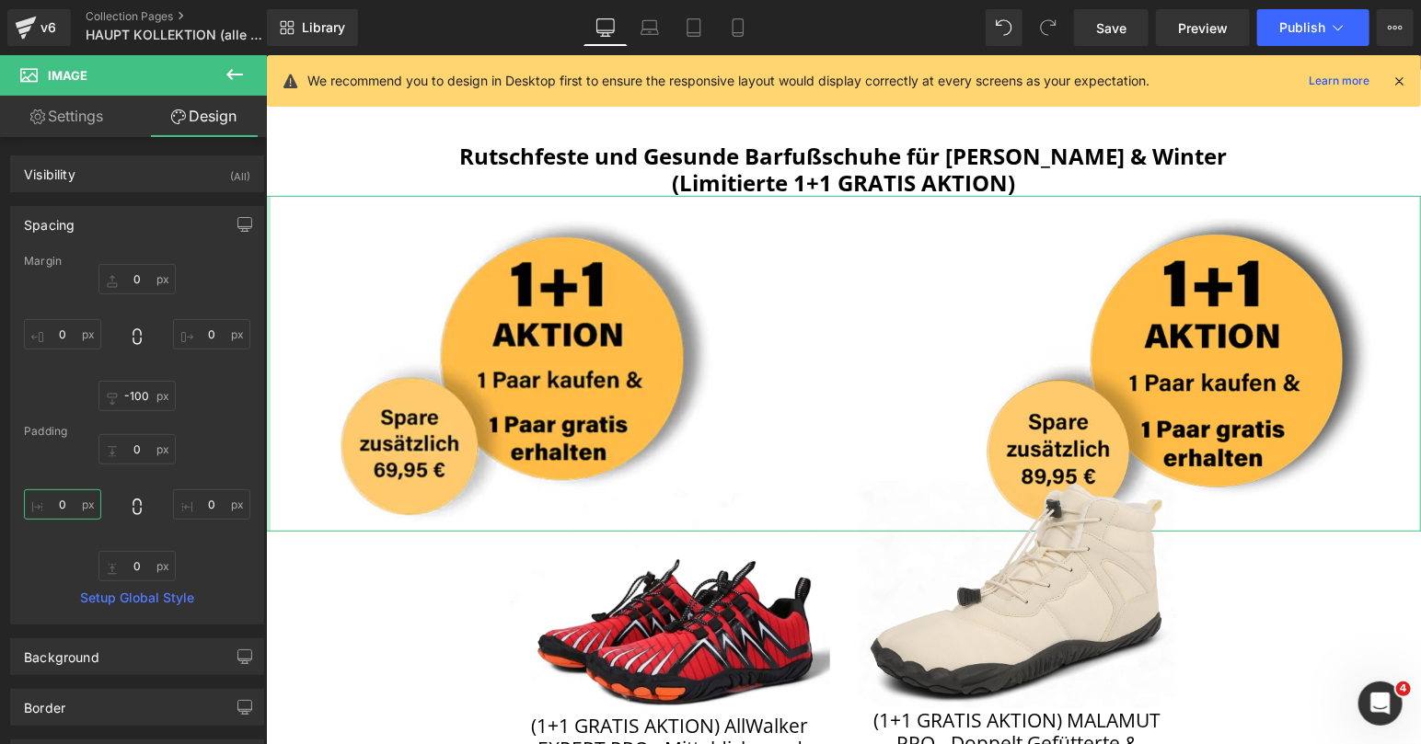
click at [48, 502] on input "0" at bounding box center [62, 505] width 77 height 30
click at [50, 510] on input "0" at bounding box center [62, 505] width 77 height 30
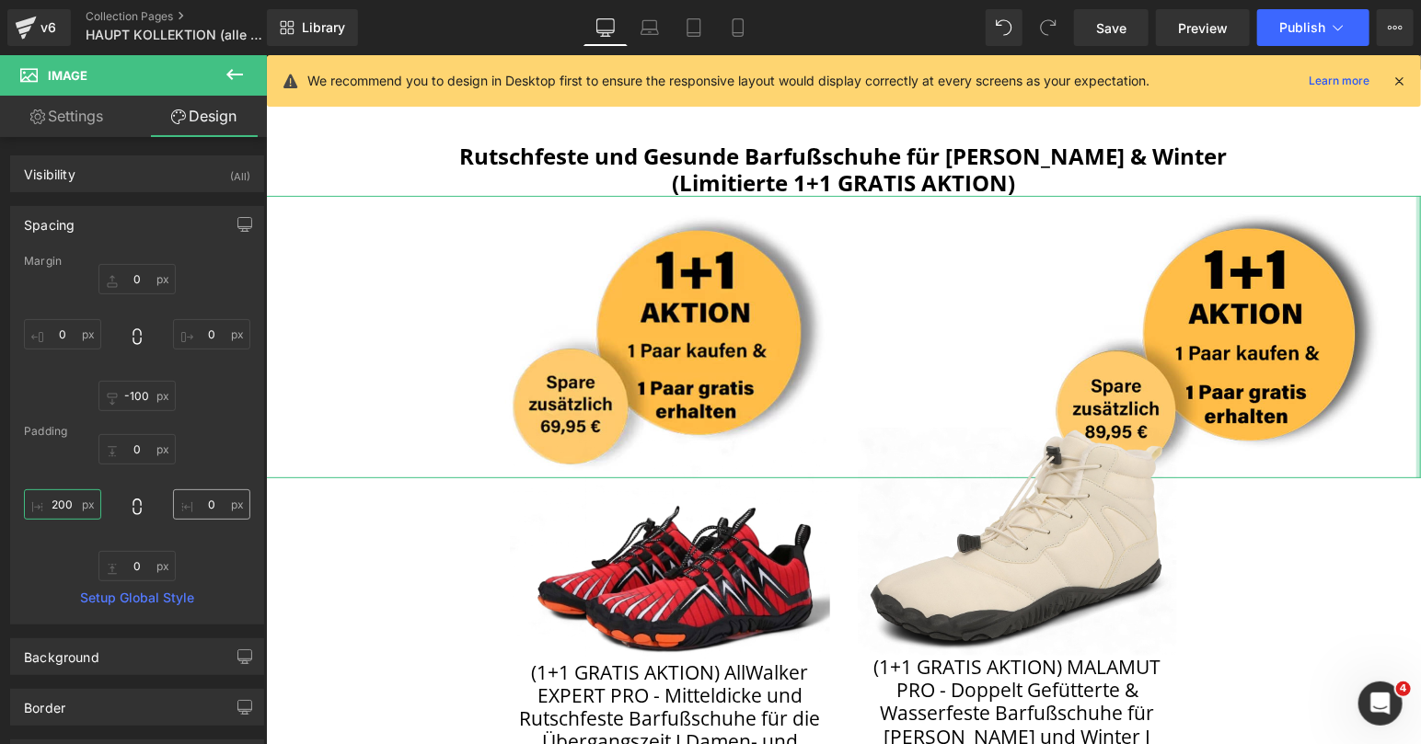
type input "200"
click at [193, 500] on input "0" at bounding box center [211, 505] width 77 height 30
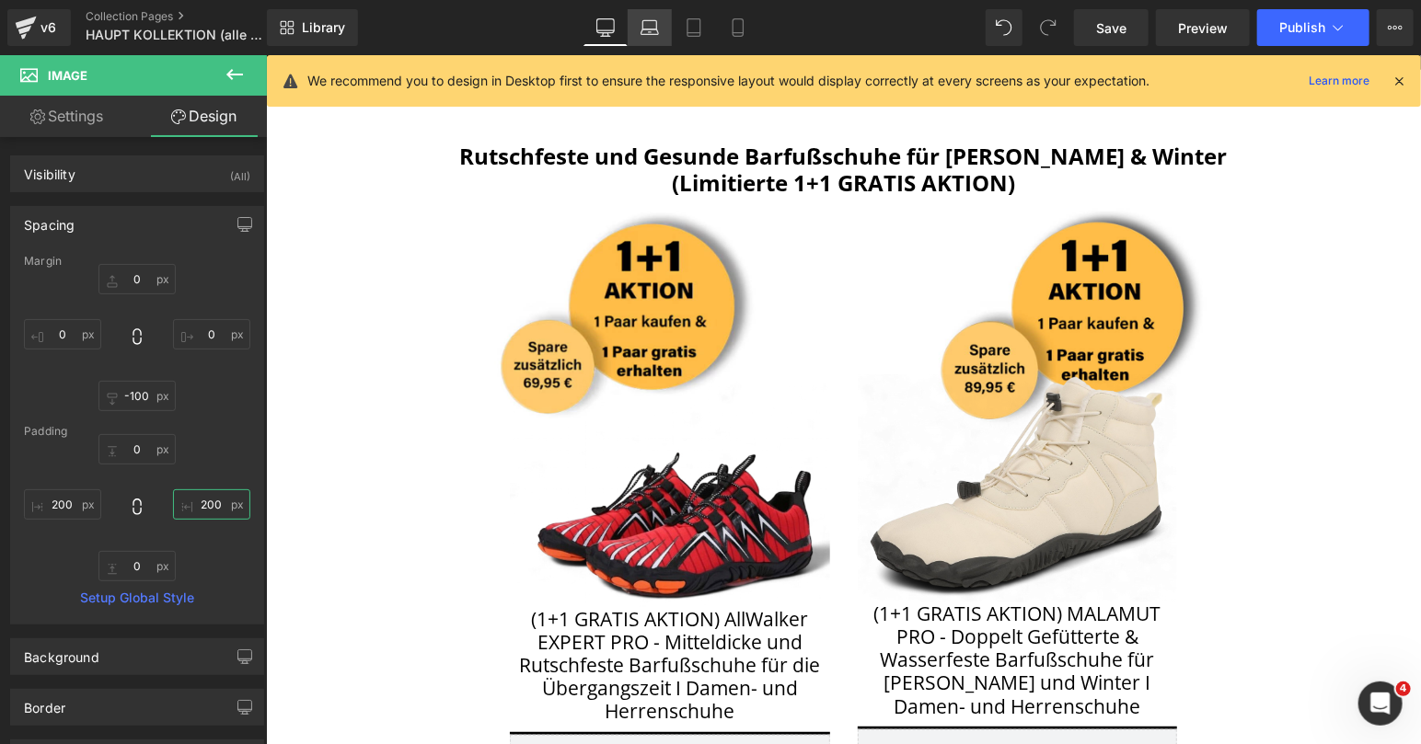
type input "200"
click at [652, 44] on link "Laptop" at bounding box center [650, 27] width 44 height 37
type input "0"
type input "-100"
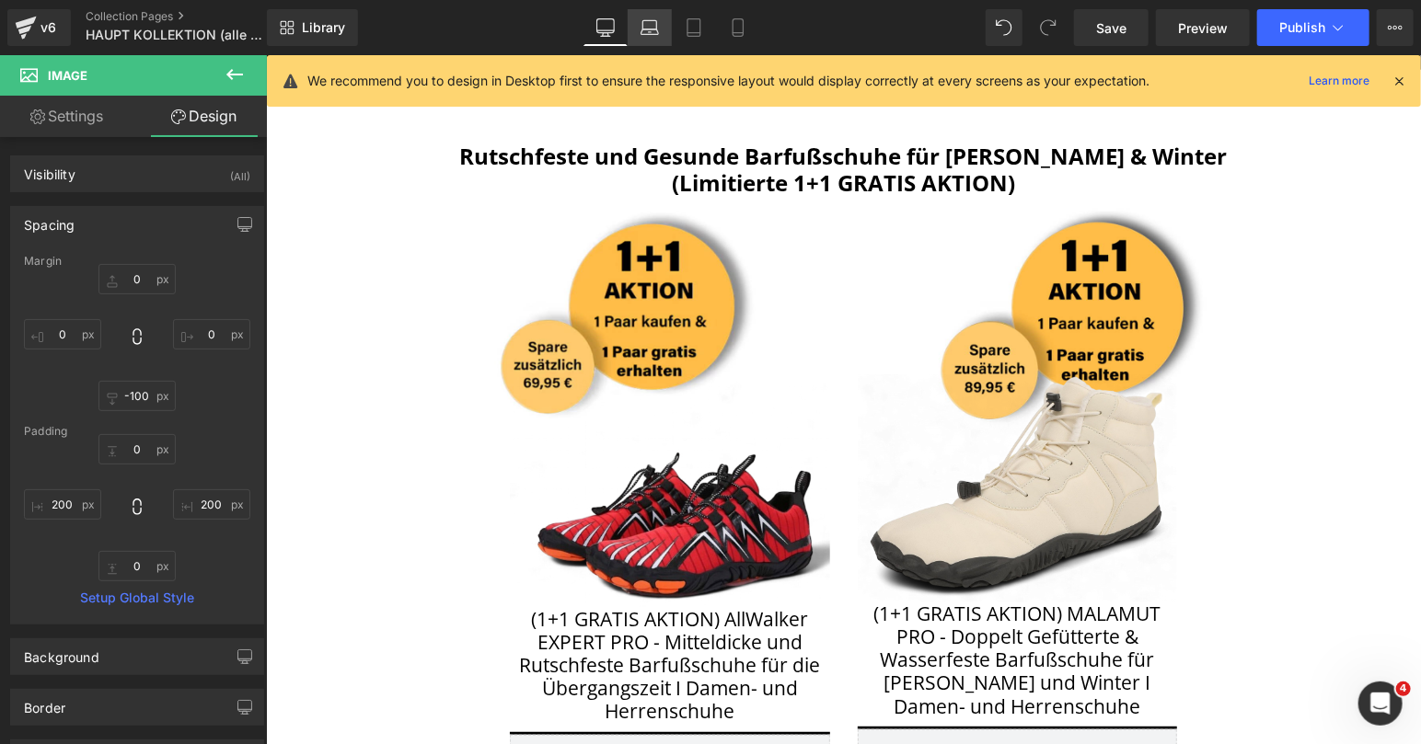
type input "0"
type input "200"
type input "0"
type input "200"
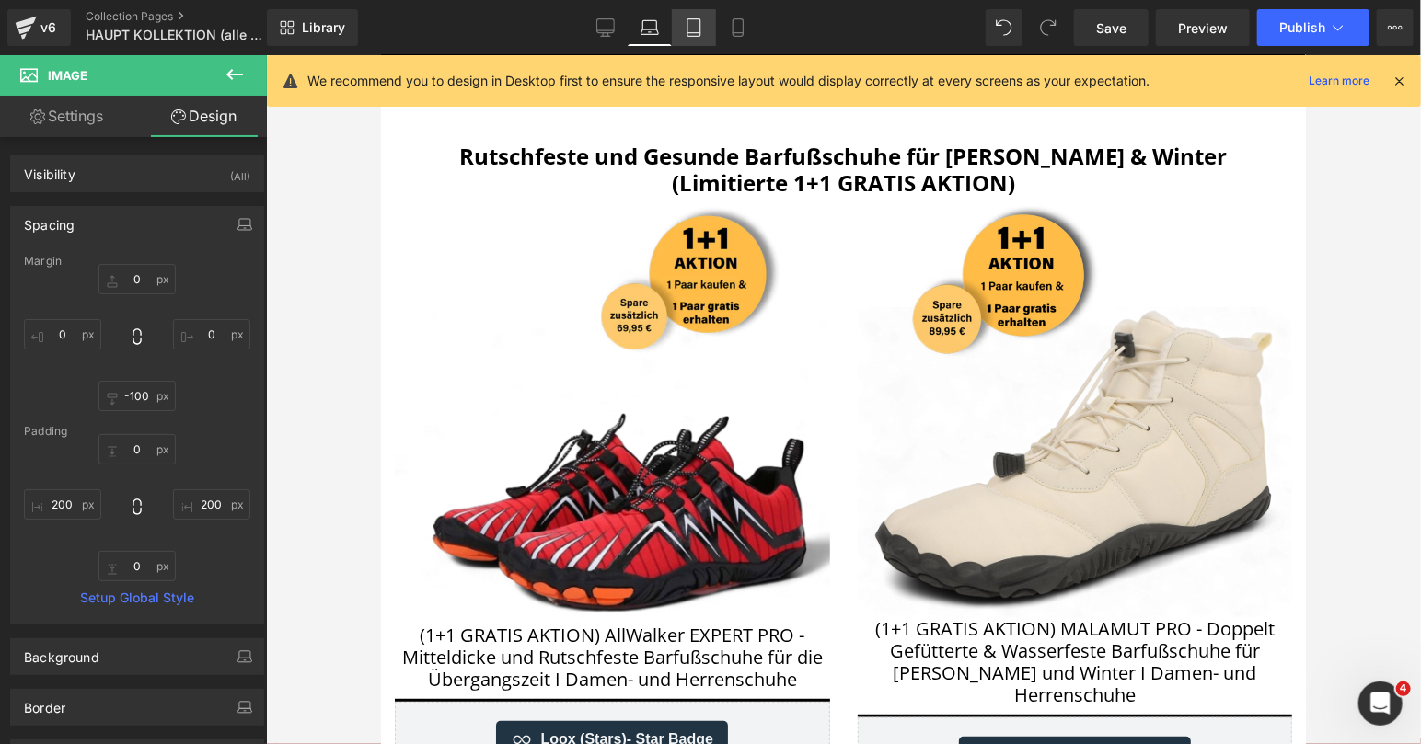
click at [702, 37] on icon at bounding box center [694, 27] width 18 height 18
type input "0"
type input "-100"
type input "0"
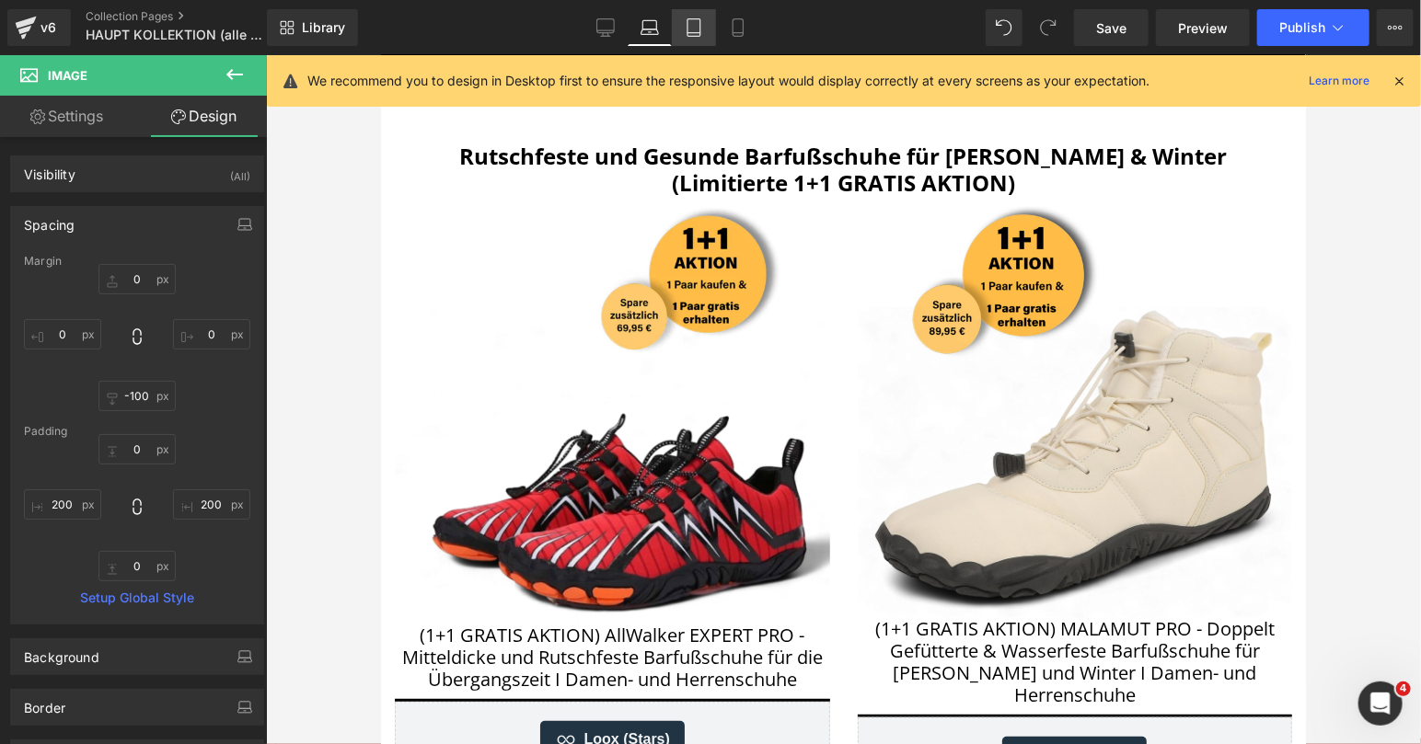
type input "0"
type input "200"
type input "0"
type input "200"
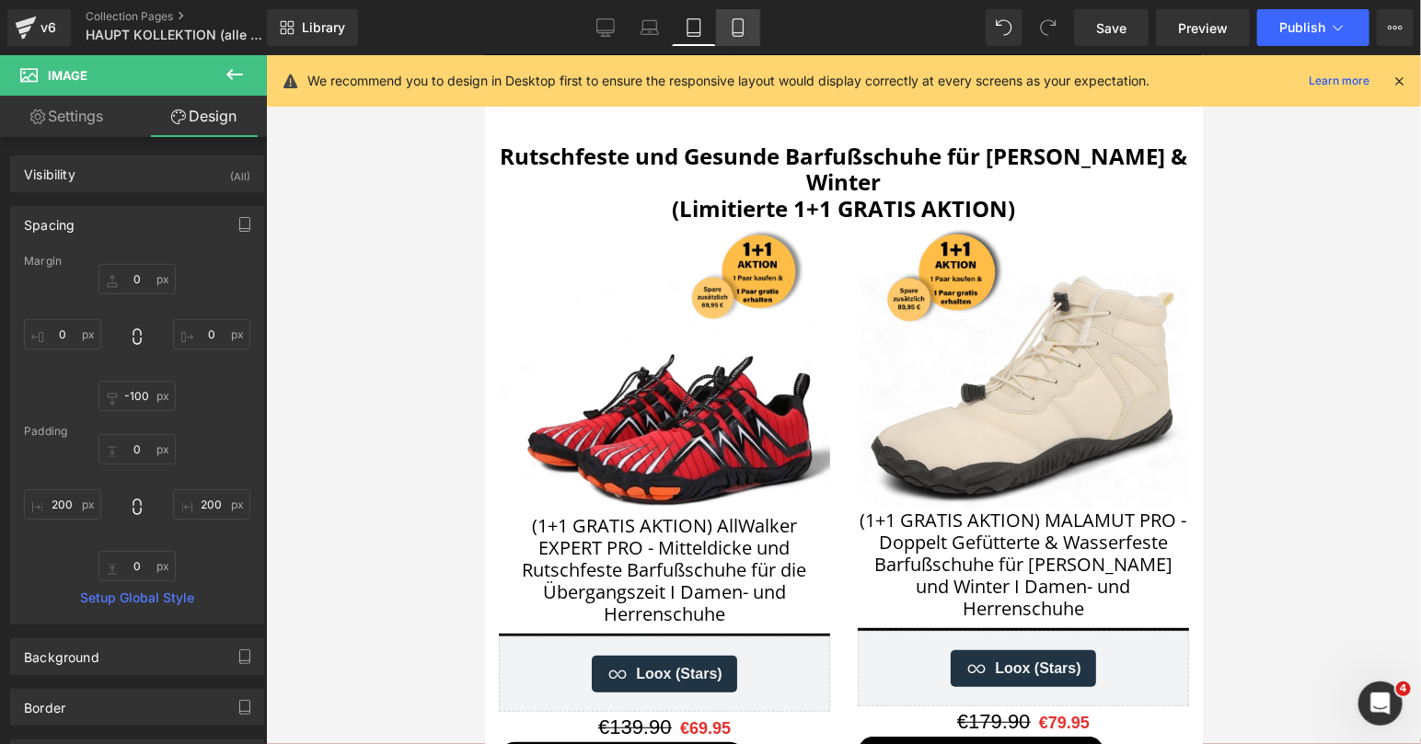
click at [753, 27] on link "Mobile" at bounding box center [738, 27] width 44 height 37
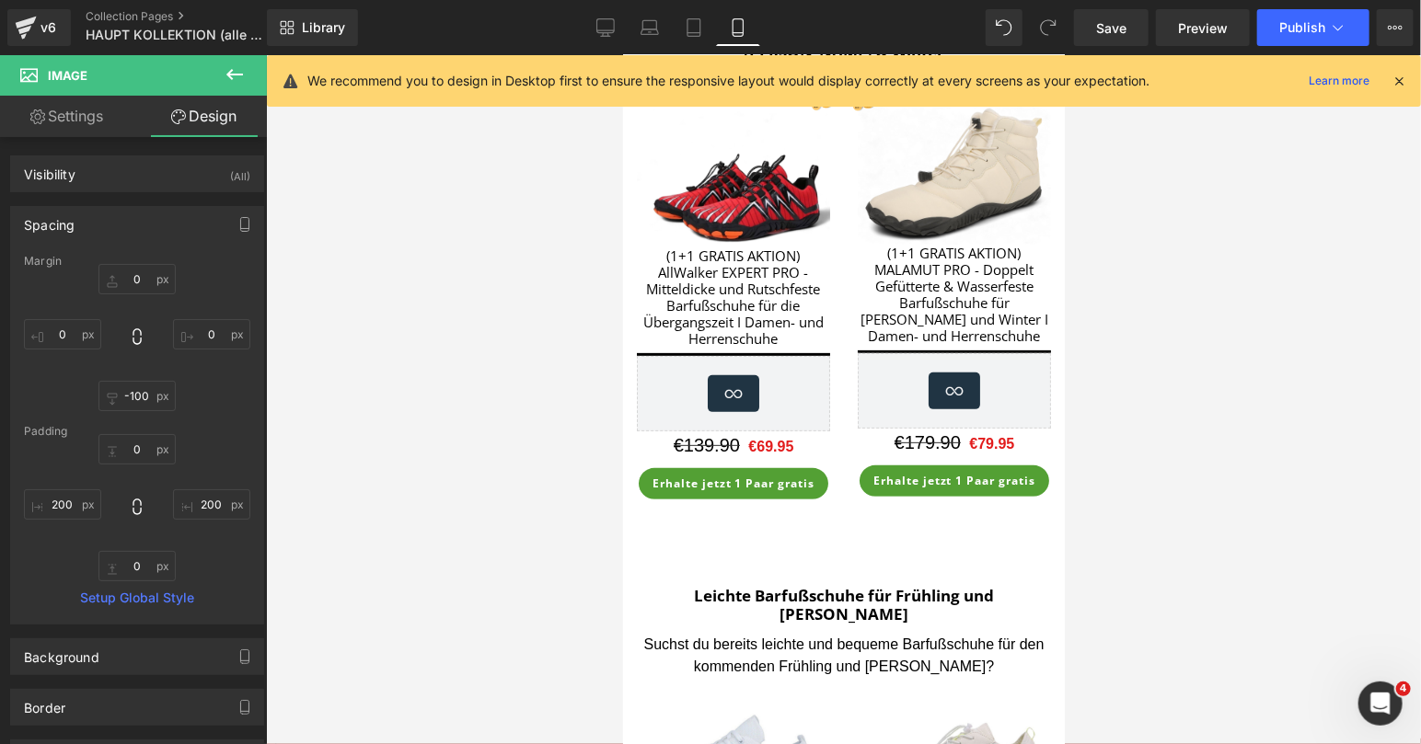
type input "10"
type input "0"
type input "-50"
type input "0"
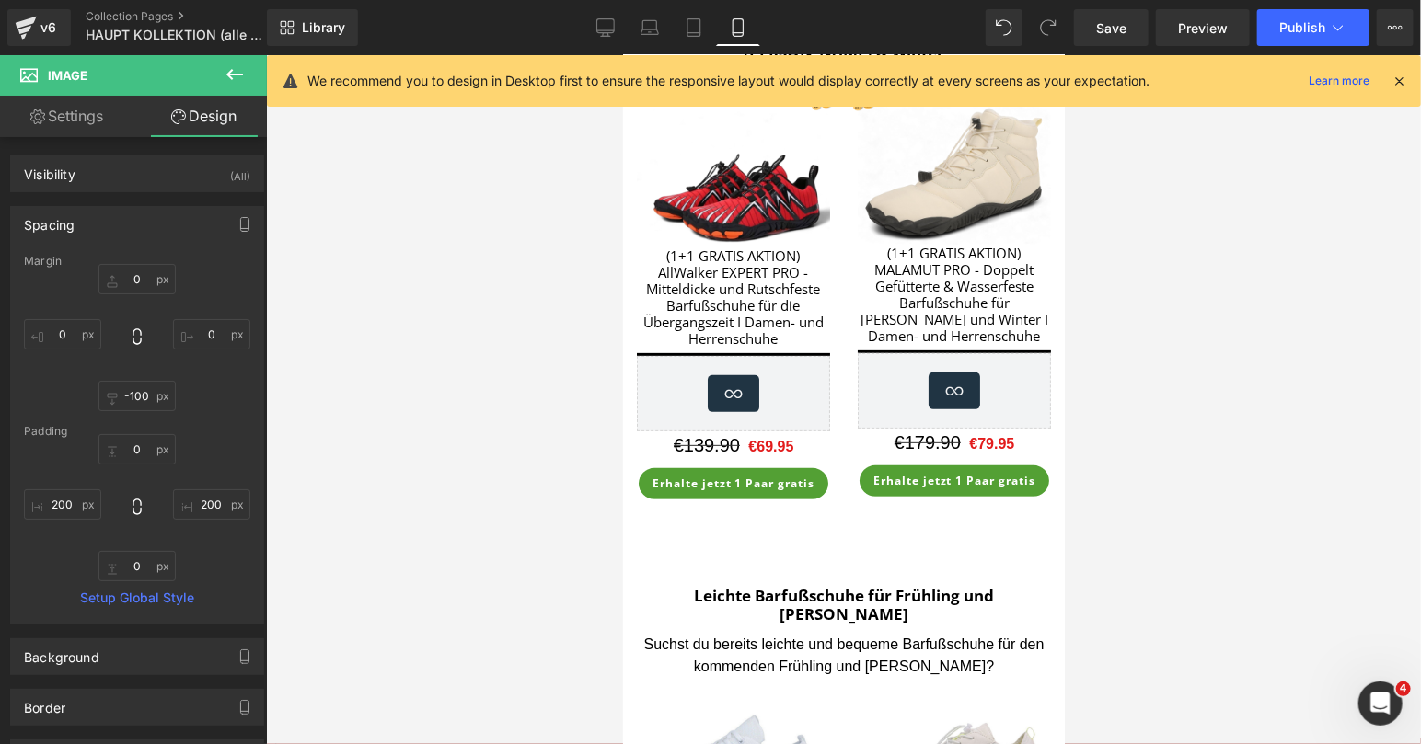
type input "200"
type input "0"
type input "200"
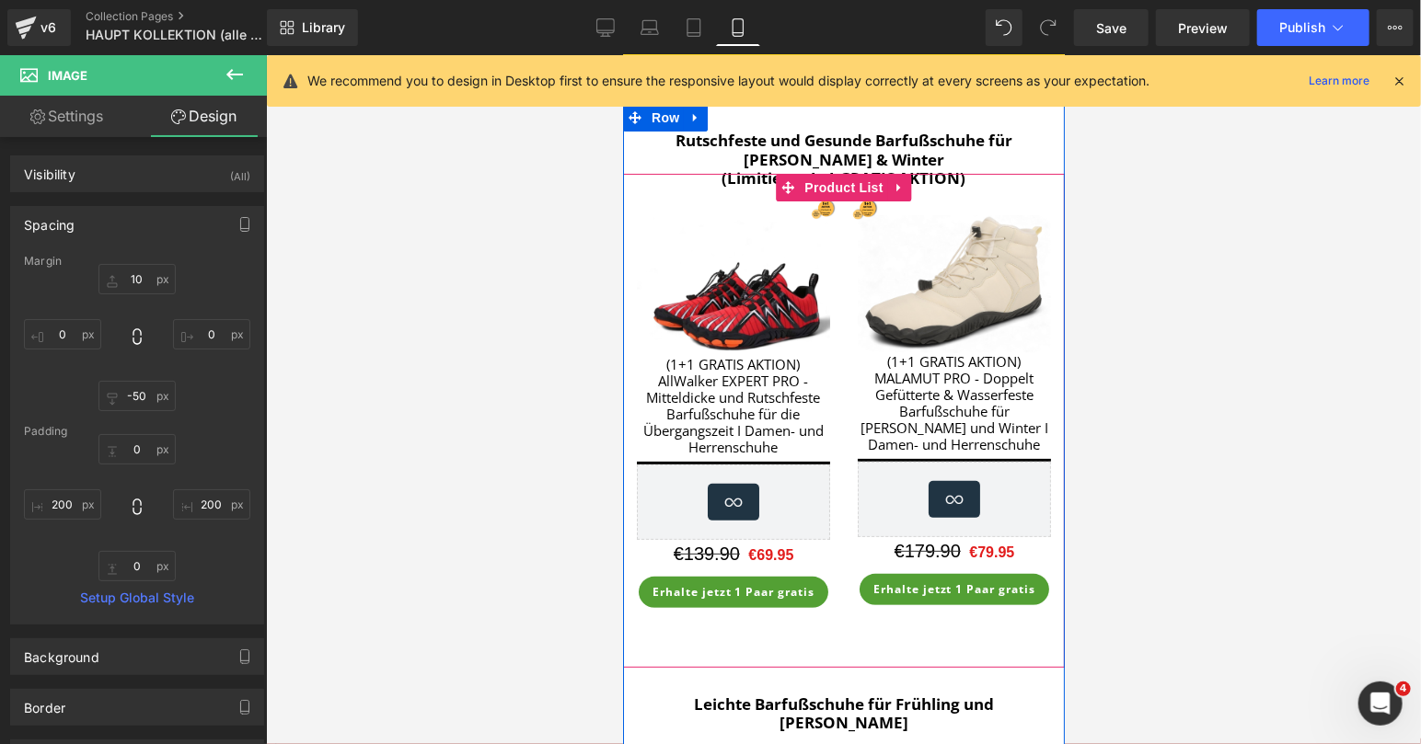
click at [829, 211] on div "BEST SELLER (P) Image (1+1 GRATIS AKTION) AllWalker EXPERT PRO - Mitteldicke un…" at bounding box center [732, 416] width 221 height 430
click at [854, 188] on span "Product List" at bounding box center [842, 187] width 87 height 28
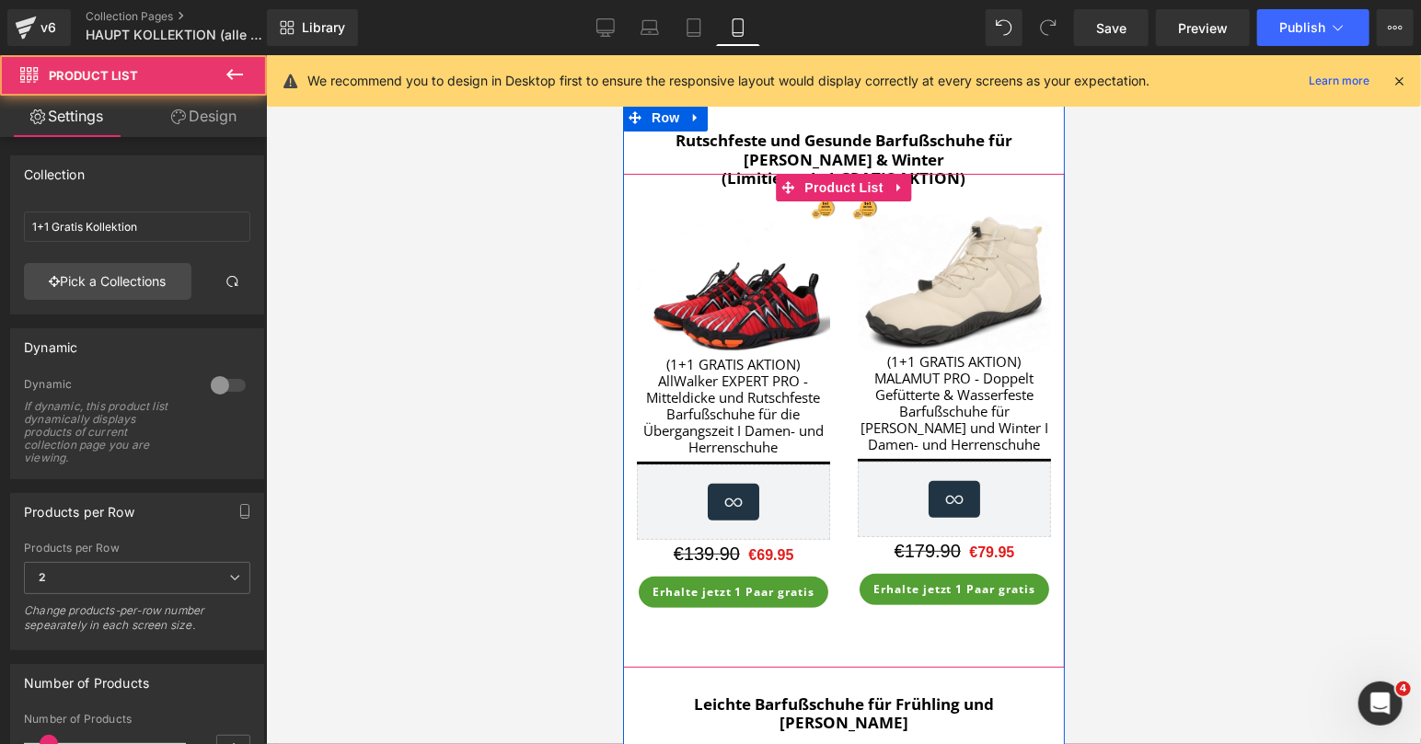
click at [862, 214] on img at bounding box center [953, 283] width 193 height 138
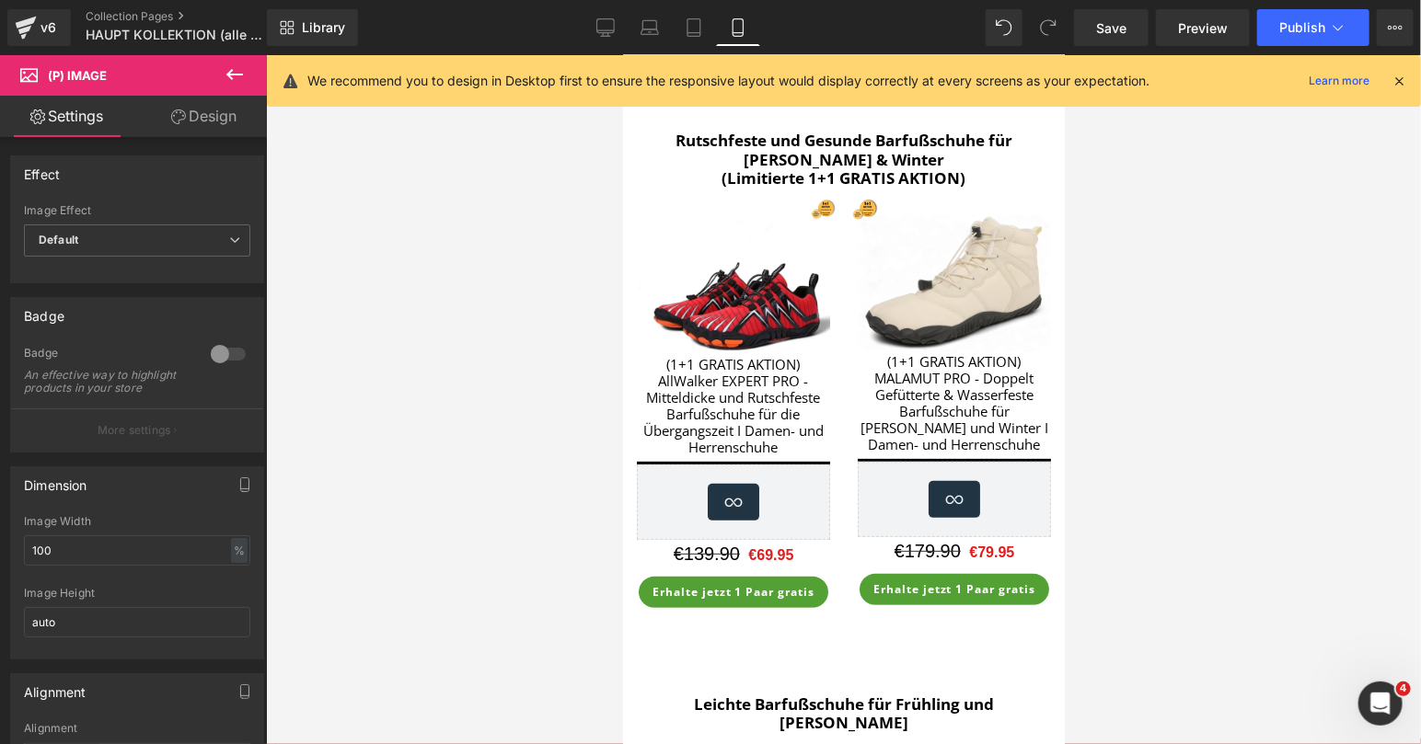
drag, startPoint x: 219, startPoint y: 129, endPoint x: 134, endPoint y: 189, distance: 103.7
click at [219, 129] on link "Design" at bounding box center [203, 116] width 133 height 41
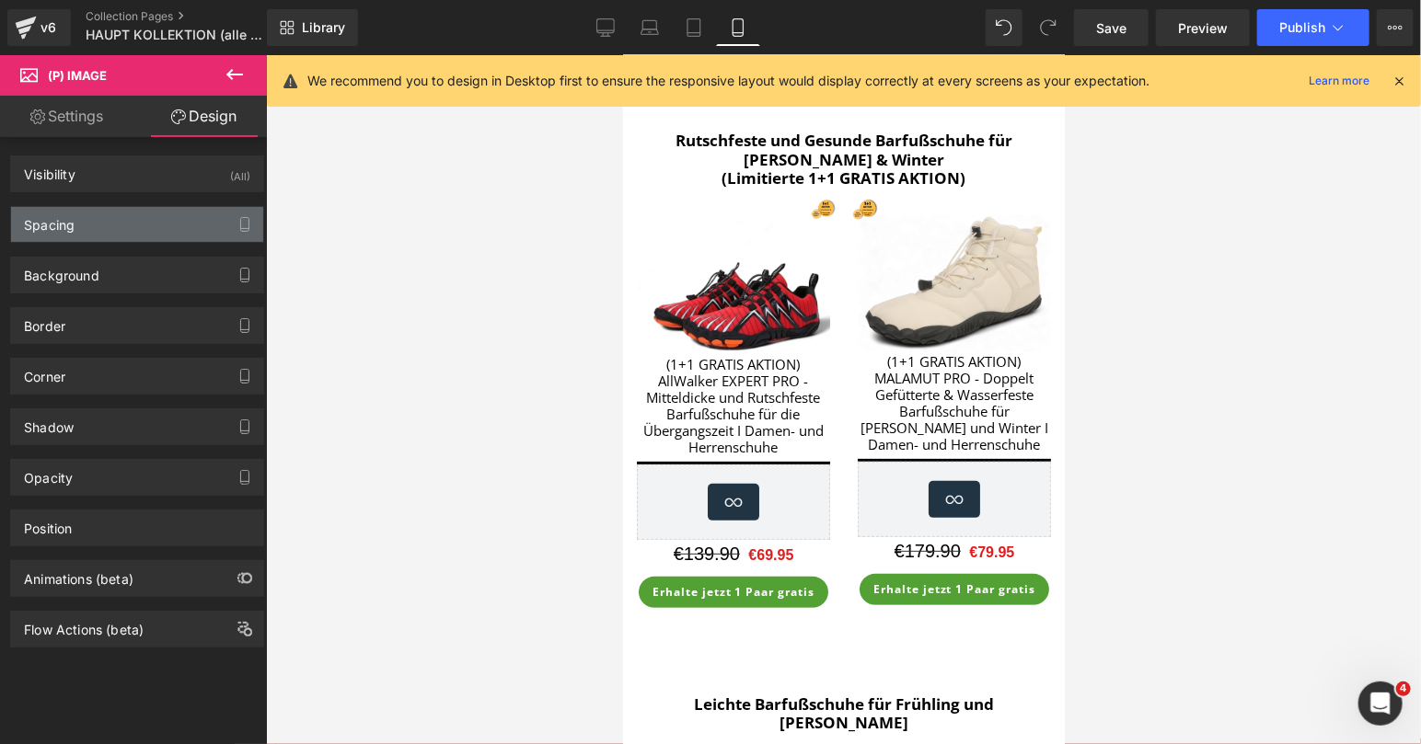
click at [117, 213] on div "Spacing" at bounding box center [137, 224] width 252 height 35
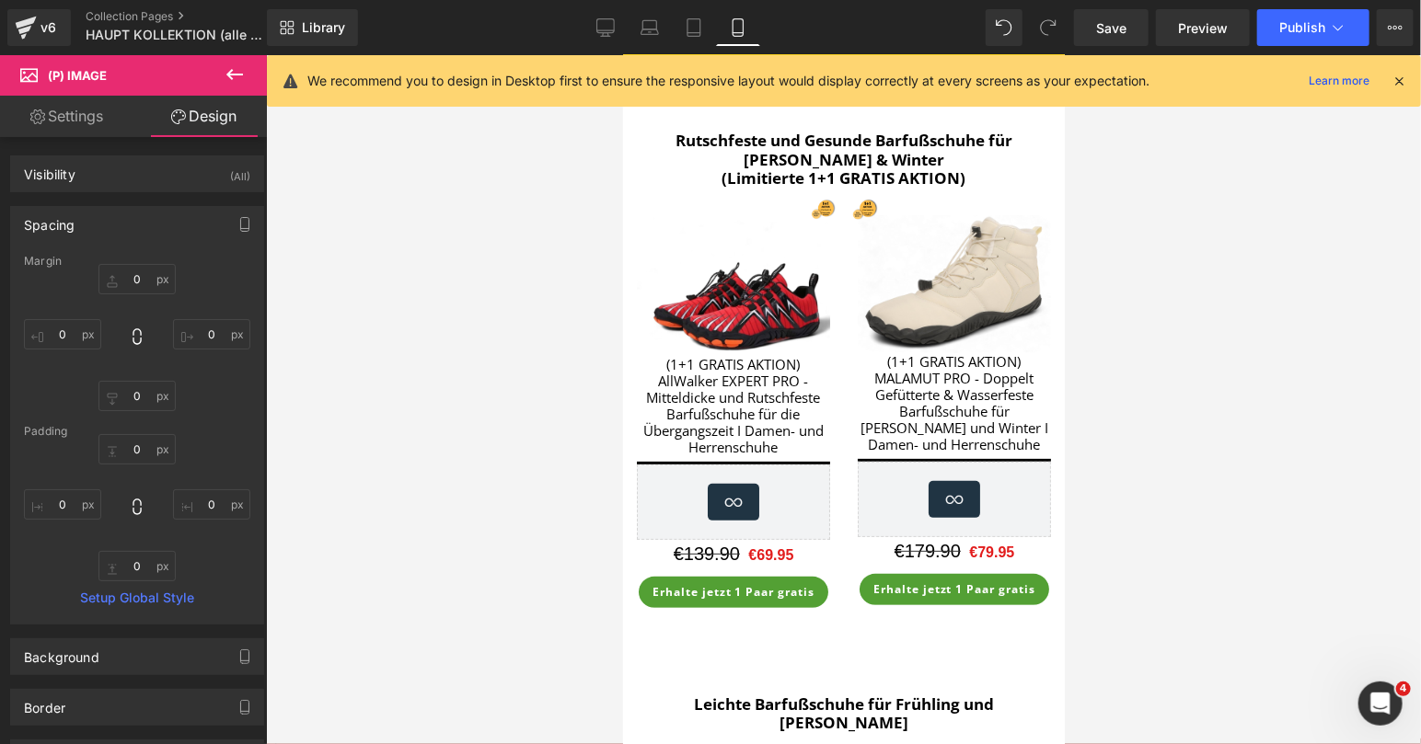
click at [67, 128] on link "Settings" at bounding box center [66, 116] width 133 height 41
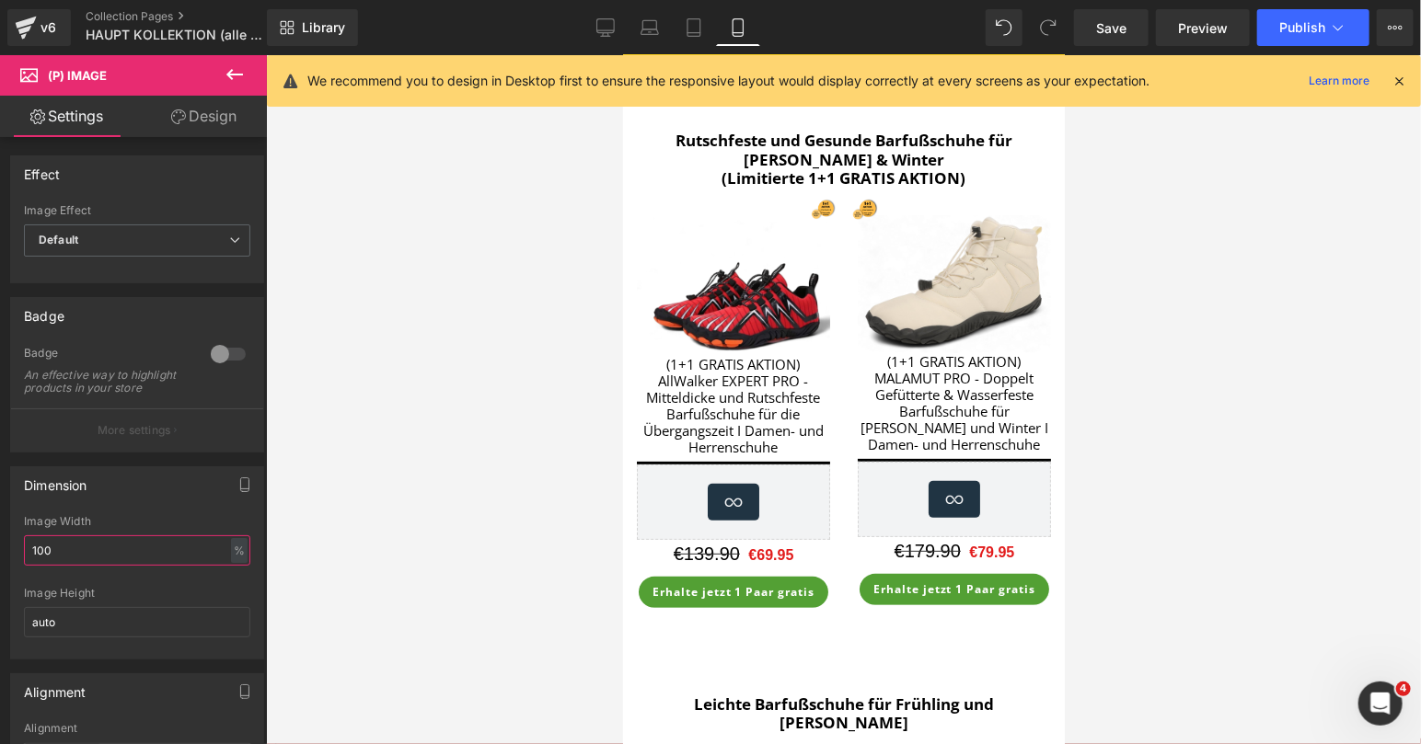
click at [102, 549] on input "100" at bounding box center [137, 551] width 226 height 30
type input "1"
click at [1262, 333] on div at bounding box center [843, 399] width 1155 height 689
click at [144, 552] on input "10000" at bounding box center [137, 551] width 226 height 30
type input "100"
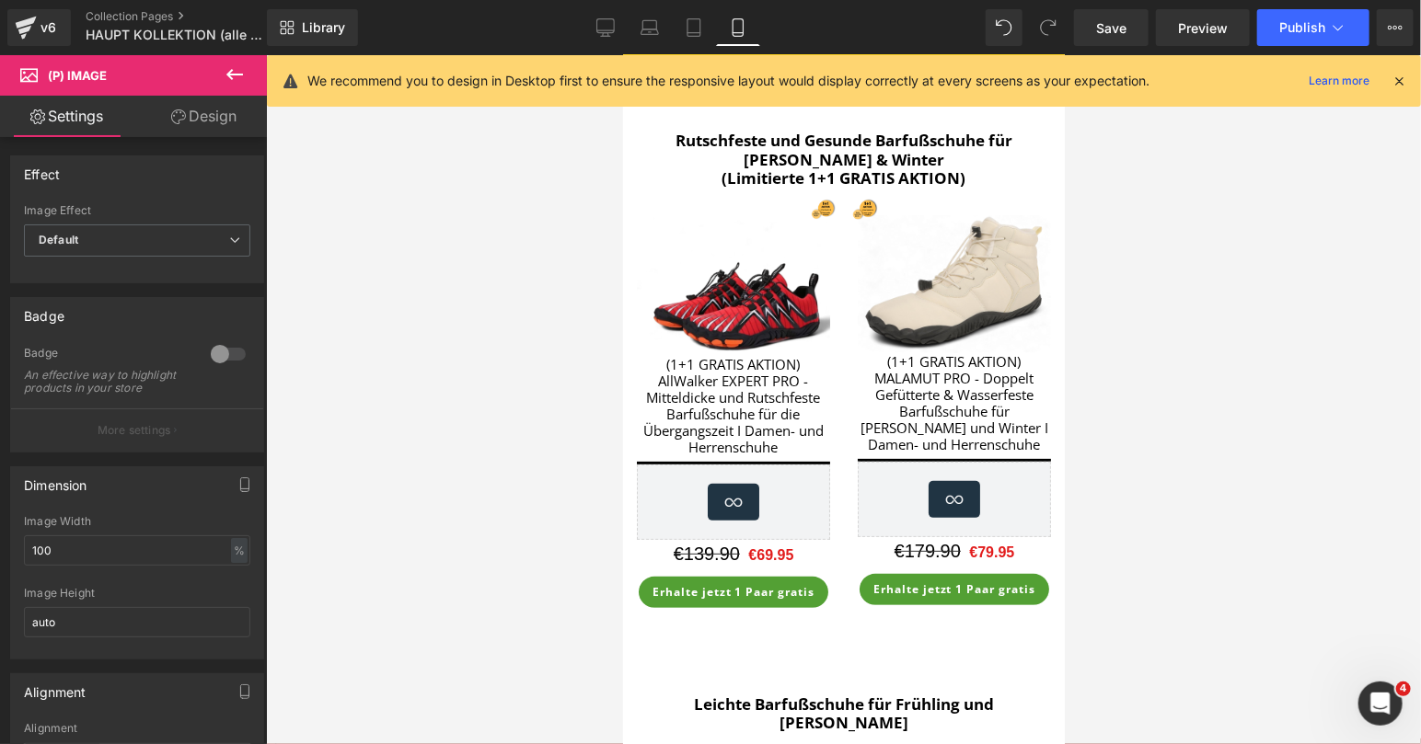
click at [1204, 321] on div at bounding box center [843, 399] width 1155 height 689
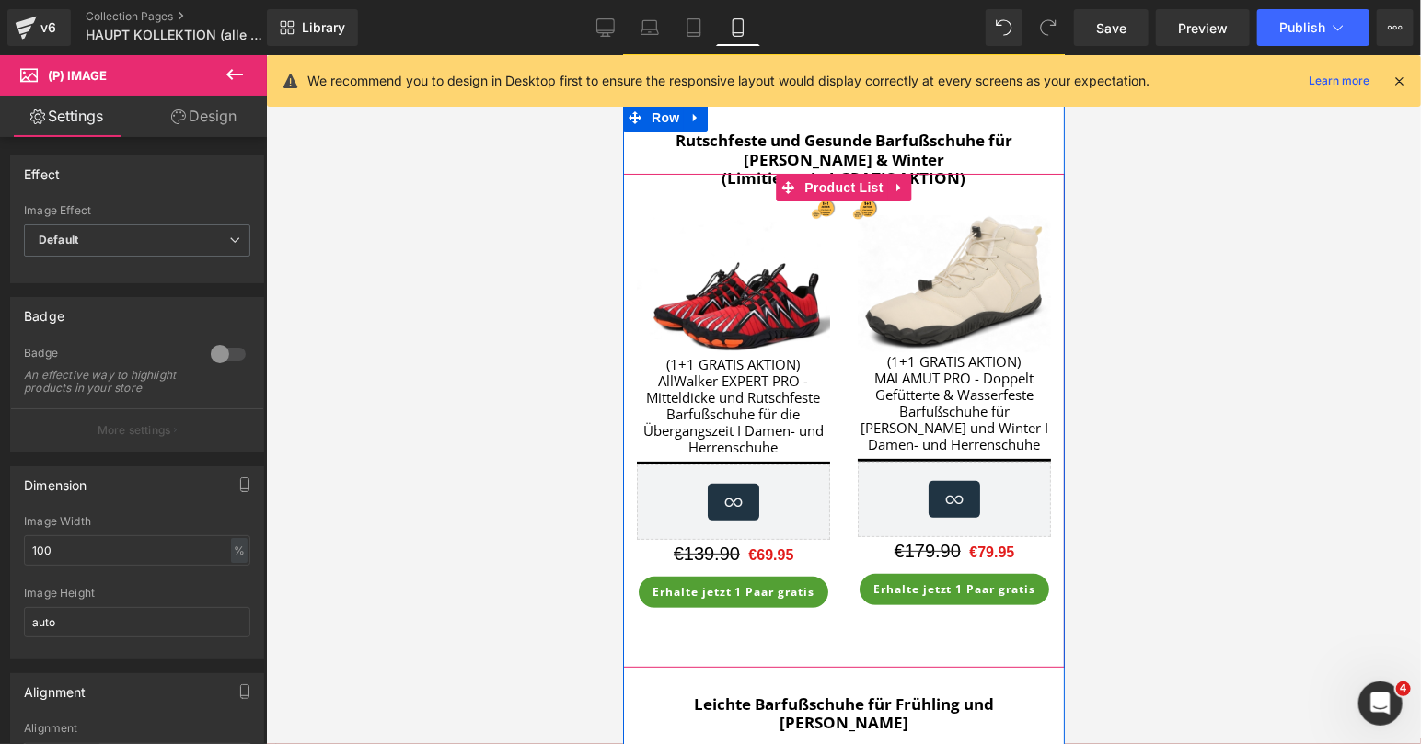
click at [854, 207] on div "BEST SELLER (P) Image (1+1 GRATIS AKTION) MALAMUT PRO - Doppelt Gefütterte & Wa…" at bounding box center [953, 414] width 221 height 427
click at [838, 209] on div "BEST SELLER (P) Image (1+1 GRATIS AKTION) AllWalker EXPERT PRO - Mitteldicke un…" at bounding box center [732, 416] width 221 height 430
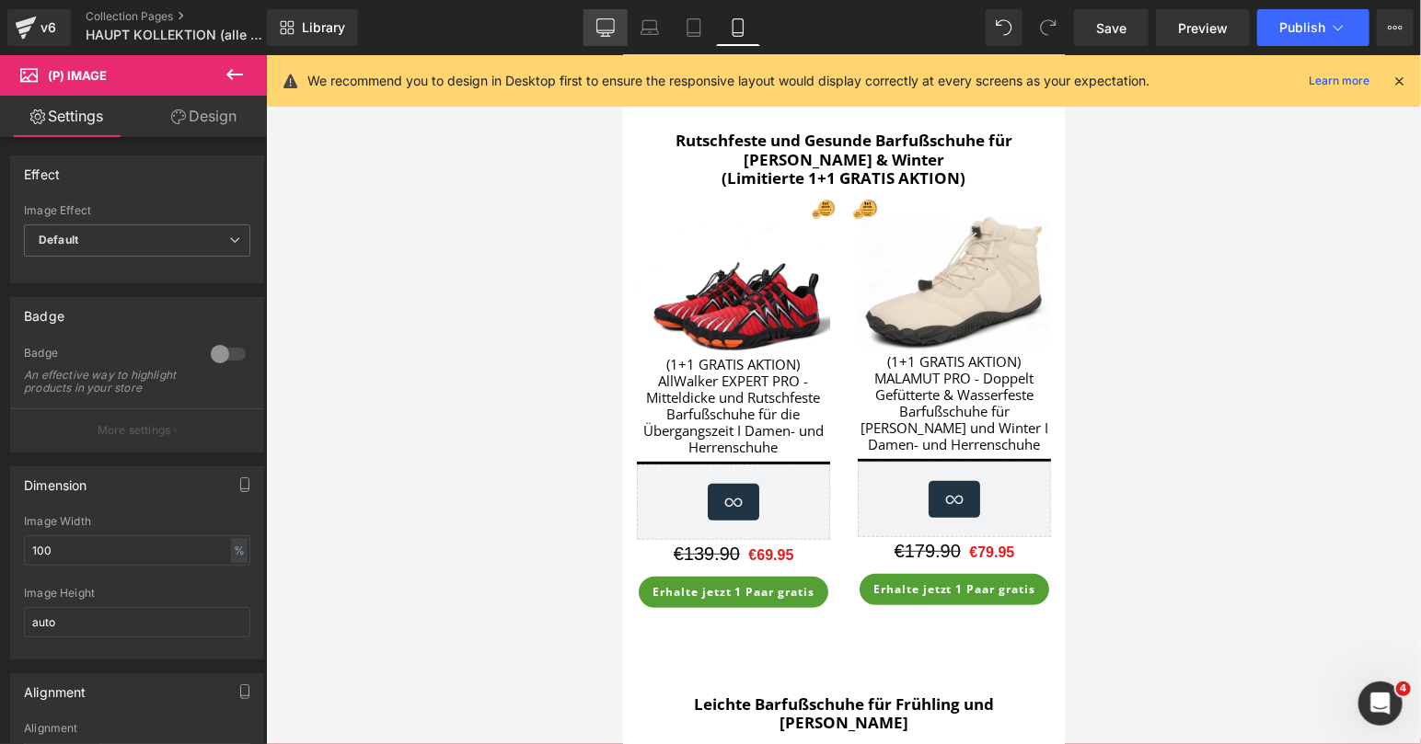
click at [621, 23] on link "Desktop" at bounding box center [605, 27] width 44 height 37
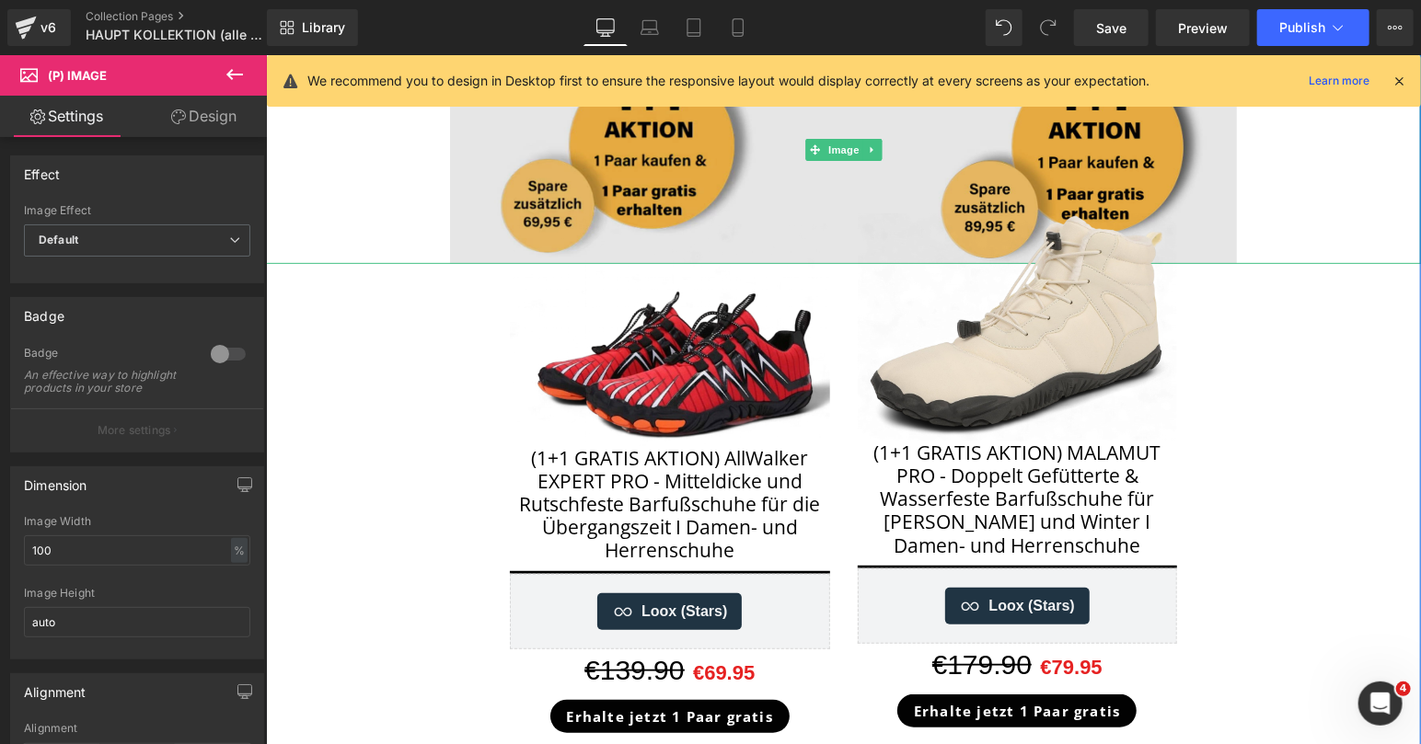
scroll to position [31, 0]
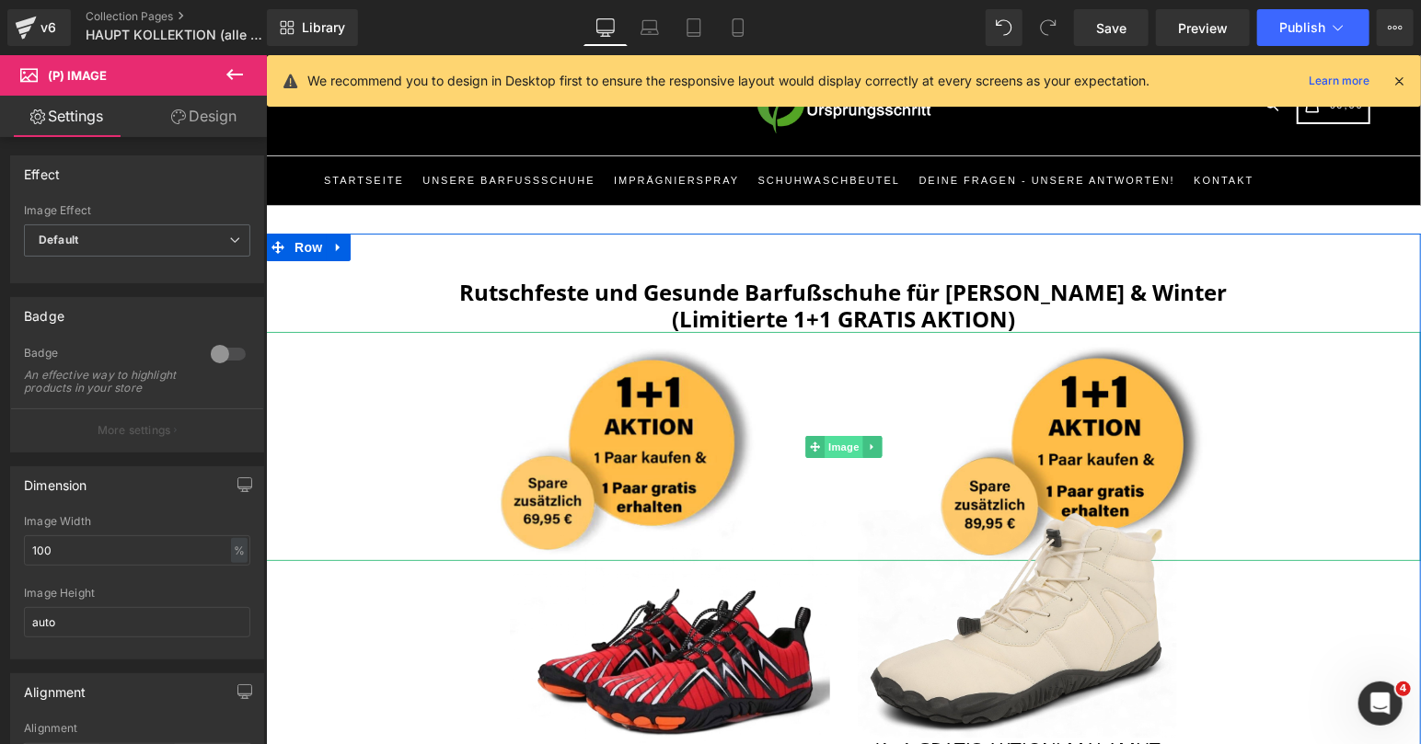
click at [834, 440] on span "Image" at bounding box center [843, 446] width 39 height 22
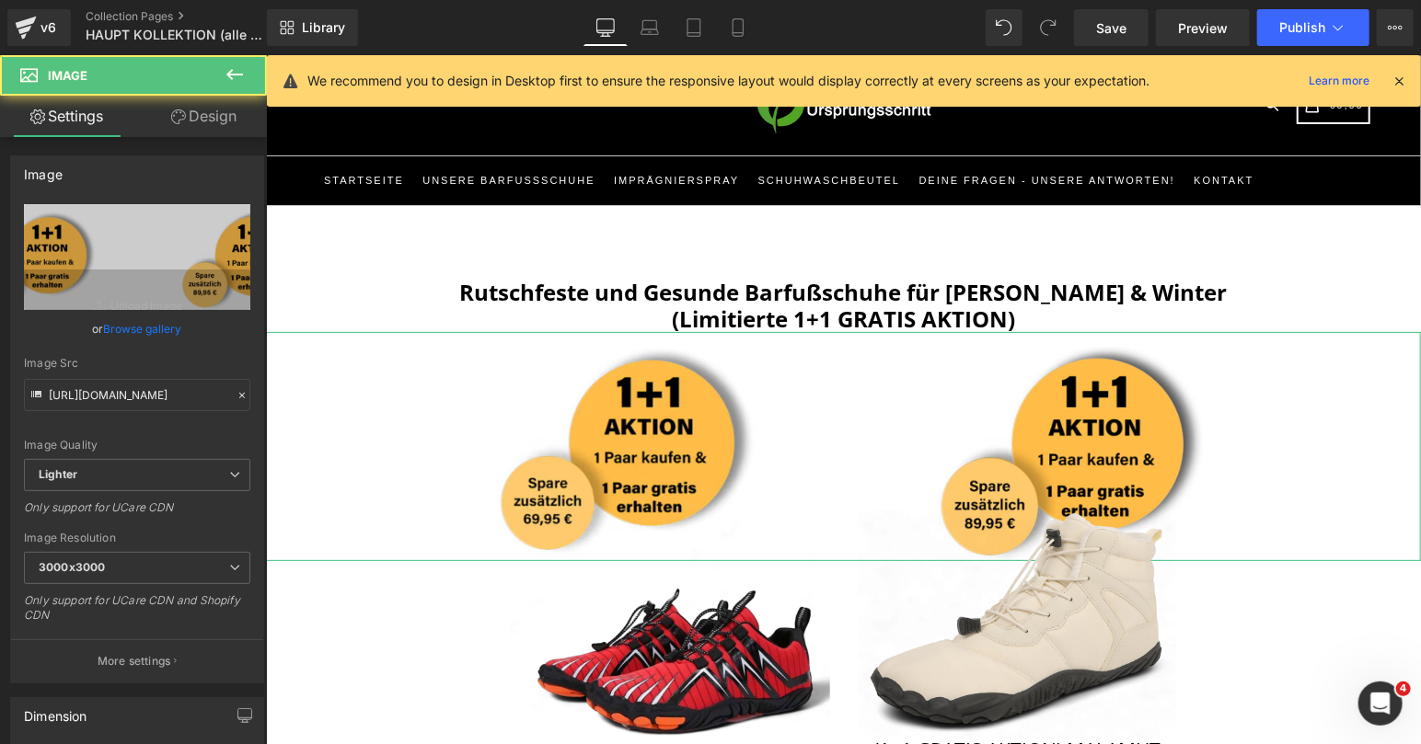
click at [225, 114] on link "Design" at bounding box center [203, 116] width 133 height 41
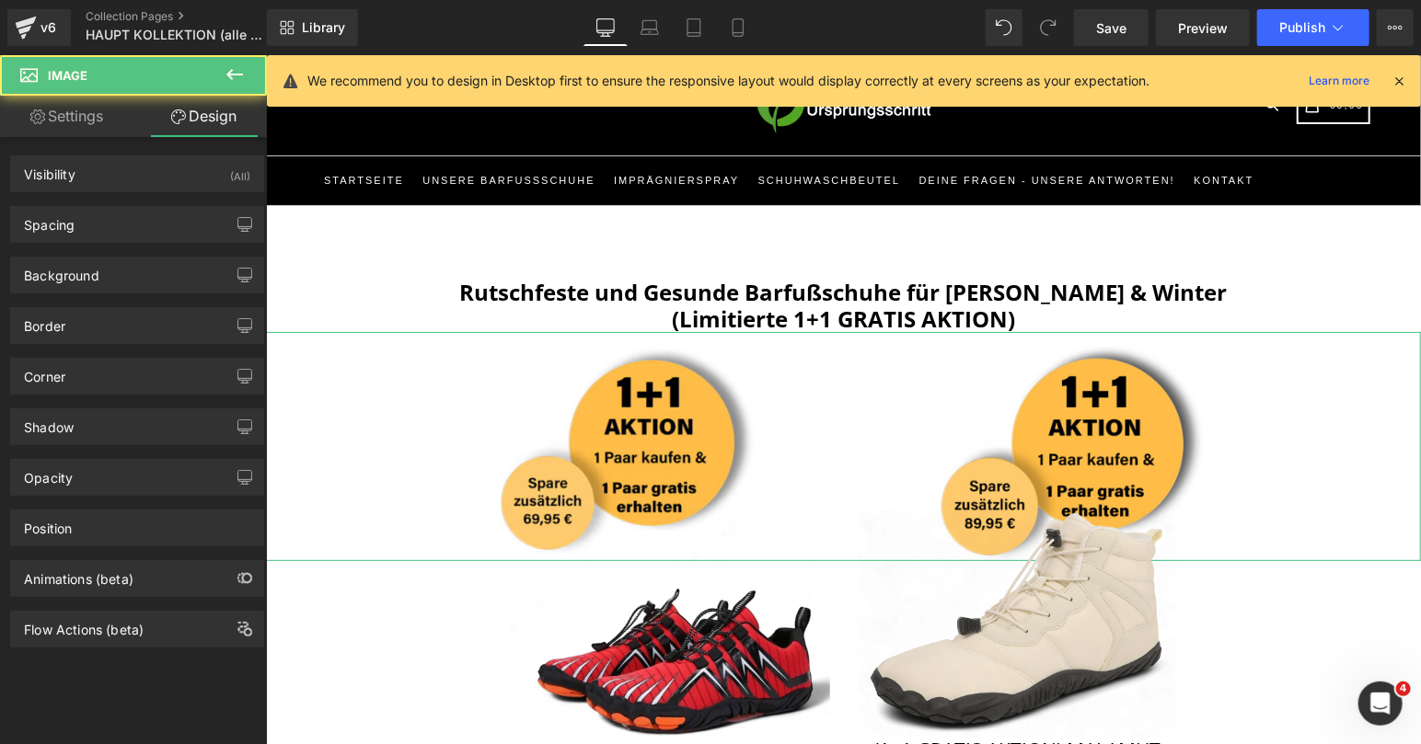
type input "0"
type input "-100"
type input "0"
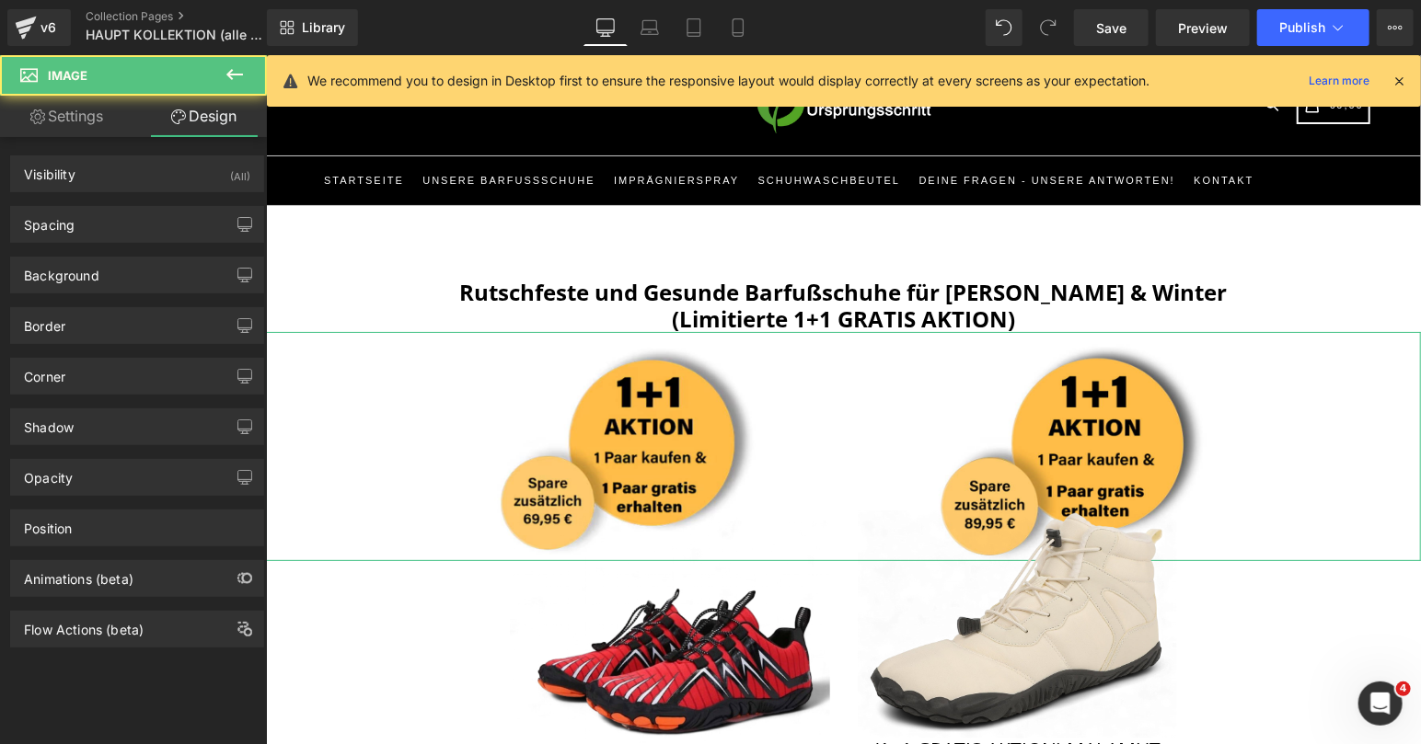
type input "200"
type input "0"
type input "200"
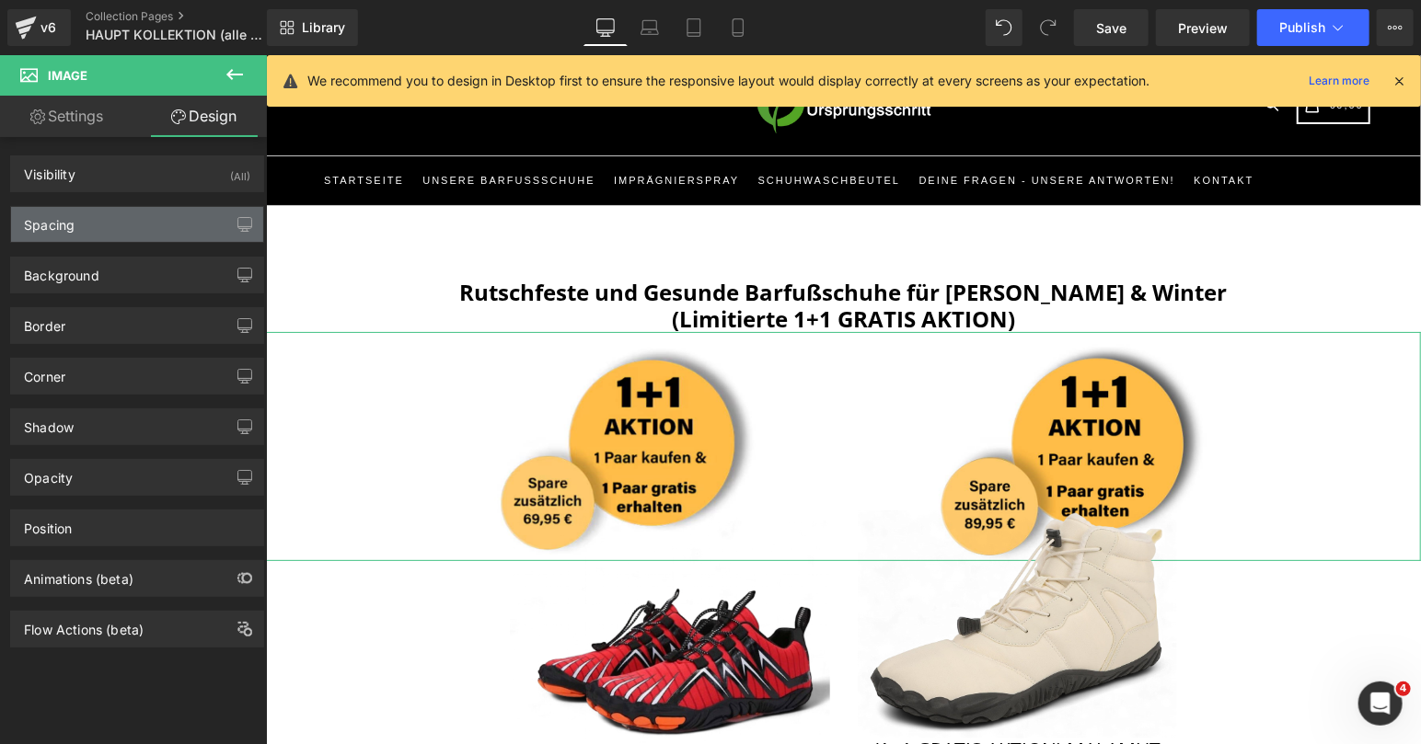
click at [146, 220] on div "Spacing" at bounding box center [137, 224] width 252 height 35
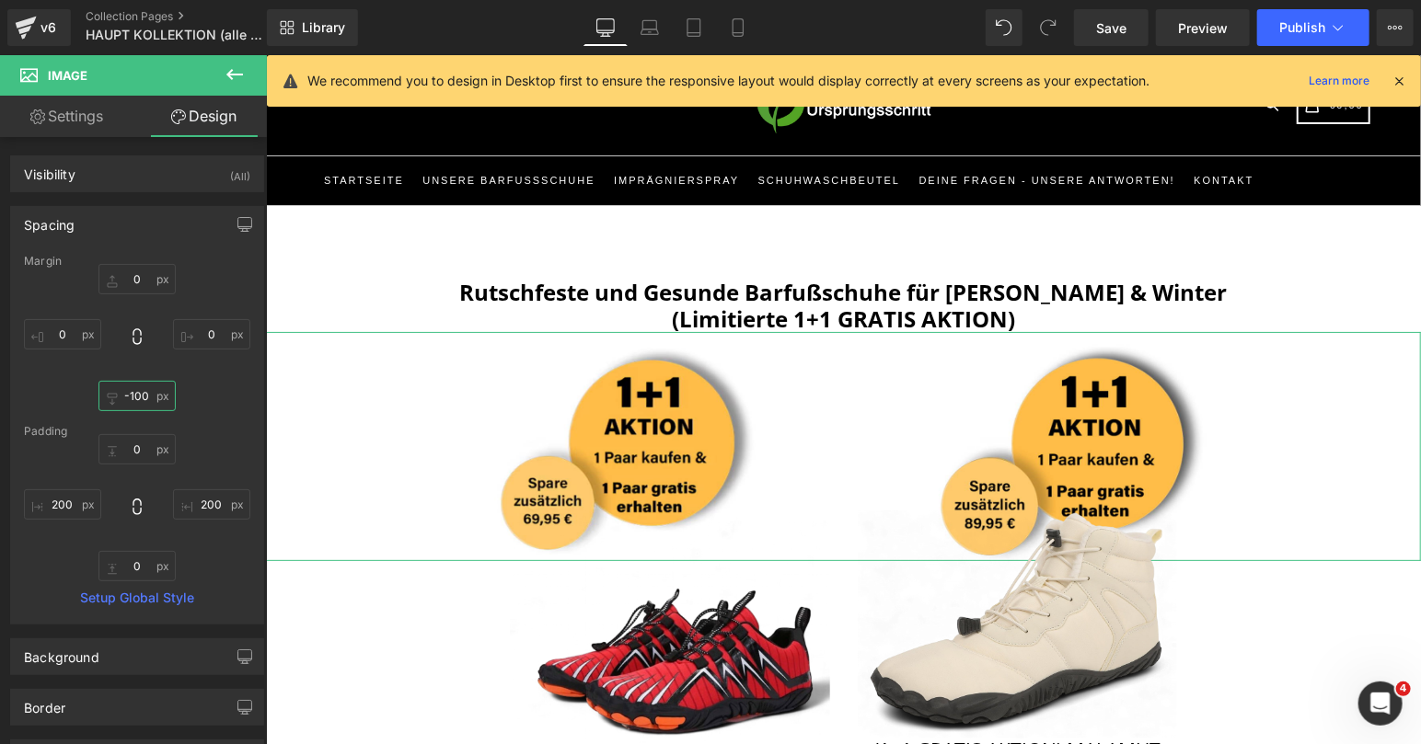
click at [138, 400] on input "-100" at bounding box center [136, 396] width 77 height 30
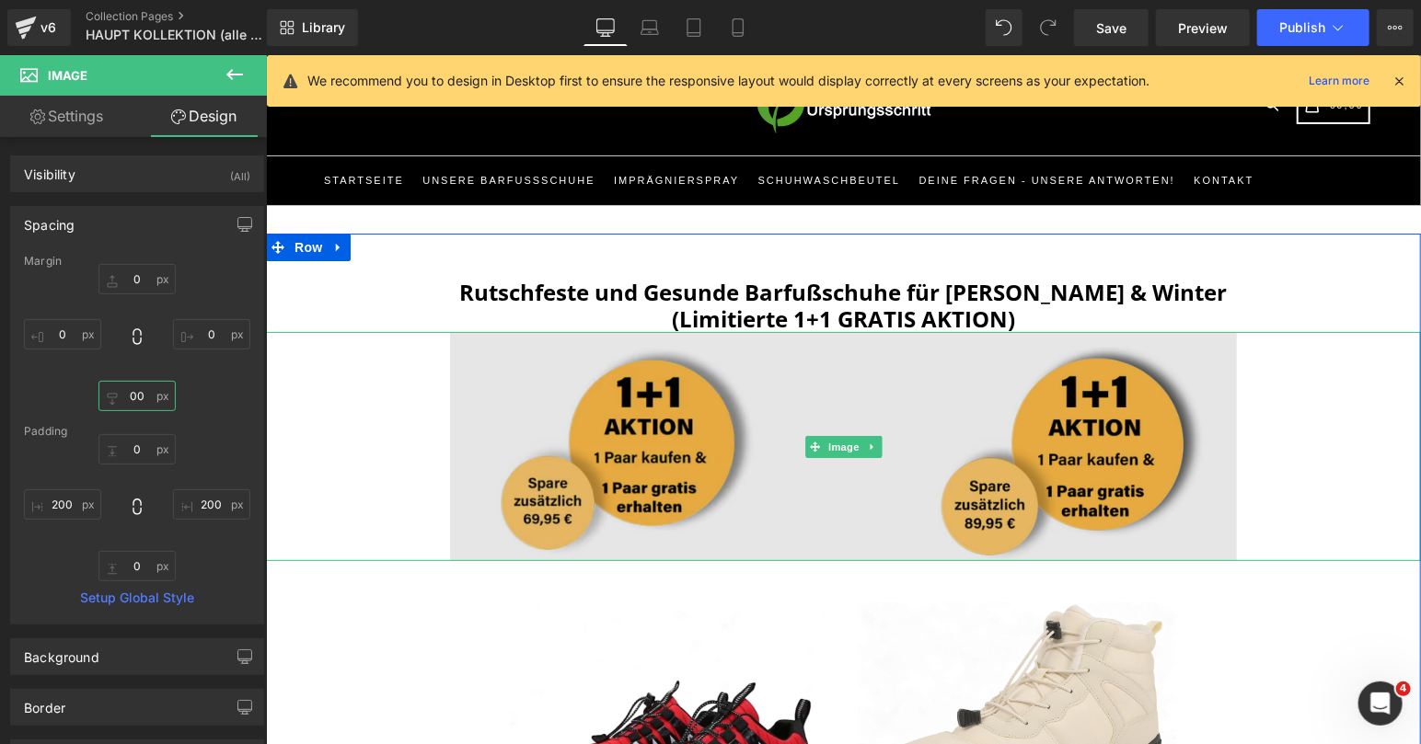
type input "0"
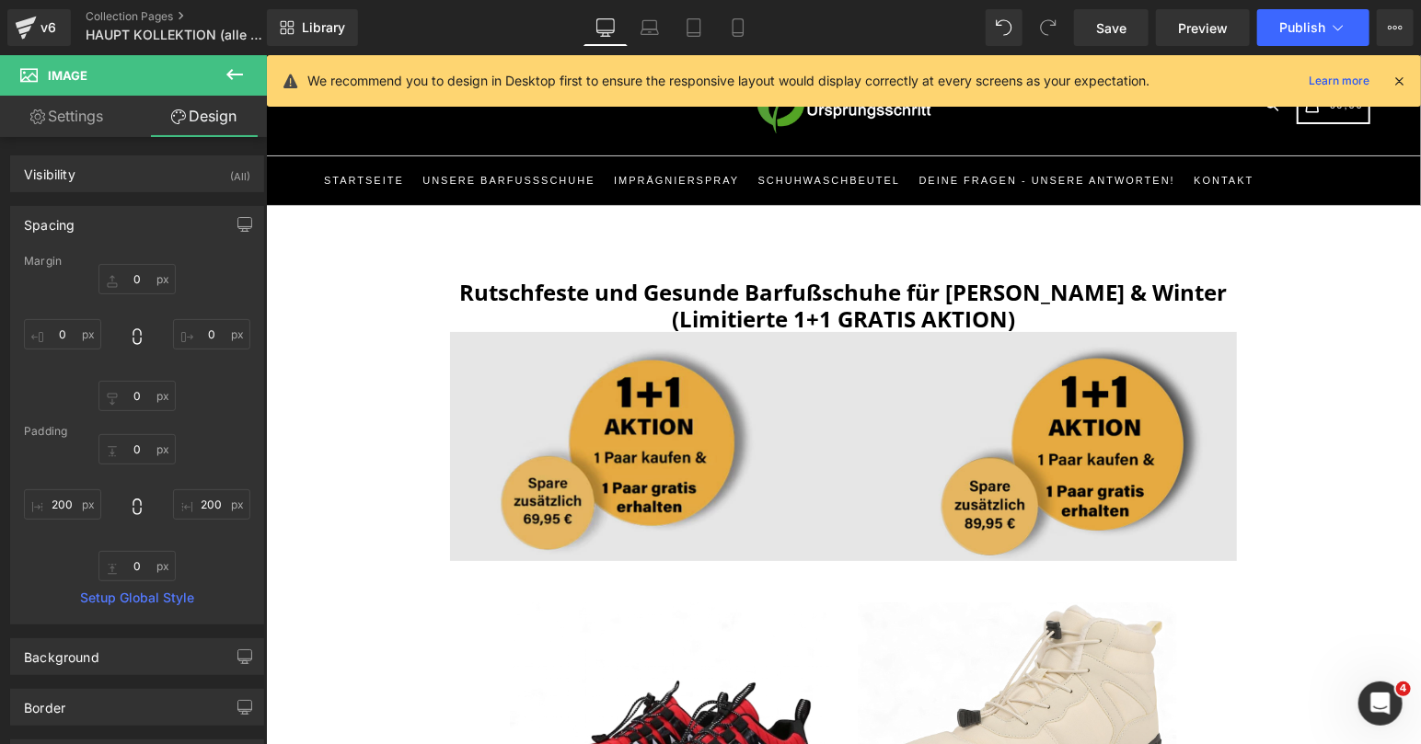
click at [1390, 345] on img at bounding box center [842, 445] width 1155 height 228
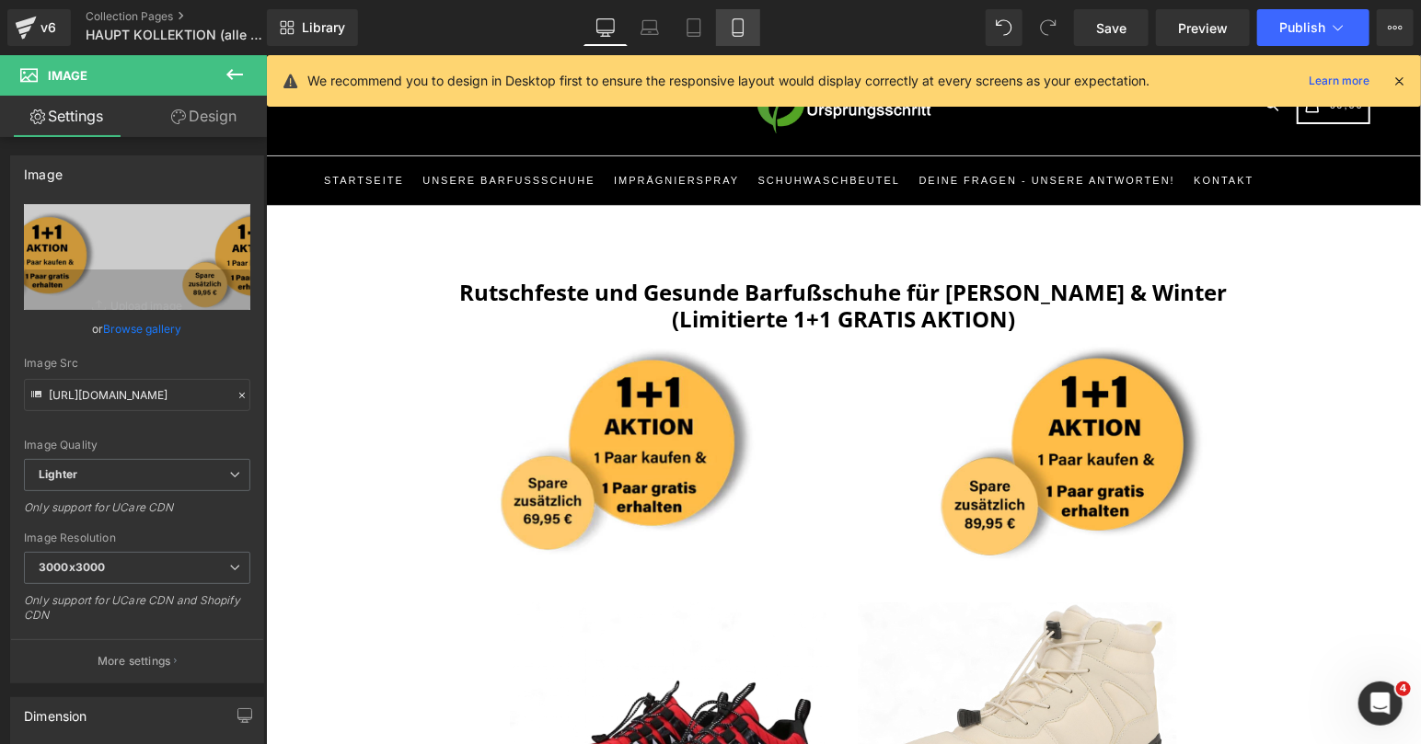
click at [736, 27] on icon at bounding box center [738, 27] width 18 height 18
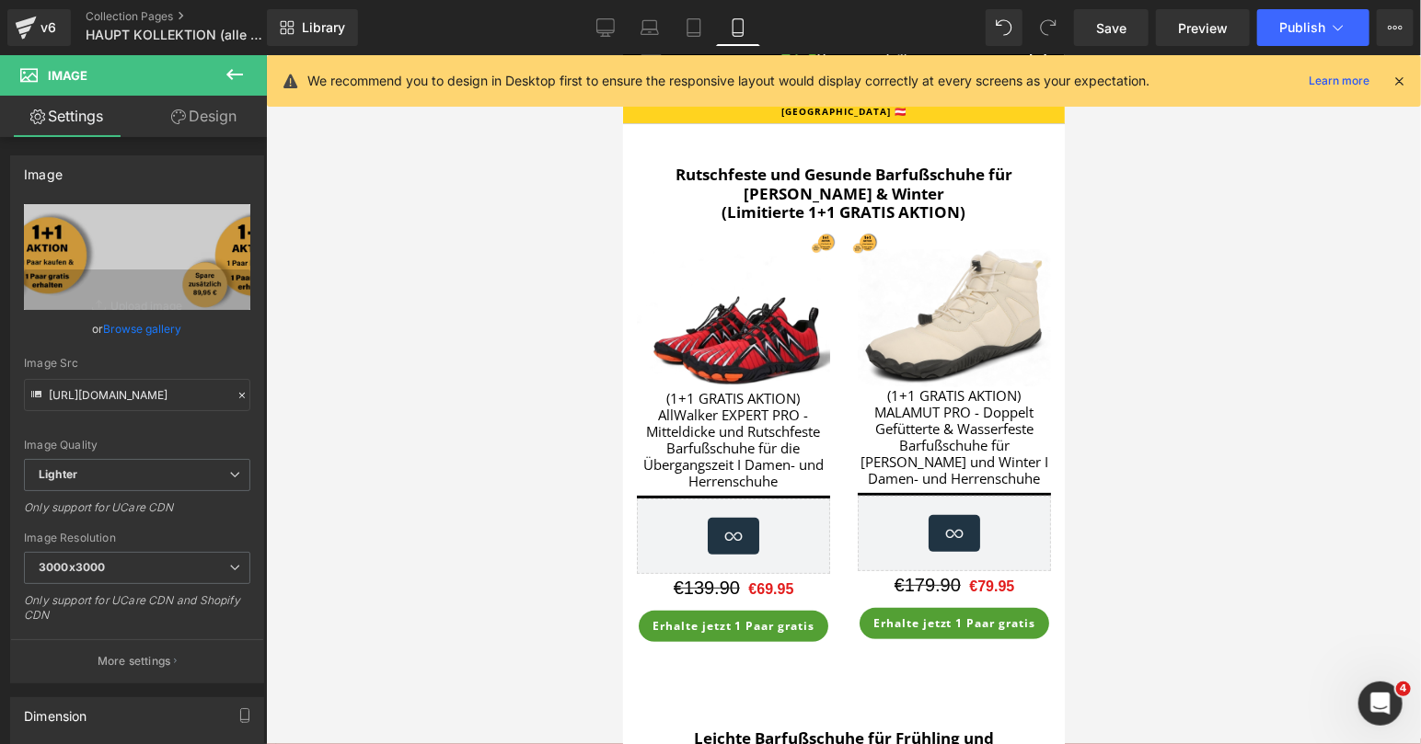
scroll to position [0, 0]
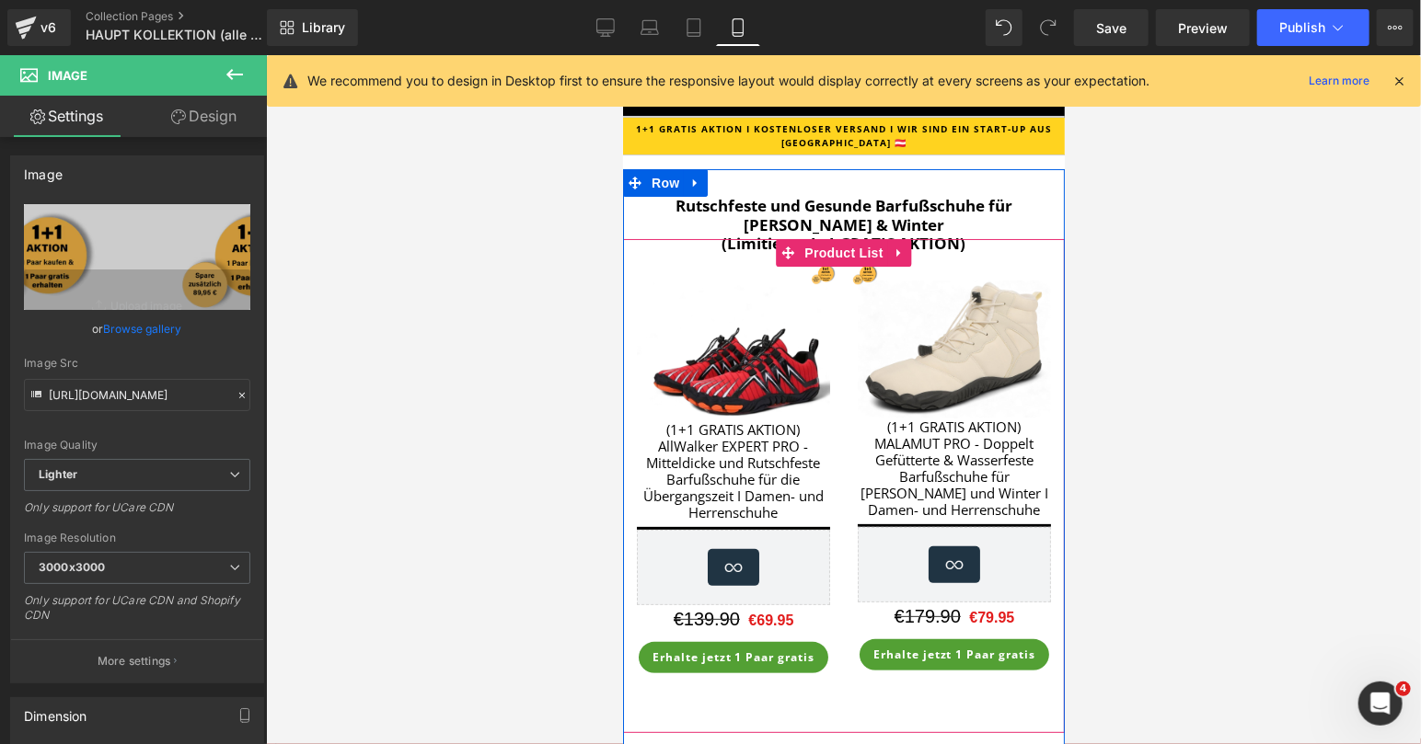
click at [821, 275] on div "BEST SELLER (P) Image (1+1 GRATIS AKTION) AllWalker EXPERT PRO - Mitteldicke un…" at bounding box center [732, 481] width 221 height 430
click at [847, 277] on div "BEST SELLER (P) Image (1+1 GRATIS AKTION) MALAMUT PRO - Doppelt Gefütterte & Wa…" at bounding box center [953, 479] width 221 height 427
click at [853, 248] on span "Product List" at bounding box center [842, 253] width 87 height 28
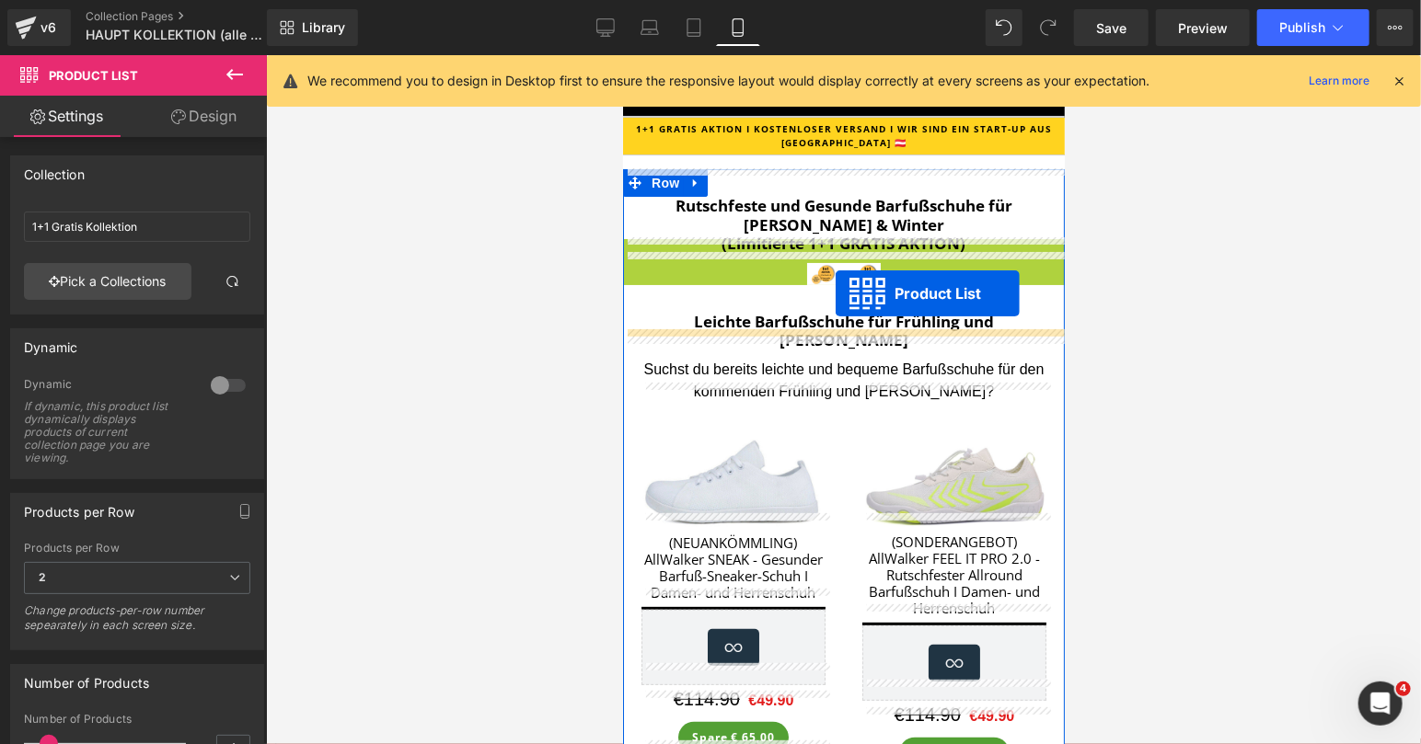
drag, startPoint x: 794, startPoint y: 248, endPoint x: 835, endPoint y: 293, distance: 60.6
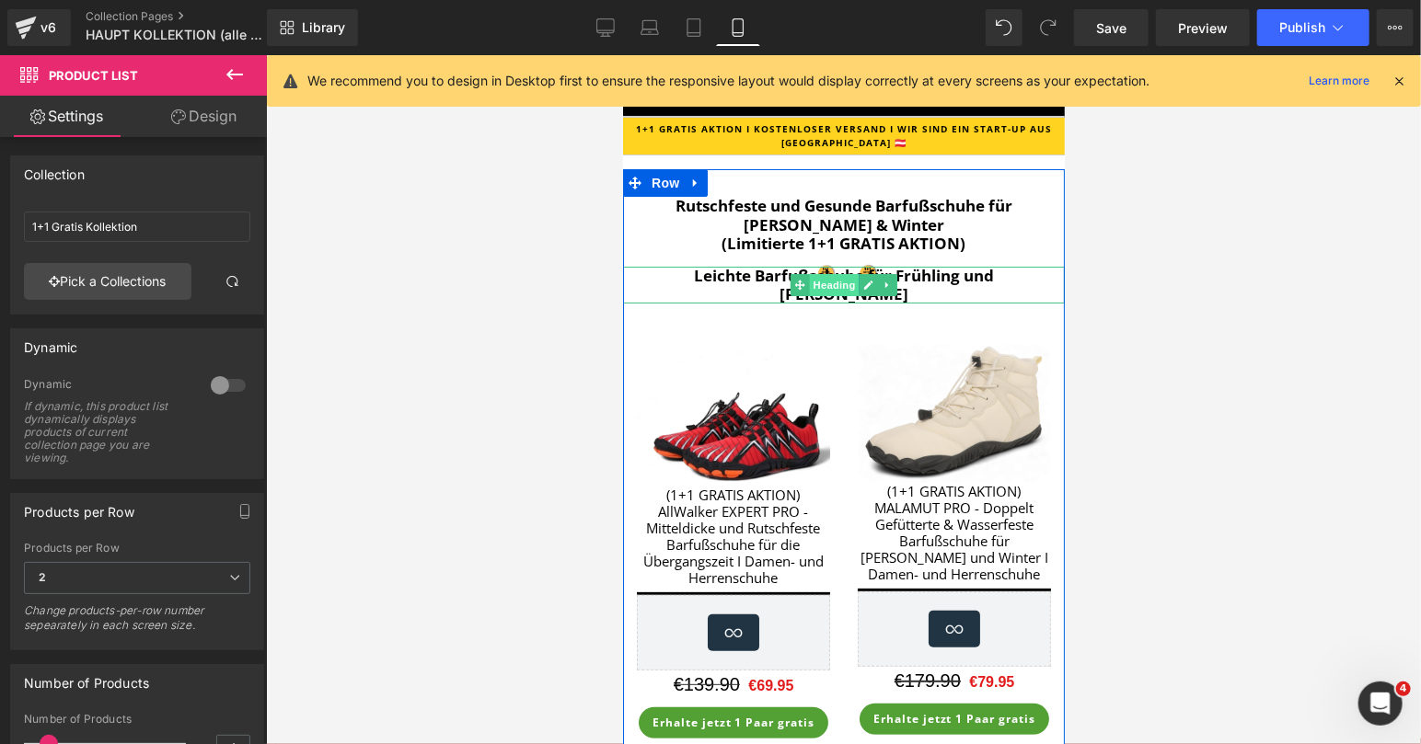
click at [827, 273] on span "Heading" at bounding box center [834, 284] width 50 height 22
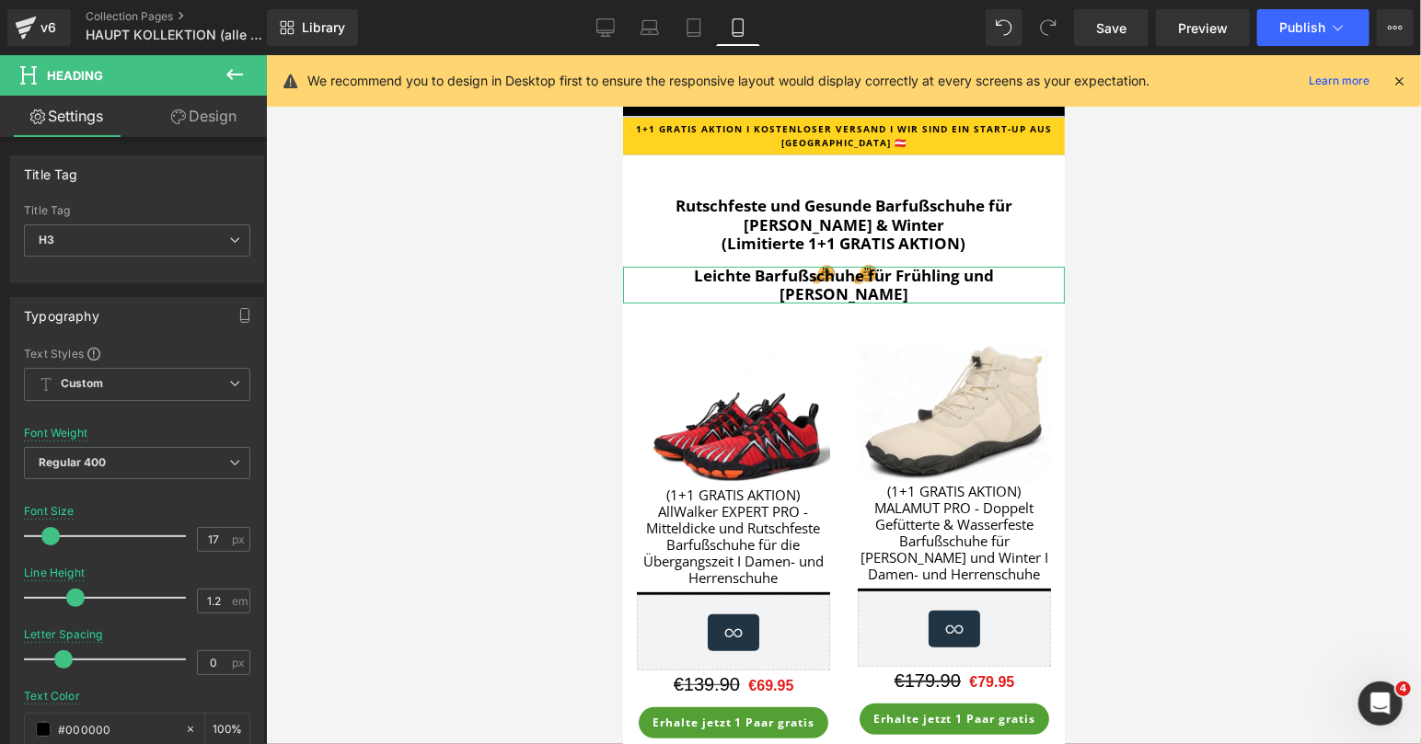
click at [177, 129] on link "Design" at bounding box center [203, 116] width 133 height 41
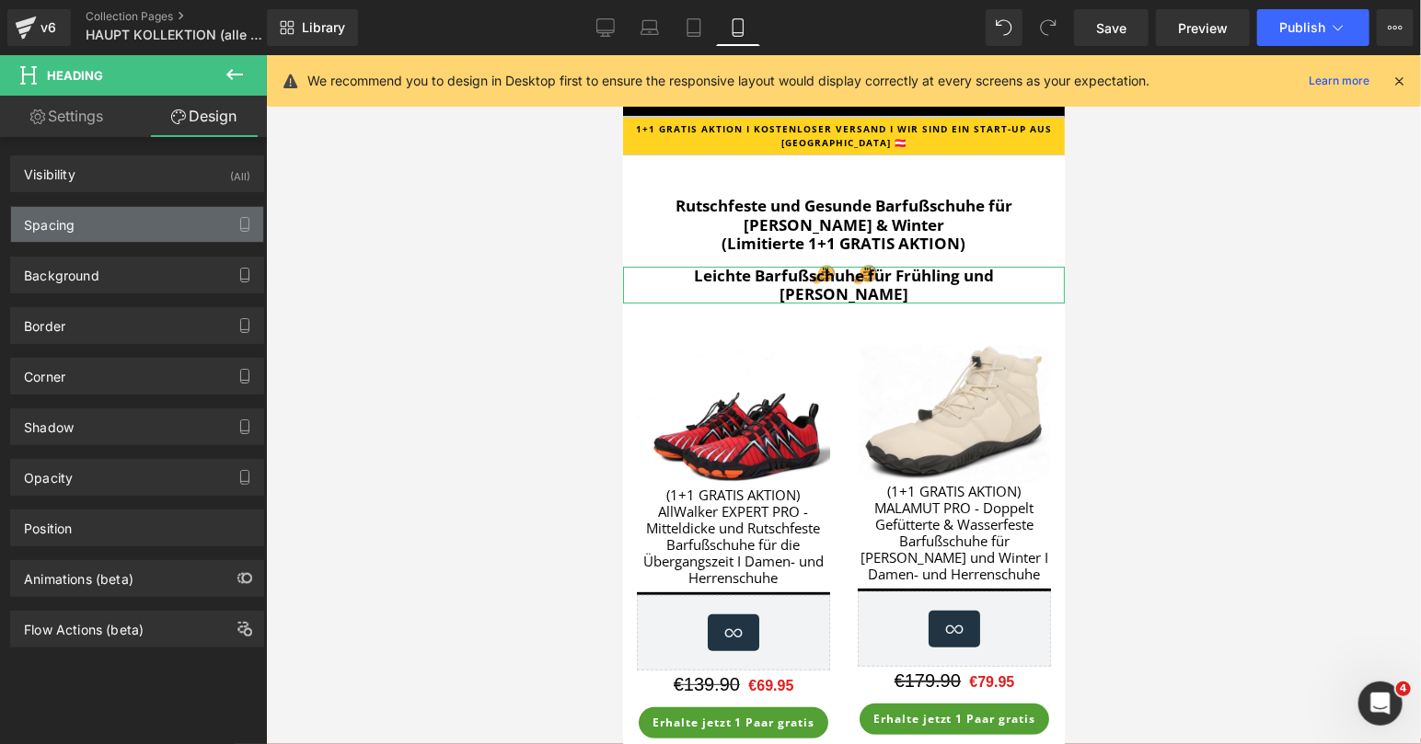
click at [121, 220] on div "Spacing" at bounding box center [137, 224] width 252 height 35
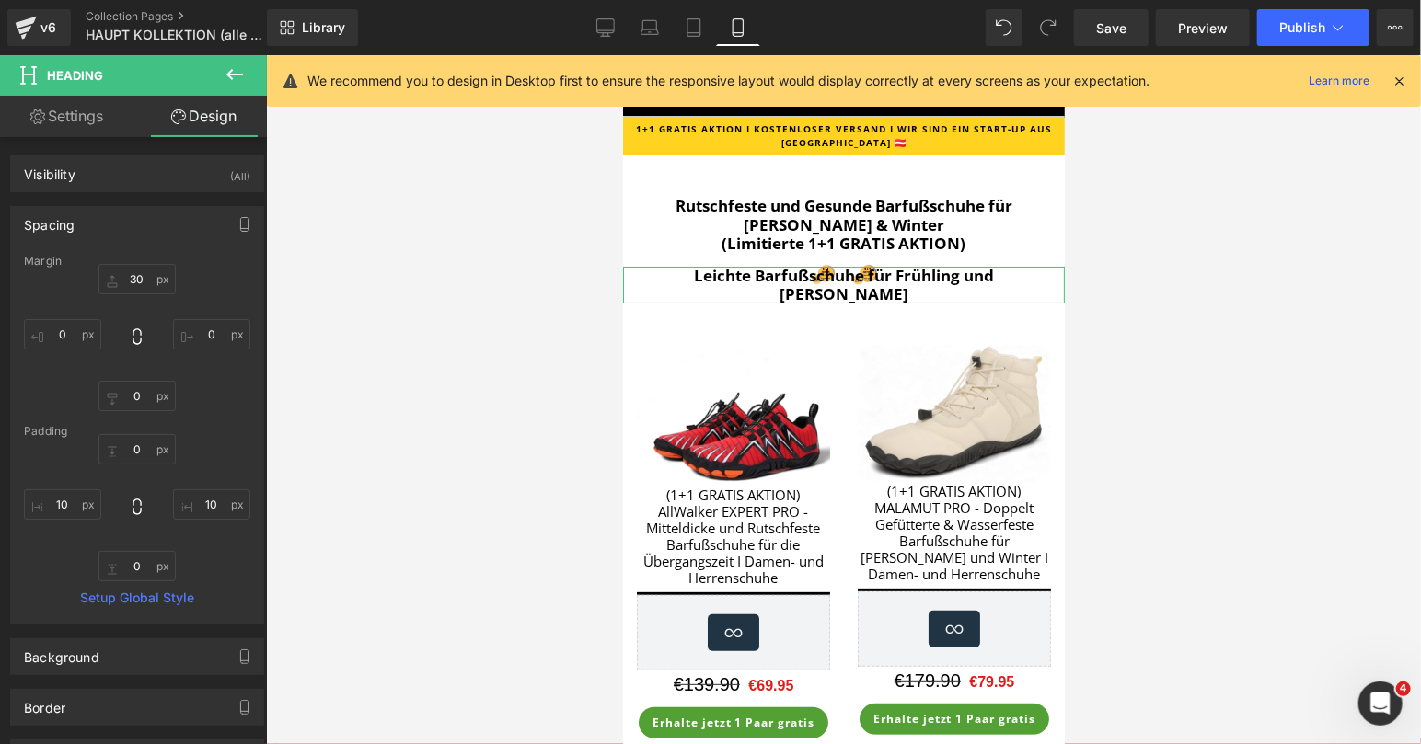
click at [76, 116] on link "Settings" at bounding box center [66, 116] width 133 height 41
type input "100"
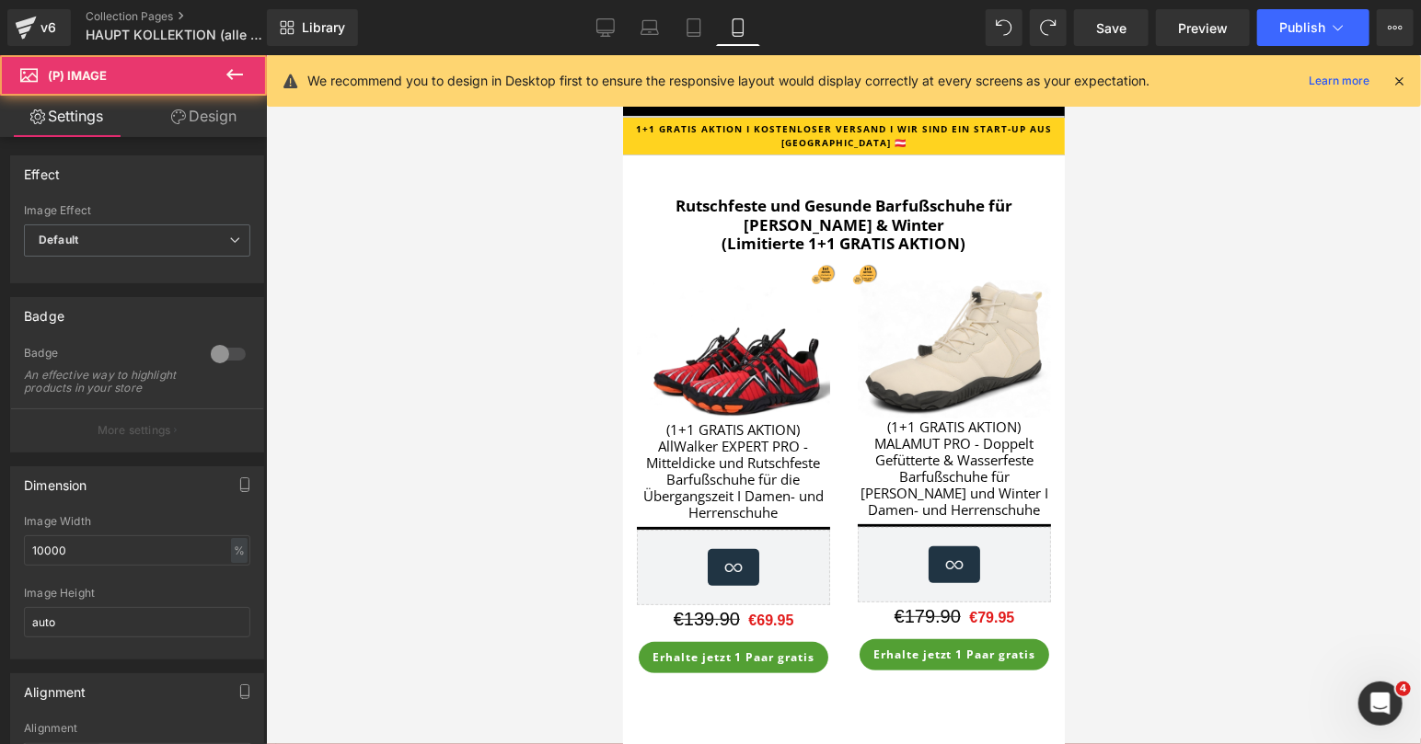
type input "100"
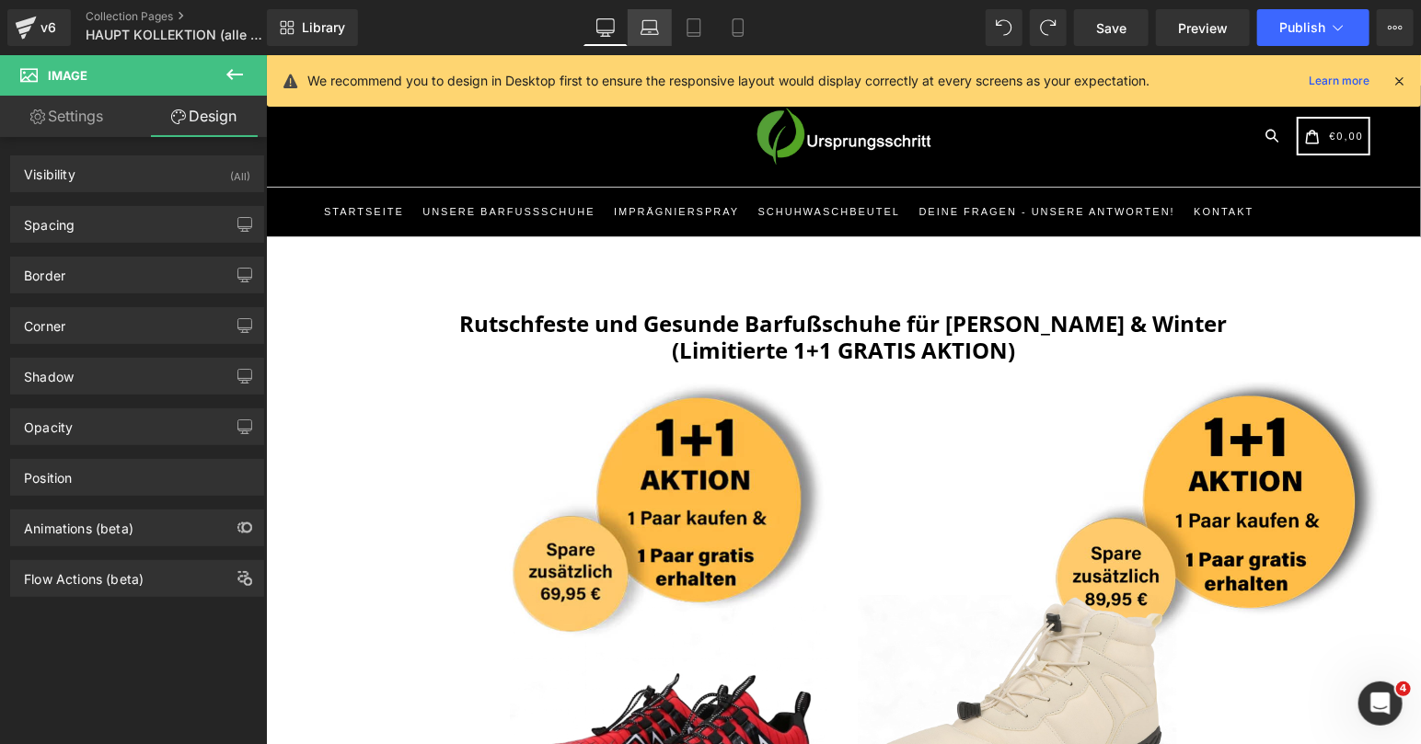
click at [651, 29] on icon at bounding box center [649, 27] width 18 height 18
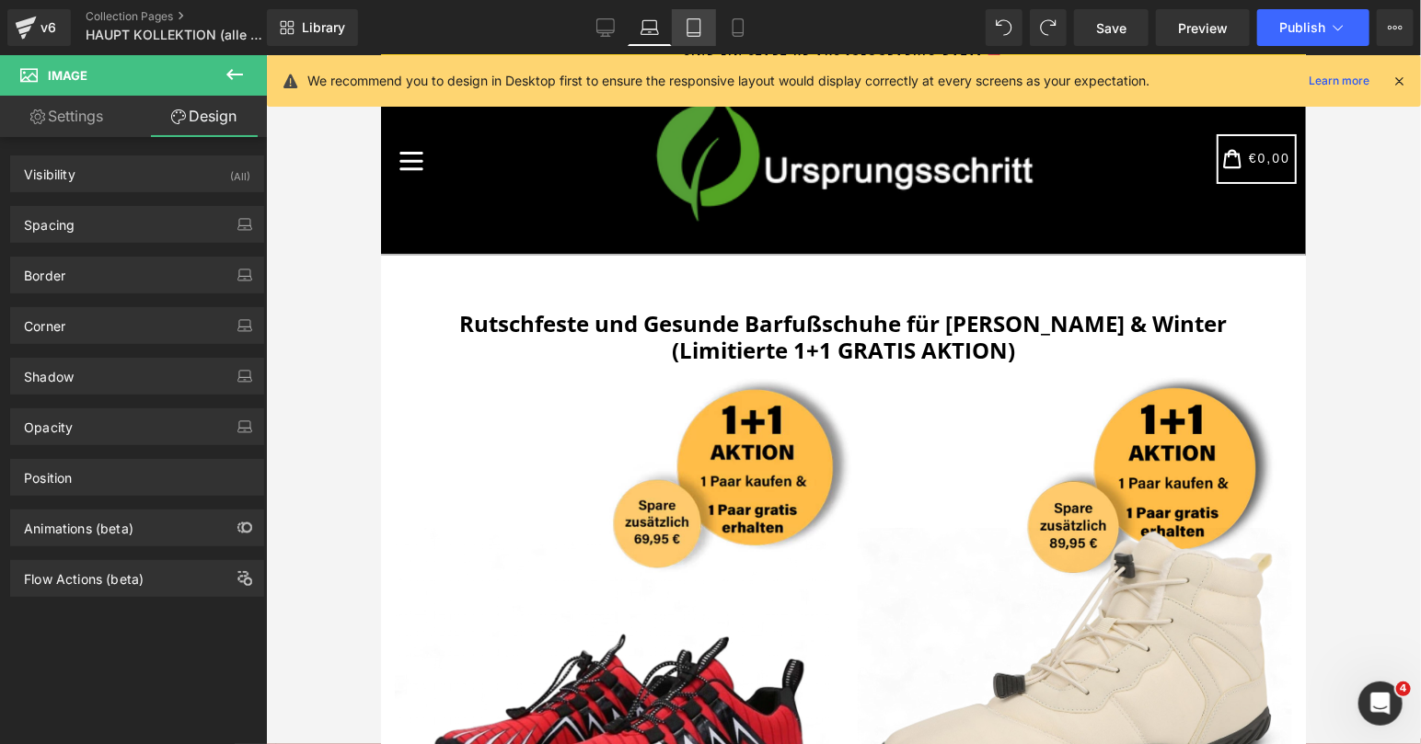
click at [700, 38] on link "Tablet" at bounding box center [694, 27] width 44 height 37
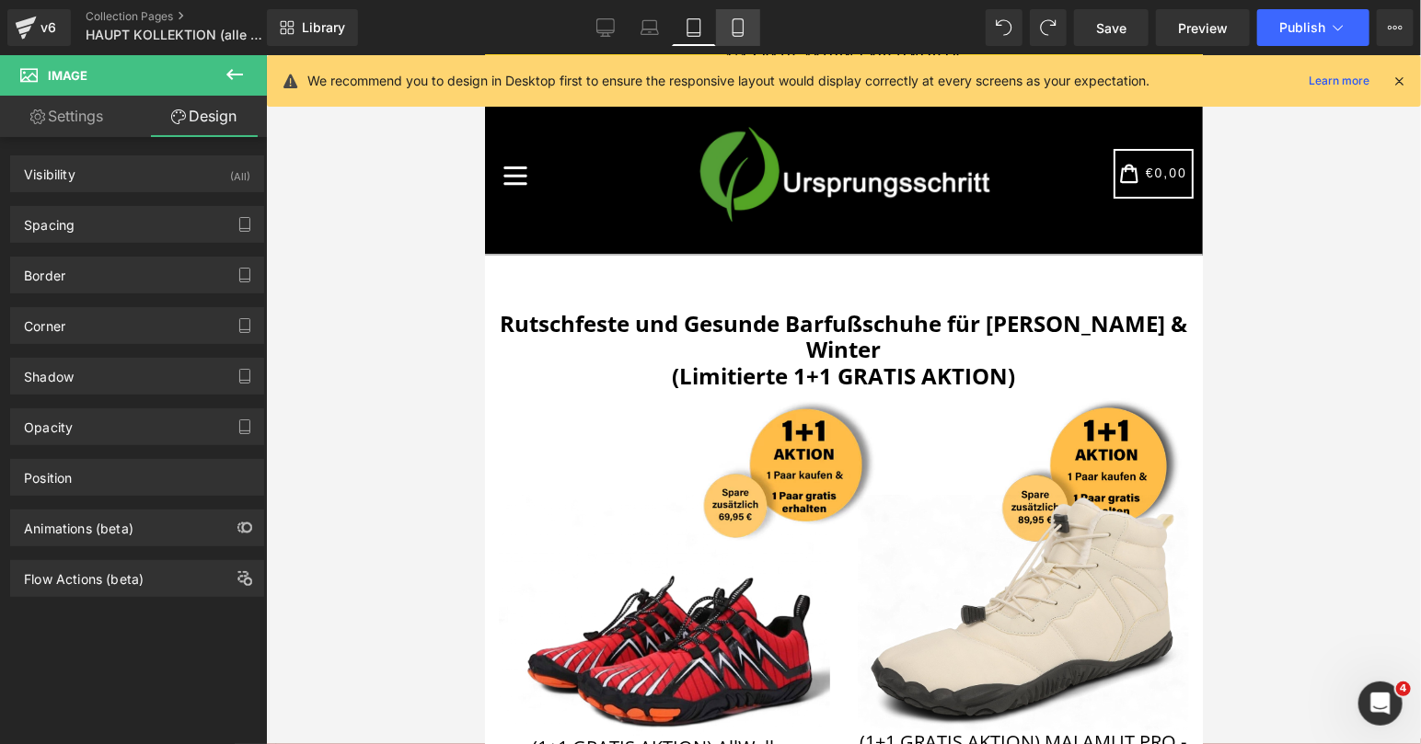
click at [726, 40] on link "Mobile" at bounding box center [738, 27] width 44 height 37
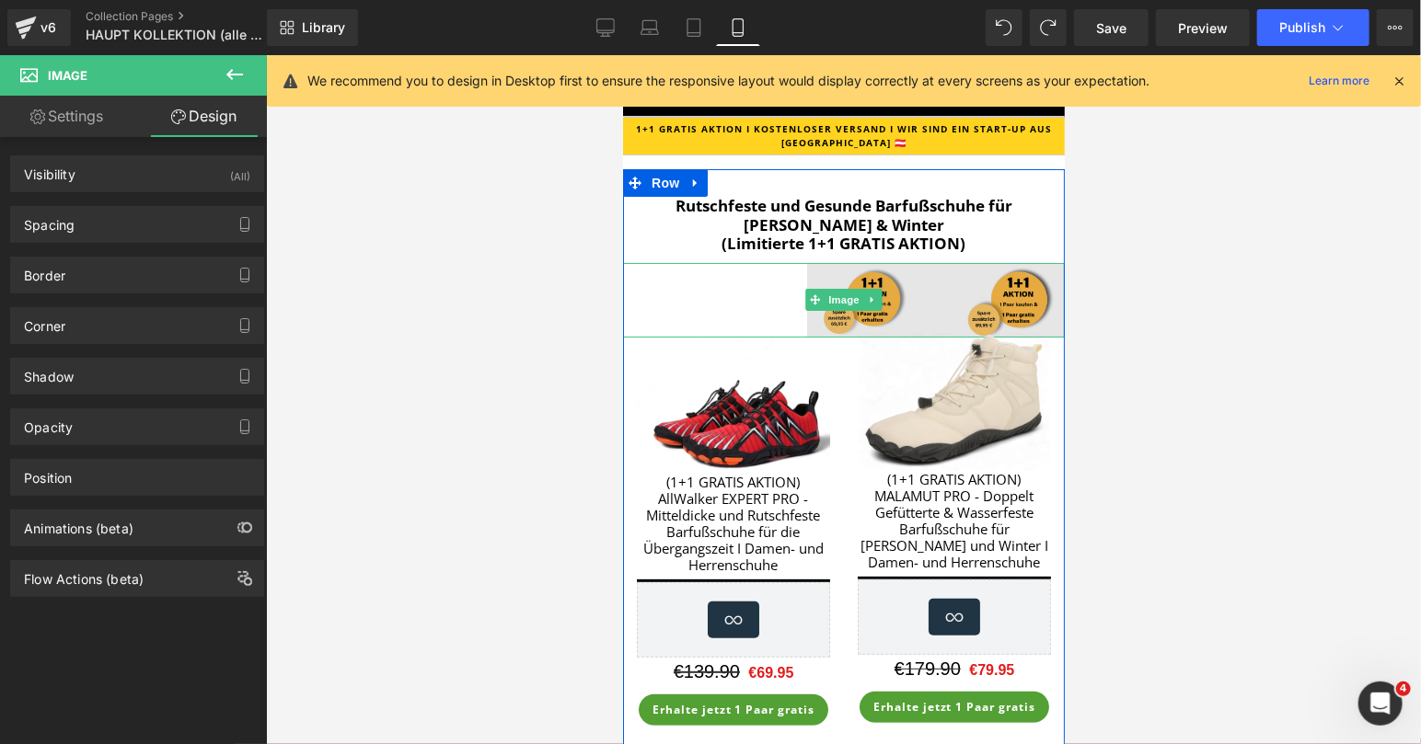
click at [865, 275] on img at bounding box center [843, 299] width 442 height 75
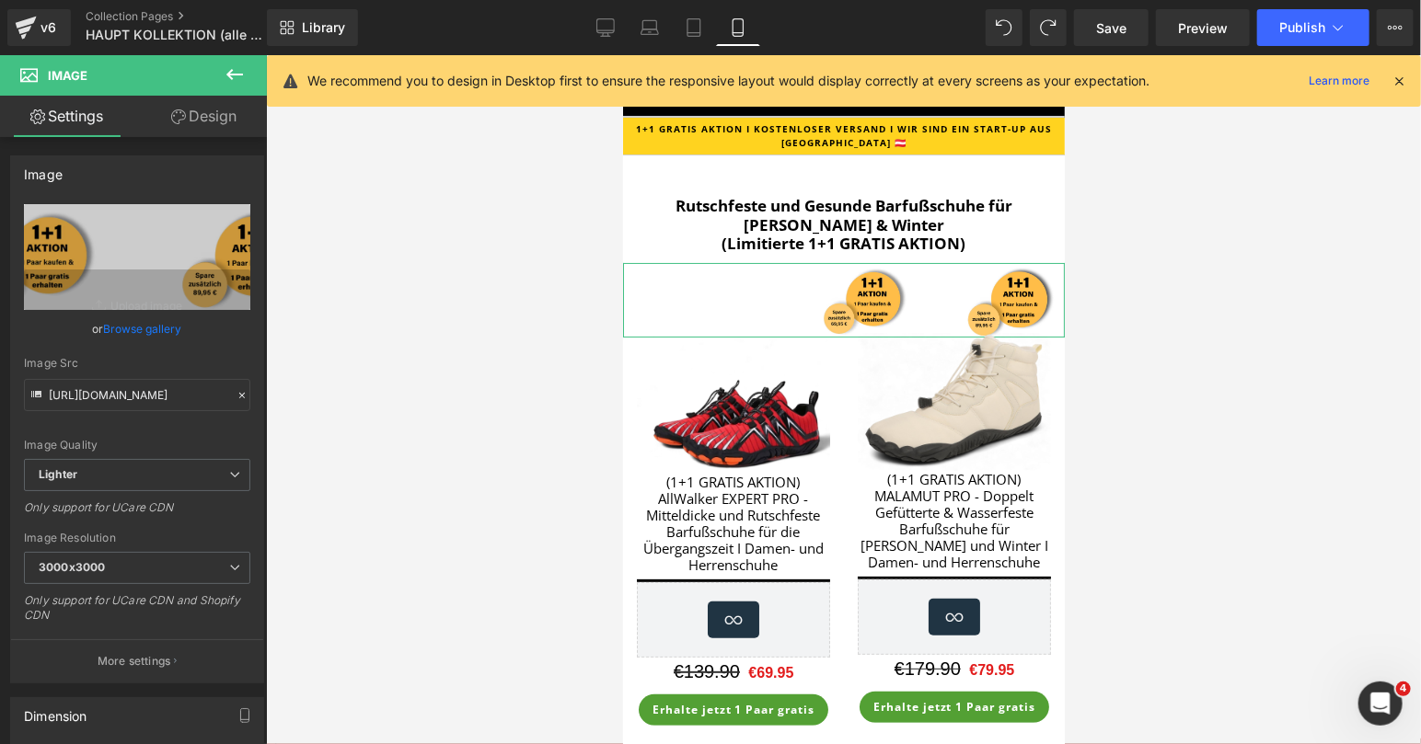
click at [220, 110] on link "Design" at bounding box center [203, 116] width 133 height 41
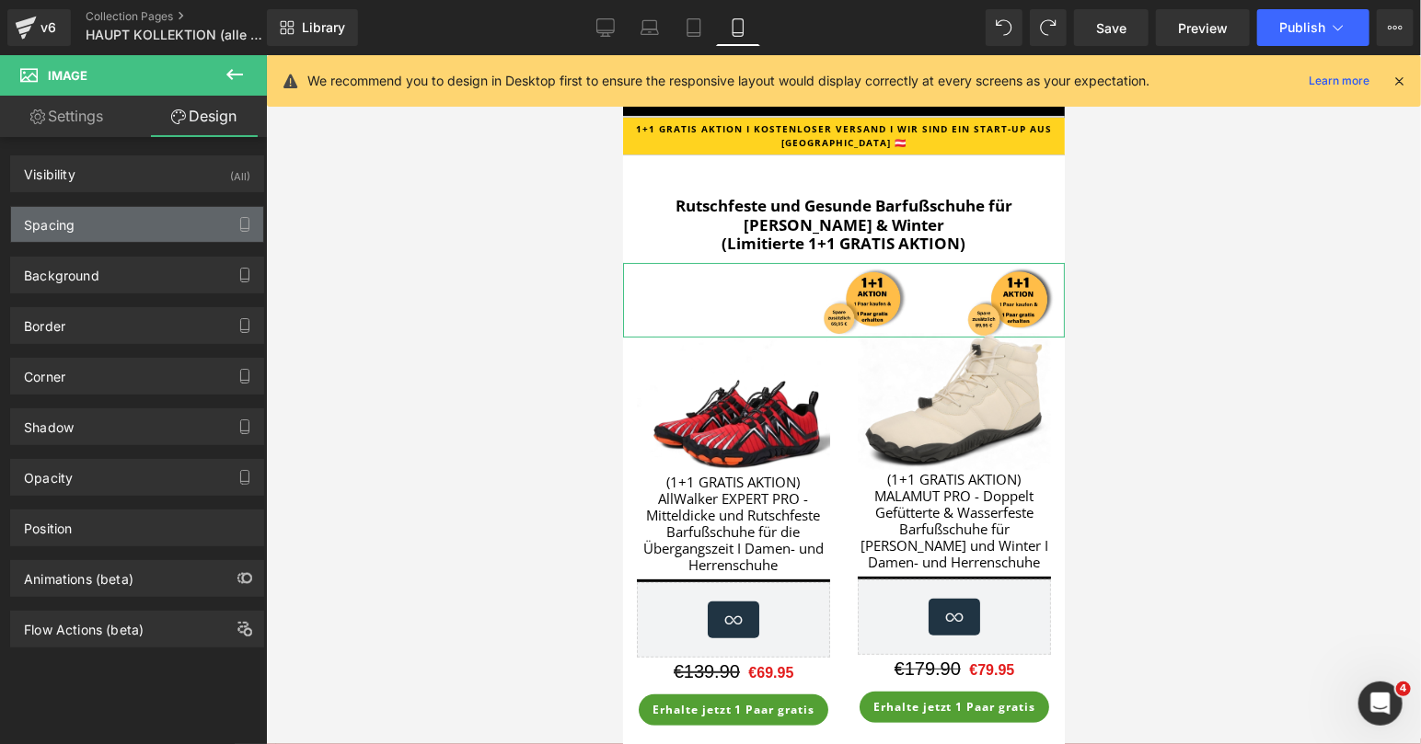
click at [123, 229] on div "Spacing" at bounding box center [137, 224] width 252 height 35
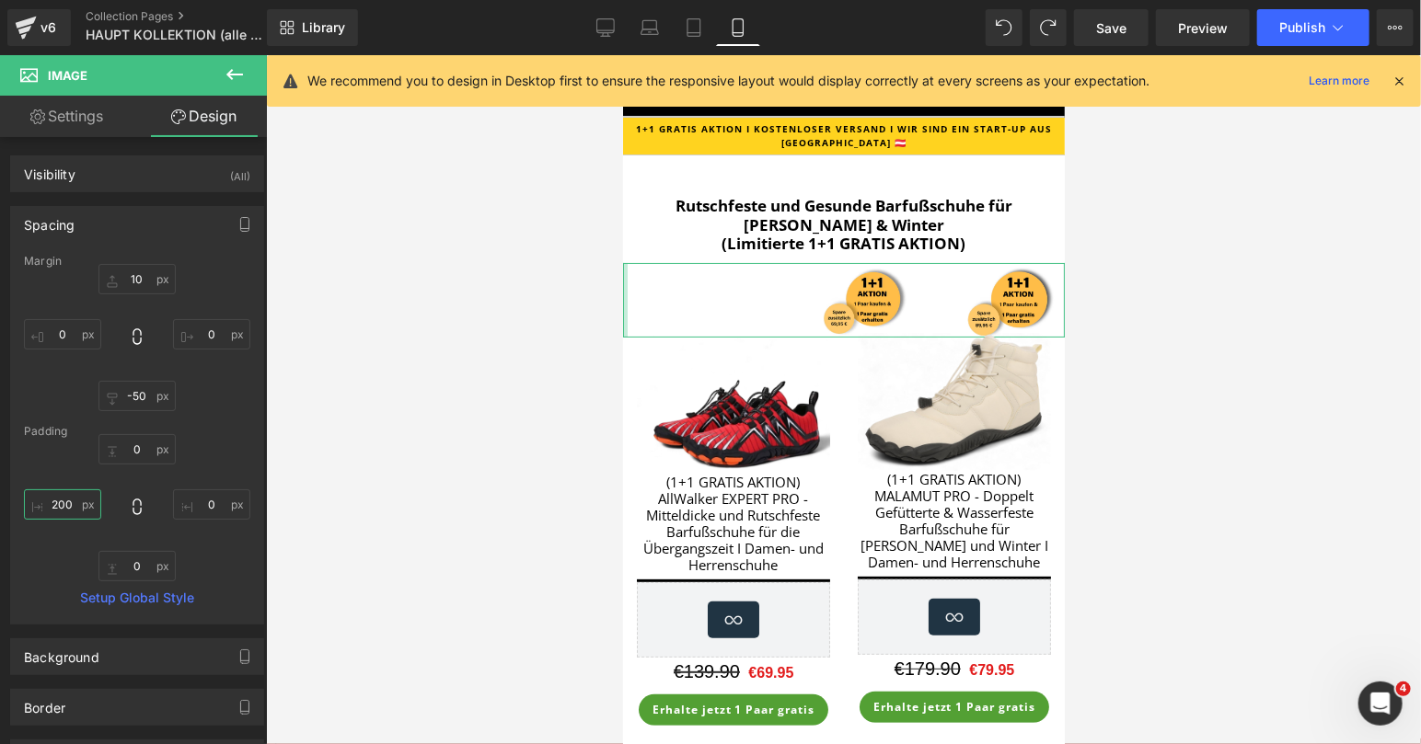
click at [59, 498] on input "200" at bounding box center [62, 505] width 77 height 30
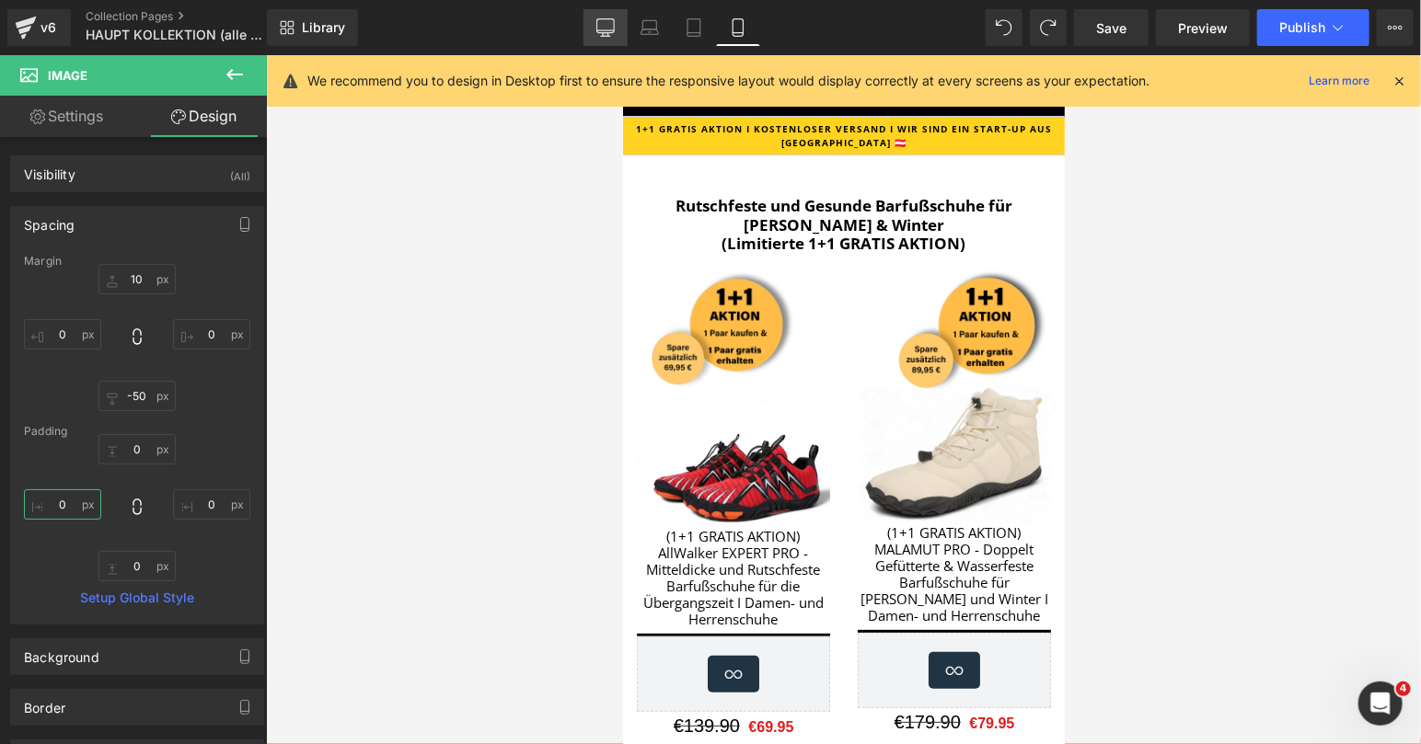
type input "0"
click at [586, 31] on link "Desktop" at bounding box center [605, 27] width 44 height 37
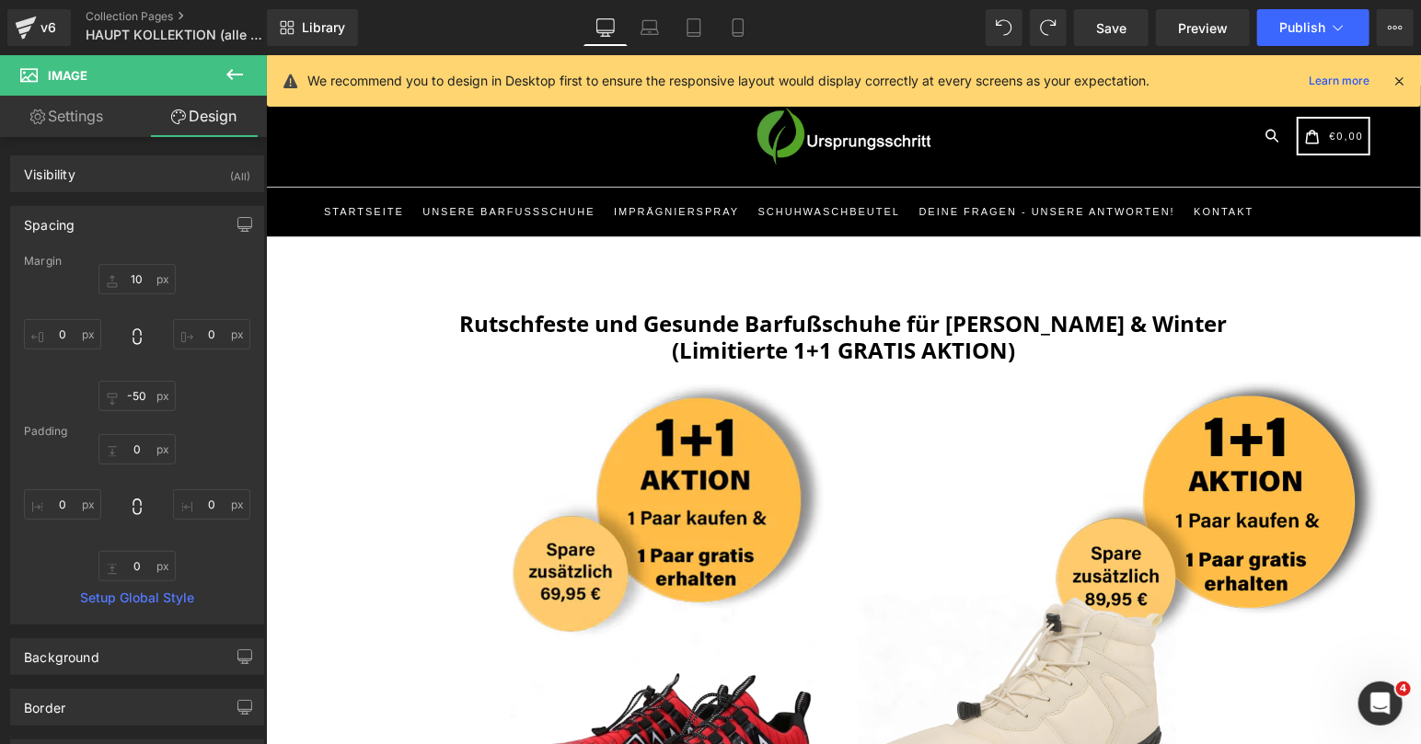
type input "0"
type input "-100"
type input "0"
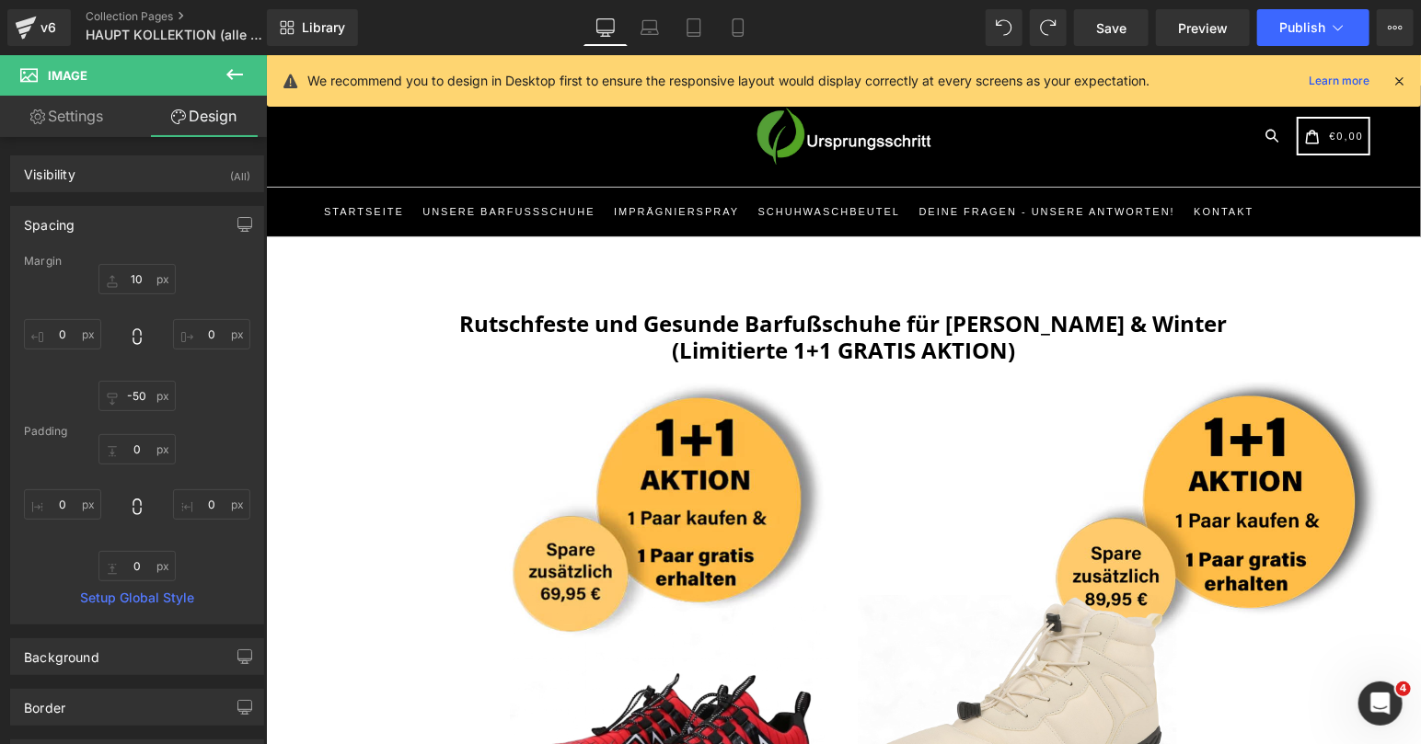
type input "0"
type input "7.66525"
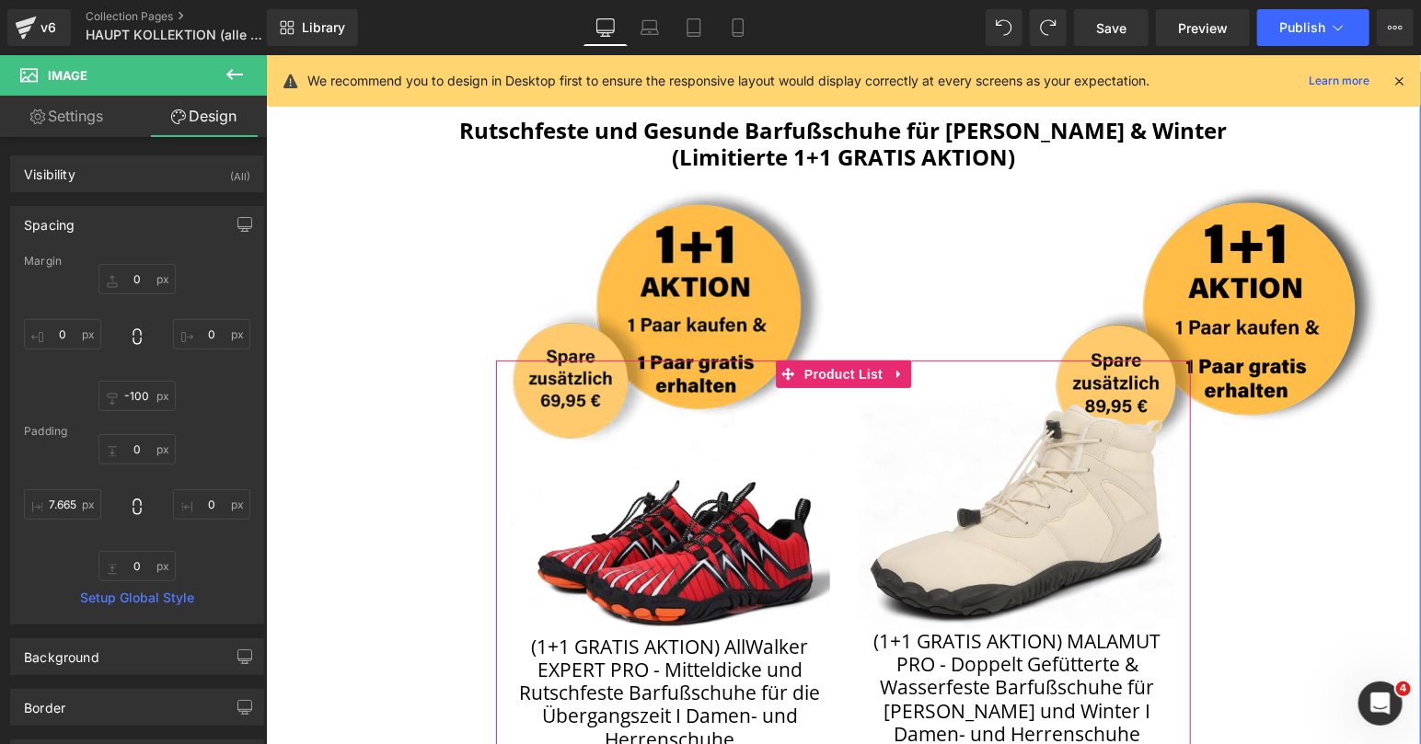
scroll to position [39, 0]
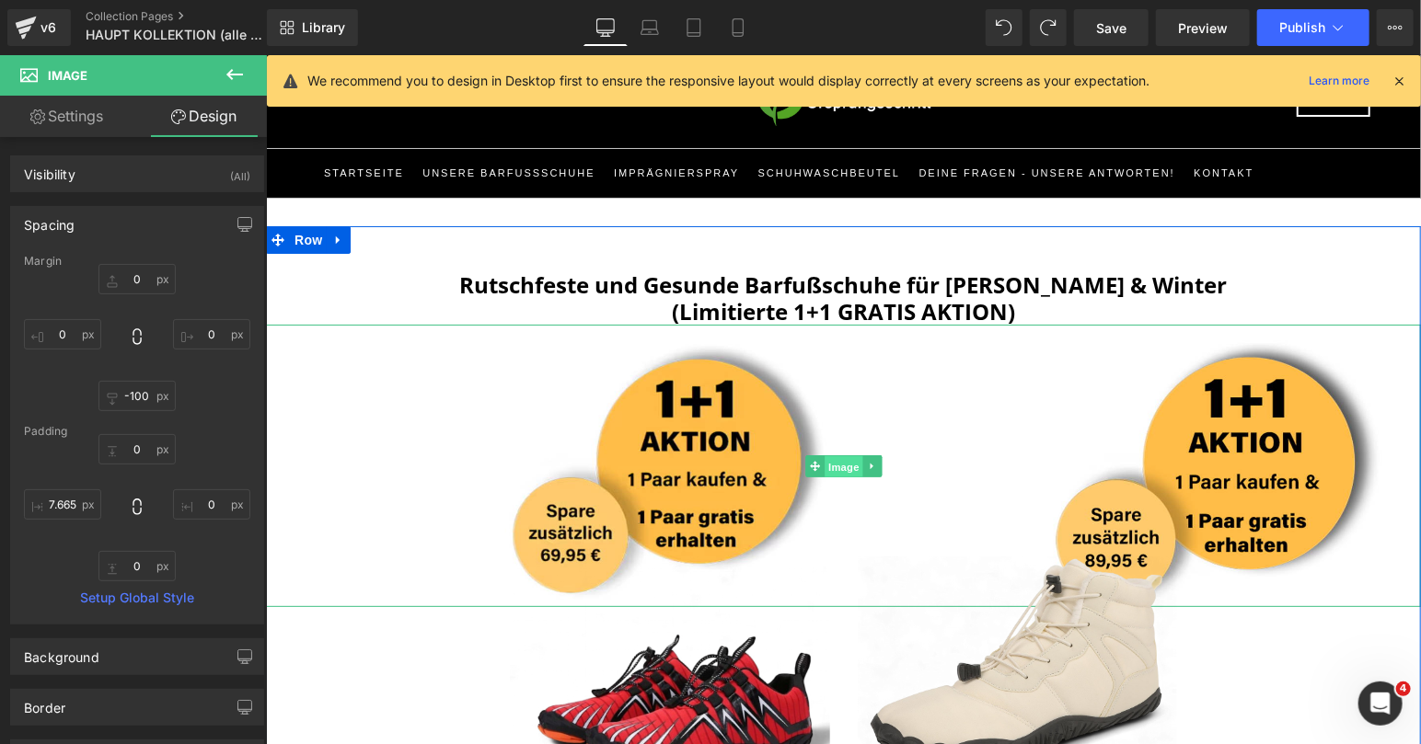
click at [848, 464] on span "Image" at bounding box center [843, 466] width 39 height 22
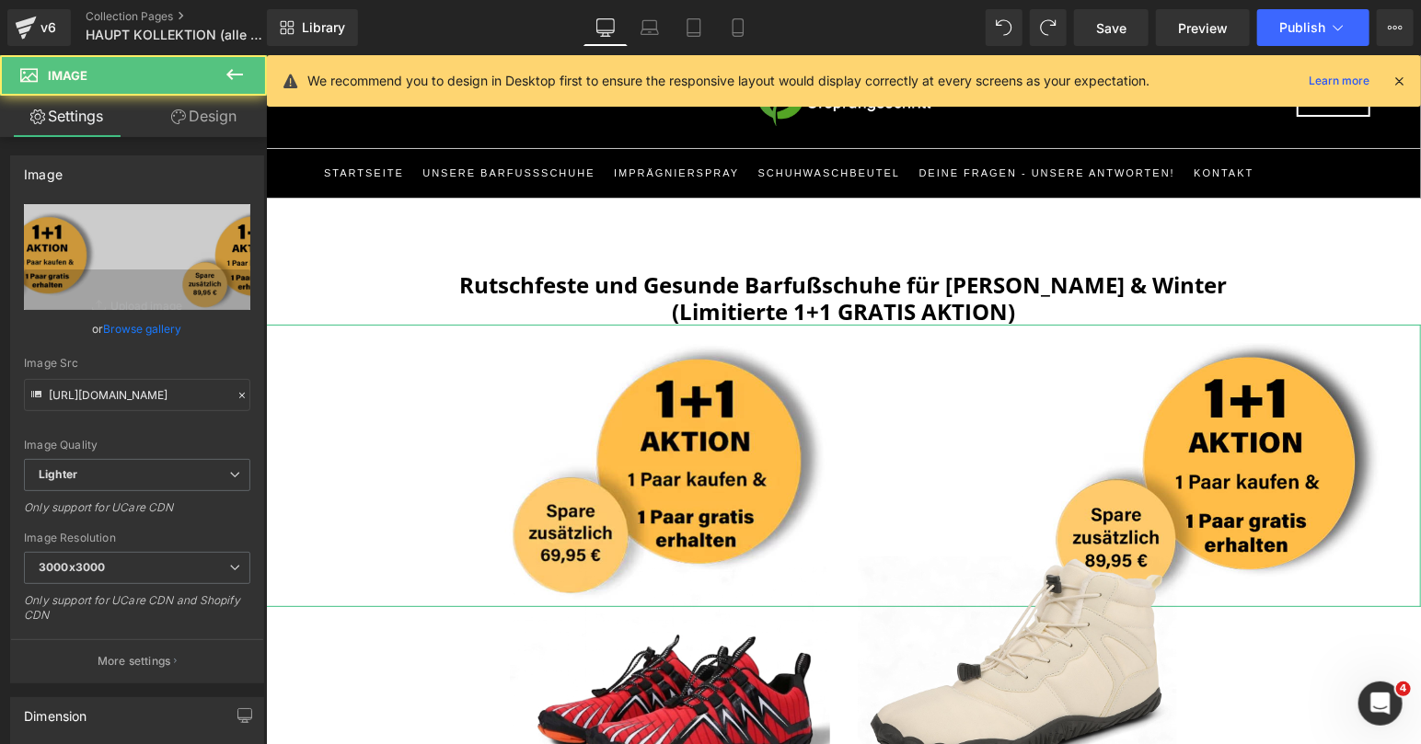
click at [216, 133] on link "Design" at bounding box center [203, 116] width 133 height 41
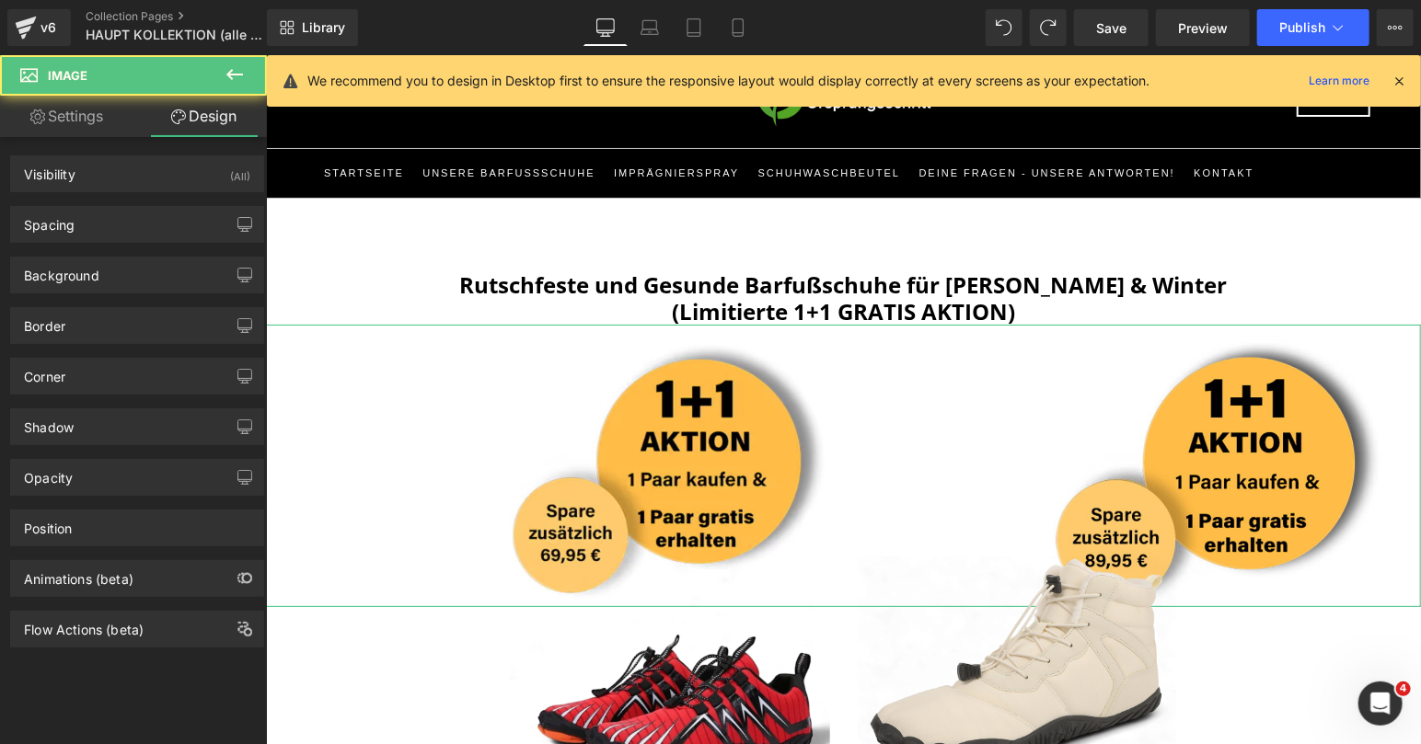
type input "0"
type input "-100"
type input "0"
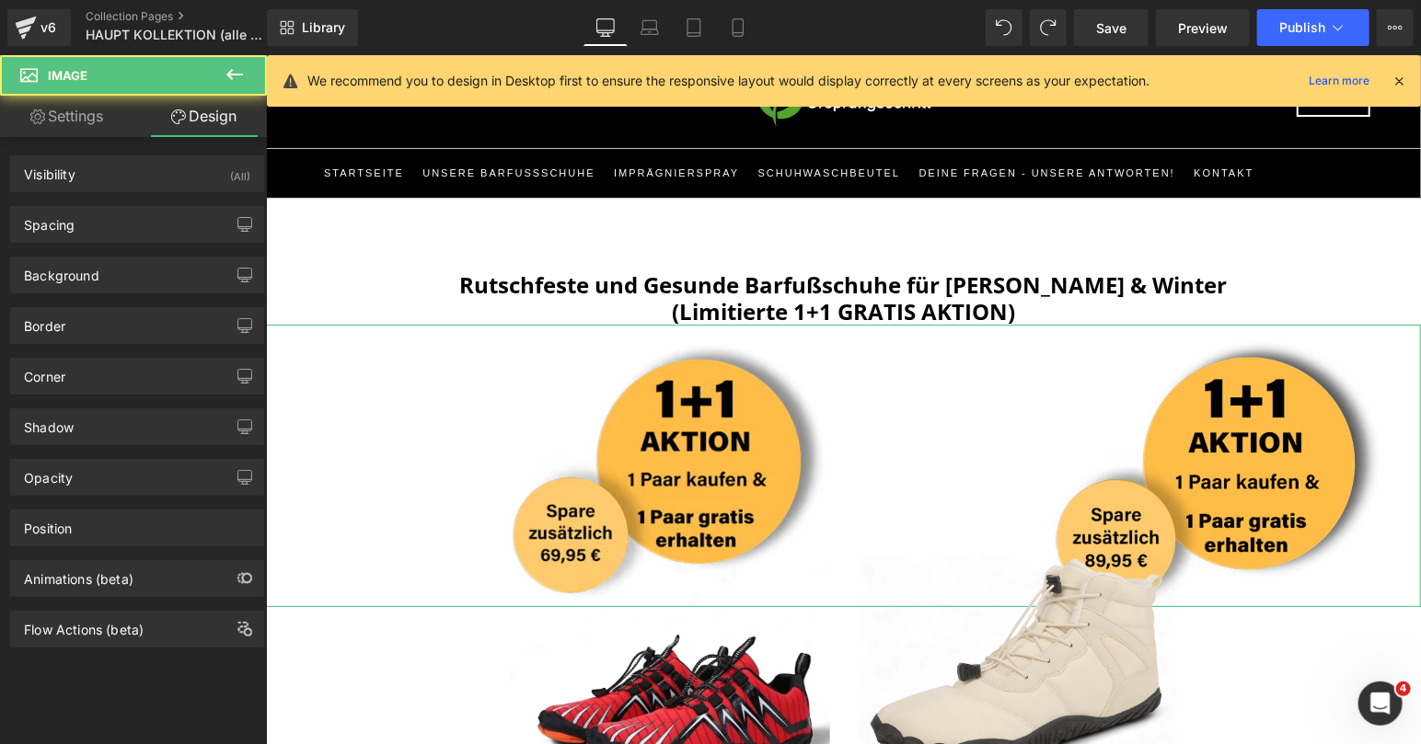
type input "0"
type input "200"
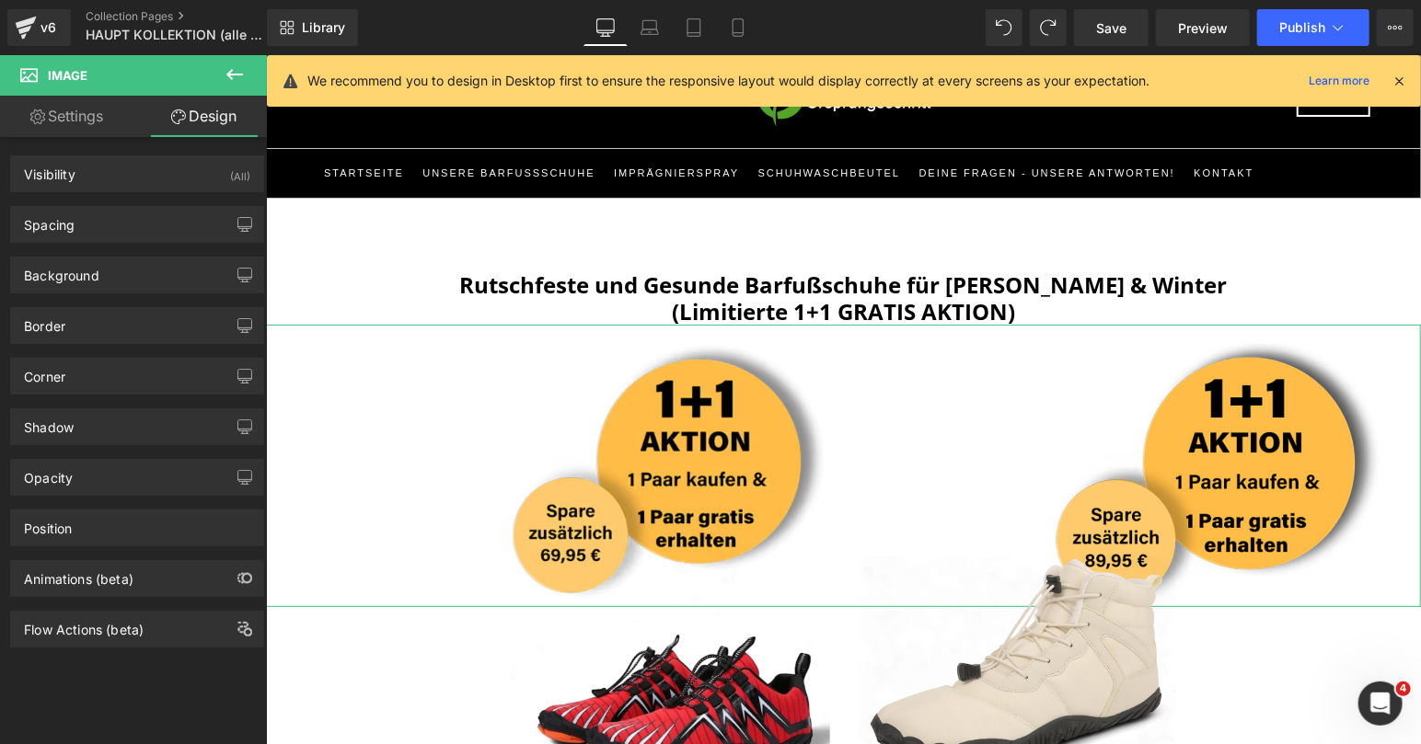
click at [110, 248] on div "Background Color & Image color transparent Color transparent 0 % Image Replace …" at bounding box center [137, 268] width 275 height 51
click at [110, 228] on div "Spacing" at bounding box center [137, 224] width 252 height 35
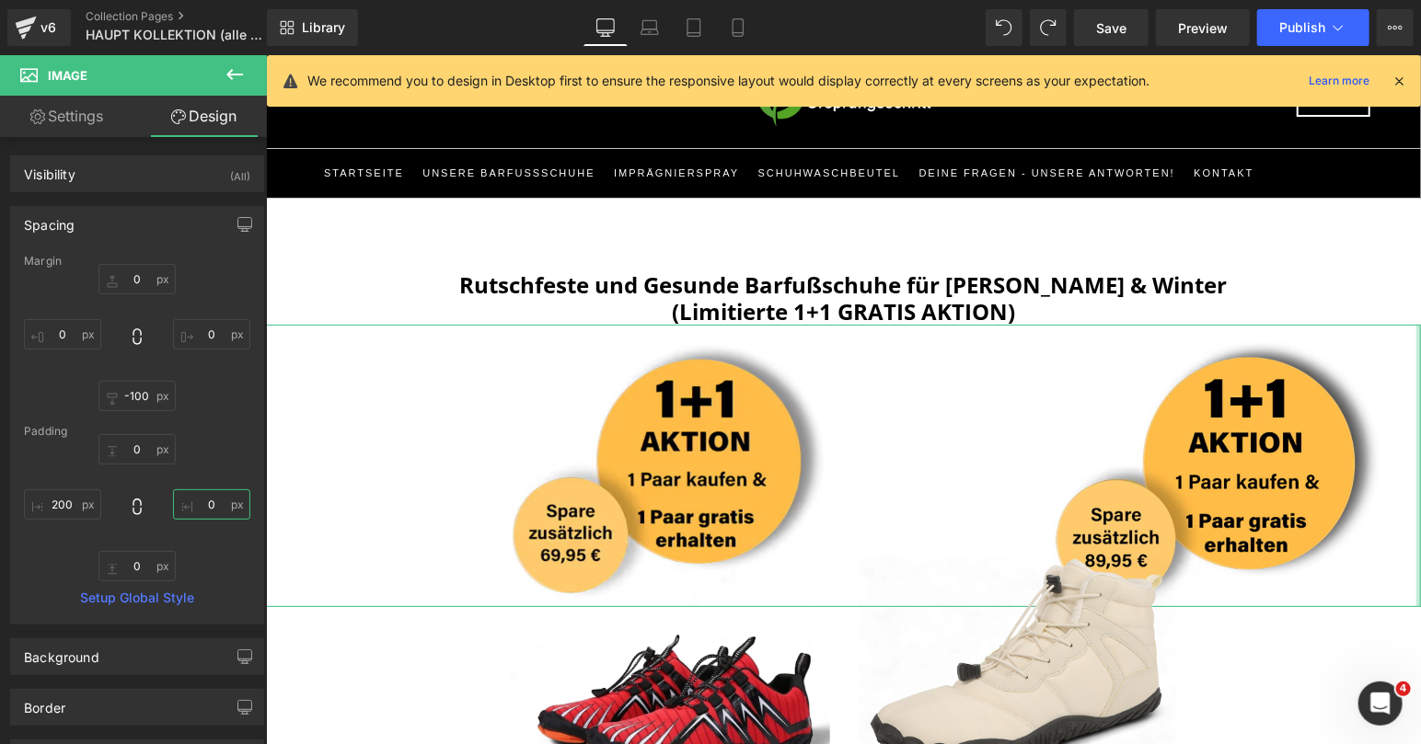
click at [208, 500] on input "0" at bounding box center [211, 505] width 77 height 30
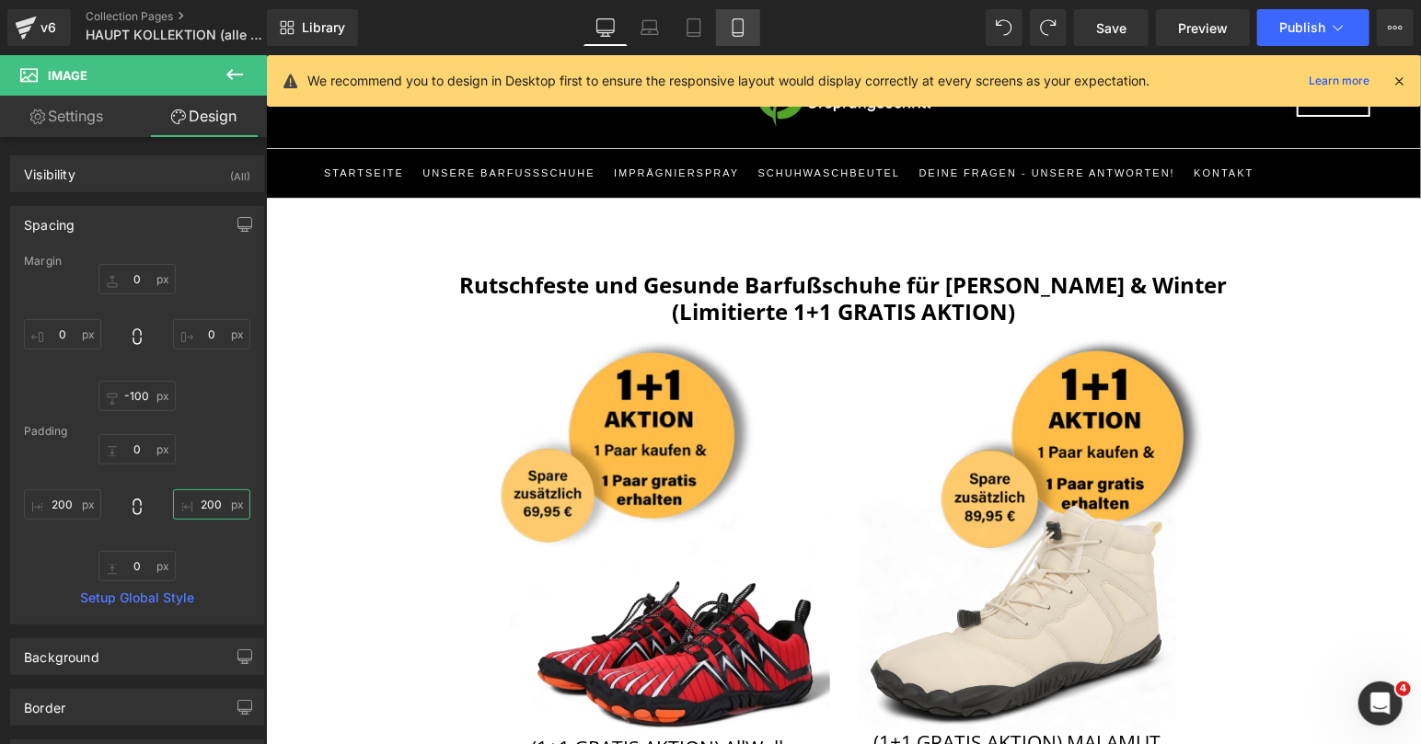
type input "200"
click at [742, 22] on icon at bounding box center [738, 27] width 18 height 18
type input "10"
type input "0"
type input "-50"
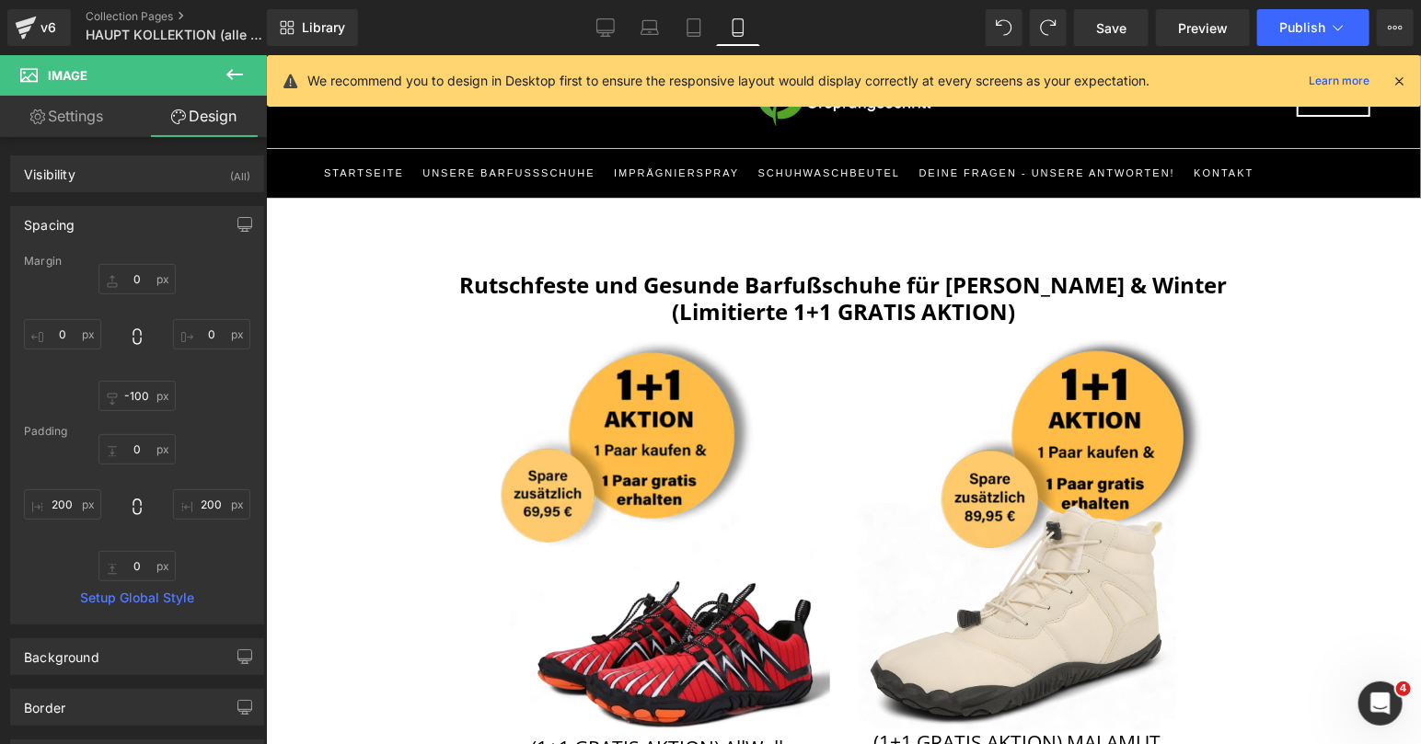
type input "0"
type input "200"
type input "0"
type input "192.349"
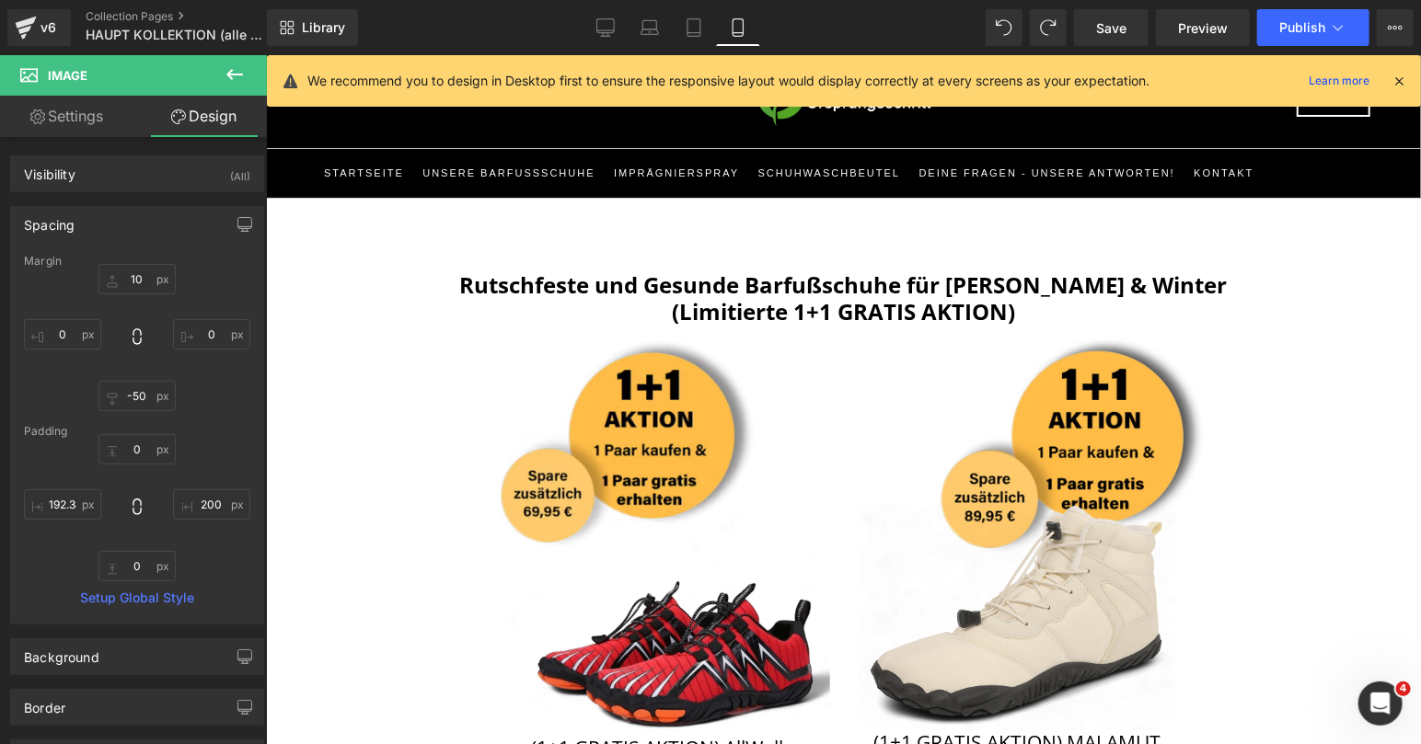
scroll to position [0, 0]
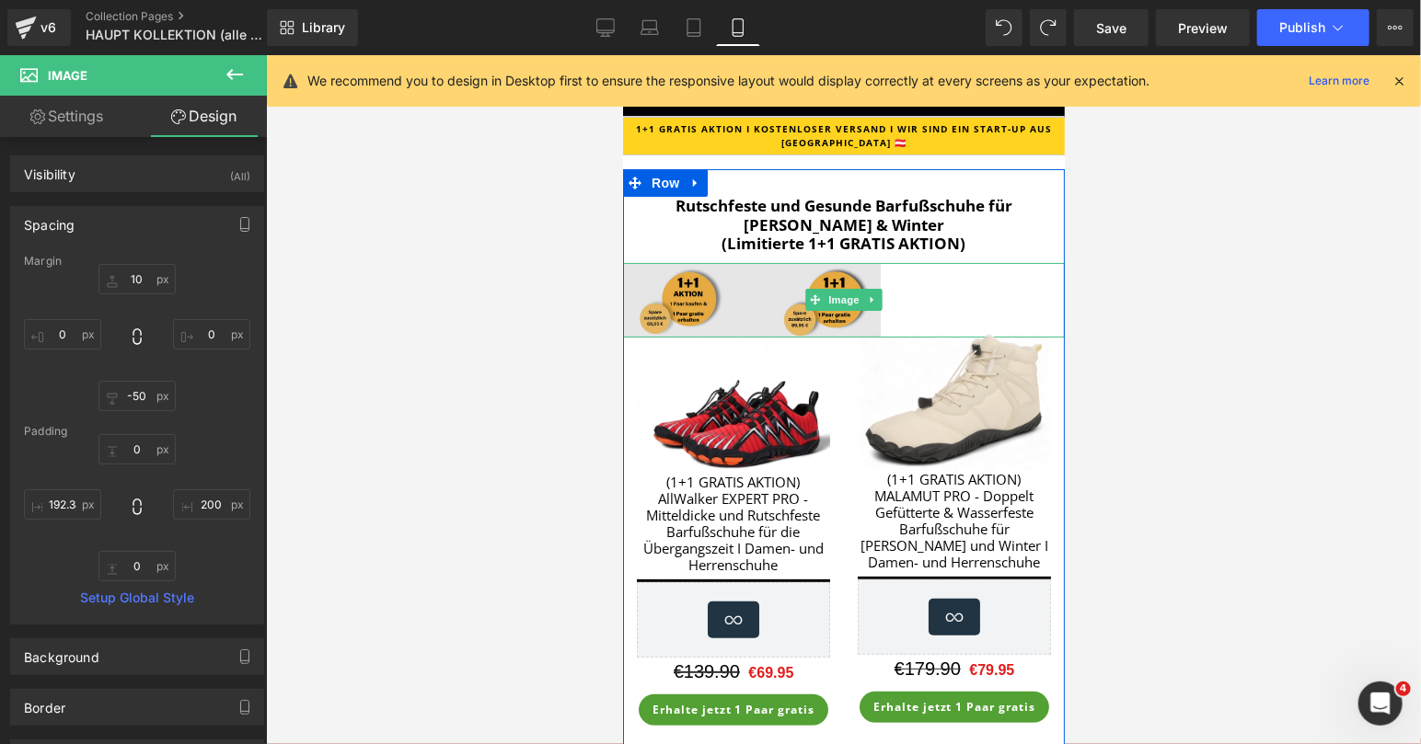
click at [827, 281] on img at bounding box center [843, 299] width 442 height 75
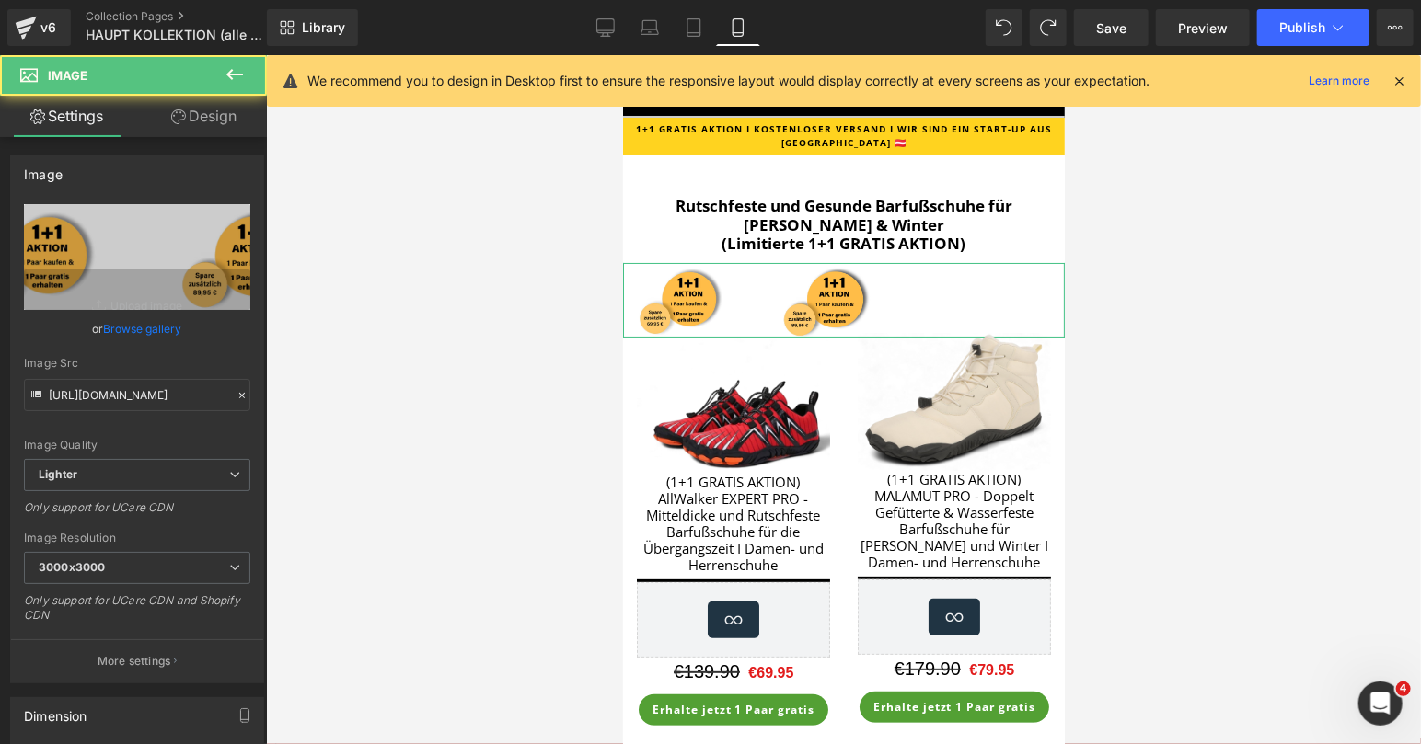
click at [228, 124] on link "Design" at bounding box center [203, 116] width 133 height 41
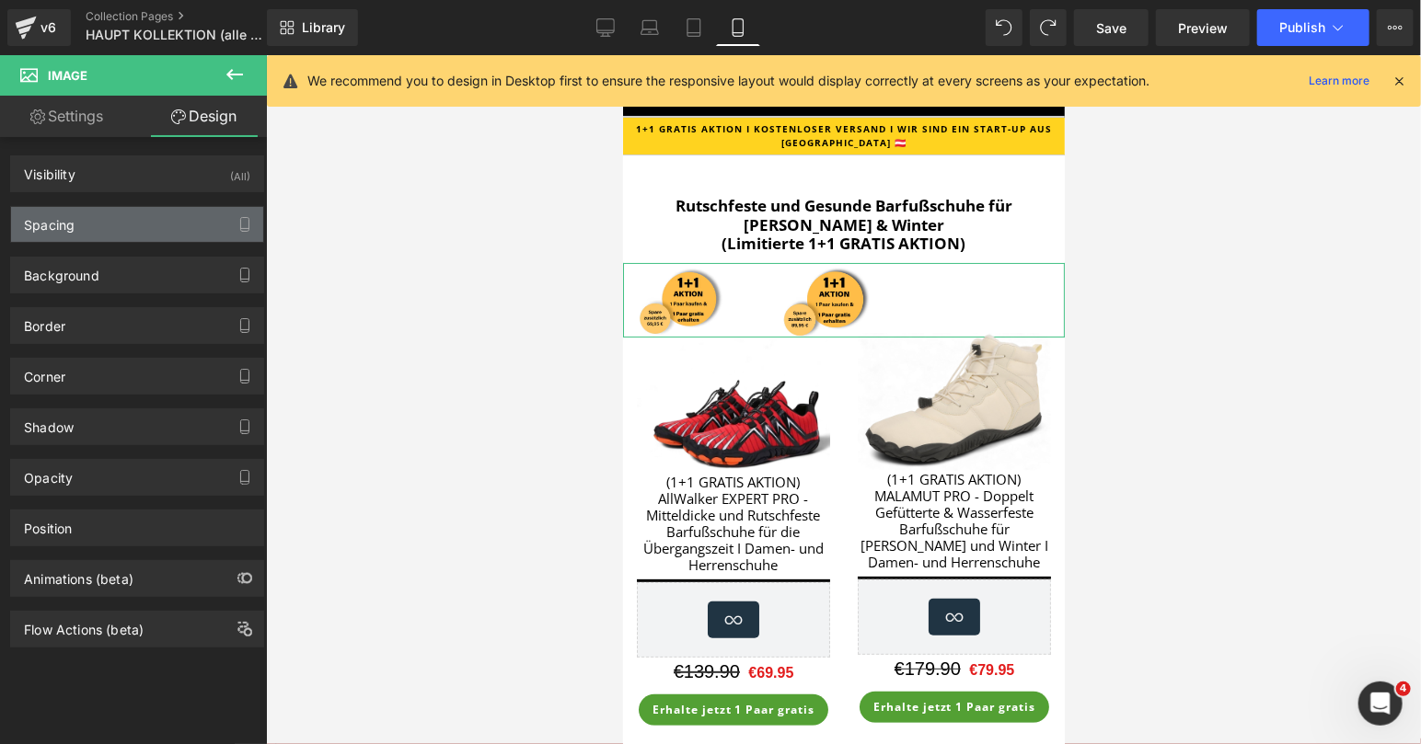
click at [146, 234] on div "Spacing" at bounding box center [137, 224] width 252 height 35
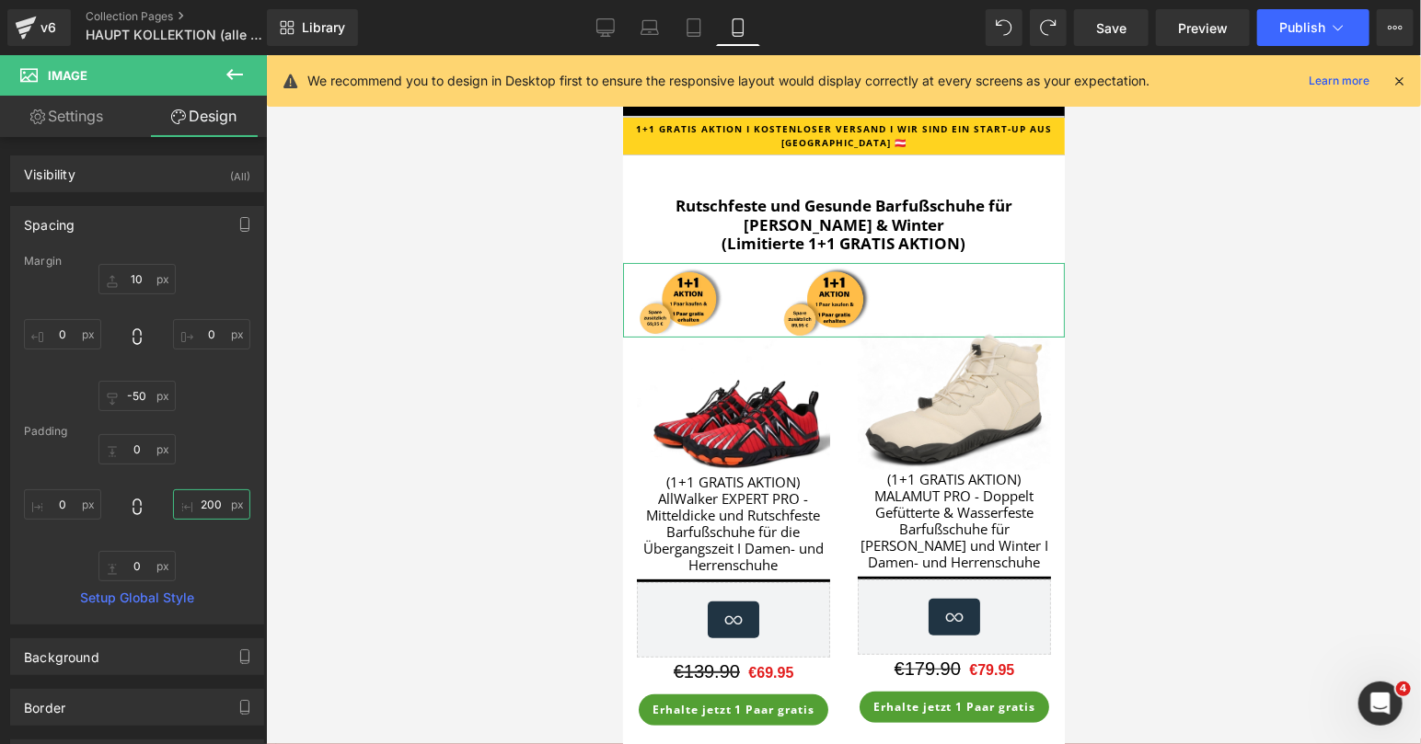
click at [202, 493] on input "200" at bounding box center [211, 505] width 77 height 30
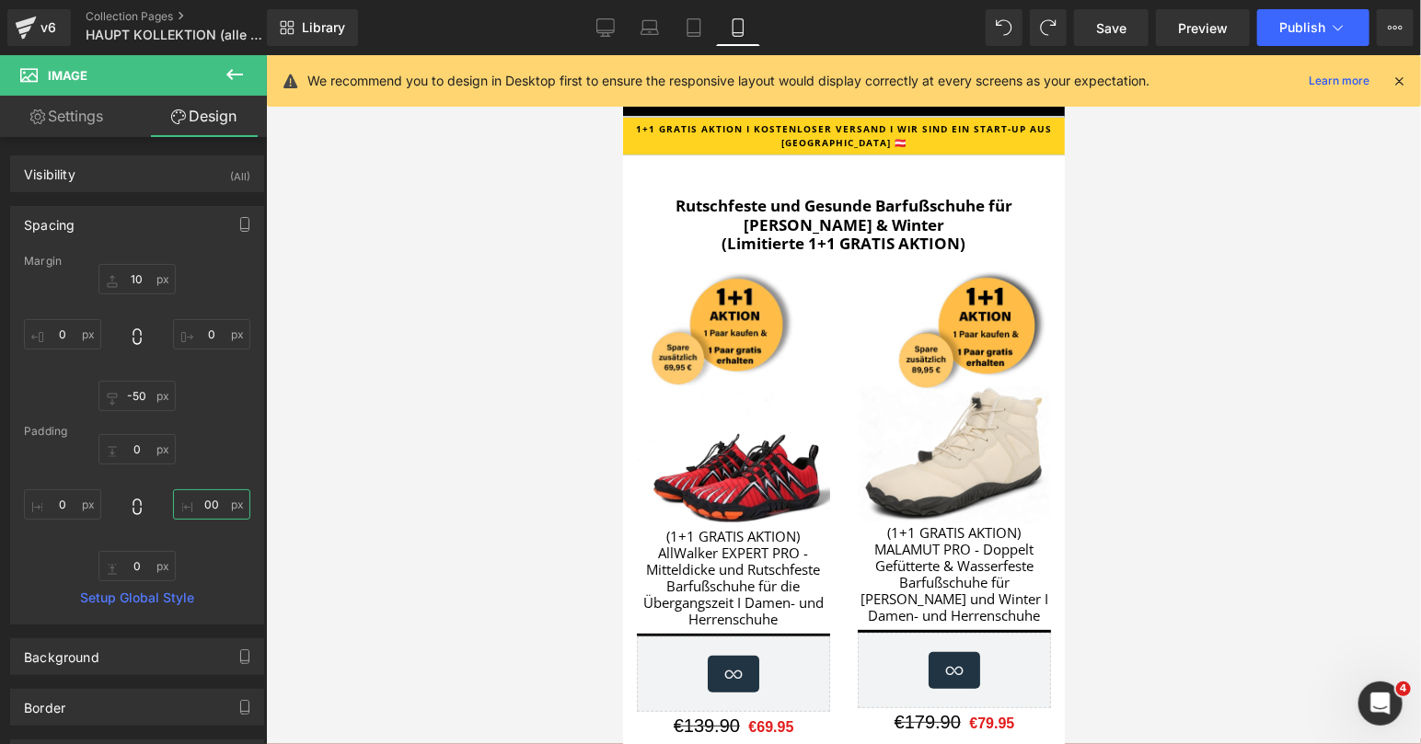
type input "00"
click at [1113, 340] on div at bounding box center [843, 399] width 1155 height 689
click at [700, 40] on link "Tablet" at bounding box center [694, 27] width 44 height 37
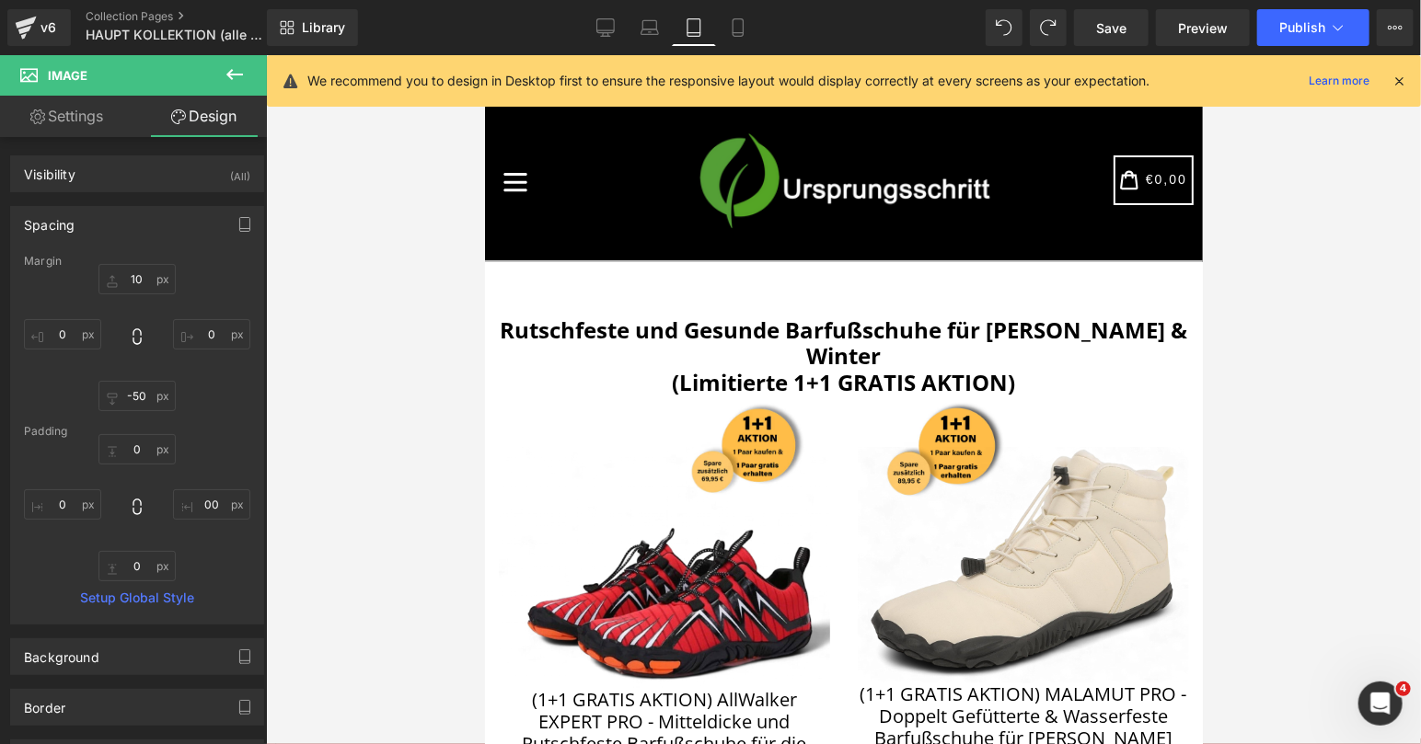
type input "0"
type input "-100"
type input "0"
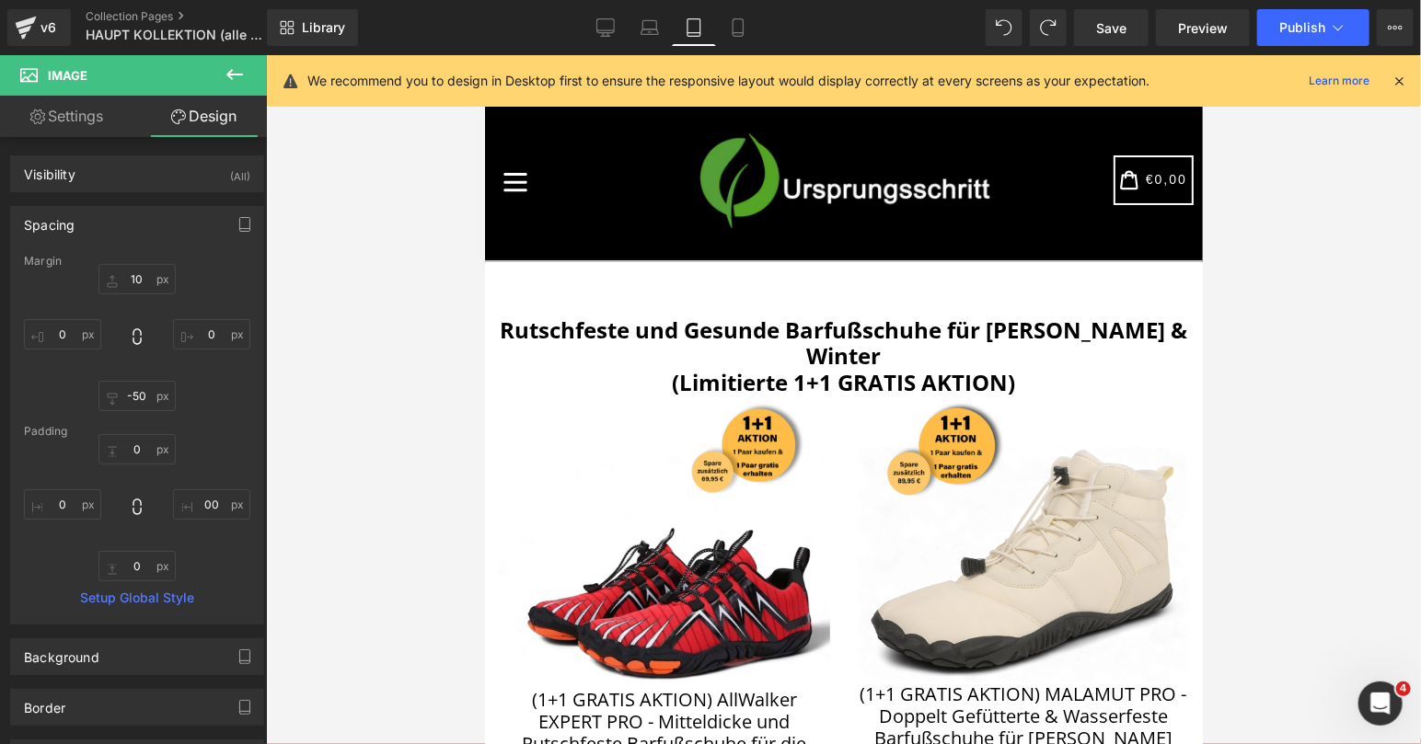
type input "0"
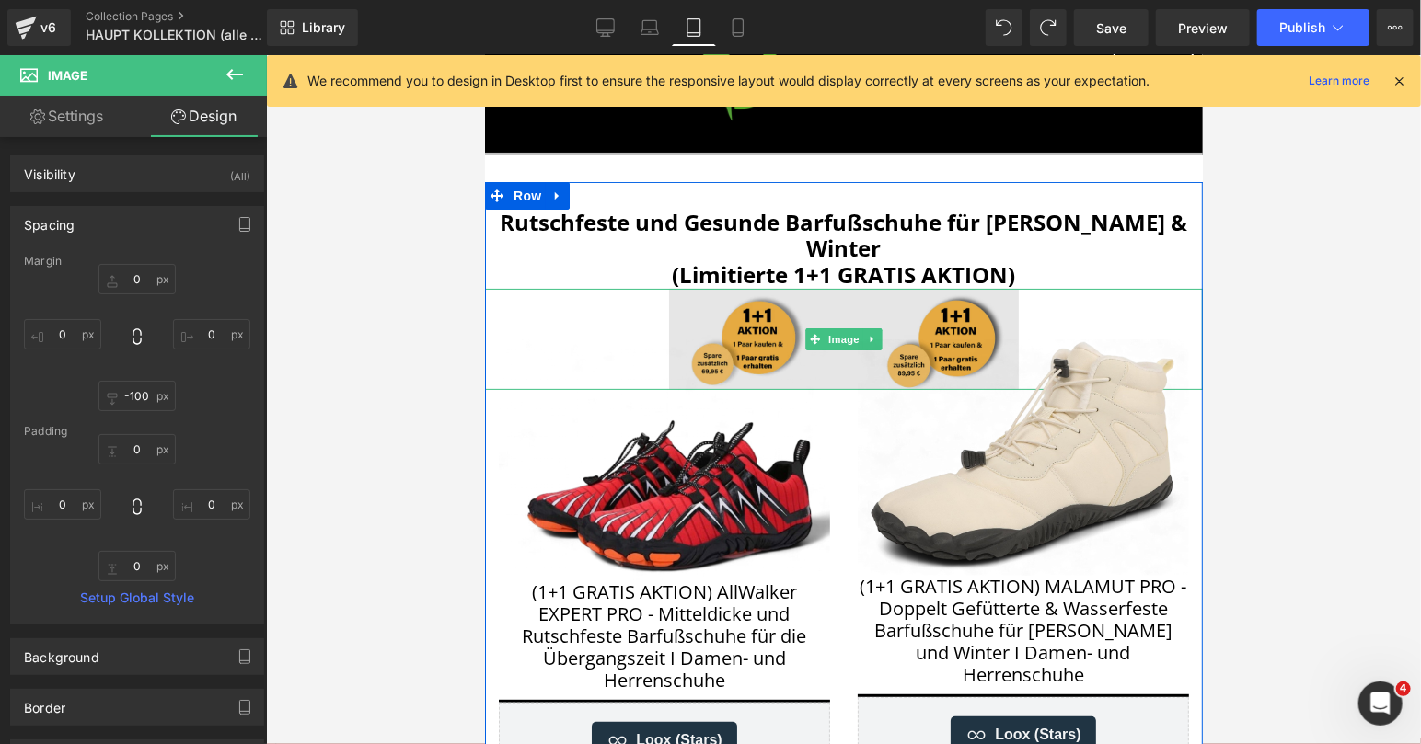
click at [762, 288] on img at bounding box center [843, 338] width 718 height 101
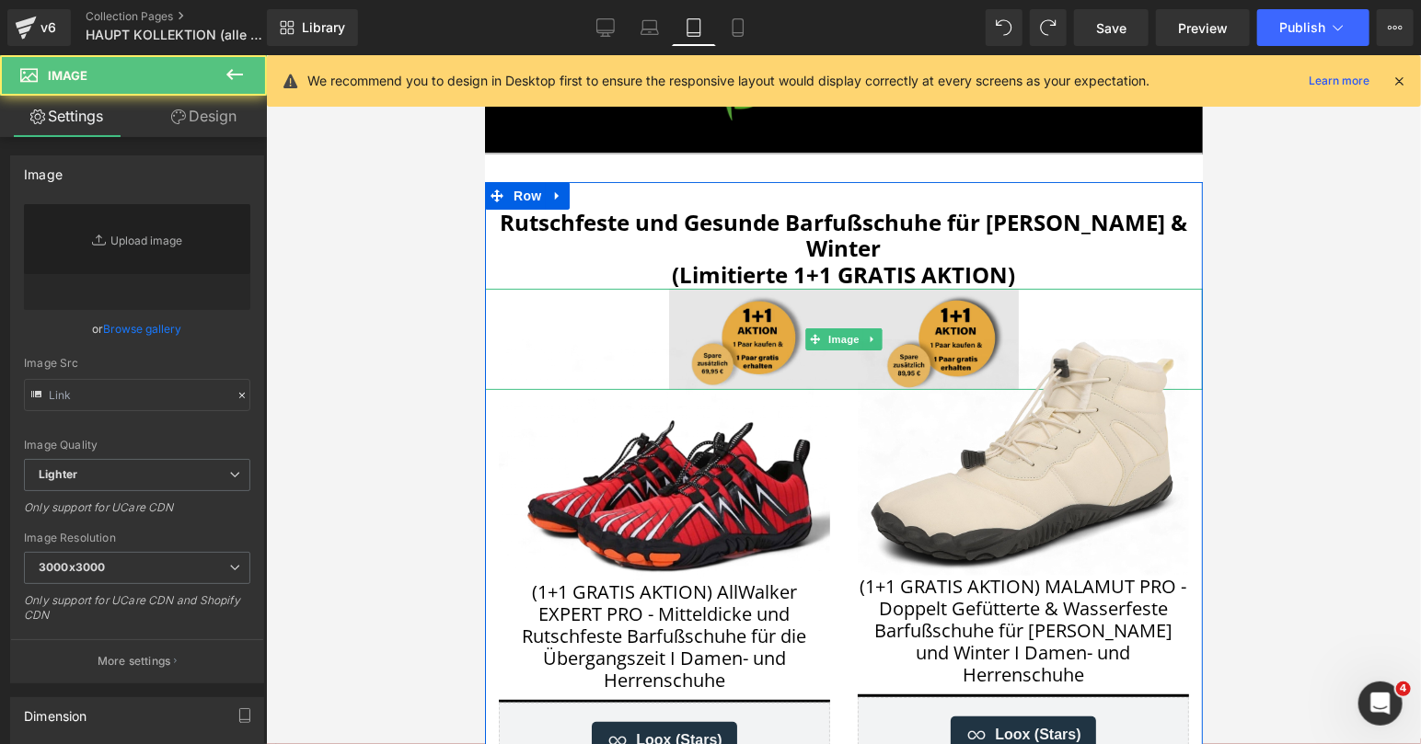
type input "[URL][DOMAIN_NAME]"
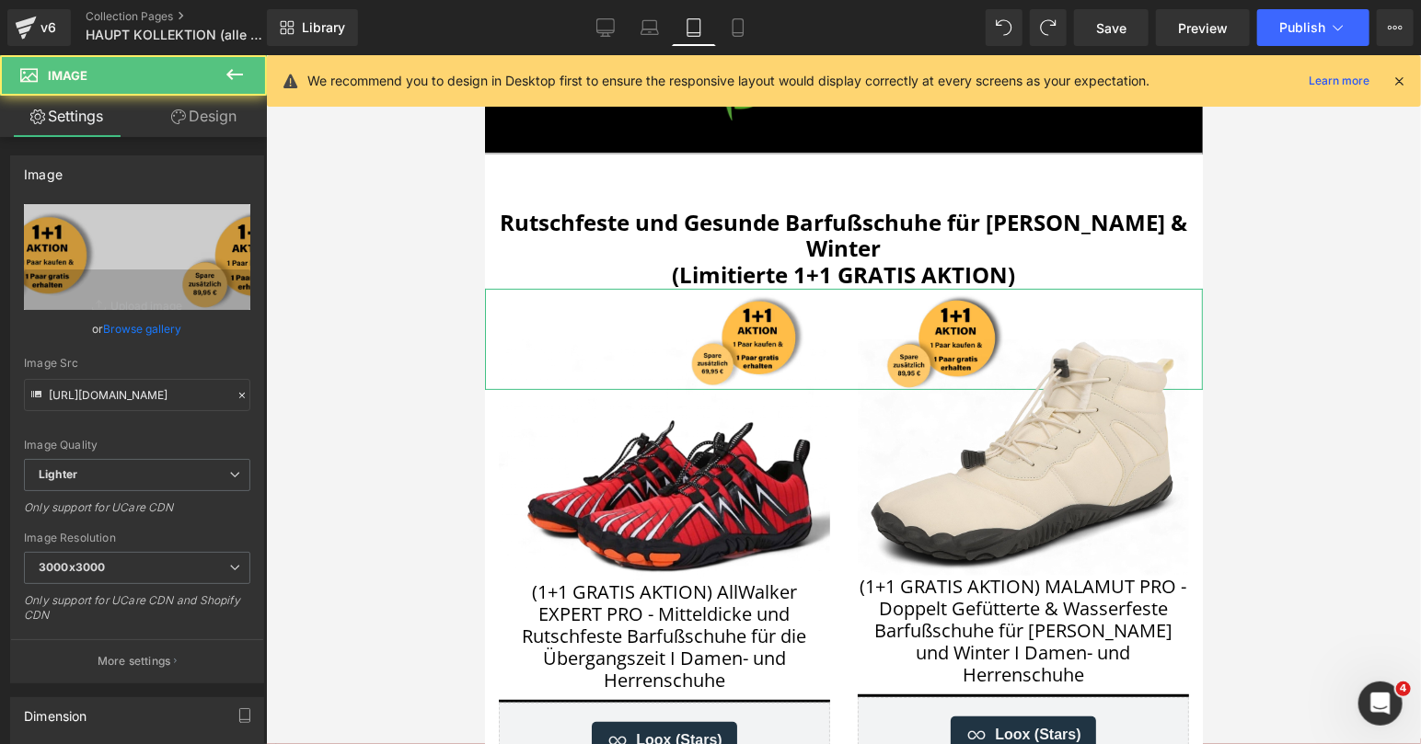
click at [221, 118] on link "Design" at bounding box center [203, 116] width 133 height 41
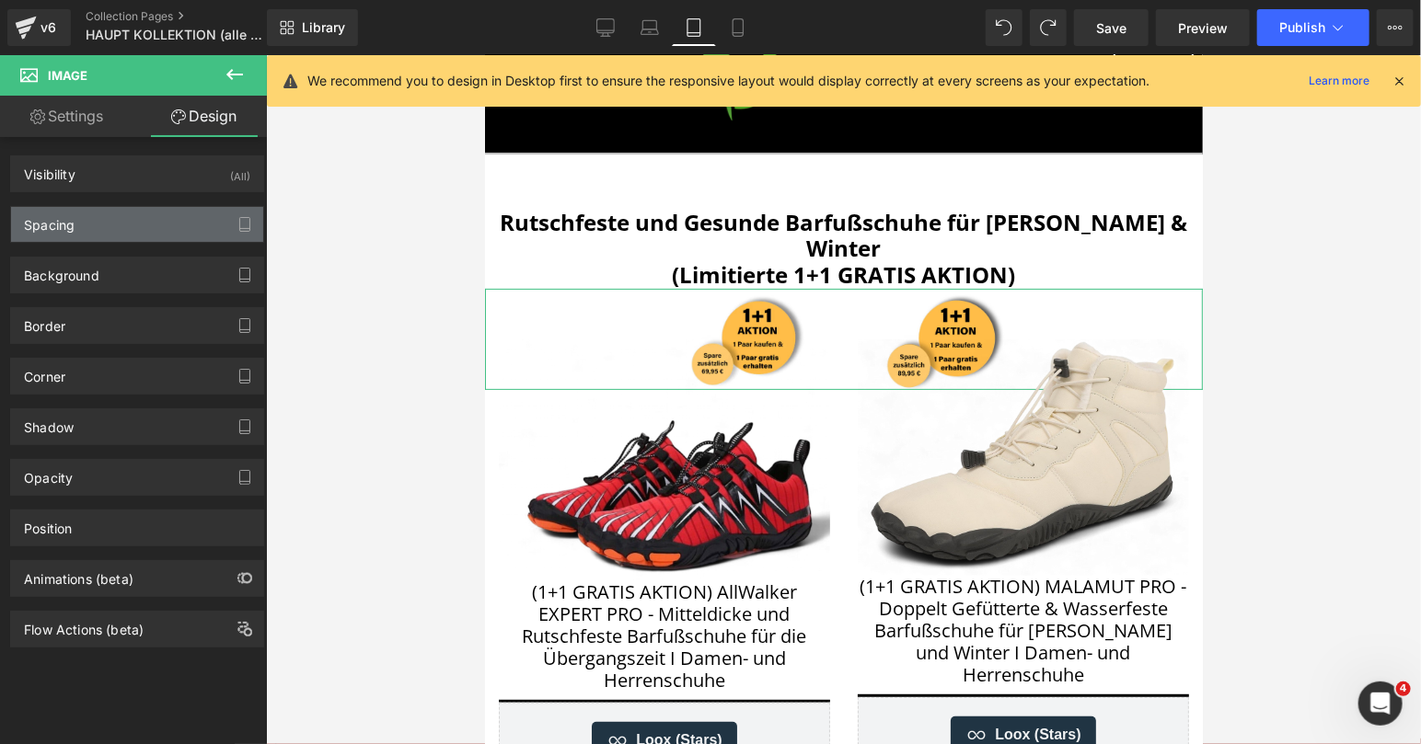
click at [103, 225] on div "Spacing" at bounding box center [137, 224] width 252 height 35
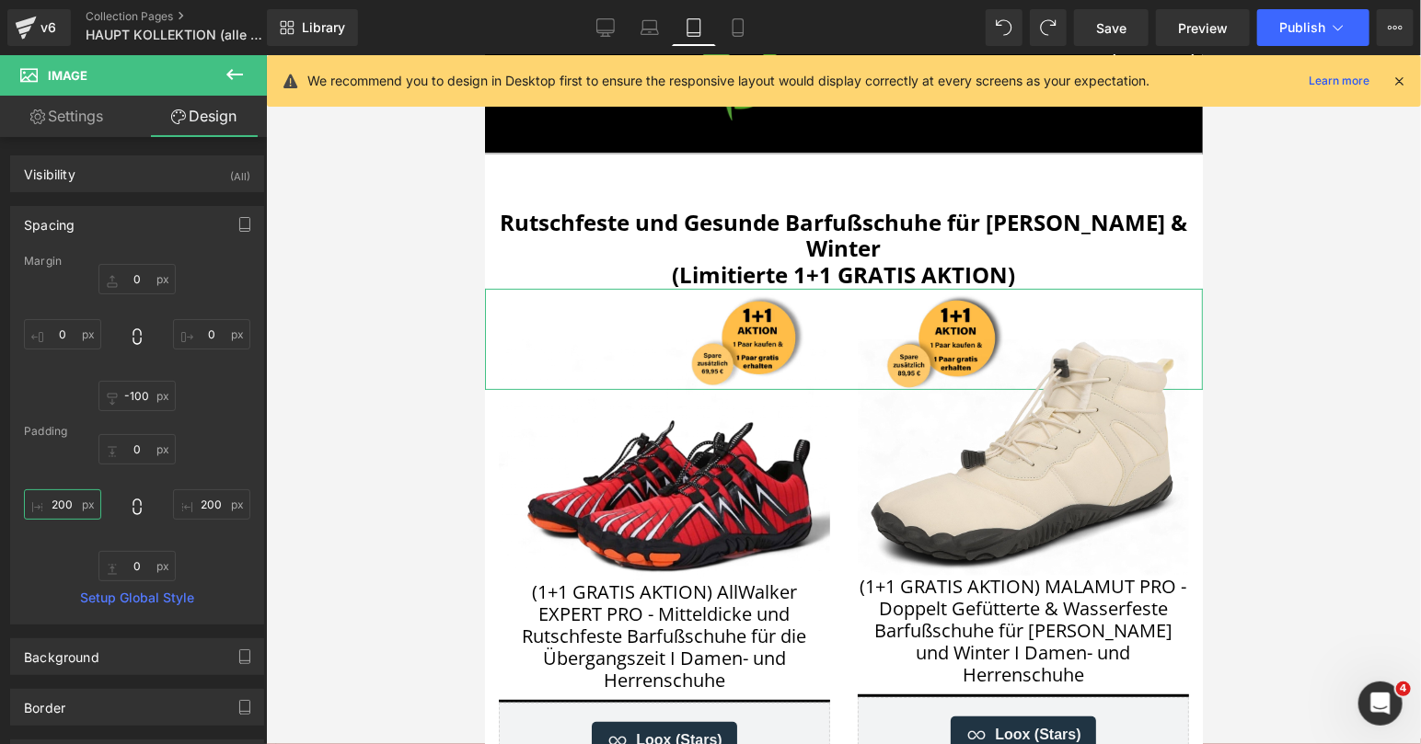
click at [62, 502] on input "200" at bounding box center [62, 505] width 77 height 30
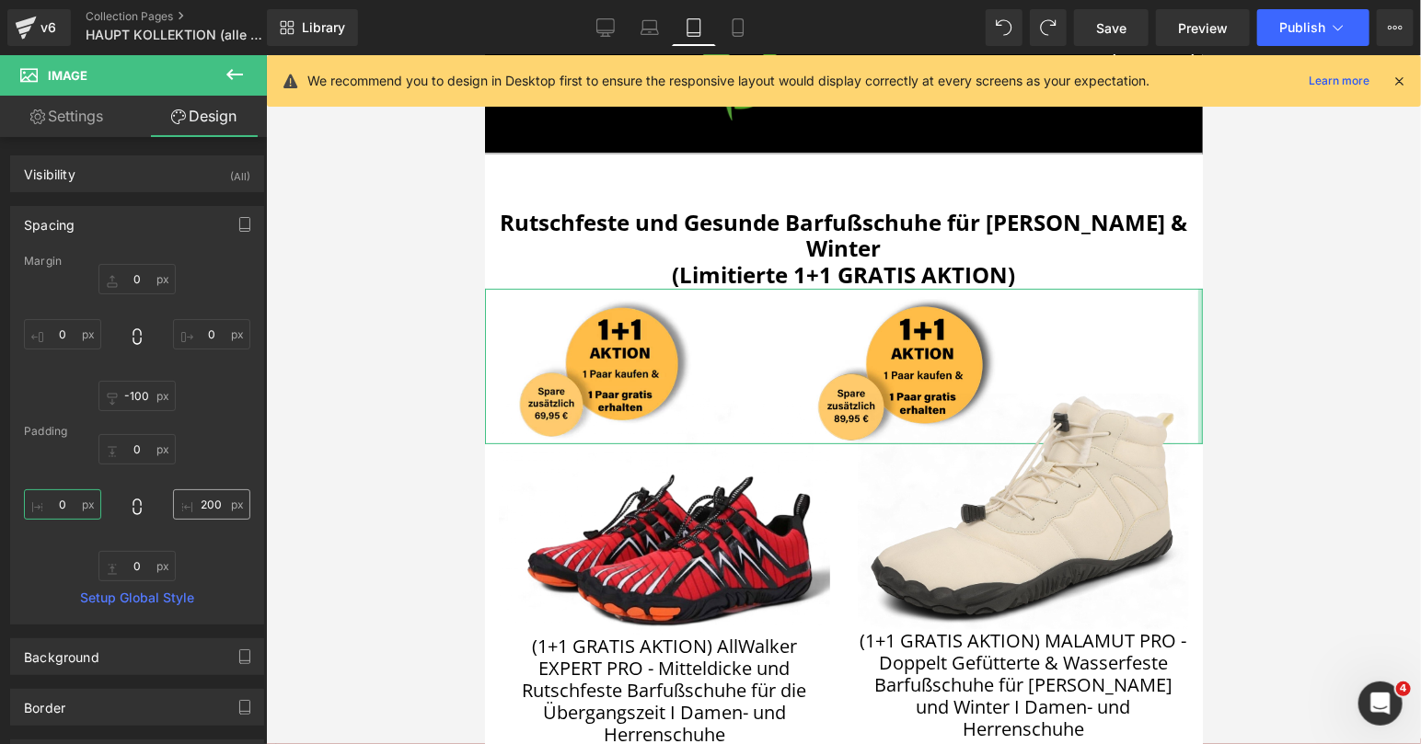
type input "0"
click at [208, 503] on input "200" at bounding box center [211, 505] width 77 height 30
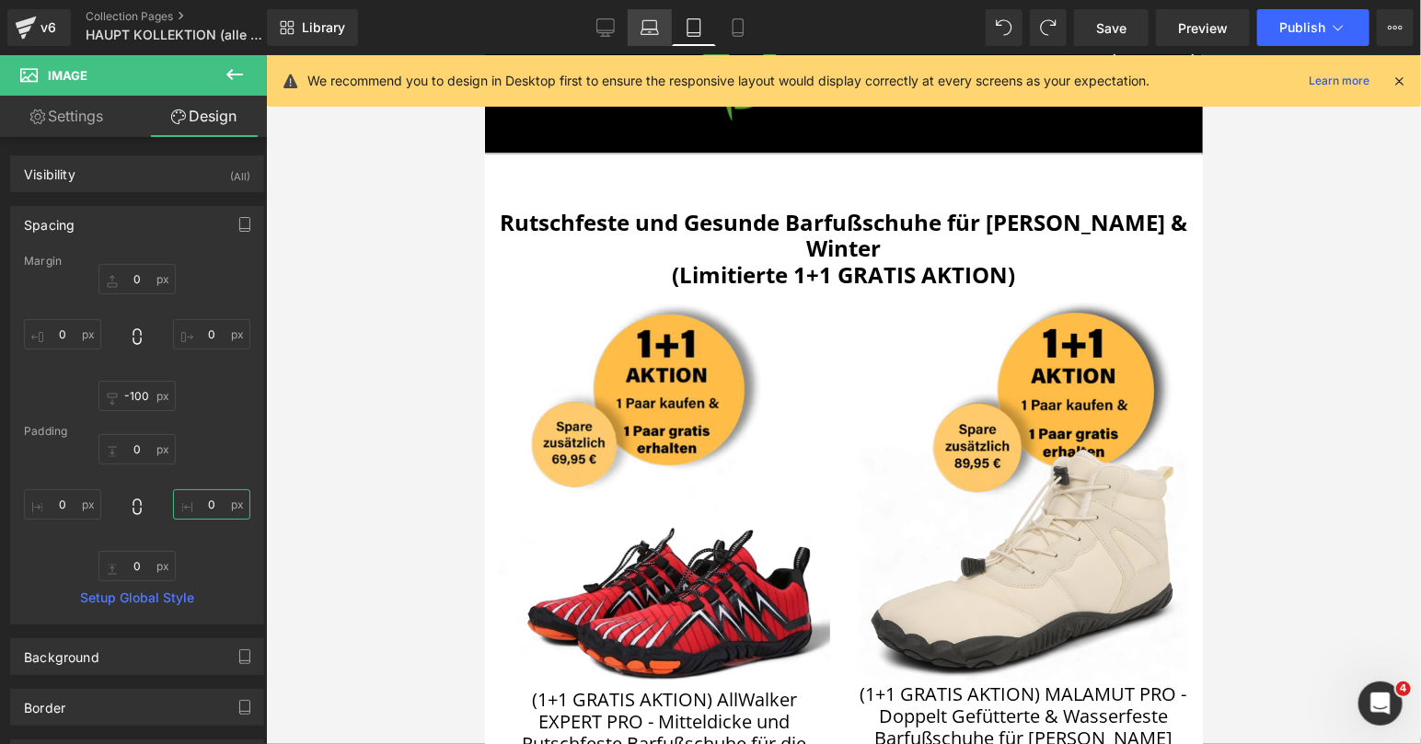
type input "0"
click at [650, 27] on icon at bounding box center [649, 27] width 18 height 18
type input "0"
type input "-100"
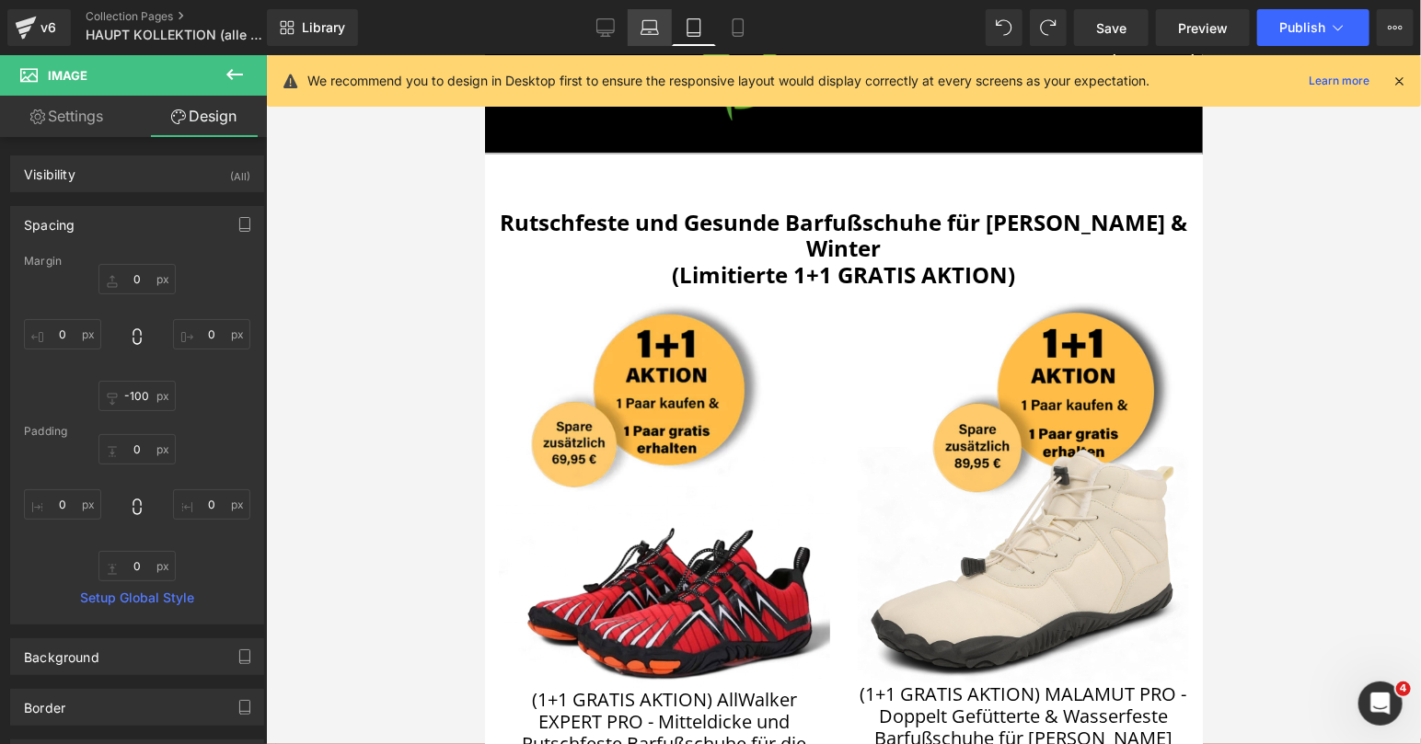
type input "0"
type input "7.66834"
type input "0"
type input "7.66834"
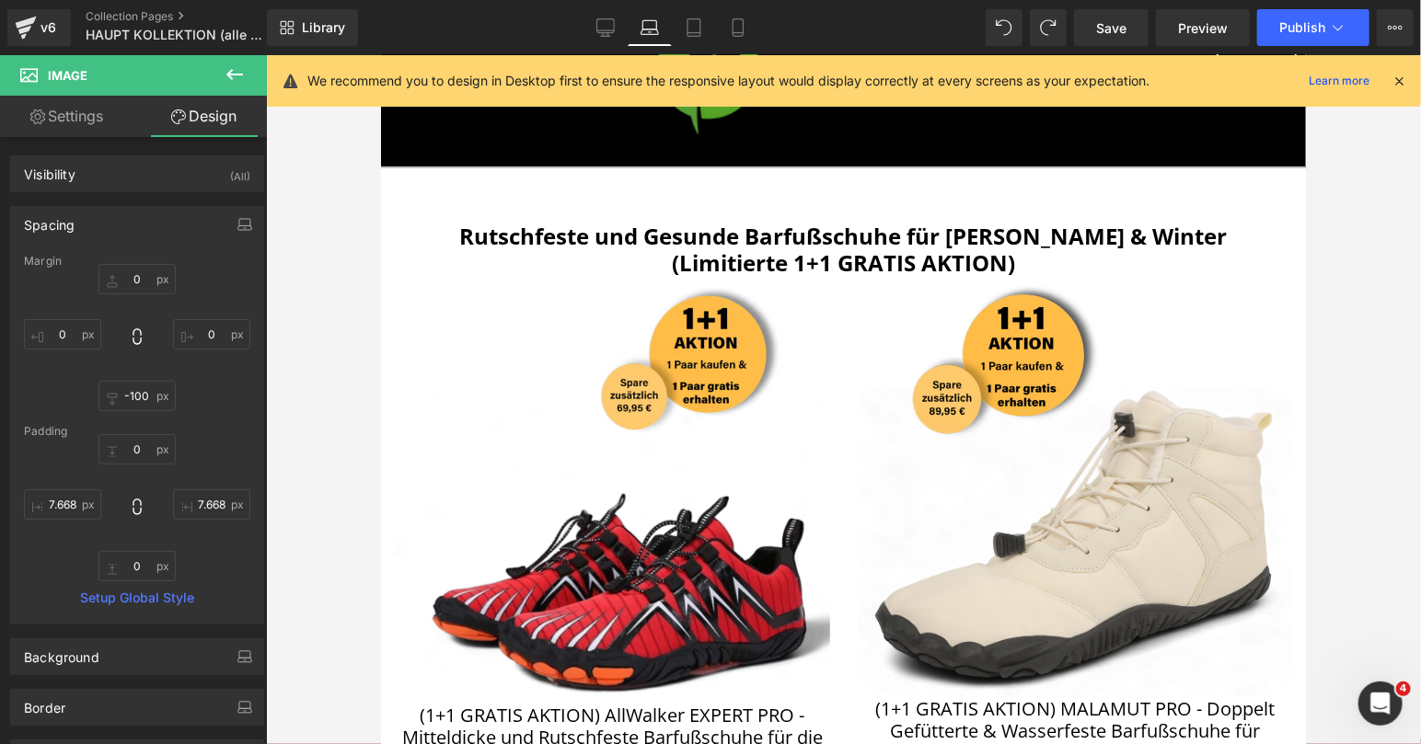
scroll to position [121, 0]
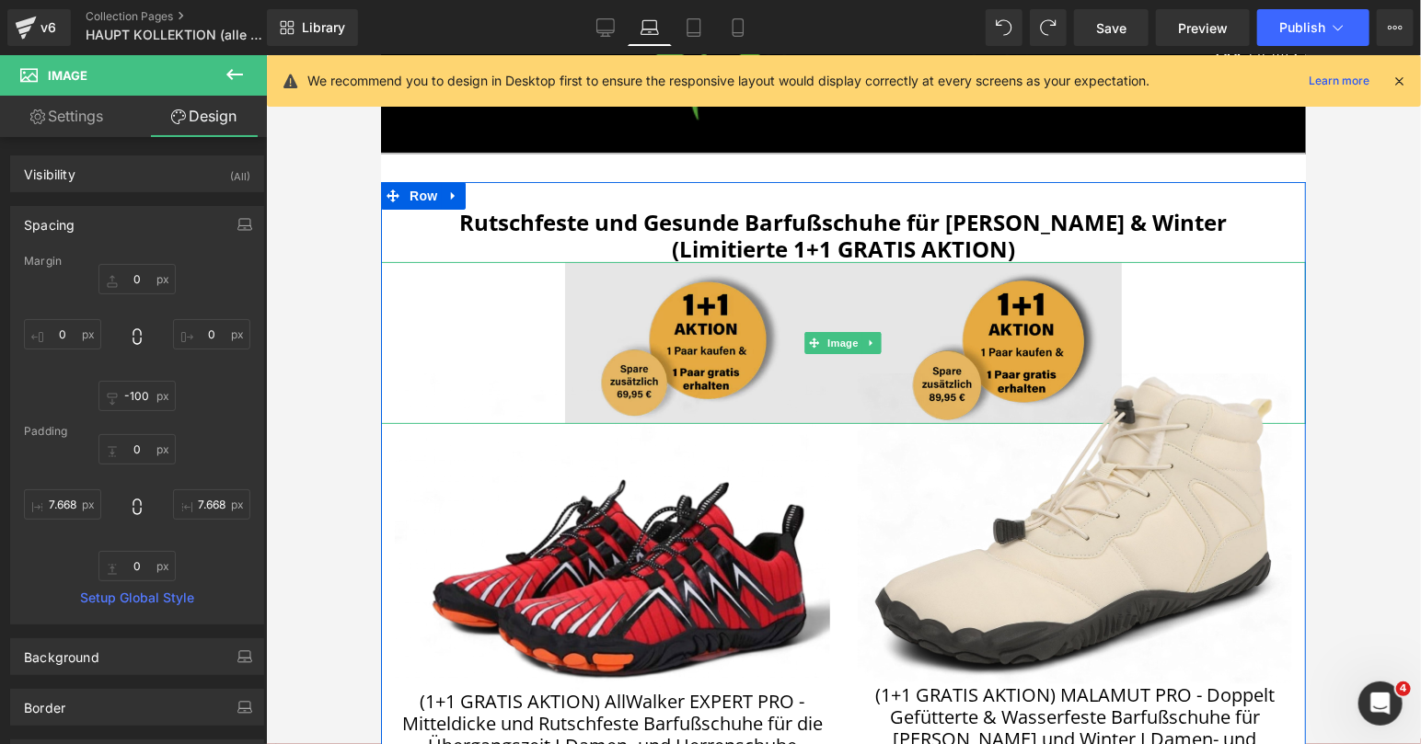
click at [689, 306] on img at bounding box center [842, 342] width 925 height 162
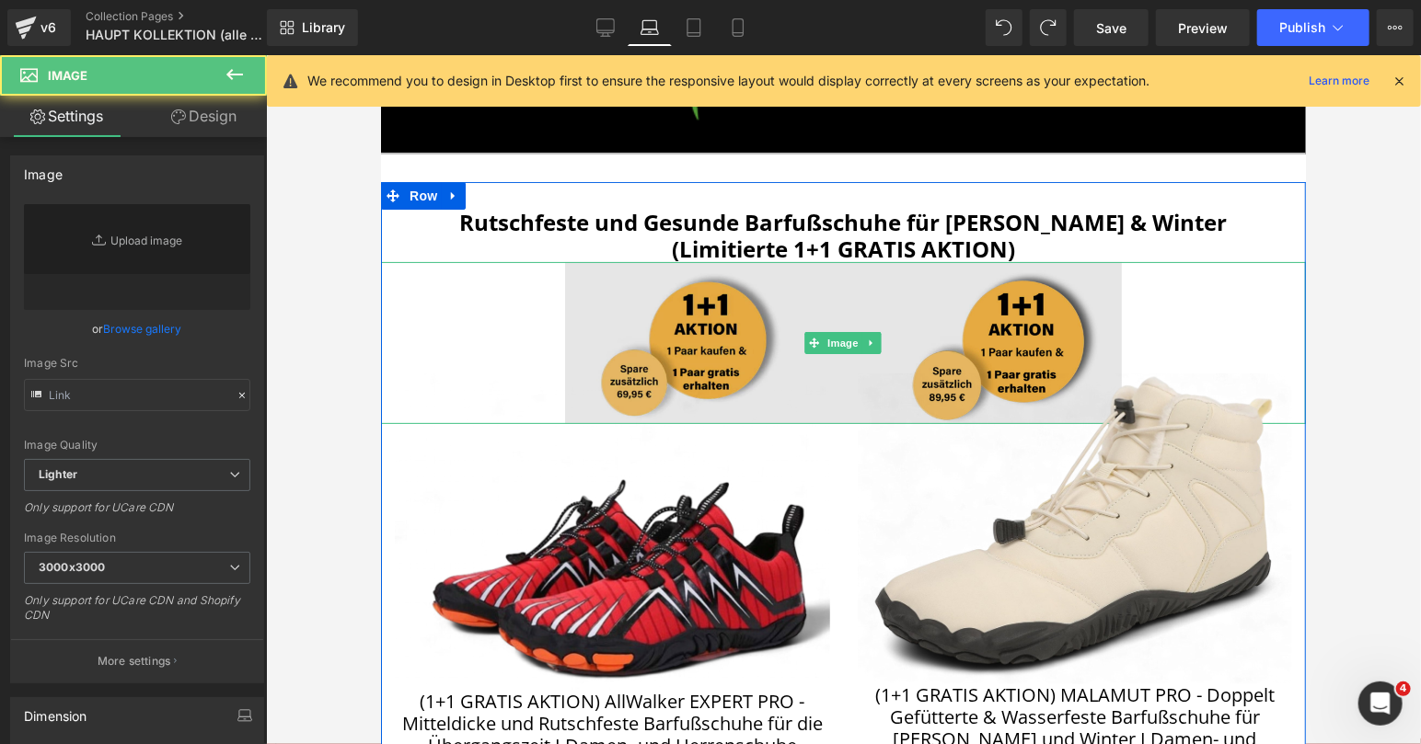
type input "[URL][DOMAIN_NAME]"
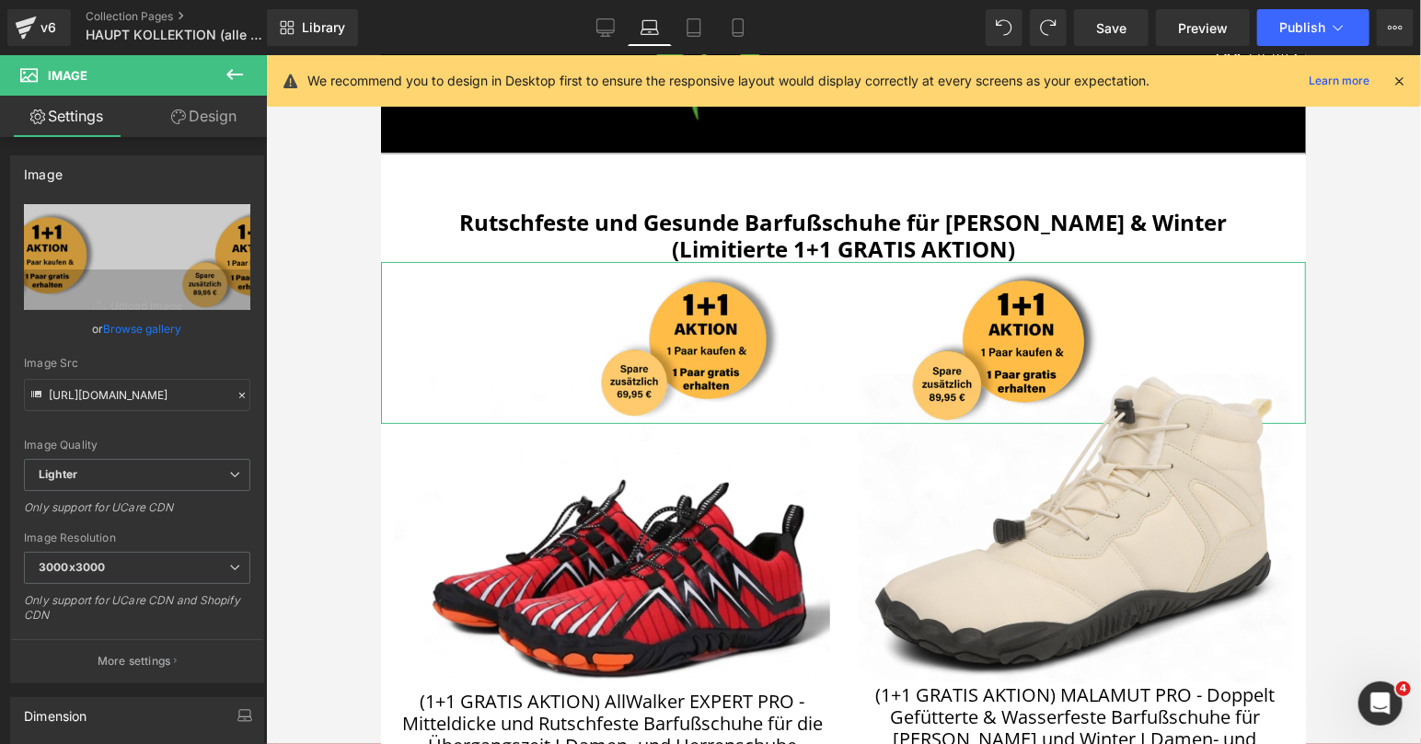
drag, startPoint x: 196, startPoint y: 119, endPoint x: 103, endPoint y: 211, distance: 130.8
click at [196, 120] on link "Design" at bounding box center [203, 116] width 133 height 41
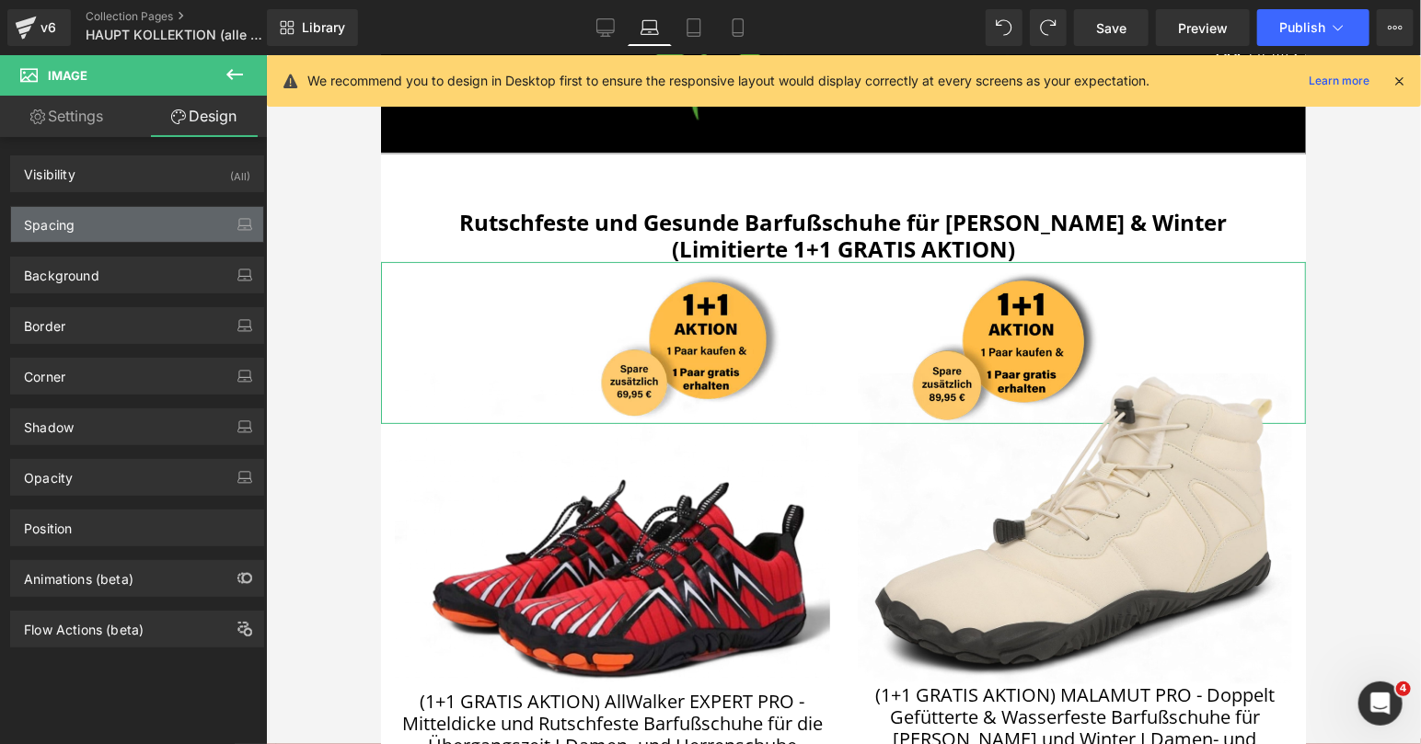
click at [69, 229] on div "Spacing" at bounding box center [49, 220] width 51 height 26
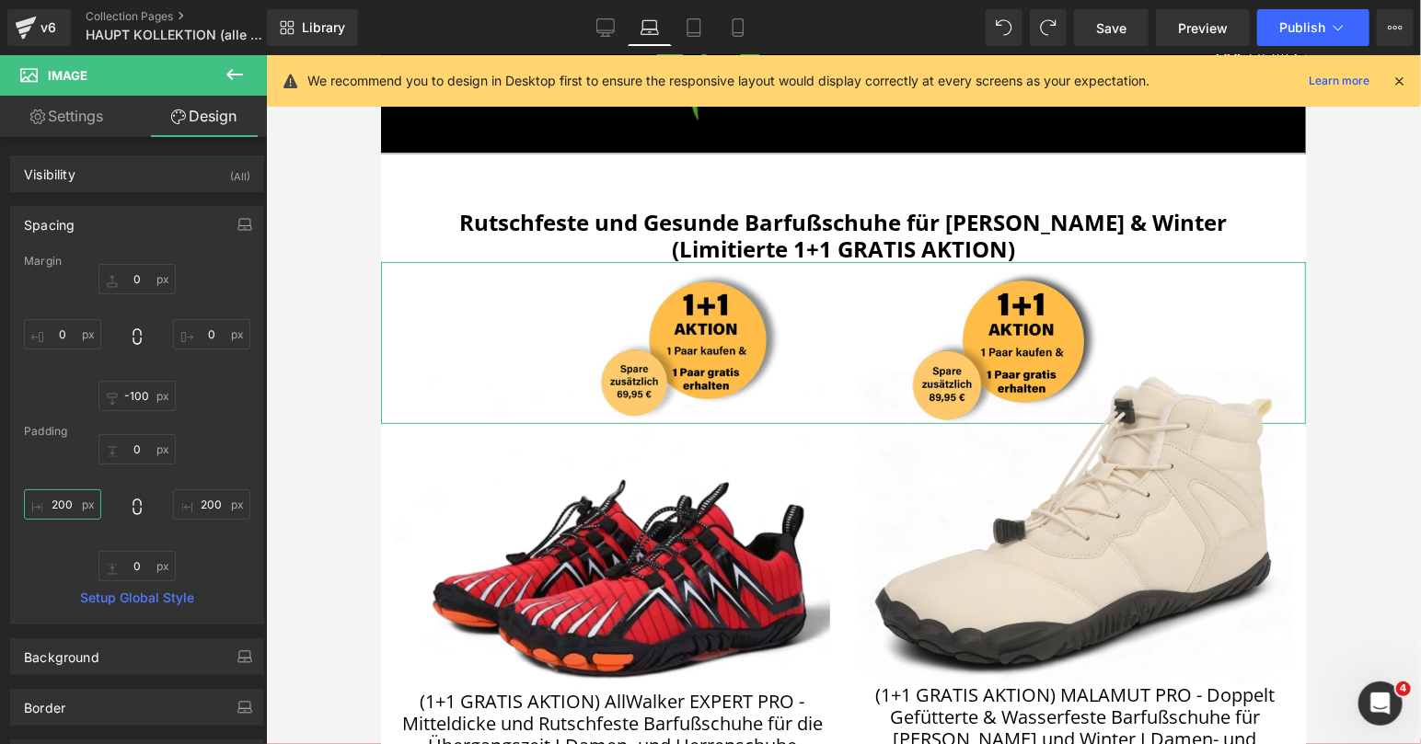
click at [56, 504] on input "200" at bounding box center [62, 505] width 77 height 30
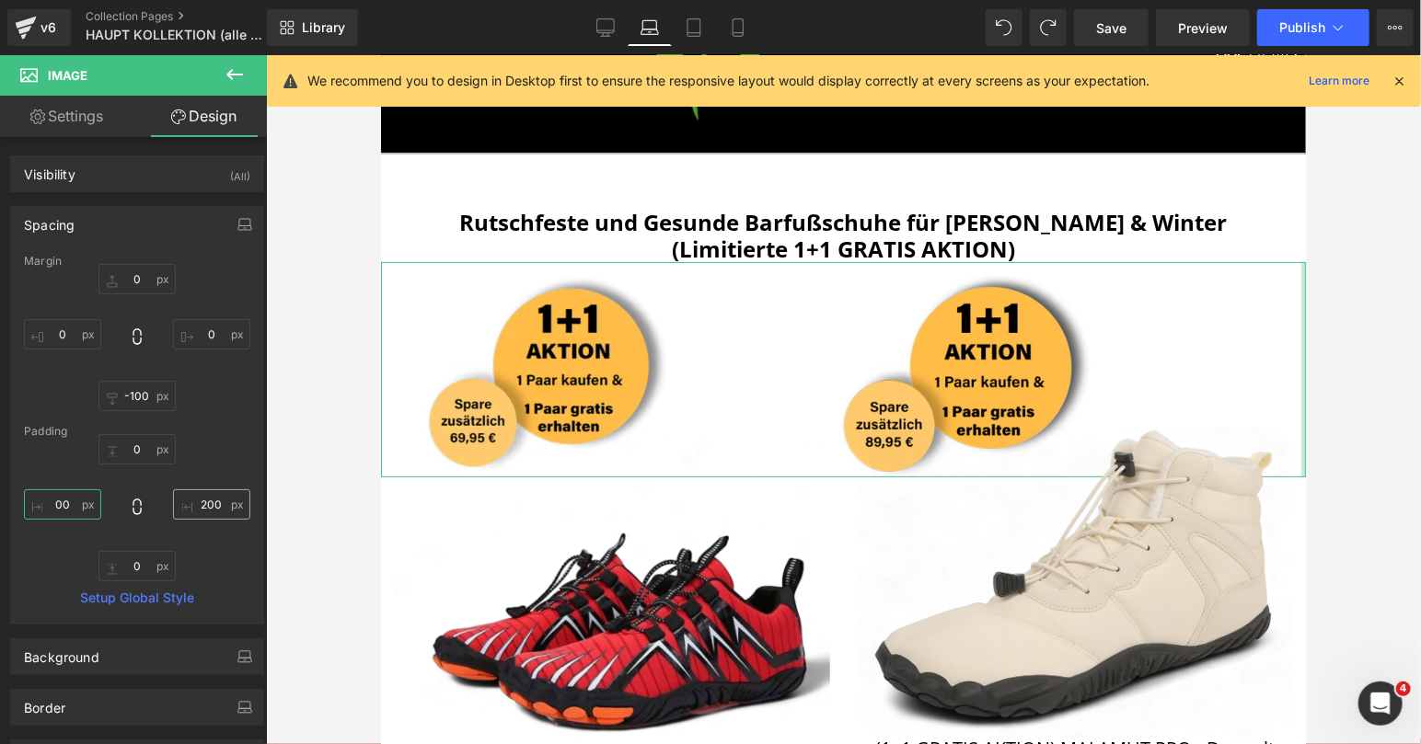
type input "00"
click at [207, 507] on input "200" at bounding box center [211, 505] width 77 height 30
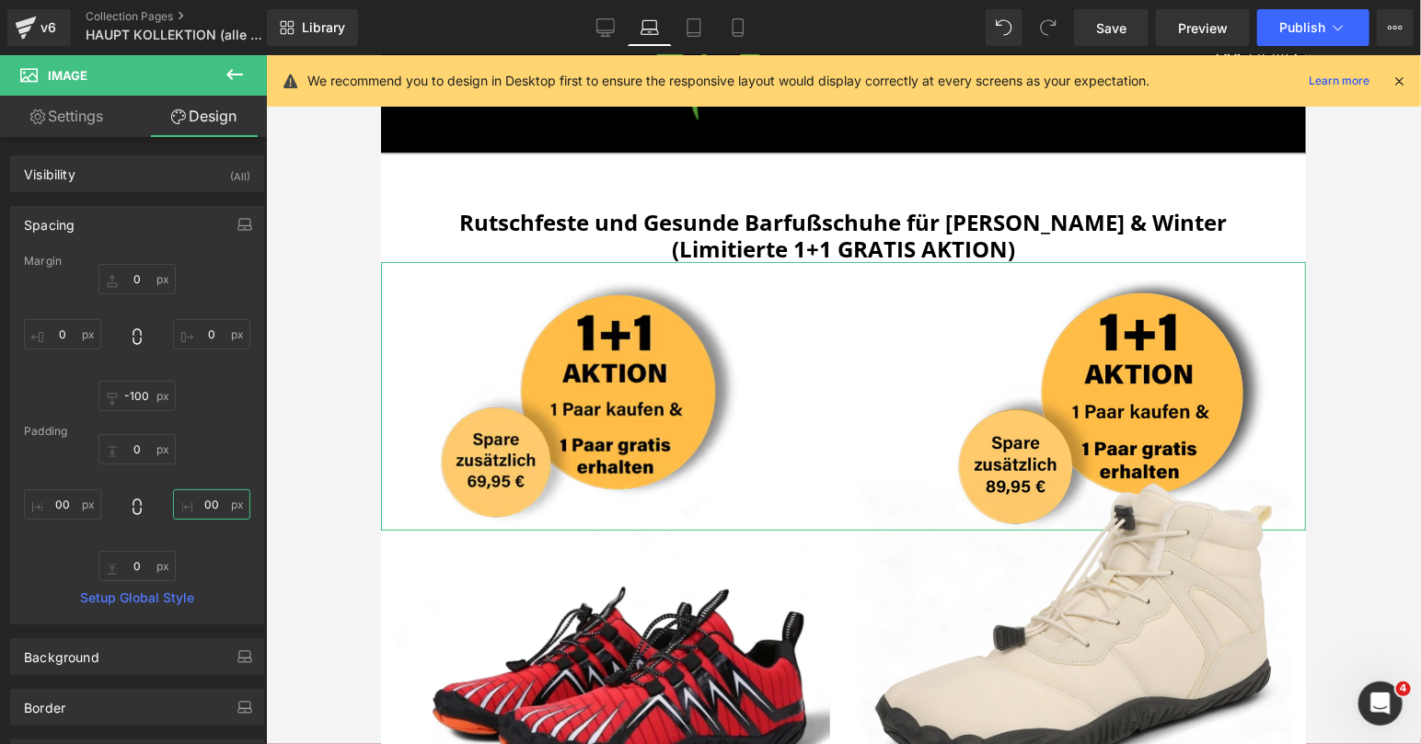
type input "00"
click at [235, 447] on div "0px 0 00 00 0px 0 00 00" at bounding box center [137, 507] width 226 height 147
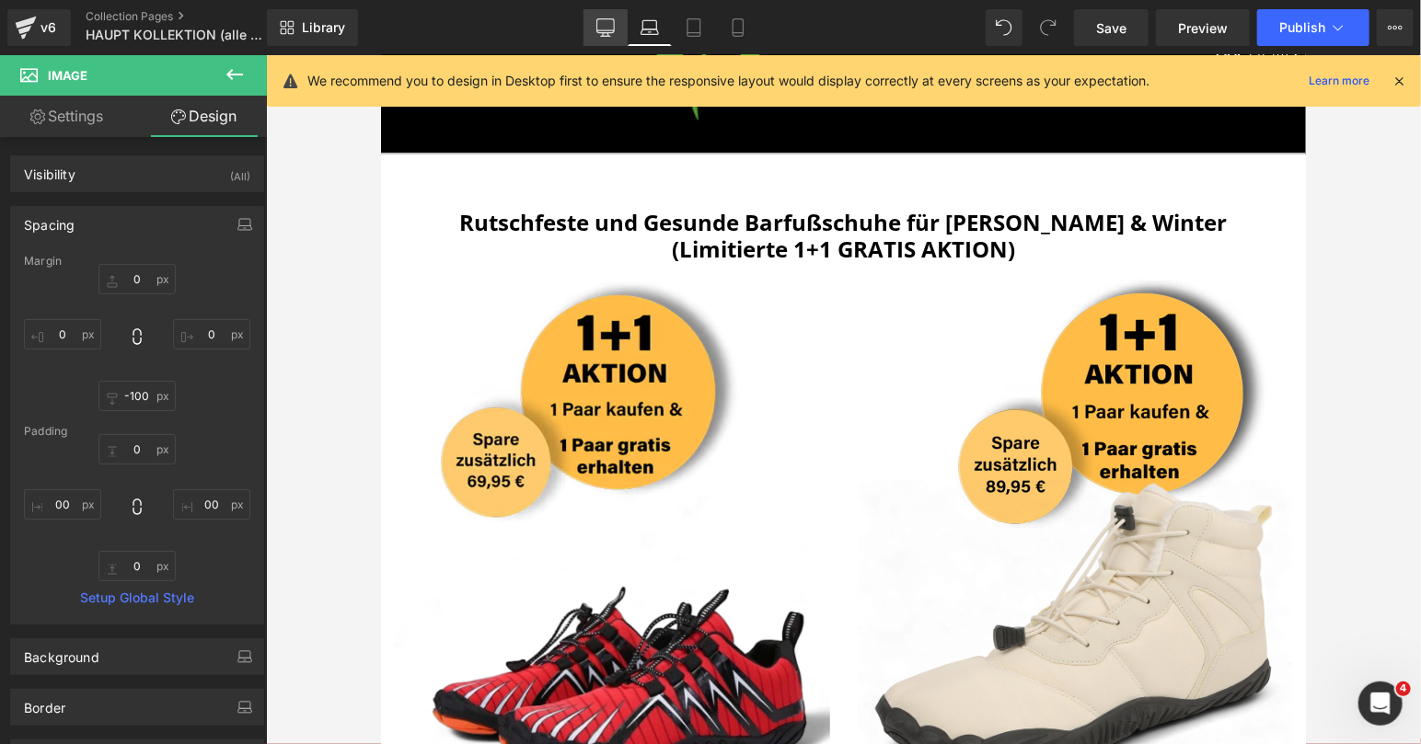
click at [605, 30] on icon at bounding box center [605, 30] width 17 height 0
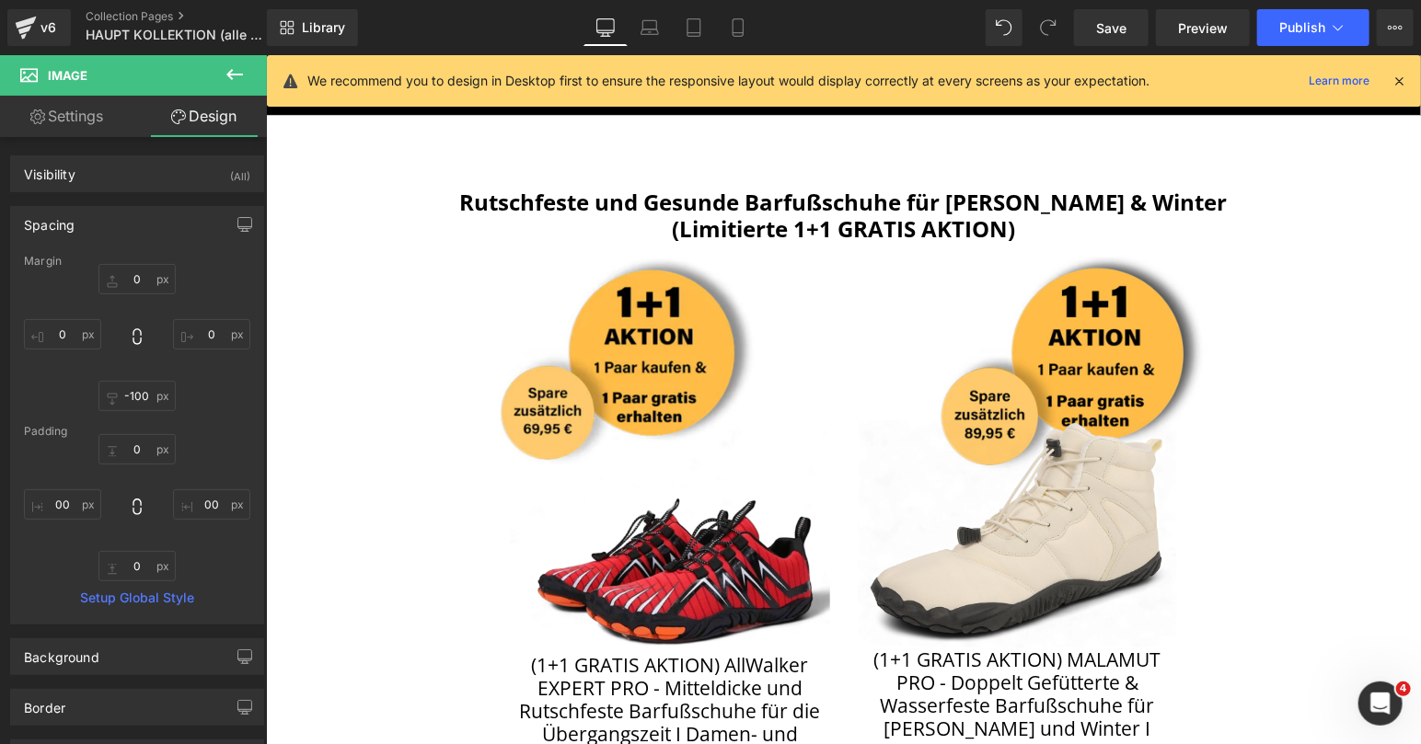
type input "0"
type input "-100"
type input "0"
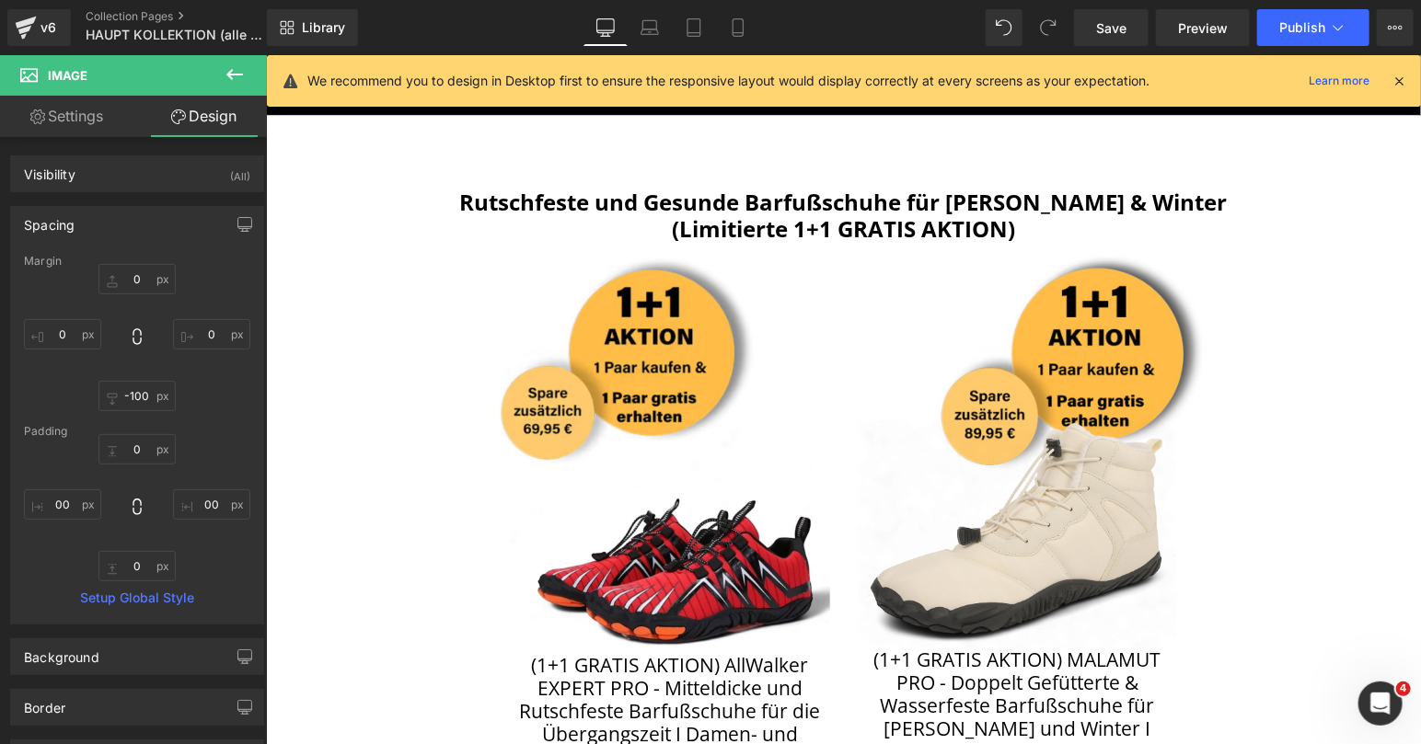
type input "0"
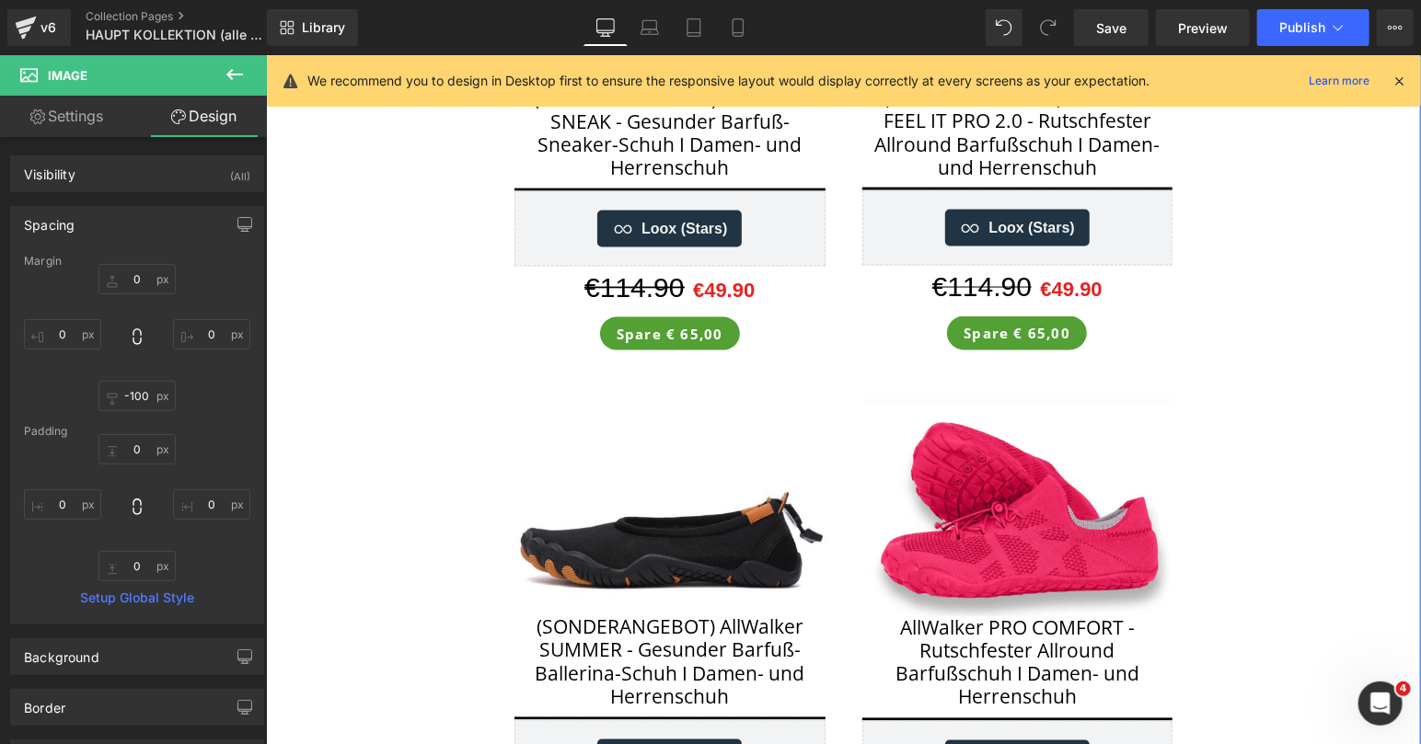
scroll to position [880, 0]
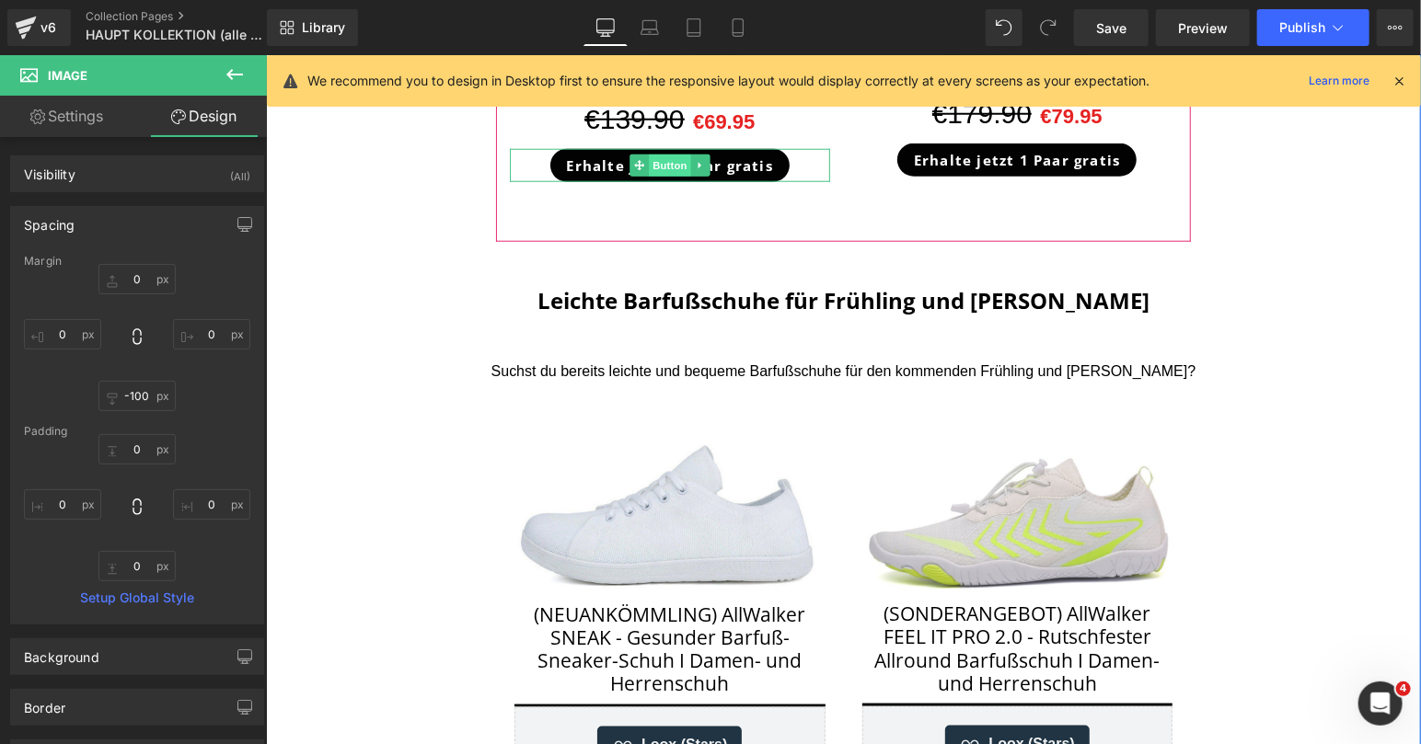
click at [689, 164] on span "Button" at bounding box center [669, 165] width 42 height 22
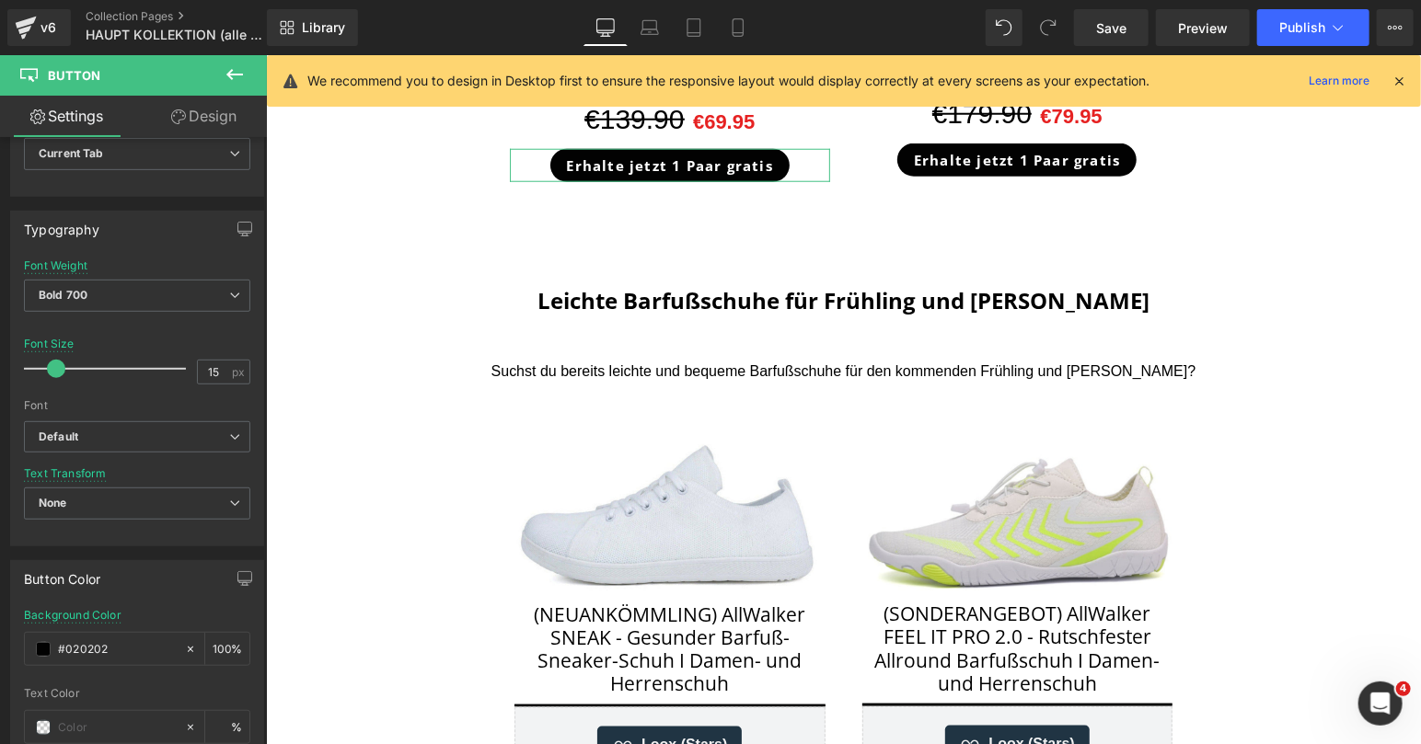
scroll to position [615, 0]
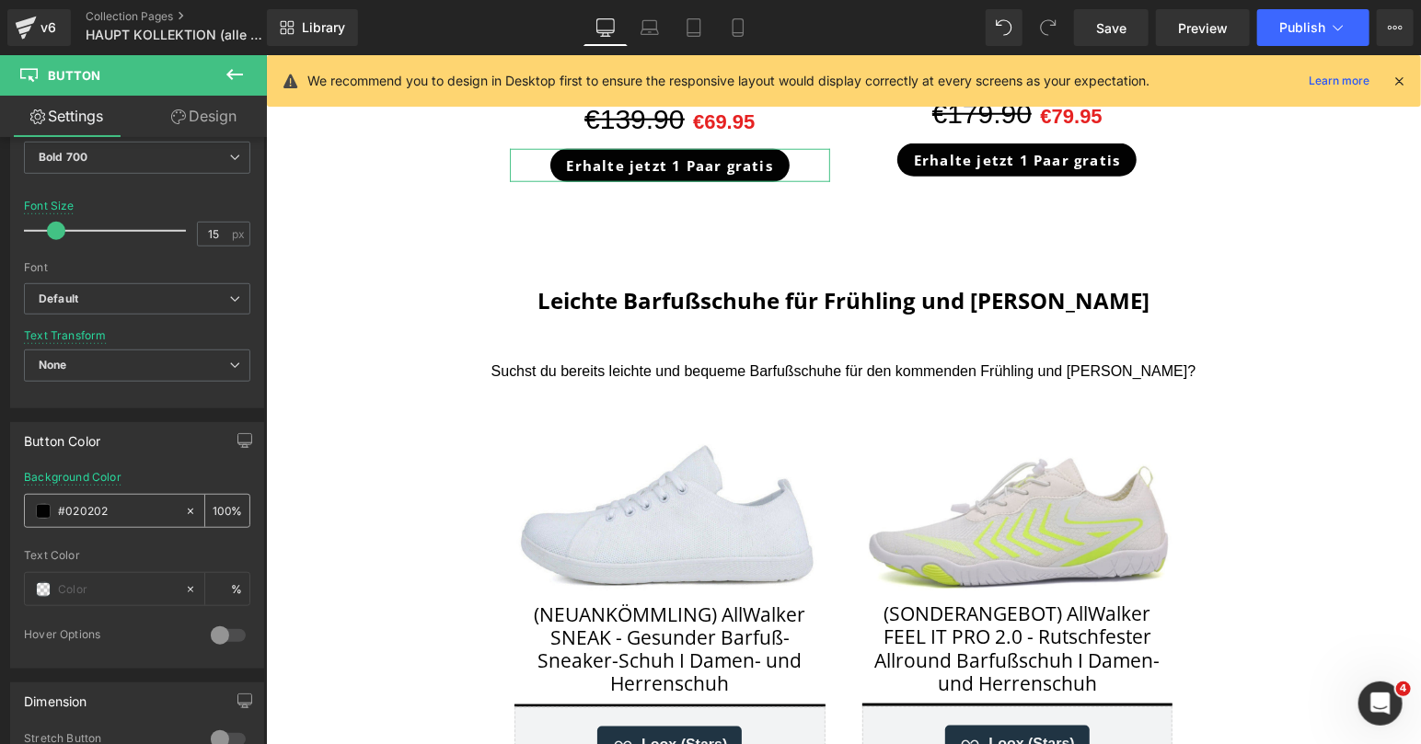
click at [193, 507] on icon at bounding box center [190, 511] width 13 height 13
type input "none"
type input "0"
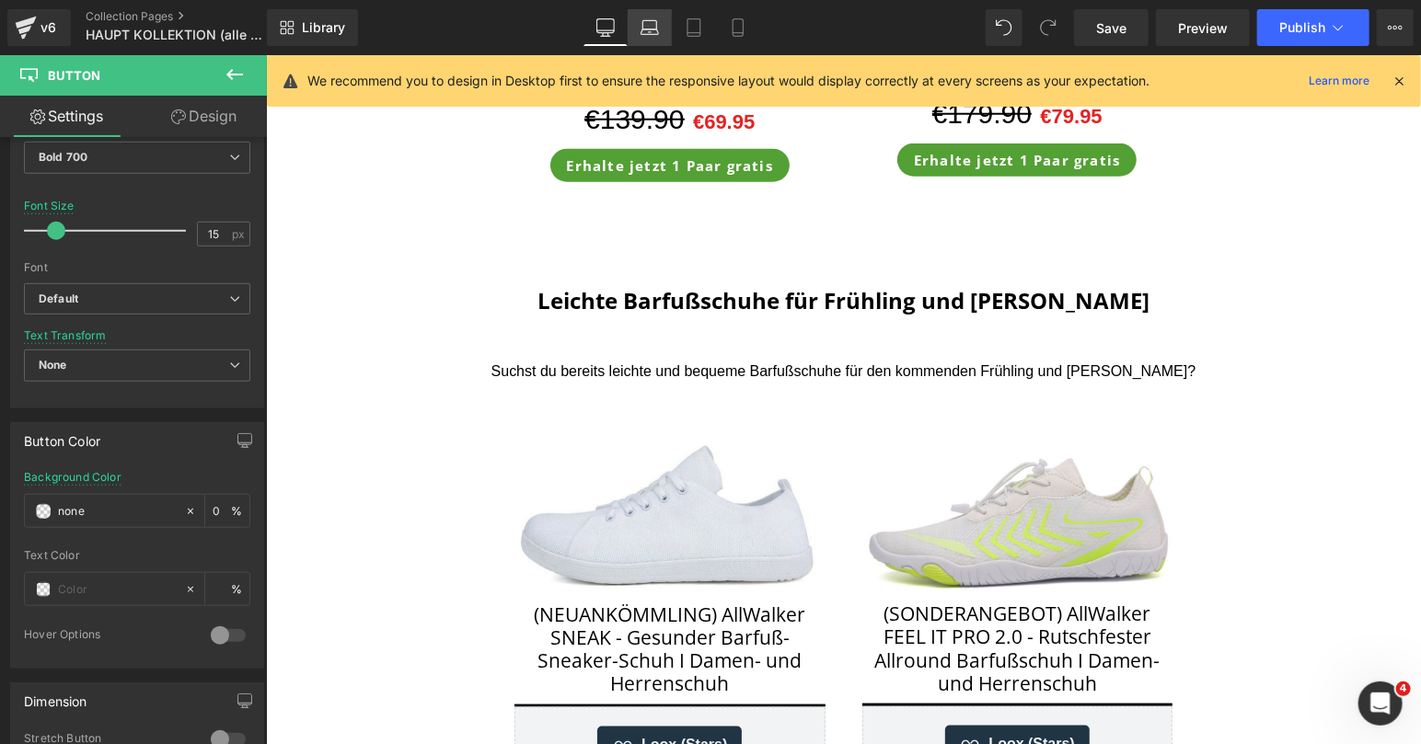
click at [659, 22] on icon at bounding box center [649, 27] width 18 height 18
type input "14"
type input "#020202"
type input "100"
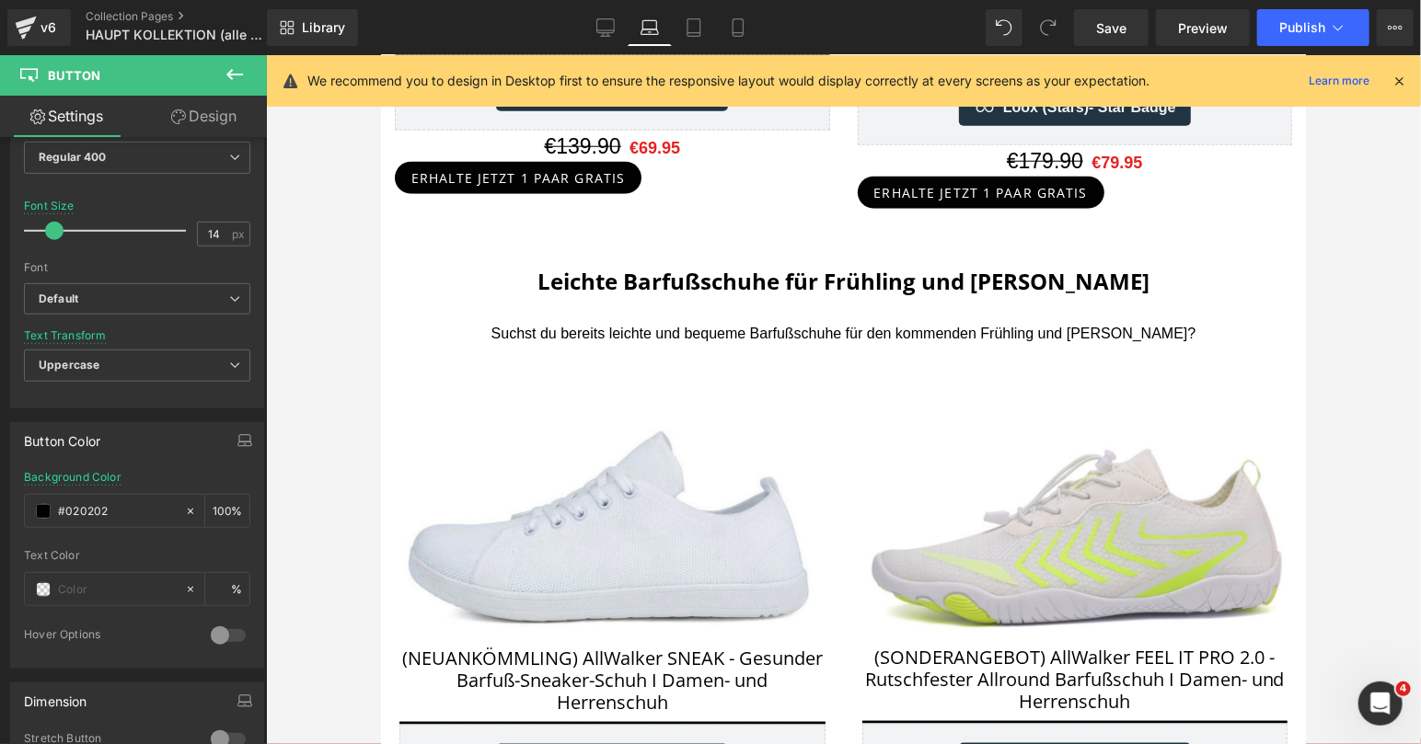
scroll to position [948, 0]
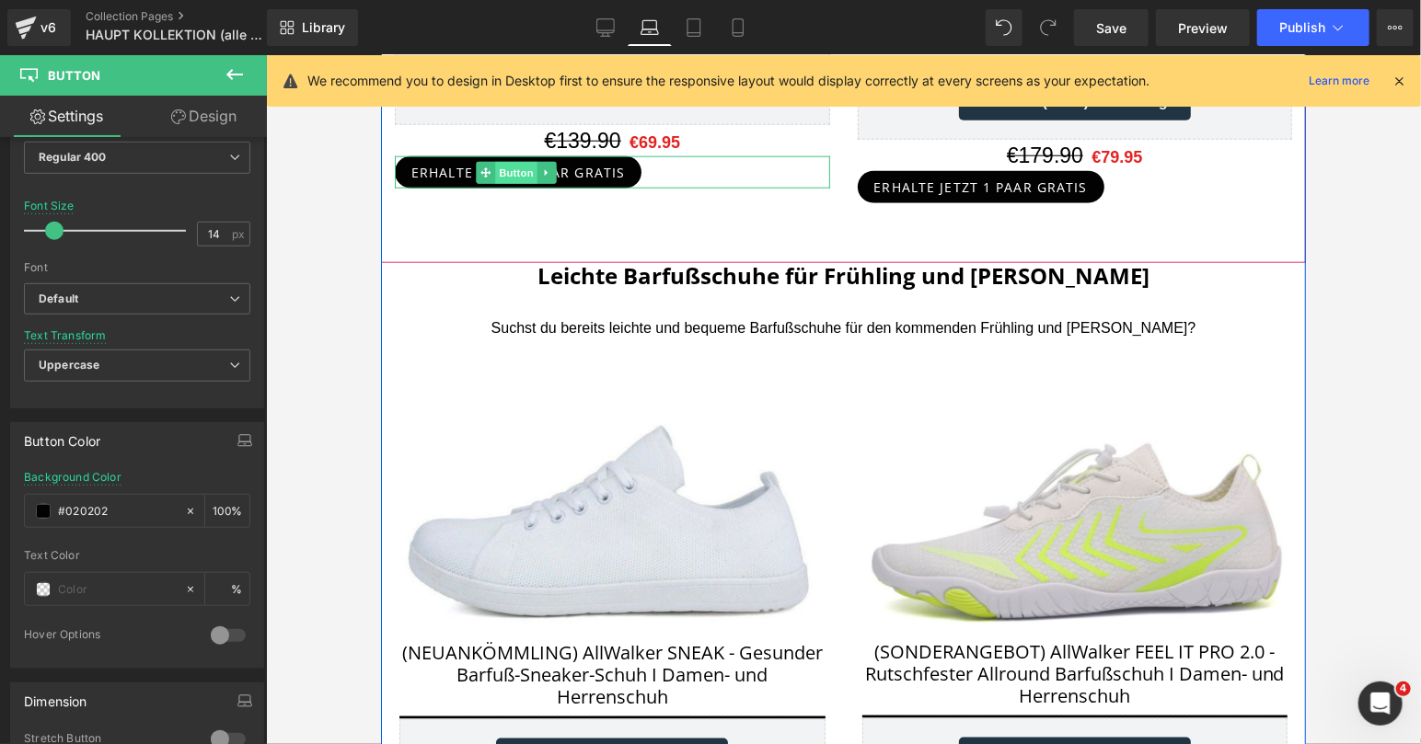
click at [526, 168] on span "Button" at bounding box center [515, 172] width 42 height 22
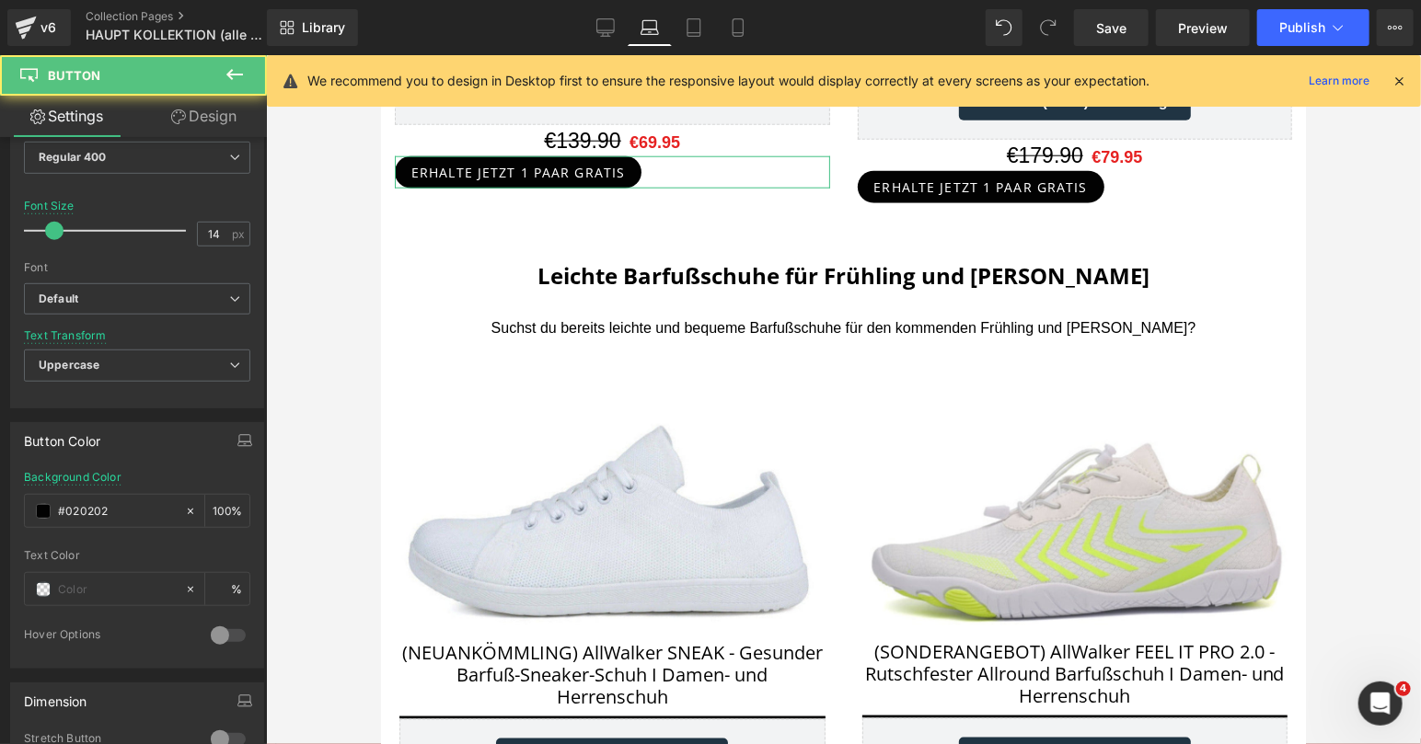
scroll to position [1287, 0]
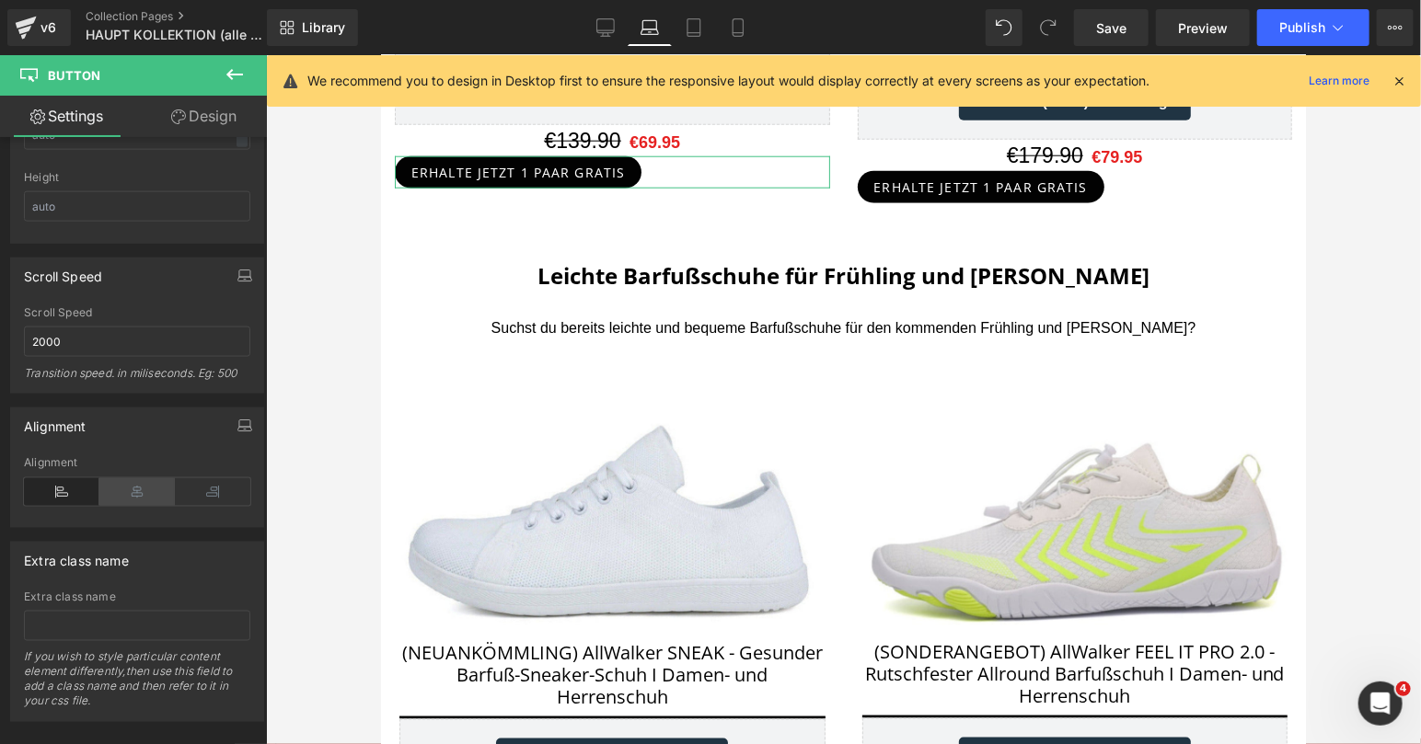
click at [126, 481] on icon at bounding box center [136, 493] width 75 height 28
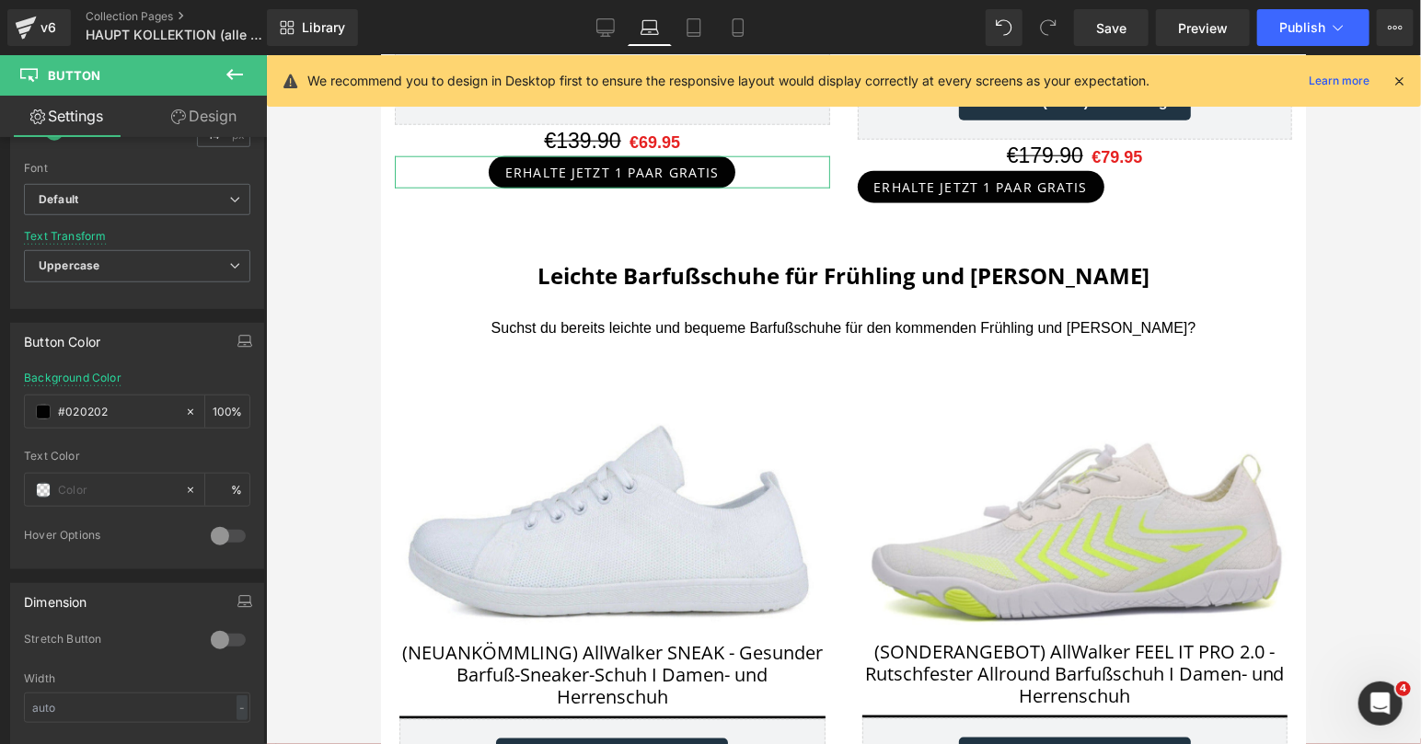
scroll to position [630, 0]
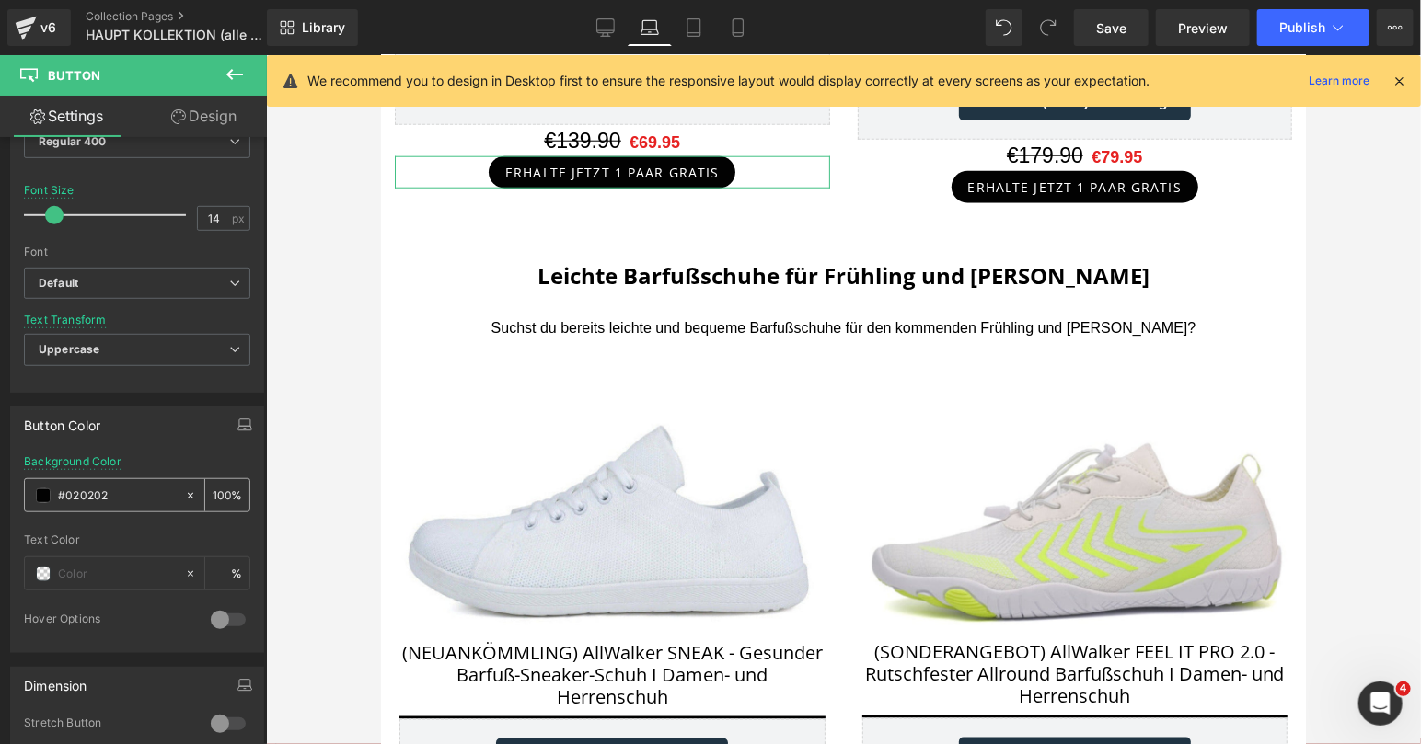
click at [193, 490] on icon at bounding box center [190, 496] width 13 height 13
type input "none"
type input "0"
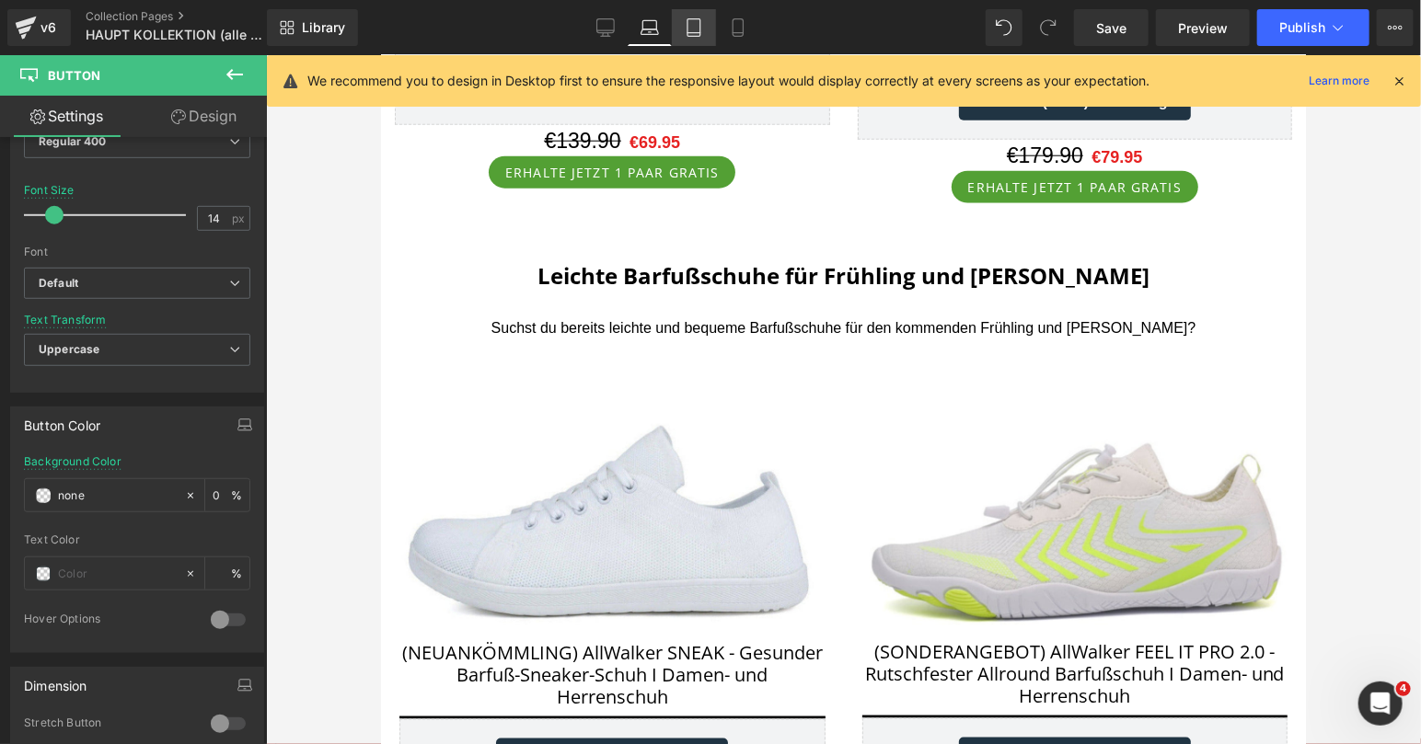
click at [714, 35] on link "Tablet" at bounding box center [694, 27] width 44 height 37
type input "#020202"
type input "100"
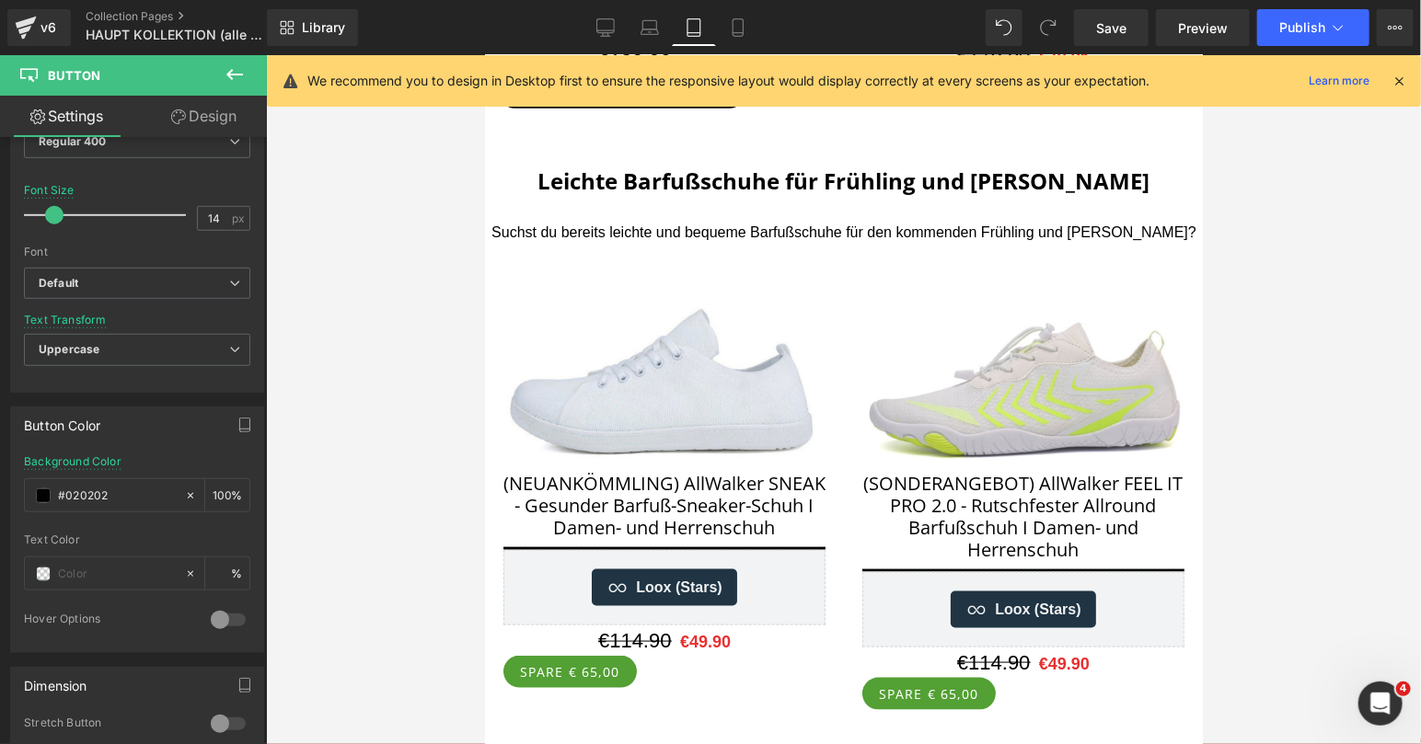
scroll to position [841, 0]
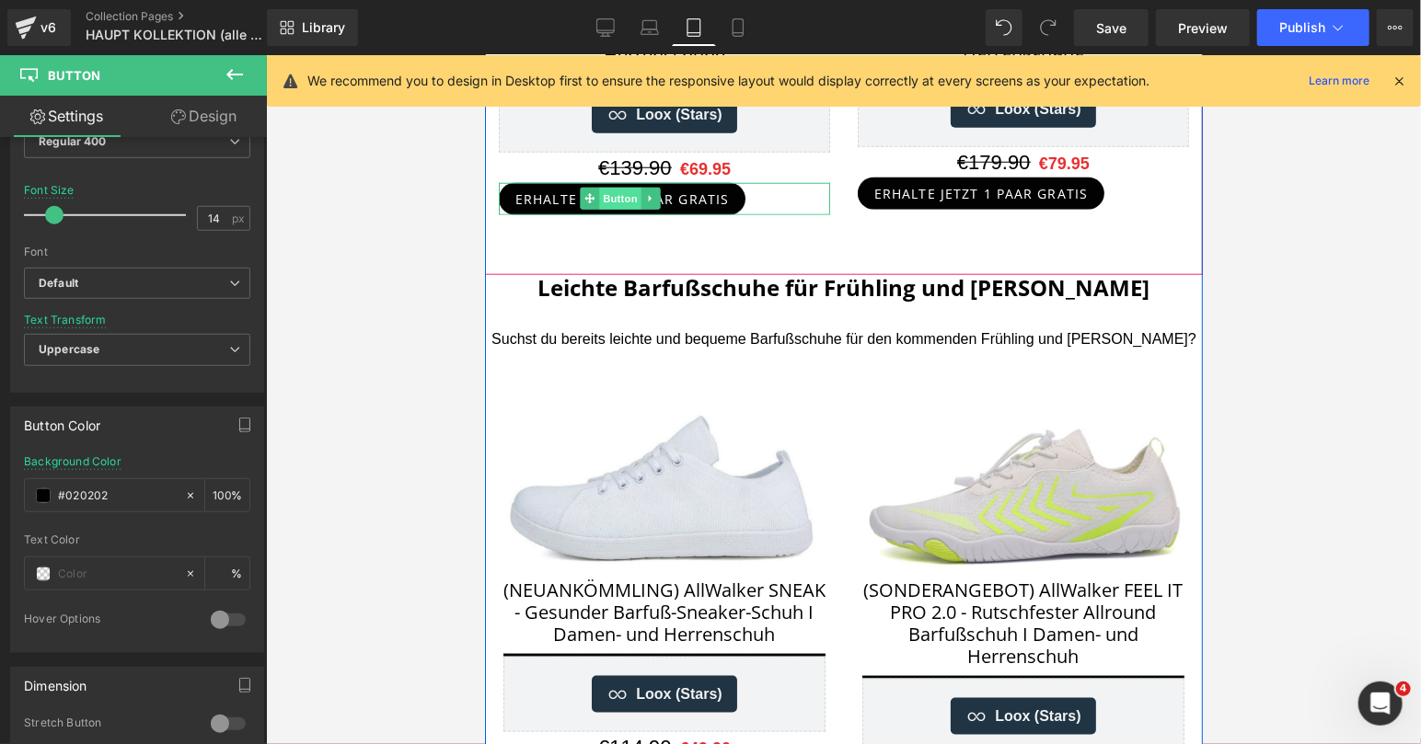
click at [621, 187] on span "Button" at bounding box center [619, 198] width 42 height 22
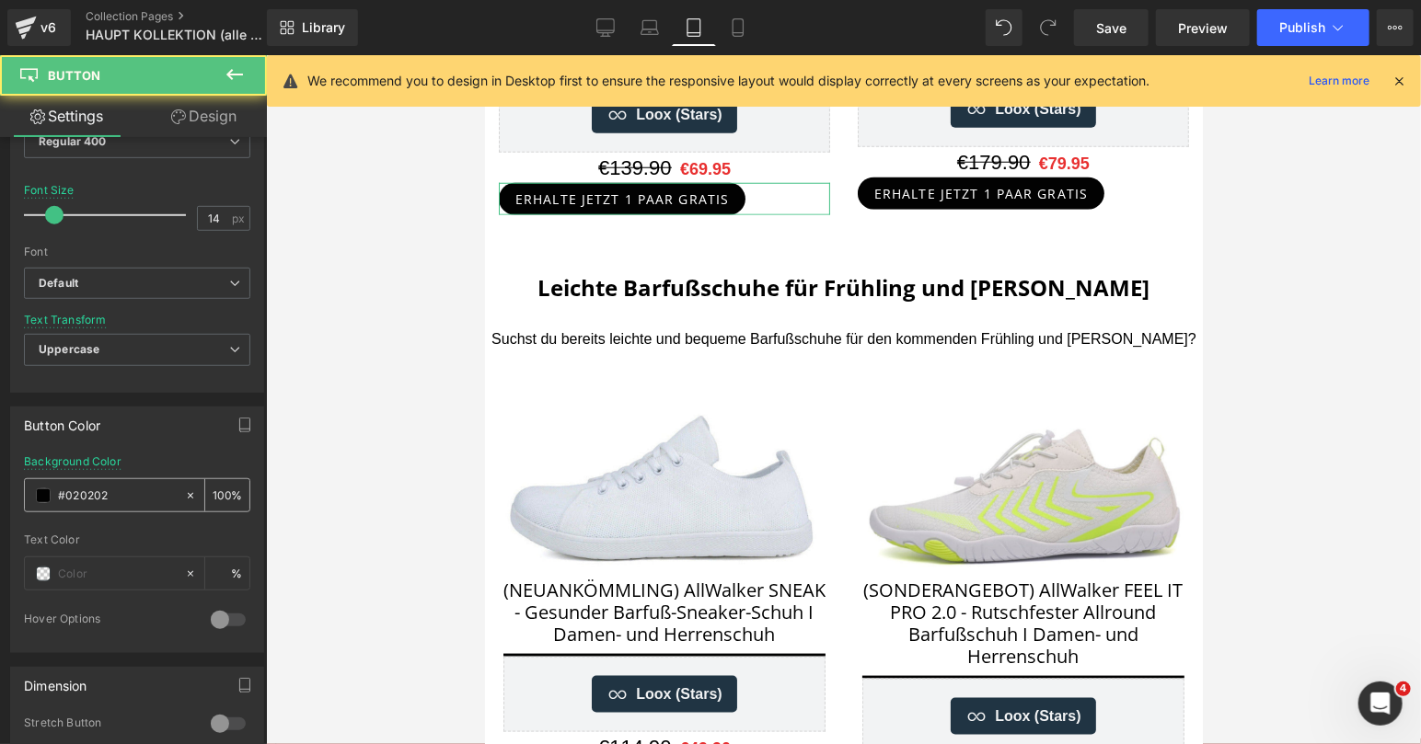
click at [193, 490] on icon at bounding box center [190, 496] width 13 height 13
type input "none"
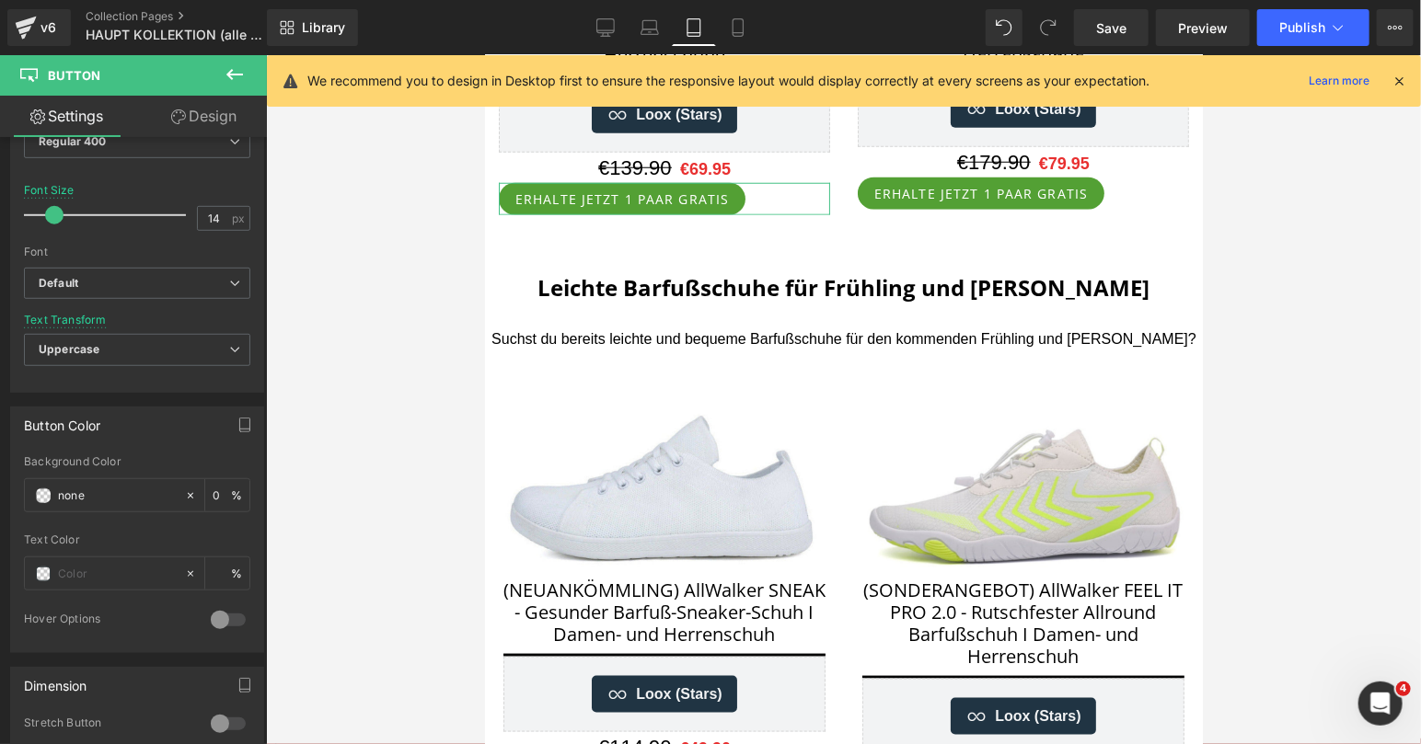
scroll to position [1287, 0]
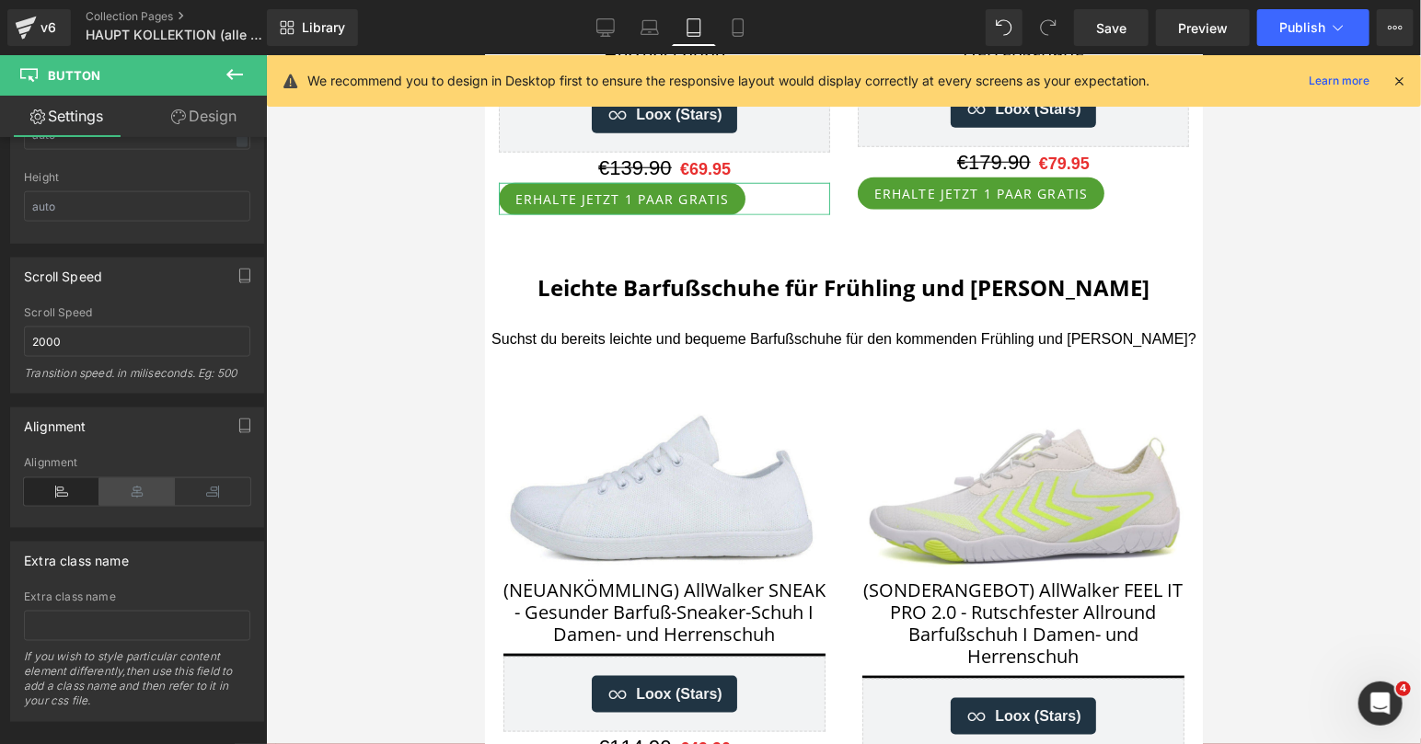
click at [125, 479] on icon at bounding box center [136, 493] width 75 height 28
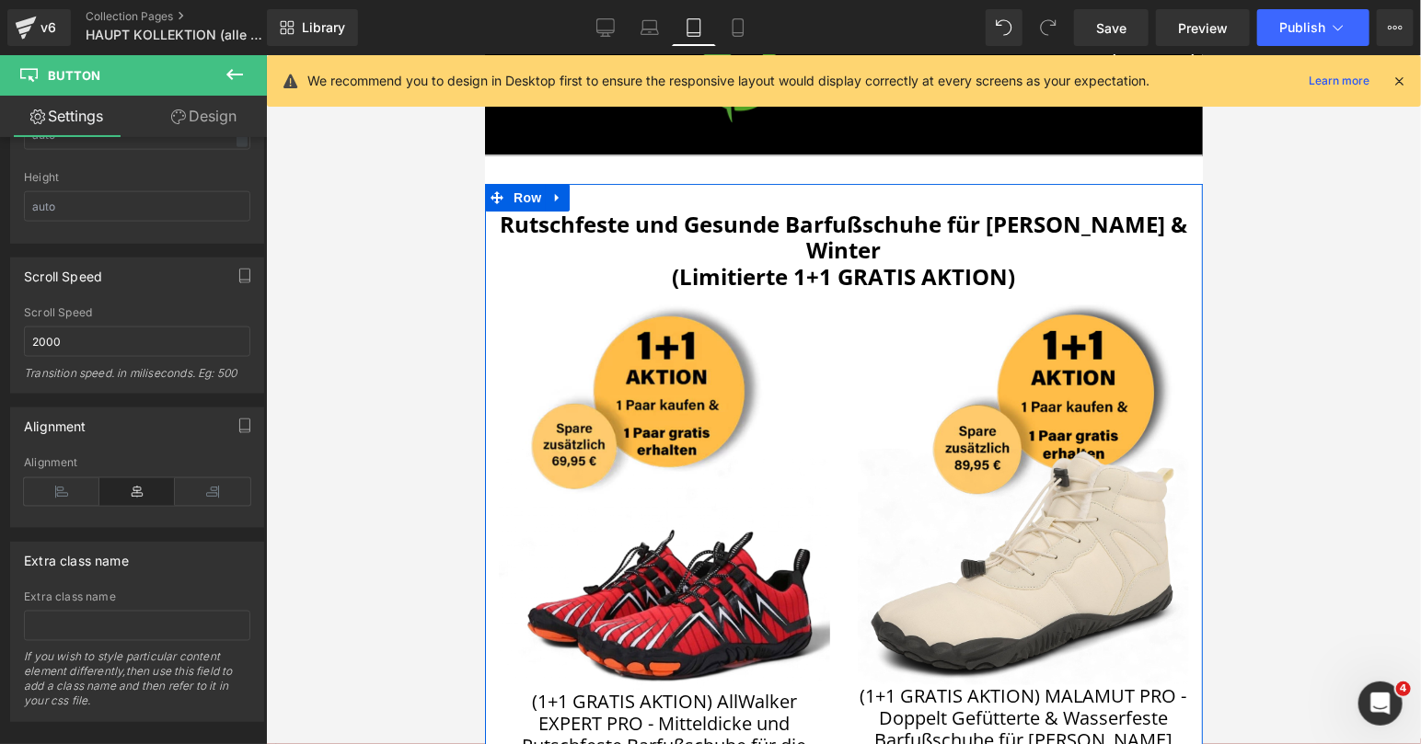
scroll to position [0, 0]
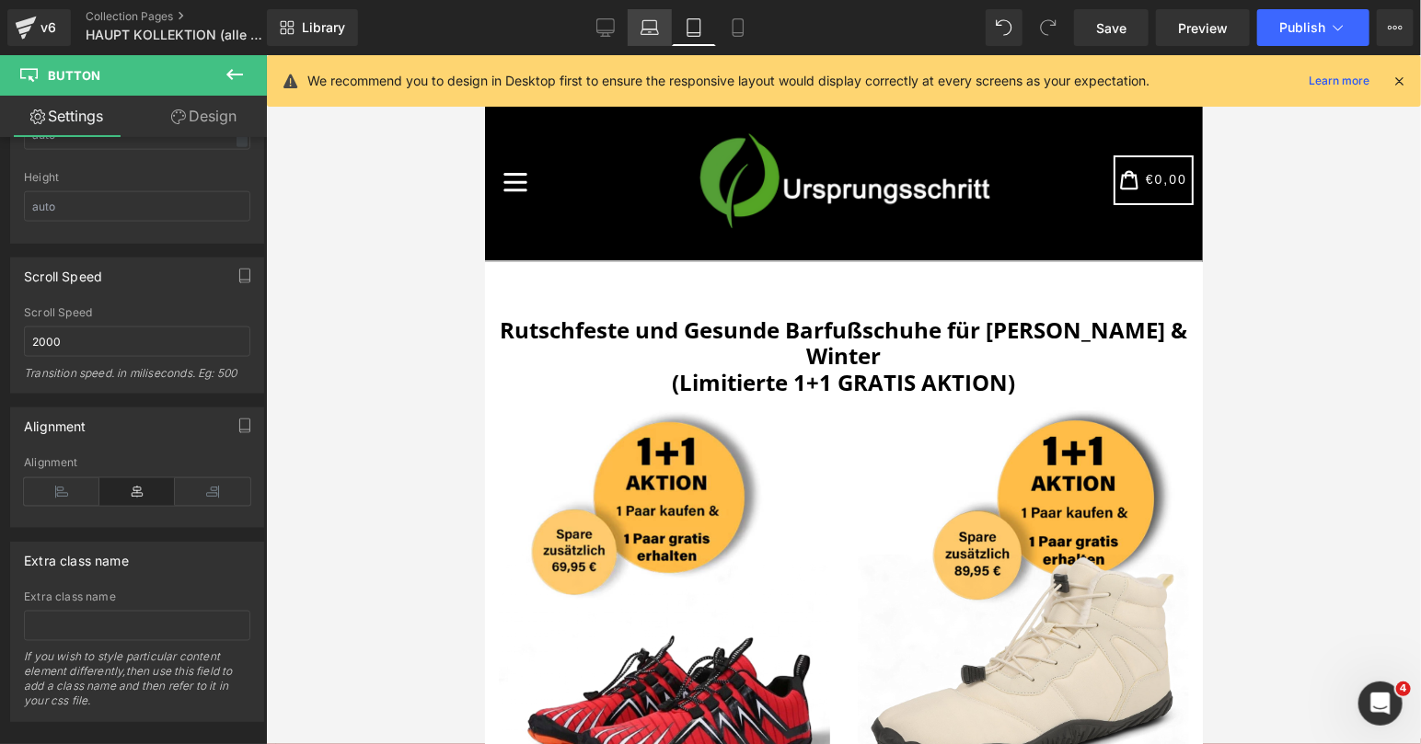
click at [648, 24] on icon at bounding box center [649, 27] width 18 height 18
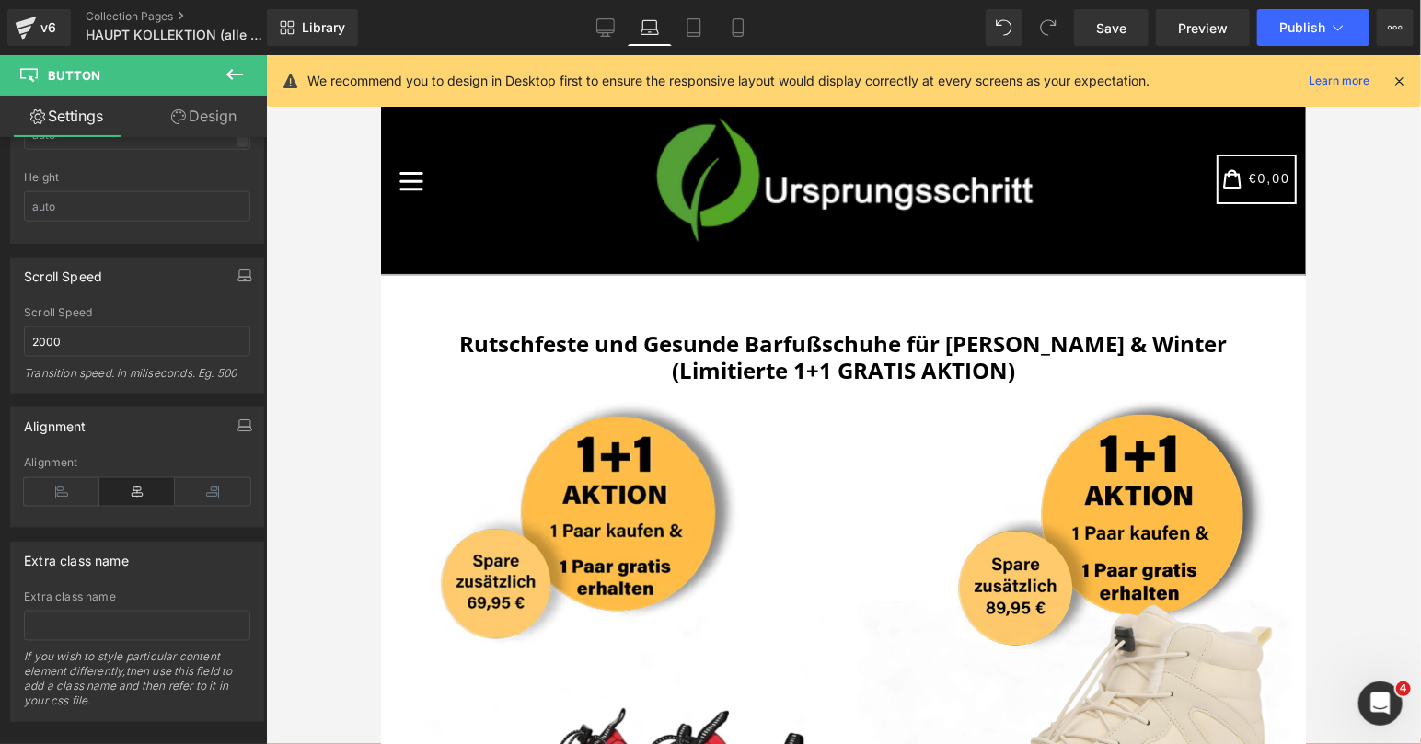
type input "0"
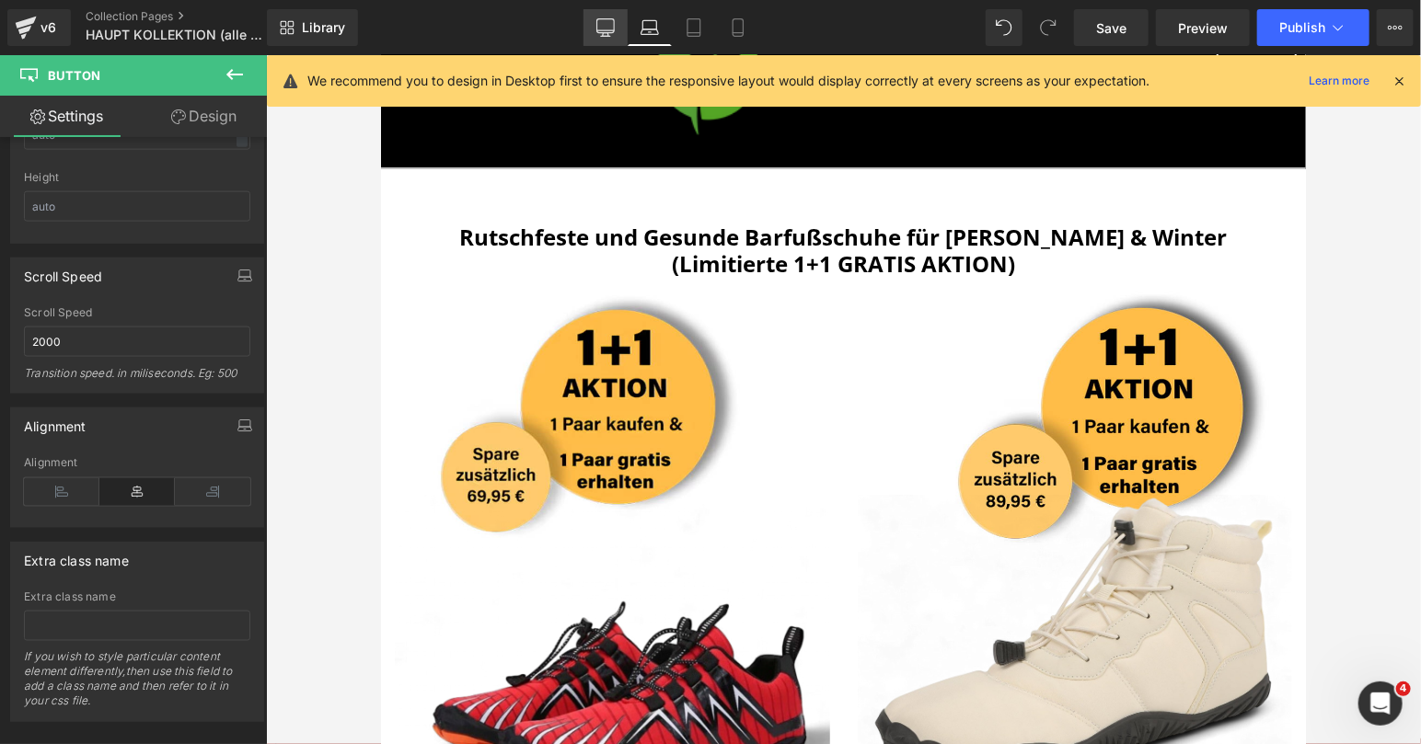
click at [603, 26] on icon at bounding box center [605, 27] width 18 height 18
type input "15"
type input "0"
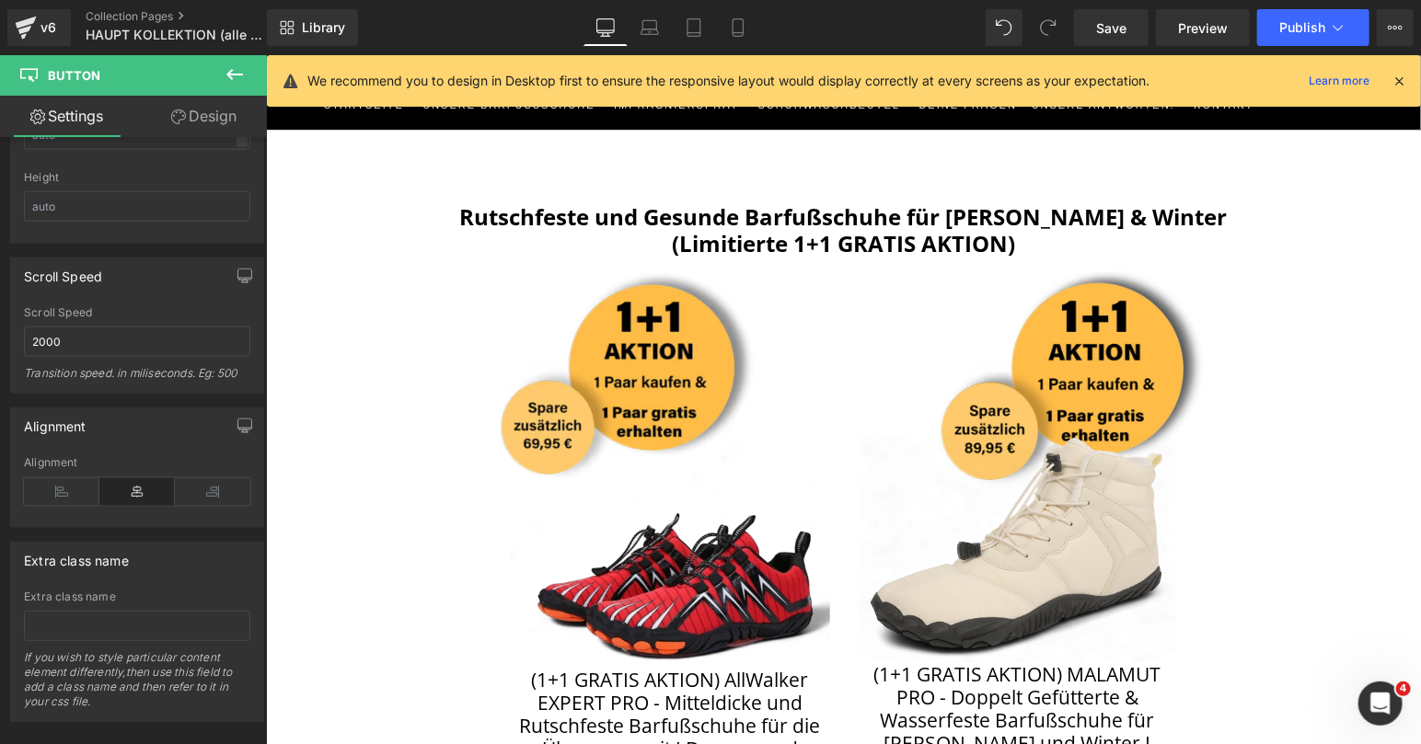
scroll to position [138, 0]
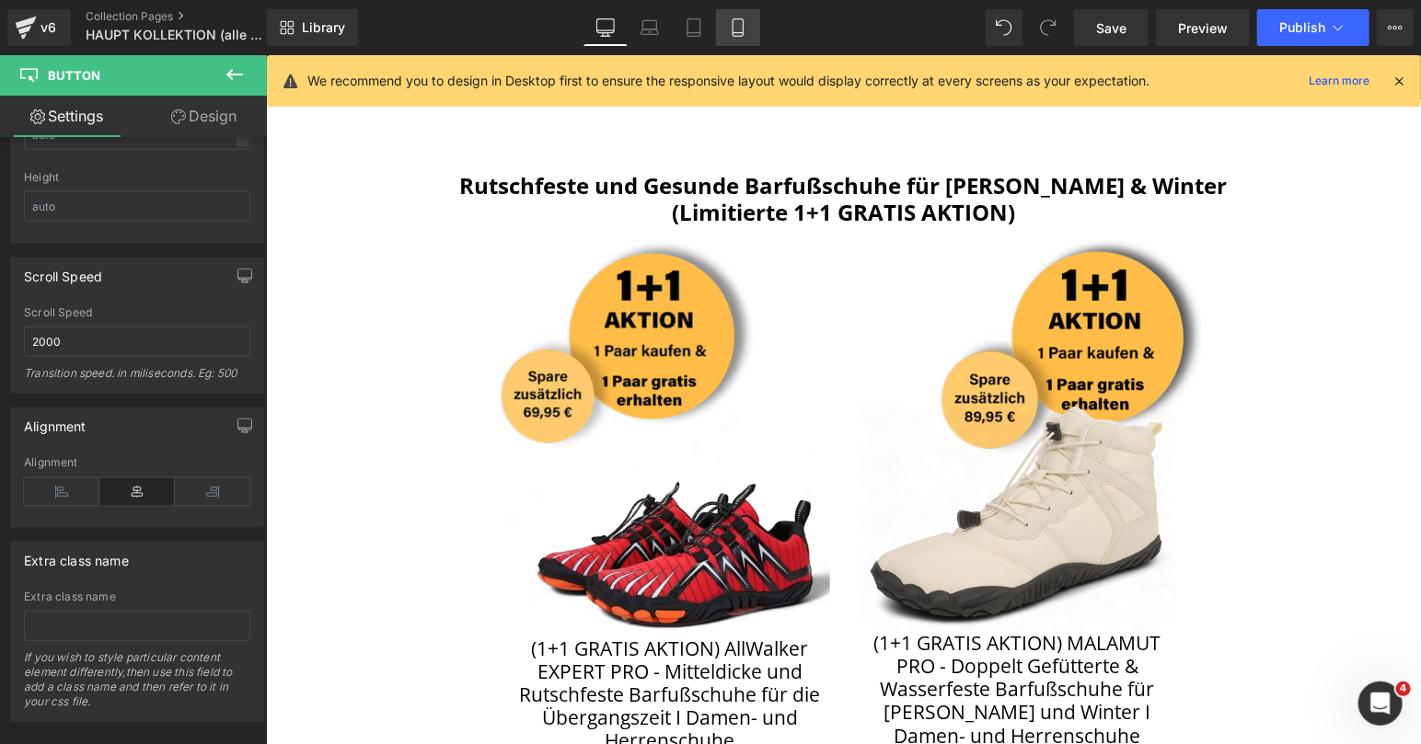
click at [736, 34] on icon at bounding box center [738, 27] width 18 height 18
type input "12"
type input "0"
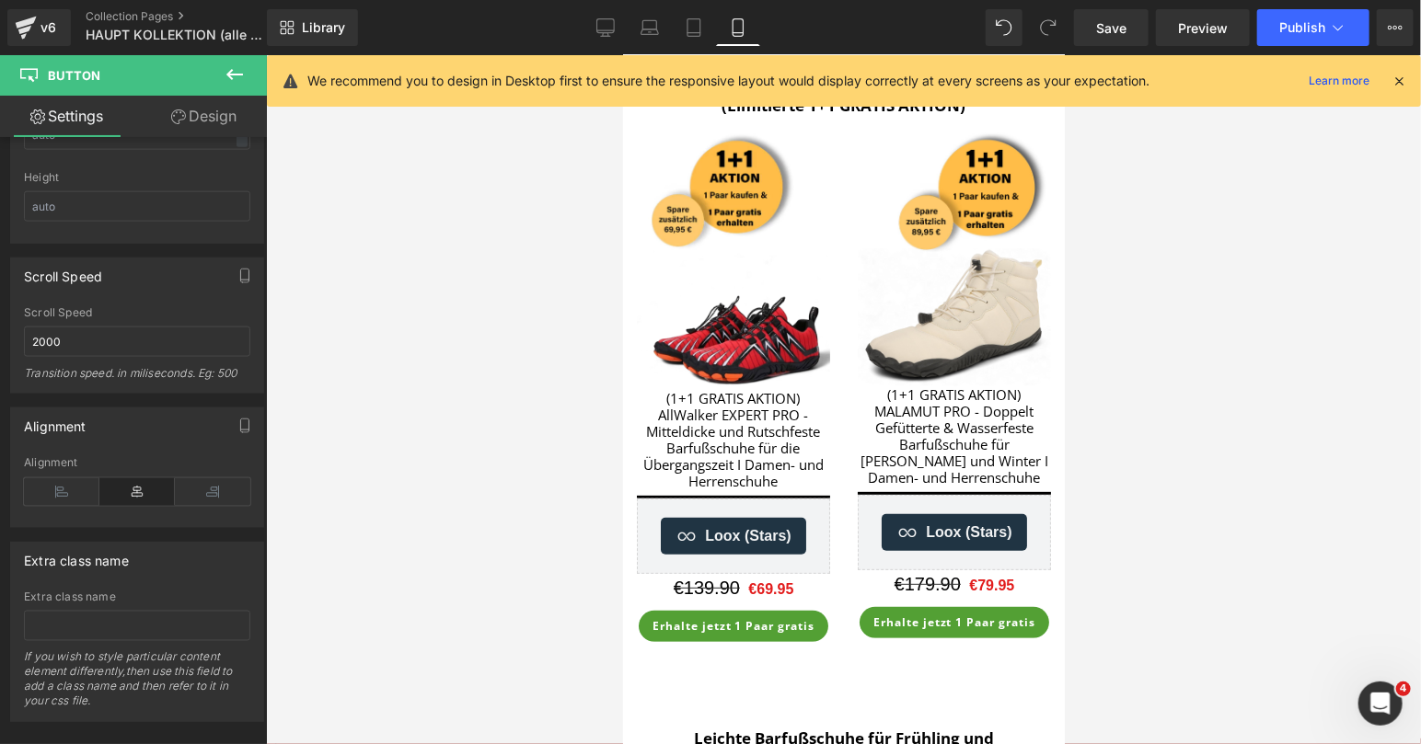
scroll to position [0, 0]
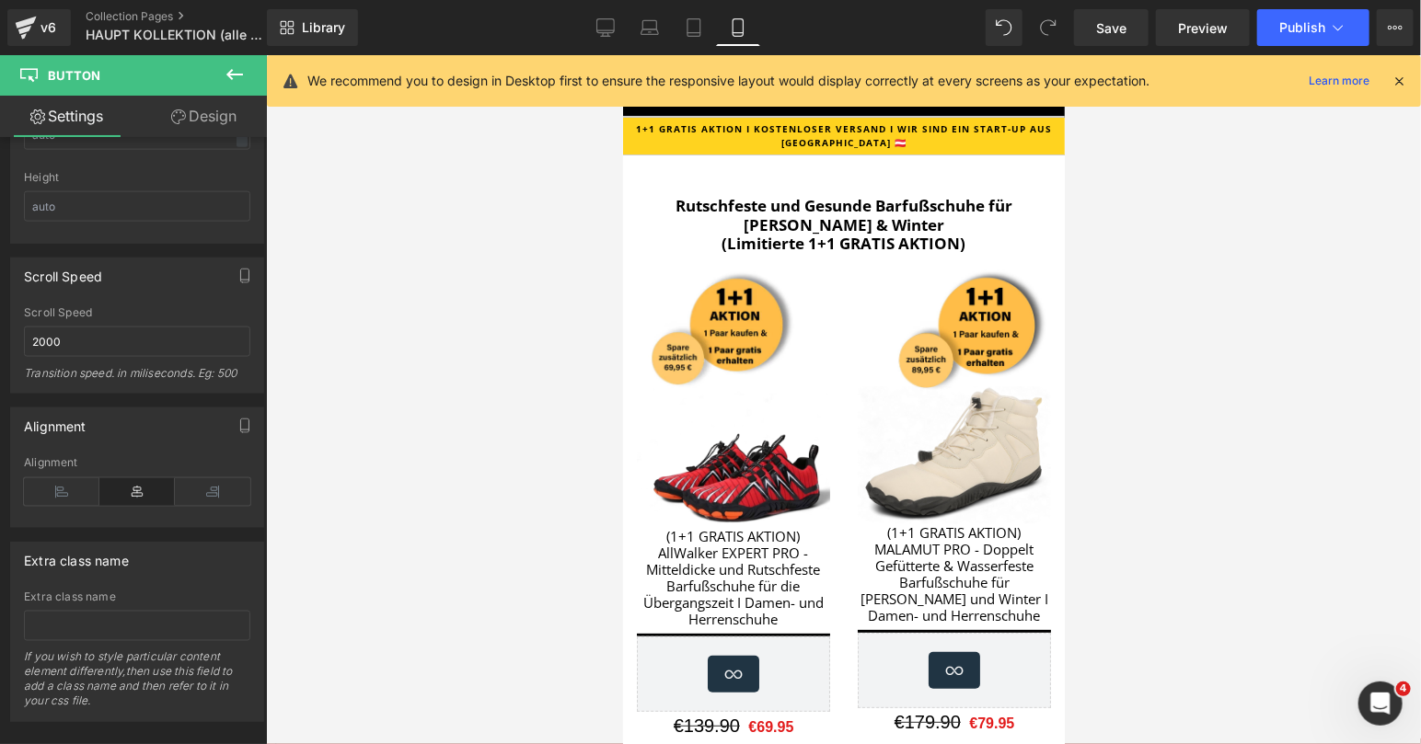
click at [1199, 236] on div at bounding box center [843, 399] width 1155 height 689
click at [1338, 29] on icon at bounding box center [1338, 27] width 18 height 18
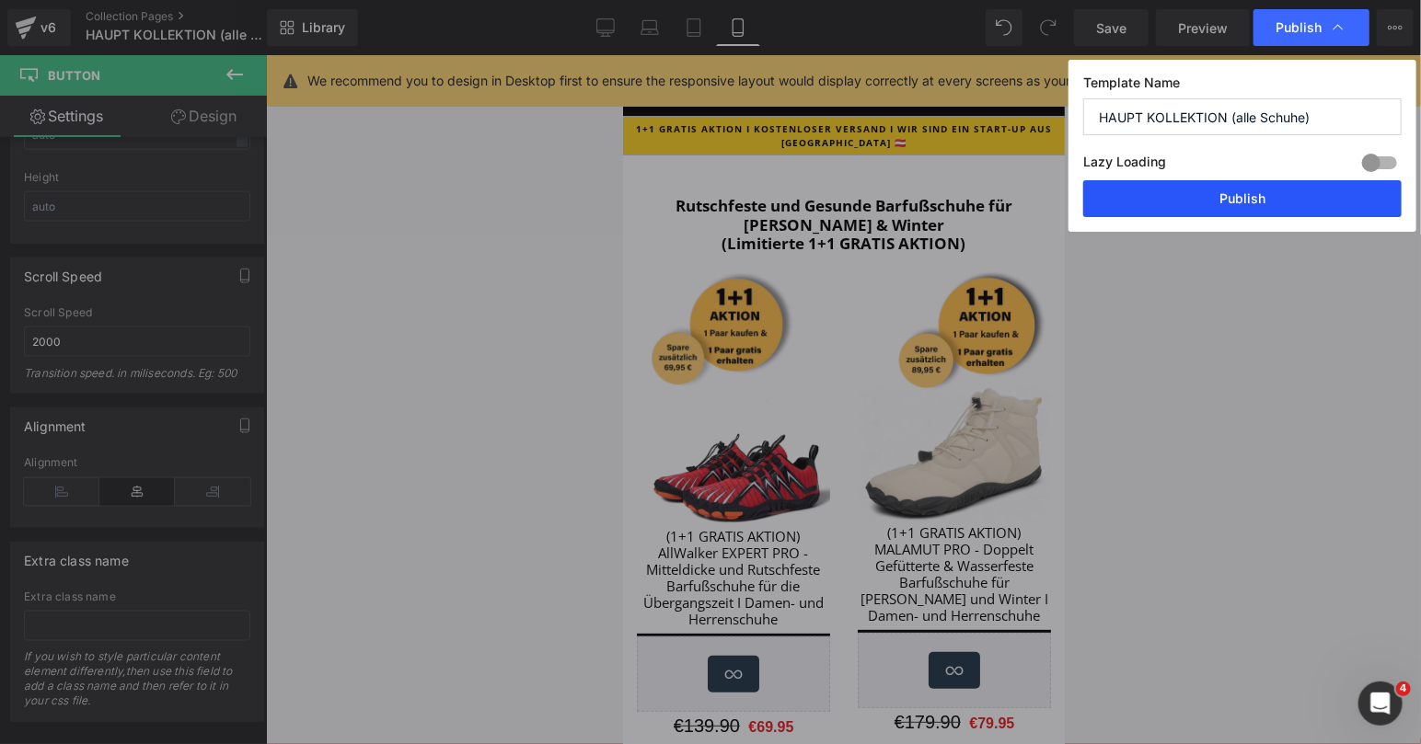
click at [1247, 205] on button "Publish" at bounding box center [1242, 198] width 318 height 37
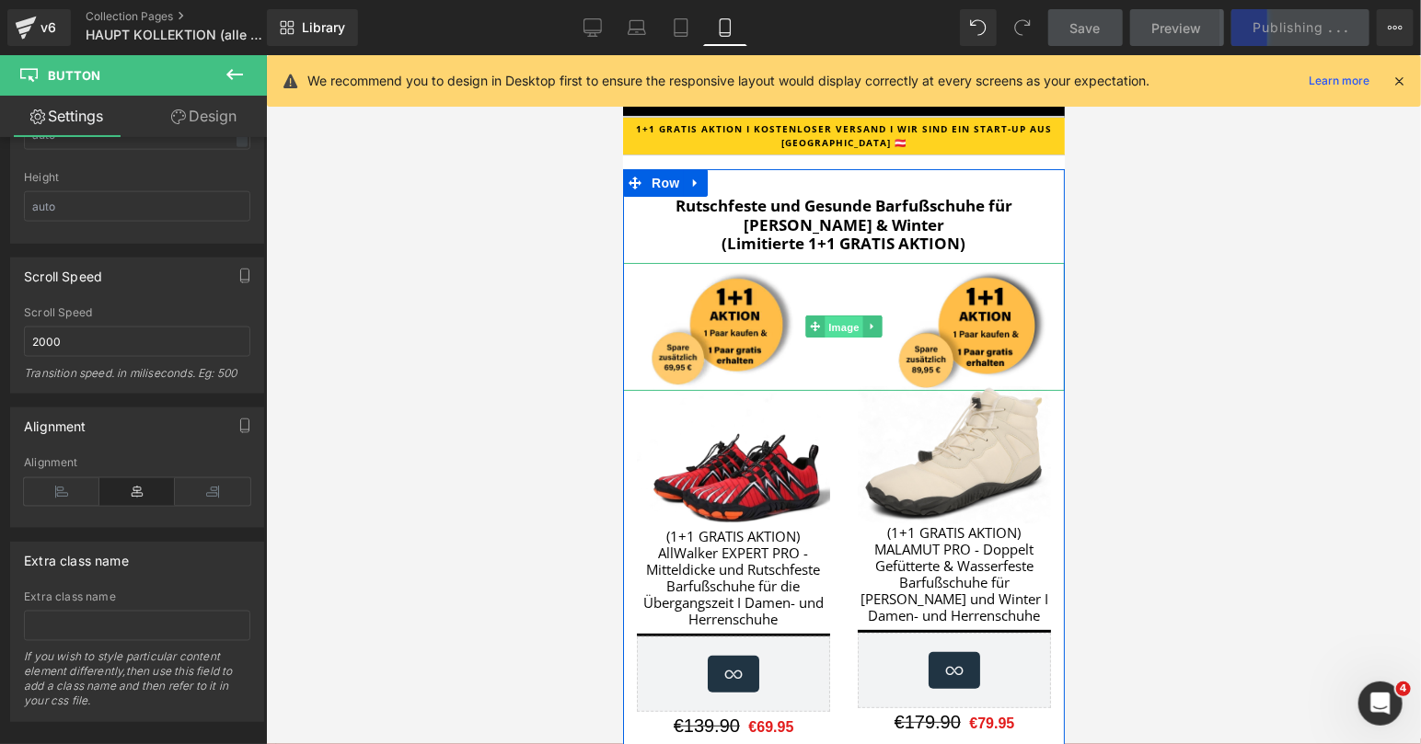
click at [852, 329] on span "Image" at bounding box center [843, 327] width 39 height 22
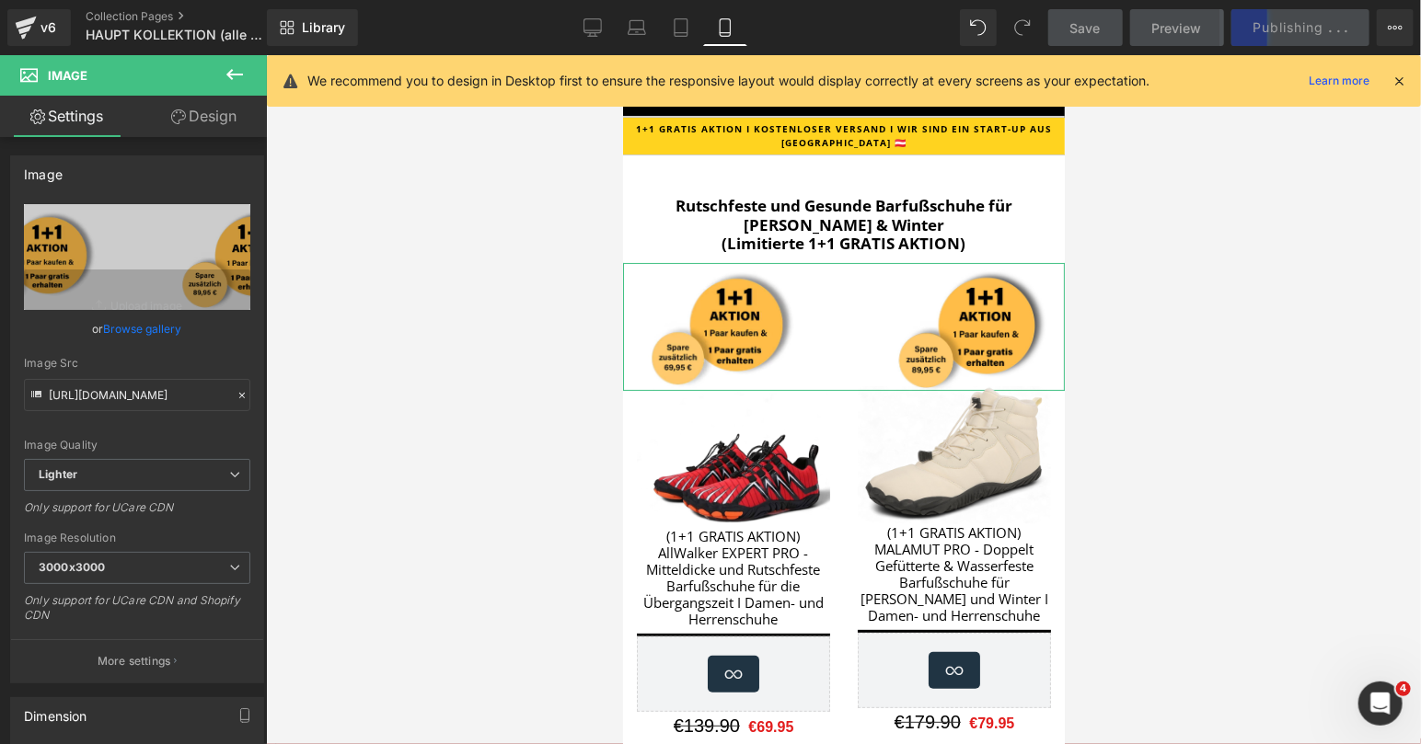
click at [159, 325] on link "Browse gallery" at bounding box center [143, 329] width 78 height 32
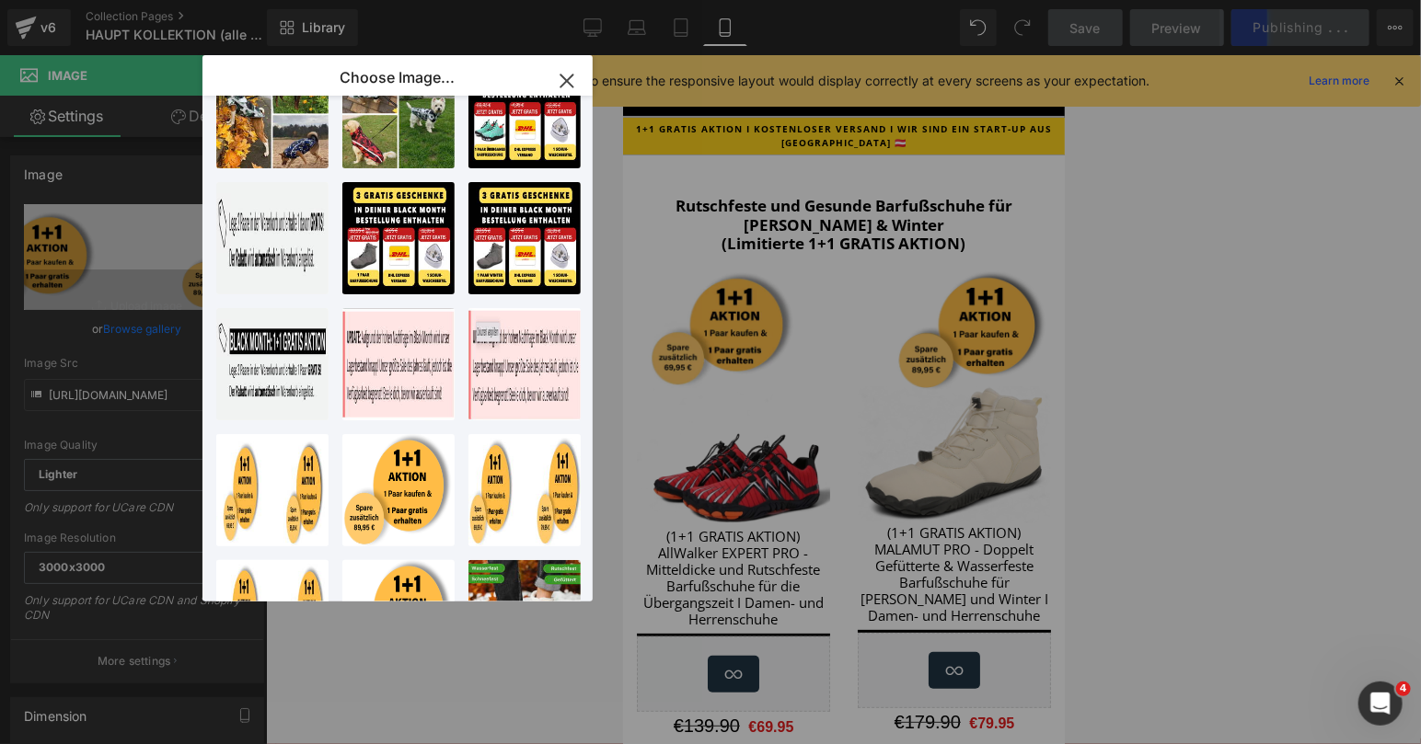
scroll to position [447, 0]
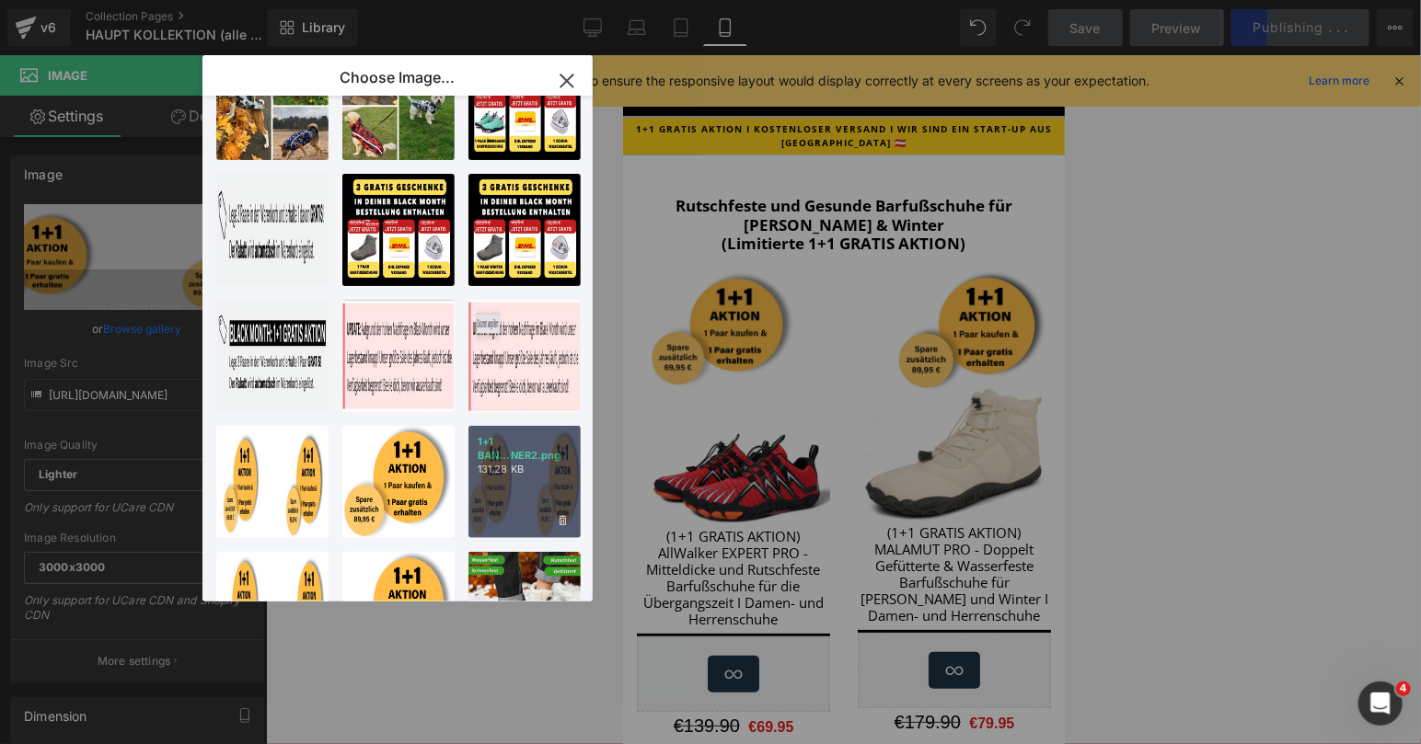
click at [512, 487] on div "1+1 BAN...NER2.png 131.28 KB" at bounding box center [524, 482] width 112 height 112
type input "[URL][DOMAIN_NAME]"
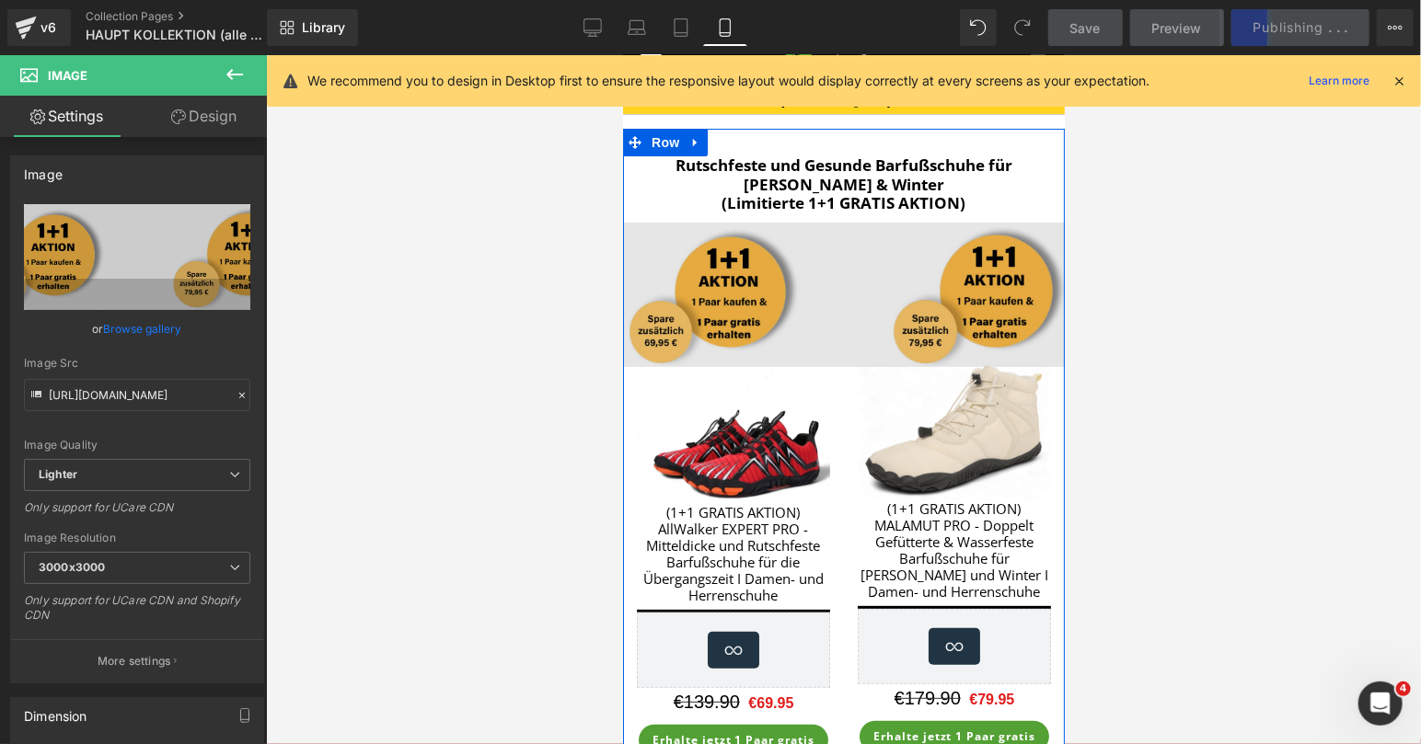
scroll to position [0, 0]
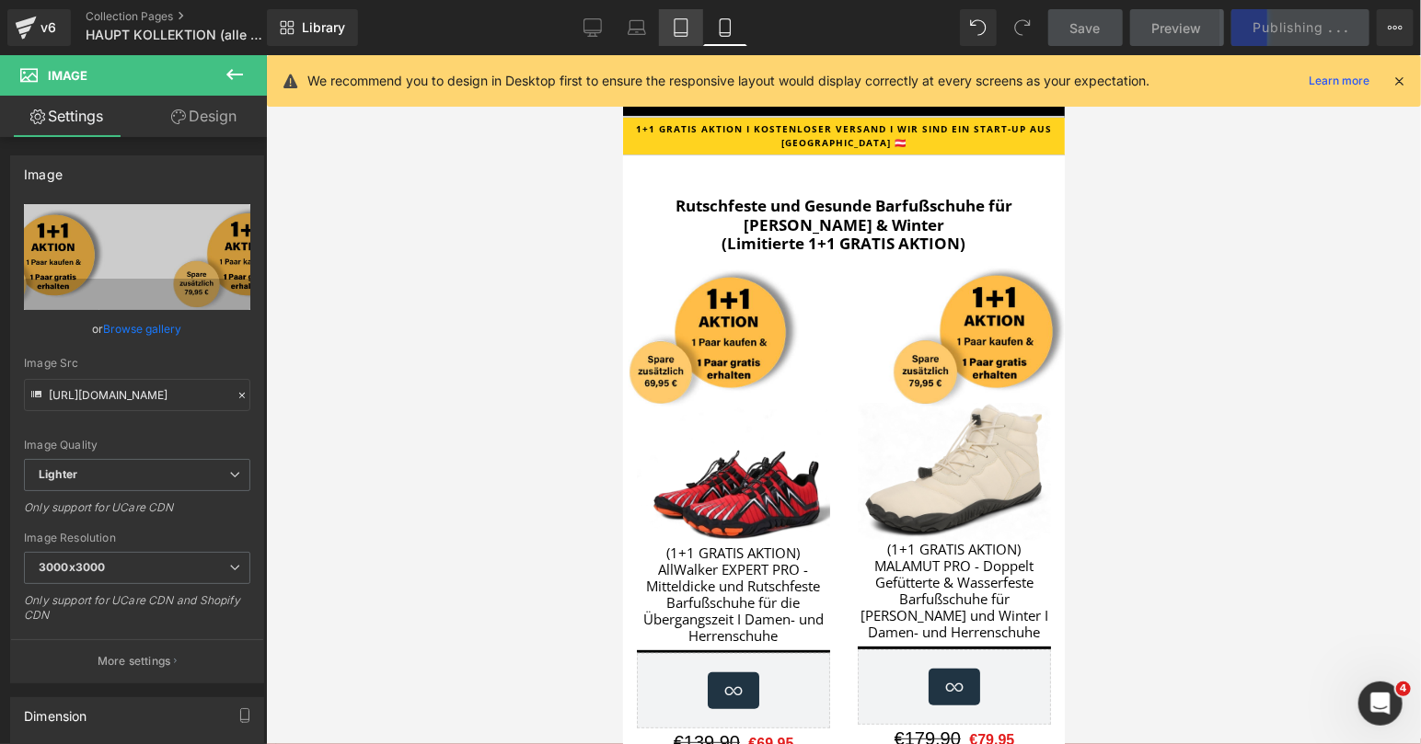
click at [686, 39] on link "Tablet" at bounding box center [681, 27] width 44 height 37
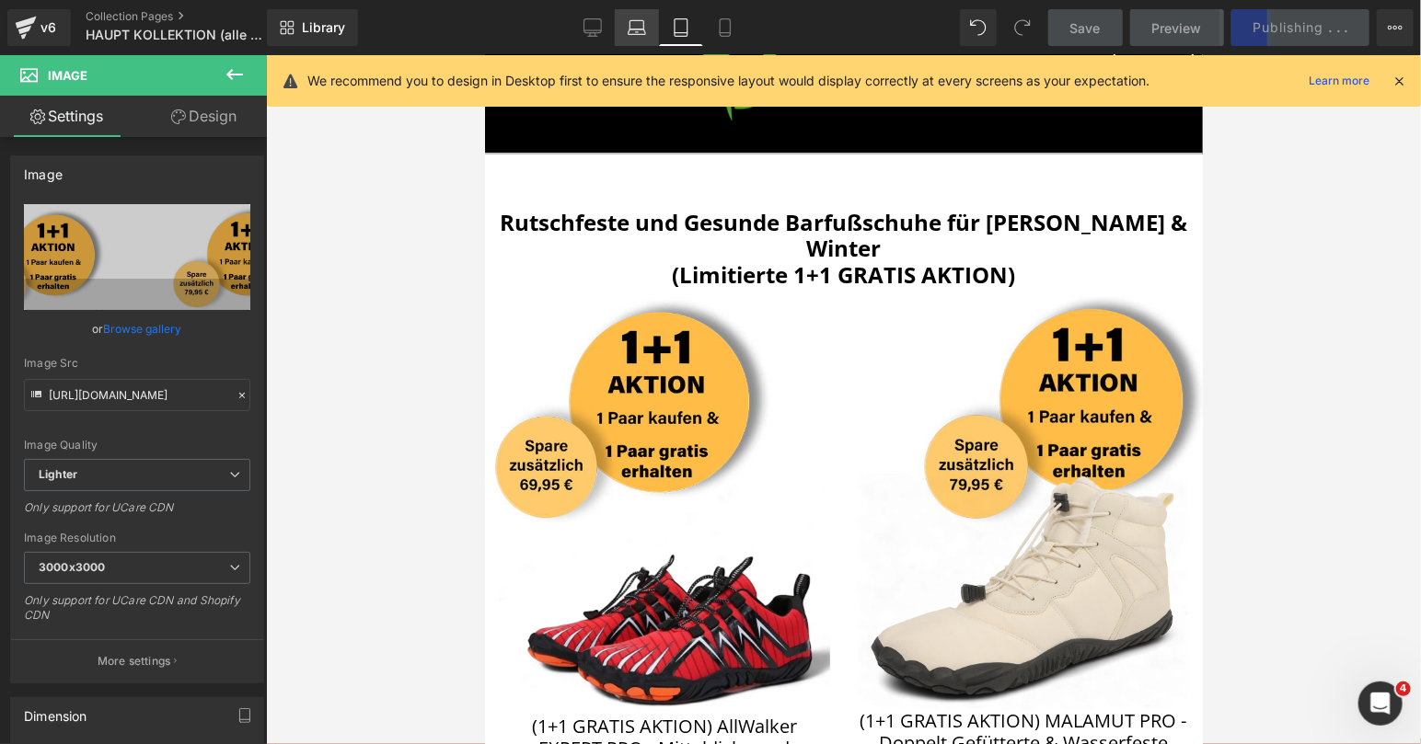
click at [621, 27] on link "Laptop" at bounding box center [637, 27] width 44 height 37
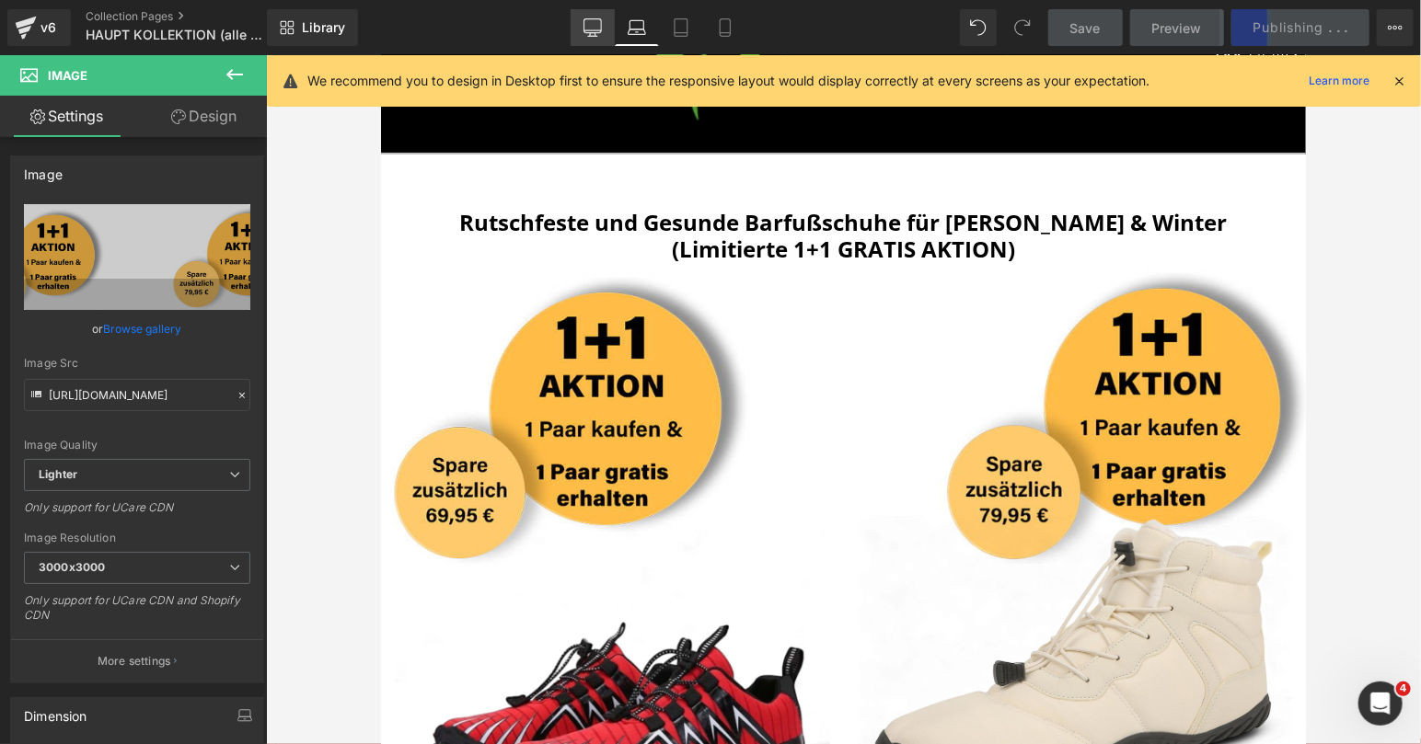
click at [594, 27] on icon at bounding box center [592, 27] width 18 height 18
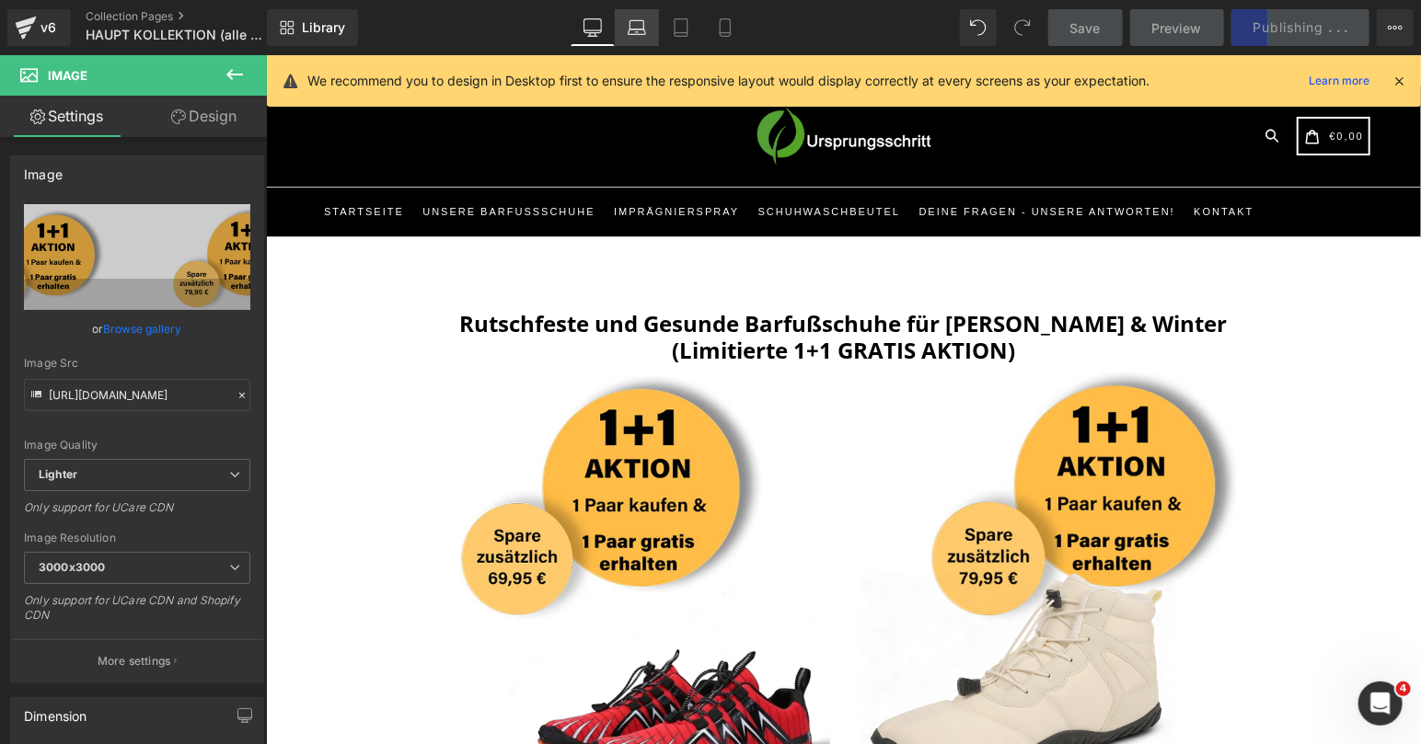
click at [640, 34] on icon at bounding box center [636, 32] width 17 height 6
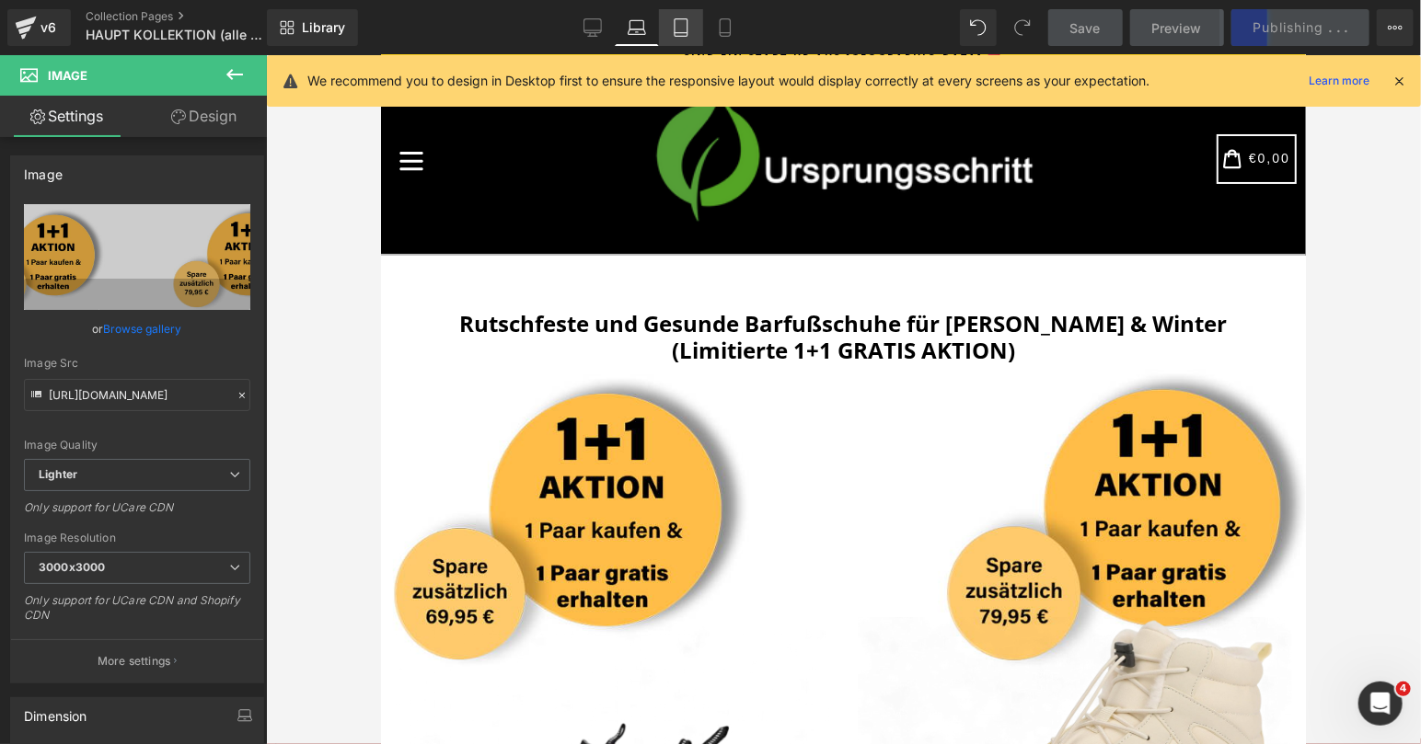
click at [678, 33] on icon at bounding box center [681, 27] width 18 height 18
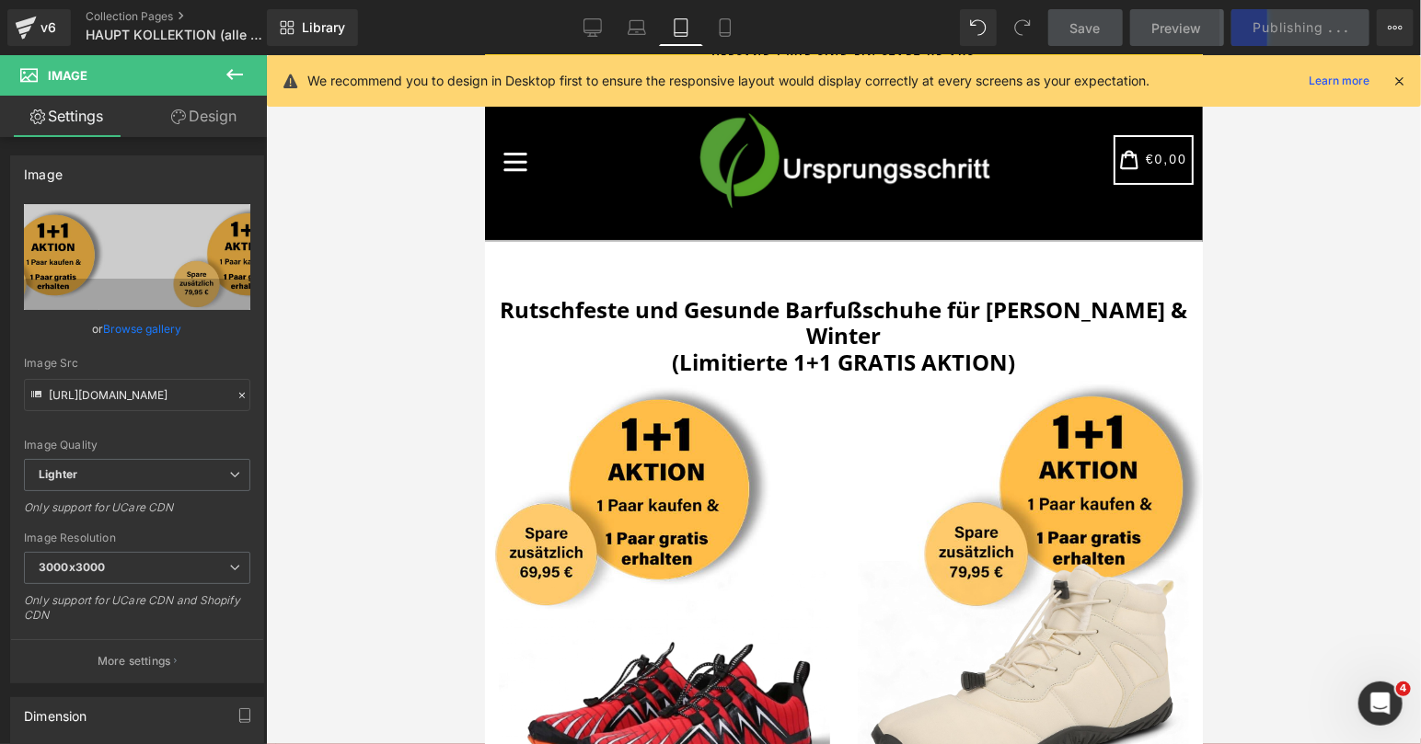
scroll to position [6, 0]
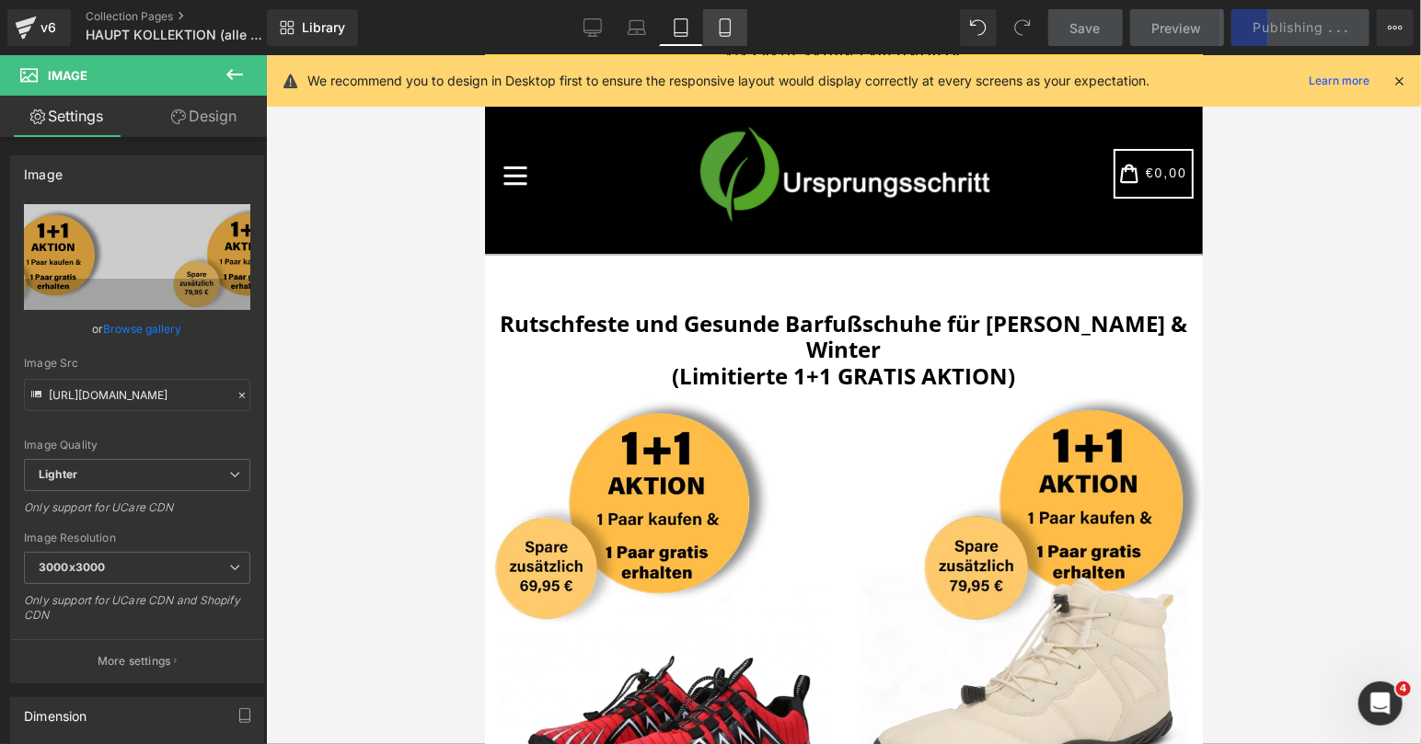
click at [721, 32] on icon at bounding box center [725, 27] width 18 height 18
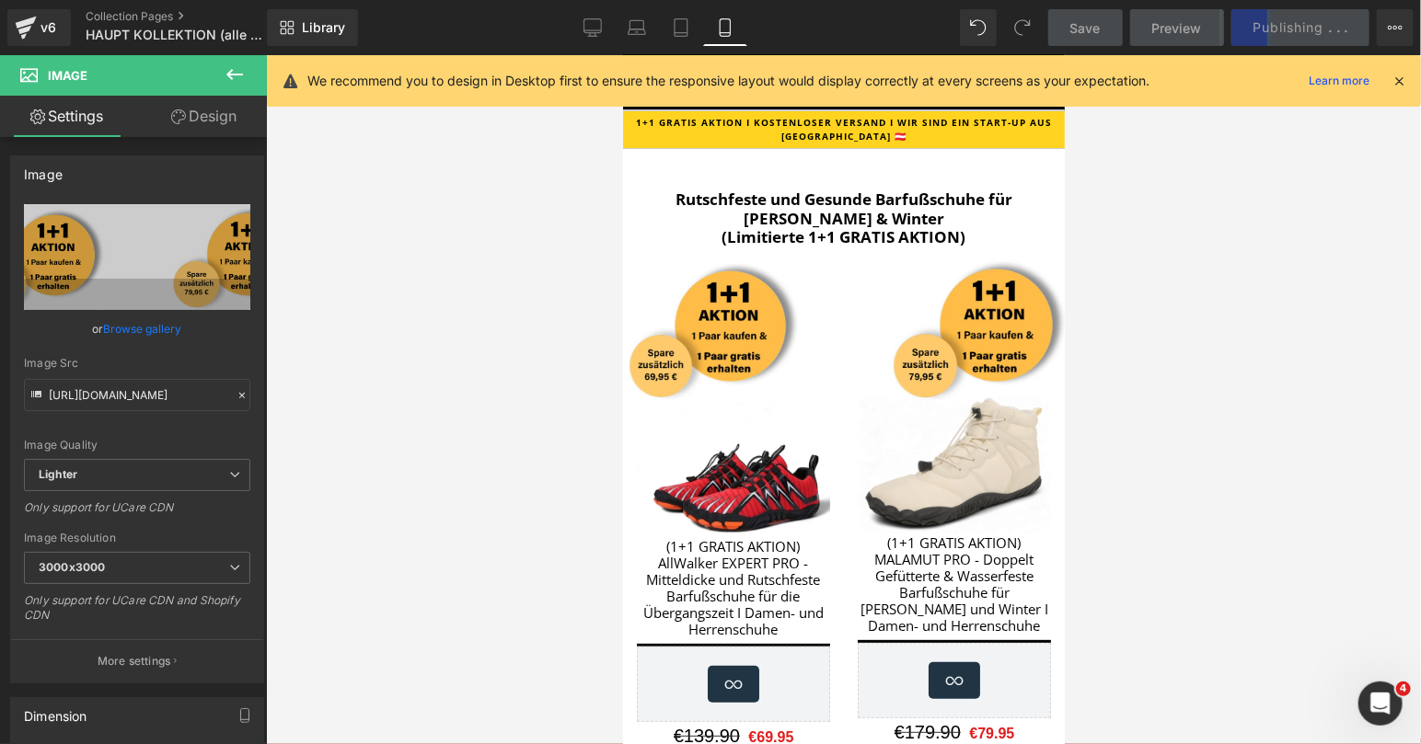
scroll to position [0, 0]
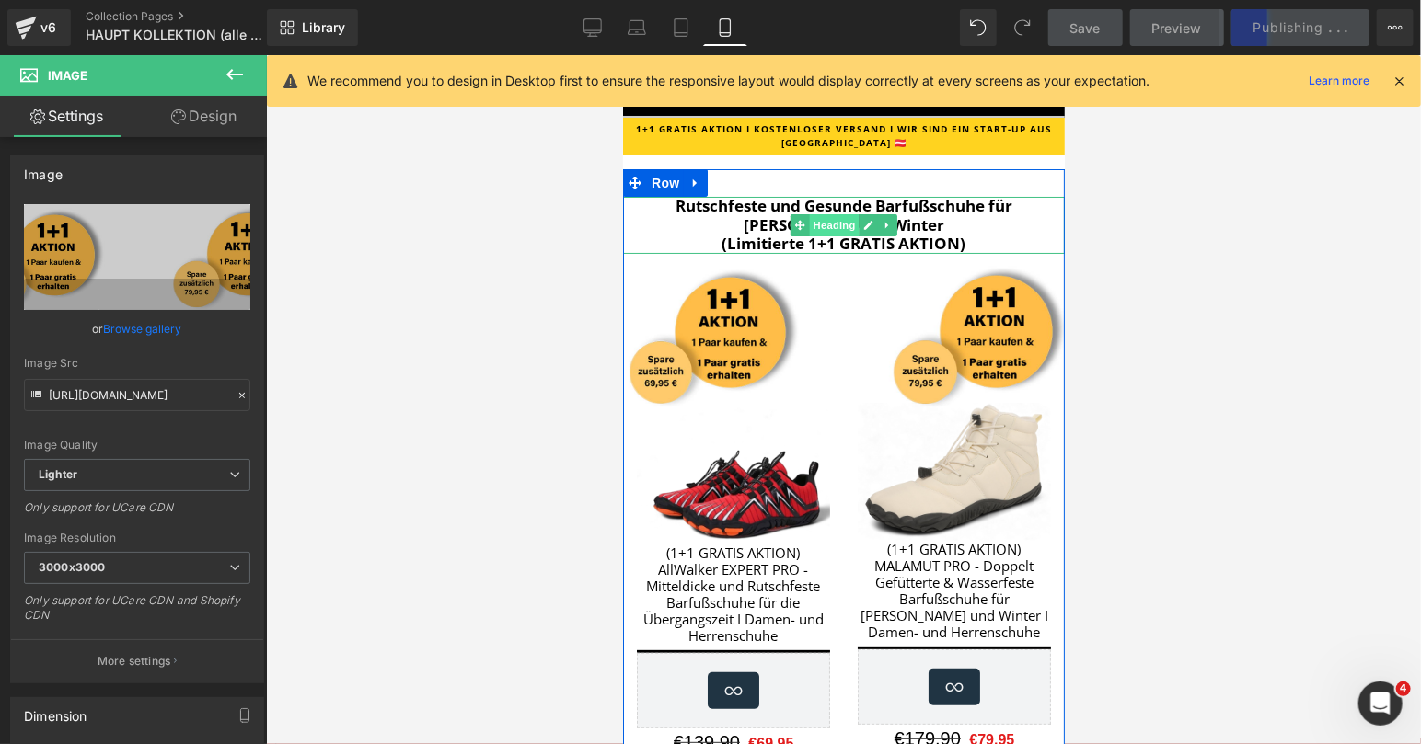
click at [843, 220] on span "Heading" at bounding box center [834, 224] width 50 height 22
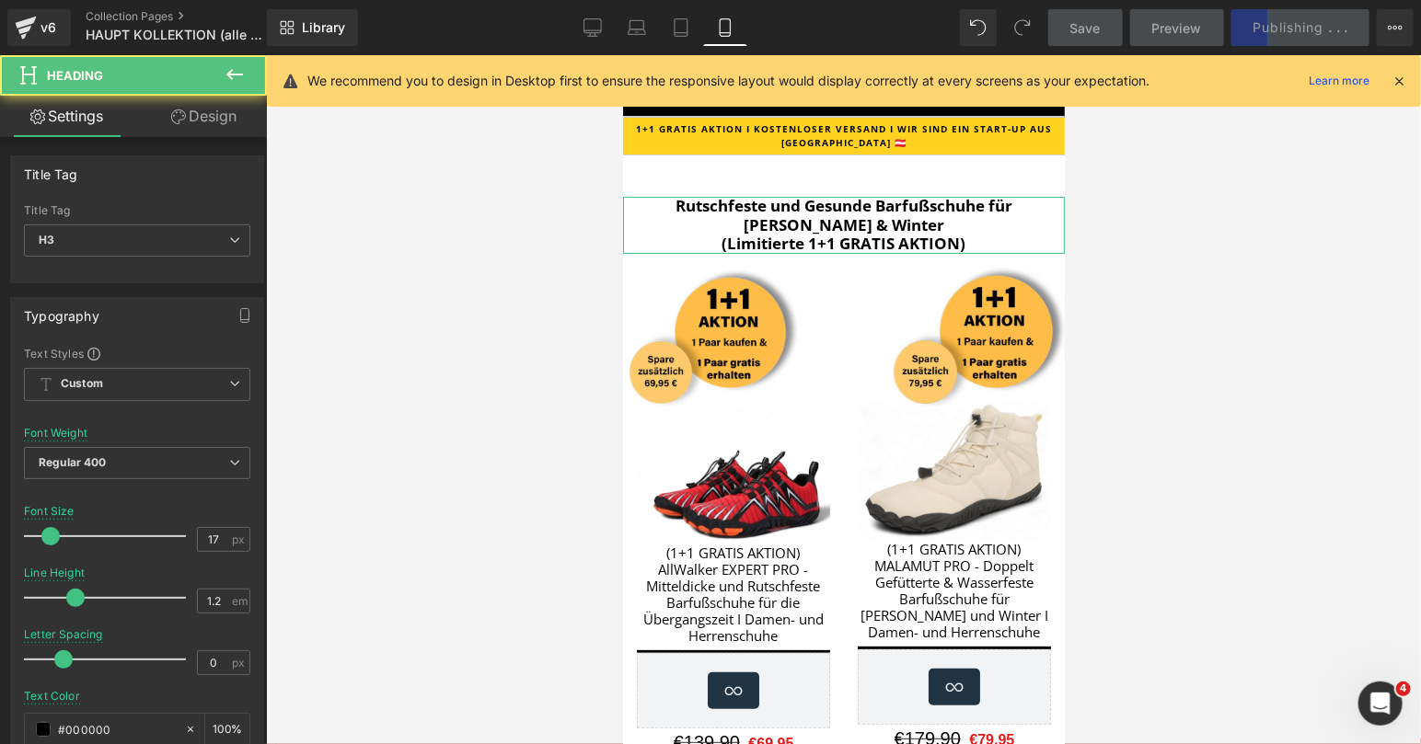
drag, startPoint x: 203, startPoint y: 133, endPoint x: 150, endPoint y: 174, distance: 67.0
click at [203, 133] on link "Design" at bounding box center [203, 116] width 133 height 41
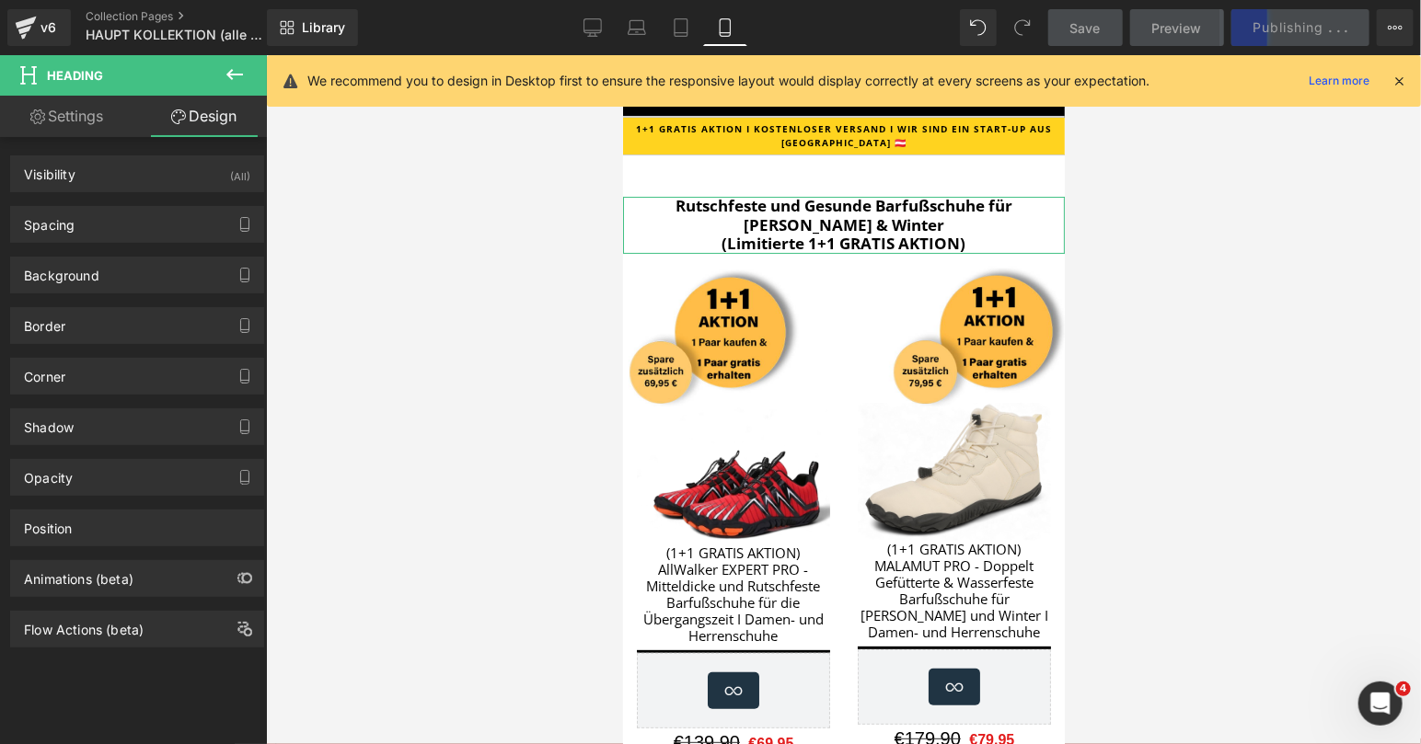
click at [138, 198] on div "Spacing [GEOGRAPHIC_DATA] 30px 30 0px 0 0px 0 0px 0 [GEOGRAPHIC_DATA] 0px 0 0px…" at bounding box center [137, 217] width 275 height 51
click at [128, 221] on div "Spacing" at bounding box center [137, 224] width 252 height 35
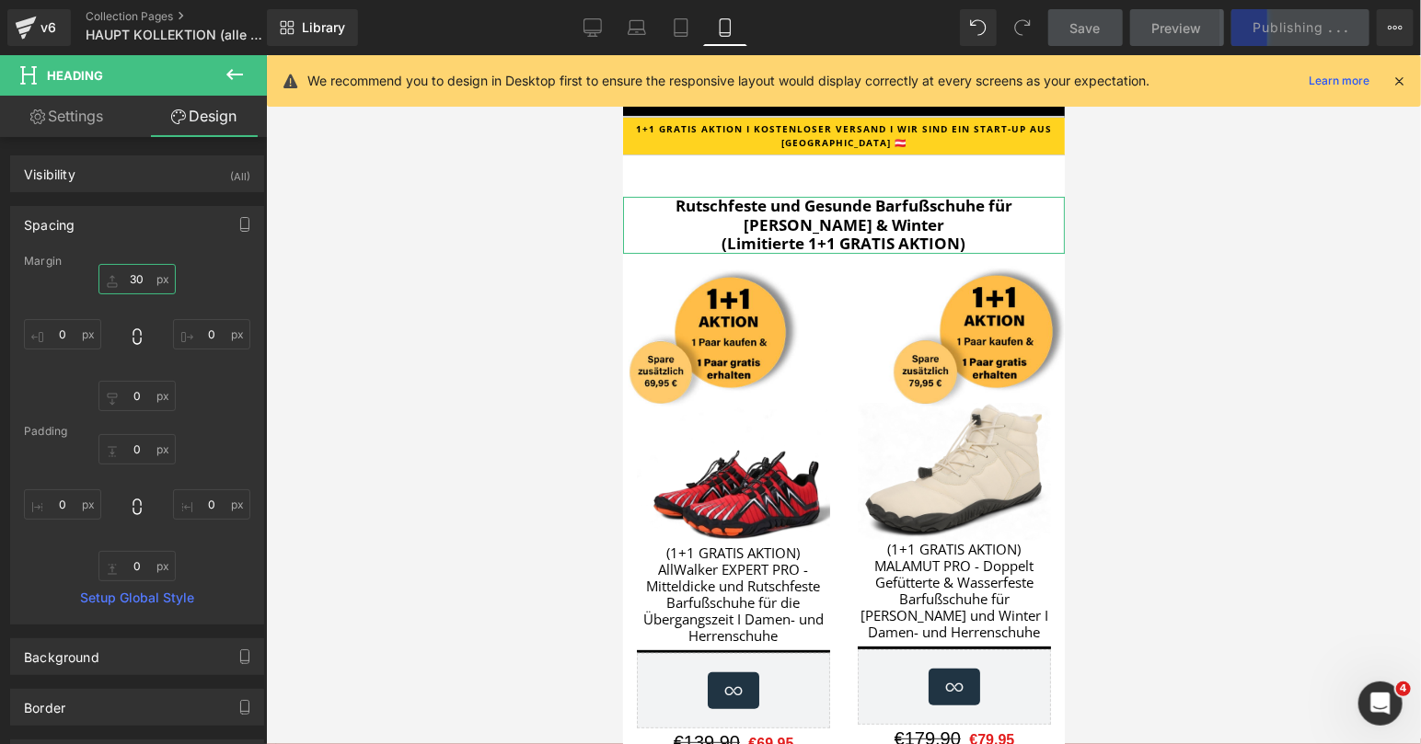
click at [122, 276] on input "30" at bounding box center [136, 279] width 77 height 30
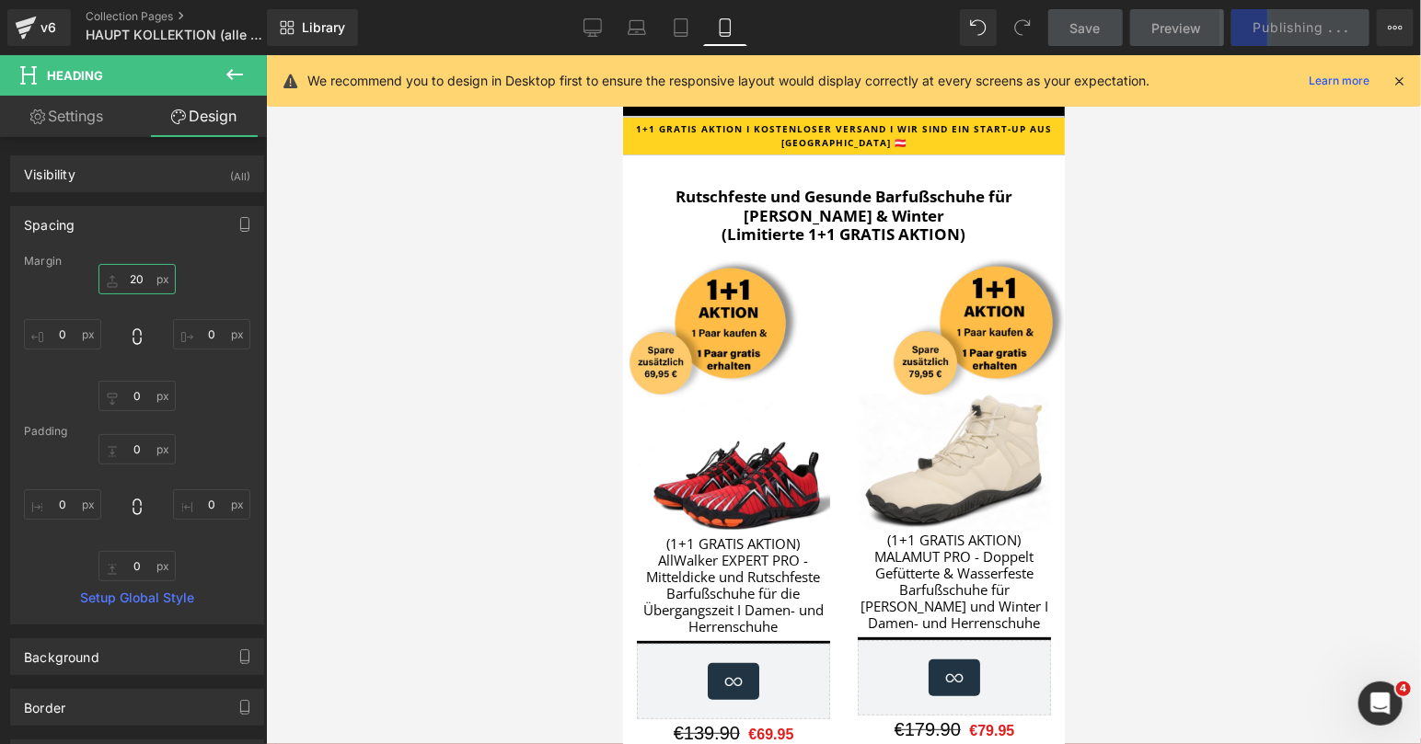
type input "20"
click at [1301, 265] on div at bounding box center [843, 399] width 1155 height 689
click at [1402, 82] on icon at bounding box center [1398, 81] width 17 height 17
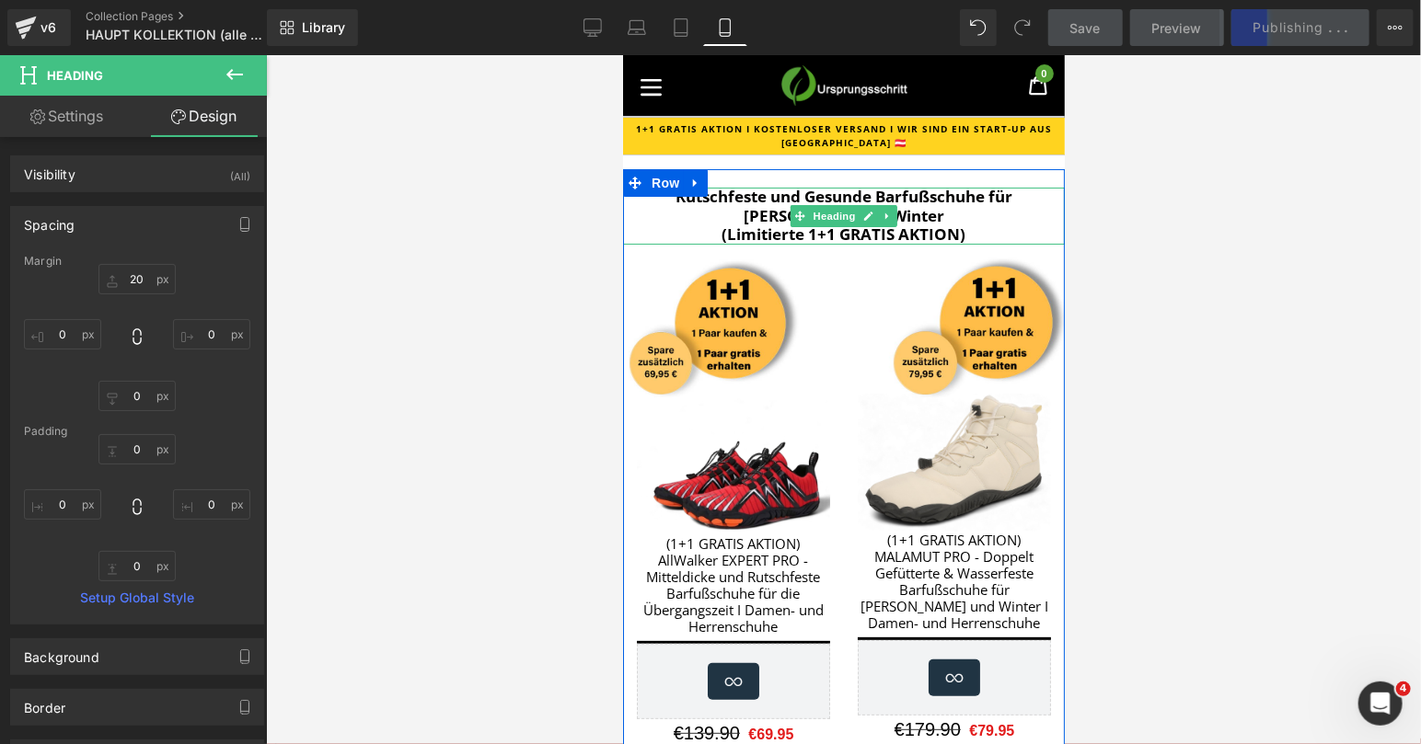
click at [995, 225] on h3 "Rutschfeste und Gesunde Barfußschuhe für [PERSON_NAME] & Winter (Limitierte 1+1…" at bounding box center [843, 215] width 442 height 56
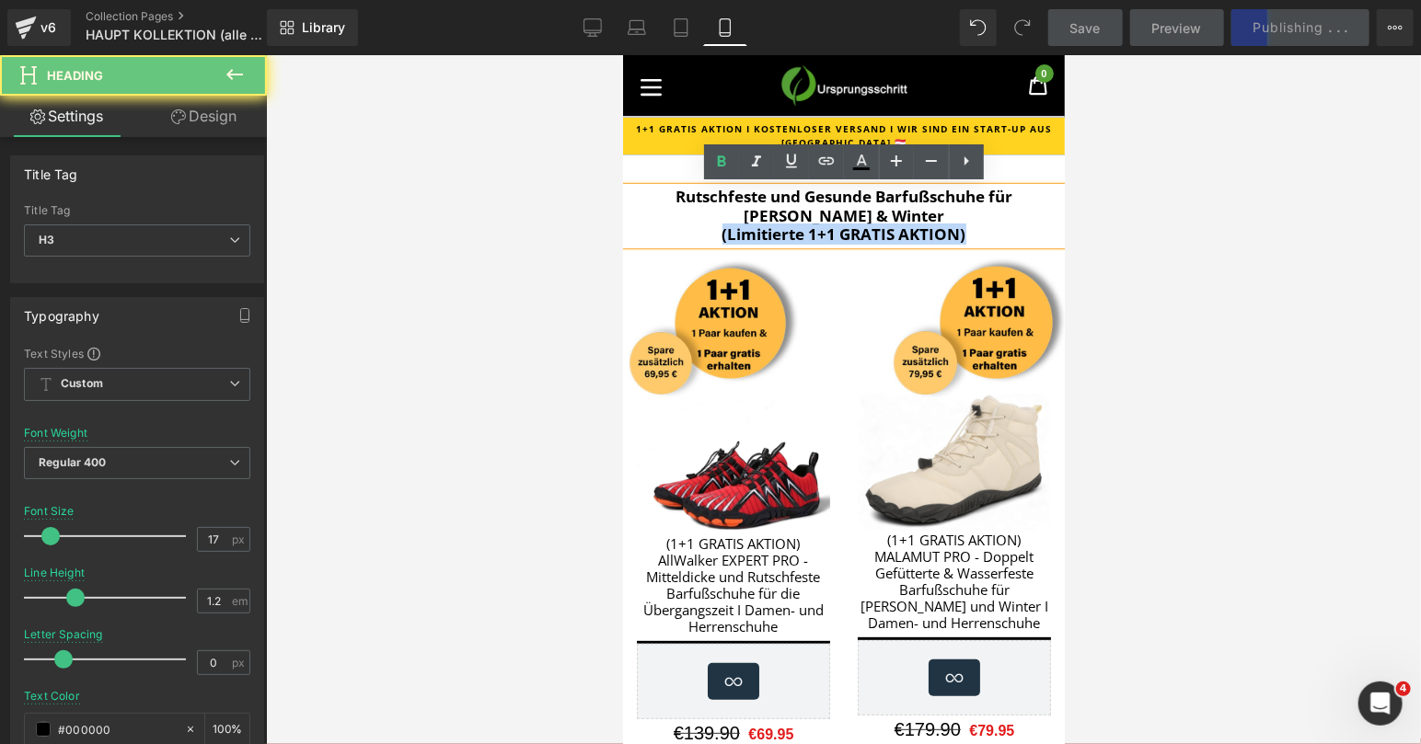
drag, startPoint x: 1004, startPoint y: 233, endPoint x: 704, endPoint y: 232, distance: 300.0
click at [704, 233] on h3 "Rutschfeste und Gesunde Barfußschuhe für [PERSON_NAME] & Winter (Limitierte 1+1…" at bounding box center [843, 215] width 442 height 56
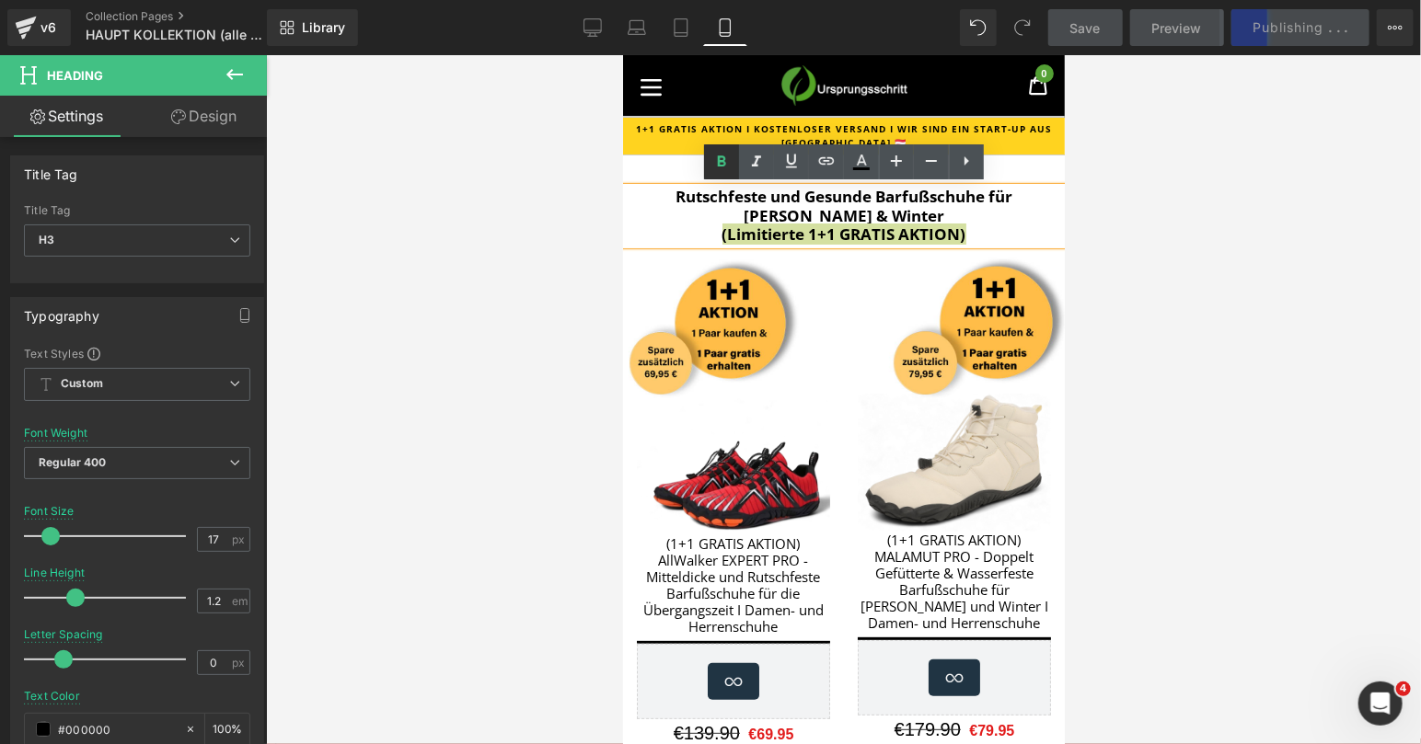
click at [728, 166] on icon at bounding box center [721, 162] width 22 height 22
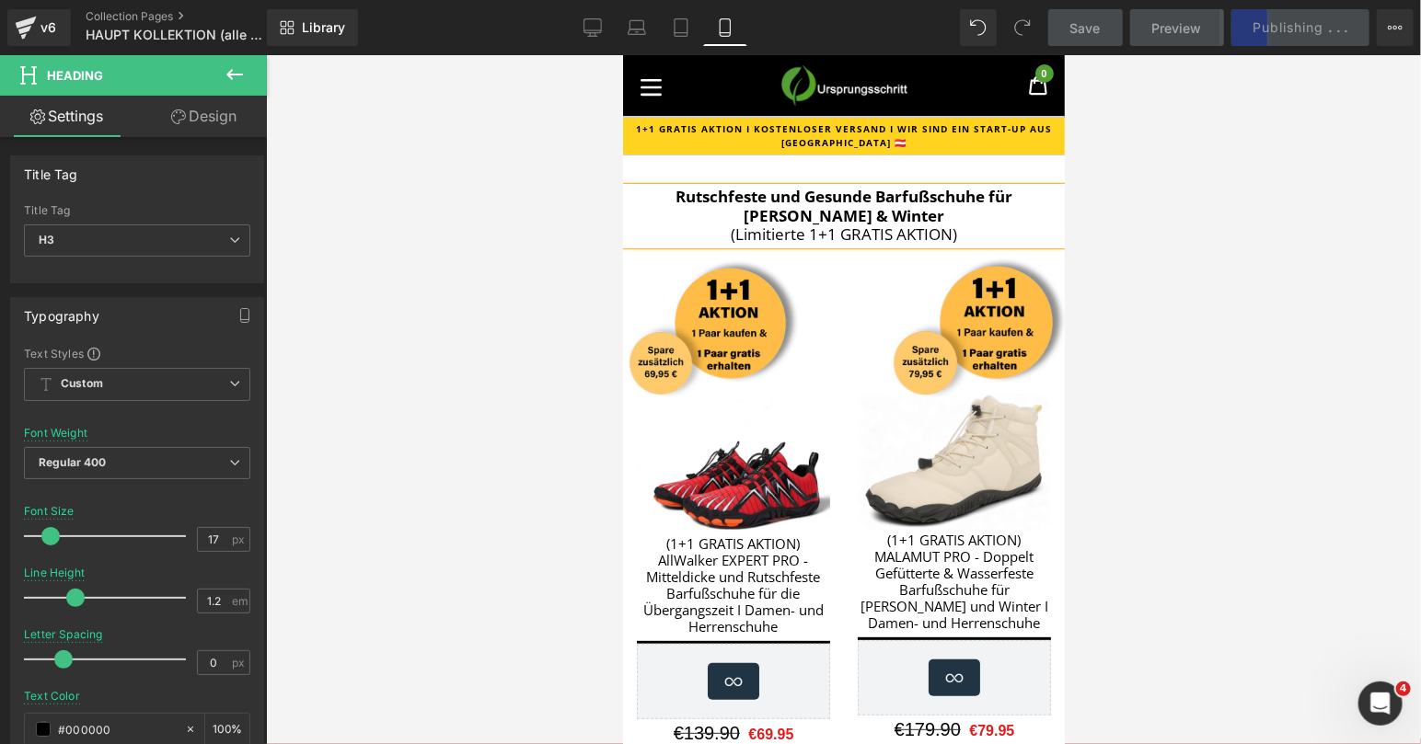
click at [1191, 291] on div at bounding box center [843, 399] width 1155 height 689
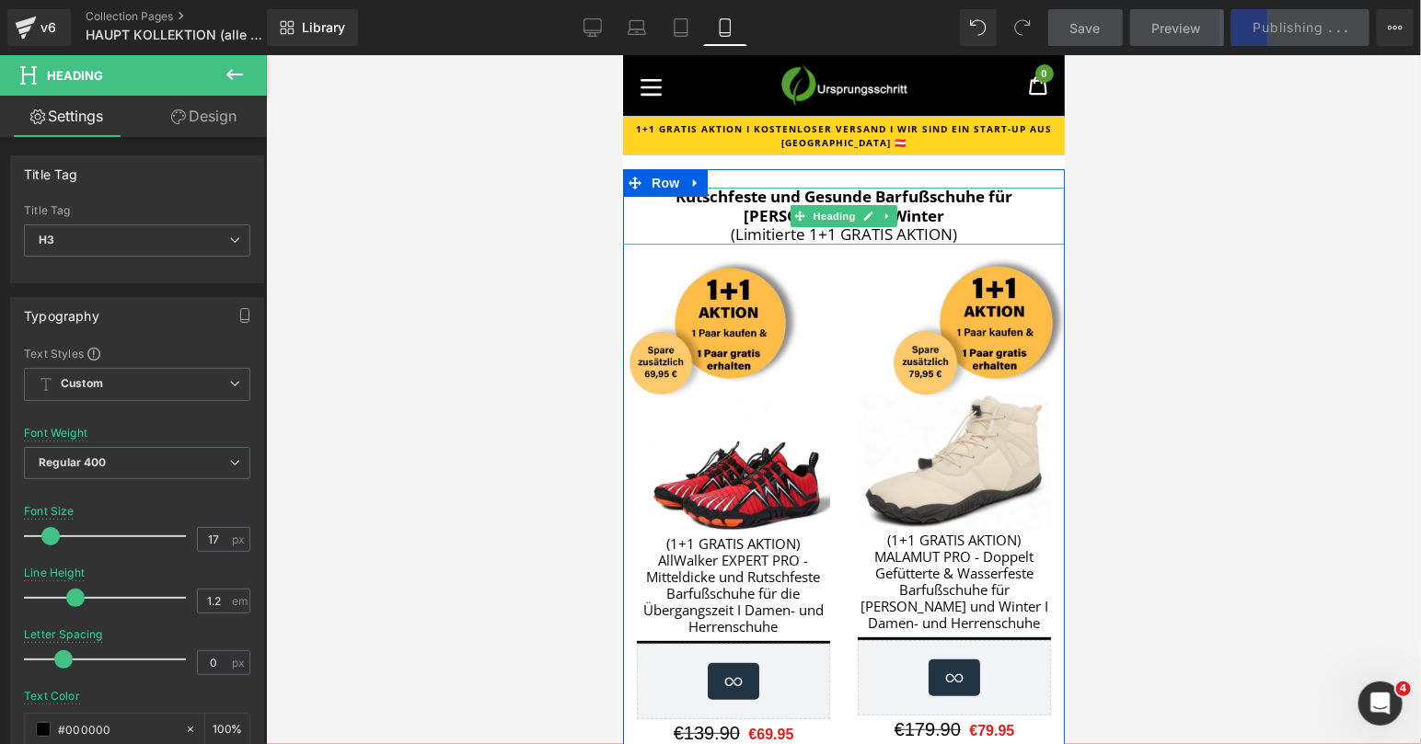
click at [917, 217] on h3 "Rutschfeste und Gesunde Barfußschuhe für [PERSON_NAME] & Winter (Limitierte 1+1…" at bounding box center [843, 215] width 442 height 56
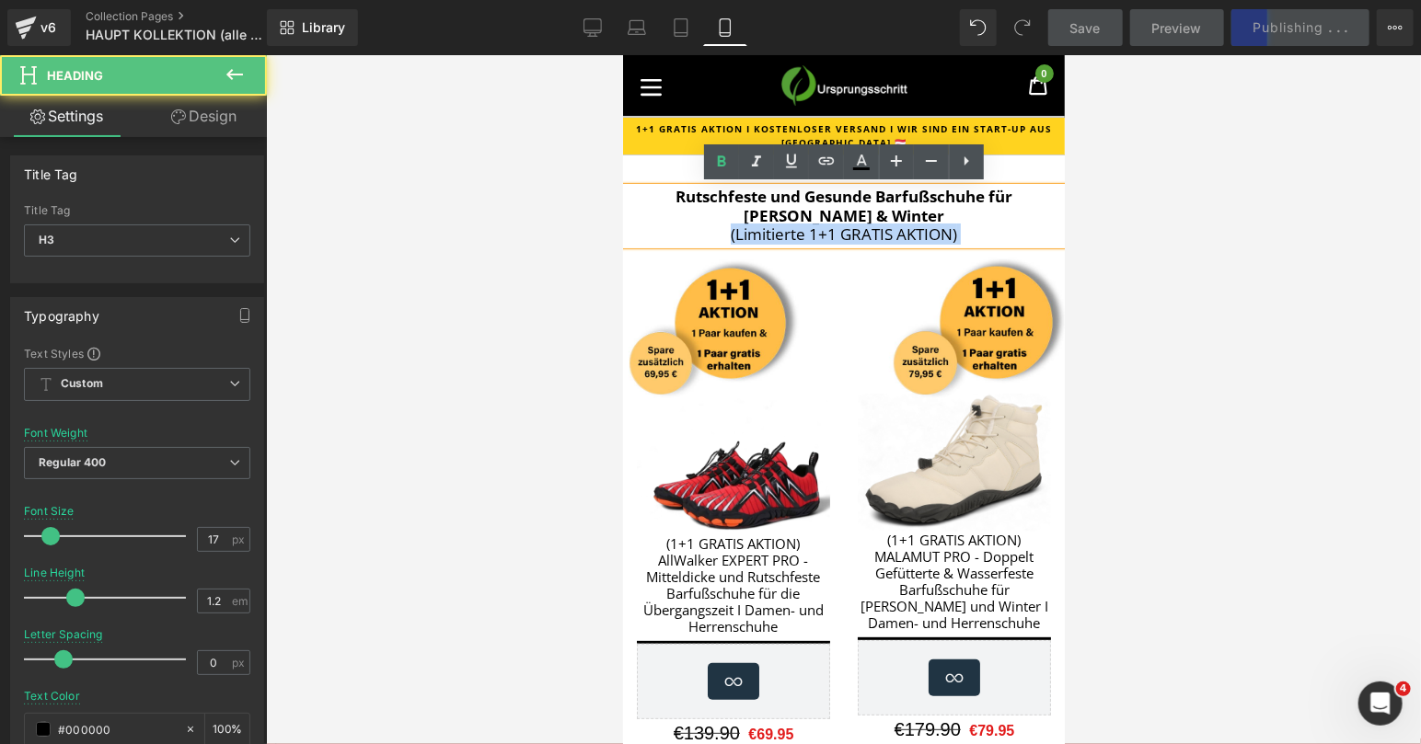
drag, startPoint x: 974, startPoint y: 238, endPoint x: 648, endPoint y: 235, distance: 325.8
click at [648, 235] on h3 "Rutschfeste und Gesunde Barfußschuhe für [PERSON_NAME] & Winter (Limitierte 1+1…" at bounding box center [843, 215] width 442 height 56
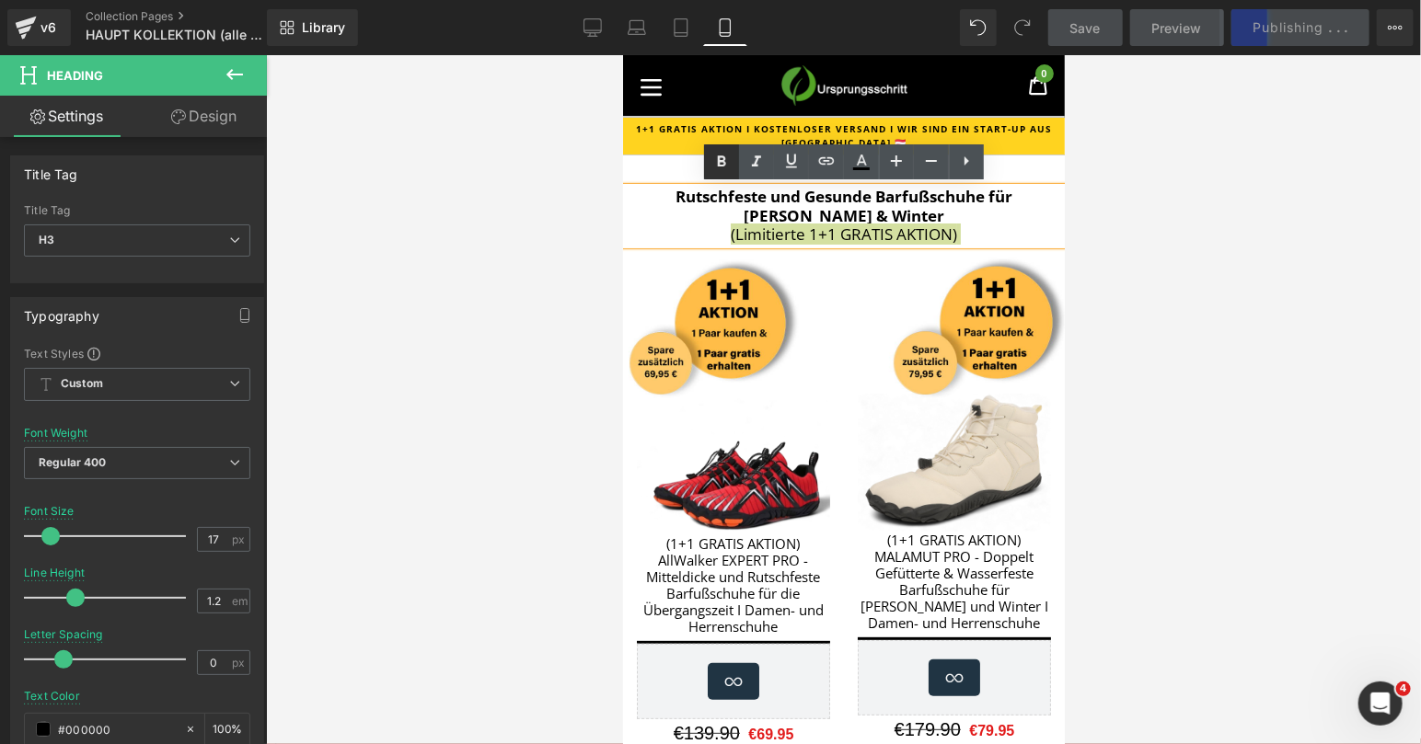
click at [725, 163] on icon at bounding box center [722, 161] width 8 height 11
click at [969, 243] on div "Rutschfeste und Gesunde Barfußschuhe für [PERSON_NAME] & Winter (Limitierte 1+1…" at bounding box center [843, 215] width 442 height 56
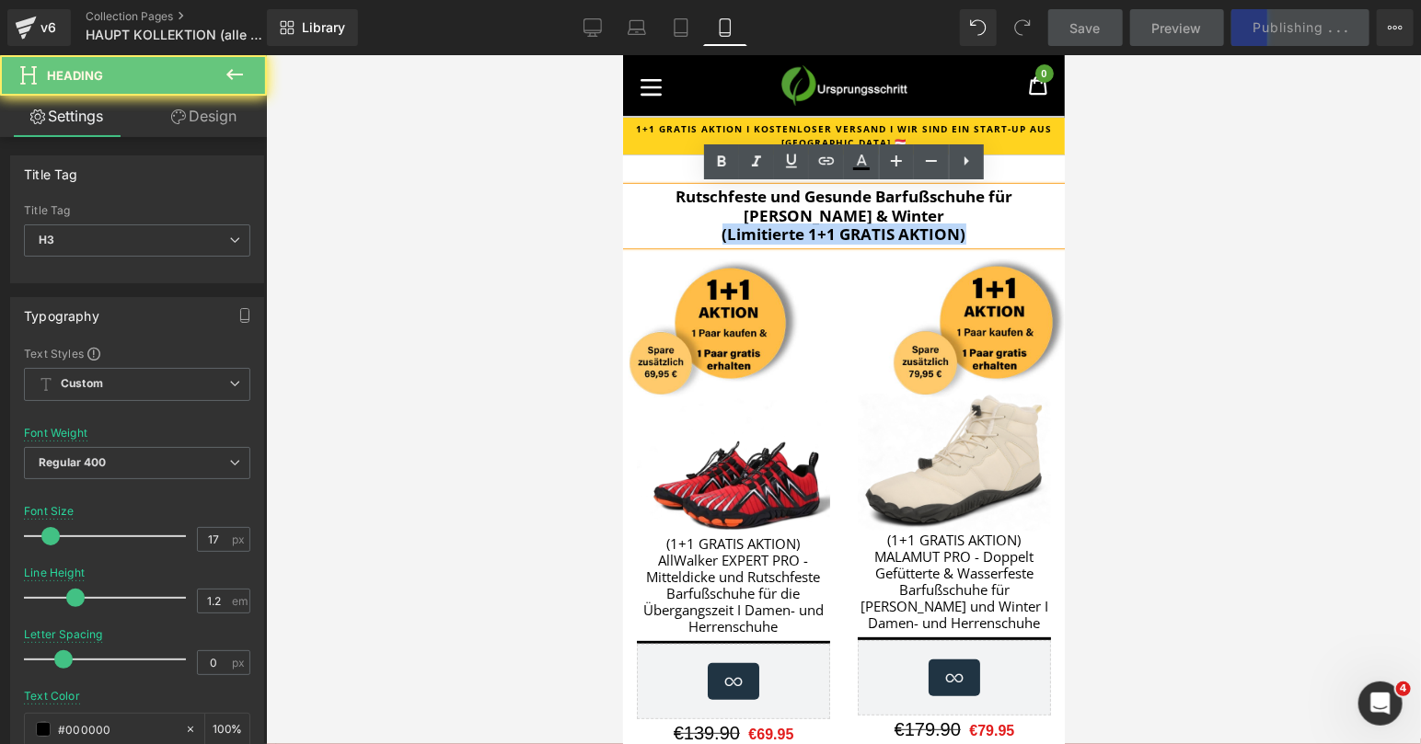
drag, startPoint x: 996, startPoint y: 236, endPoint x: 695, endPoint y: 236, distance: 300.9
click at [695, 236] on h3 "Rutschfeste und Gesunde Barfußschuhe für [PERSON_NAME] & Winter (Limitierte 1+1…" at bounding box center [843, 215] width 442 height 56
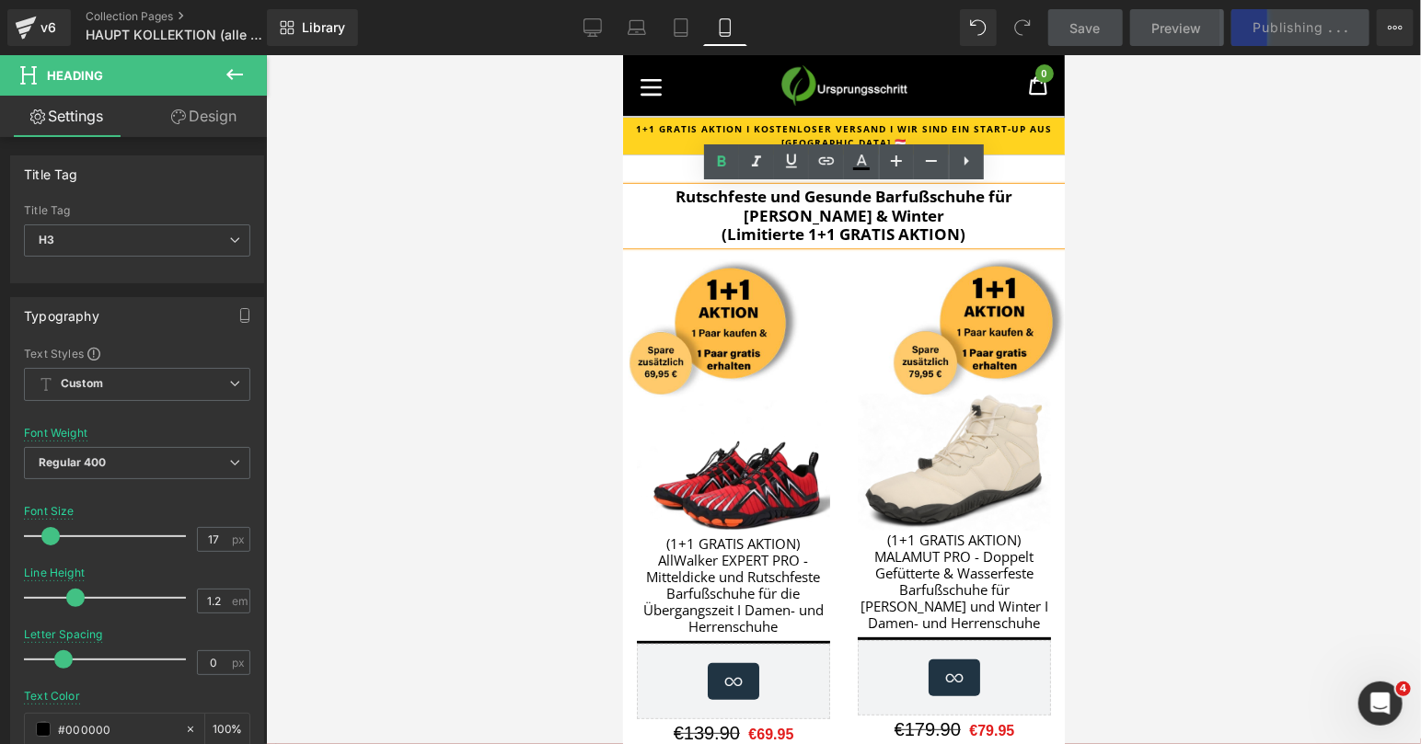
click at [902, 220] on h3 "Rutschfeste und Gesunde Barfußschuhe für [PERSON_NAME] & Winter (Limitierte 1+1…" at bounding box center [843, 215] width 442 height 56
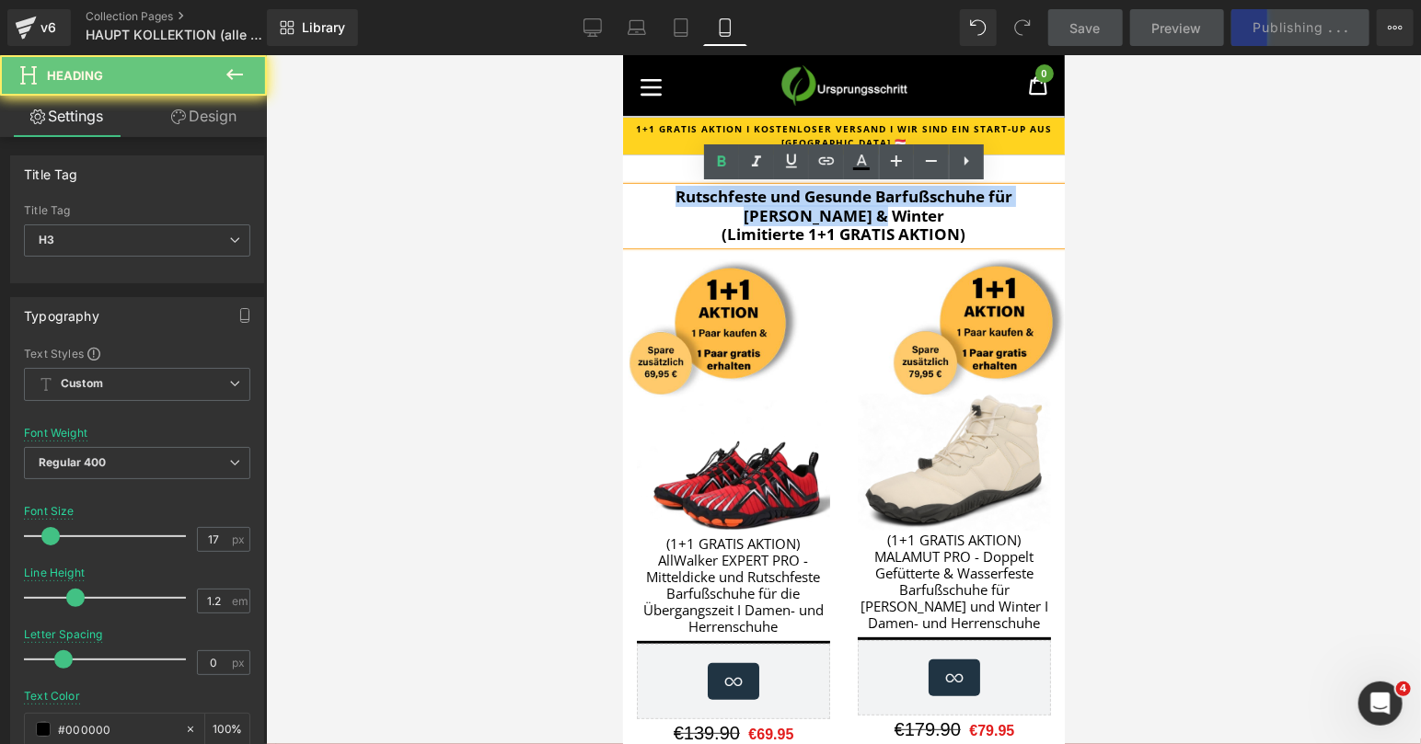
drag, startPoint x: 922, startPoint y: 220, endPoint x: 631, endPoint y: 187, distance: 292.7
click at [631, 187] on h3 "Rutschfeste und Gesunde Barfußschuhe für [PERSON_NAME] & Winter (Limitierte 1+1…" at bounding box center [843, 215] width 442 height 56
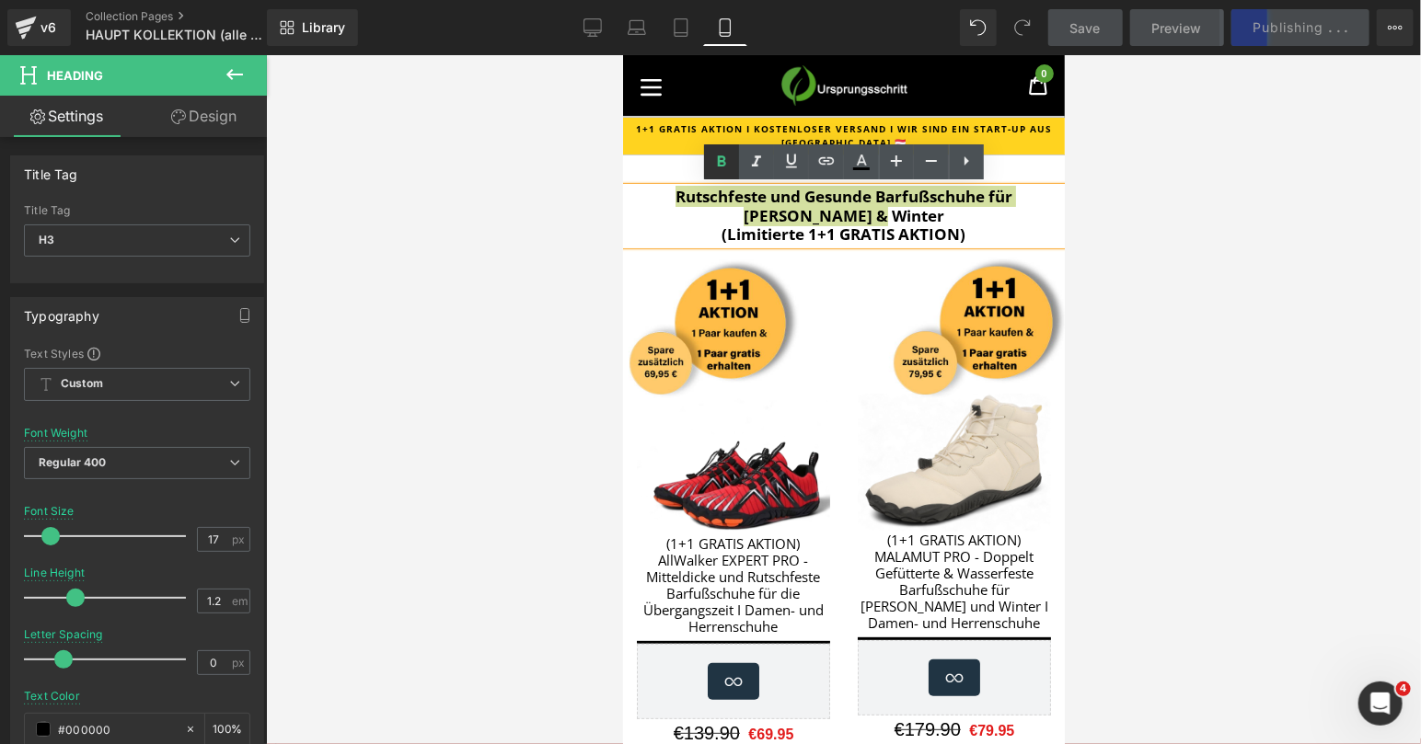
click at [721, 175] on link at bounding box center [721, 161] width 35 height 35
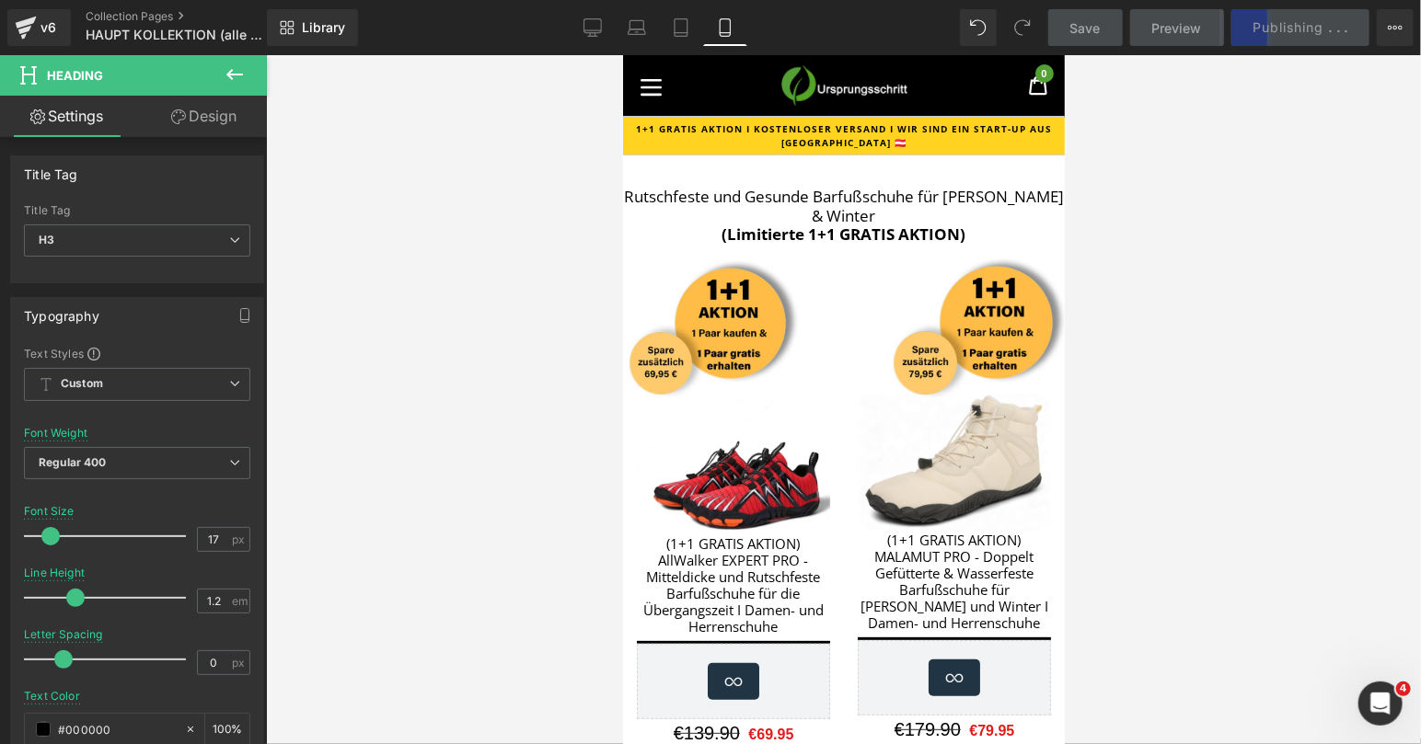
click at [1157, 213] on div at bounding box center [843, 399] width 1155 height 689
click at [1172, 134] on div at bounding box center [843, 399] width 1155 height 689
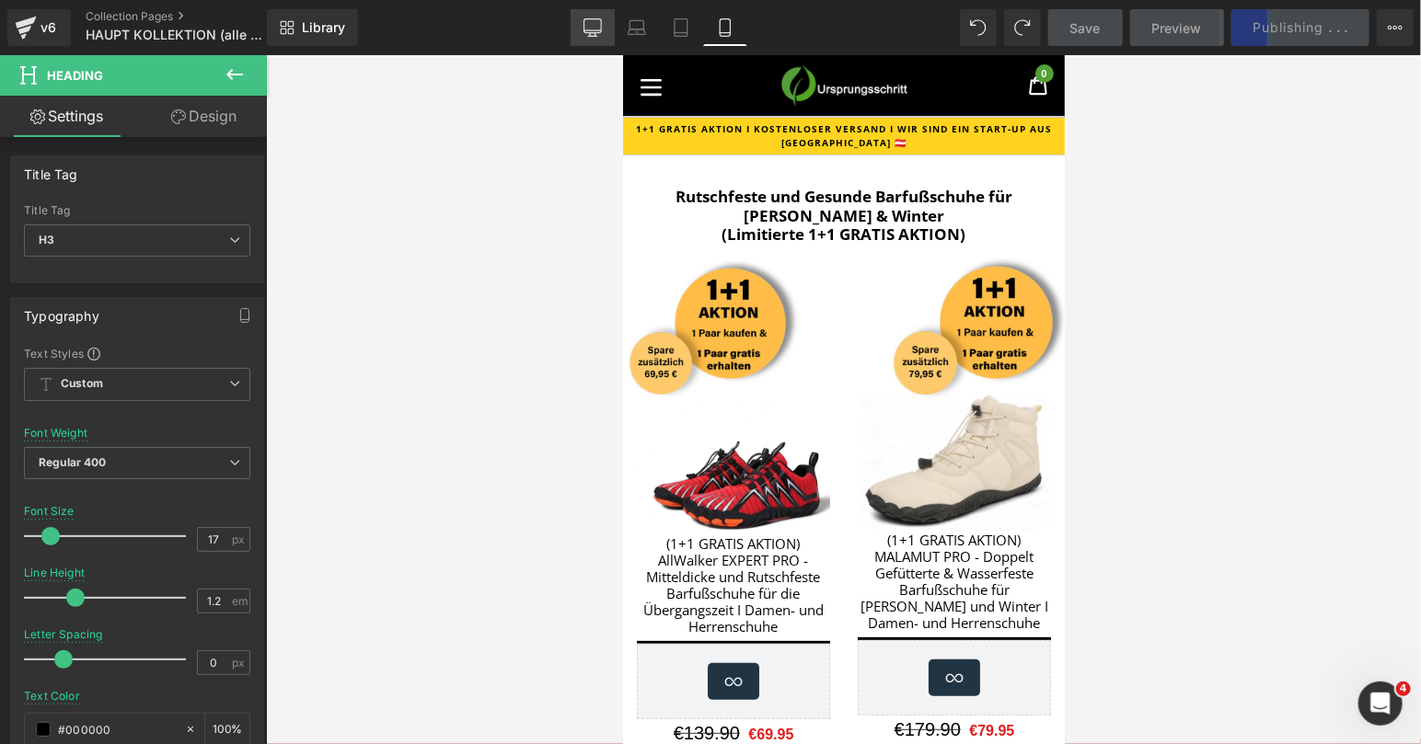
click at [596, 29] on icon at bounding box center [592, 27] width 18 height 18
type input "24"
type input "100"
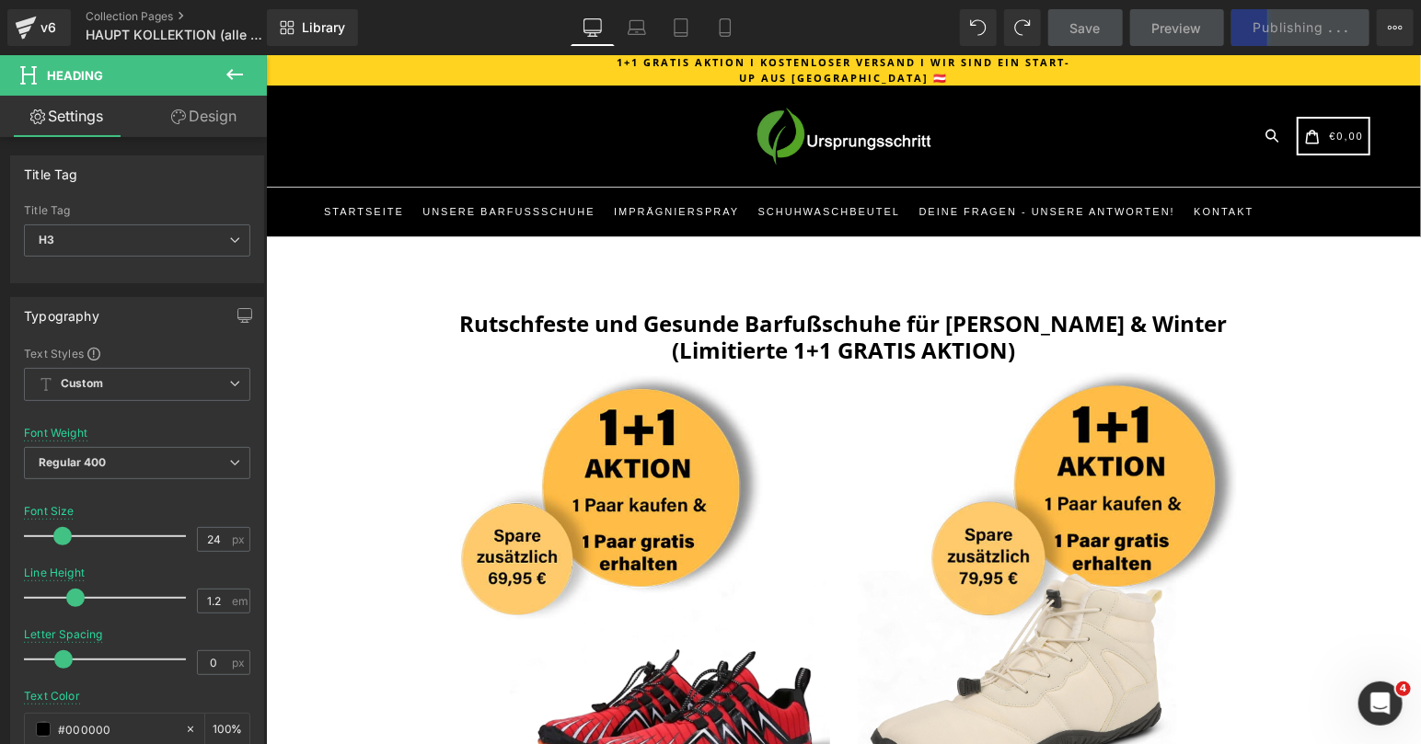
scroll to position [123, 0]
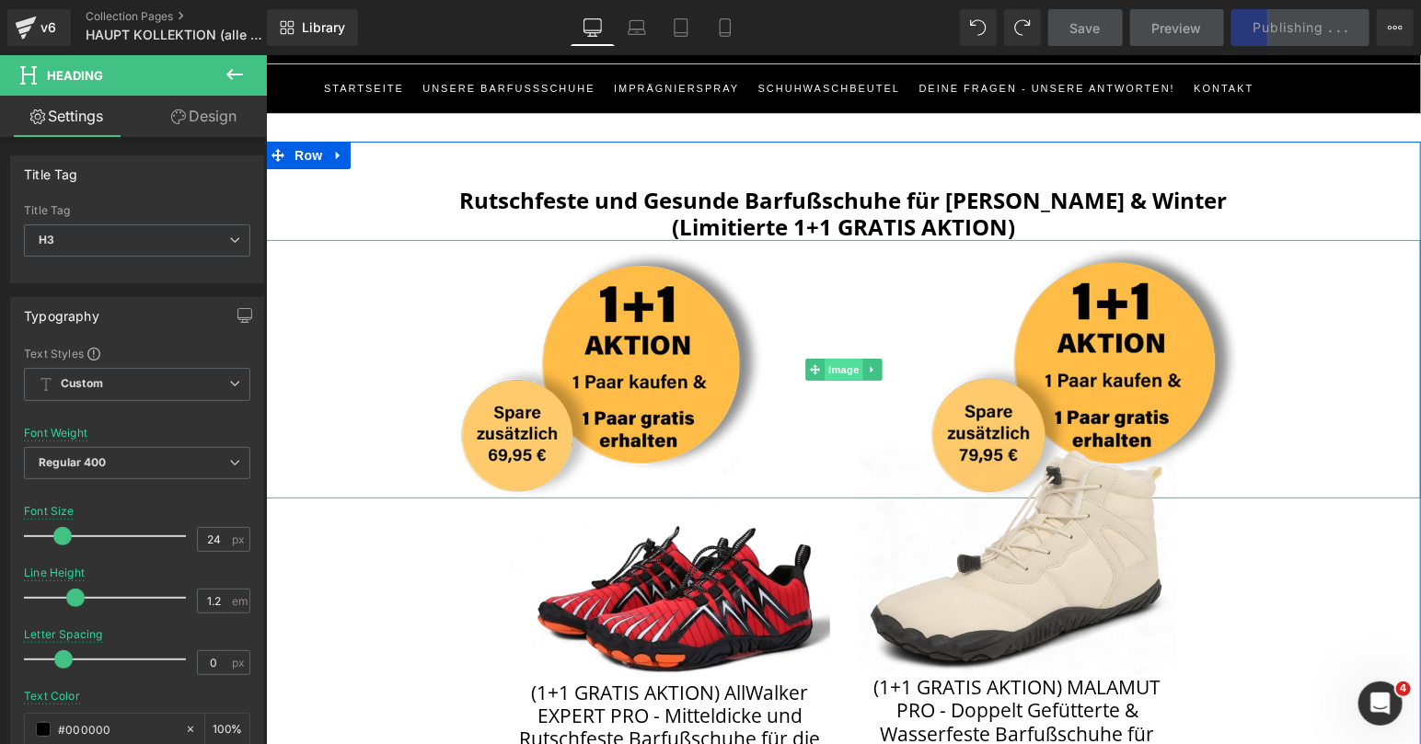
click at [848, 362] on span "Image" at bounding box center [843, 369] width 39 height 22
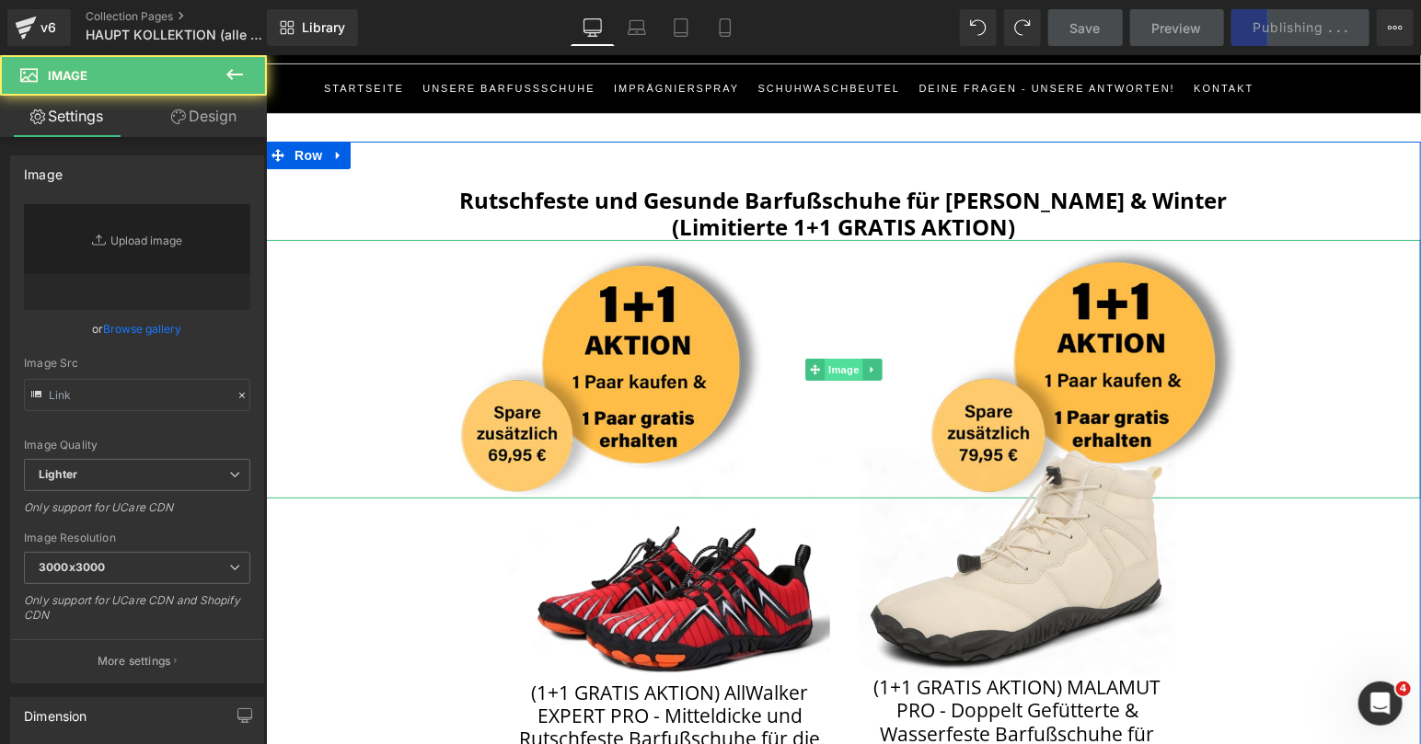
type input "[URL][DOMAIN_NAME]"
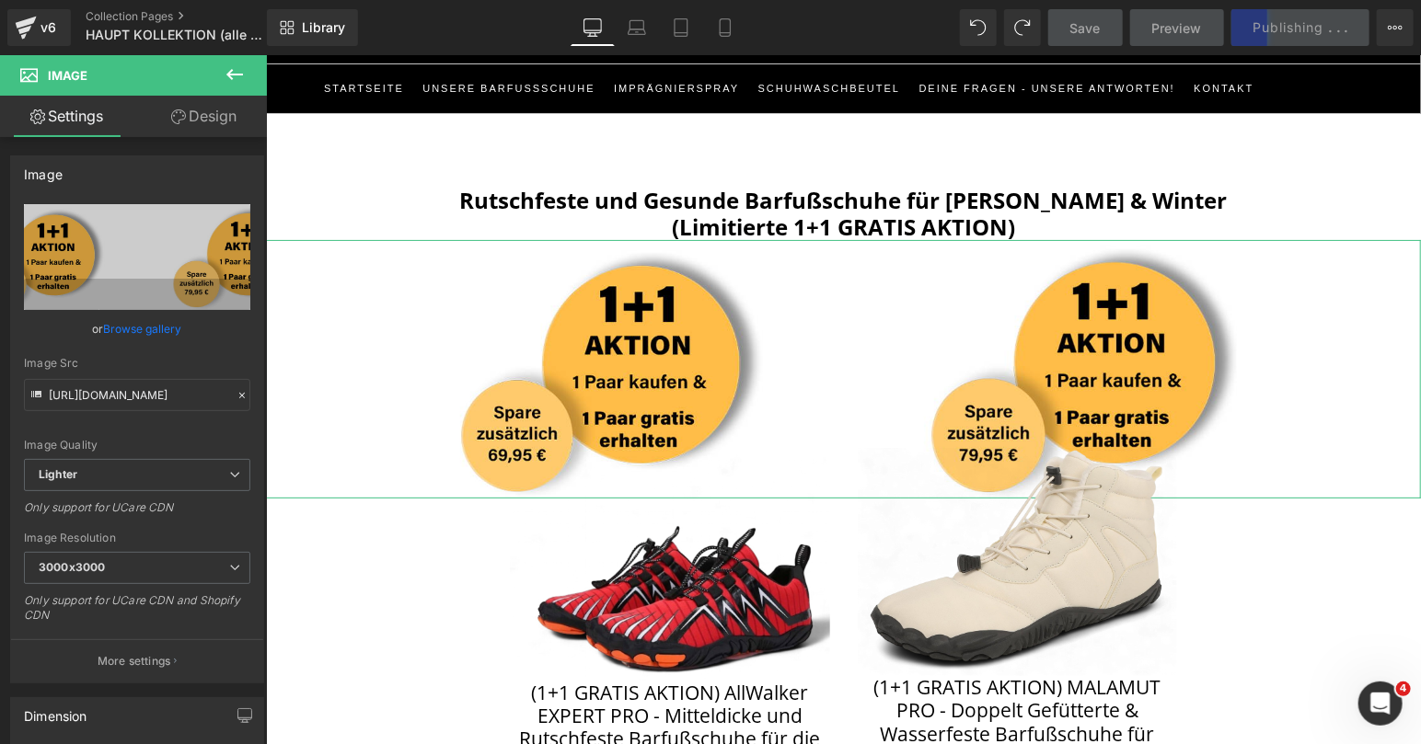
click at [200, 118] on link "Design" at bounding box center [203, 116] width 133 height 41
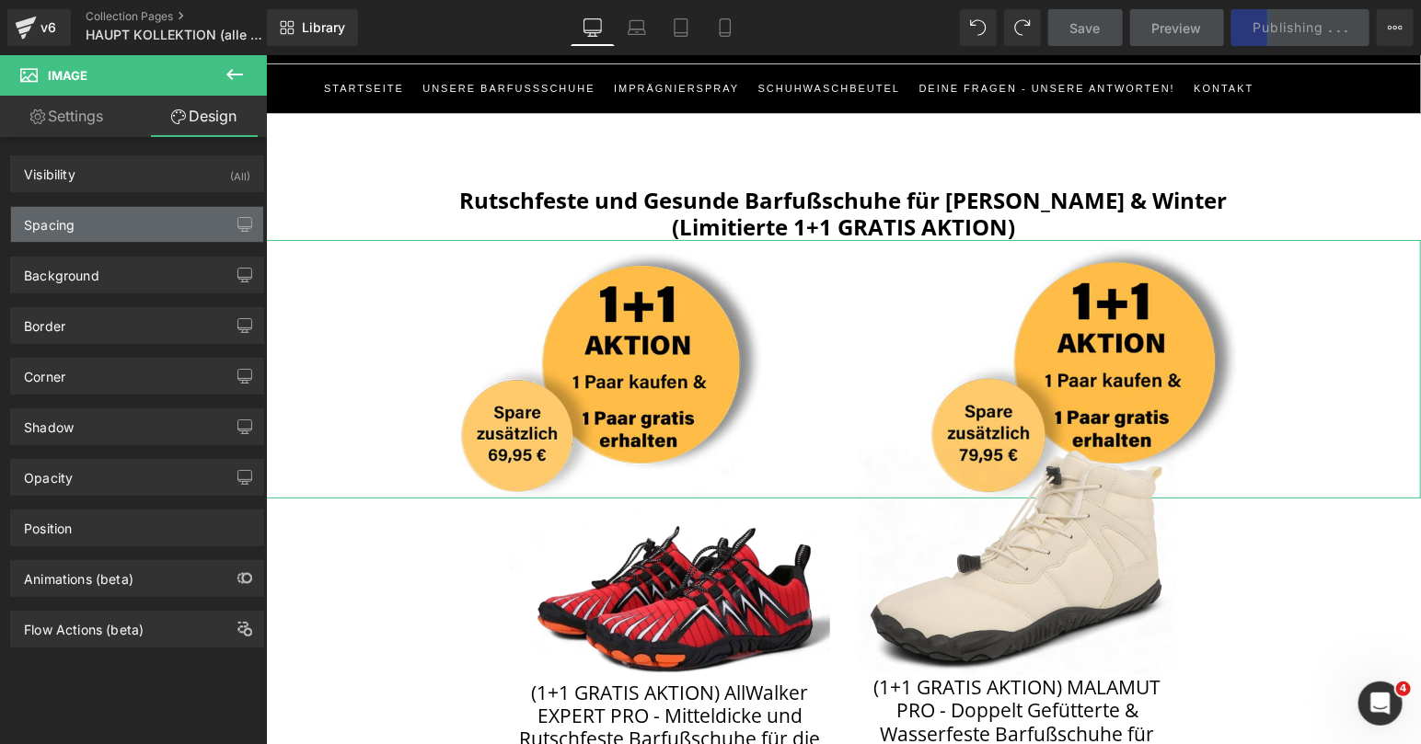
click at [141, 237] on div "Spacing" at bounding box center [137, 224] width 252 height 35
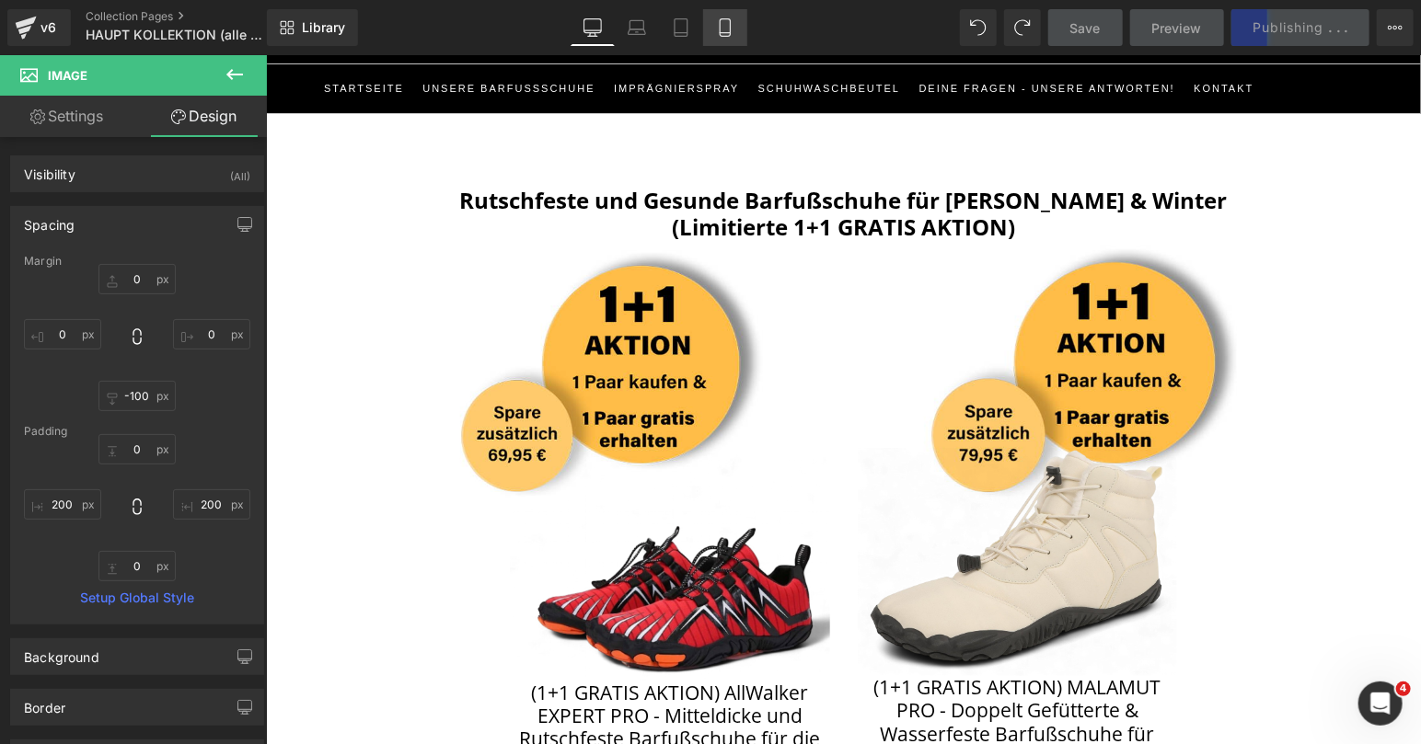
click at [724, 34] on icon at bounding box center [725, 27] width 18 height 18
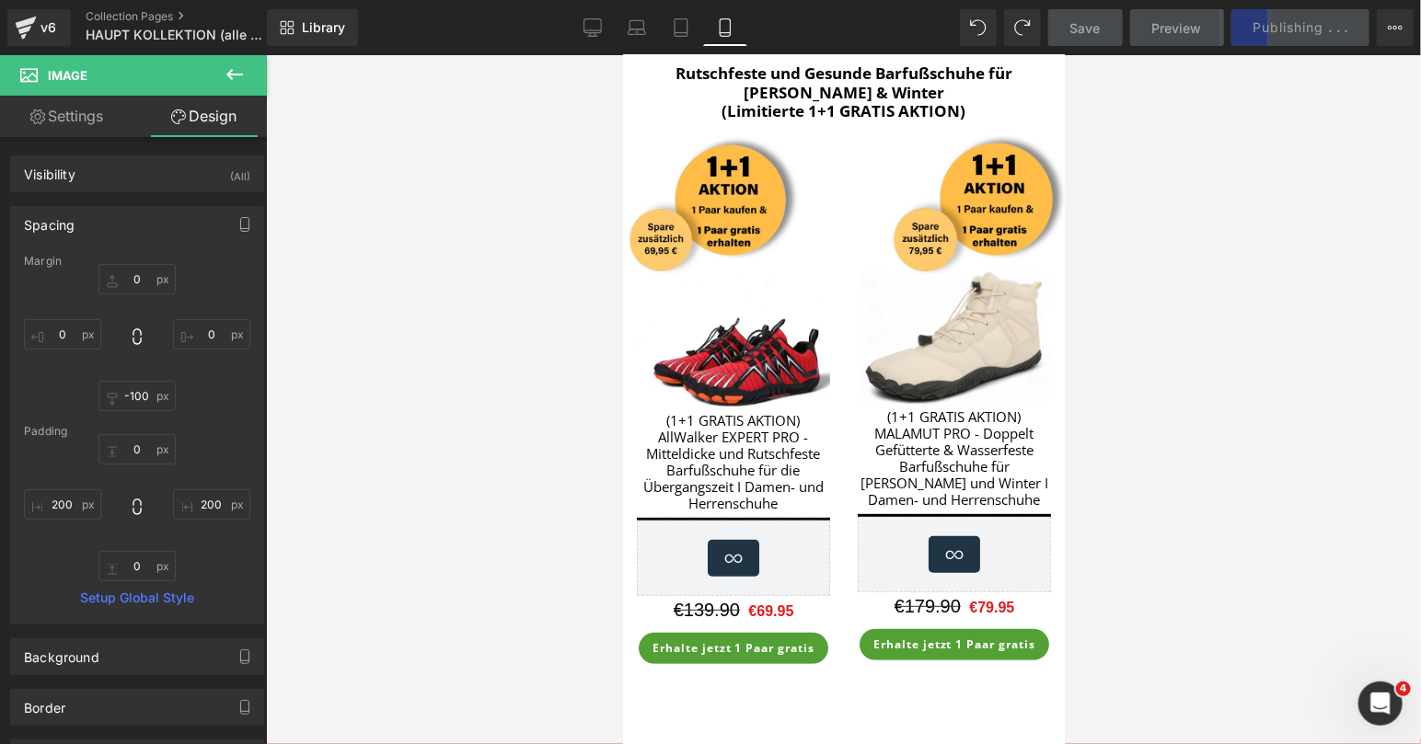
type input "10"
type input "0"
type input "-50"
type input "0"
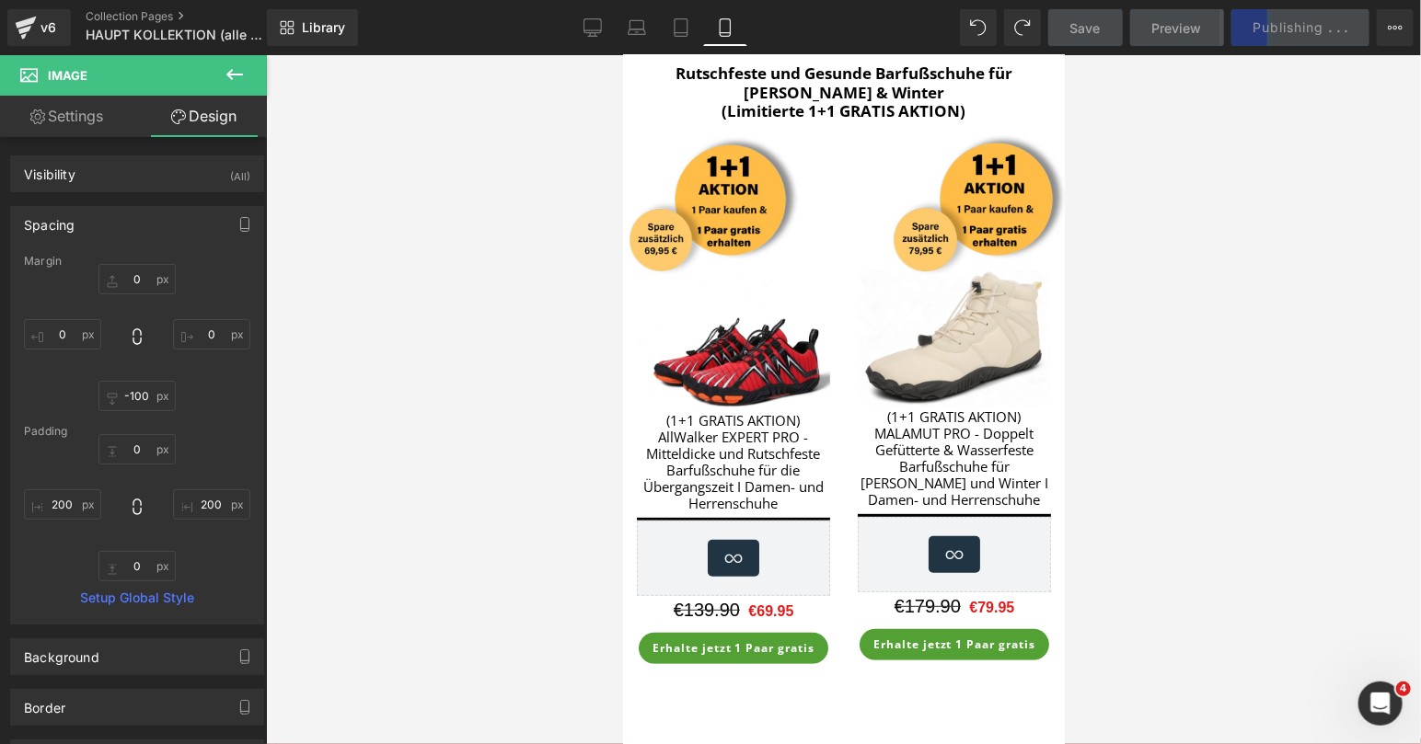
type input "200"
type input "0"
type input "200"
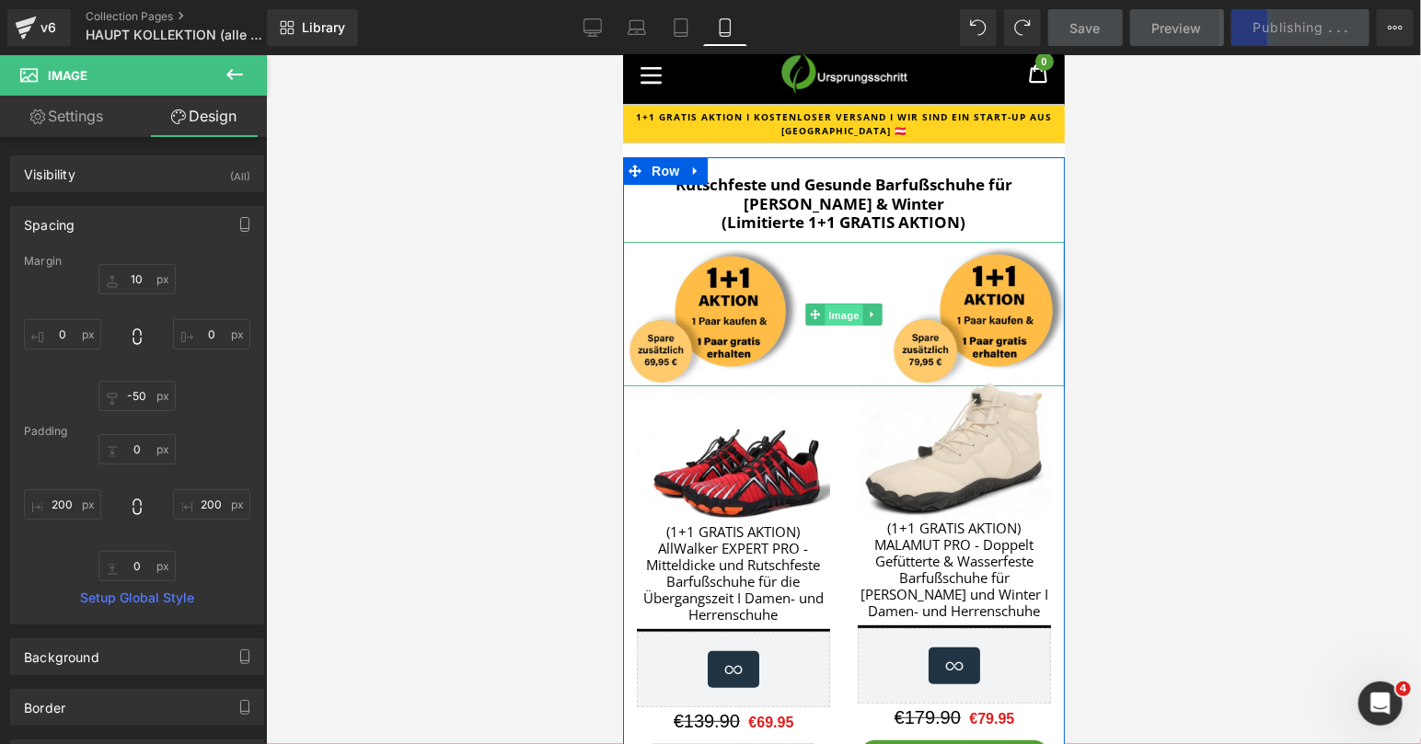
click at [848, 308] on span "Image" at bounding box center [843, 314] width 39 height 22
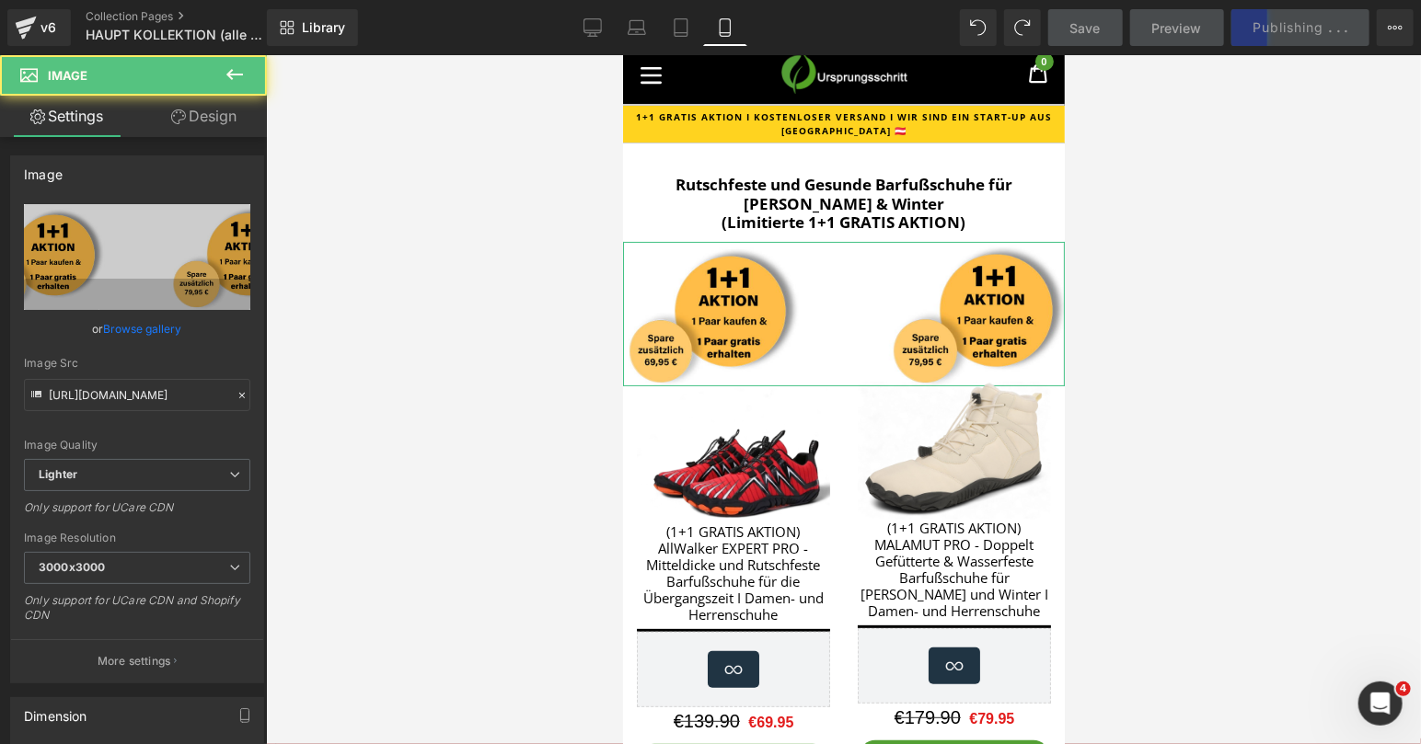
click at [236, 107] on link "Design" at bounding box center [203, 116] width 133 height 41
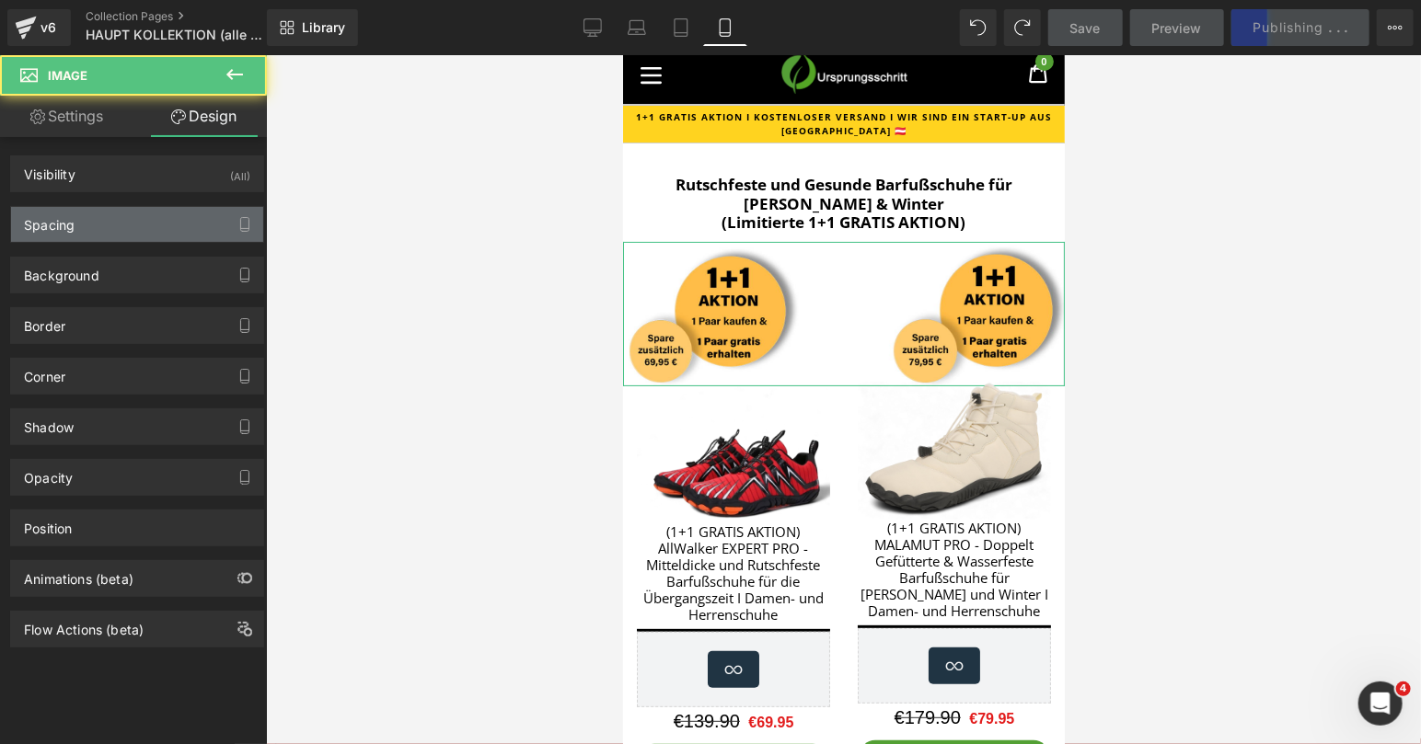
click at [123, 227] on div "Spacing" at bounding box center [137, 224] width 252 height 35
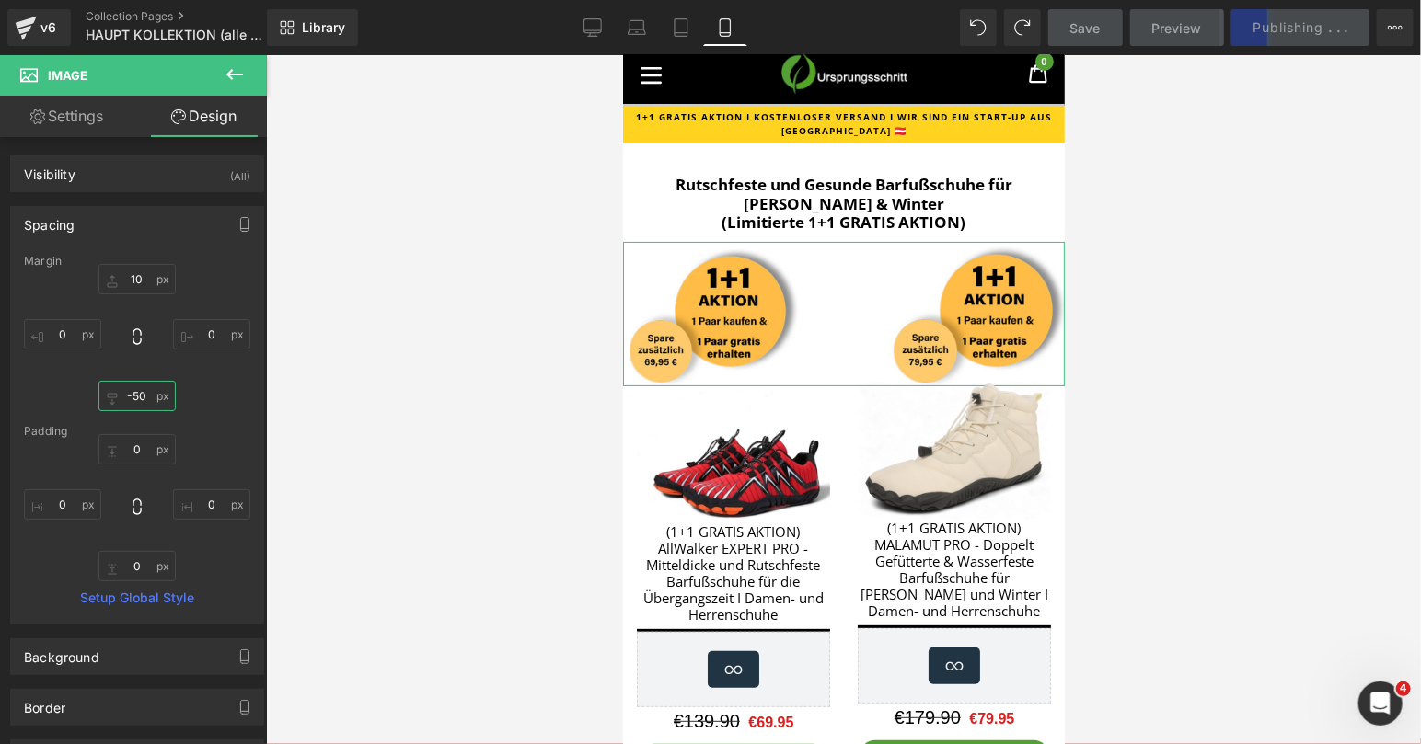
click at [137, 400] on input "-50" at bounding box center [136, 396] width 77 height 30
click at [1209, 167] on div at bounding box center [843, 399] width 1155 height 689
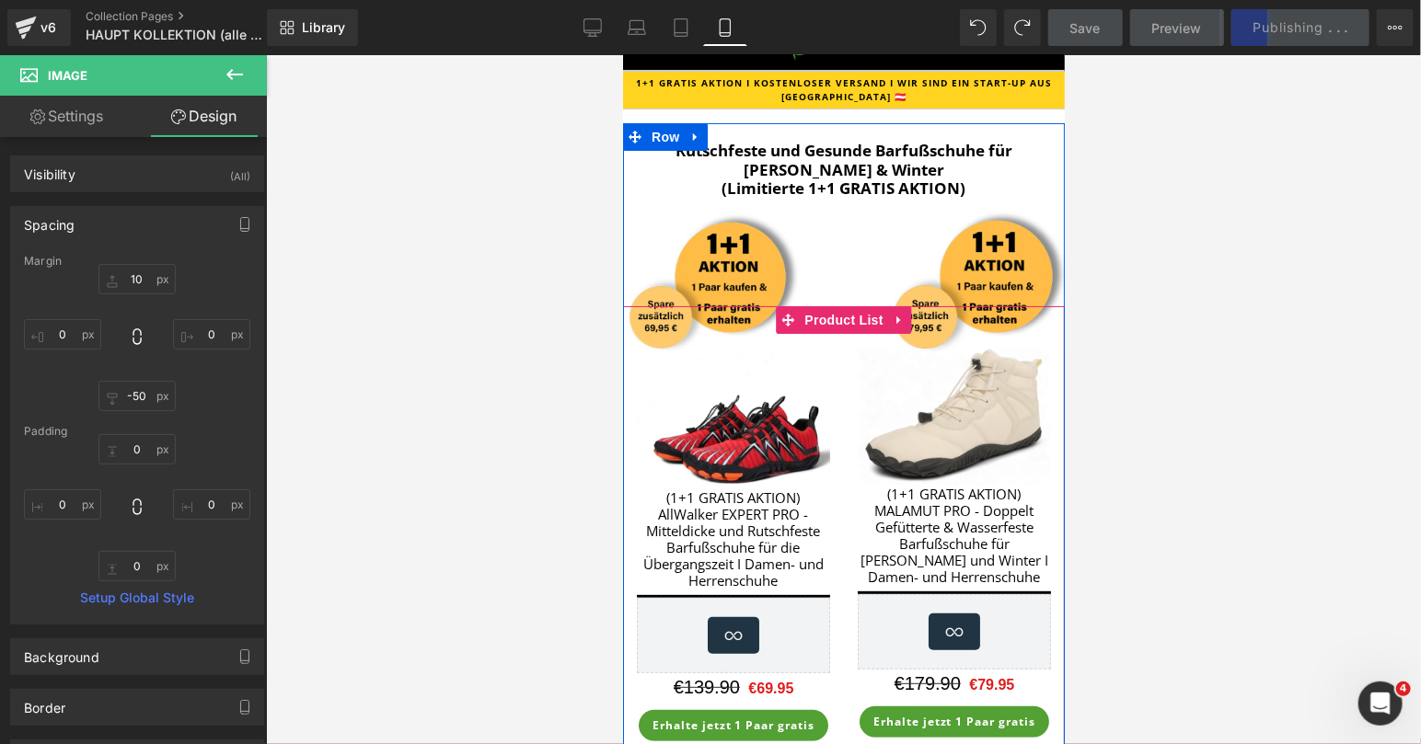
scroll to position [39, 0]
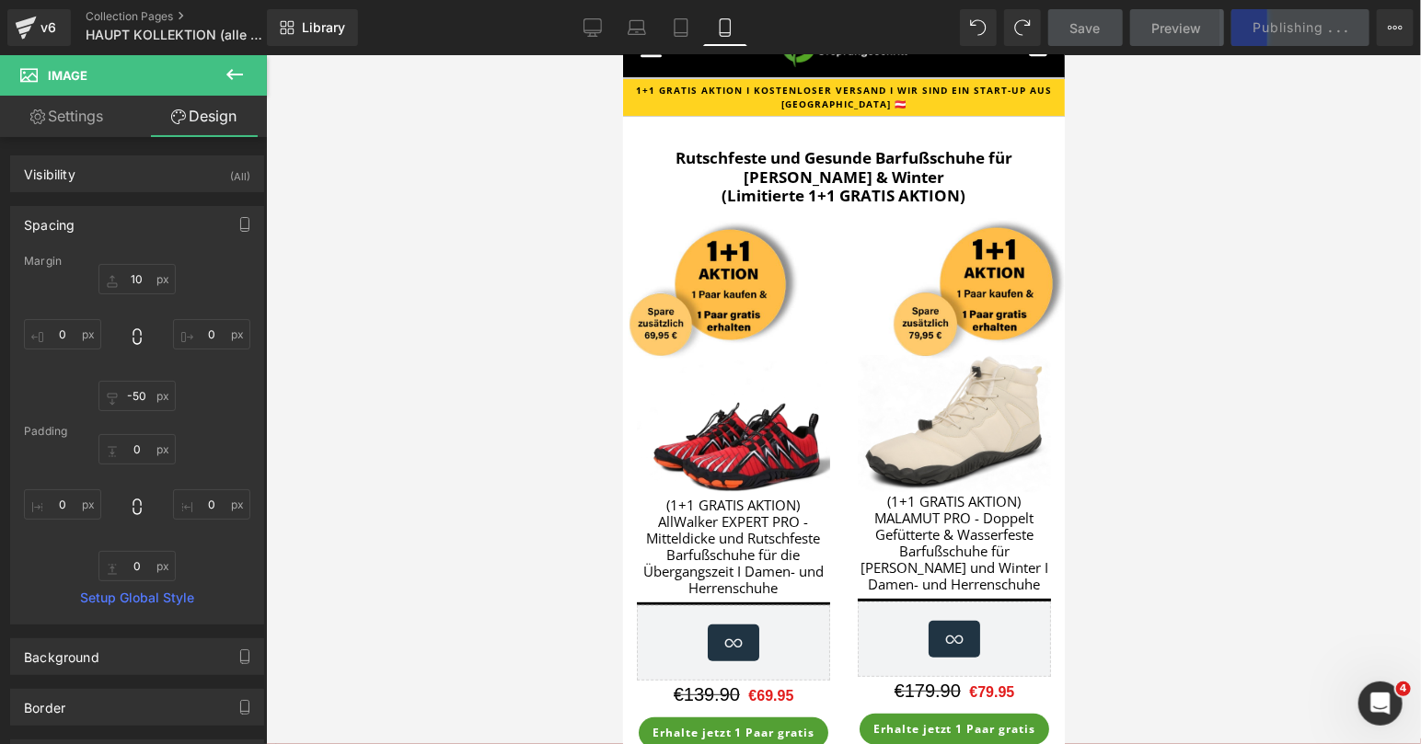
click at [1272, 363] on div at bounding box center [843, 399] width 1155 height 689
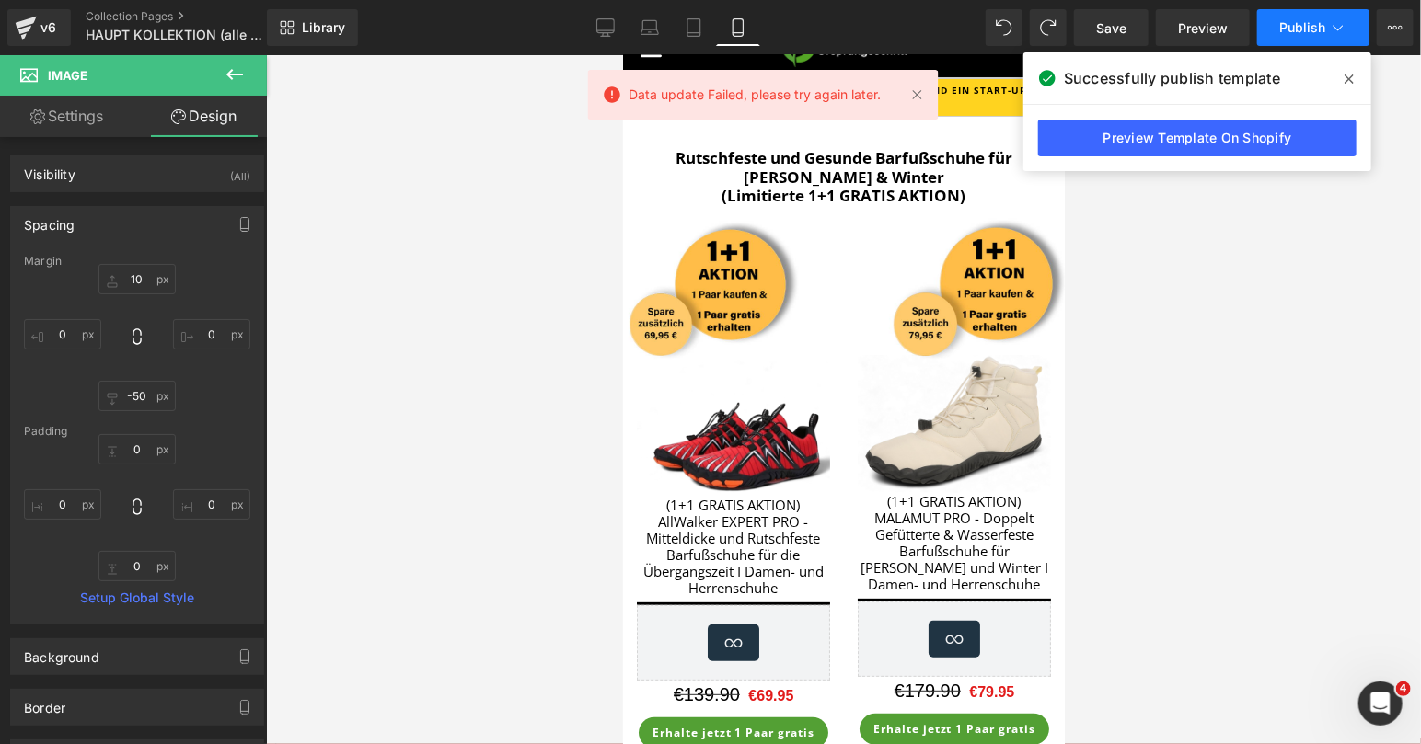
click at [1330, 34] on icon at bounding box center [1338, 27] width 18 height 18
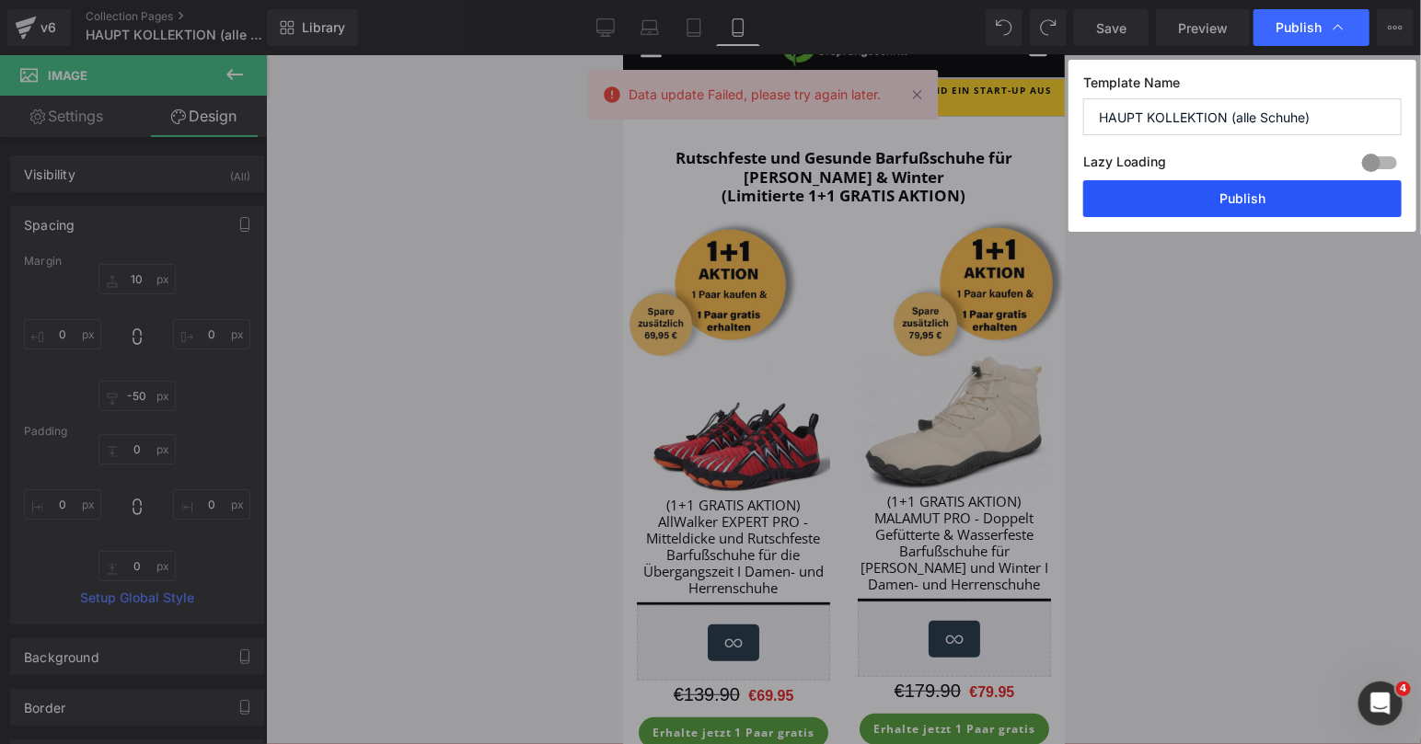
click at [1241, 188] on button "Publish" at bounding box center [1242, 198] width 318 height 37
